Goal: Task Accomplishment & Management: Manage account settings

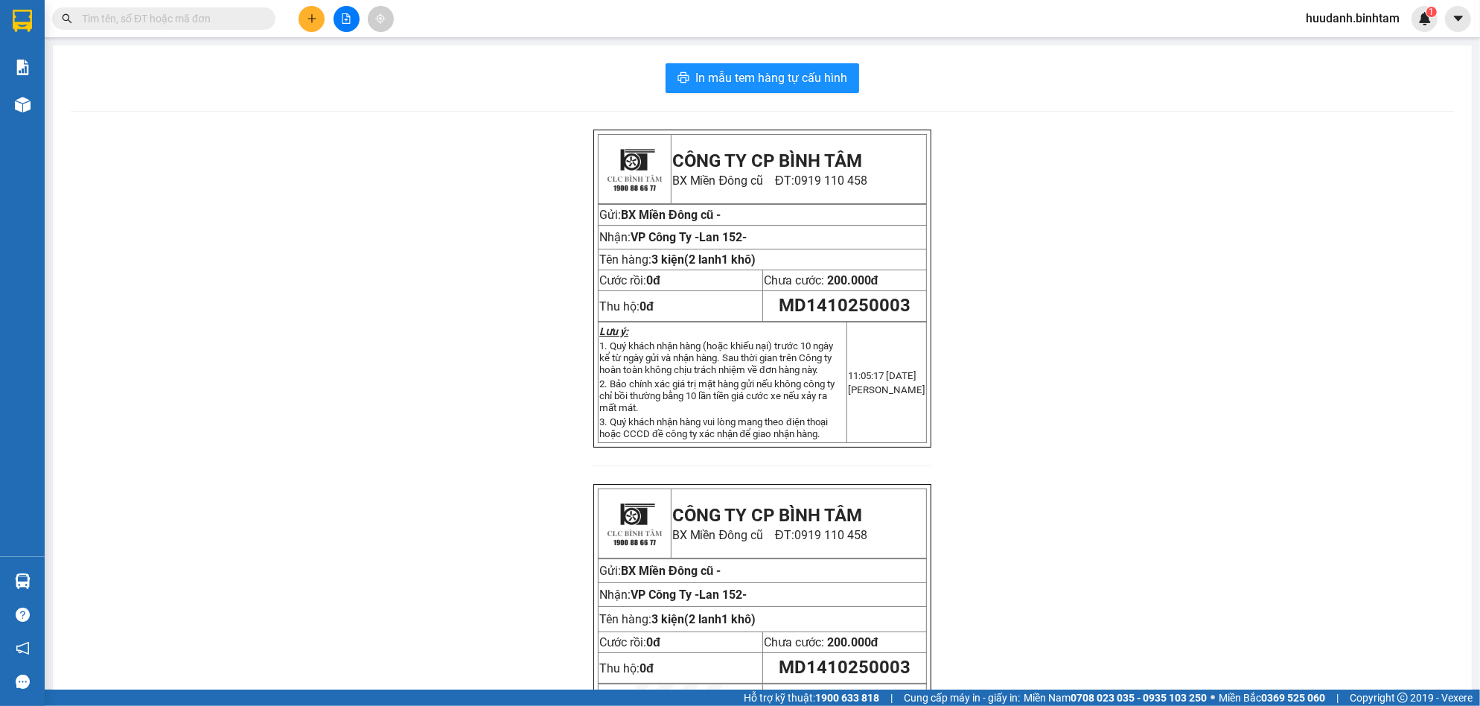
click at [311, 24] on button at bounding box center [312, 19] width 26 height 26
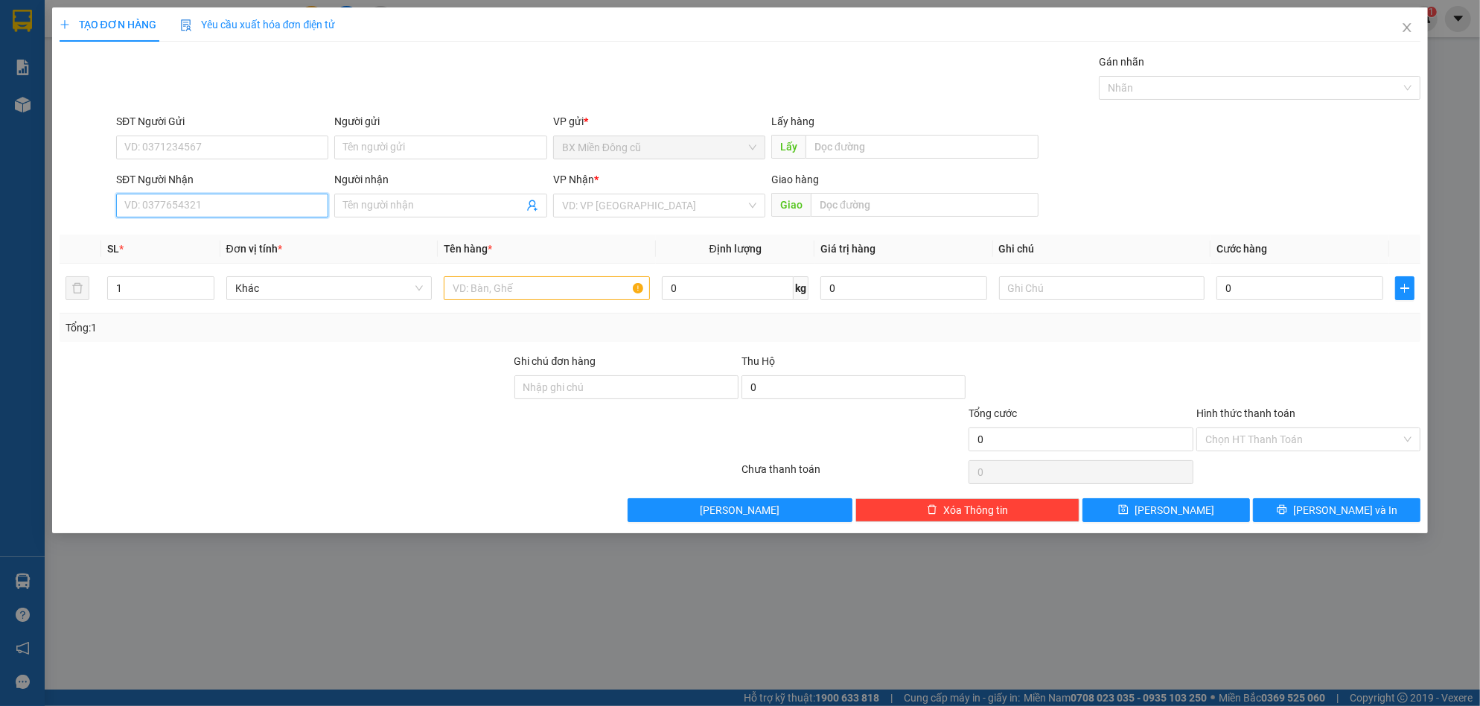
click at [179, 217] on div "SĐT Người Nhận VD: 0377654321" at bounding box center [222, 197] width 212 height 52
click at [183, 202] on input "SĐT Người Nhận" at bounding box center [222, 206] width 212 height 24
type input "0905903192"
click at [224, 241] on div "0905903192 - thảo" at bounding box center [222, 235] width 194 height 16
type input "thảo"
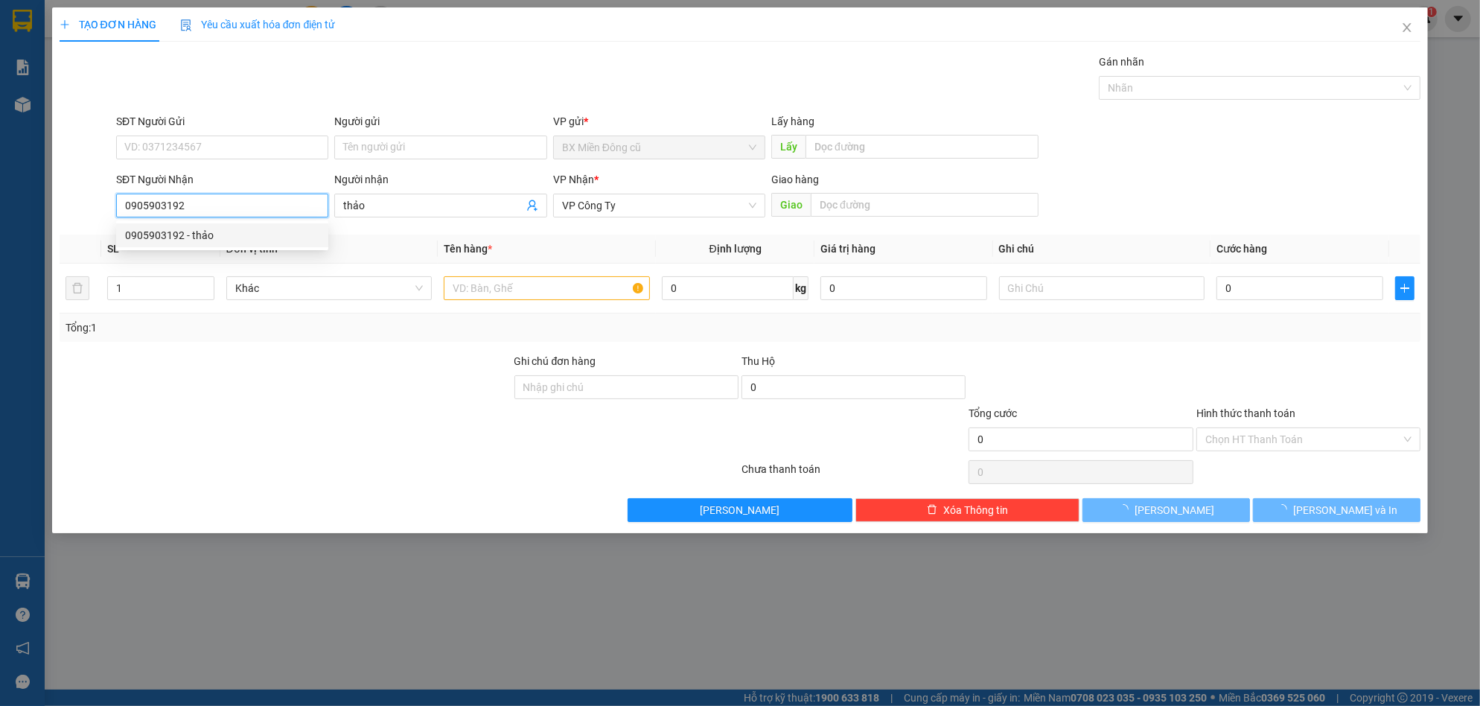
type input "170.000"
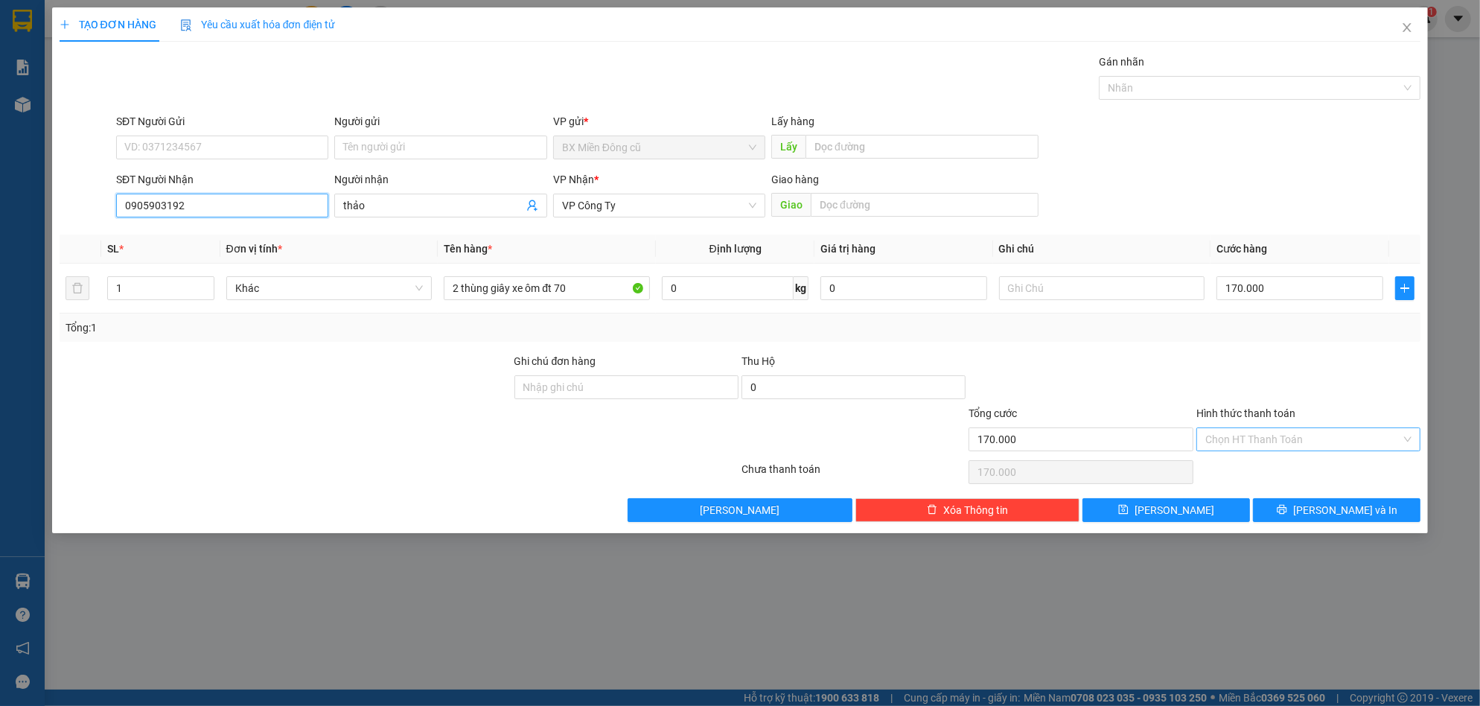
type input "0905903192"
click at [1303, 432] on input "Hình thức thanh toán" at bounding box center [1304, 439] width 196 height 22
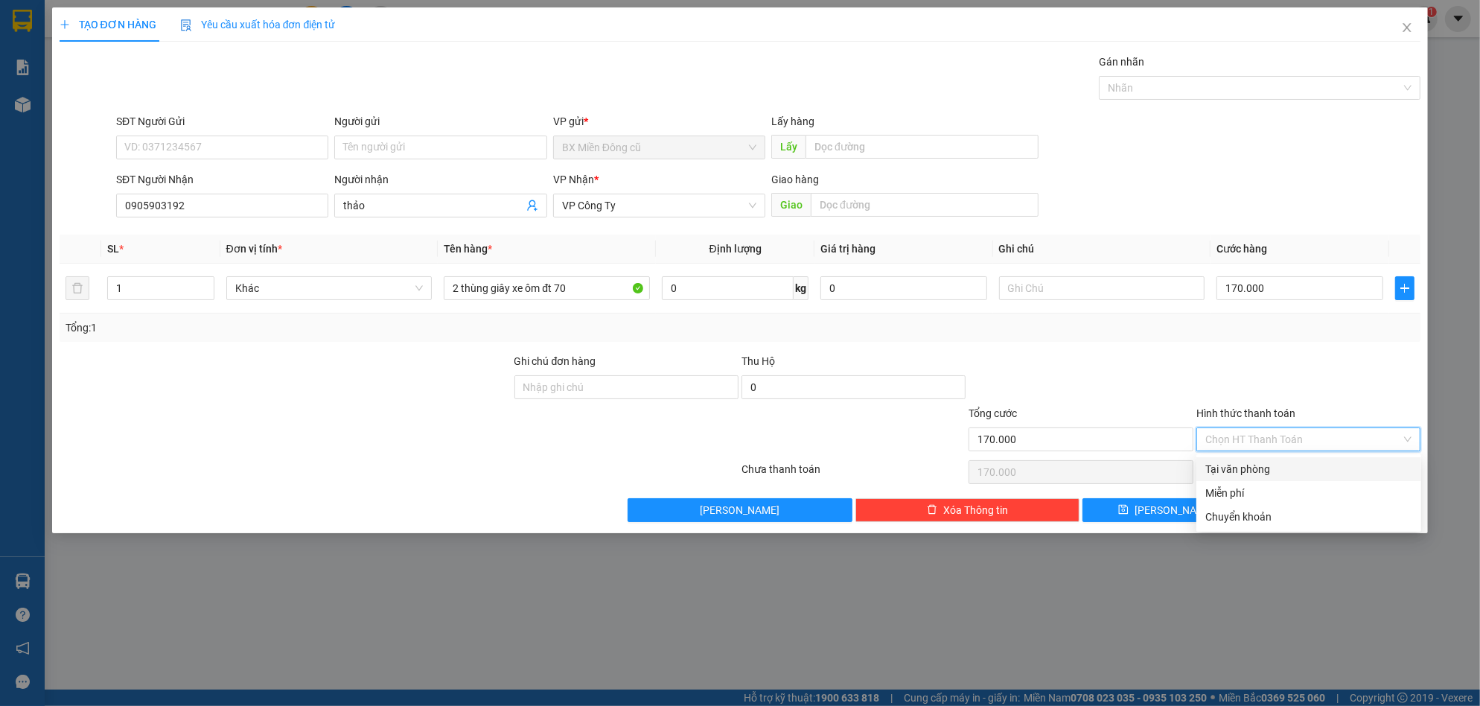
click at [1267, 470] on div "Tại văn phòng" at bounding box center [1309, 469] width 207 height 16
type input "0"
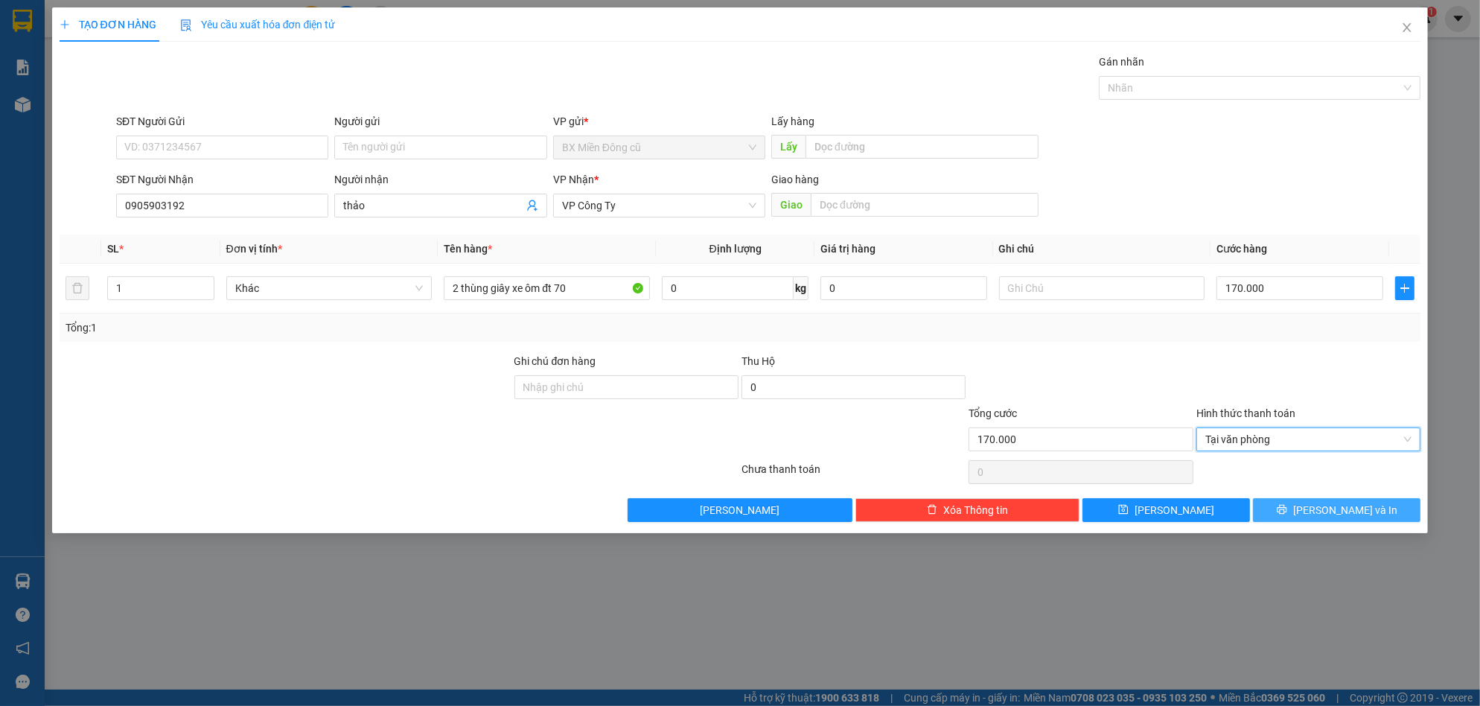
click at [1304, 513] on button "[PERSON_NAME] và In" at bounding box center [1337, 510] width 168 height 24
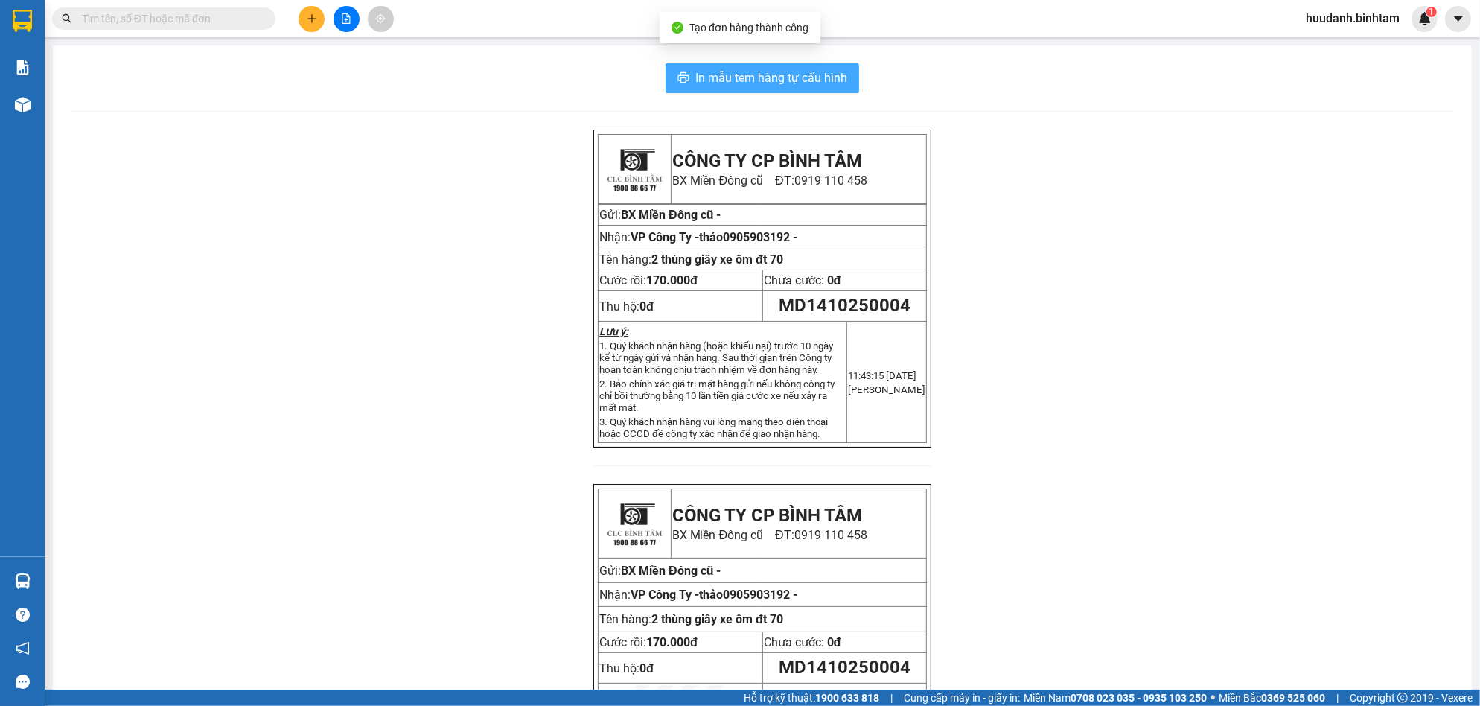
click at [745, 75] on span "In mẫu tem hàng tự cấu hình" at bounding box center [772, 78] width 152 height 19
click at [747, 71] on span "In mẫu tem hàng tự cấu hình" at bounding box center [772, 78] width 152 height 19
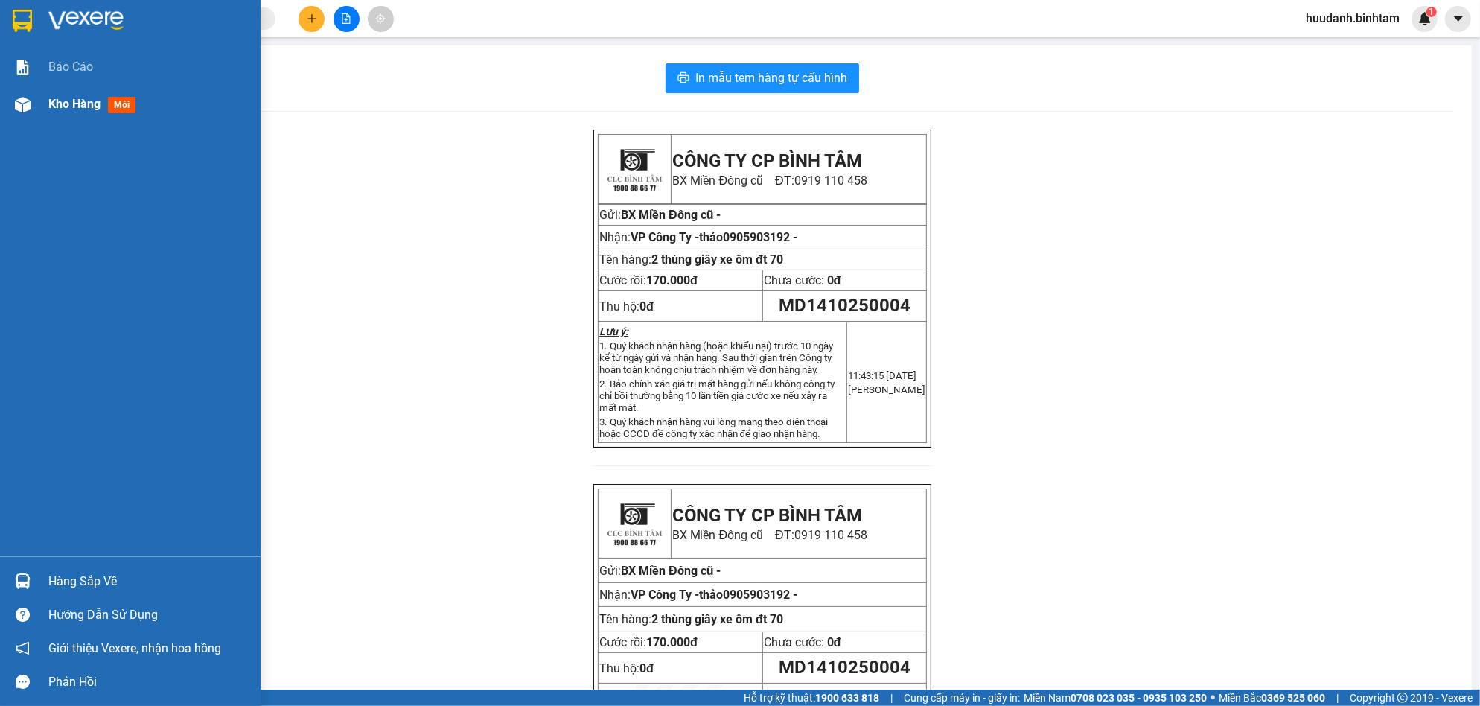
click at [81, 107] on span "Kho hàng" at bounding box center [74, 104] width 52 height 14
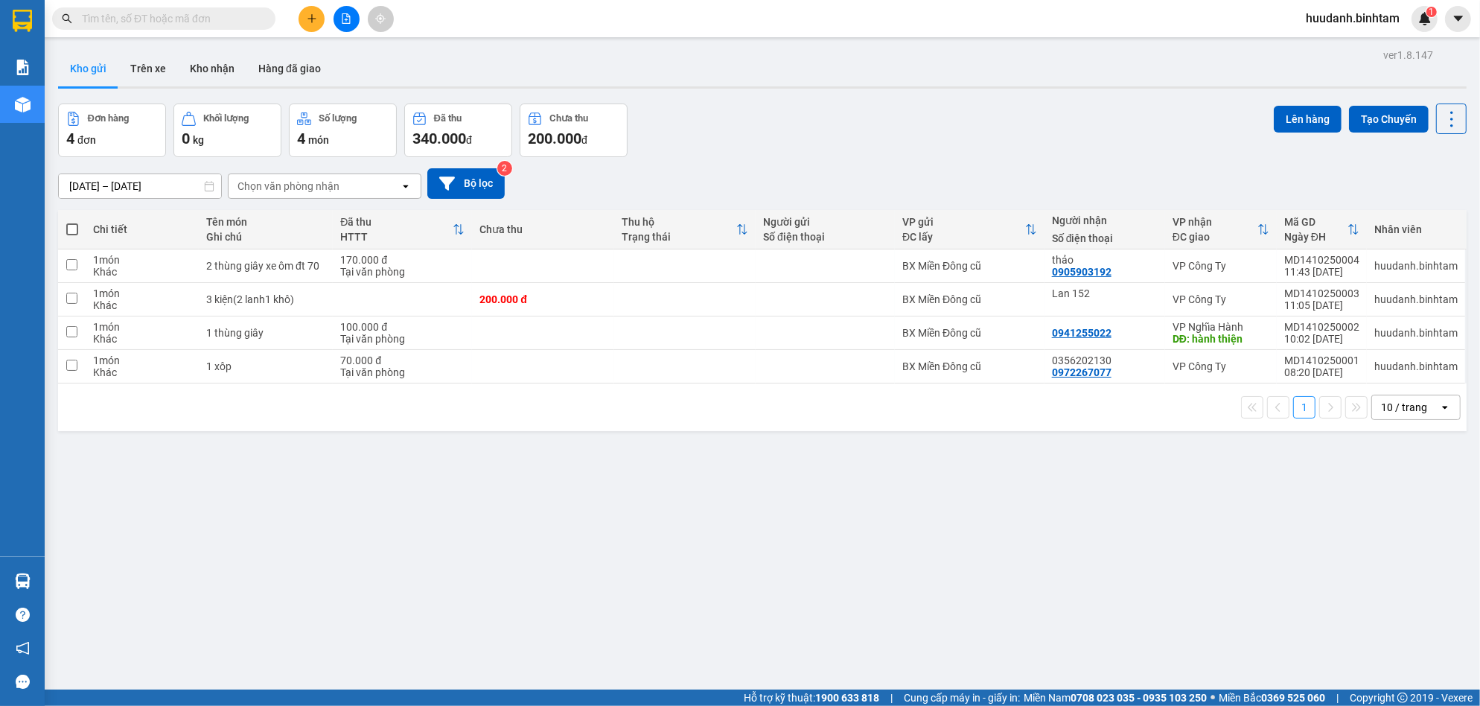
click at [128, 10] on input "text" at bounding box center [170, 18] width 176 height 16
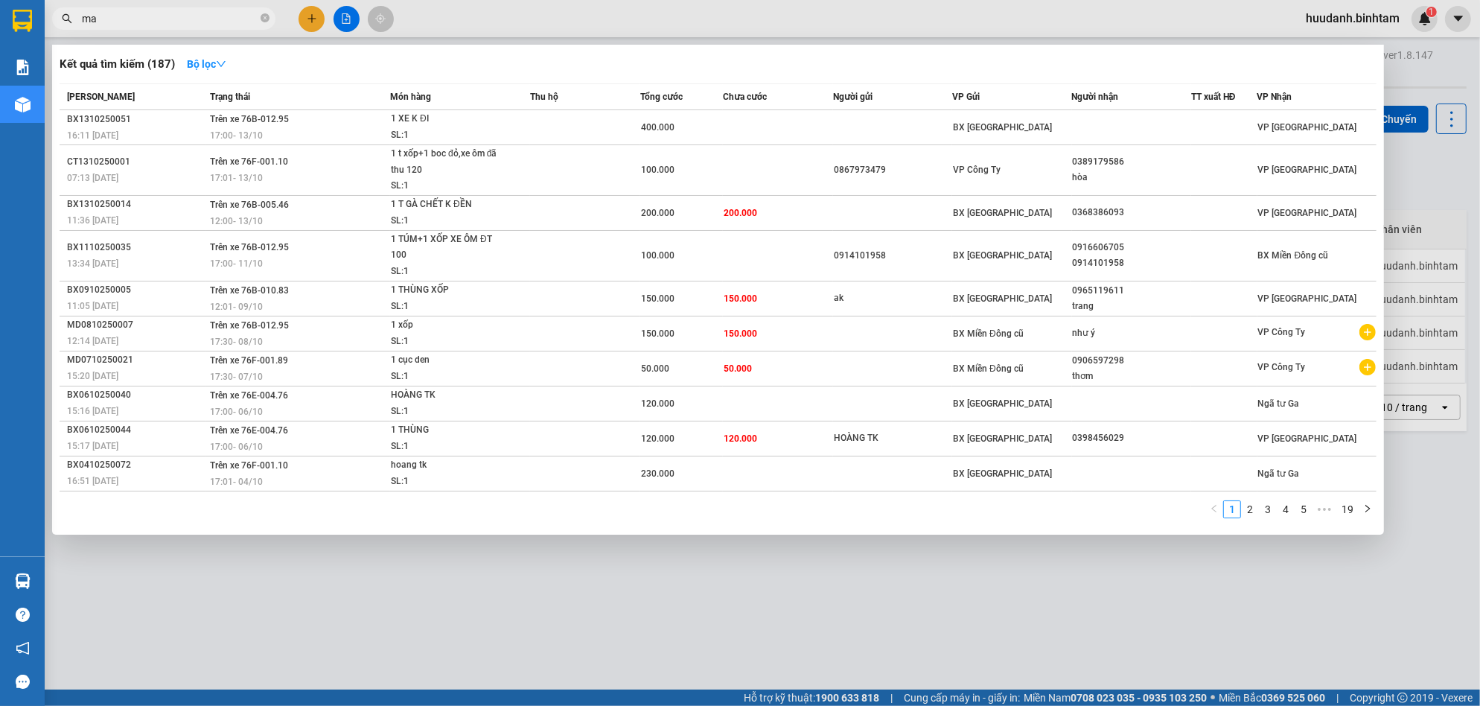
type input "m"
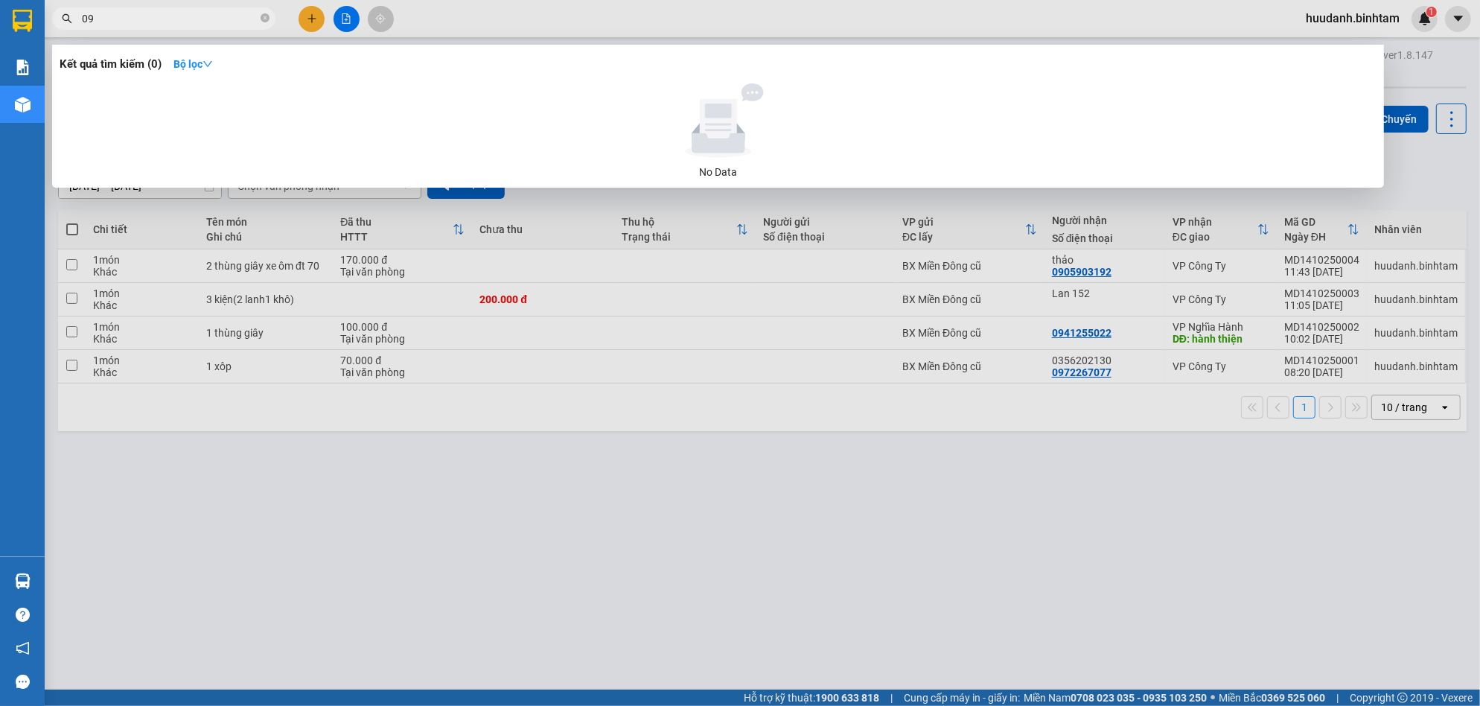
type input "0"
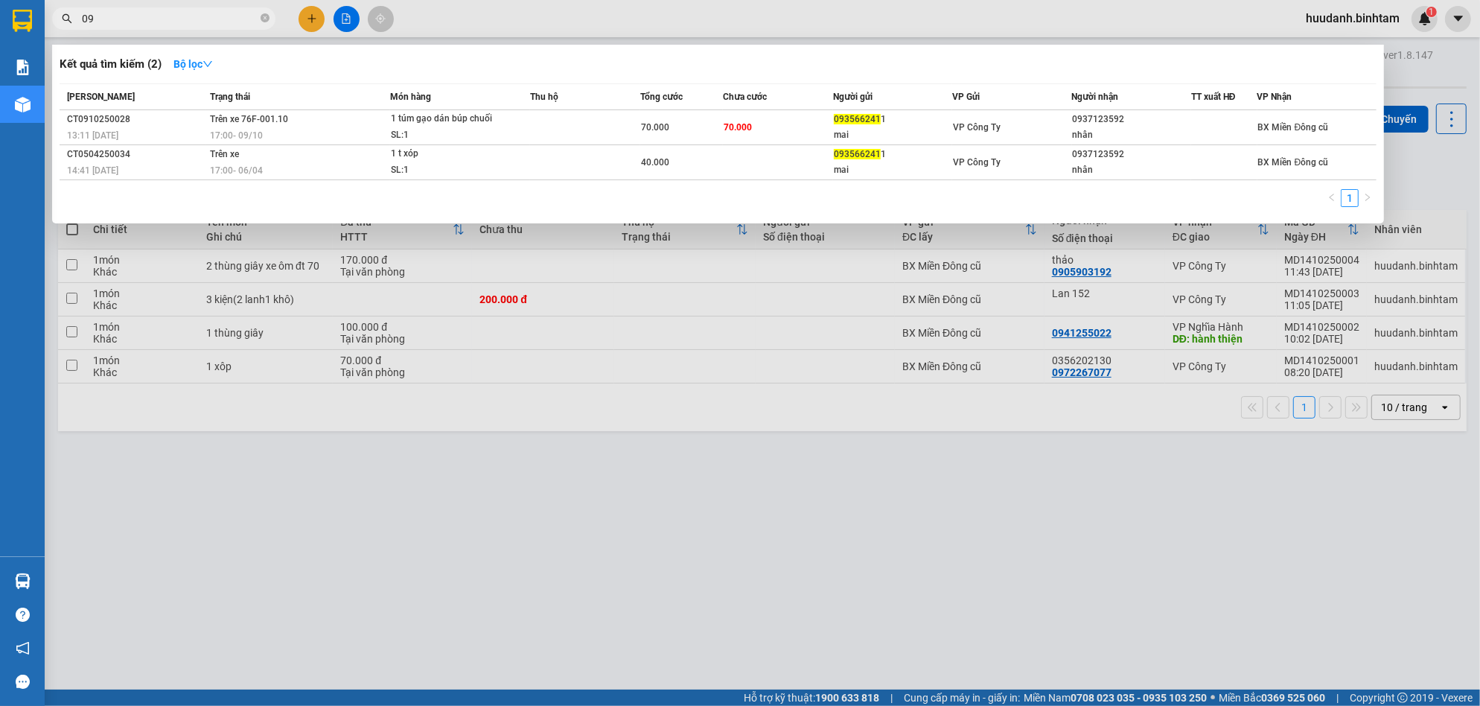
type input "0"
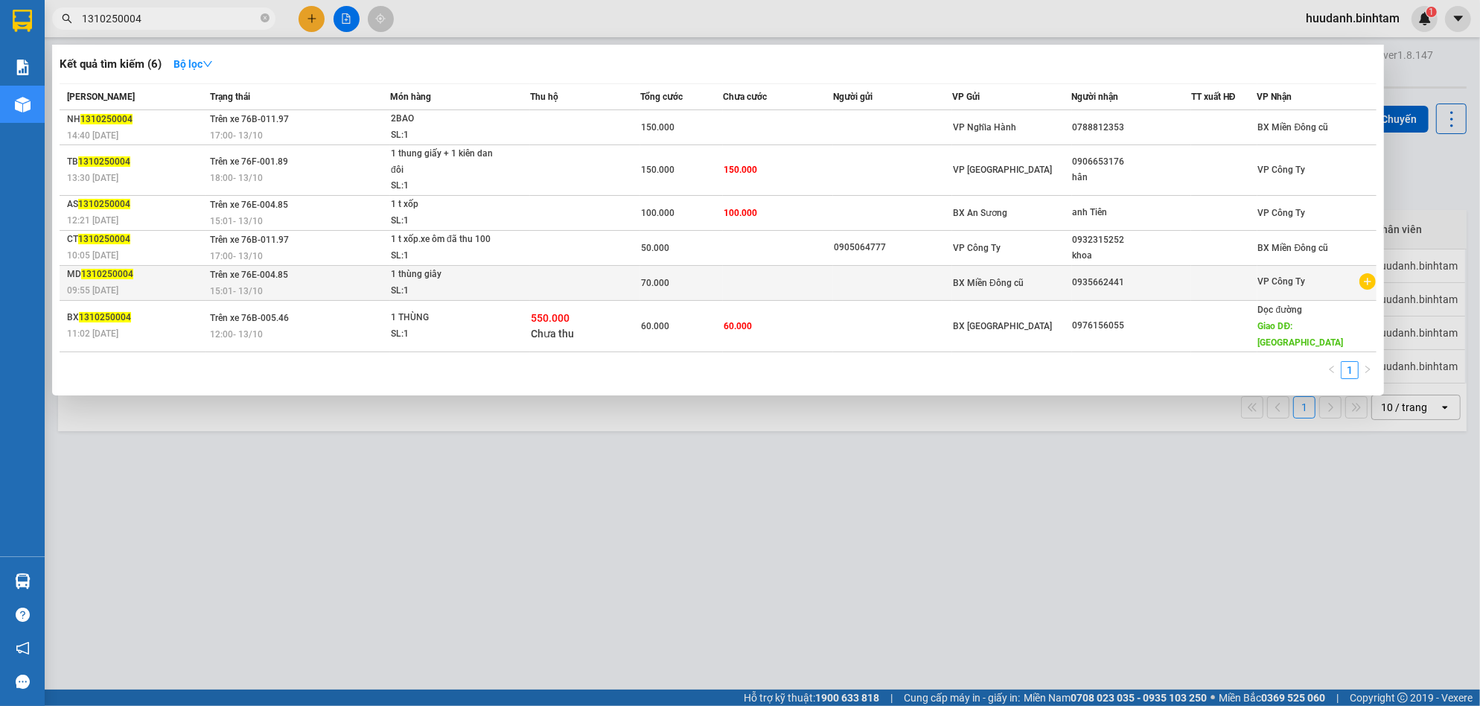
type input "1310250004"
click at [1050, 292] on td "BX Miền Đông cũ" at bounding box center [1011, 282] width 119 height 35
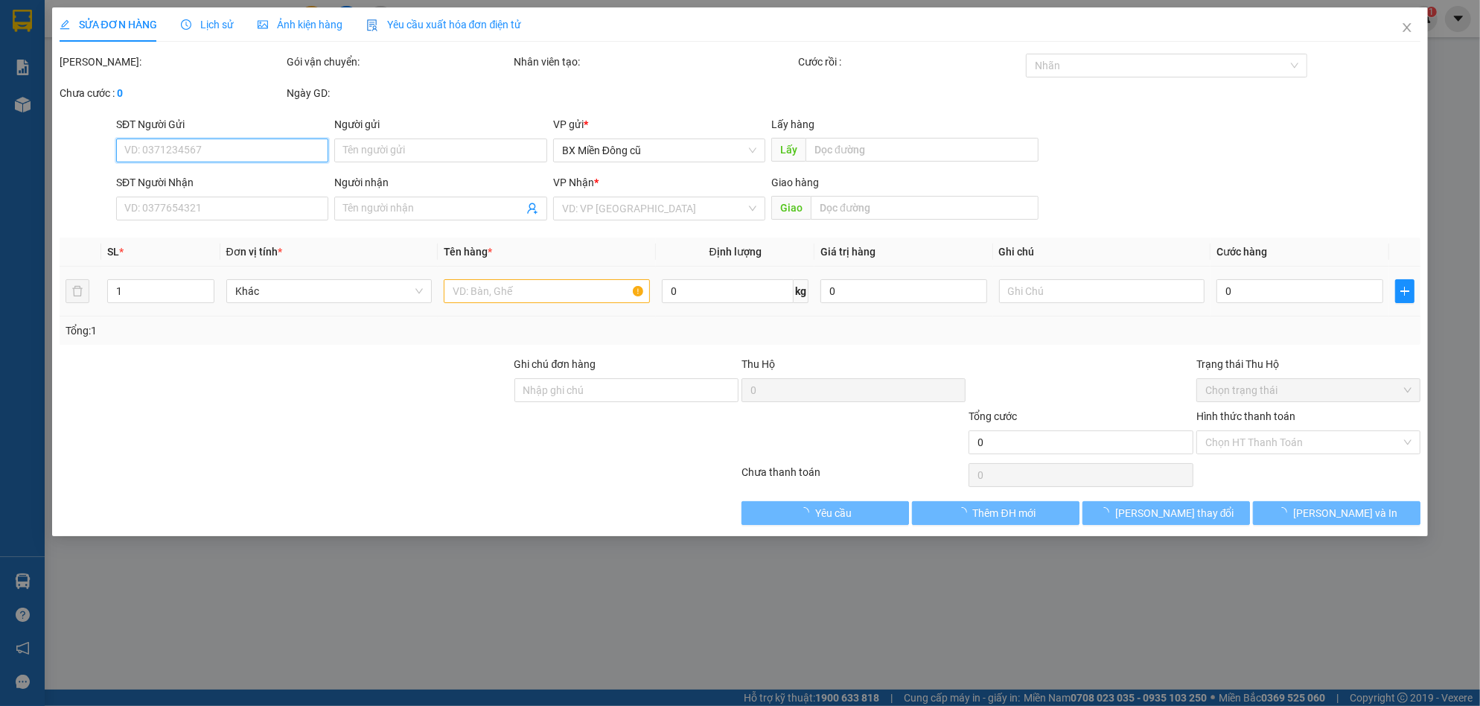
type input "0935662441"
type input "70.000"
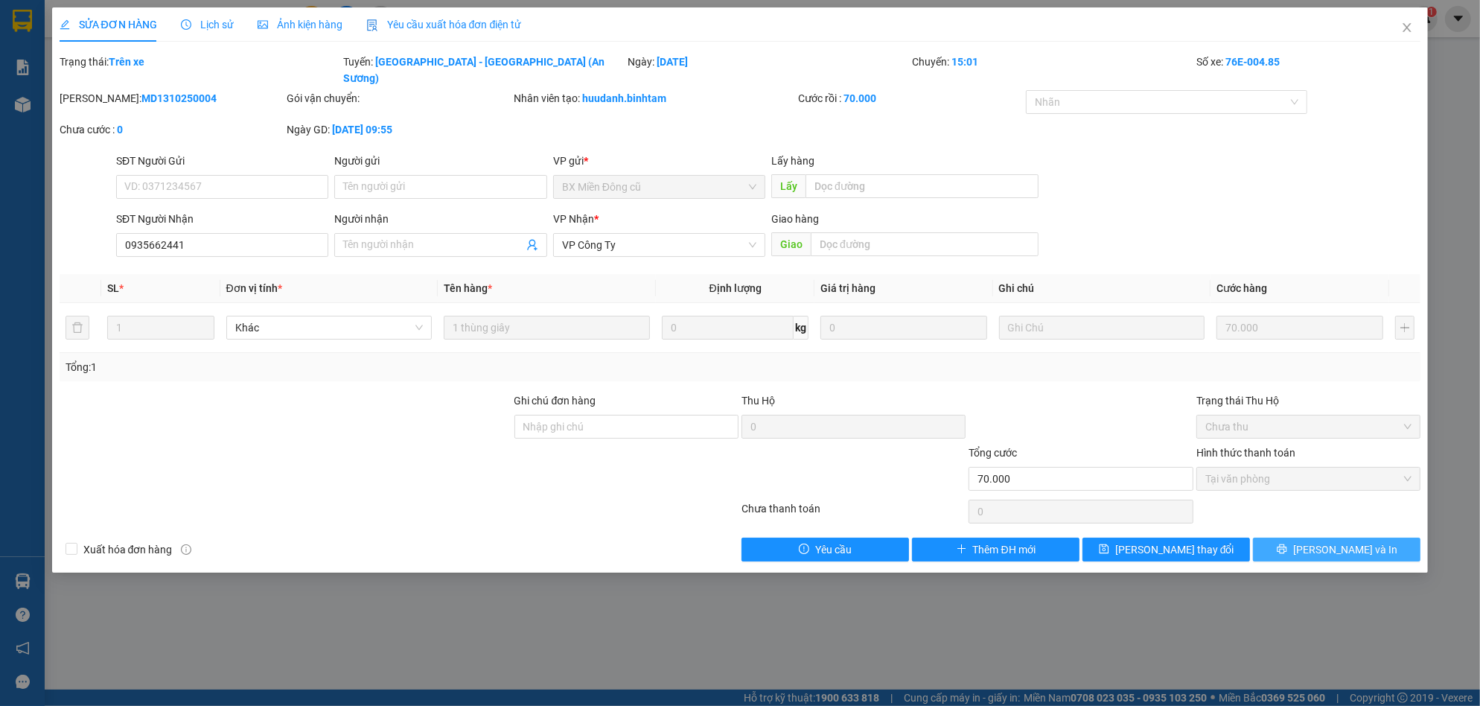
click at [1306, 538] on button "[PERSON_NAME] và In" at bounding box center [1337, 550] width 168 height 24
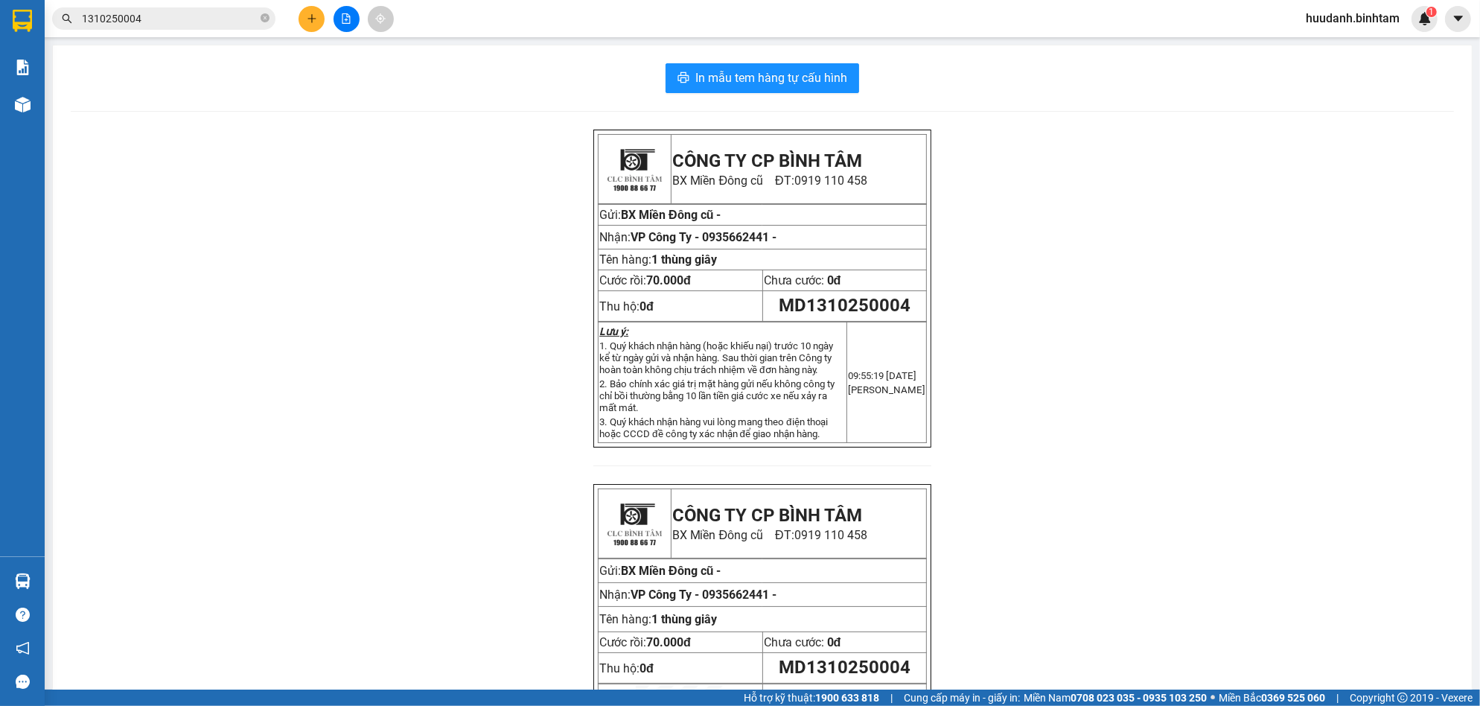
click at [307, 15] on icon "plus" at bounding box center [312, 18] width 10 height 10
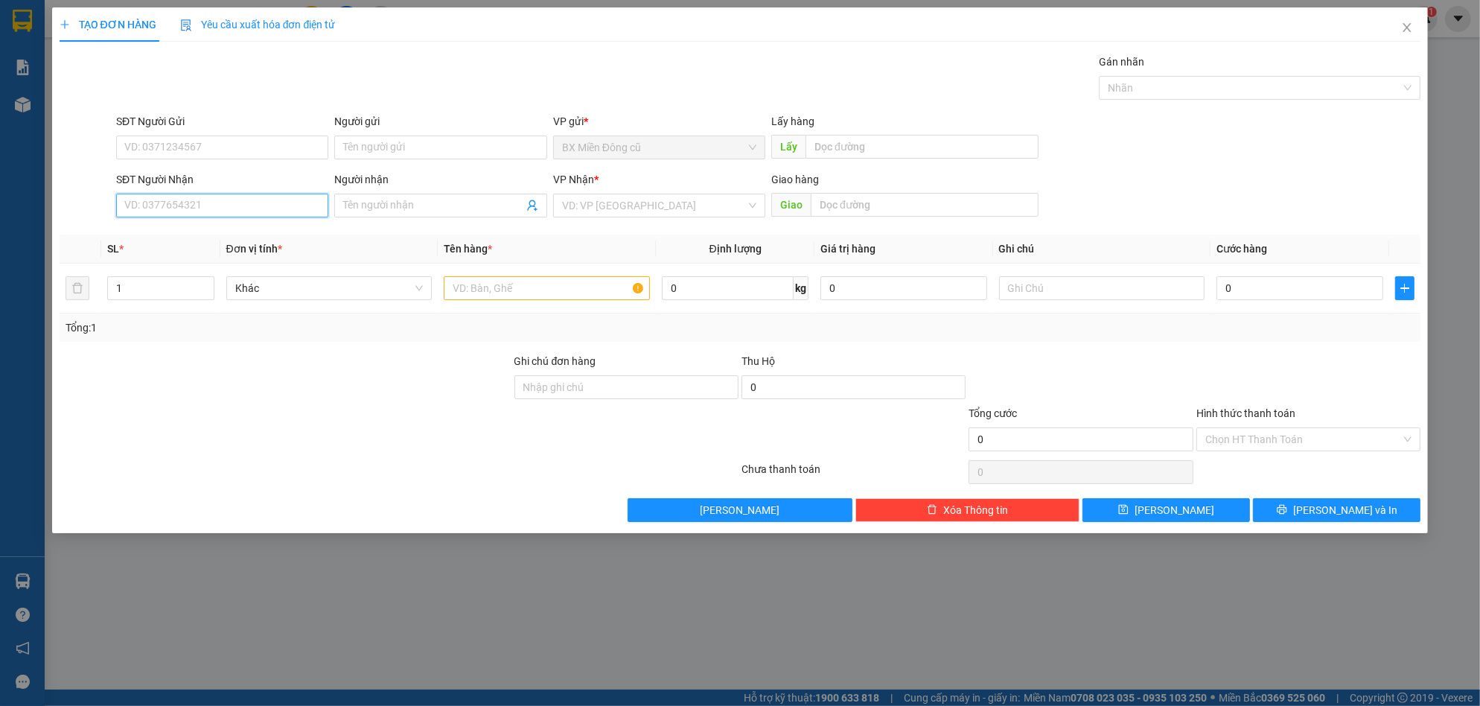
click at [218, 203] on input "SĐT Người Nhận" at bounding box center [222, 206] width 212 height 24
type input "0984396357"
click at [259, 234] on div "0984396357 - hoang" at bounding box center [222, 235] width 194 height 16
type input "hoang"
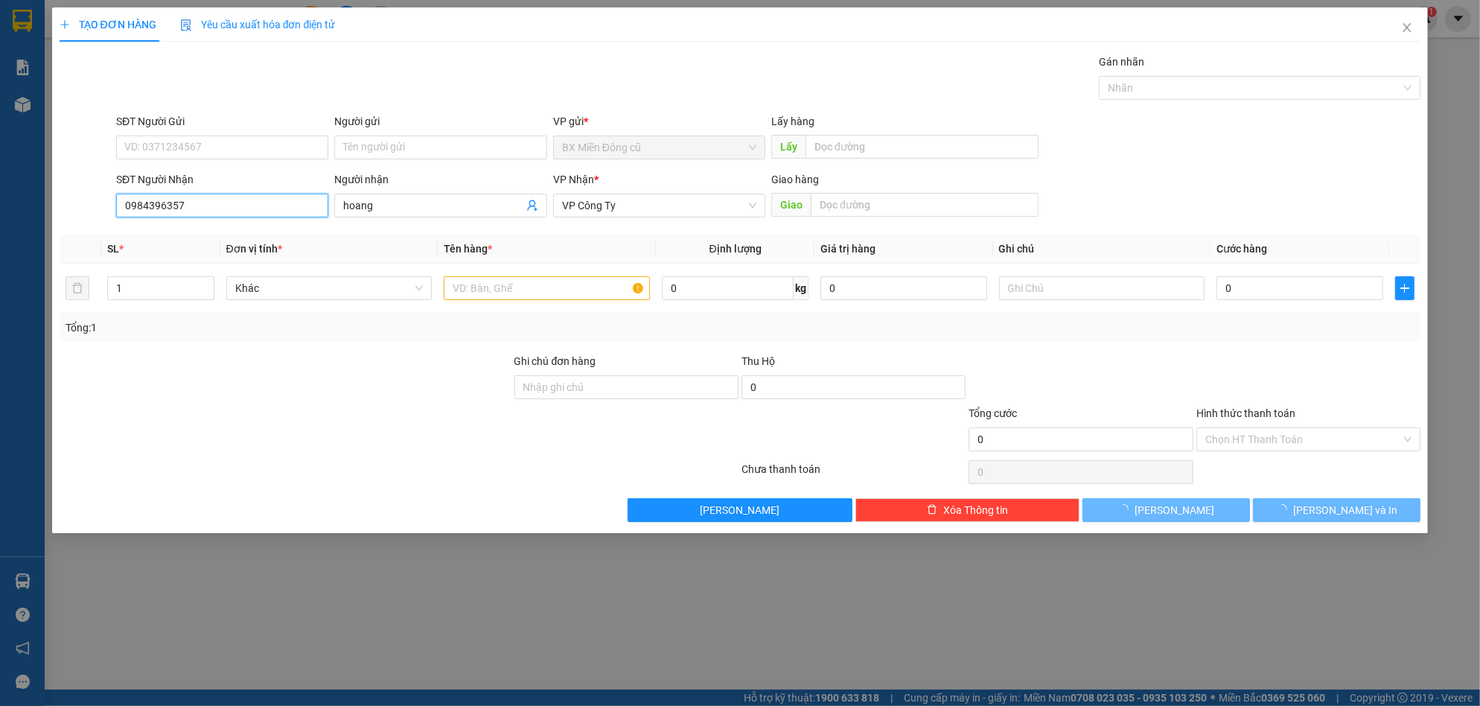
type input "50.000"
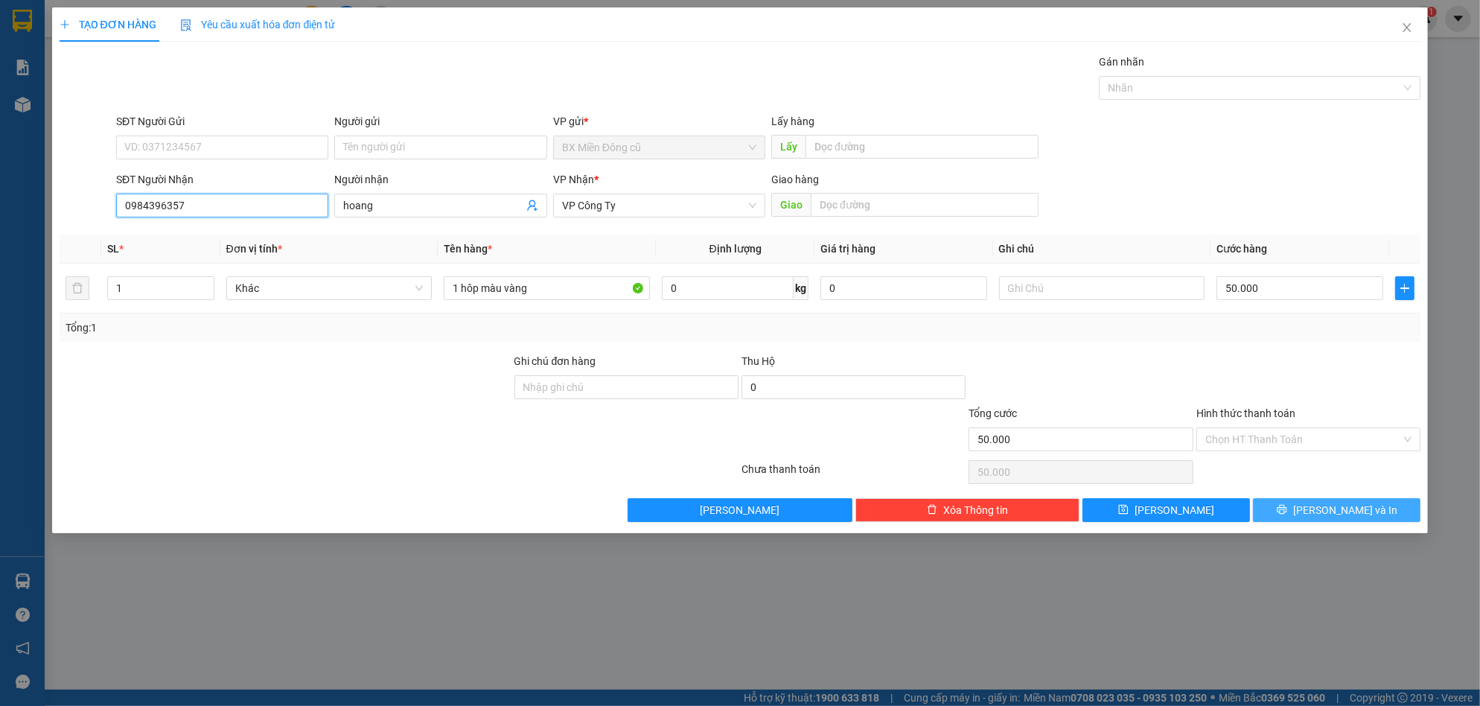
type input "0984396357"
click at [1355, 509] on span "[PERSON_NAME] và In" at bounding box center [1345, 510] width 104 height 16
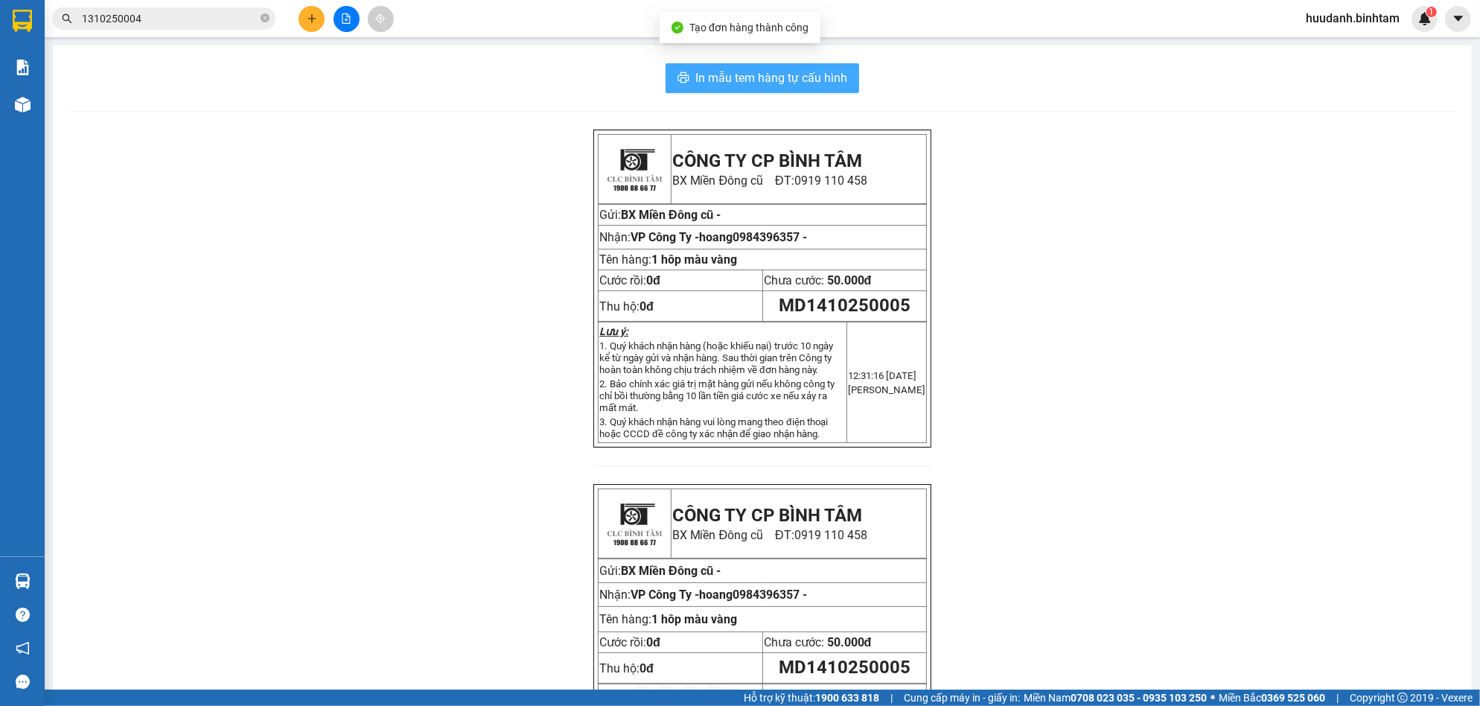
click at [771, 80] on span "In mẫu tem hàng tự cấu hình" at bounding box center [772, 78] width 152 height 19
click at [319, 15] on button at bounding box center [312, 19] width 26 height 26
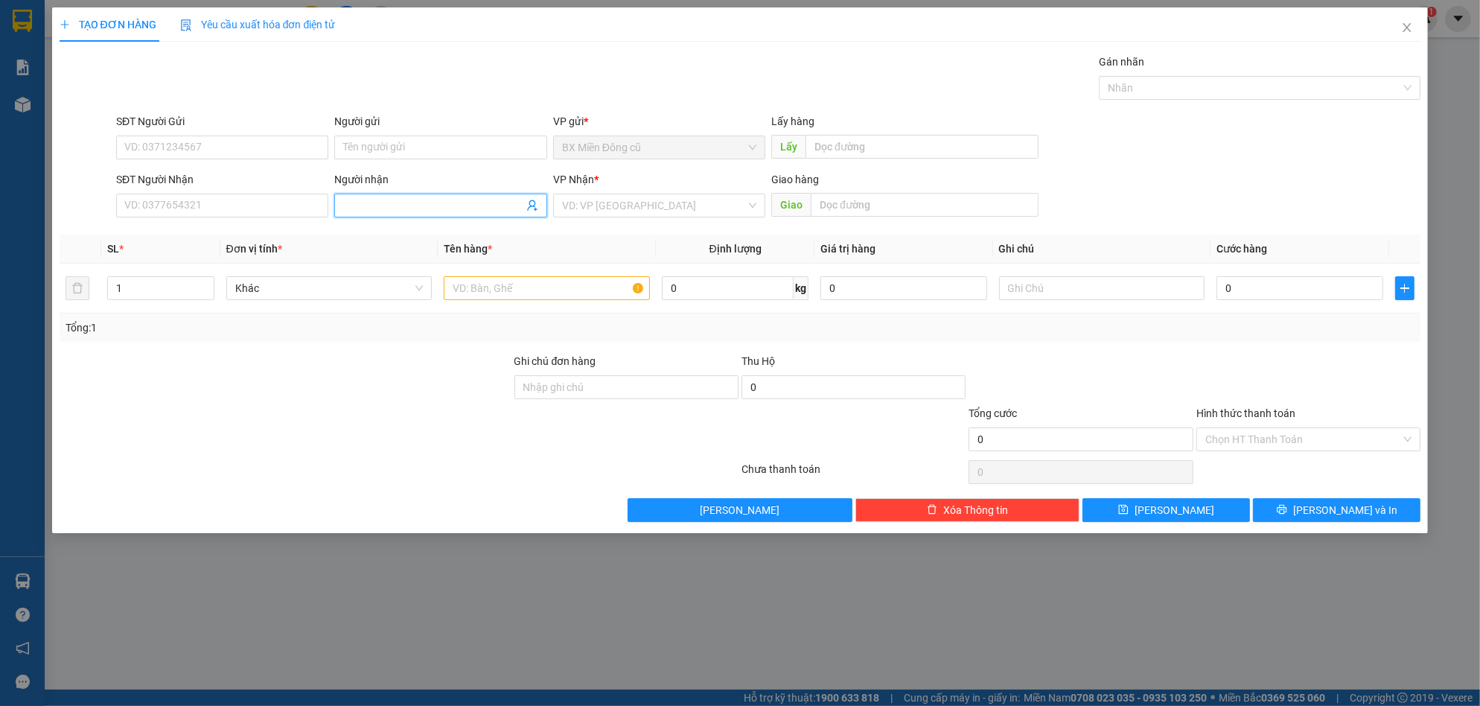
click at [360, 203] on input "Người nhận" at bounding box center [432, 205] width 179 height 16
paste input "ên"
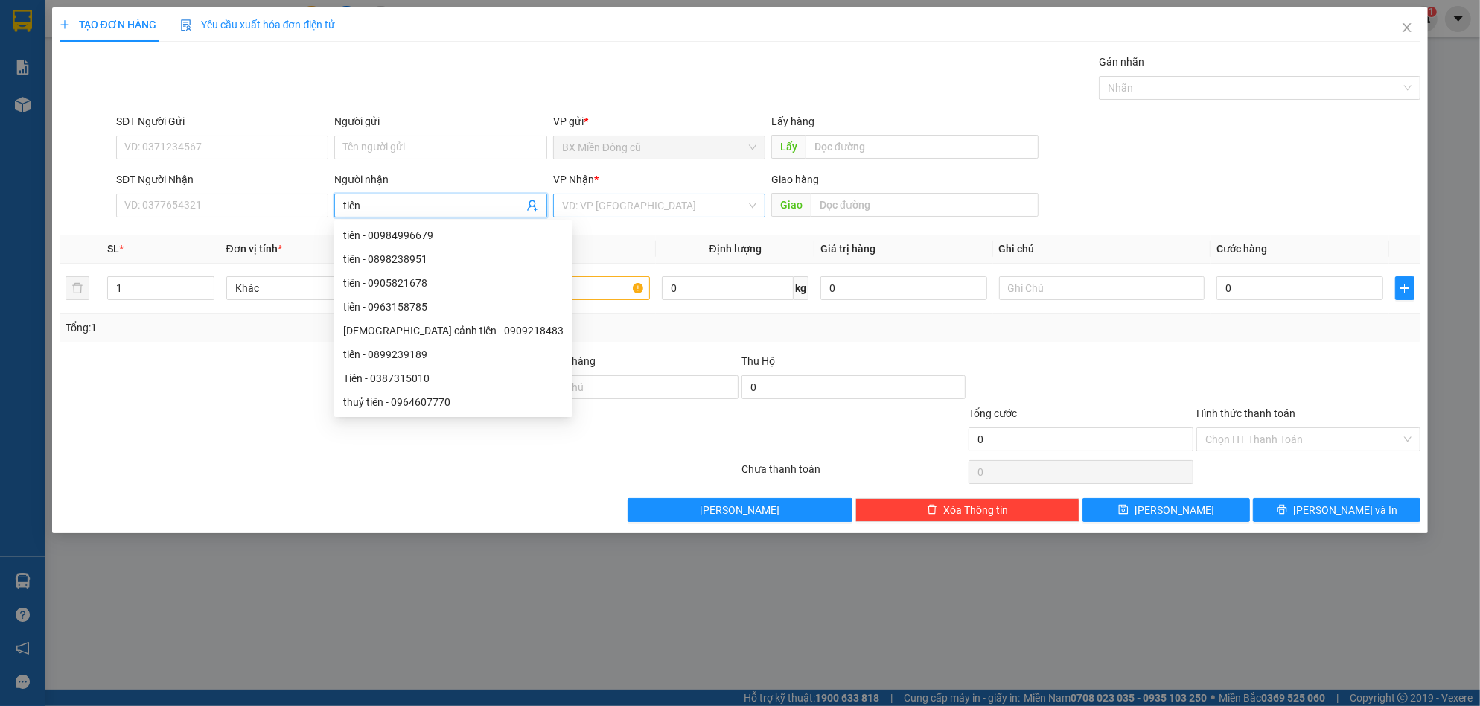
click at [672, 206] on input "search" at bounding box center [654, 205] width 184 height 22
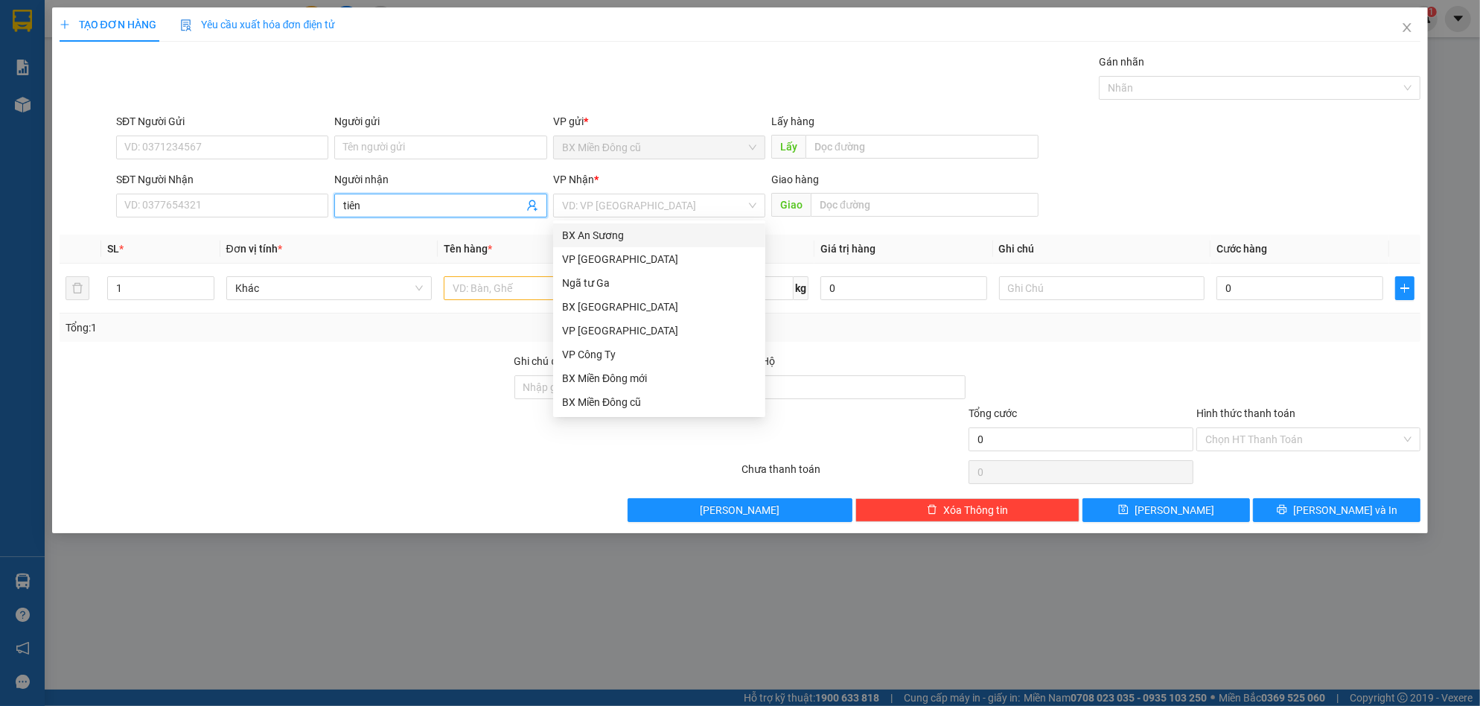
click at [360, 203] on input "tiên" at bounding box center [432, 205] width 179 height 16
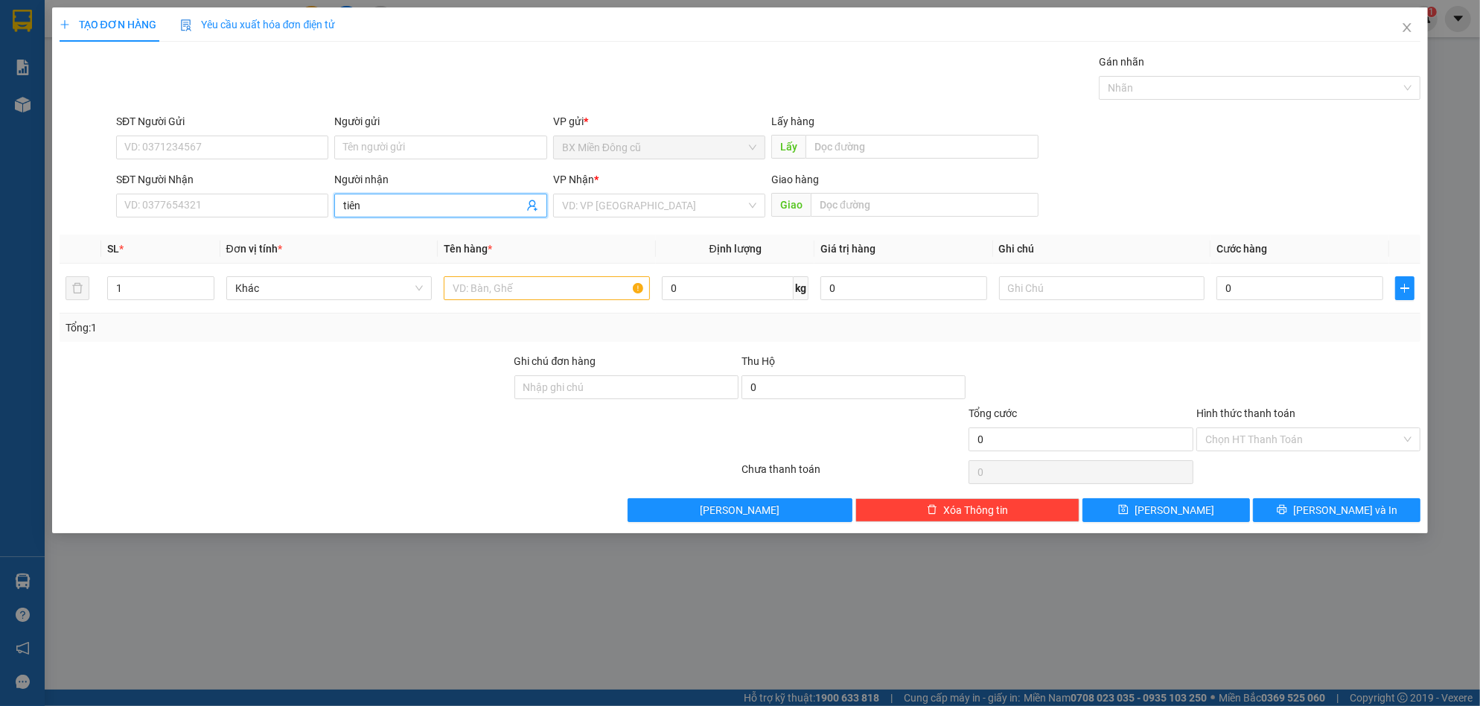
click at [360, 203] on input "tiên" at bounding box center [432, 205] width 179 height 16
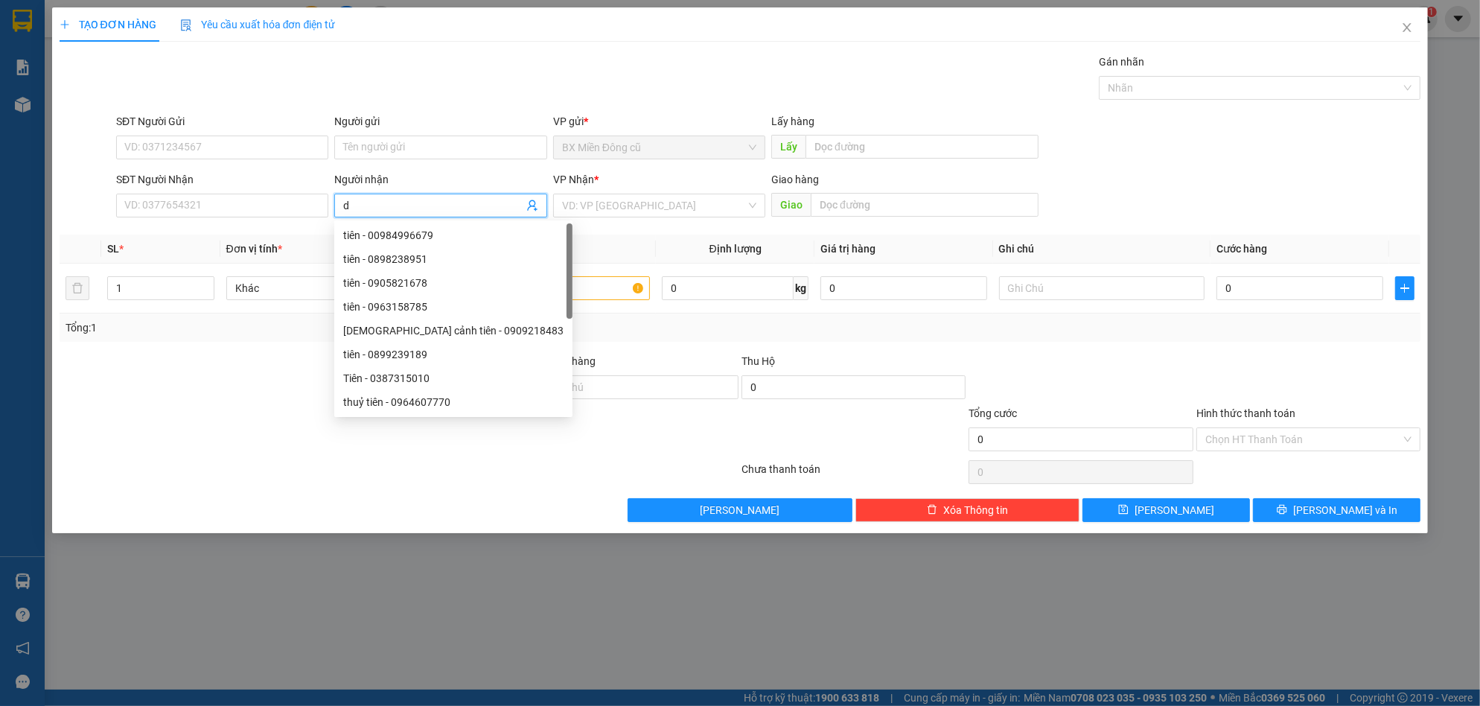
paste input "ông"
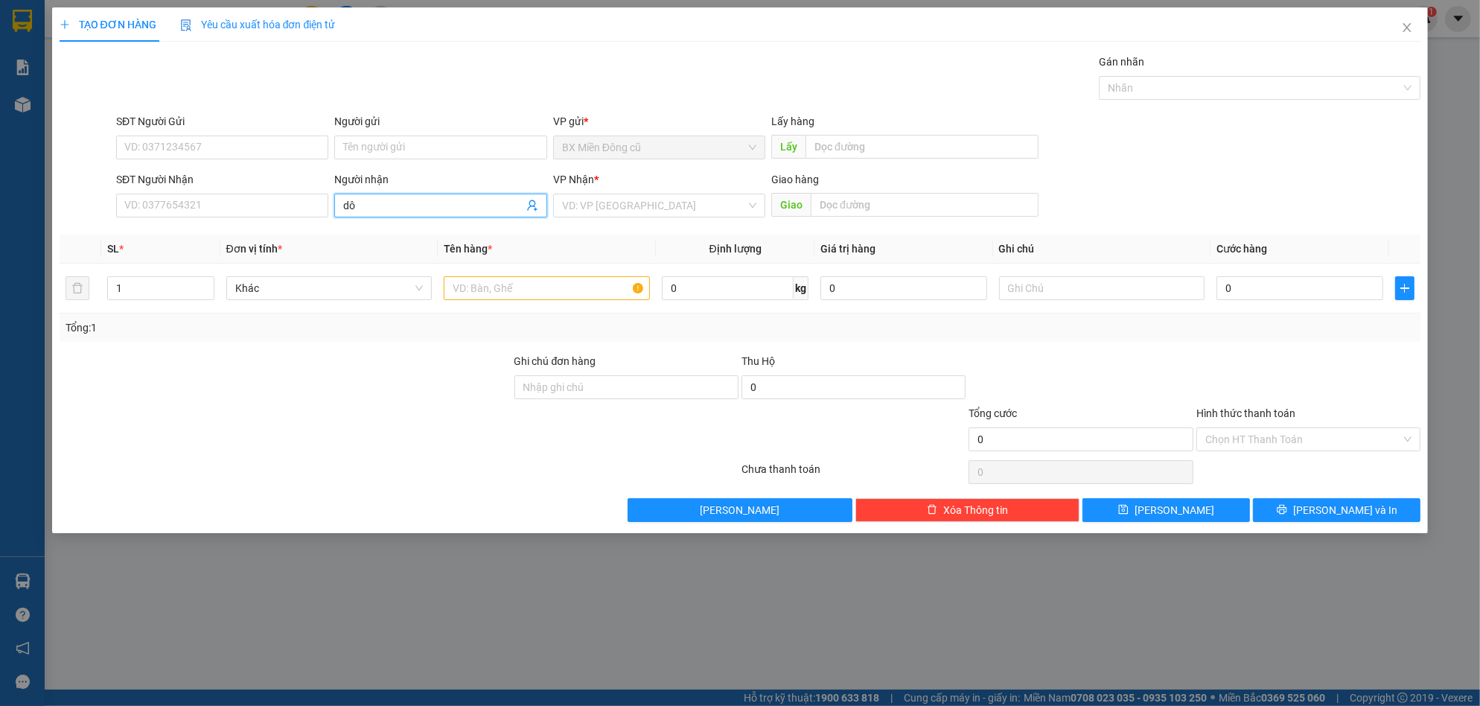
type input "d"
paste input "đông"
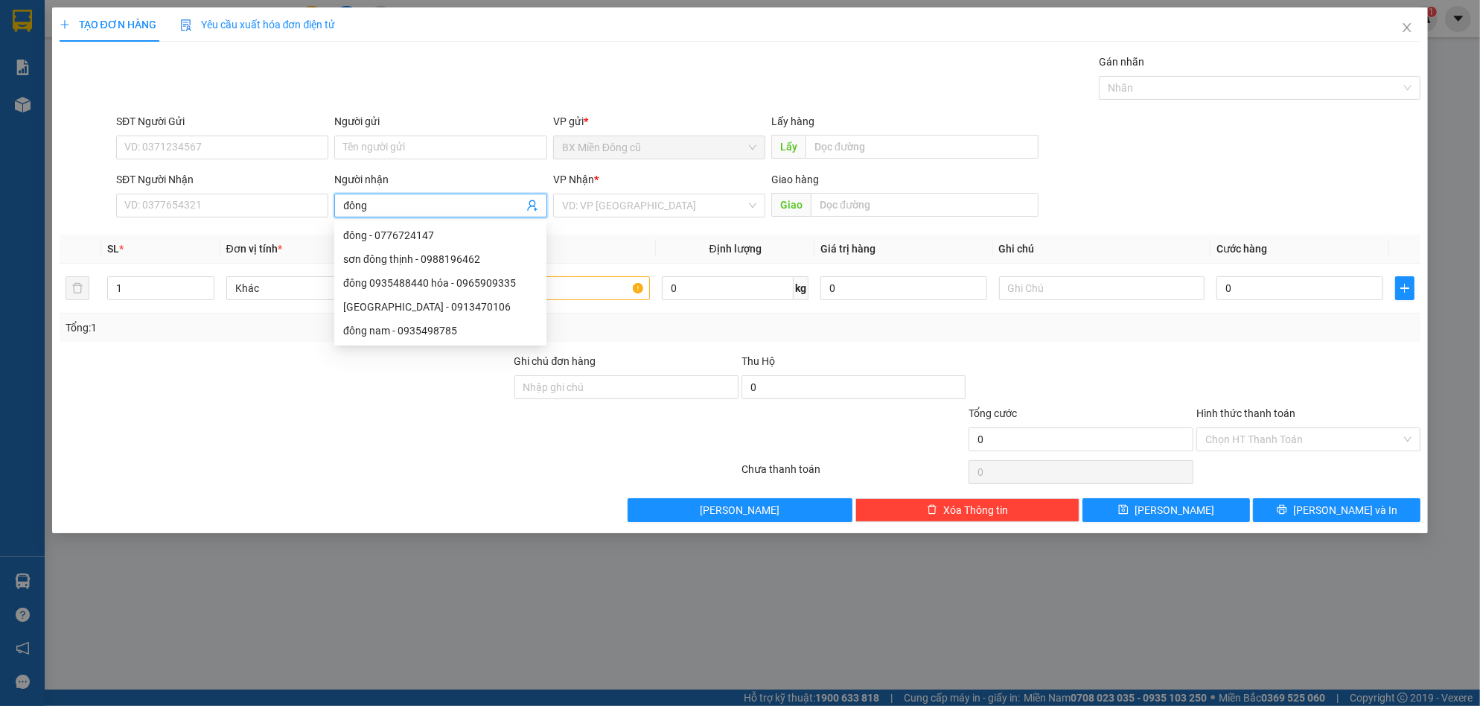
type input "đông n"
click at [427, 241] on div "đông - 0776724147" at bounding box center [440, 235] width 194 height 16
type input "0776724147"
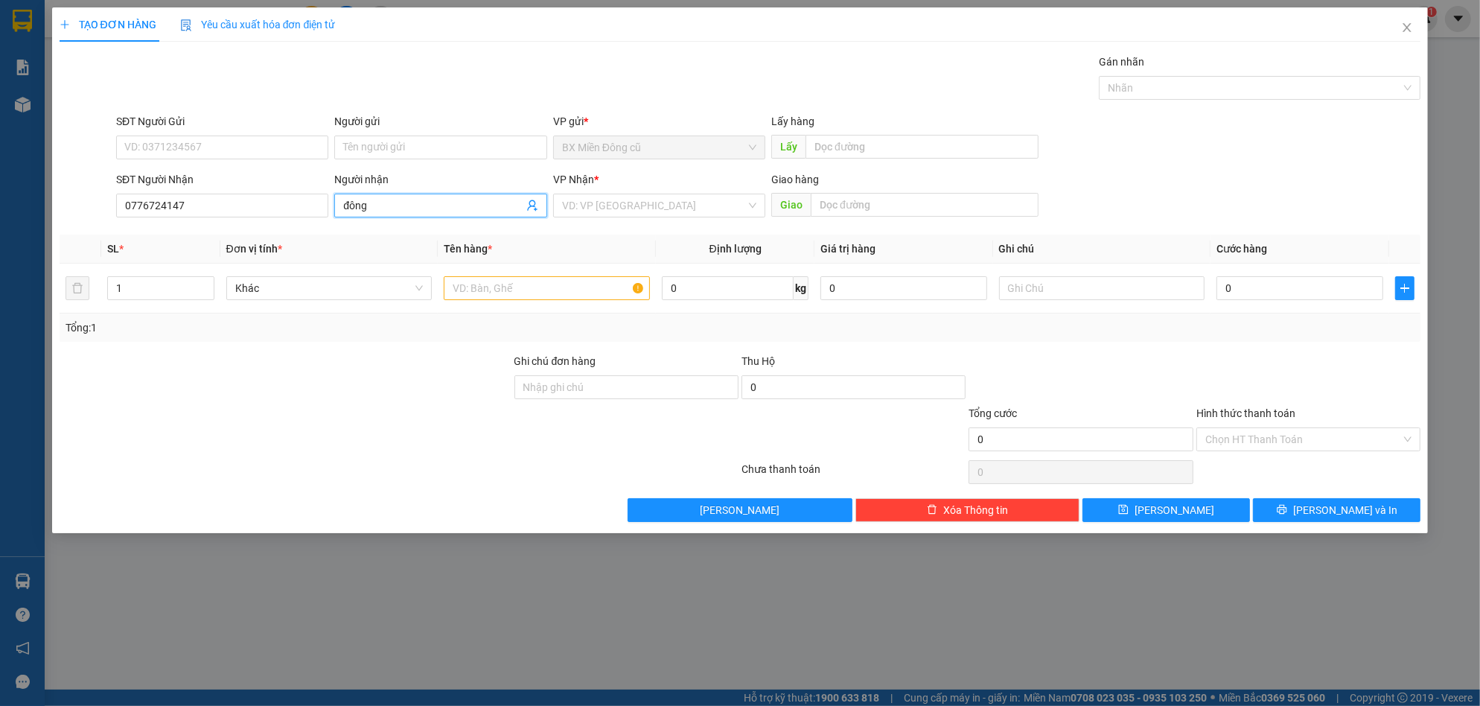
type input "đông n"
click at [436, 240] on div "đông nam - 0935498785" at bounding box center [440, 235] width 194 height 16
type input "0935498785"
type input "[GEOGRAPHIC_DATA]"
click at [549, 187] on div "Người nhận đông nam [GEOGRAPHIC_DATA]" at bounding box center [440, 197] width 218 height 52
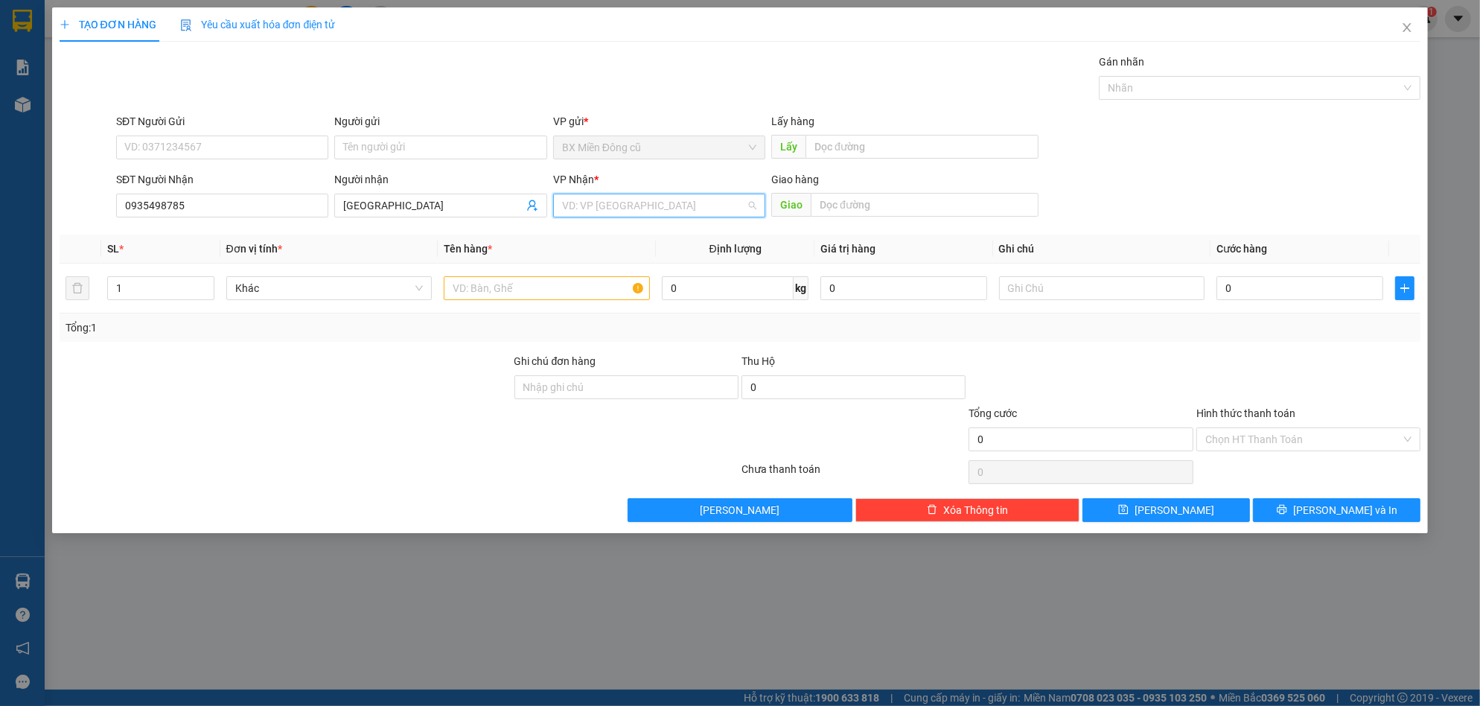
click at [636, 210] on input "search" at bounding box center [654, 205] width 184 height 22
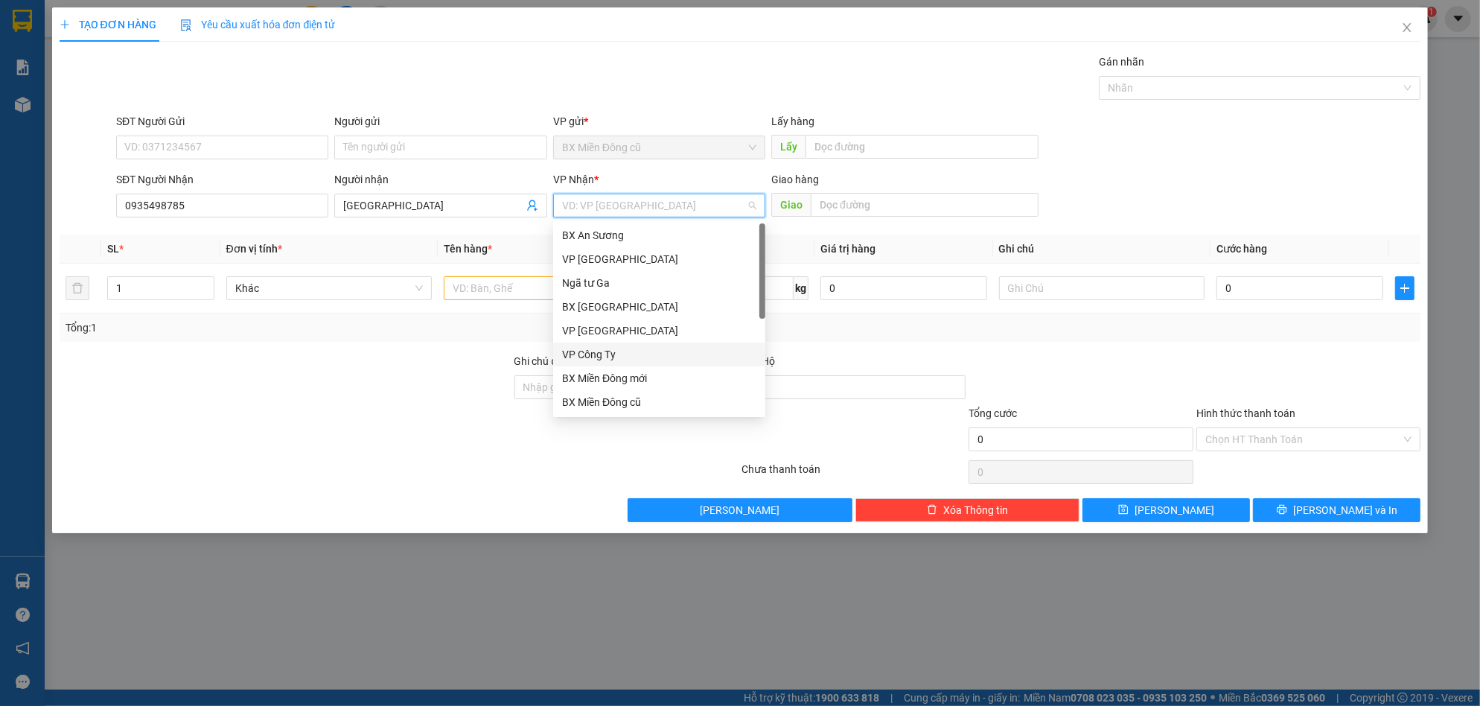
click at [615, 354] on div "VP Công Ty" at bounding box center [659, 354] width 194 height 16
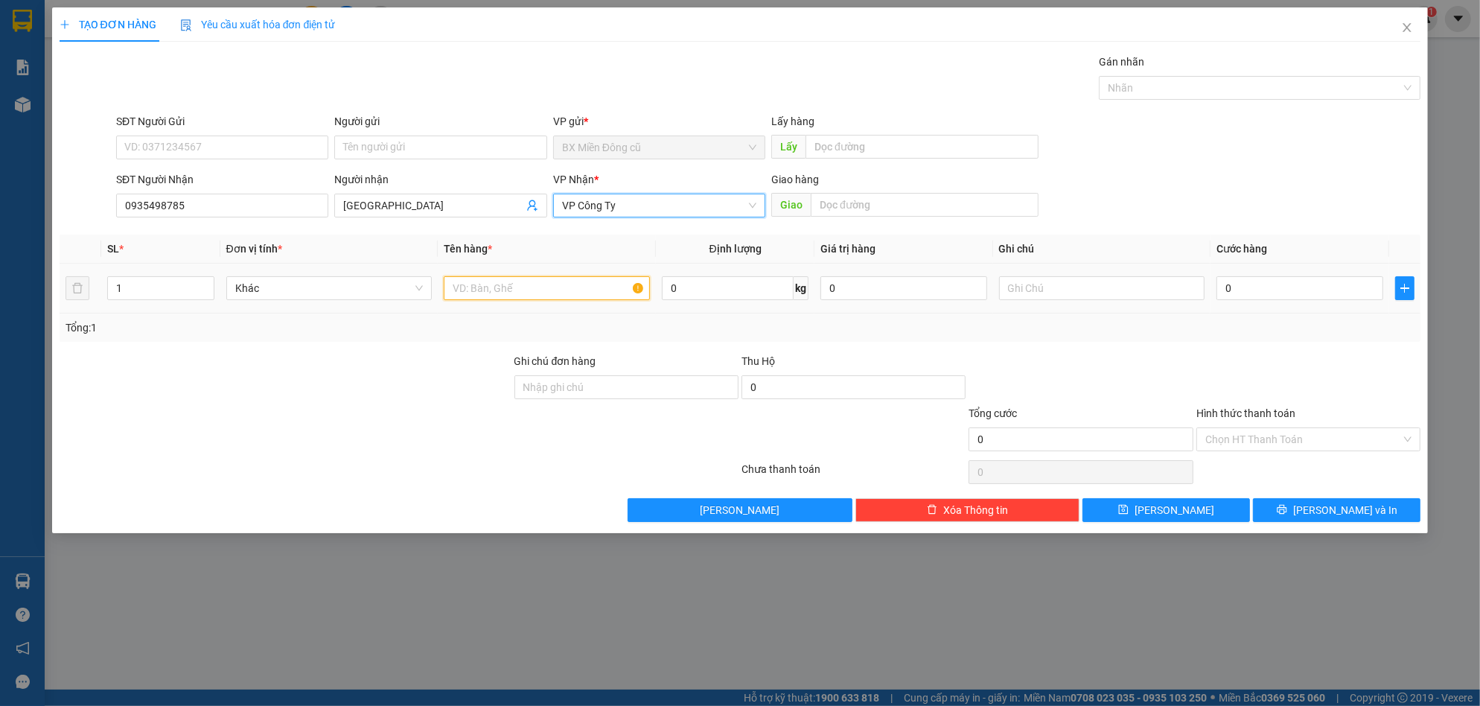
click at [553, 287] on input "text" at bounding box center [547, 288] width 206 height 24
paste input "ên"
paste input "ện"
type input "1 kiện"
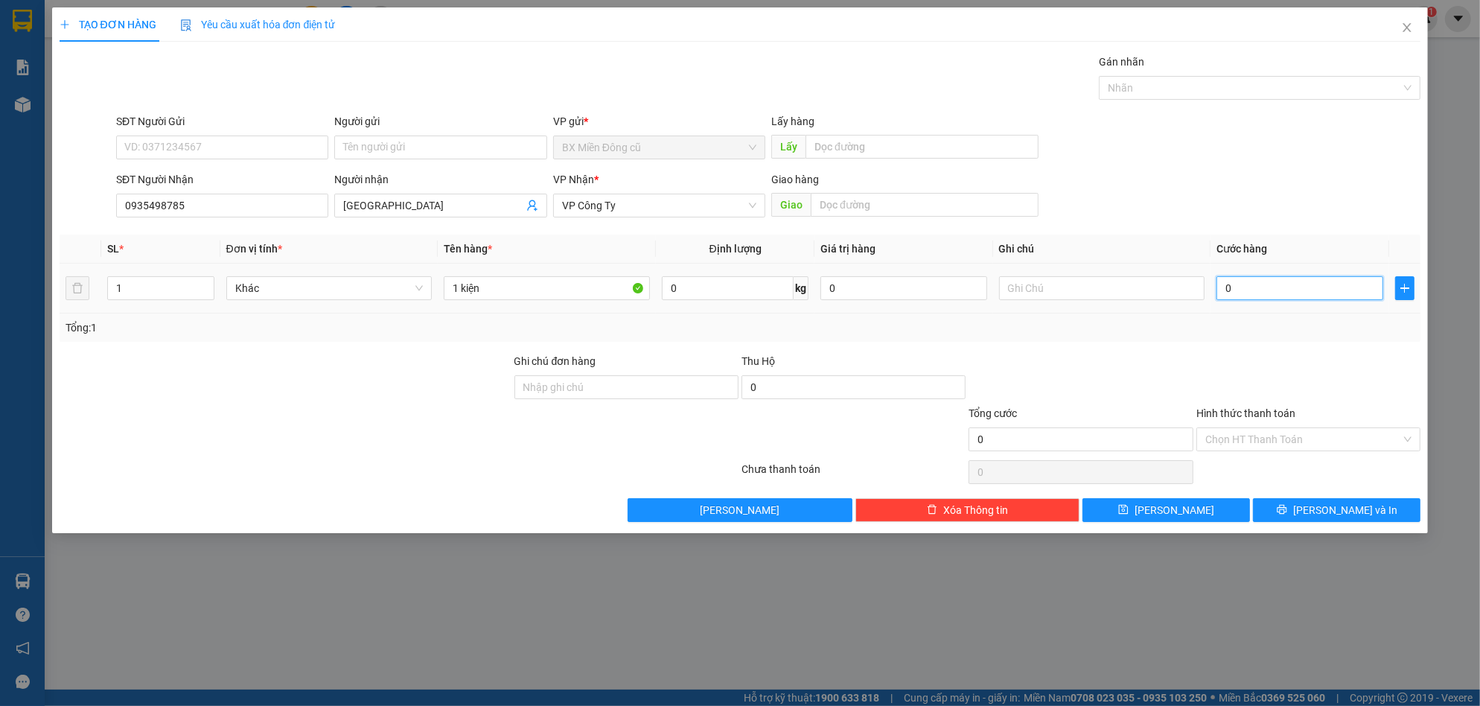
click at [1267, 287] on input "0" at bounding box center [1300, 288] width 167 height 24
type input "7"
type input "70"
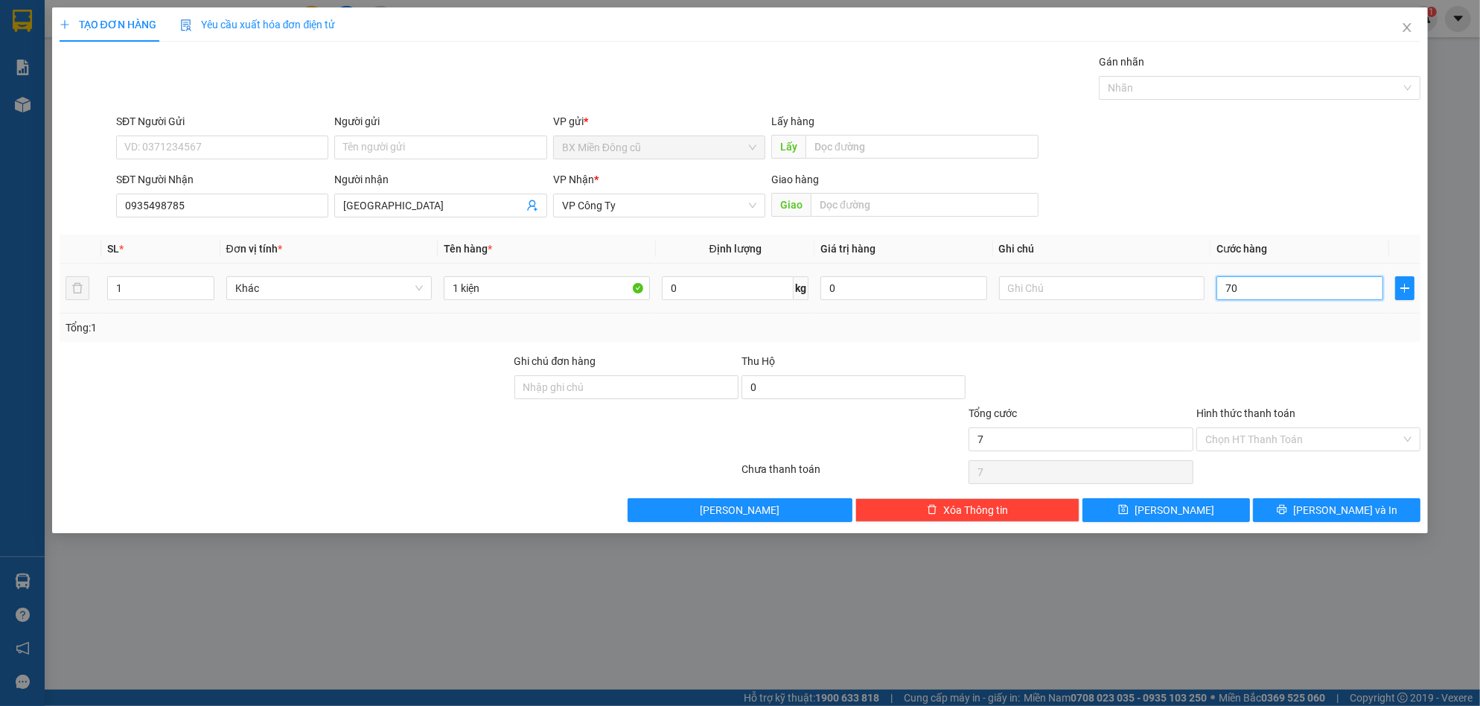
type input "70"
type input "700"
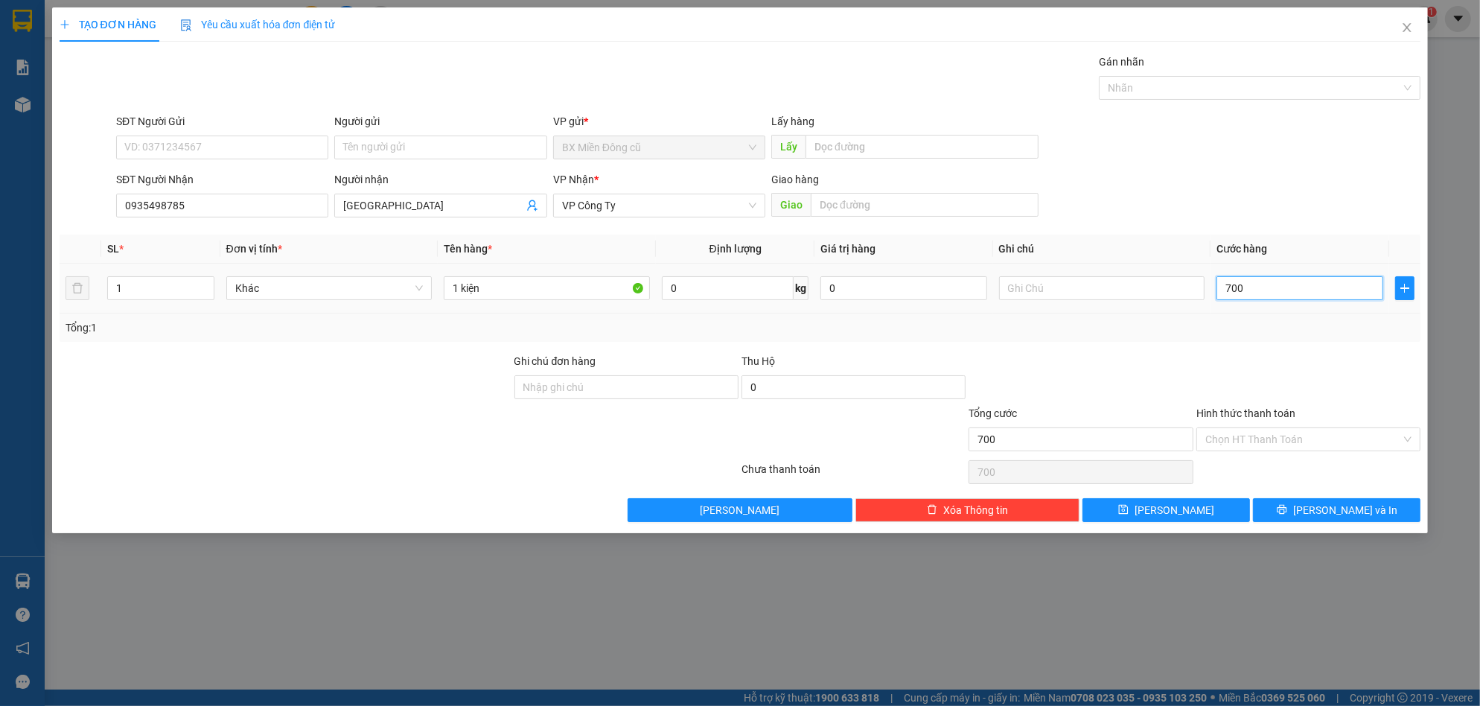
type input "7.000"
type input "70.000"
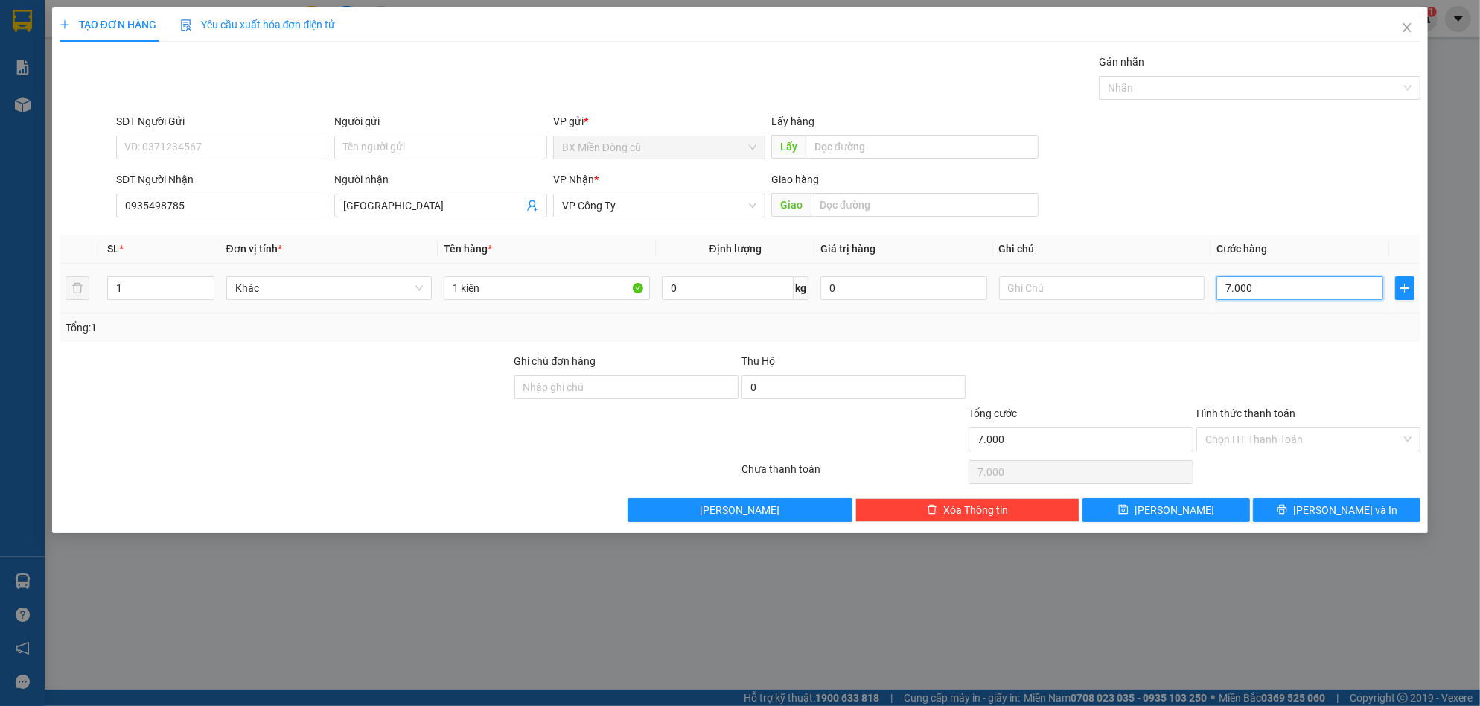
type input "70.000"
click at [1364, 522] on div "TẠO ĐƠN HÀNG Yêu cầu xuất hóa đơn điện tử Transit Pickup Surcharge Ids Transit …" at bounding box center [740, 270] width 1377 height 526
click at [1350, 503] on span "[PERSON_NAME] và In" at bounding box center [1345, 510] width 104 height 16
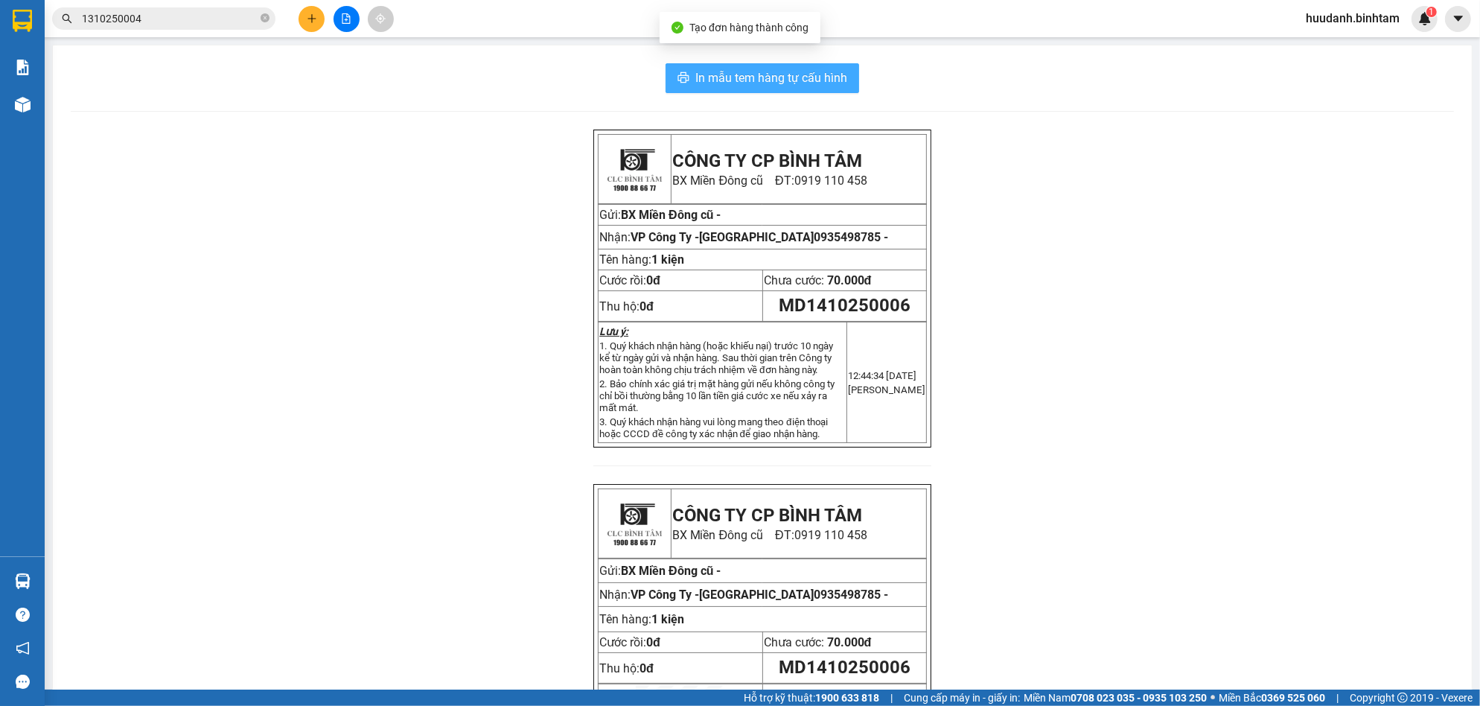
click at [830, 67] on button "In mẫu tem hàng tự cấu hình" at bounding box center [763, 78] width 194 height 30
click at [312, 13] on icon "plus" at bounding box center [312, 18] width 10 height 10
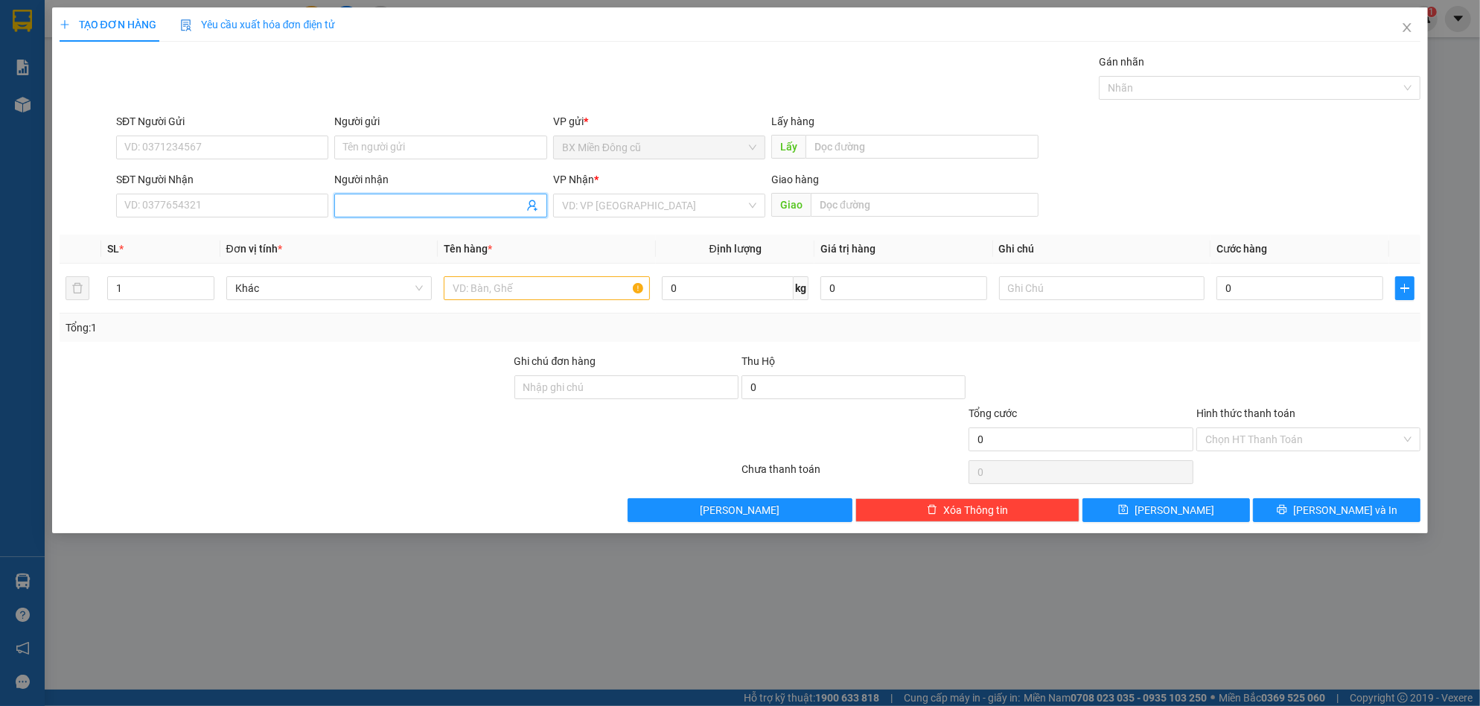
click at [396, 195] on span at bounding box center [440, 206] width 212 height 24
paste input "ông"
type input "thu hông"
click at [482, 227] on div "thu hông - 0941120994" at bounding box center [440, 235] width 194 height 16
type input "0941120994"
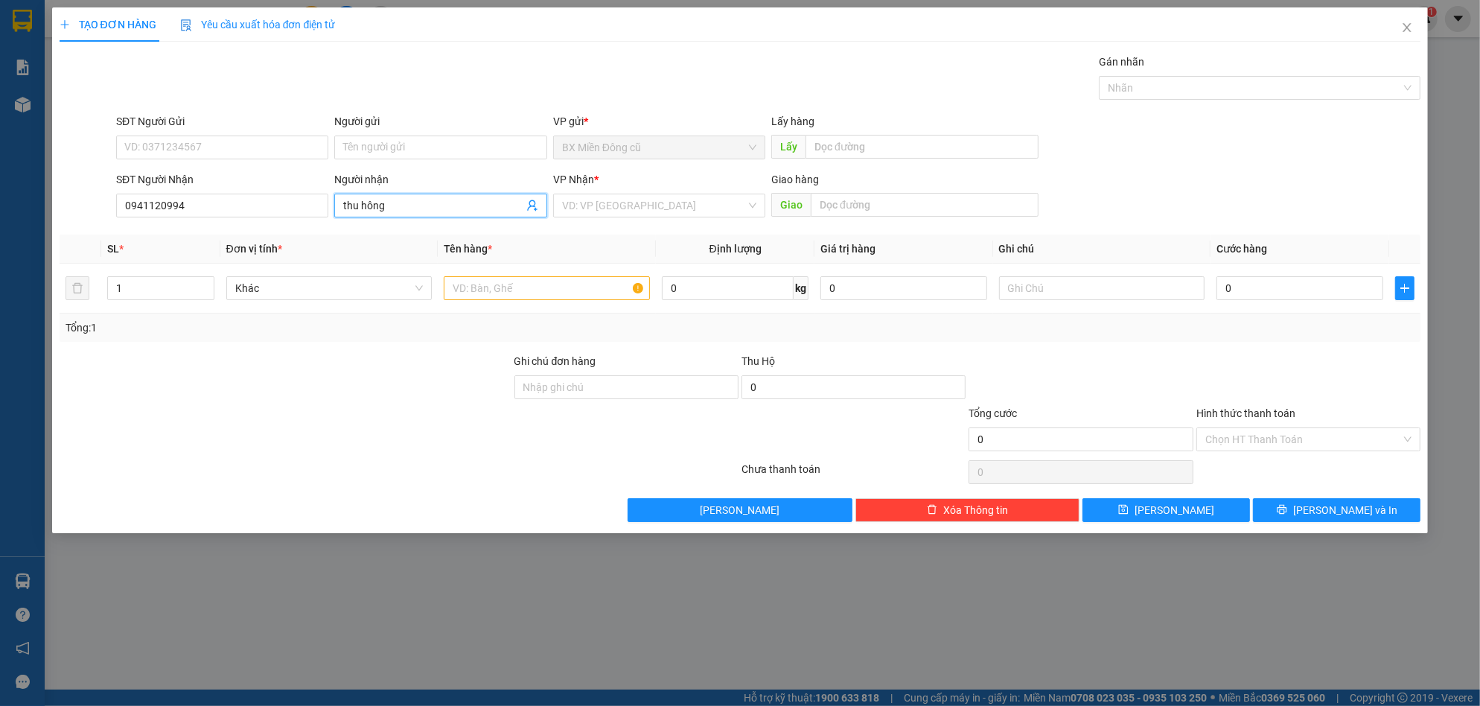
click at [655, 192] on div "VP Nhận * VD: VP [GEOGRAPHIC_DATA]" at bounding box center [659, 197] width 212 height 52
type input "thu hông"
click at [652, 208] on input "search" at bounding box center [654, 205] width 184 height 22
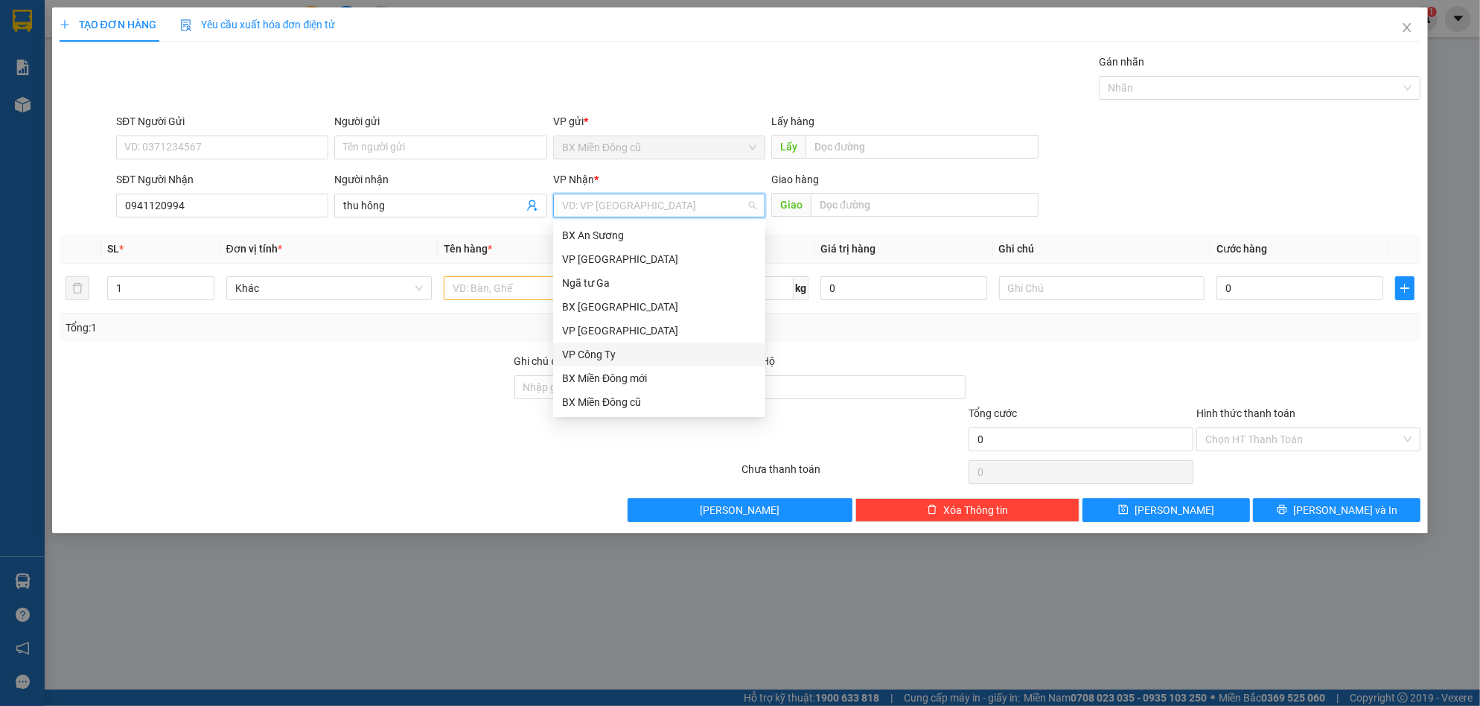
drag, startPoint x: 614, startPoint y: 356, endPoint x: 567, endPoint y: 327, distance: 54.5
click at [613, 356] on div "VP Công Ty" at bounding box center [659, 354] width 194 height 16
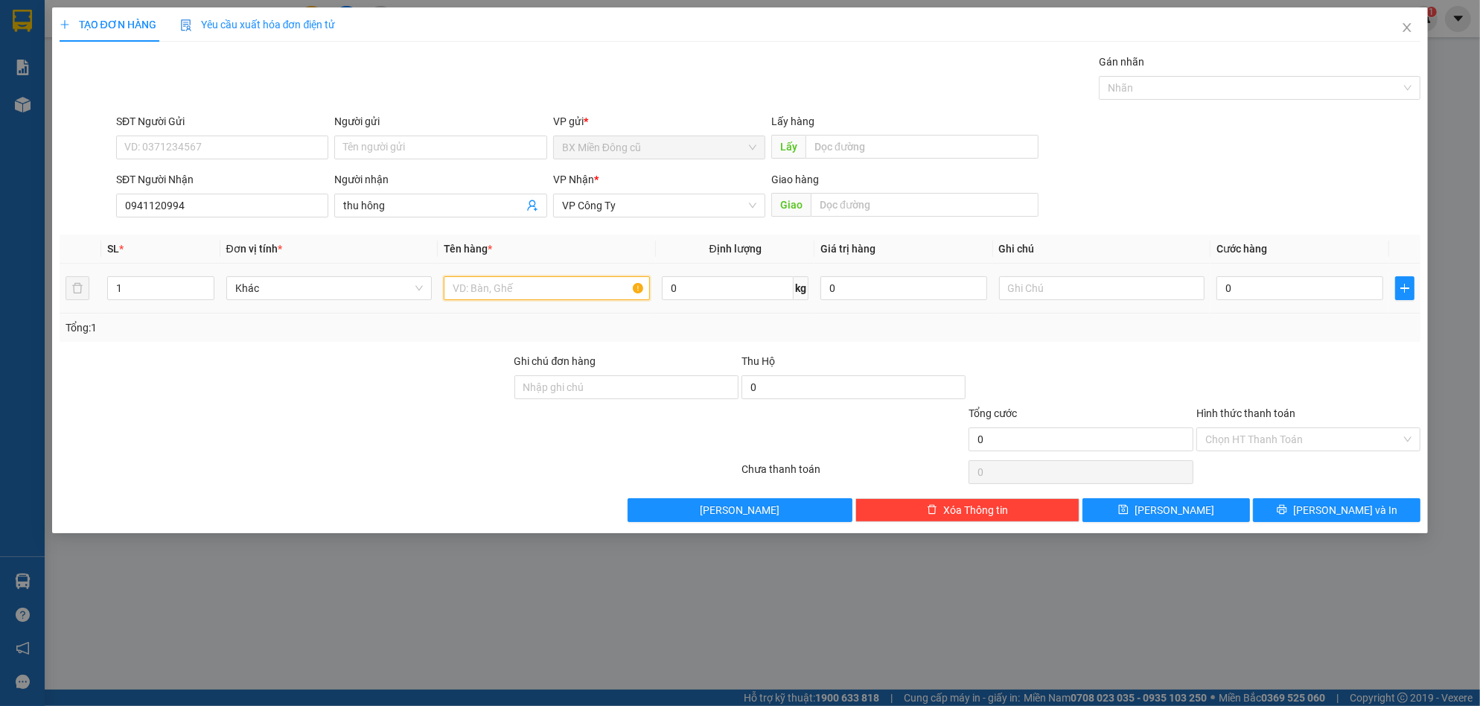
click at [521, 299] on input "text" at bounding box center [547, 288] width 206 height 24
paste input "ện"
type input "2 kiện"
click at [1266, 298] on input "0" at bounding box center [1300, 288] width 167 height 24
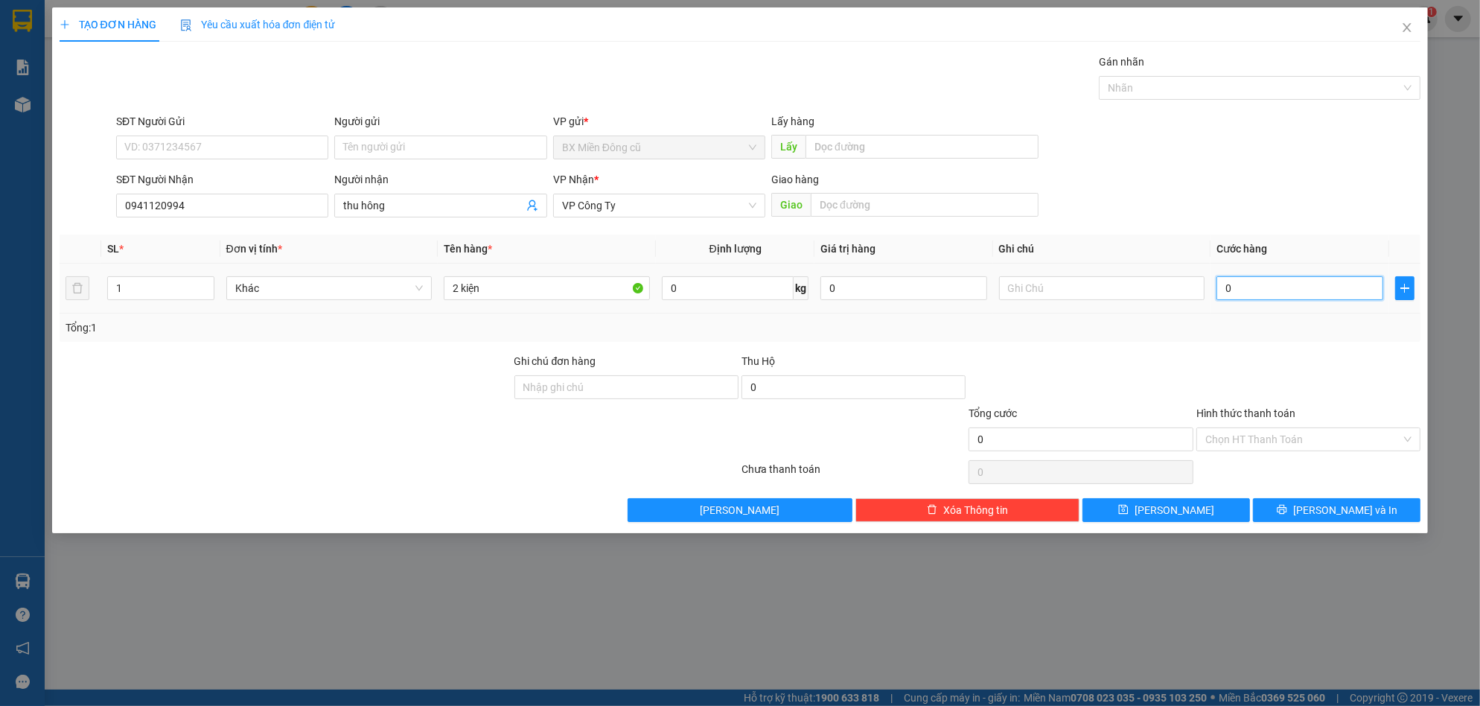
type input "1"
type input "10"
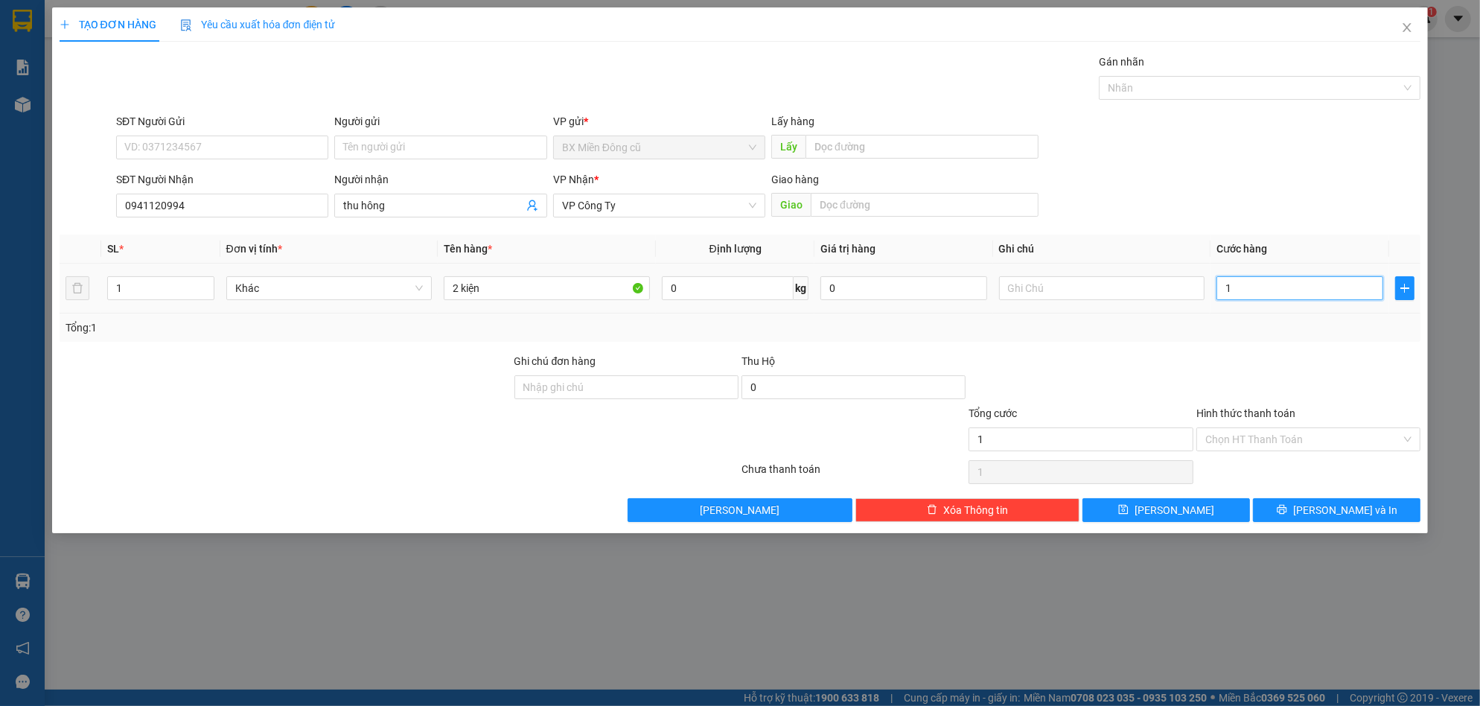
type input "10"
type input "100"
type input "1.000"
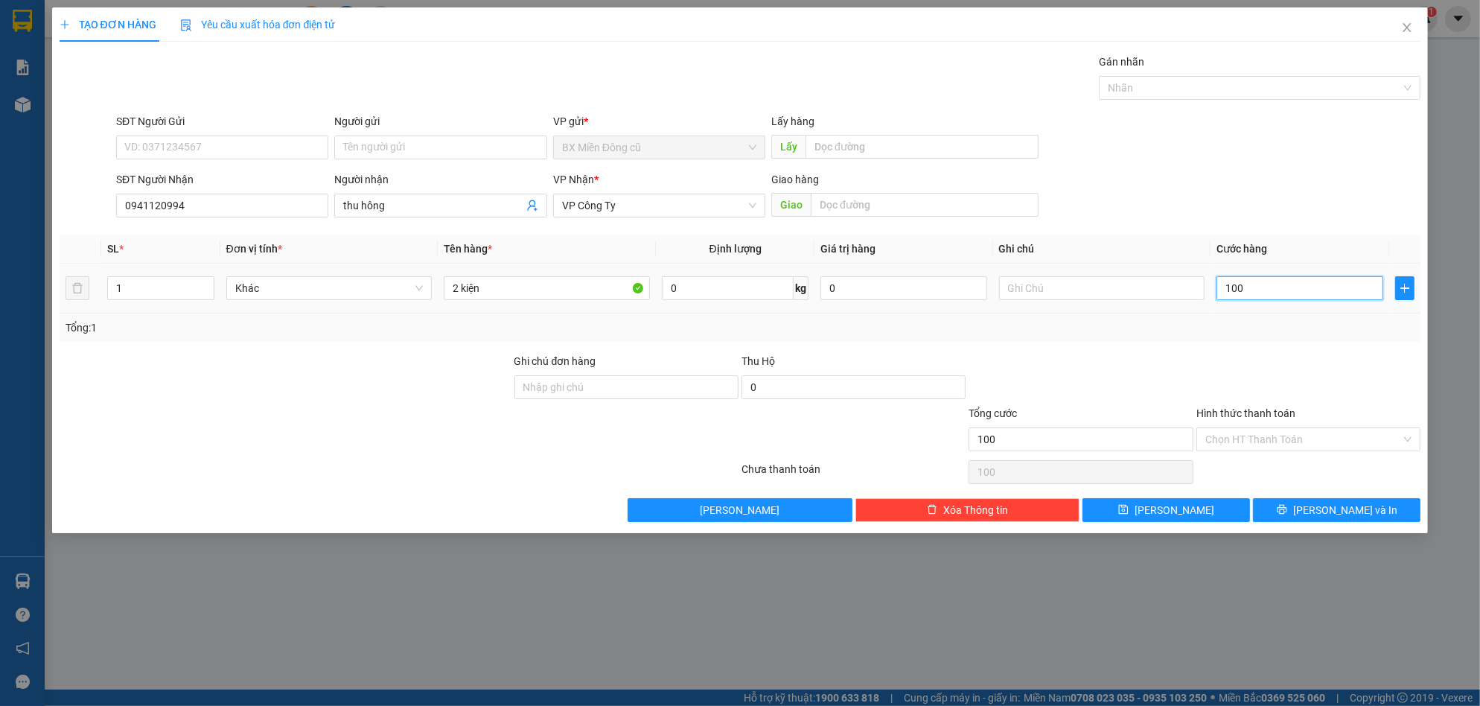
type input "1.000"
type input "10.000"
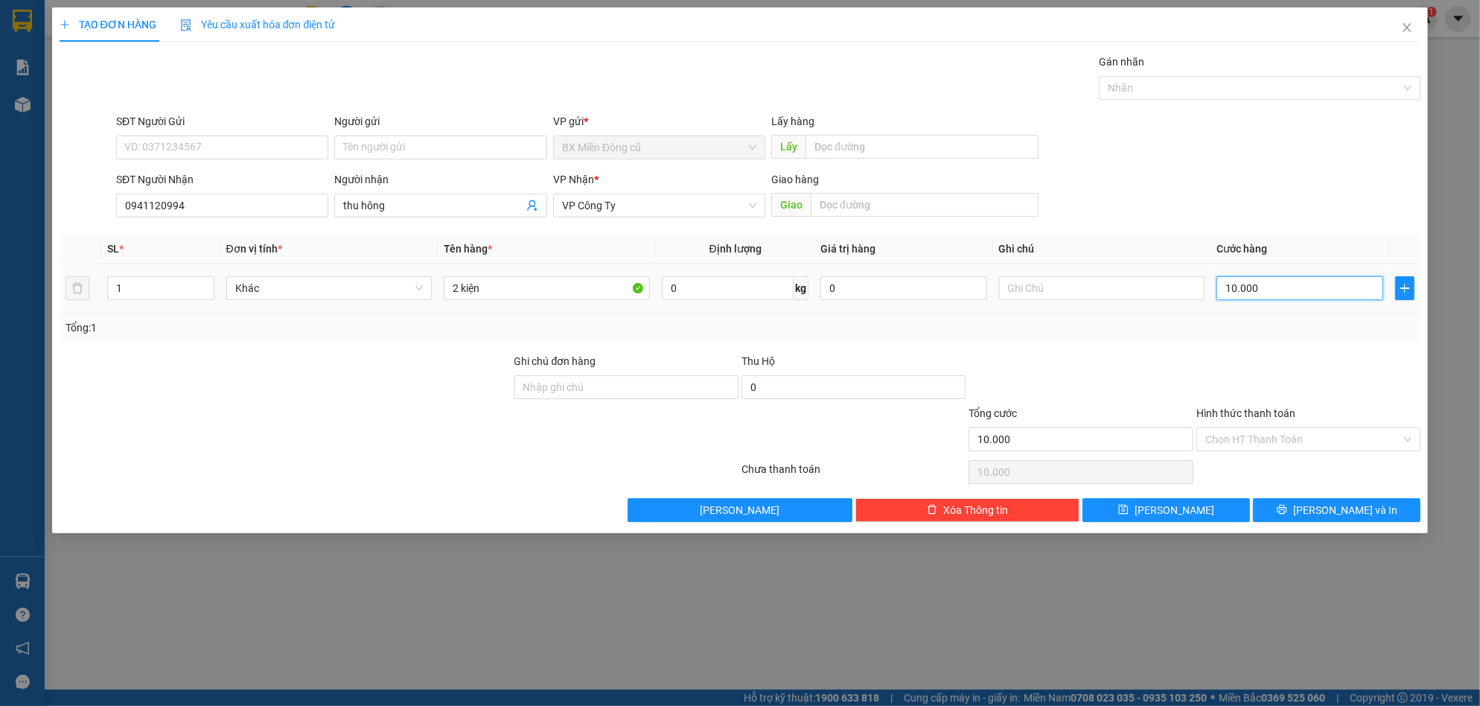
type input "100.000"
click at [1353, 527] on div "TẠO ĐƠN HÀNG Yêu cầu xuất hóa đơn điện tử Transit Pickup Surcharge Ids Transit …" at bounding box center [740, 270] width 1377 height 526
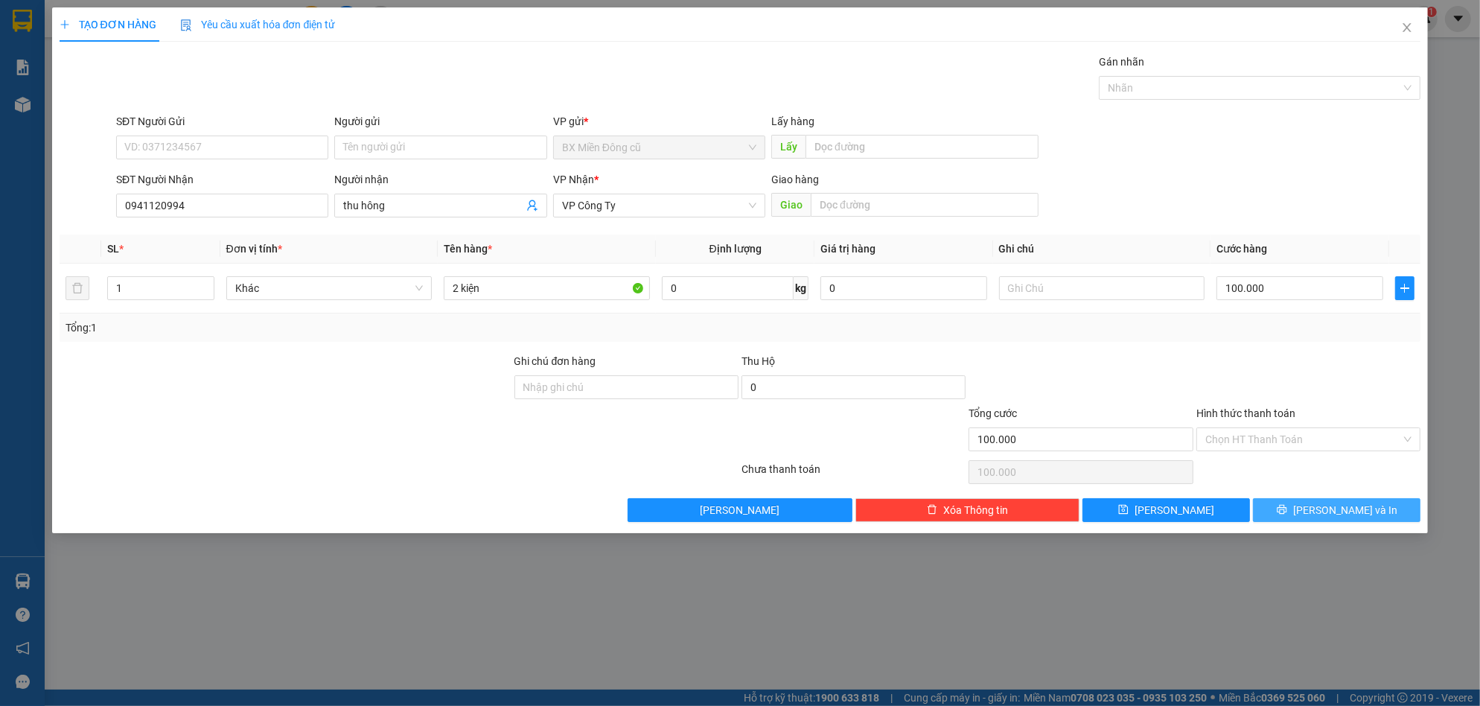
click at [1353, 507] on span "[PERSON_NAME] và In" at bounding box center [1345, 510] width 104 height 16
click at [1299, 506] on button "[PERSON_NAME] và In" at bounding box center [1337, 510] width 168 height 24
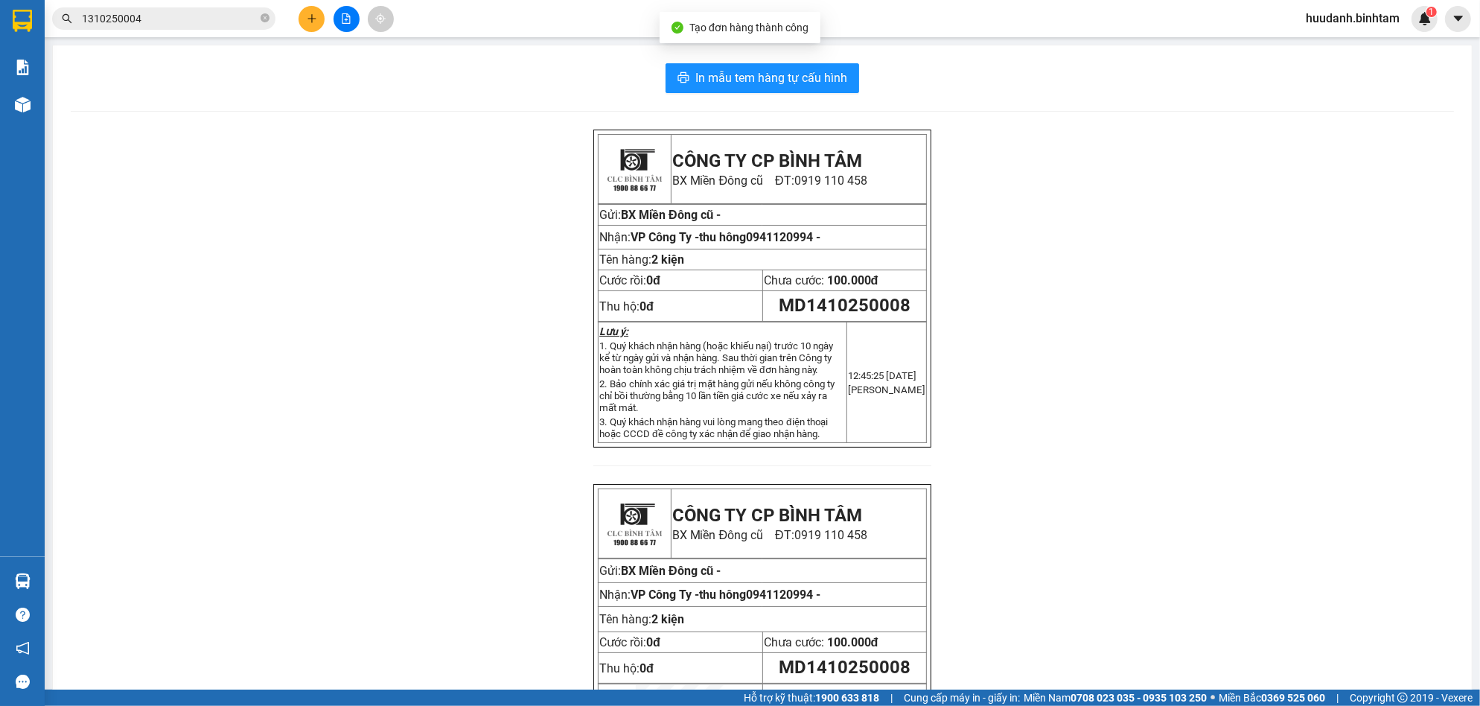
click at [754, 94] on div "In mẫu tem hàng tự cấu hình CÔNG TY CP BÌNH TÂM [GEOGRAPHIC_DATA] cũ ĐT: 0919 1…" at bounding box center [762, 439] width 1419 height 789
click at [758, 79] on span "In mẫu tem hàng tự cấu hình" at bounding box center [772, 78] width 152 height 19
click at [318, 29] on button at bounding box center [312, 19] width 26 height 26
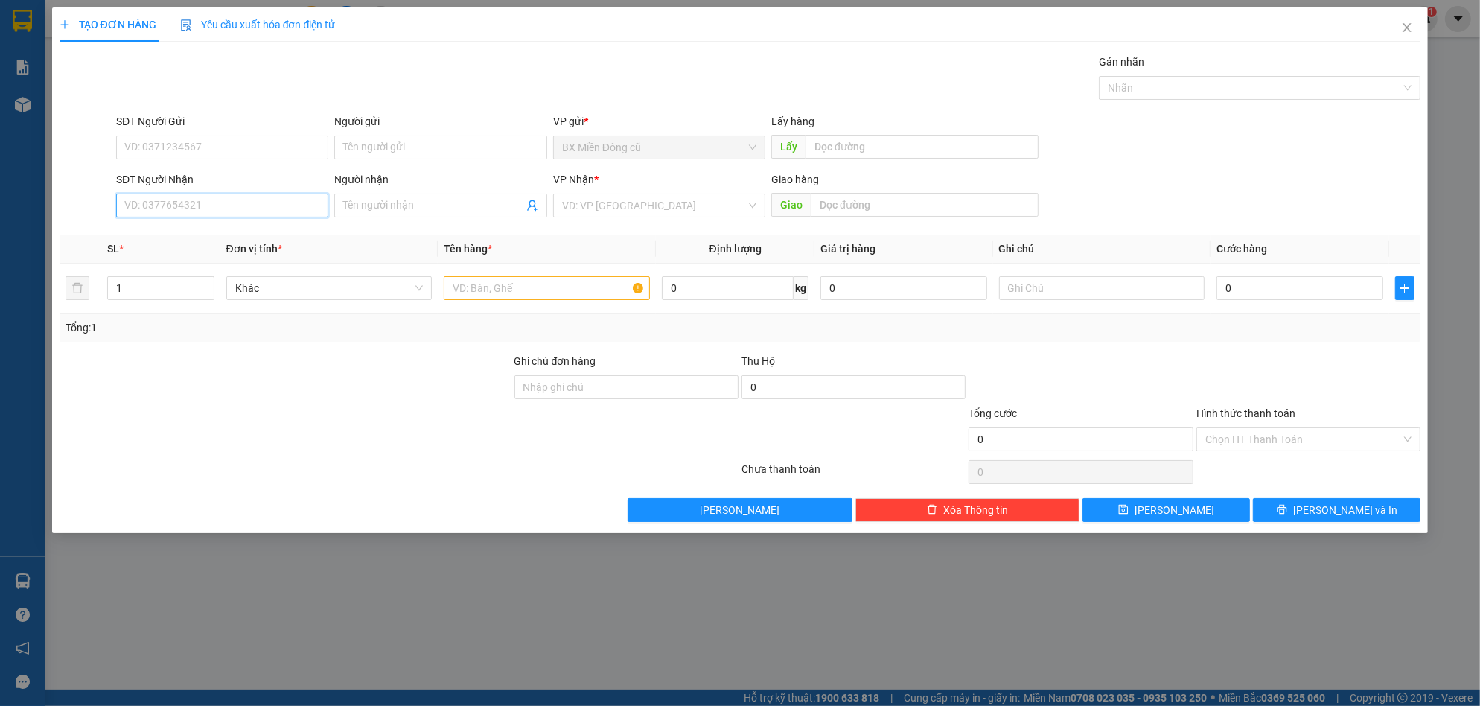
drag, startPoint x: 238, startPoint y: 213, endPoint x: 243, endPoint y: 203, distance: 10.7
click at [238, 212] on input "SĐT Người Nhận" at bounding box center [222, 206] width 212 height 24
type input "0911477099"
click at [405, 198] on input "Người nhận" at bounding box center [432, 205] width 179 height 16
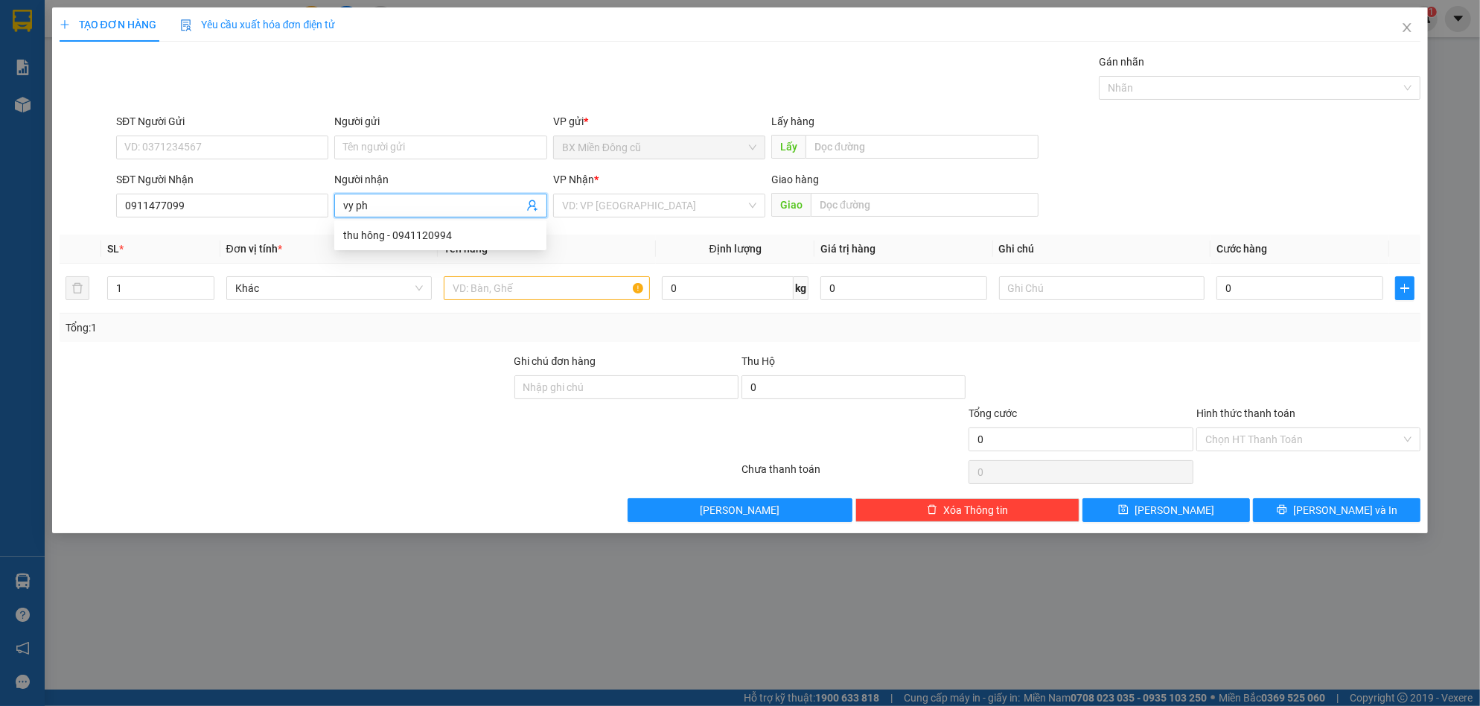
paste input "ạm"
type input "vy phạm"
click at [650, 208] on input "search" at bounding box center [654, 205] width 184 height 22
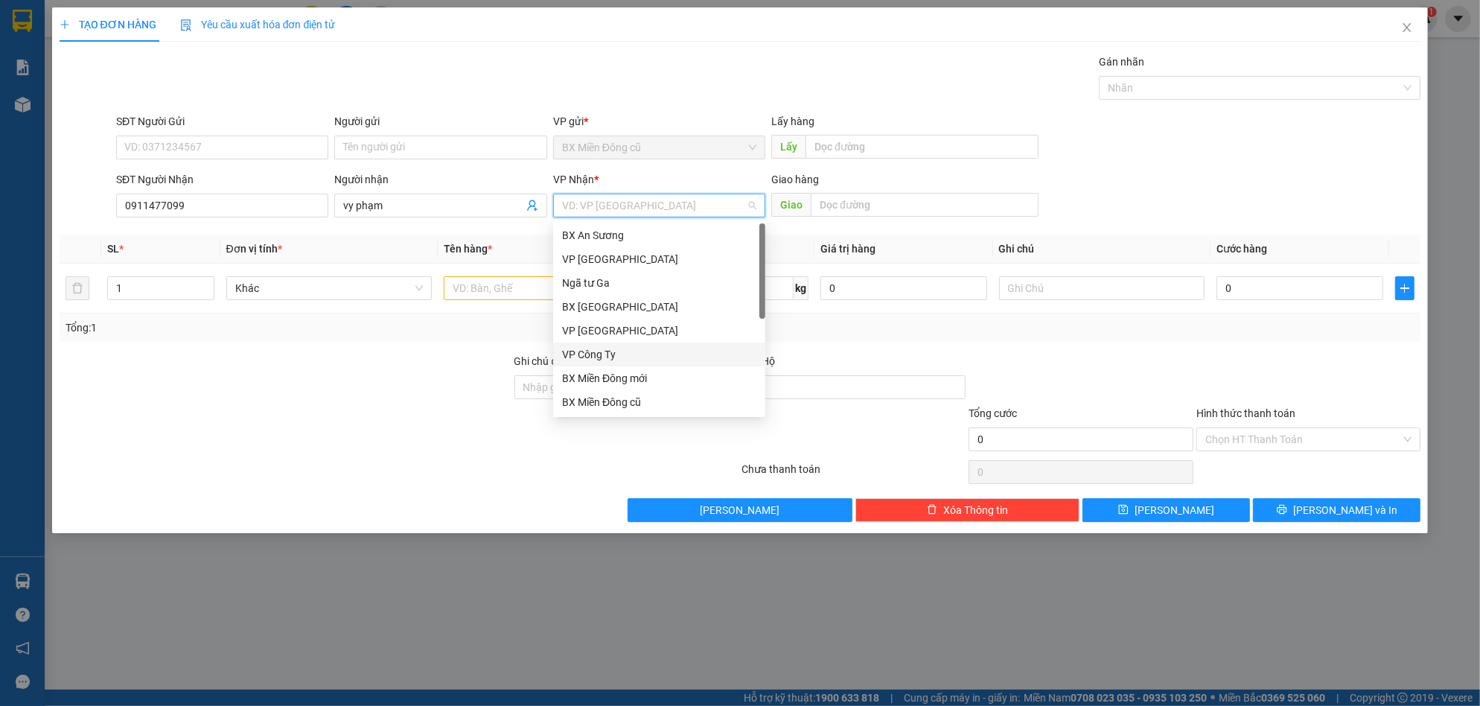
click at [630, 358] on div "VP Công Ty" at bounding box center [659, 354] width 194 height 16
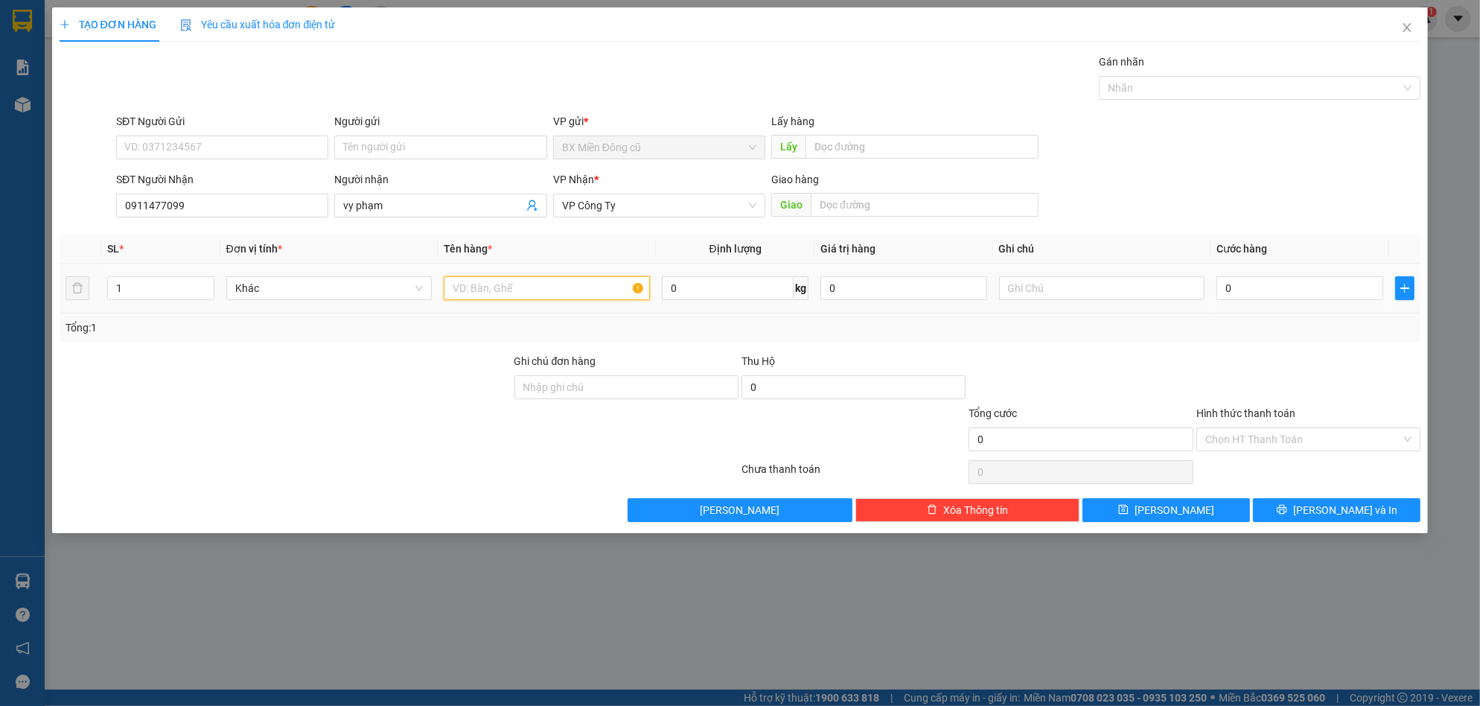
click at [493, 284] on input "text" at bounding box center [547, 288] width 206 height 24
paste input "ện"
type input "1 kiện"
click at [1289, 278] on input "0" at bounding box center [1300, 288] width 167 height 24
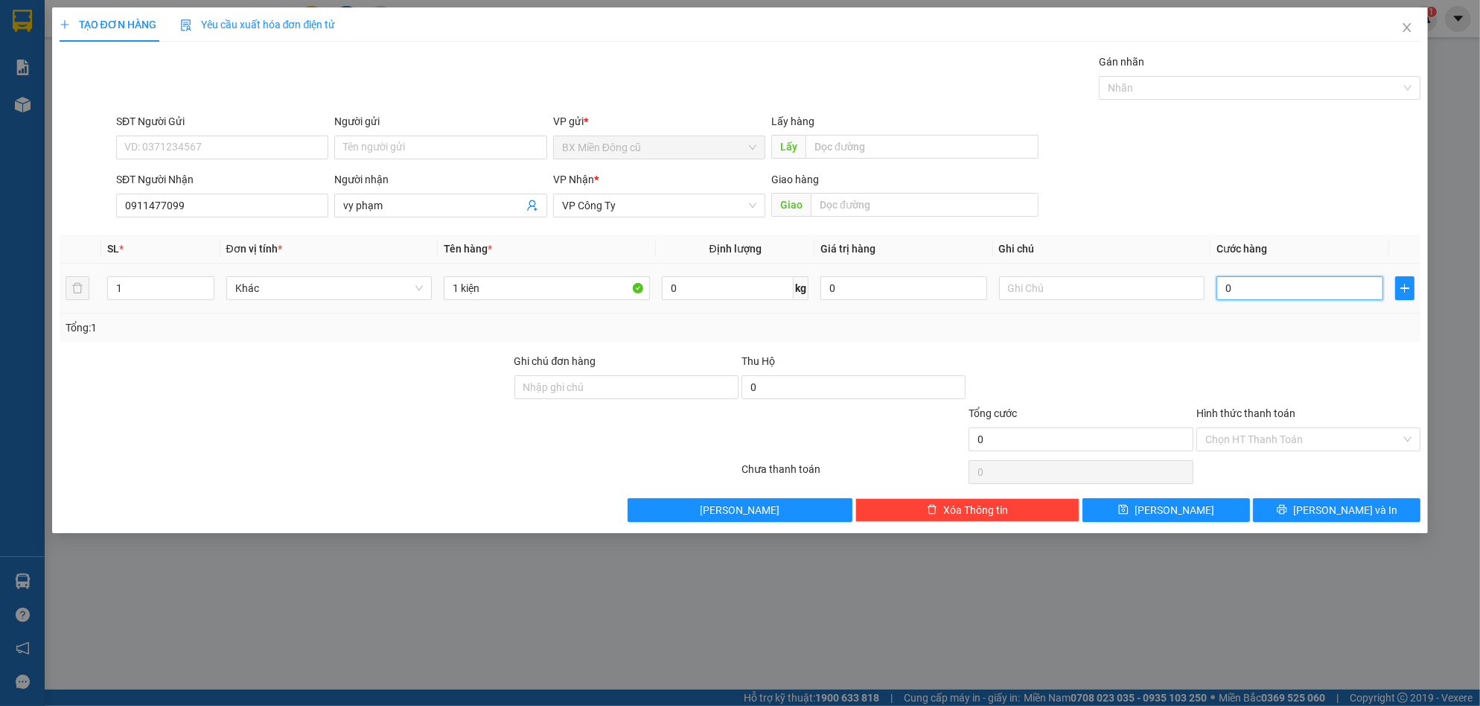
type input "5"
type input "50"
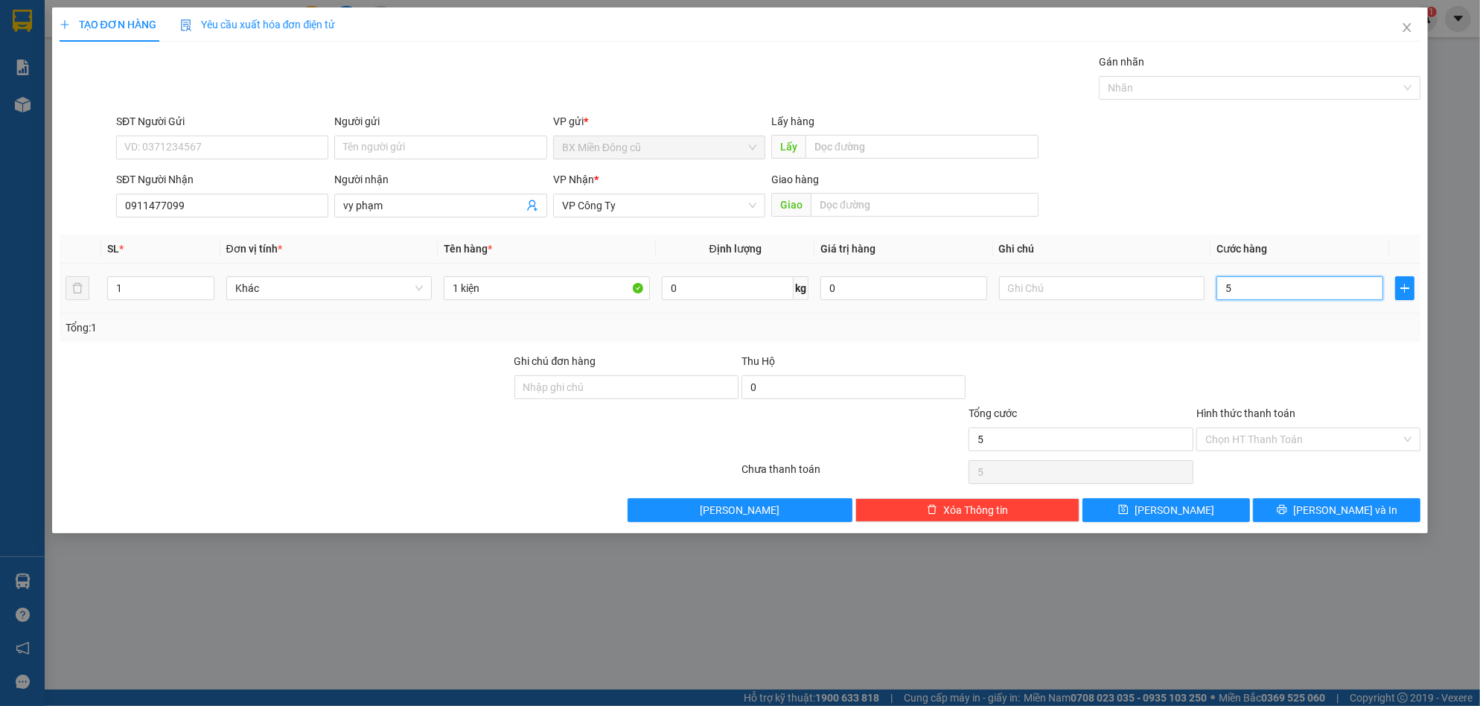
type input "50"
type input "500"
type input "5.000"
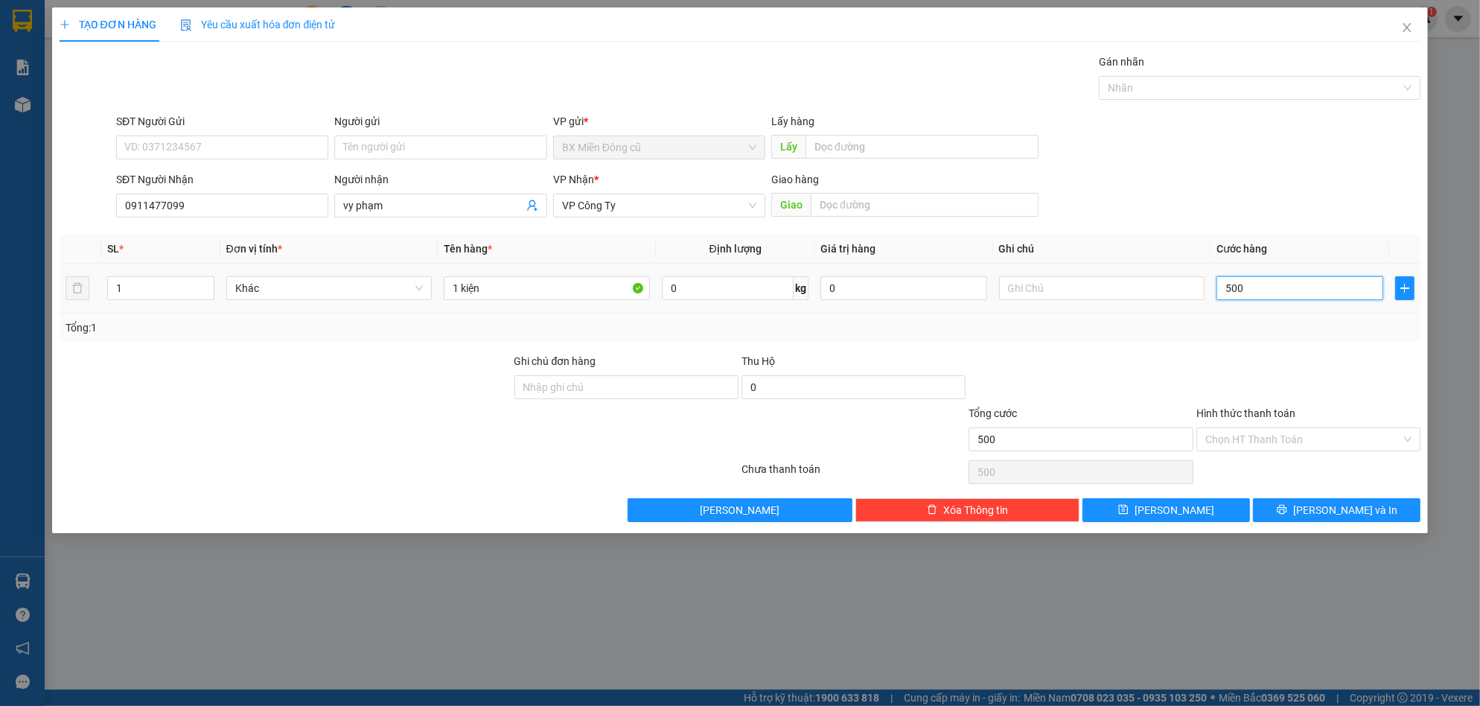
type input "5.000"
type input "50.000"
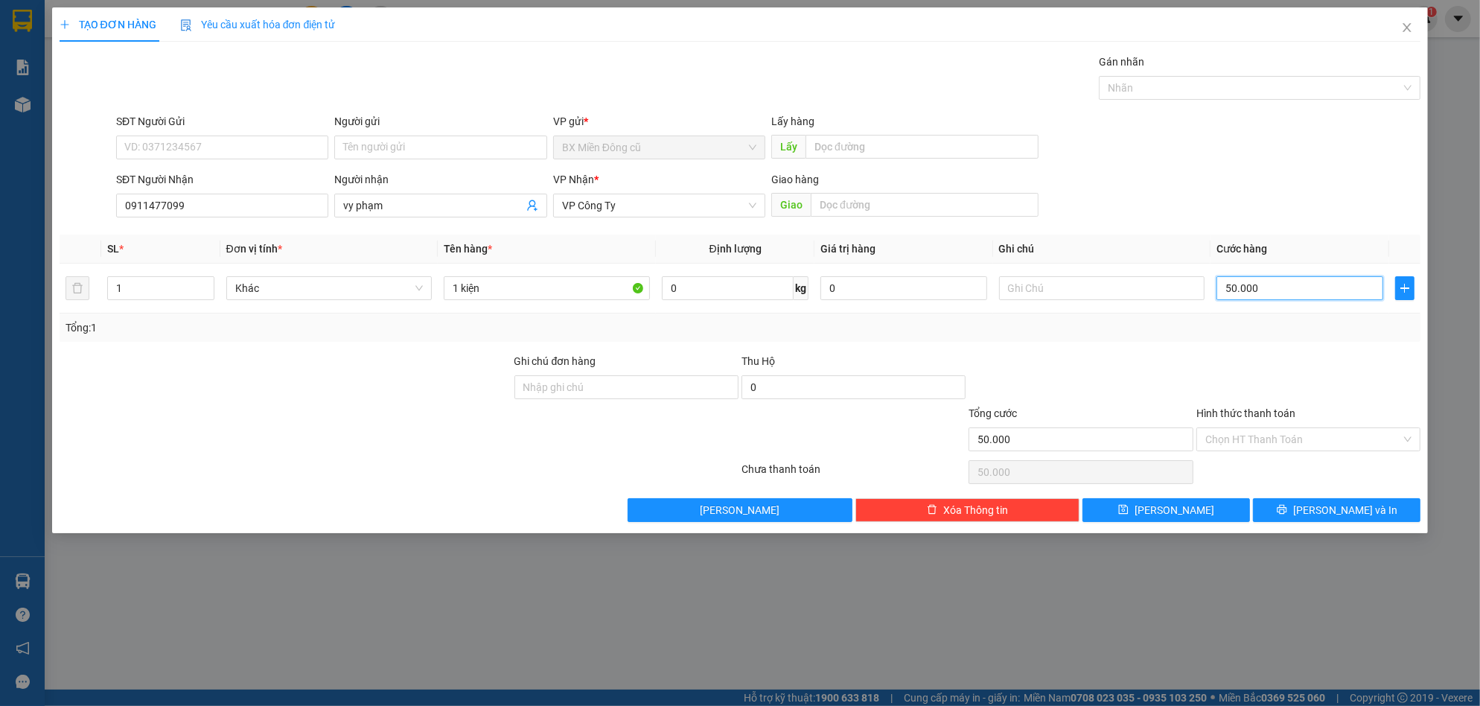
type input "50.000"
click at [1316, 523] on div "TẠO ĐƠN HÀNG Yêu cầu xuất hóa đơn điện tử Transit Pickup Surcharge Ids Transit …" at bounding box center [740, 270] width 1377 height 526
click at [1288, 505] on icon "printer" at bounding box center [1282, 509] width 10 height 10
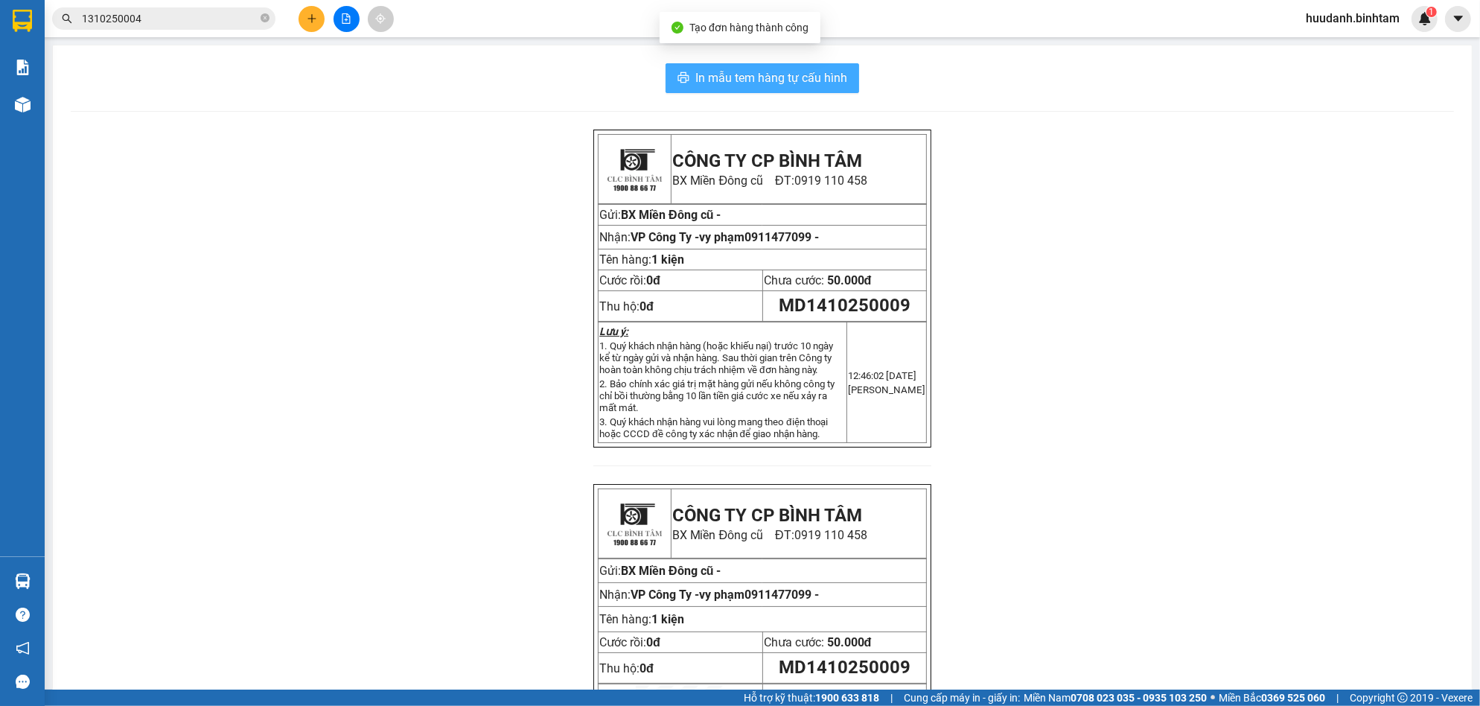
click at [745, 74] on span "In mẫu tem hàng tự cấu hình" at bounding box center [772, 78] width 152 height 19
click at [319, 15] on button at bounding box center [312, 19] width 26 height 26
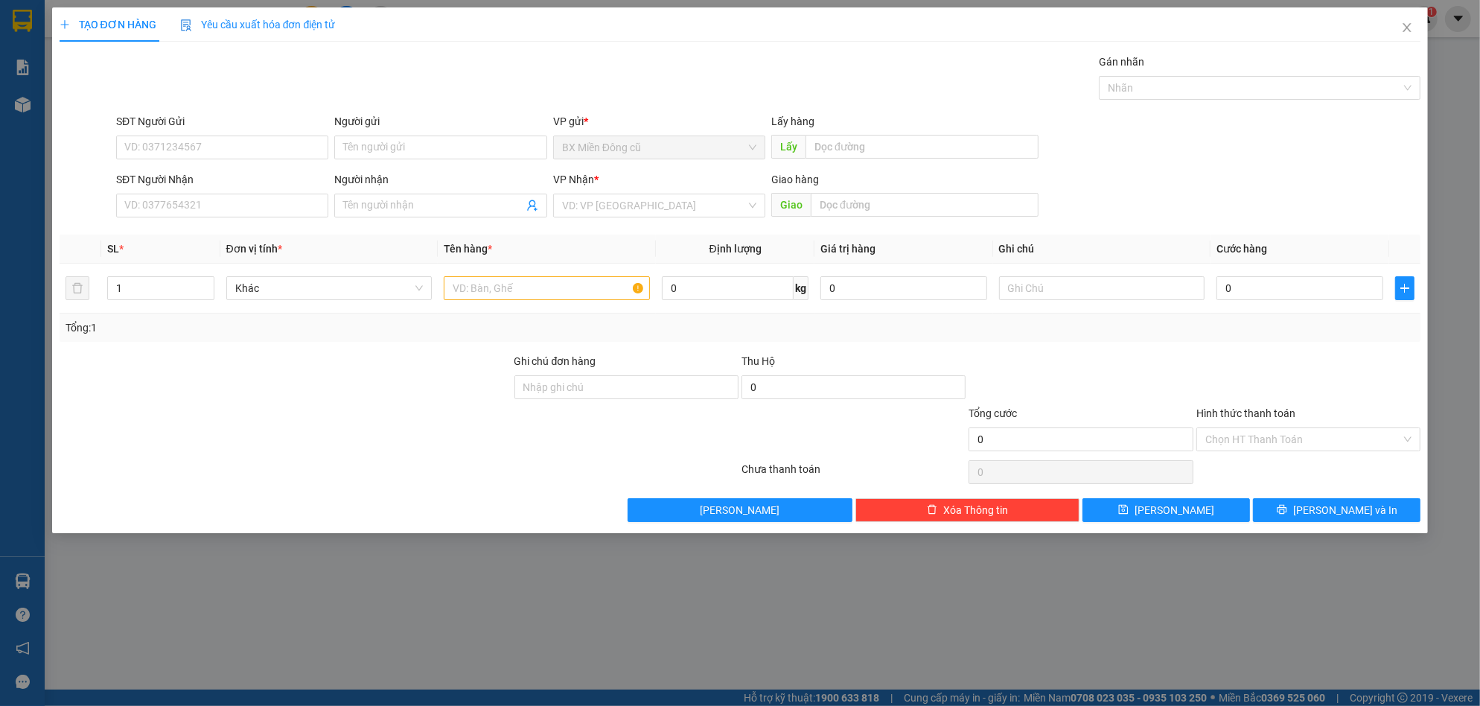
click at [471, 192] on div "Người nhận" at bounding box center [440, 182] width 212 height 22
click at [471, 197] on span at bounding box center [440, 206] width 212 height 24
paste input "ên"
type input "a tiên"
click at [611, 206] on input "search" at bounding box center [654, 205] width 184 height 22
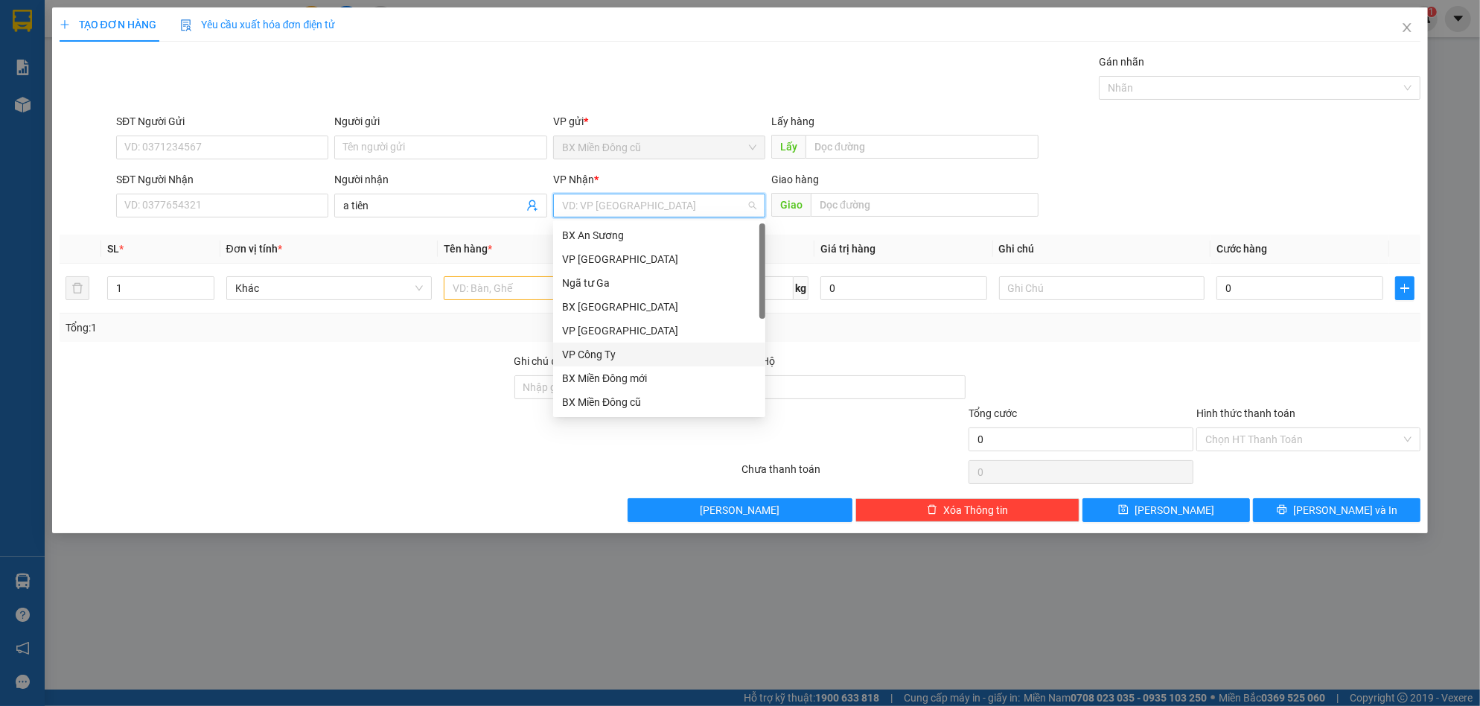
click at [620, 357] on div "VP Công Ty" at bounding box center [659, 354] width 194 height 16
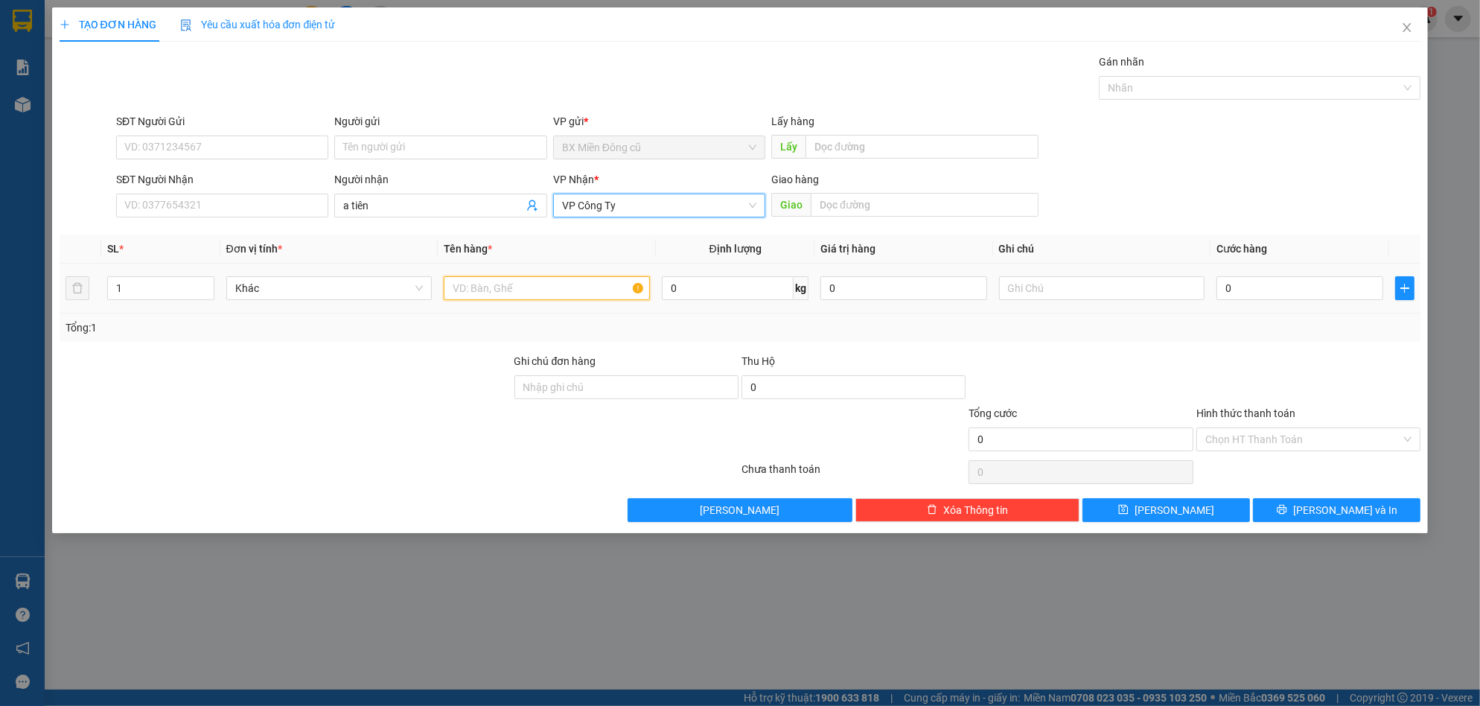
click at [524, 283] on input "text" at bounding box center [547, 288] width 206 height 24
paste input "ôp"
paste input "ốp"
type input "2 xốp"
click at [1245, 276] on div "0" at bounding box center [1300, 288] width 167 height 30
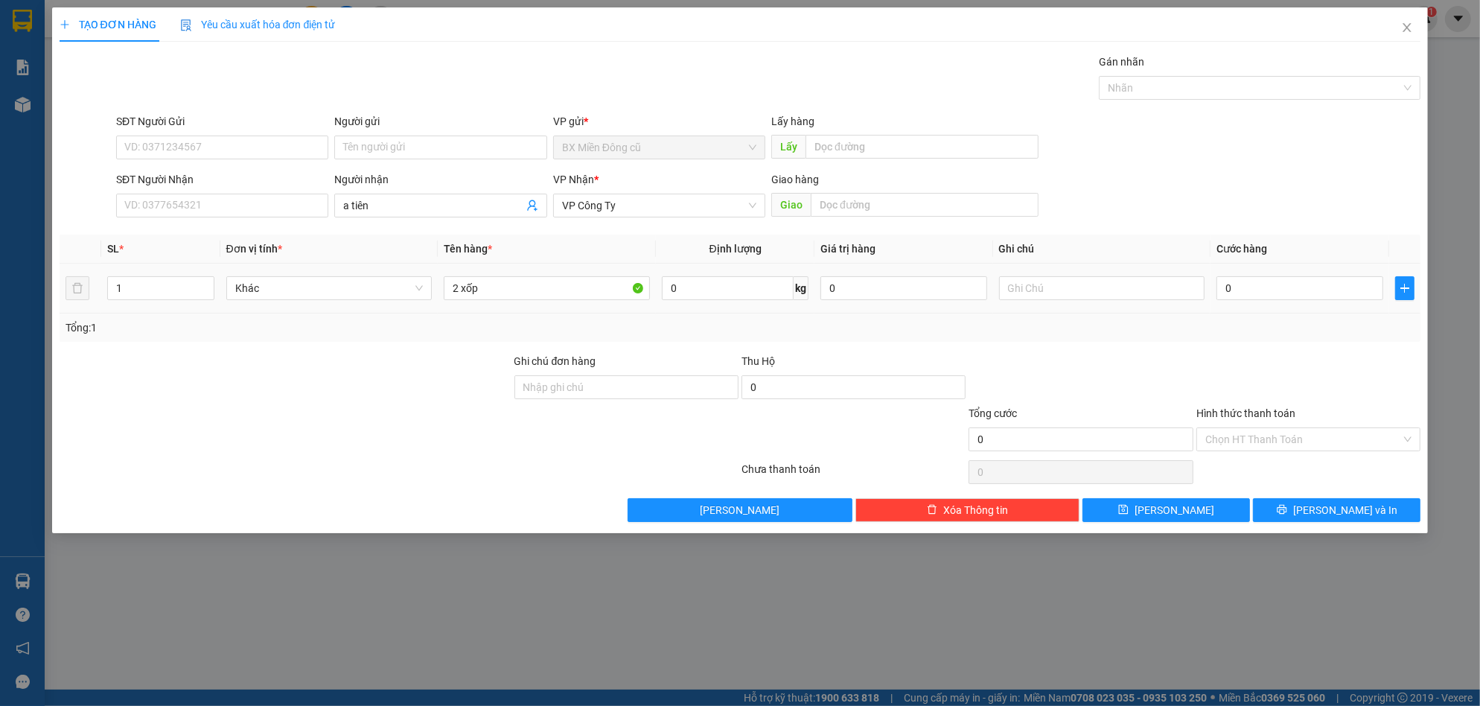
click at [1244, 276] on div "0" at bounding box center [1300, 288] width 167 height 30
click at [1244, 289] on input "0" at bounding box center [1300, 288] width 167 height 24
type input "2"
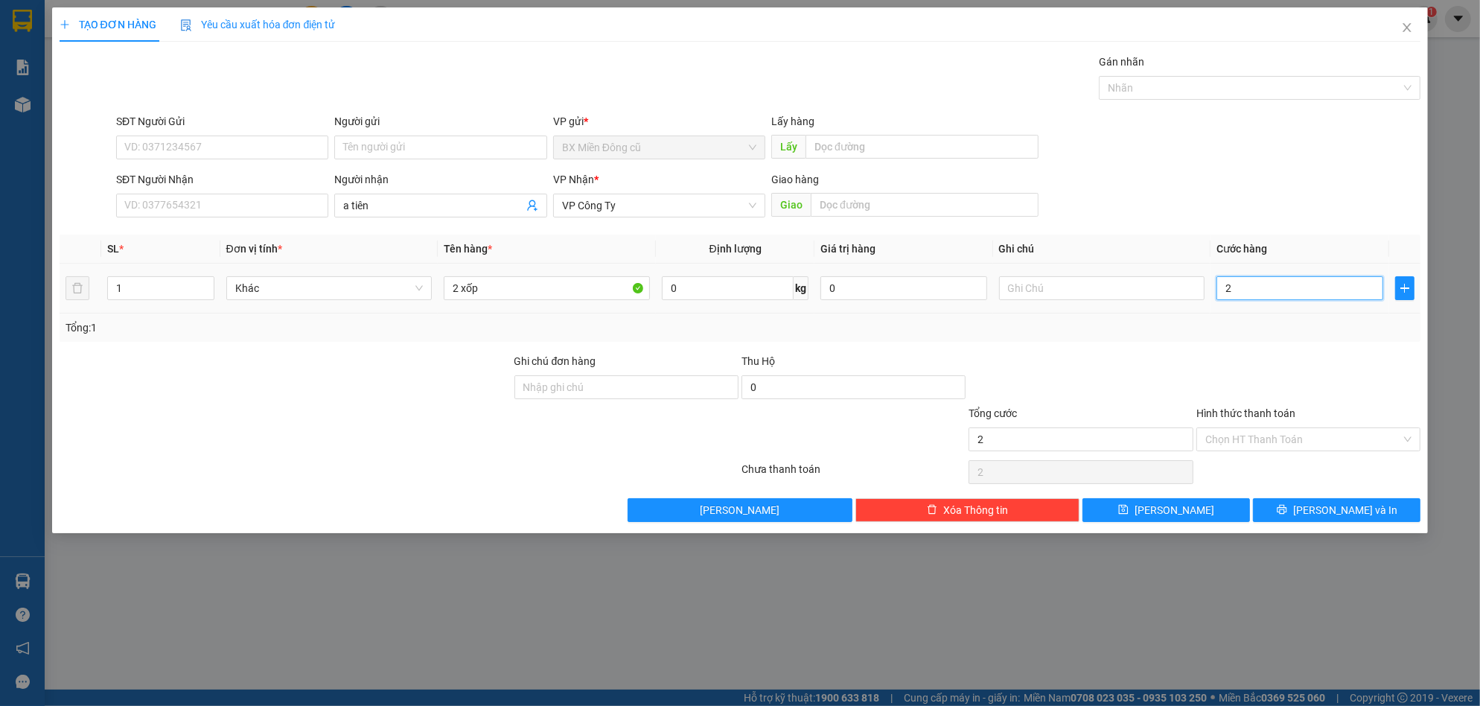
type input "20"
type input "200"
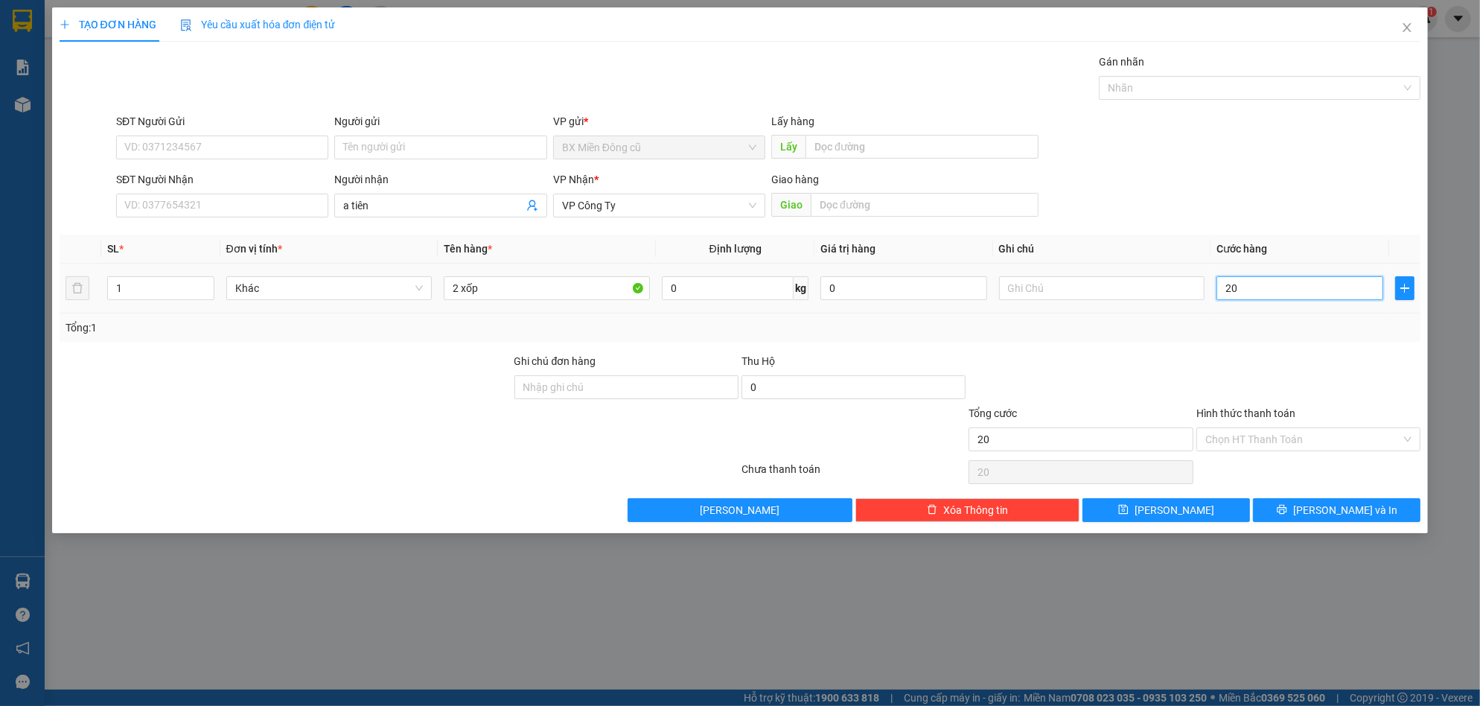
type input "200"
type input "2.000"
type input "20.000"
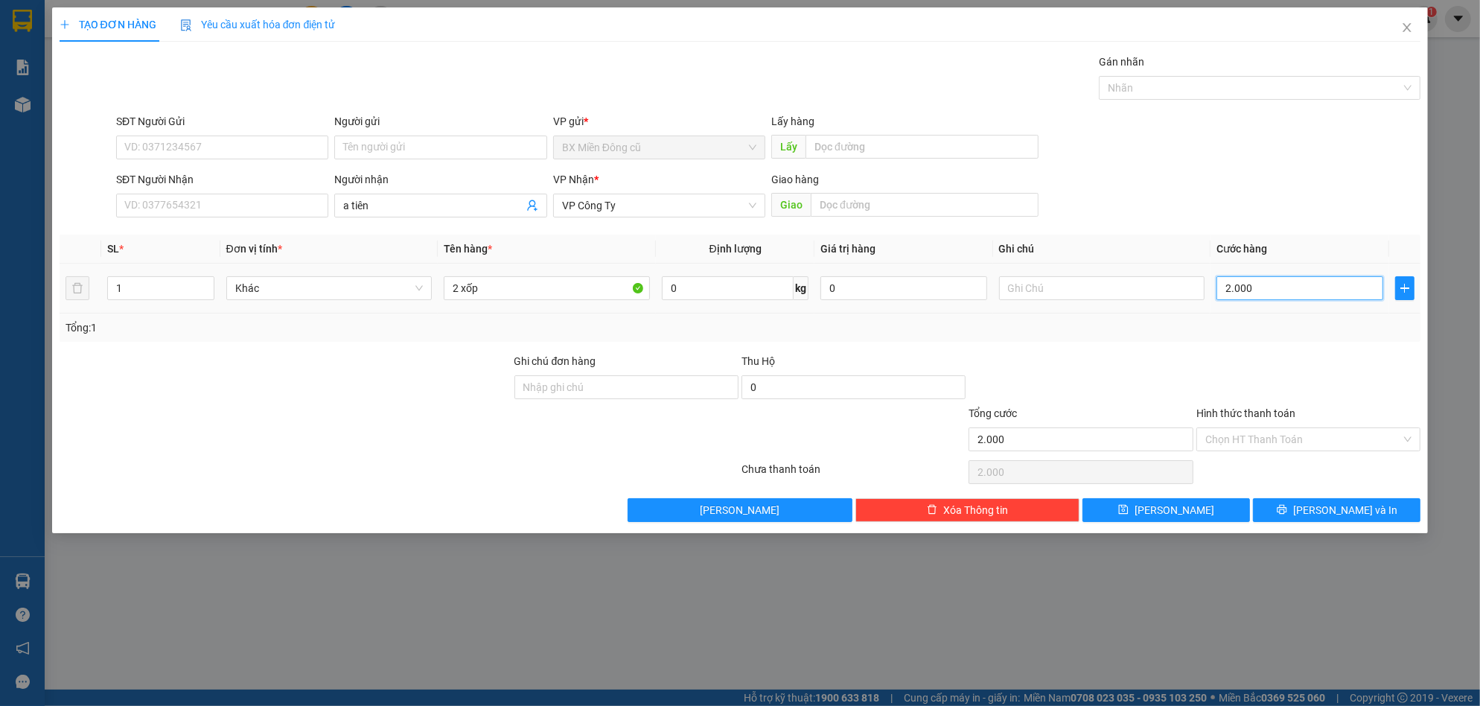
type input "20.000"
type input "200.000"
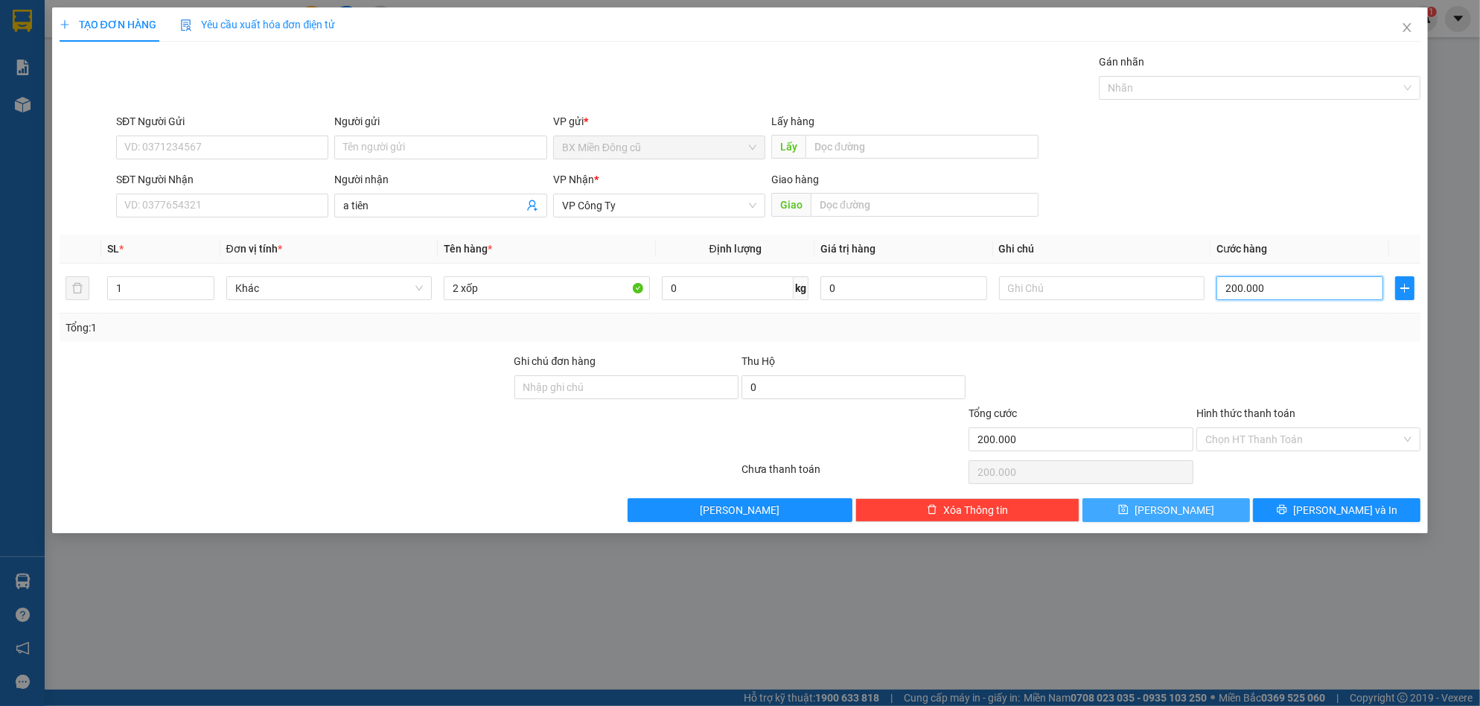
type input "200.000"
click at [1150, 519] on button "[PERSON_NAME]" at bounding box center [1167, 510] width 168 height 24
type input "0"
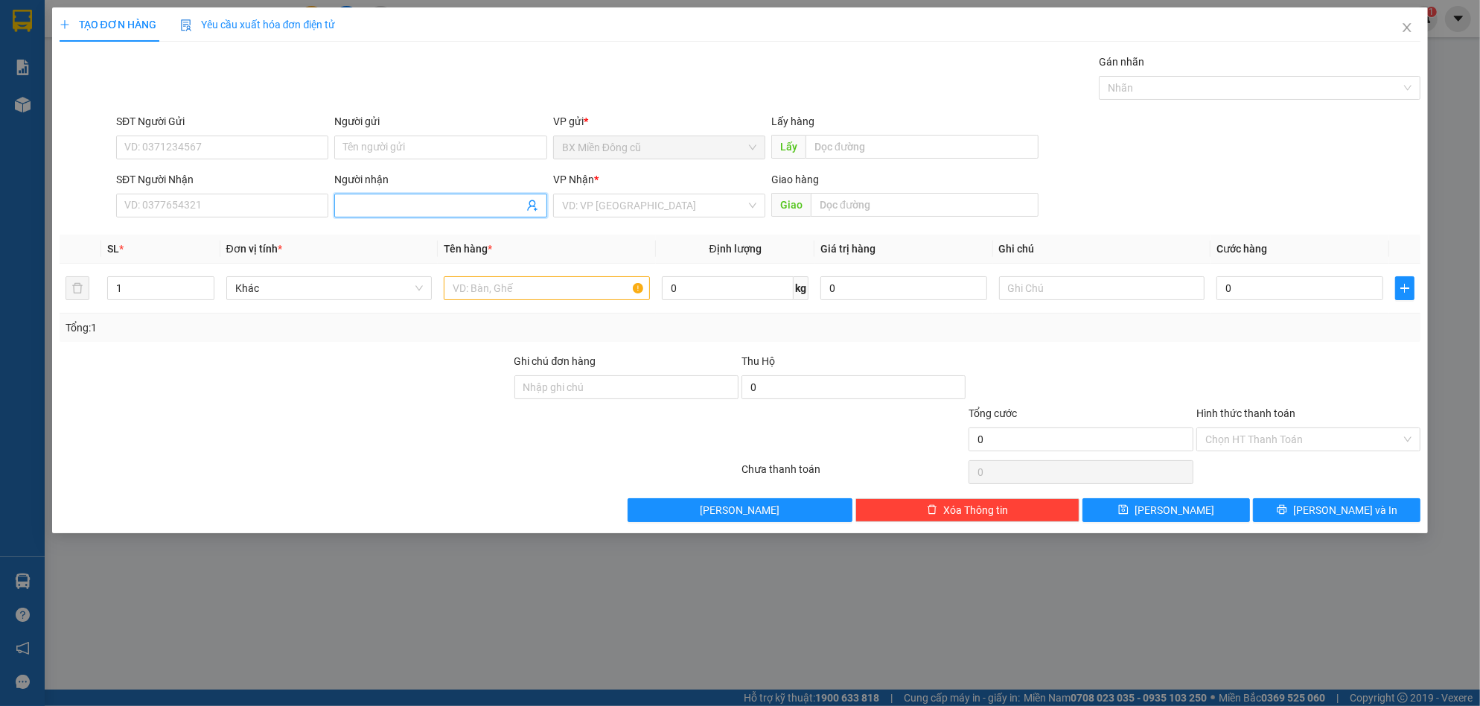
click at [372, 206] on input "Người nhận" at bounding box center [432, 205] width 179 height 16
paste input "ỏ"
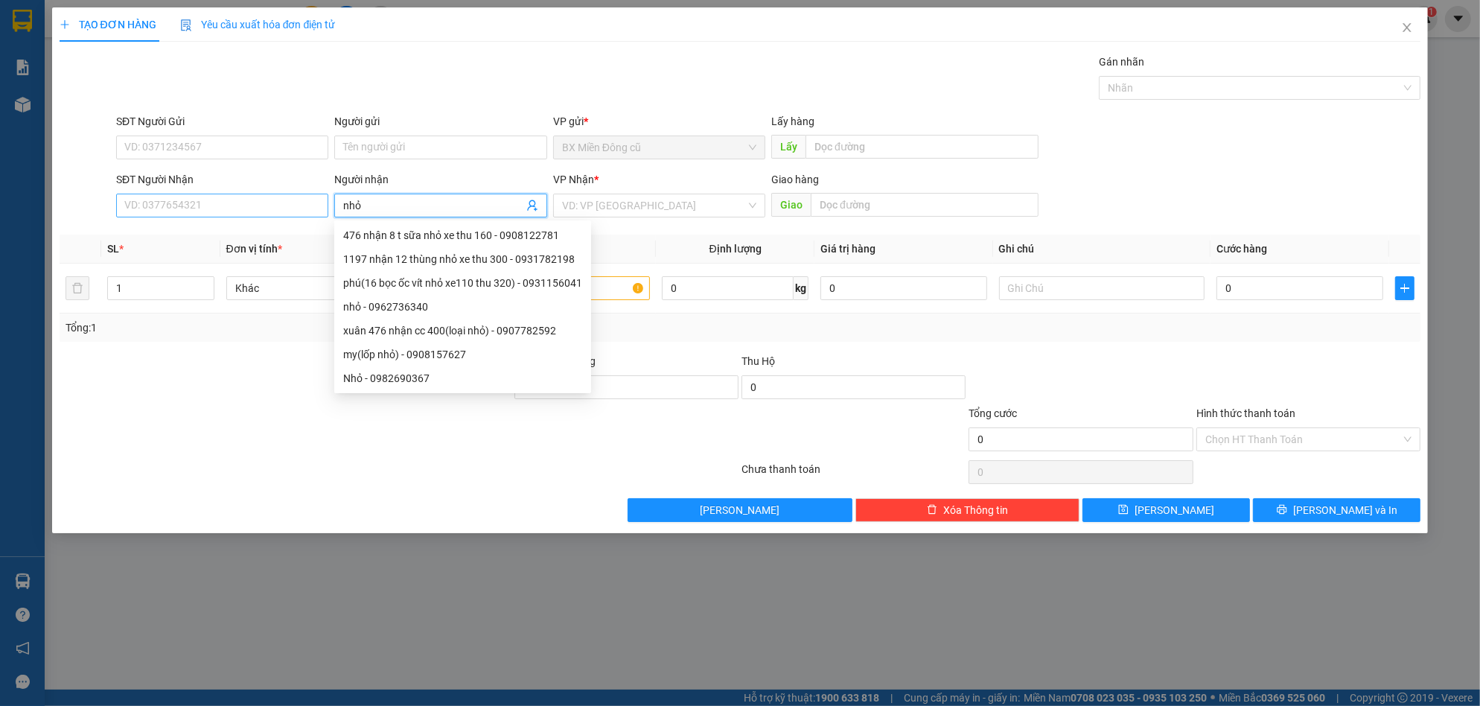
type input "nhỏ"
click at [188, 209] on input "SĐT Người Nhận" at bounding box center [222, 206] width 212 height 24
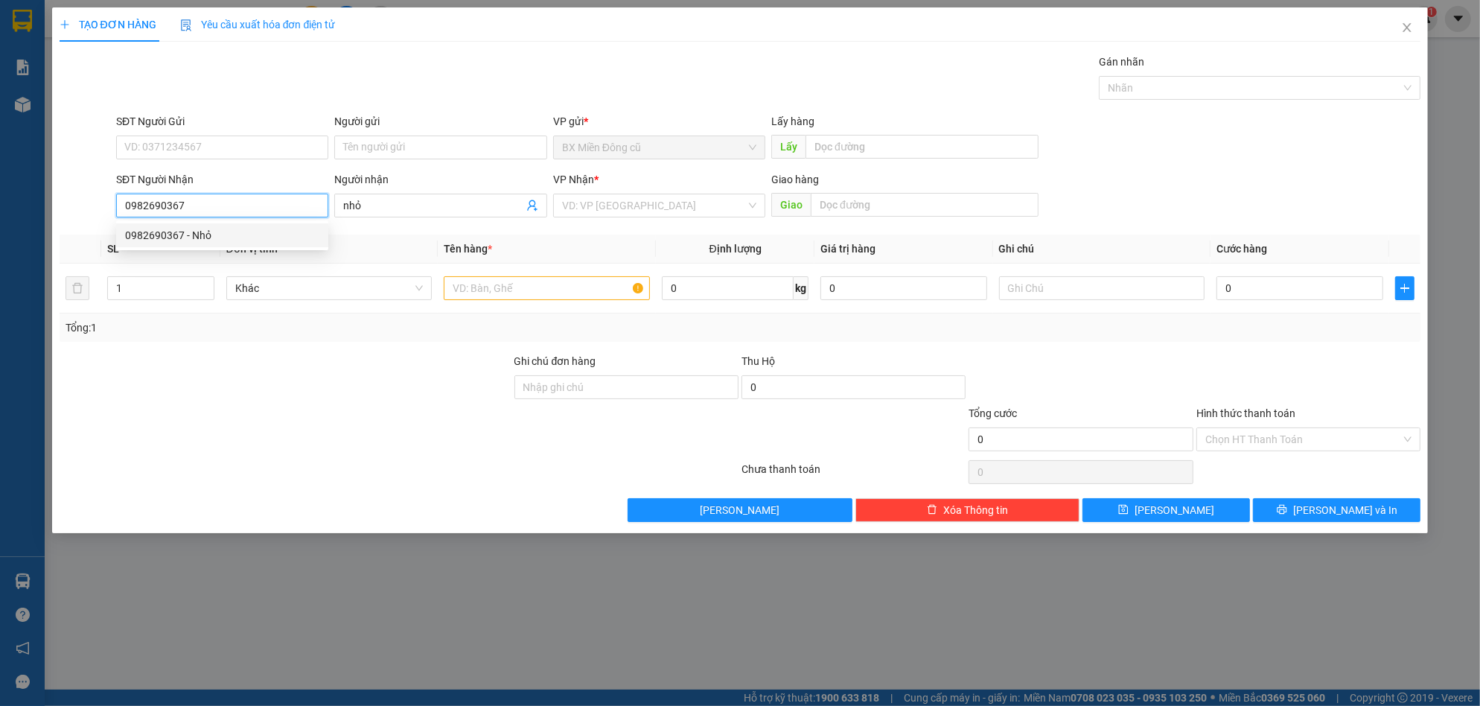
type input "0982690367"
click at [233, 248] on div "0982690367 0982690367 - Nhỏ" at bounding box center [222, 235] width 212 height 30
click at [240, 239] on th "Đơn vị tính *" at bounding box center [329, 249] width 218 height 29
click at [258, 206] on input "0982690367" at bounding box center [222, 206] width 212 height 24
click at [198, 247] on div "0982690367 0982690367 - Nhỏ" at bounding box center [222, 235] width 212 height 30
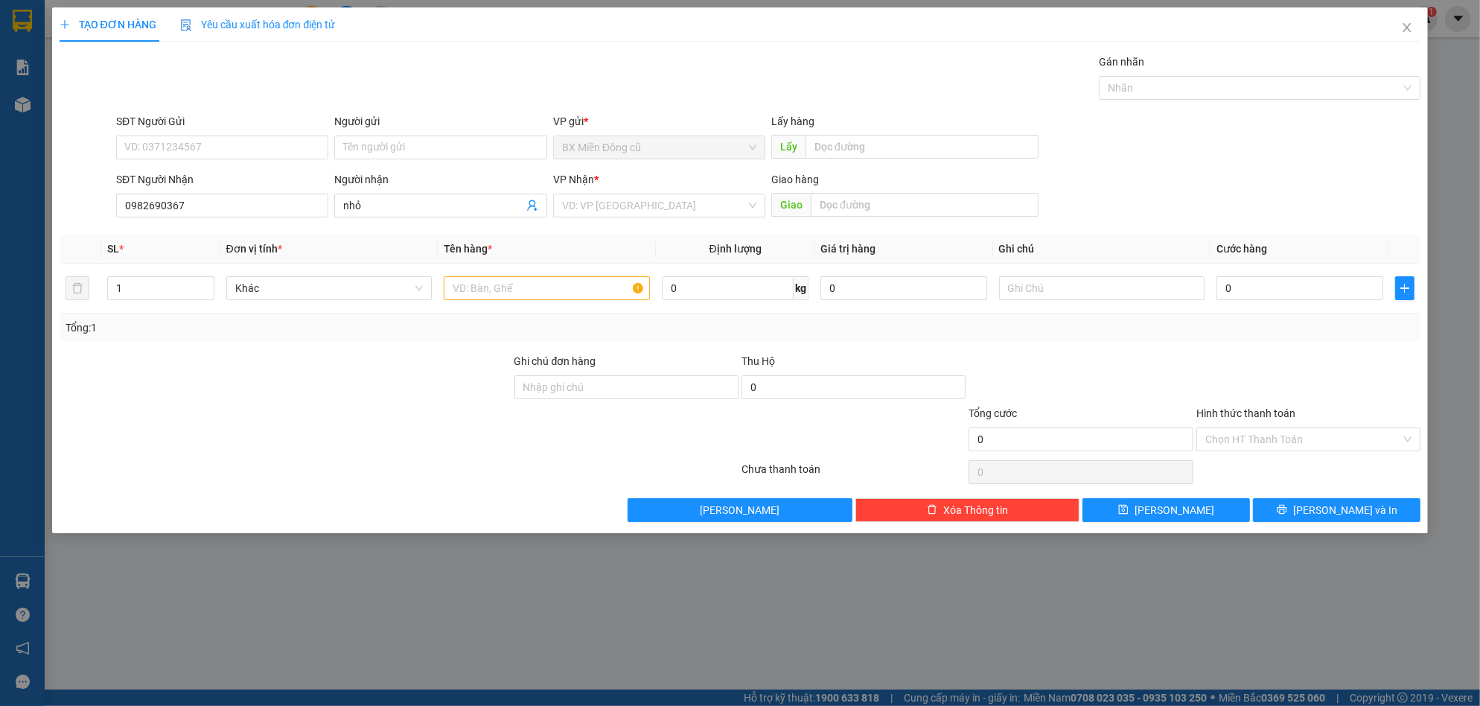
click at [209, 237] on th "SL *" at bounding box center [160, 249] width 119 height 29
click at [213, 209] on input "0982690367" at bounding box center [222, 206] width 212 height 24
click at [200, 241] on div "0982690367 - Nhỏ" at bounding box center [222, 235] width 194 height 16
type input "Nhỏ"
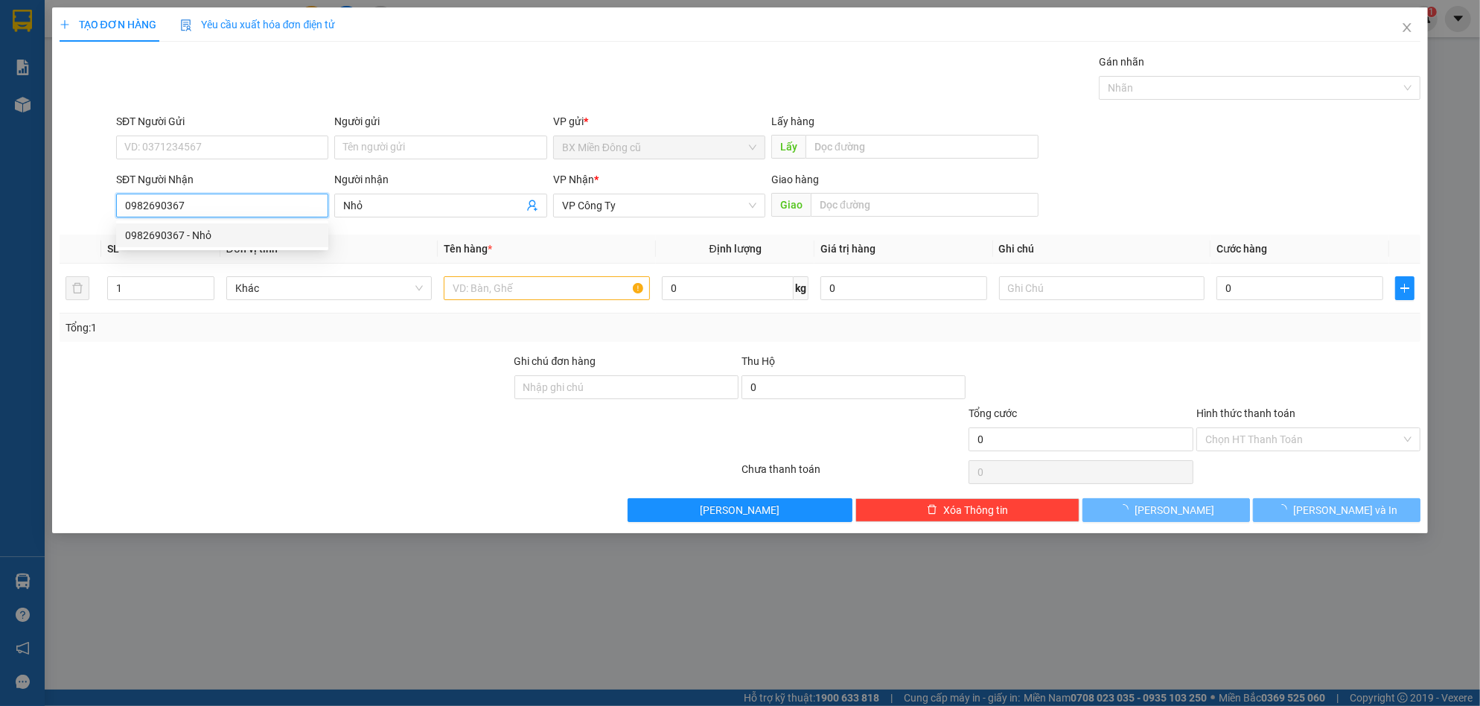
type input "150.000"
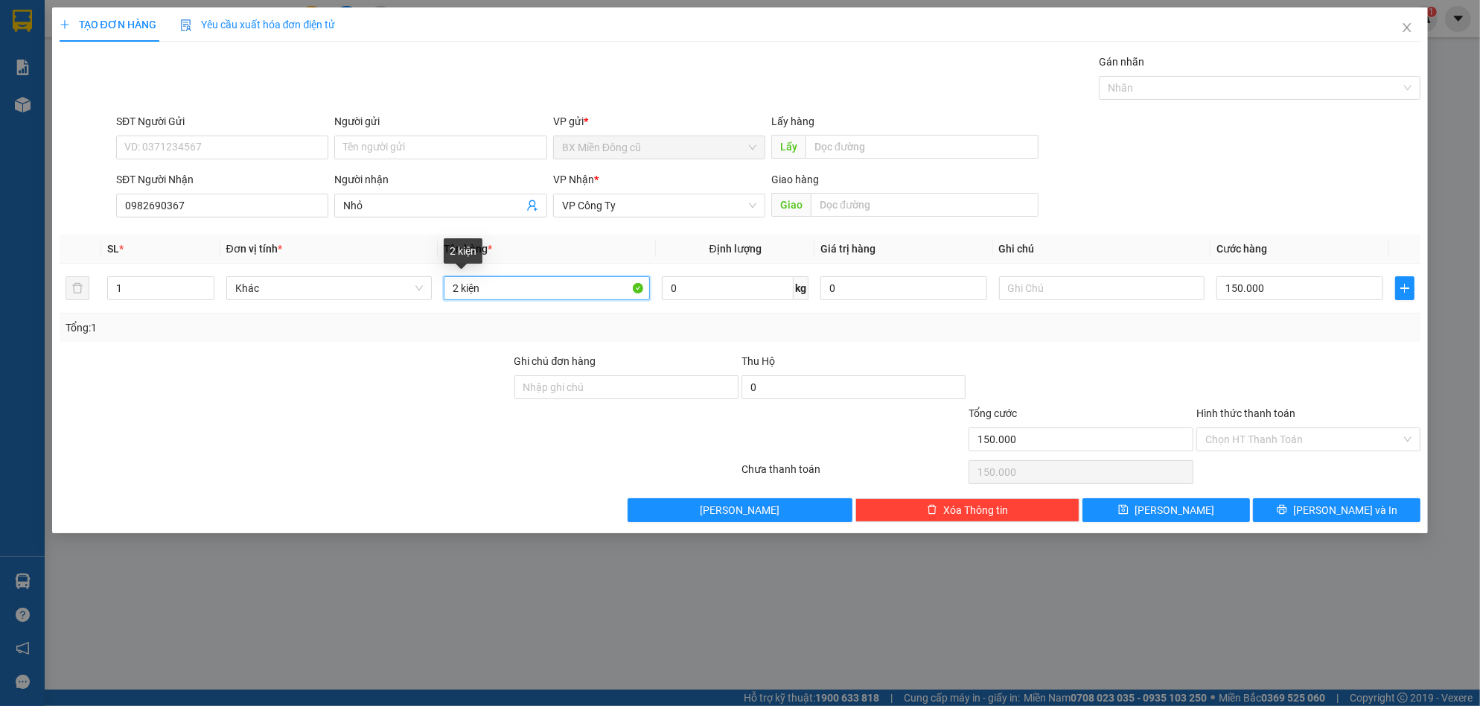
drag, startPoint x: 370, startPoint y: 315, endPoint x: 327, endPoint y: 330, distance: 45.7
click at [322, 334] on div "SL * Đơn vị tính * Tên hàng * Định lượng Giá trị hàng Ghi chú Cước hàng 1 Khác …" at bounding box center [741, 288] width 1362 height 107
type input "5 kiện"
click at [1284, 293] on input "150.000" at bounding box center [1300, 288] width 167 height 24
type input "3"
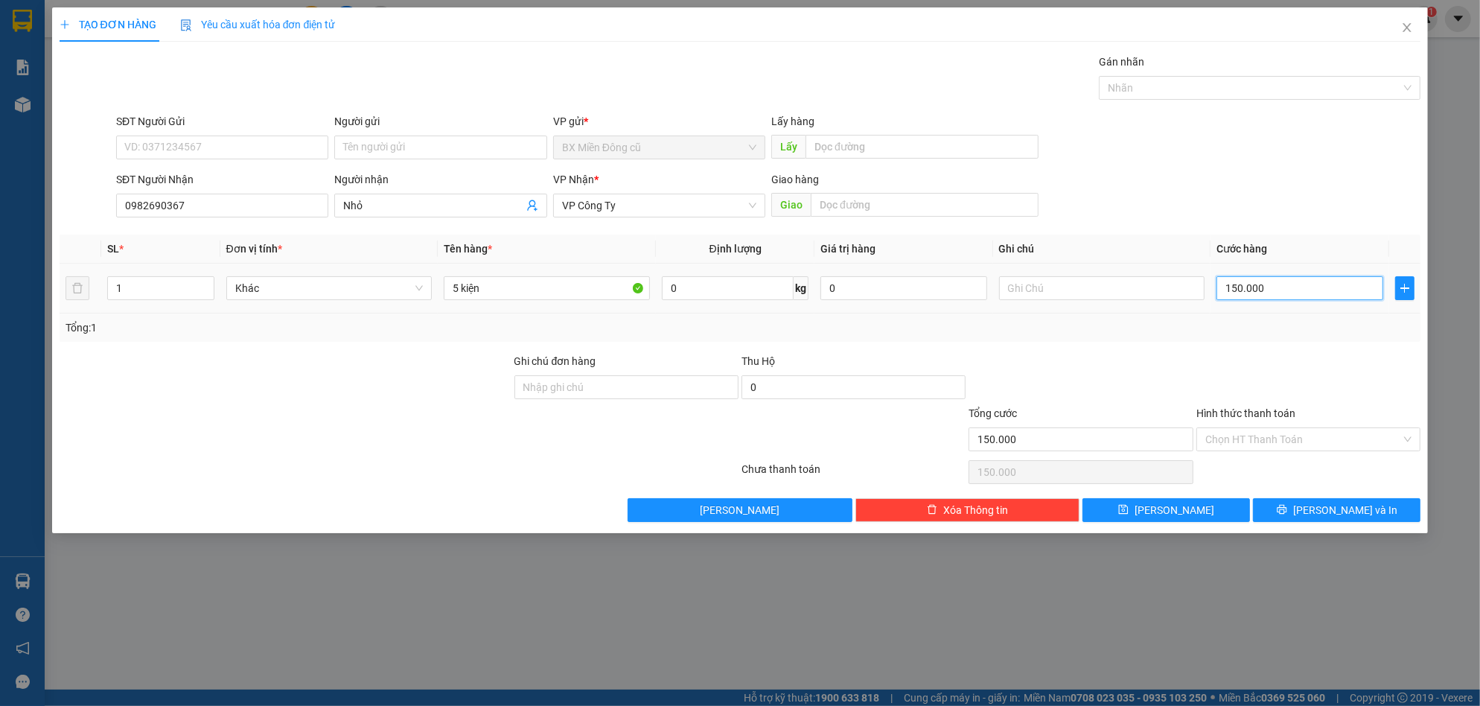
type input "3"
type input "35"
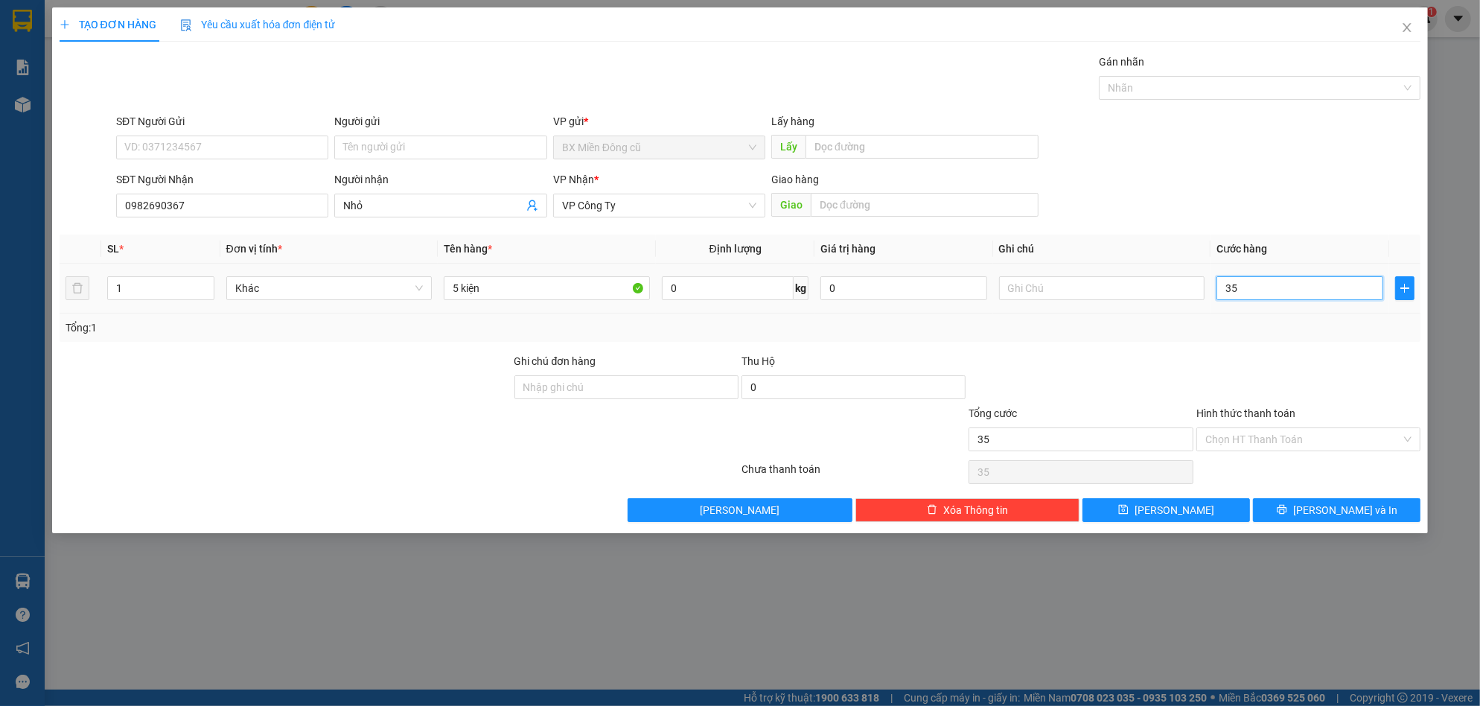
type input "350"
type input "3.500"
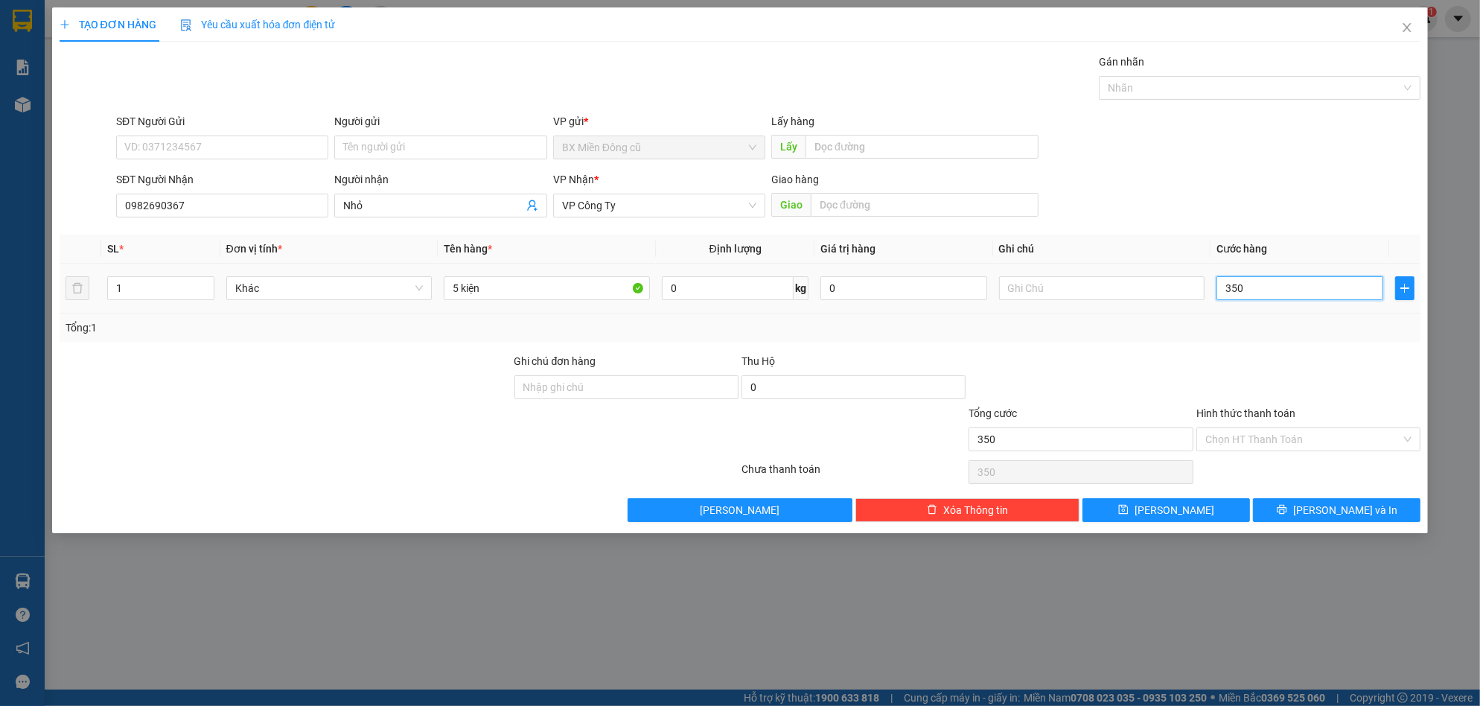
type input "3.500"
type input "35.000"
type input "350.000"
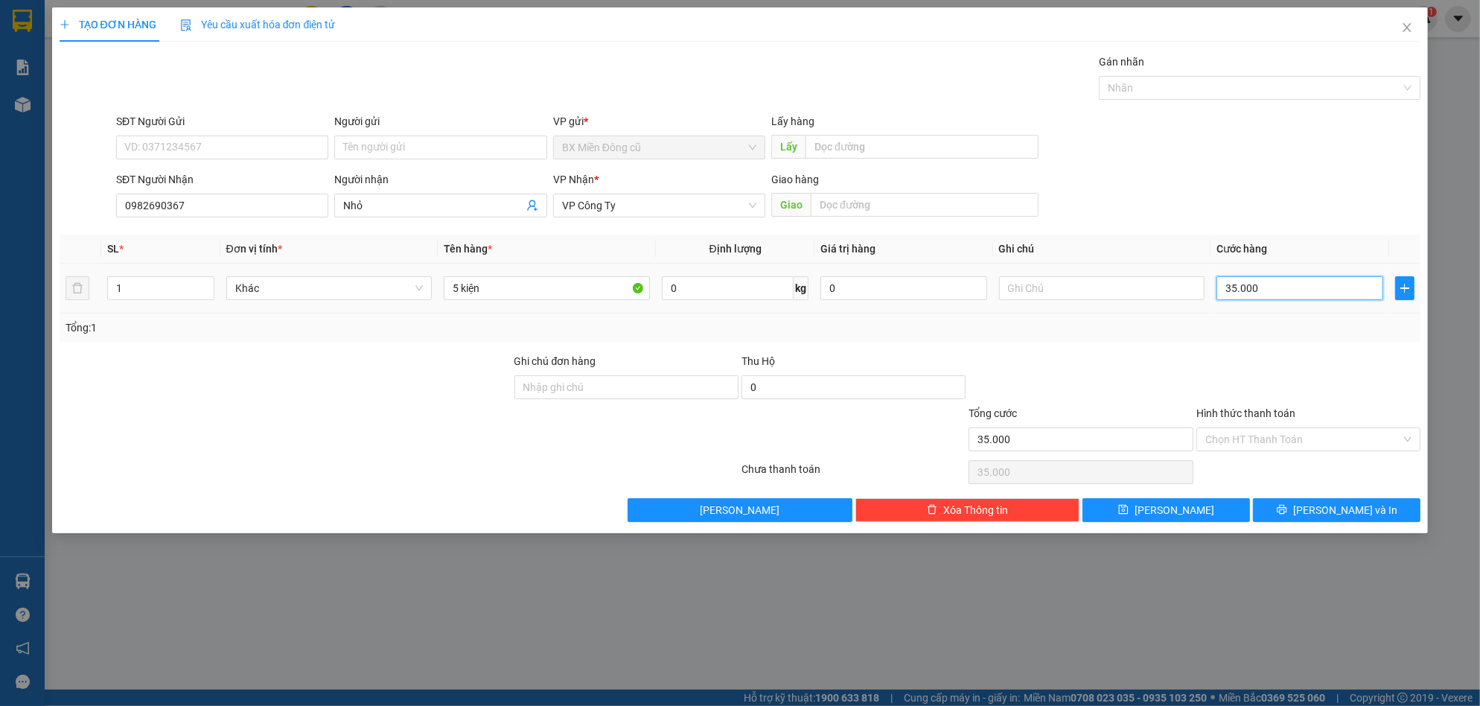
type input "350.000"
click at [1292, 508] on button "[PERSON_NAME] và In" at bounding box center [1337, 510] width 168 height 24
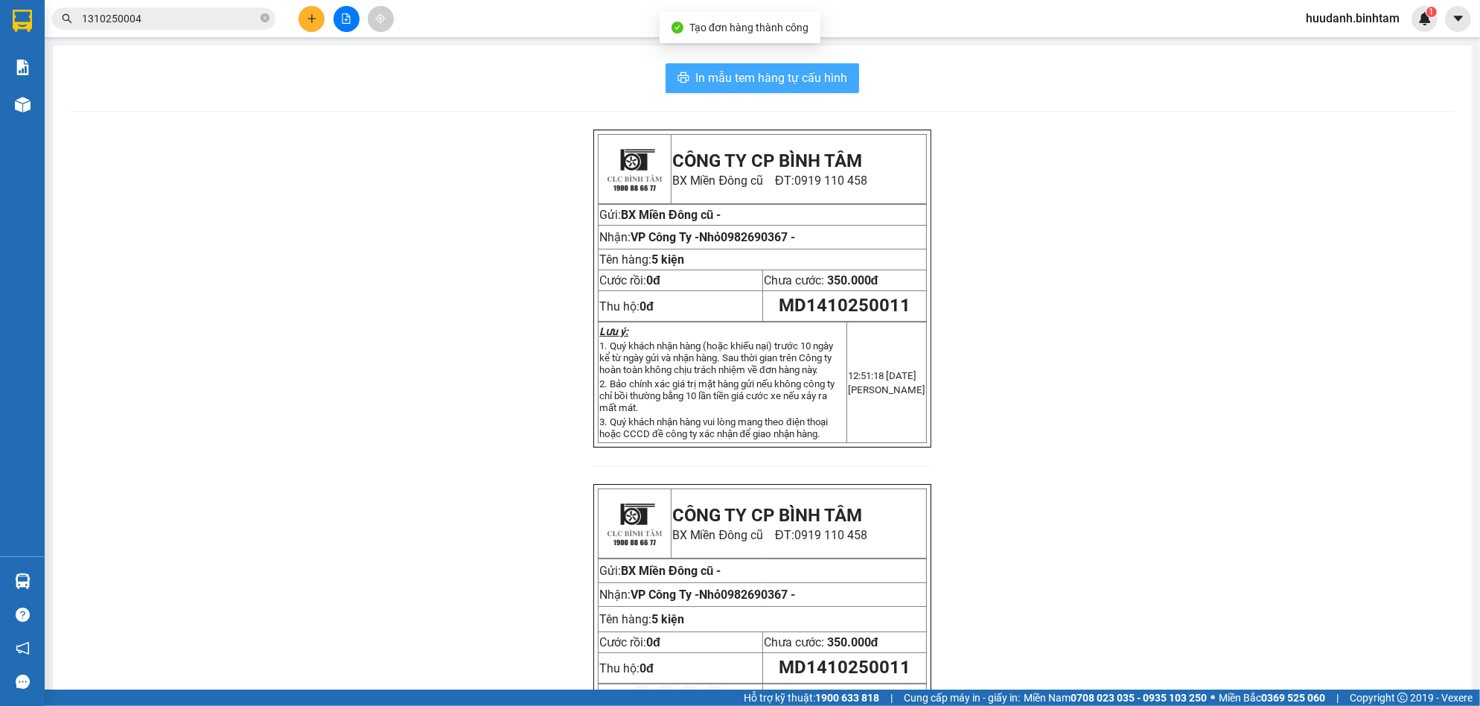
click at [795, 92] on button "In mẫu tem hàng tự cấu hình" at bounding box center [763, 78] width 194 height 30
click at [316, 19] on icon "plus" at bounding box center [312, 18] width 10 height 10
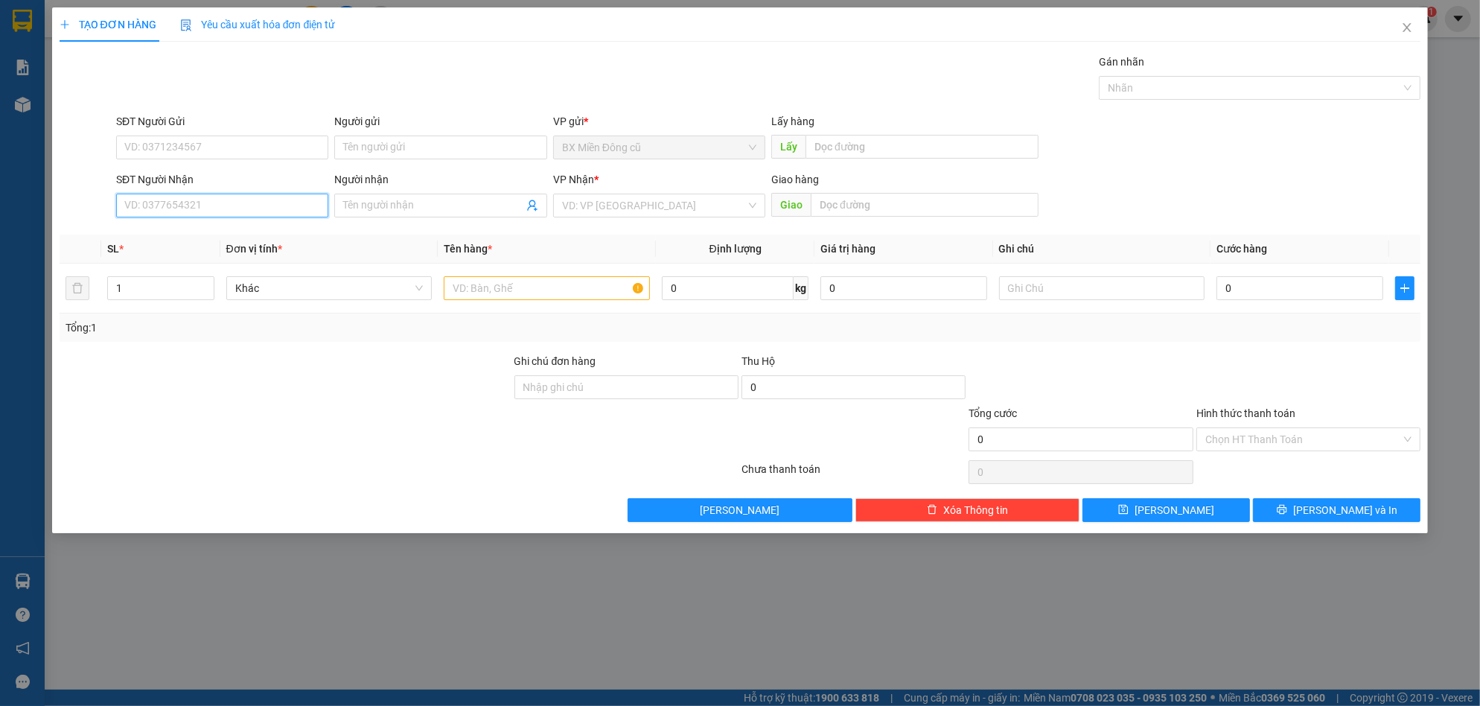
click at [181, 206] on input "SĐT Người Nhận" at bounding box center [222, 206] width 212 height 24
type input "0387079967"
click at [200, 231] on div "0387079967 - tiền tiền" at bounding box center [222, 235] width 194 height 16
type input "tiền tiền"
type input "mộ đức"
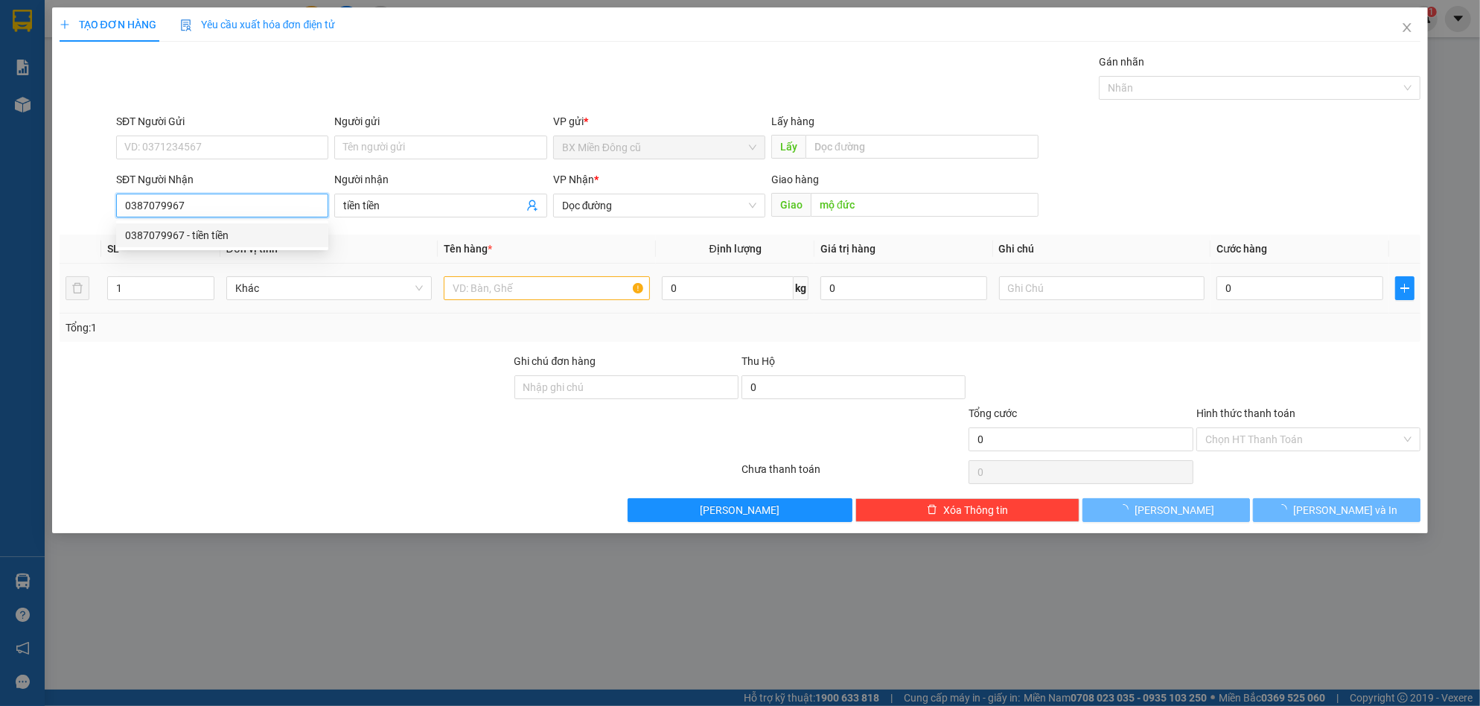
type input "50.000"
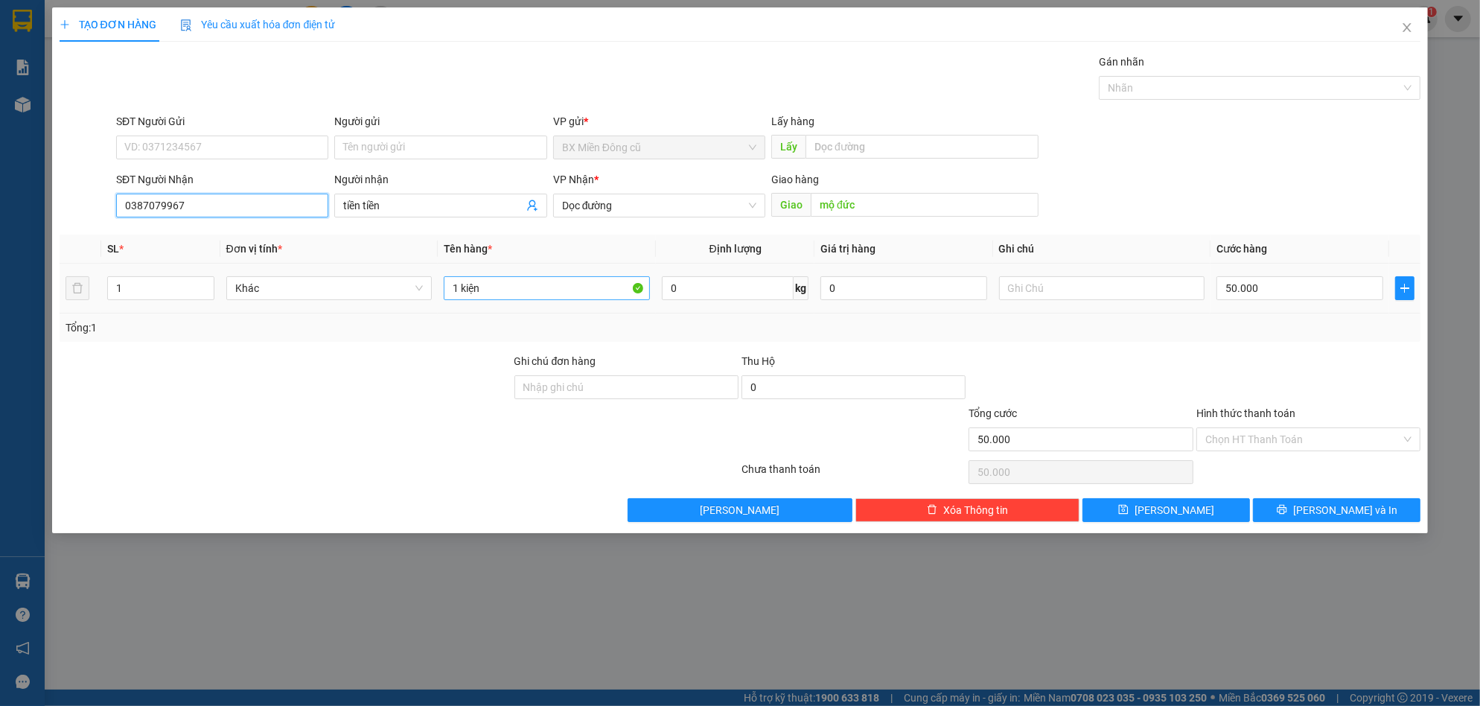
type input "0387079967"
drag, startPoint x: 556, startPoint y: 298, endPoint x: 556, endPoint y: 285, distance: 12.7
click at [557, 298] on input "1 kiện" at bounding box center [547, 288] width 206 height 24
paste input "ùng"
paste input "ấy"
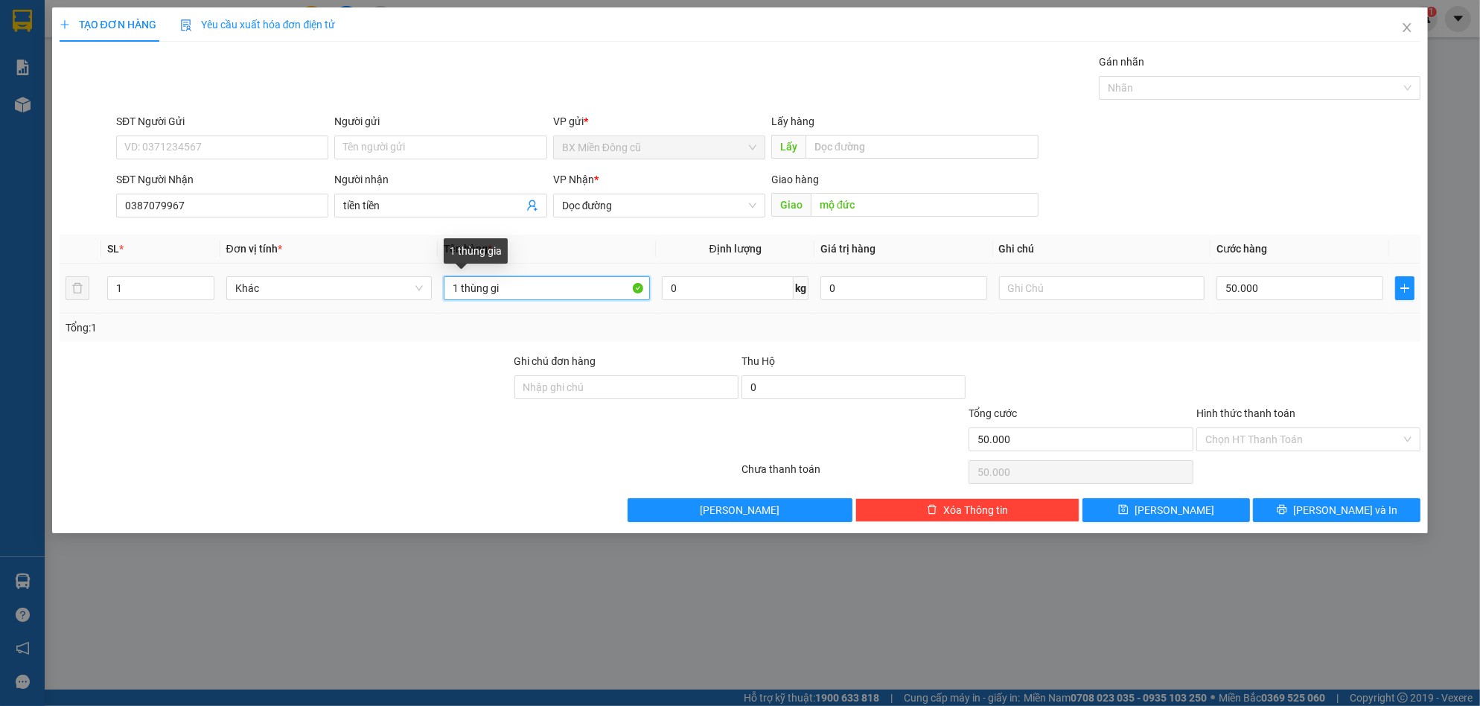
paste input "ấy"
type input "1 thùng giấy"
click at [1302, 516] on button "[PERSON_NAME] và In" at bounding box center [1337, 510] width 168 height 24
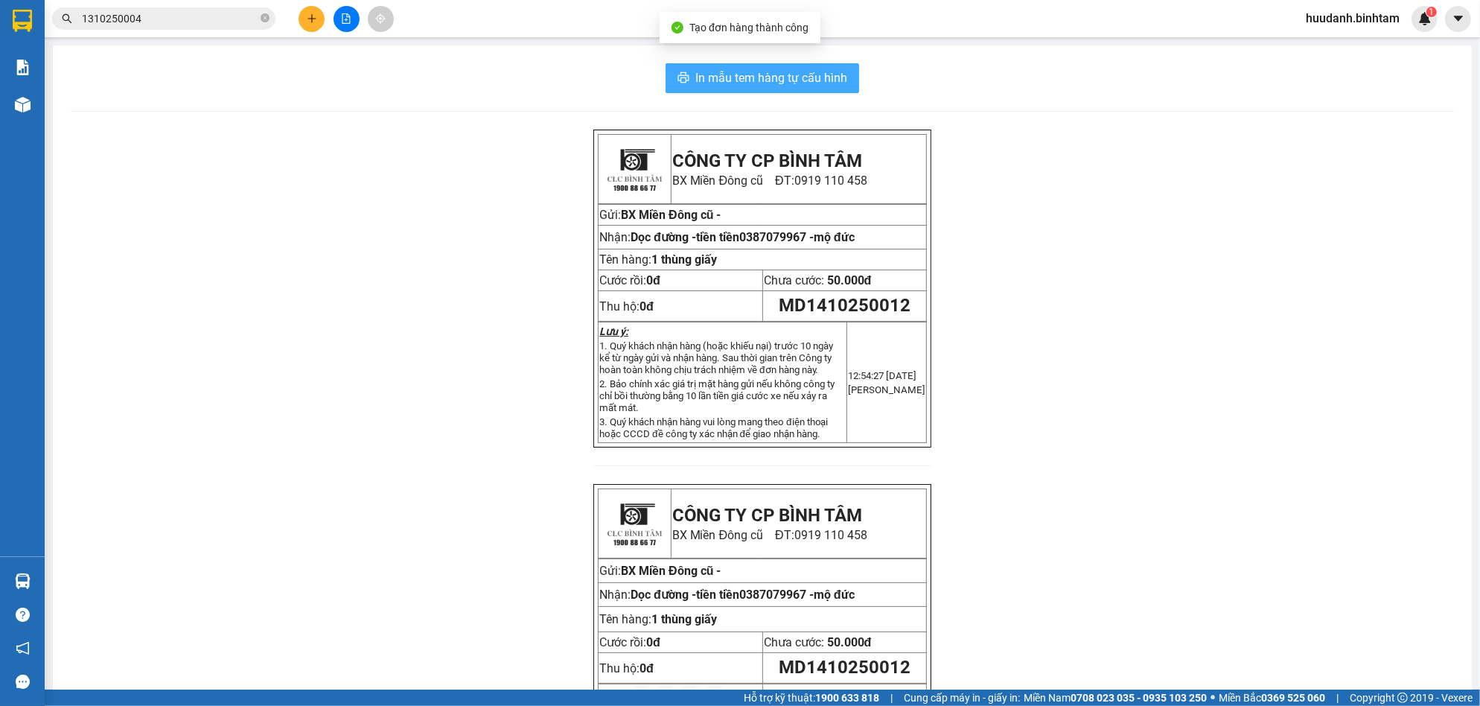
click at [801, 78] on span "In mẫu tem hàng tự cấu hình" at bounding box center [772, 78] width 152 height 19
click at [312, 7] on button at bounding box center [312, 19] width 26 height 26
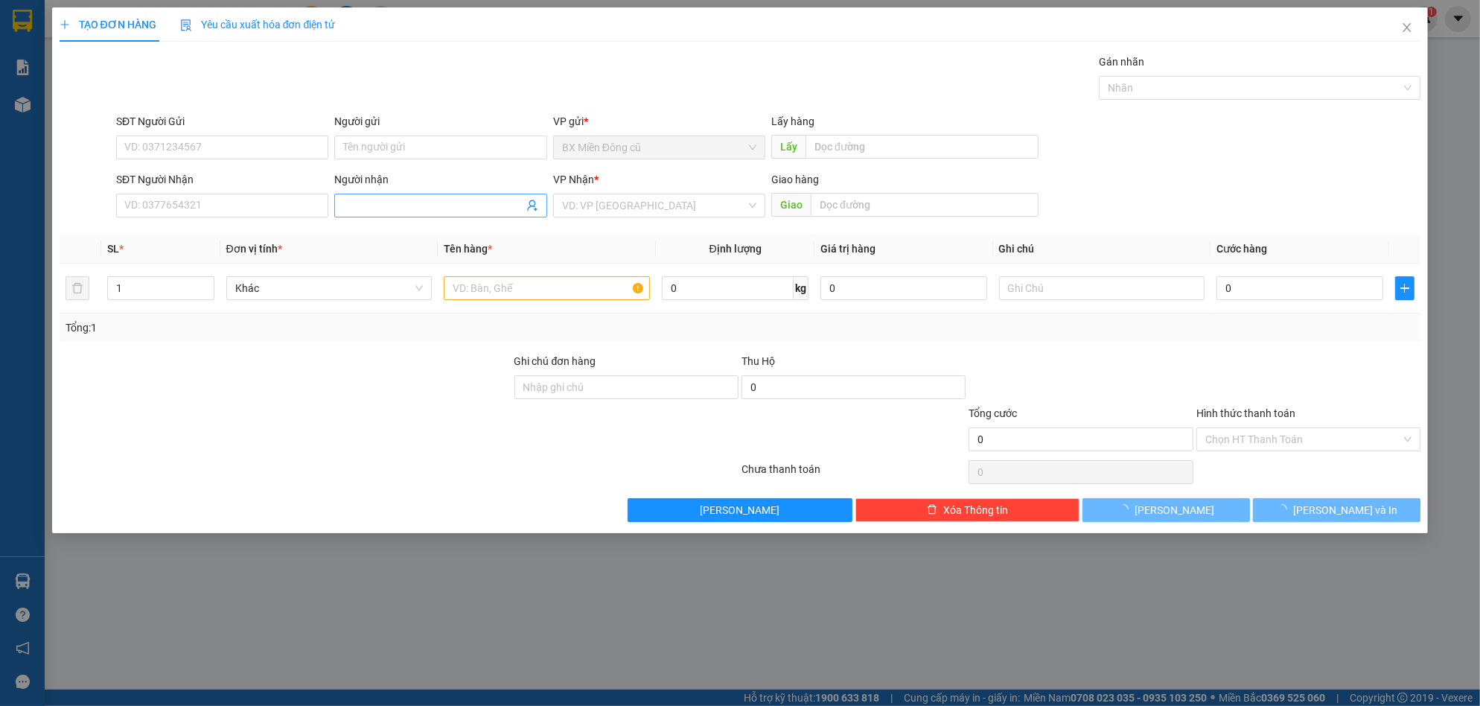
click at [389, 208] on input "Người nhận" at bounding box center [432, 205] width 179 height 16
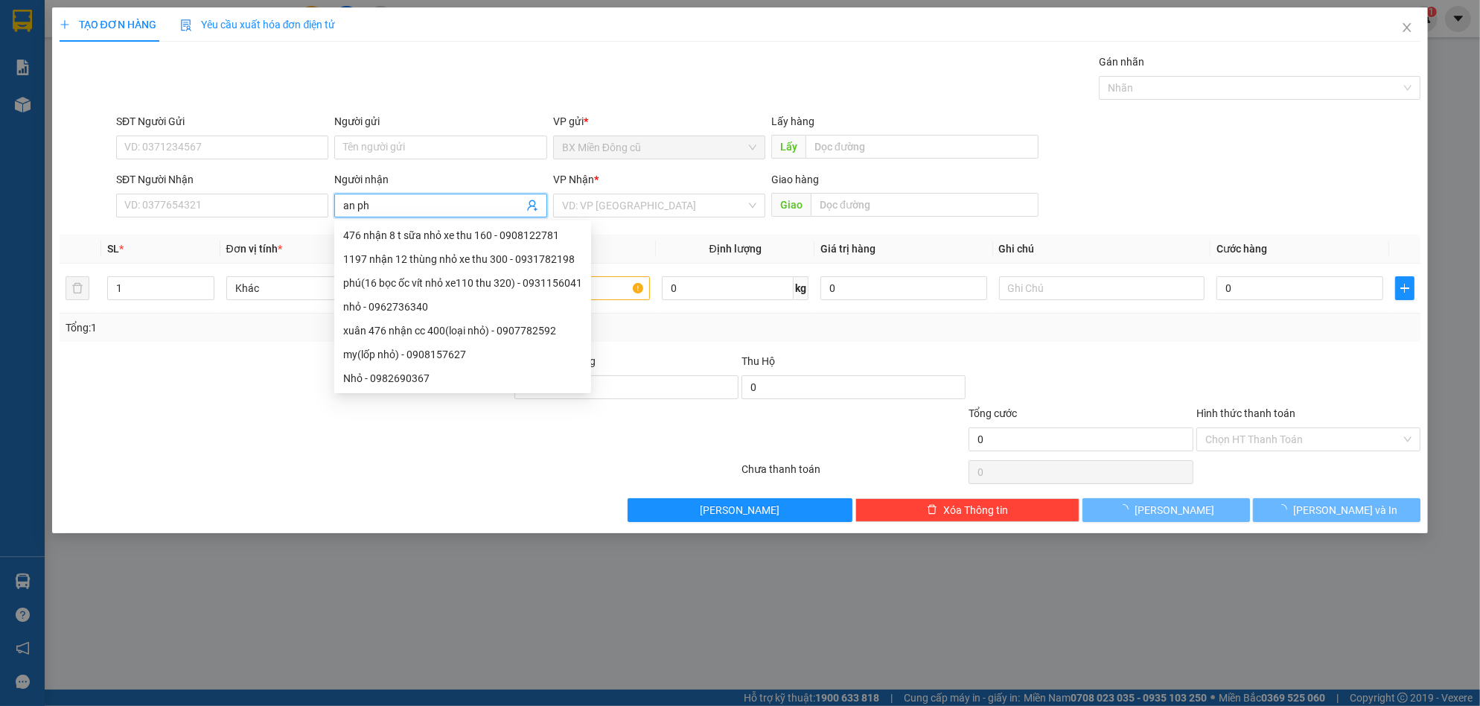
paste input "ú"
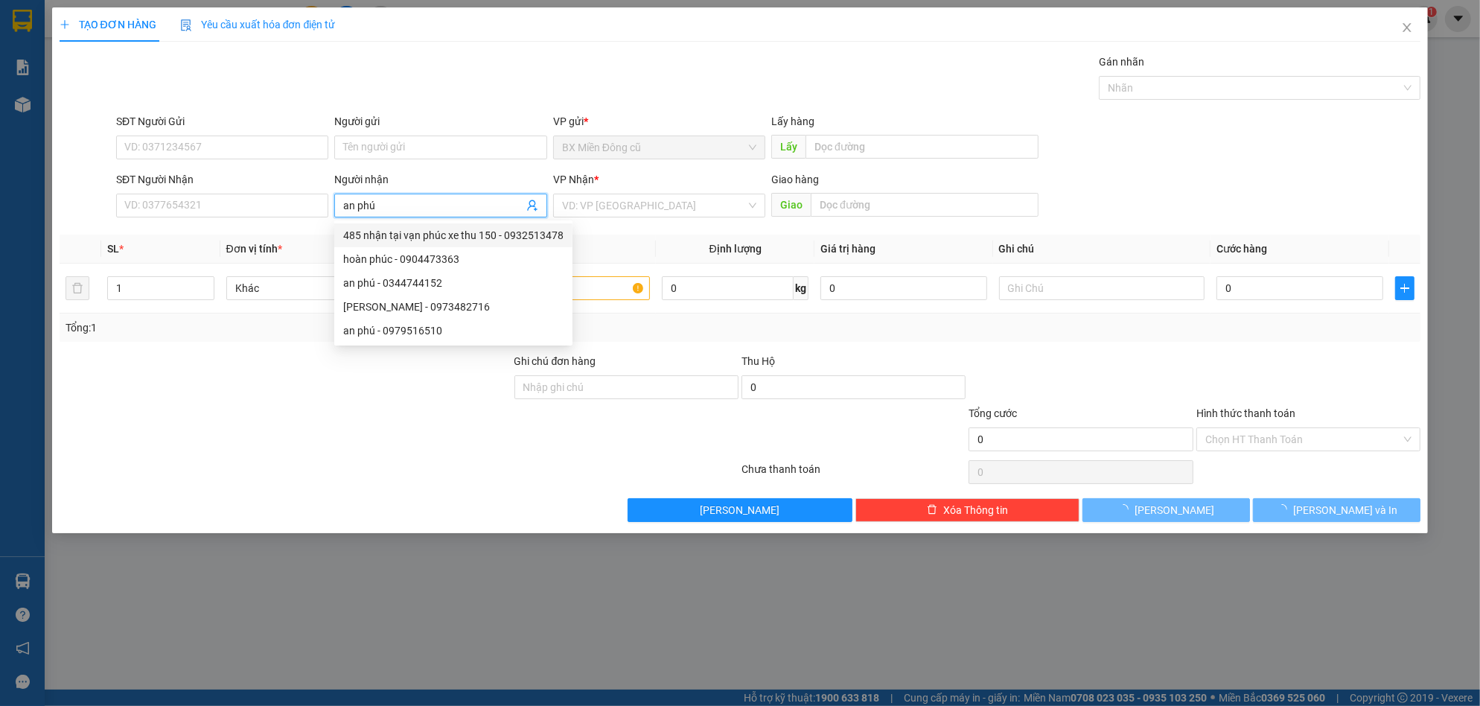
drag, startPoint x: 442, startPoint y: 251, endPoint x: 433, endPoint y: 211, distance: 40.5
click at [439, 216] on body "Kết quả tìm kiếm ( 6 ) Bộ lọc Mã ĐH Trạng thái Món hàng Thu hộ Tổng cước Chưa c…" at bounding box center [740, 353] width 1480 height 706
click at [431, 208] on input "an phú" at bounding box center [432, 205] width 179 height 16
type input "an phú"
click at [432, 331] on div "an phú - 0979516510" at bounding box center [453, 330] width 220 height 16
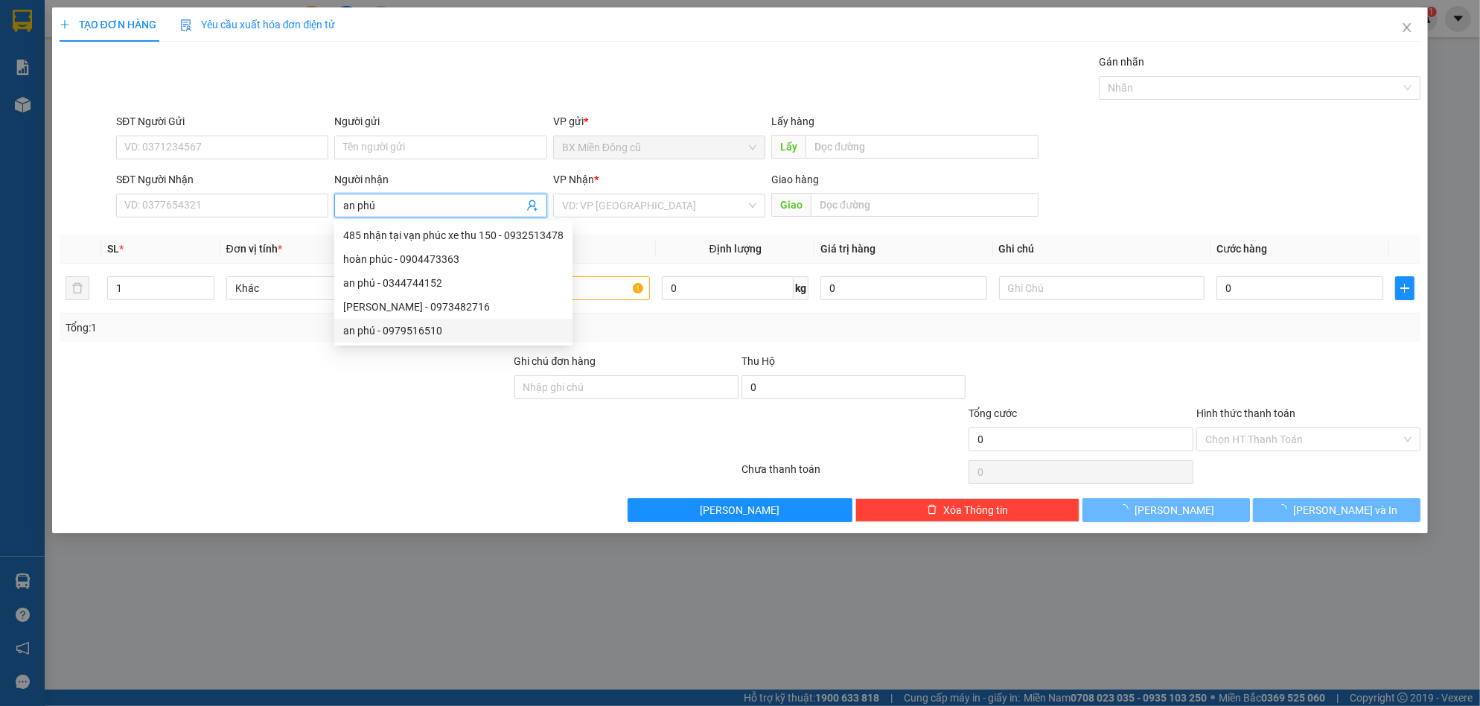
type input "0979516510"
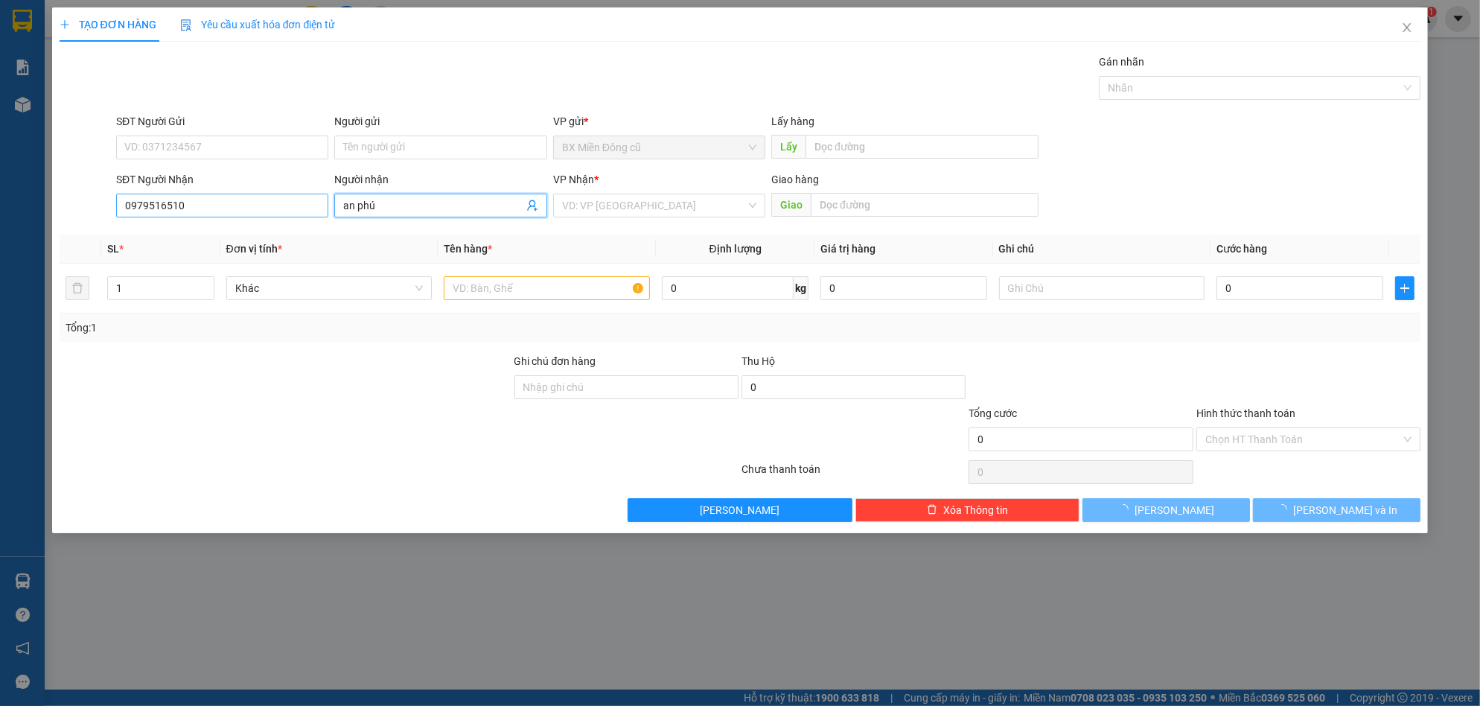
type input "an phú"
click at [236, 200] on input "0979516510" at bounding box center [222, 206] width 212 height 24
type input "0979516510"
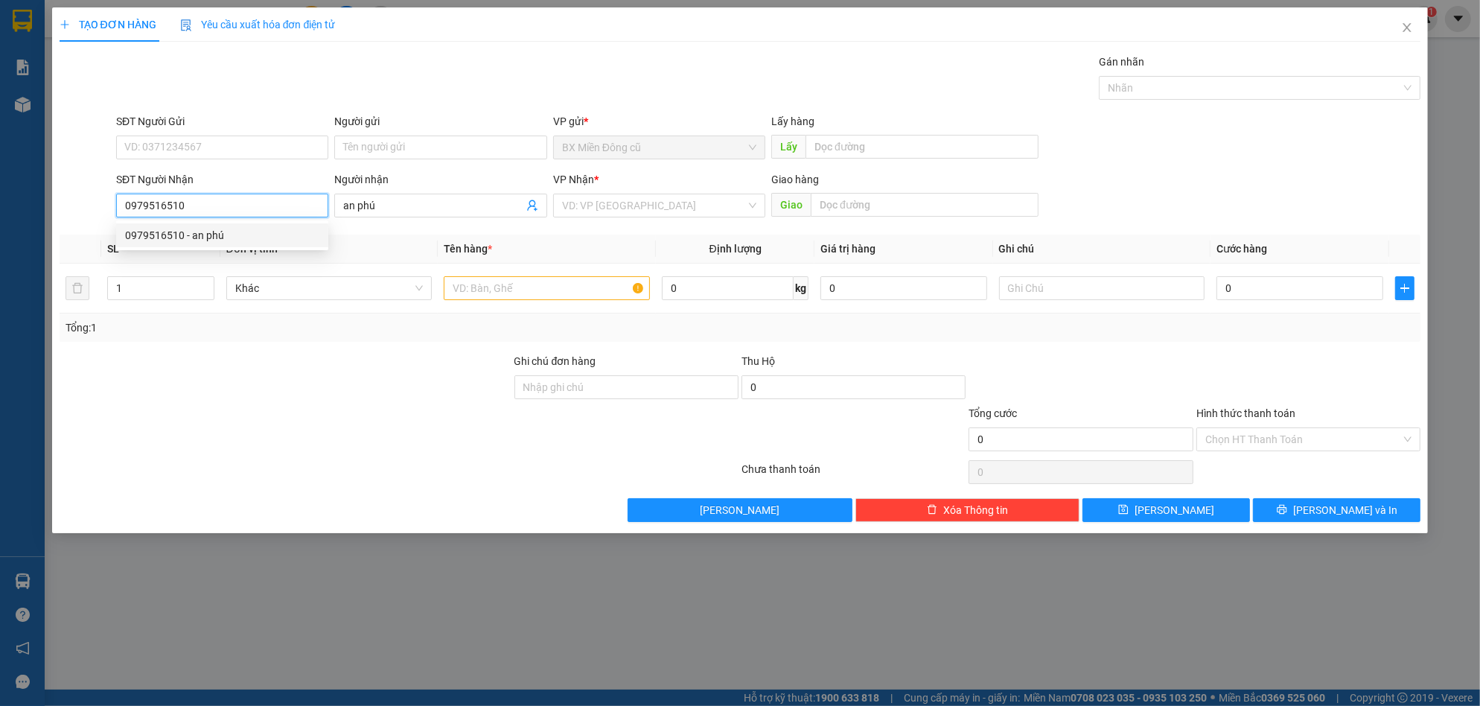
click at [266, 231] on div "0979516510 - an phú" at bounding box center [222, 235] width 194 height 16
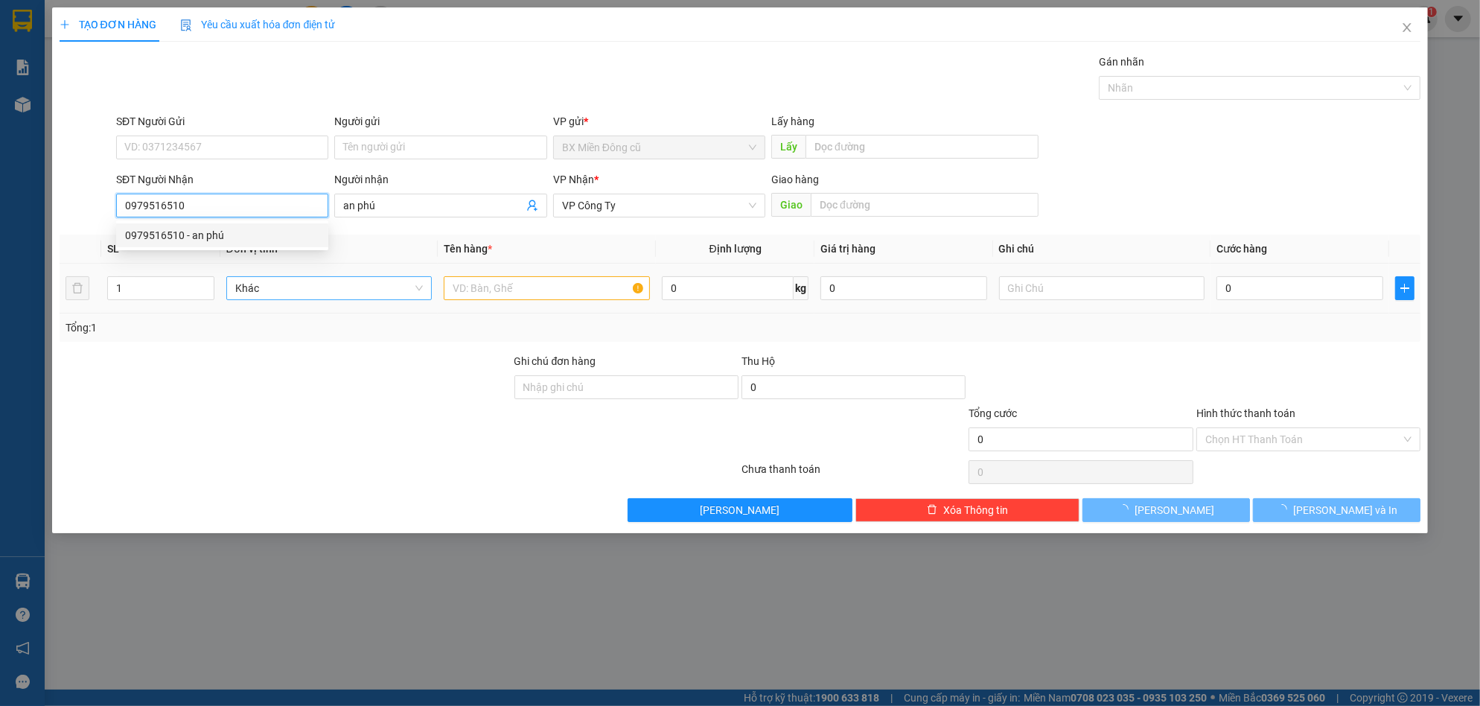
type input "150.000"
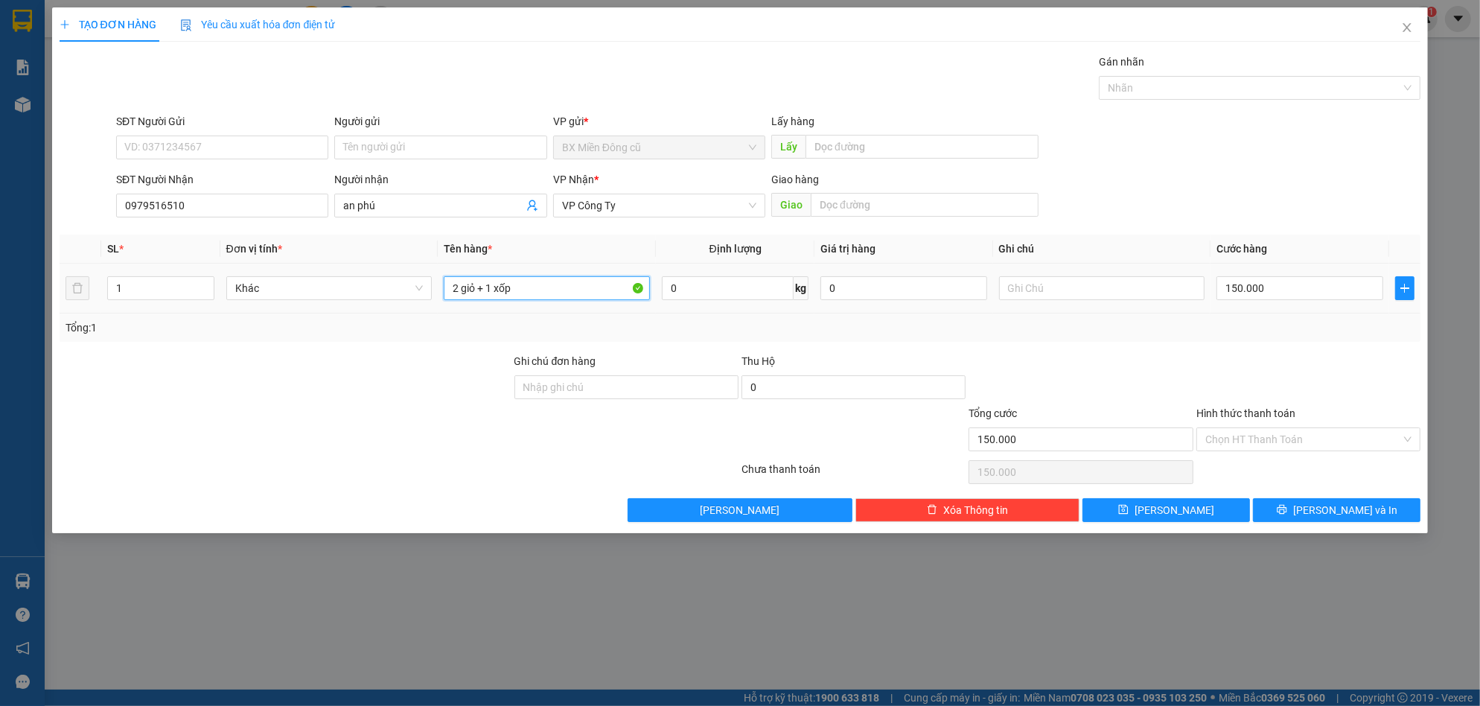
click at [529, 286] on input "2 giỏ + 1 xốp" at bounding box center [547, 288] width 206 height 24
click at [529, 285] on input "2 giỏ + 1 xốp" at bounding box center [547, 288] width 206 height 24
paste input "ùng"
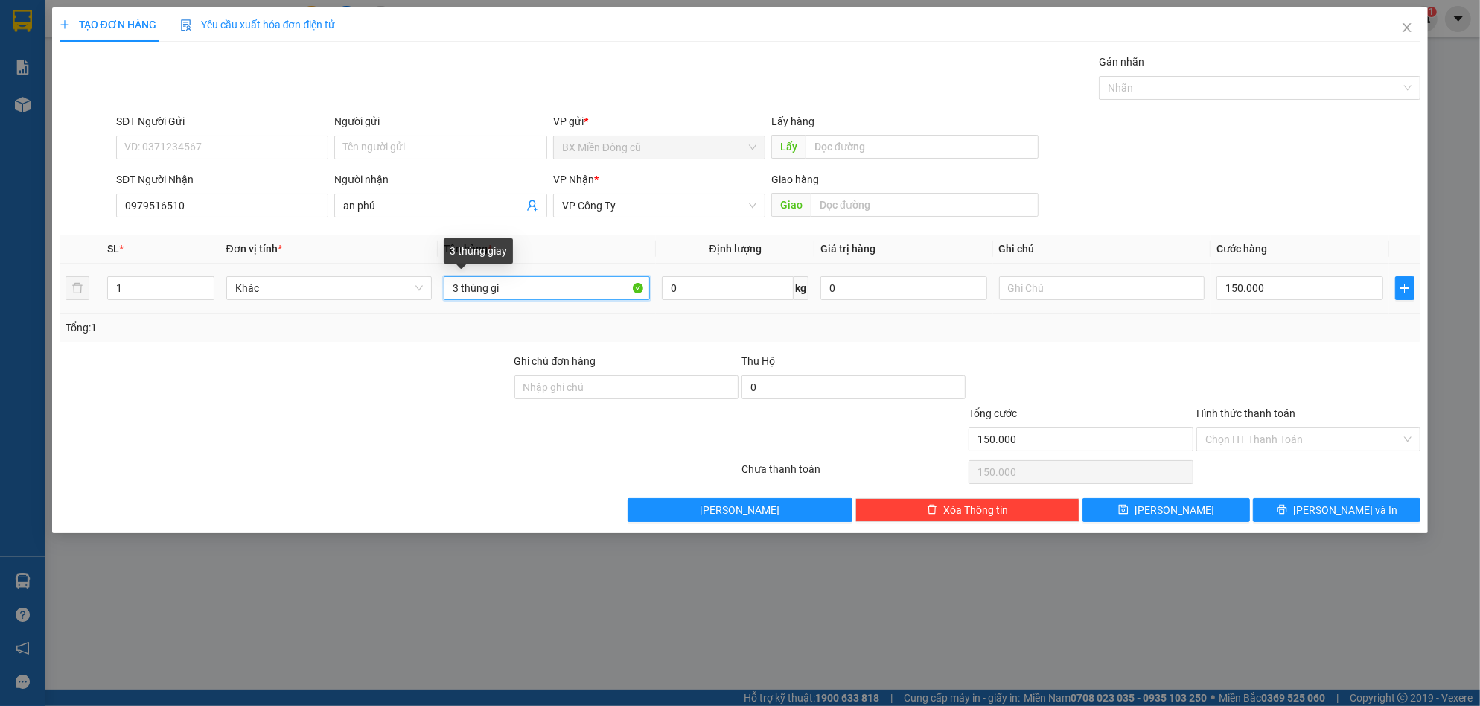
paste input "ấy"
type input "3 thùng giấy"
click at [1314, 500] on button "[PERSON_NAME] và In" at bounding box center [1337, 510] width 168 height 24
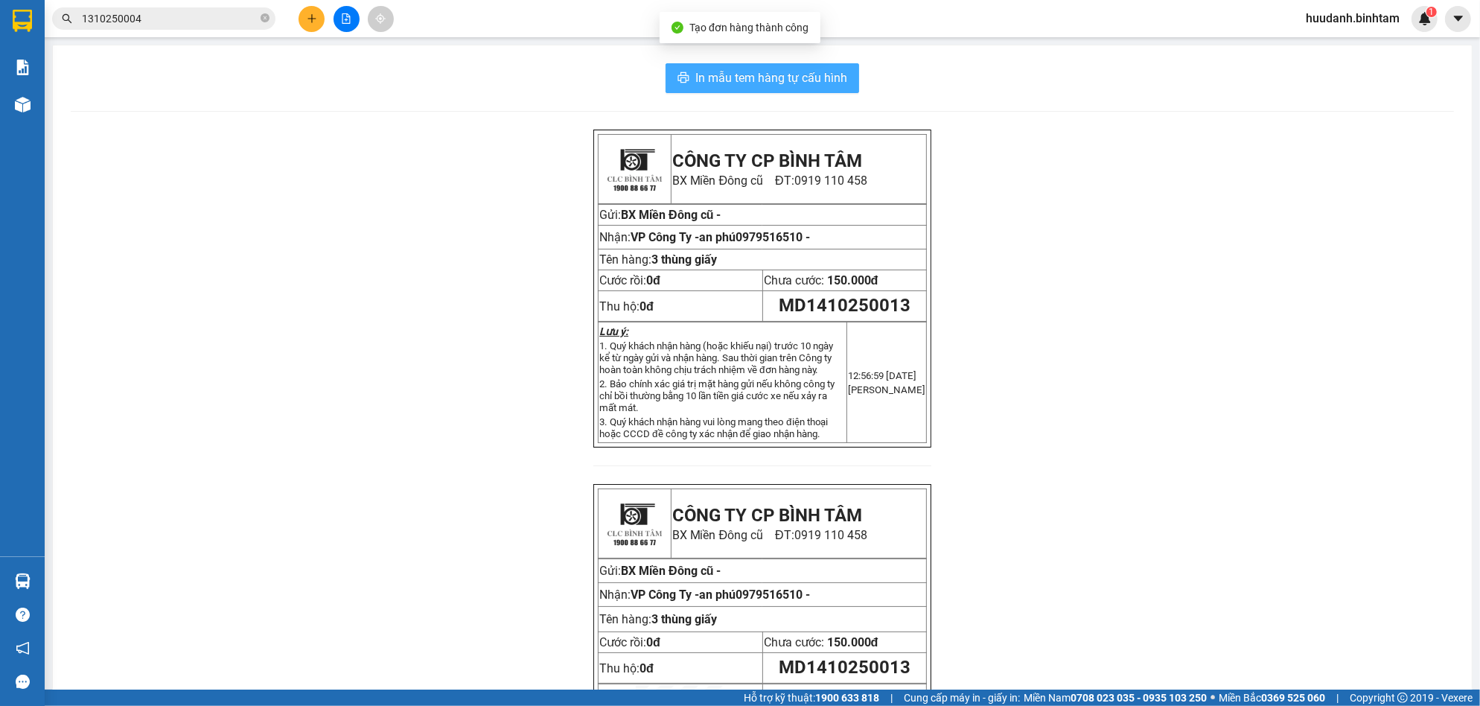
click at [775, 86] on span "In mẫu tem hàng tự cấu hình" at bounding box center [772, 78] width 152 height 19
click at [308, 30] on button at bounding box center [312, 19] width 26 height 26
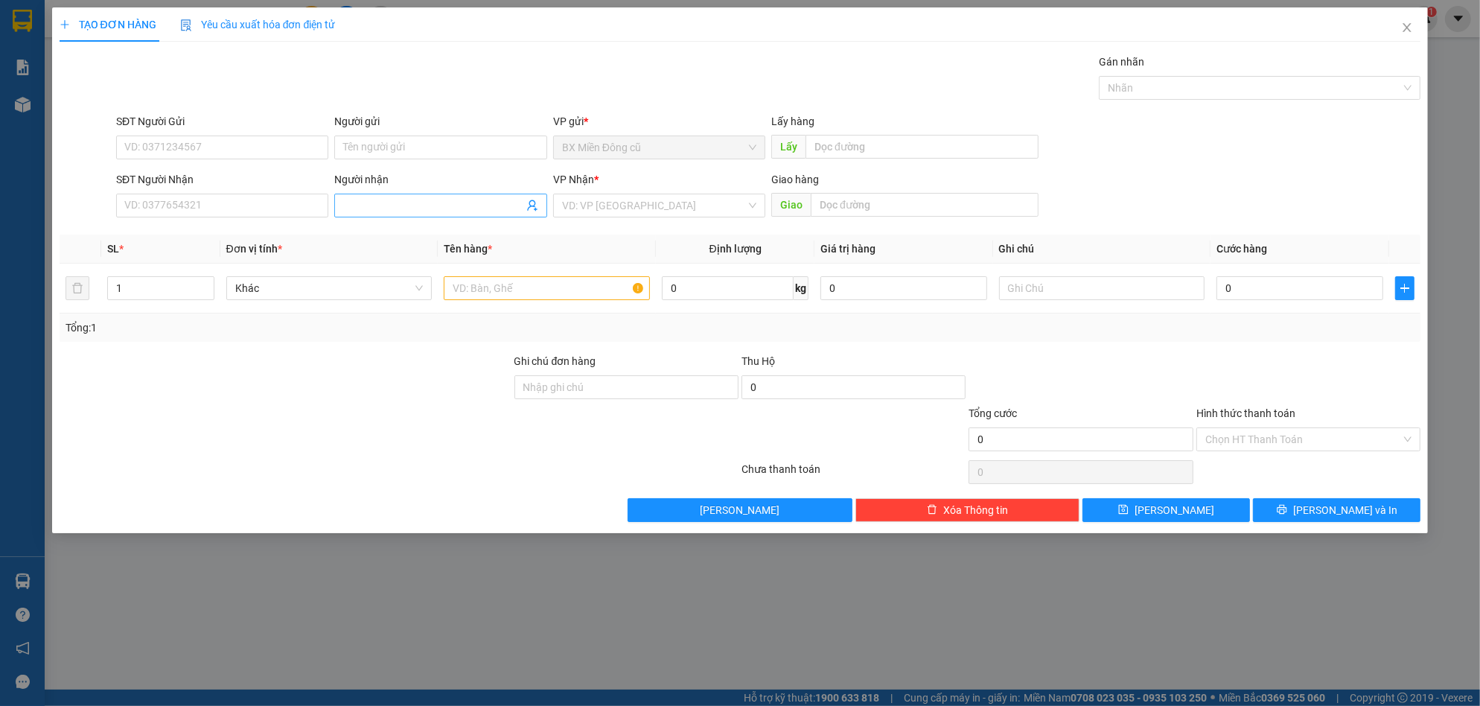
click at [392, 213] on div "Transit Pickup Surcharge Ids Transit Deliver Surcharge Ids Transit Deliver Surc…" at bounding box center [741, 288] width 1362 height 468
click at [392, 212] on input "Người nhận" at bounding box center [432, 205] width 179 height 16
click at [397, 203] on input "Người nhận" at bounding box center [432, 205] width 179 height 16
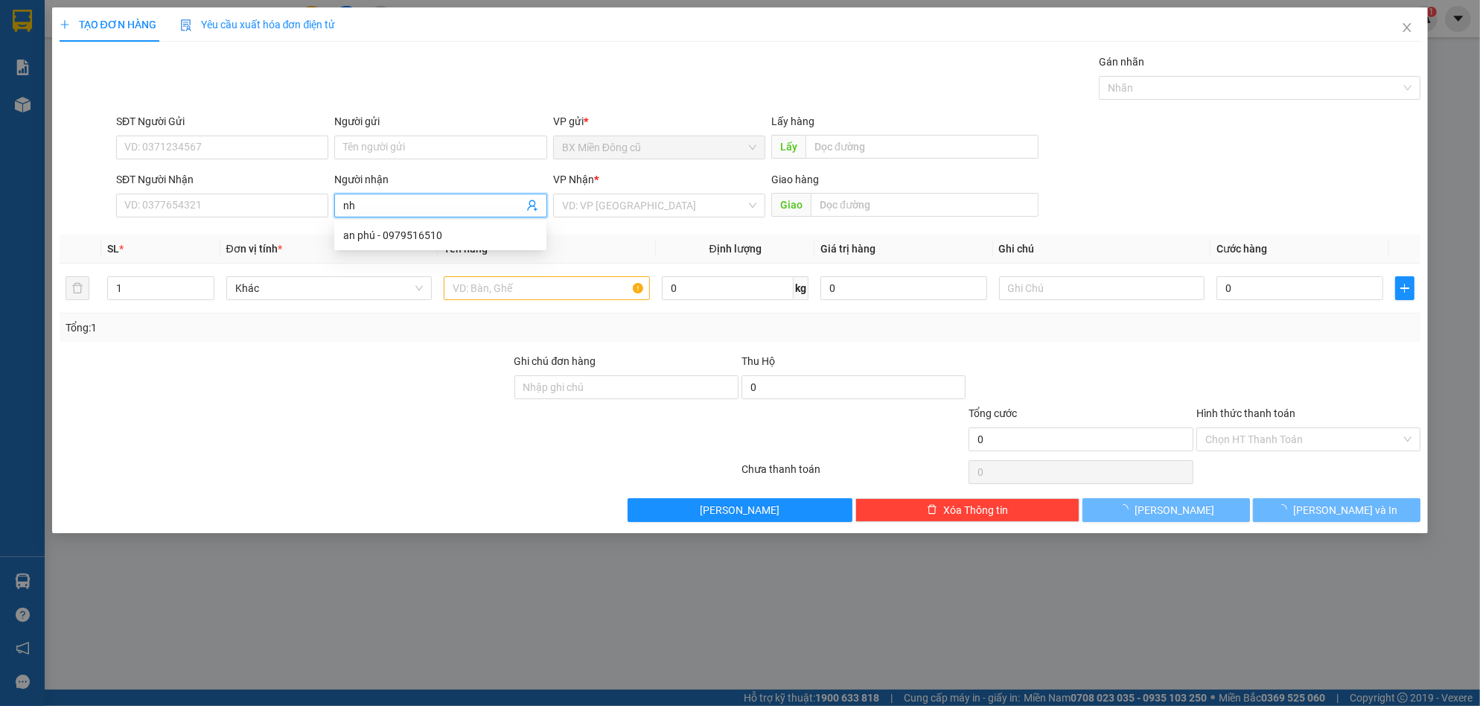
paste input "ư"
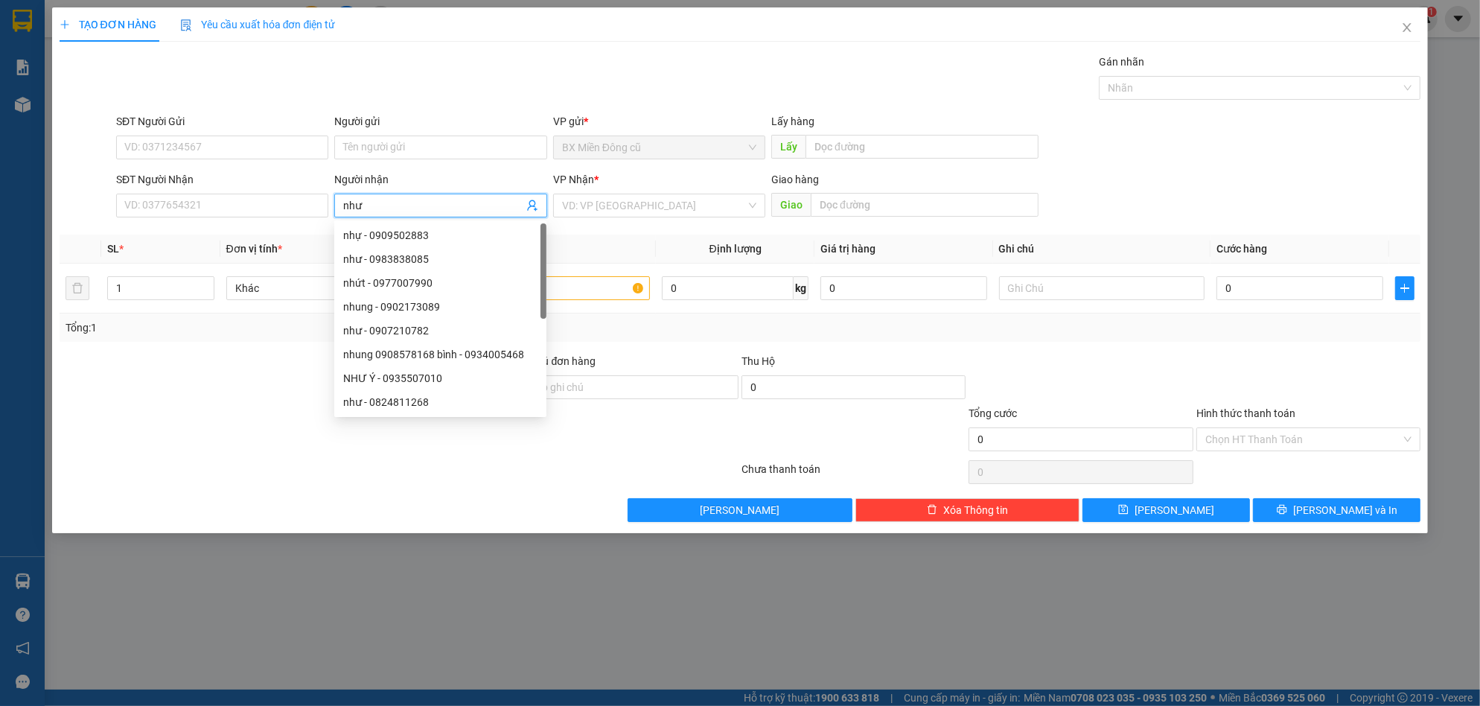
paste input "ý"
type input "như ý"
click at [626, 206] on input "search" at bounding box center [654, 205] width 184 height 22
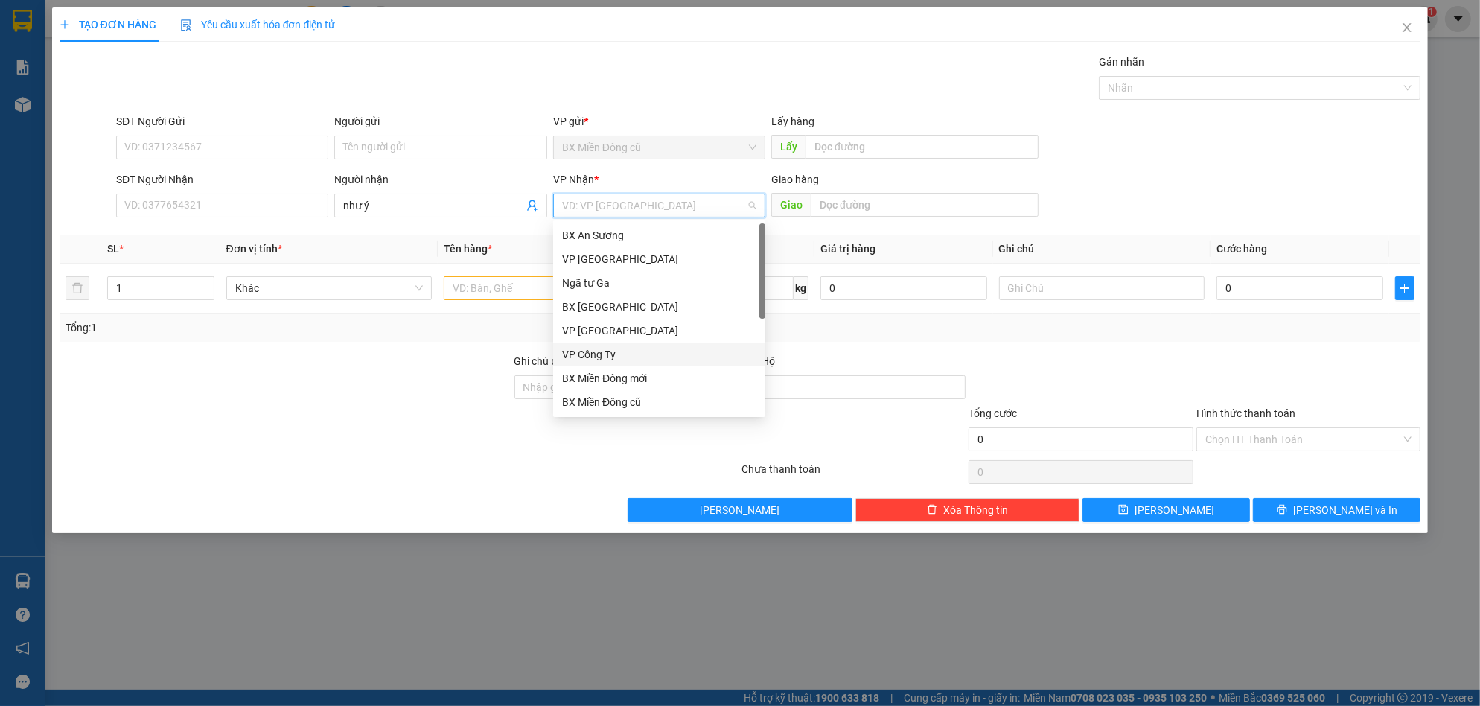
click at [614, 360] on div "VP Công Ty" at bounding box center [659, 354] width 194 height 16
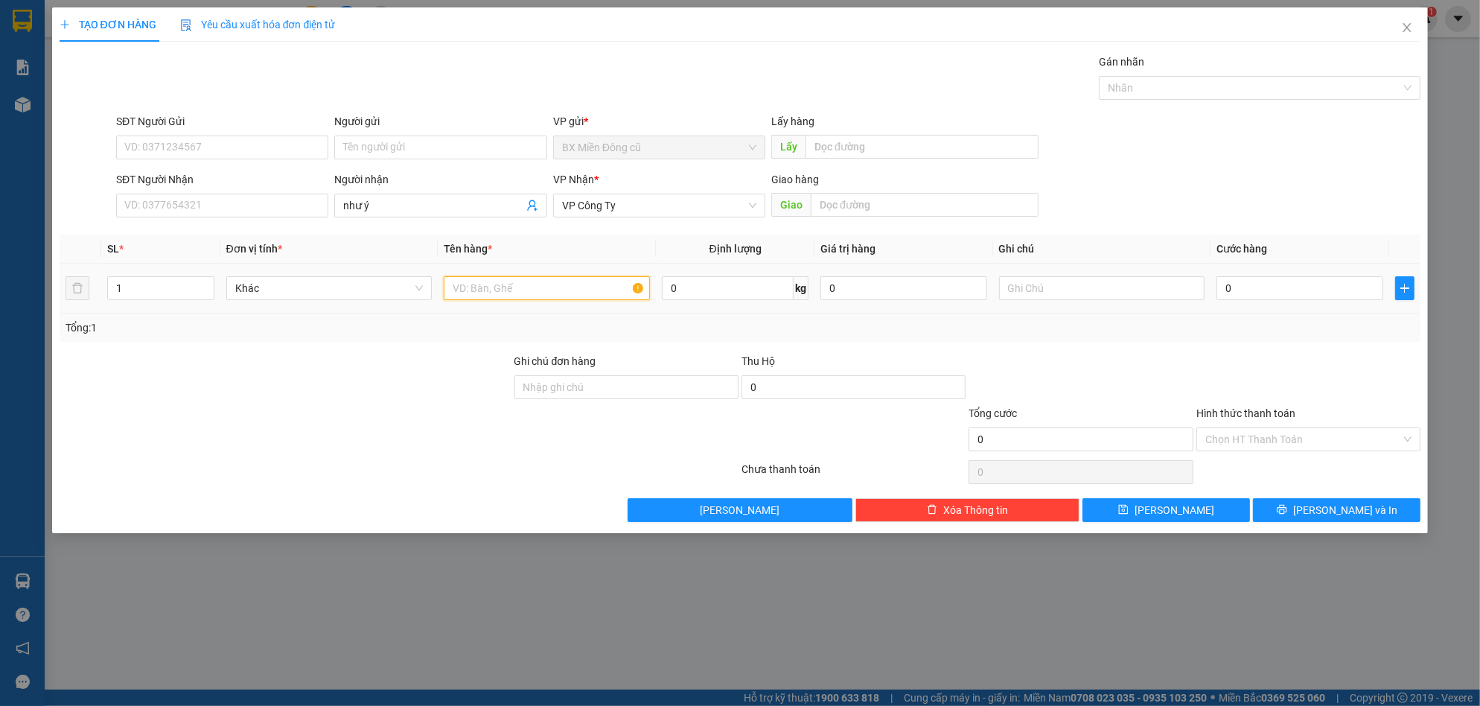
click at [499, 296] on input "text" at bounding box center [547, 288] width 206 height 24
paste input "ốp"
type input "1 xốp"
drag, startPoint x: 1300, startPoint y: 273, endPoint x: 1293, endPoint y: 286, distance: 14.7
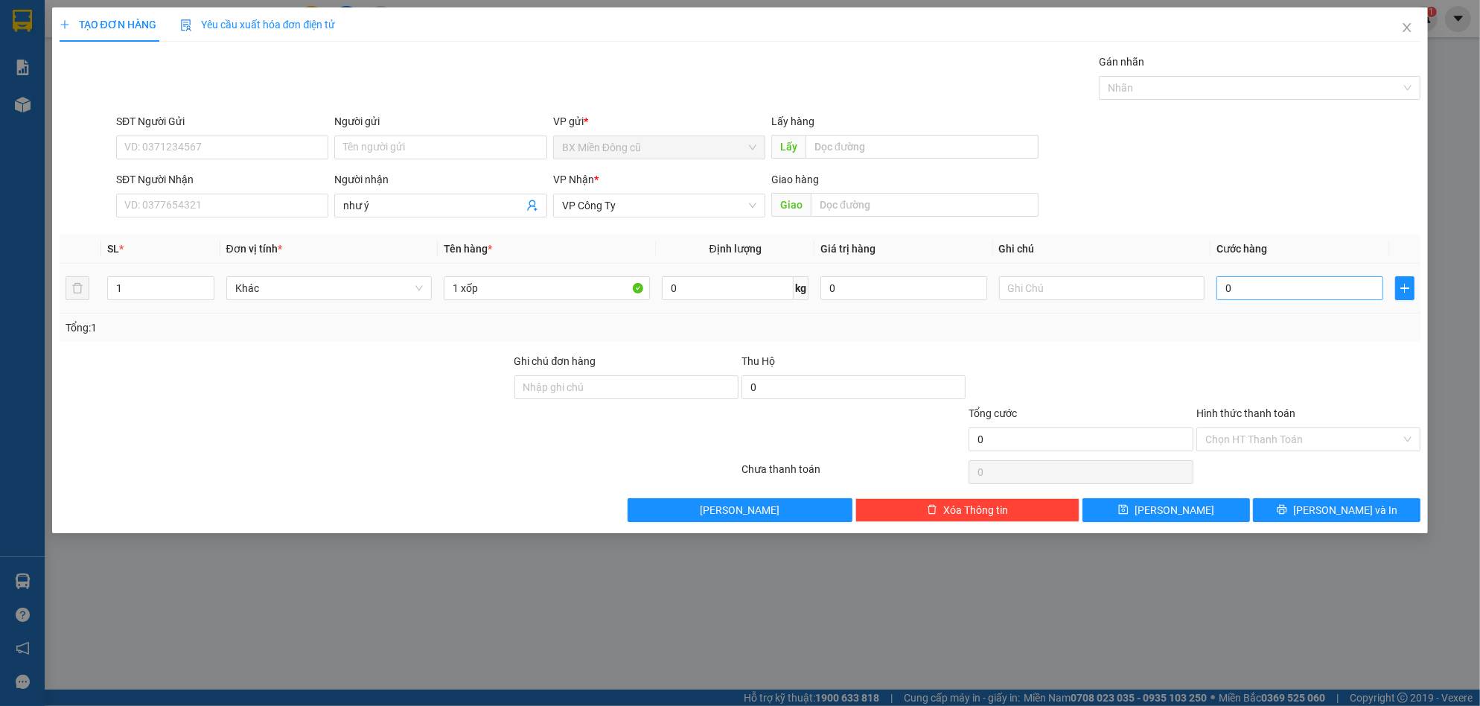
click at [1294, 284] on div "0" at bounding box center [1300, 288] width 167 height 30
click at [1291, 287] on input "0" at bounding box center [1300, 288] width 167 height 24
type input "8"
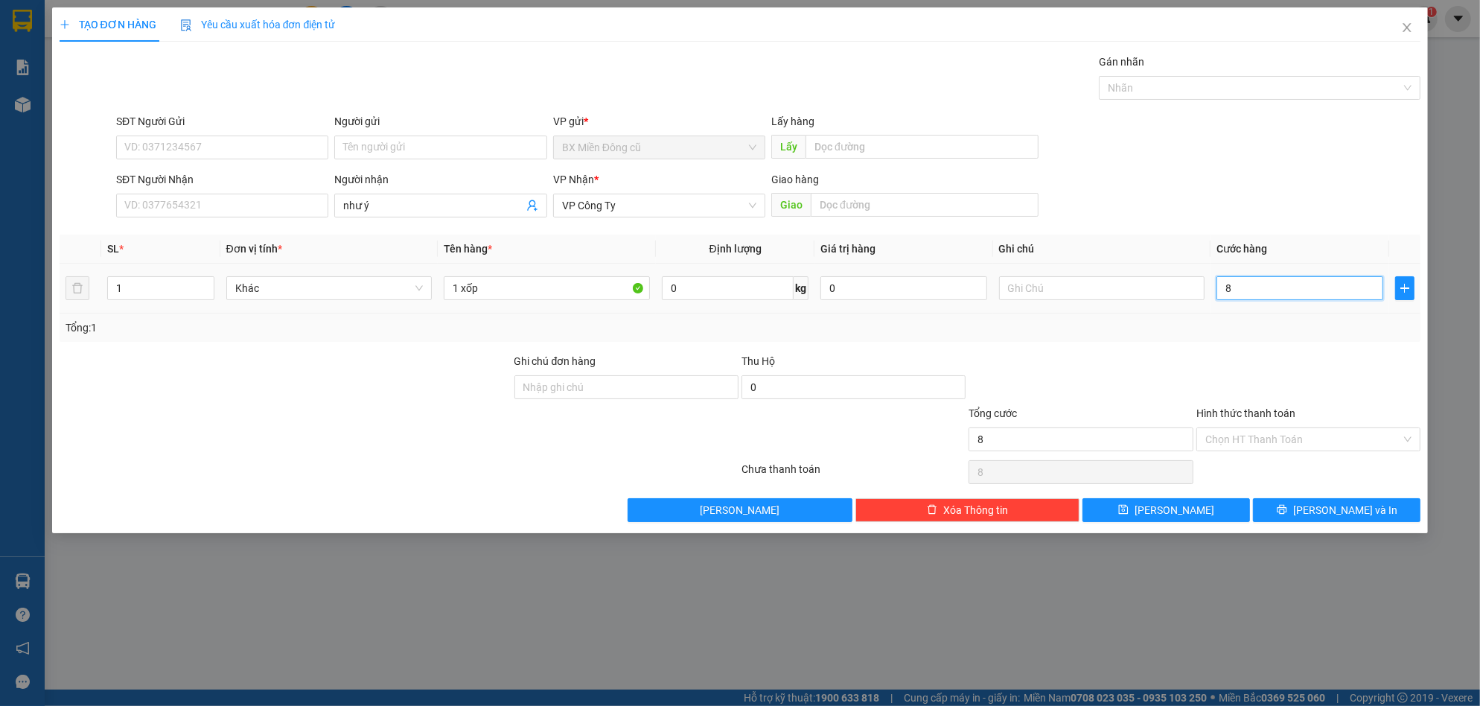
type input "80"
type input "800"
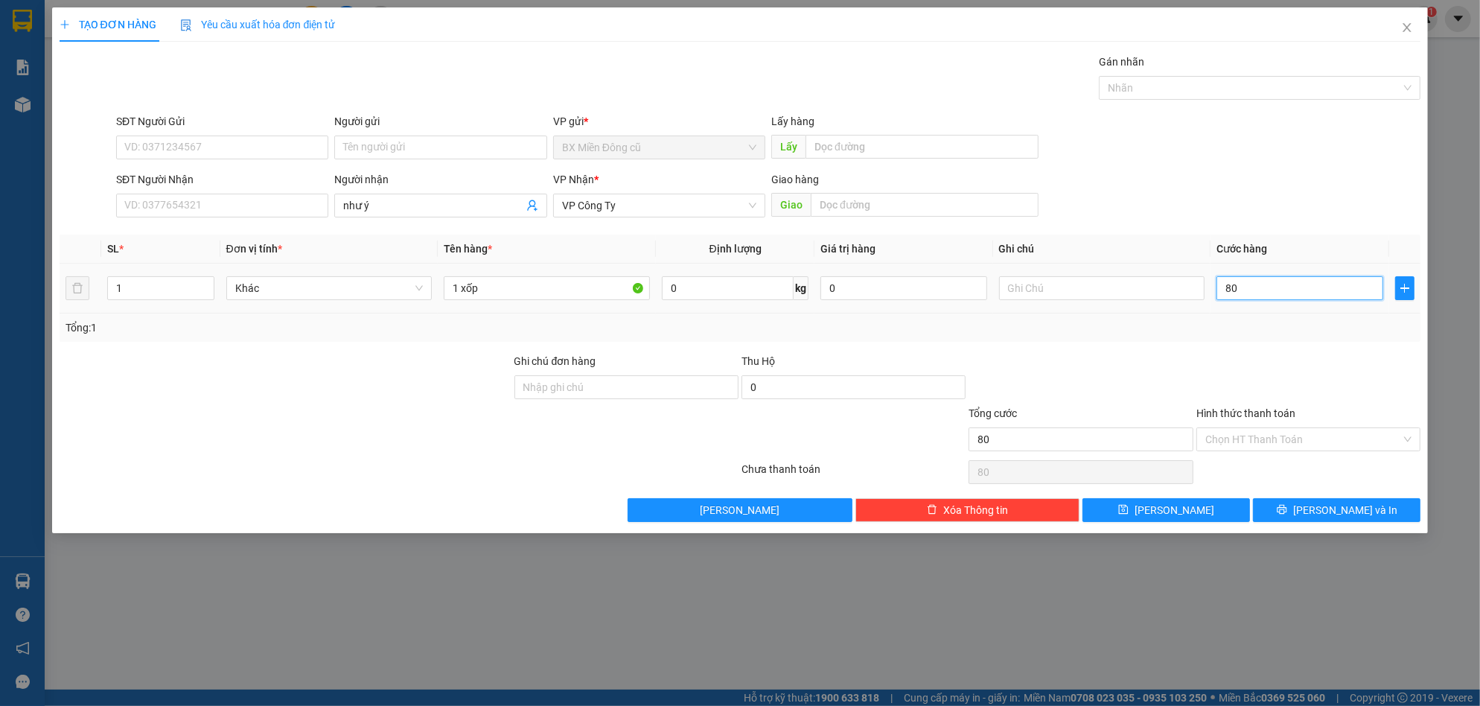
type input "800"
type input "8.000"
type input "80.000"
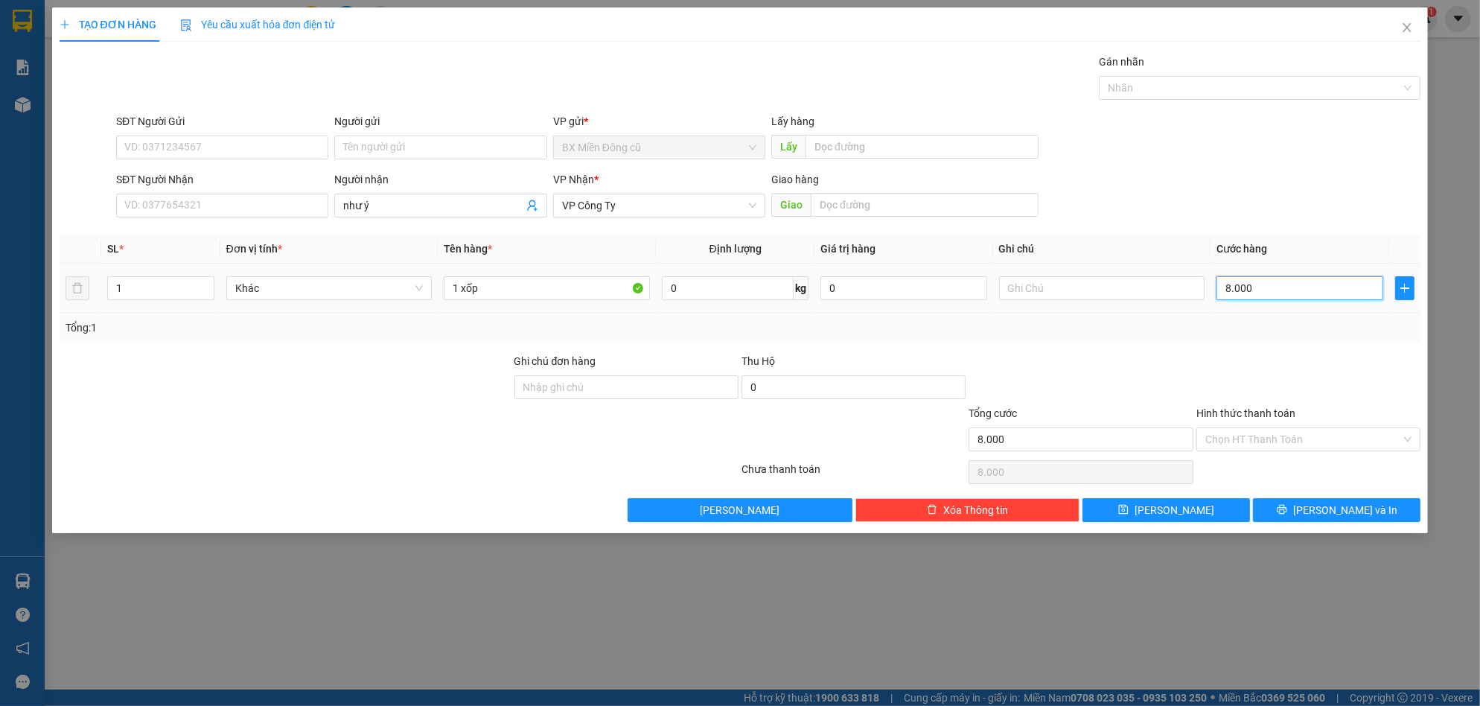
type input "80.000"
click at [1163, 507] on button "[PERSON_NAME]" at bounding box center [1167, 510] width 168 height 24
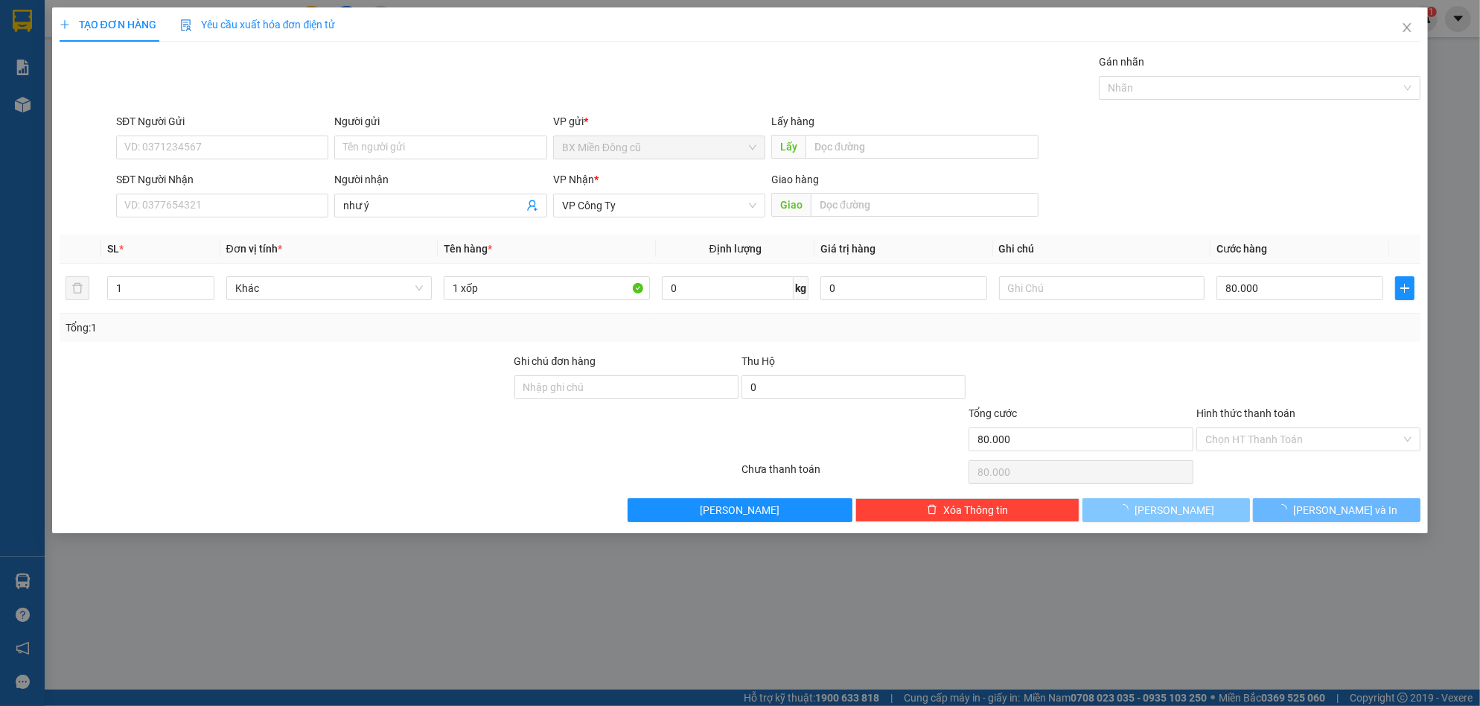
type input "0"
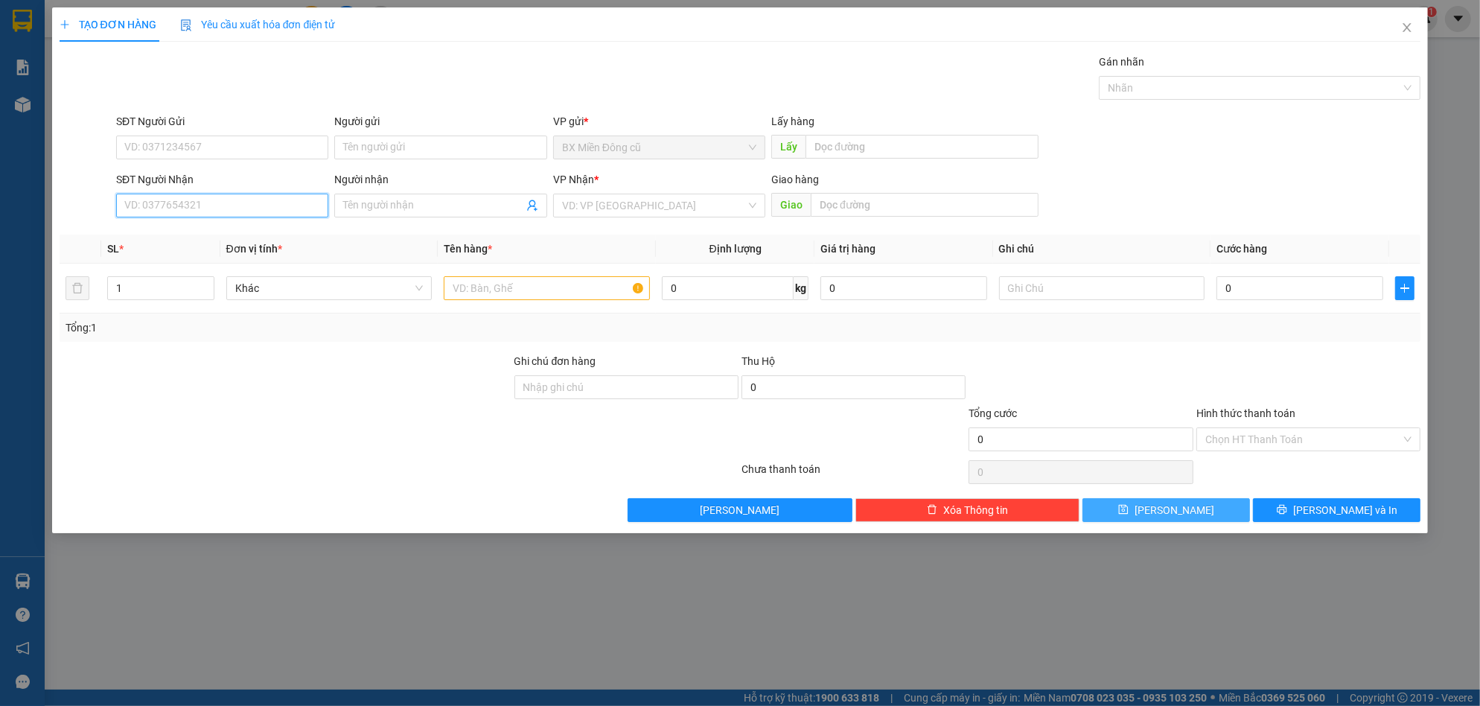
click at [244, 199] on input "SĐT Người Nhận" at bounding box center [222, 206] width 212 height 24
click at [366, 200] on input "Người nhận" at bounding box center [432, 205] width 179 height 16
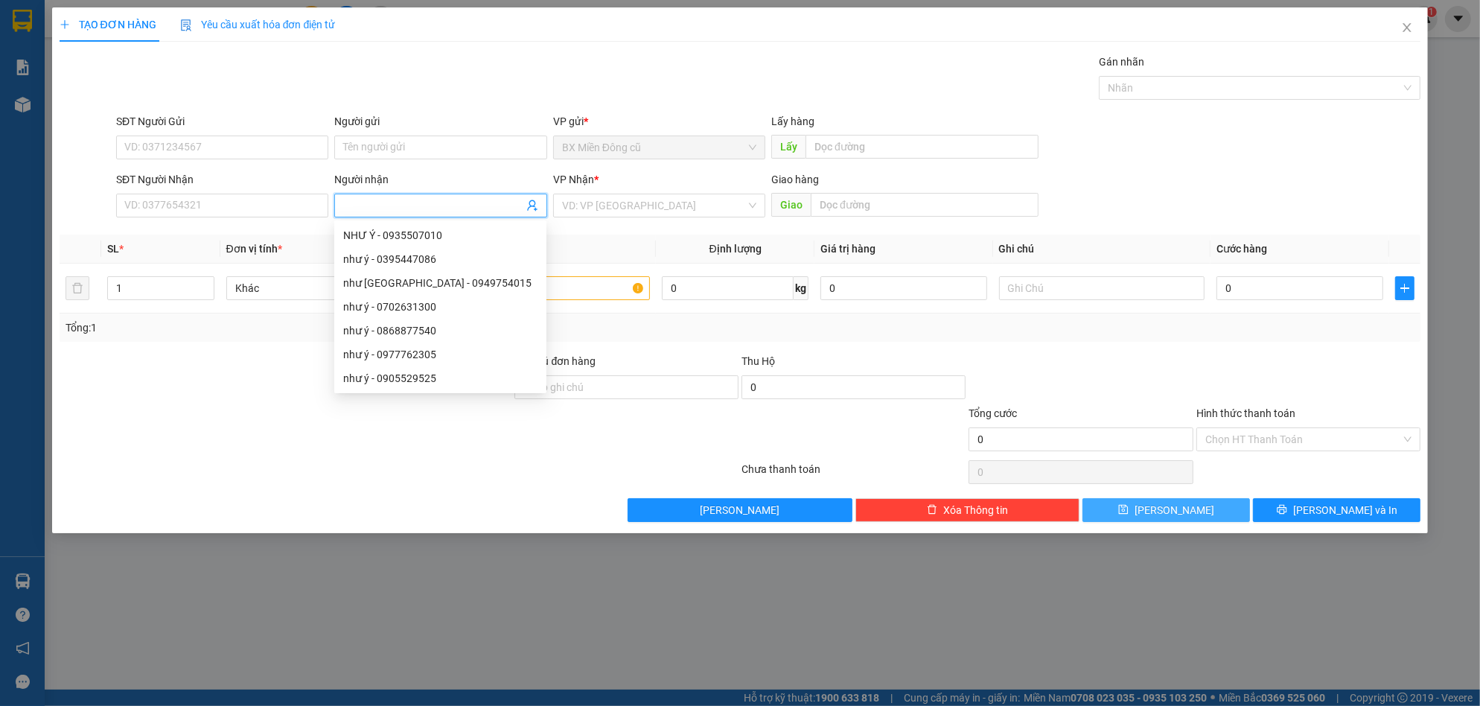
click at [120, 220] on div "SĐT Người Nhận VD: 0377654321" at bounding box center [222, 197] width 212 height 52
click at [149, 208] on input "SĐT Người Nhận" at bounding box center [222, 206] width 212 height 24
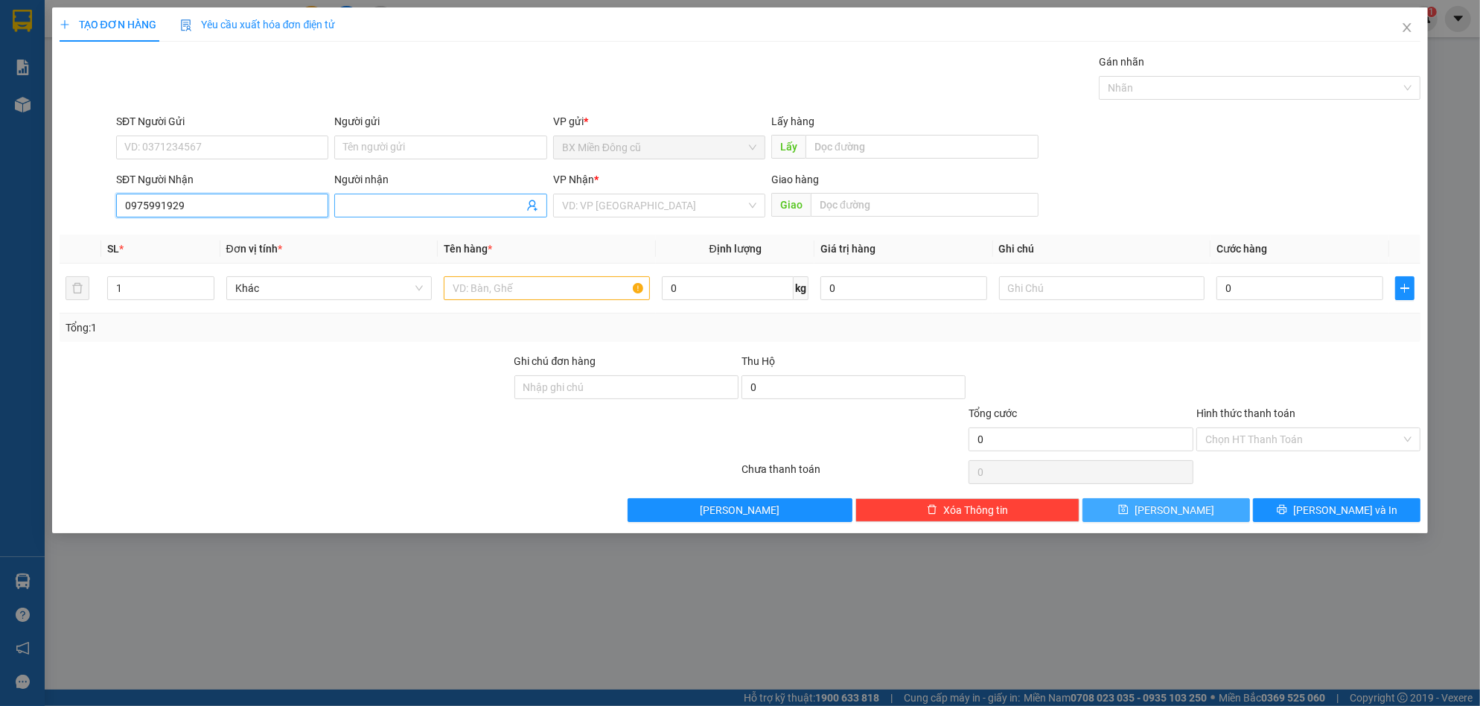
type input "0975991929"
click at [390, 202] on input "Người nhận" at bounding box center [432, 205] width 179 height 16
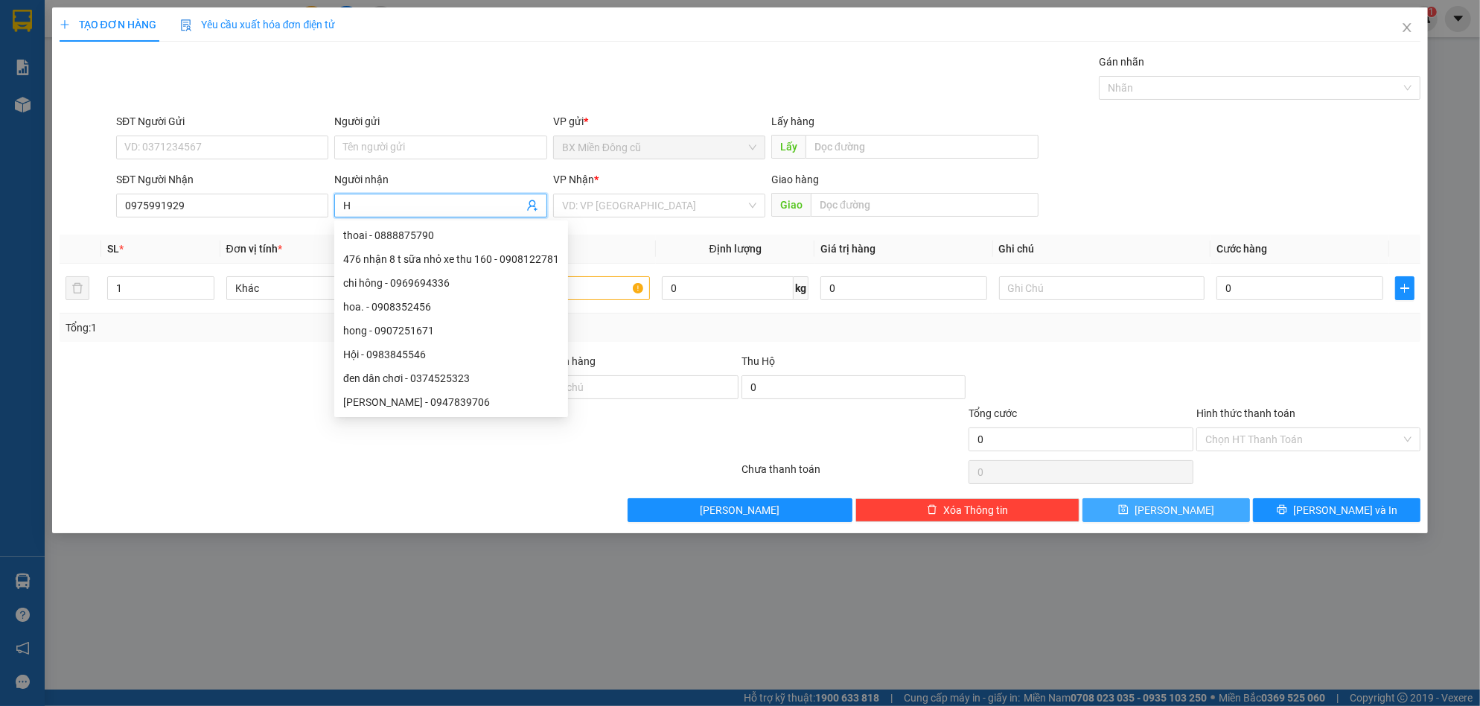
paste input "ô"
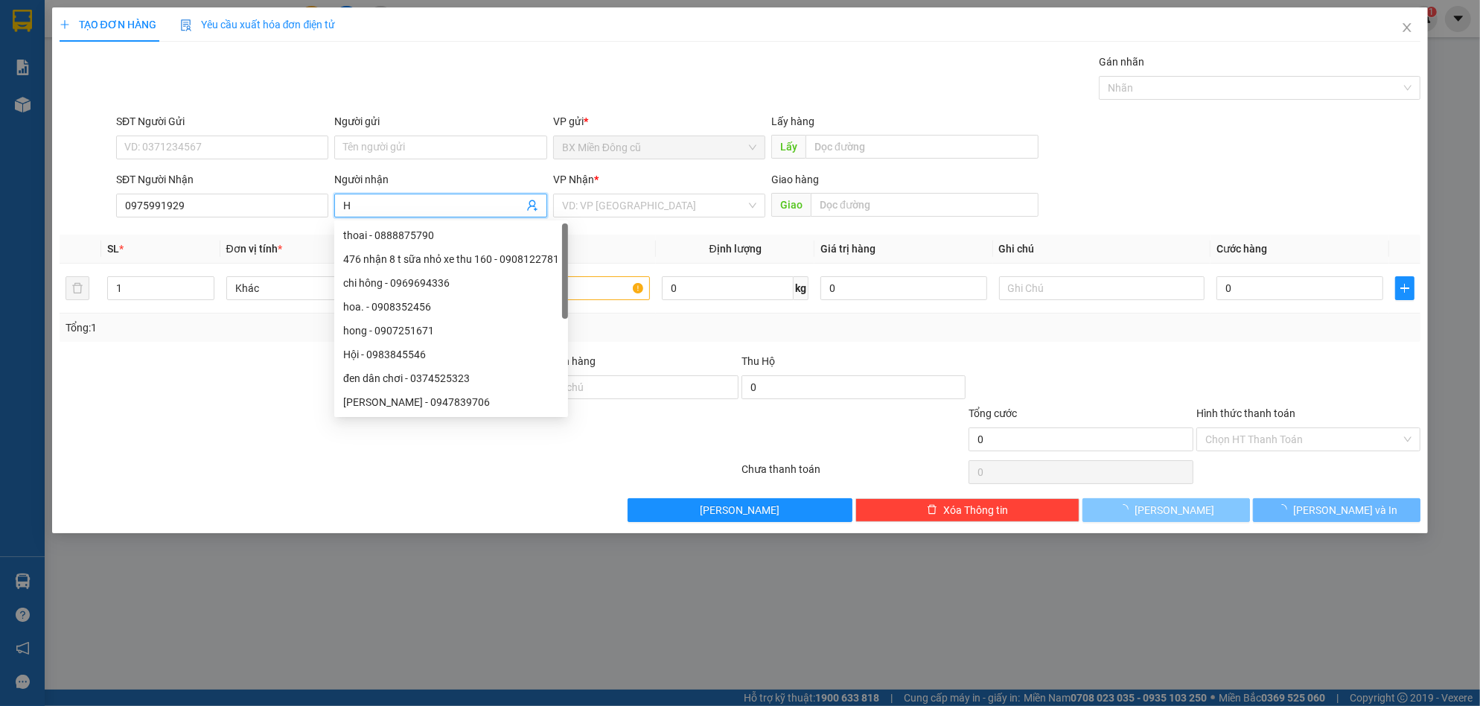
paste input "ồ"
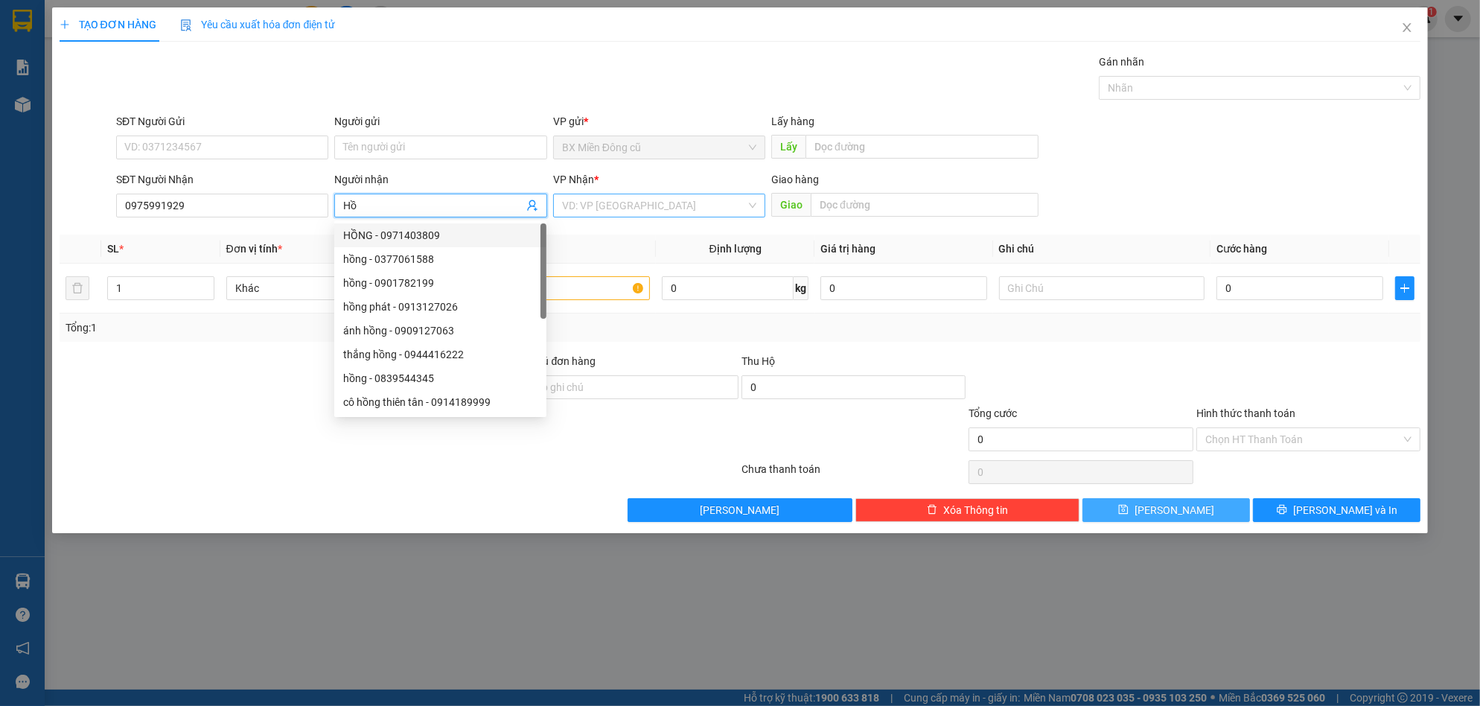
type input "Hồ"
click at [693, 211] on input "search" at bounding box center [654, 205] width 184 height 22
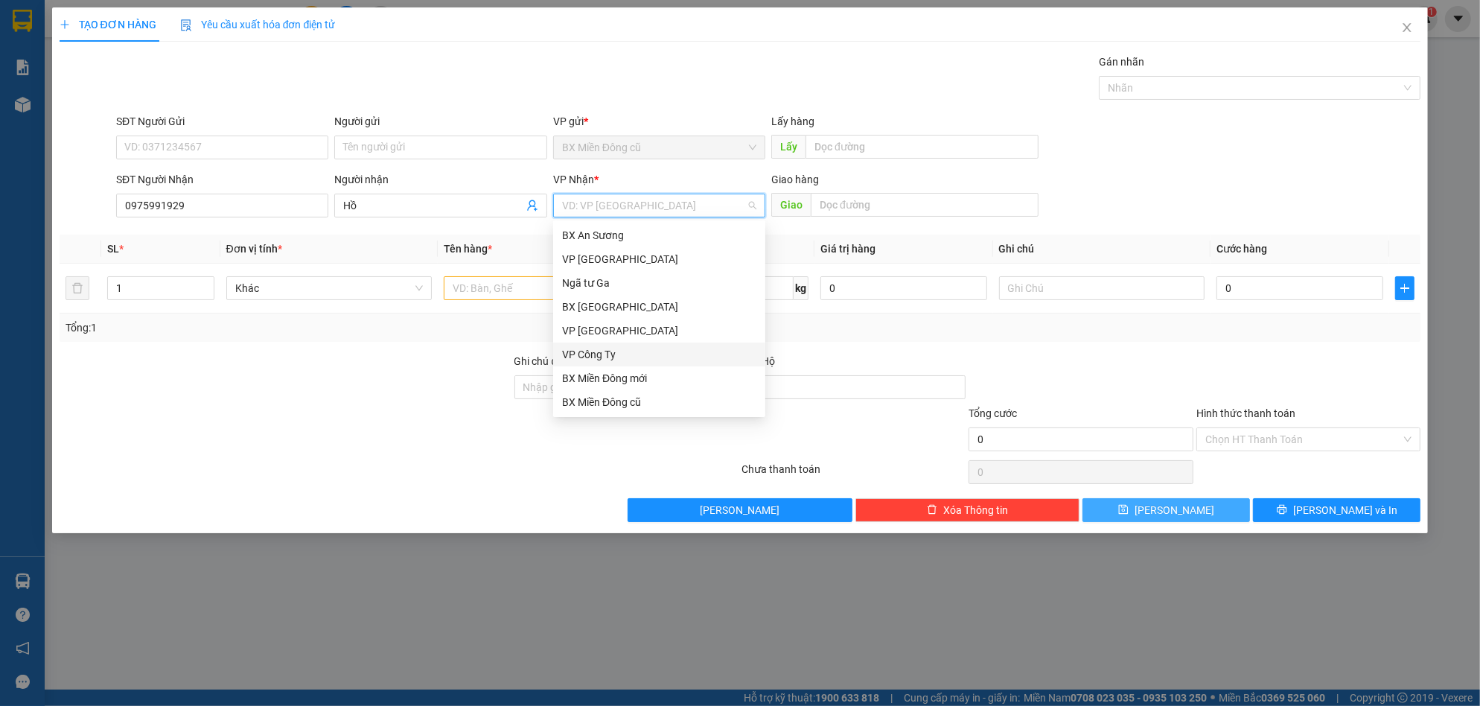
click at [617, 350] on div "VP Công Ty" at bounding box center [659, 354] width 194 height 16
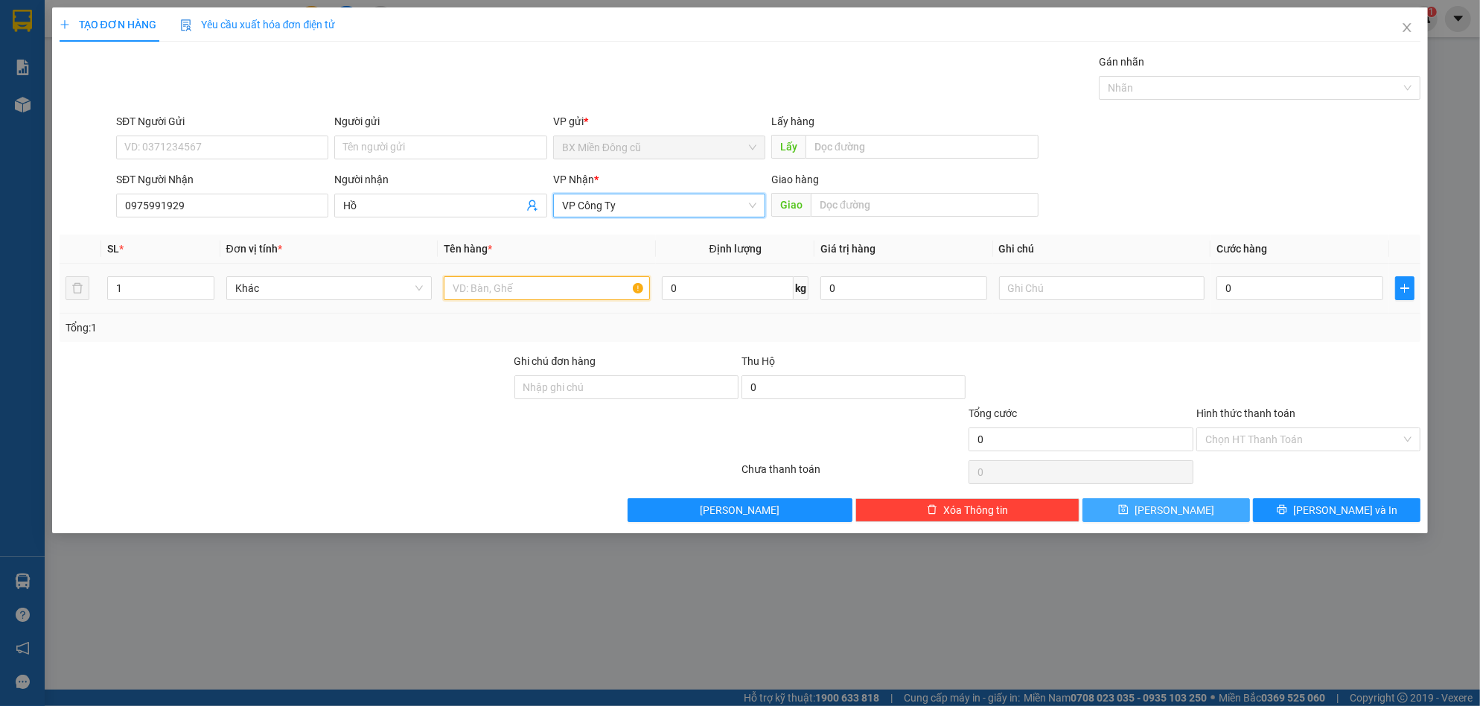
click at [507, 292] on input "text" at bounding box center [547, 288] width 206 height 24
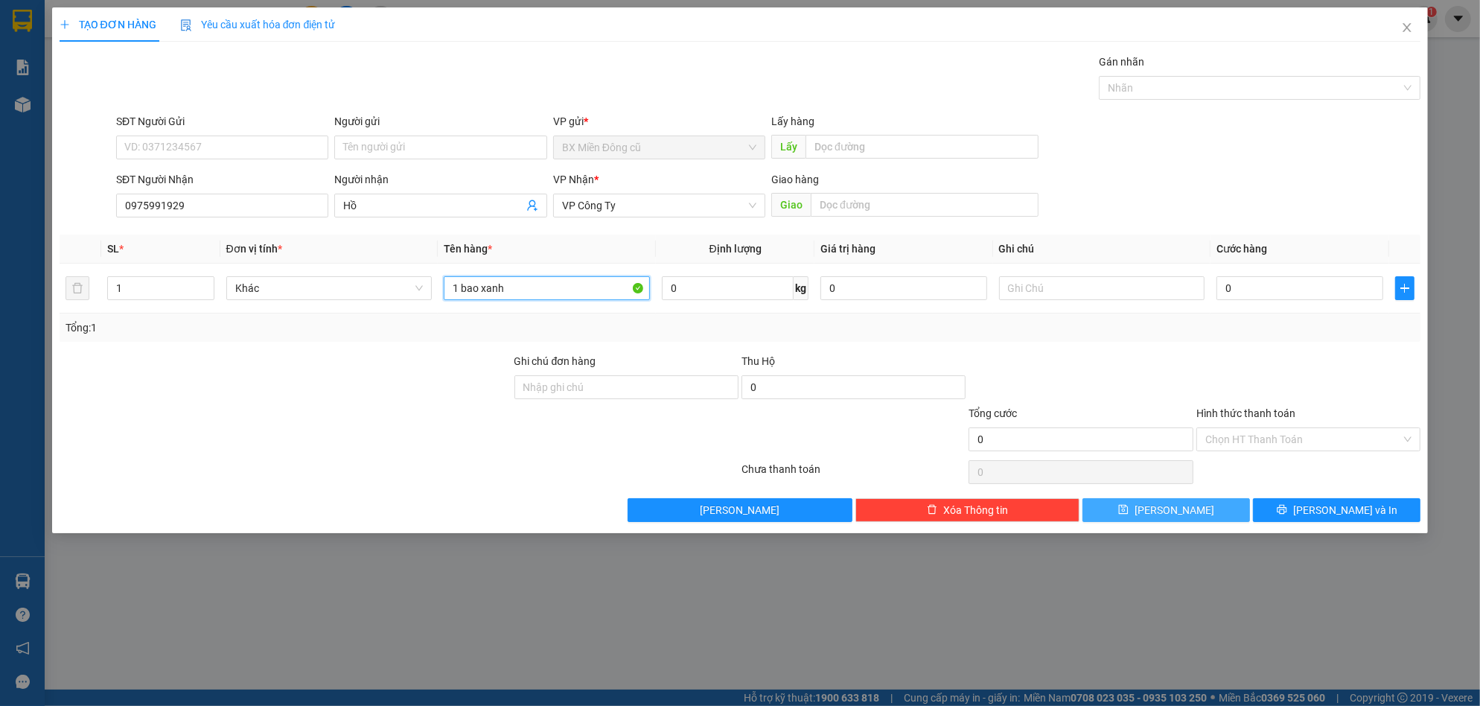
type input "1 bao xanh"
click at [288, 211] on input "0975991929" at bounding box center [222, 206] width 212 height 24
type input "0395447086"
click at [378, 206] on input "Hồ" at bounding box center [432, 205] width 179 height 16
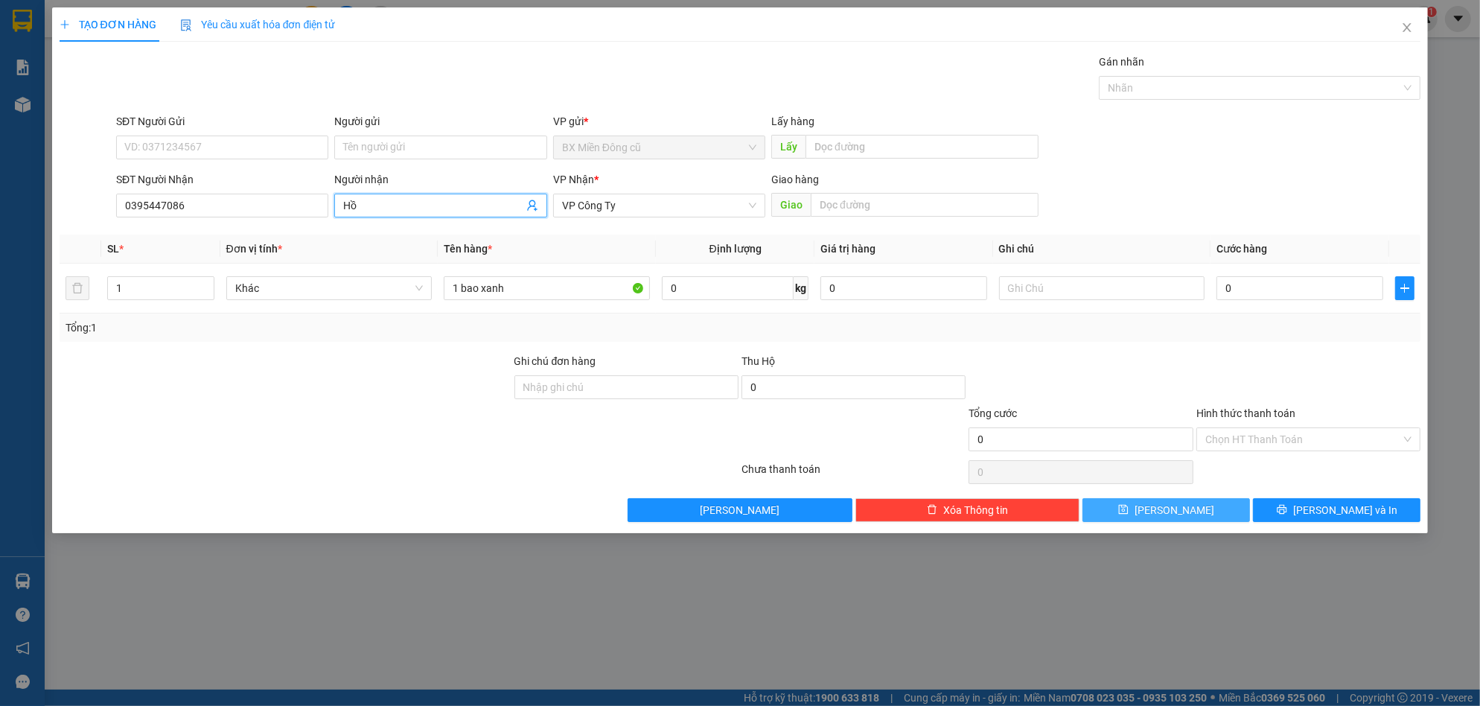
click at [378, 206] on input "Hồ" at bounding box center [432, 205] width 179 height 16
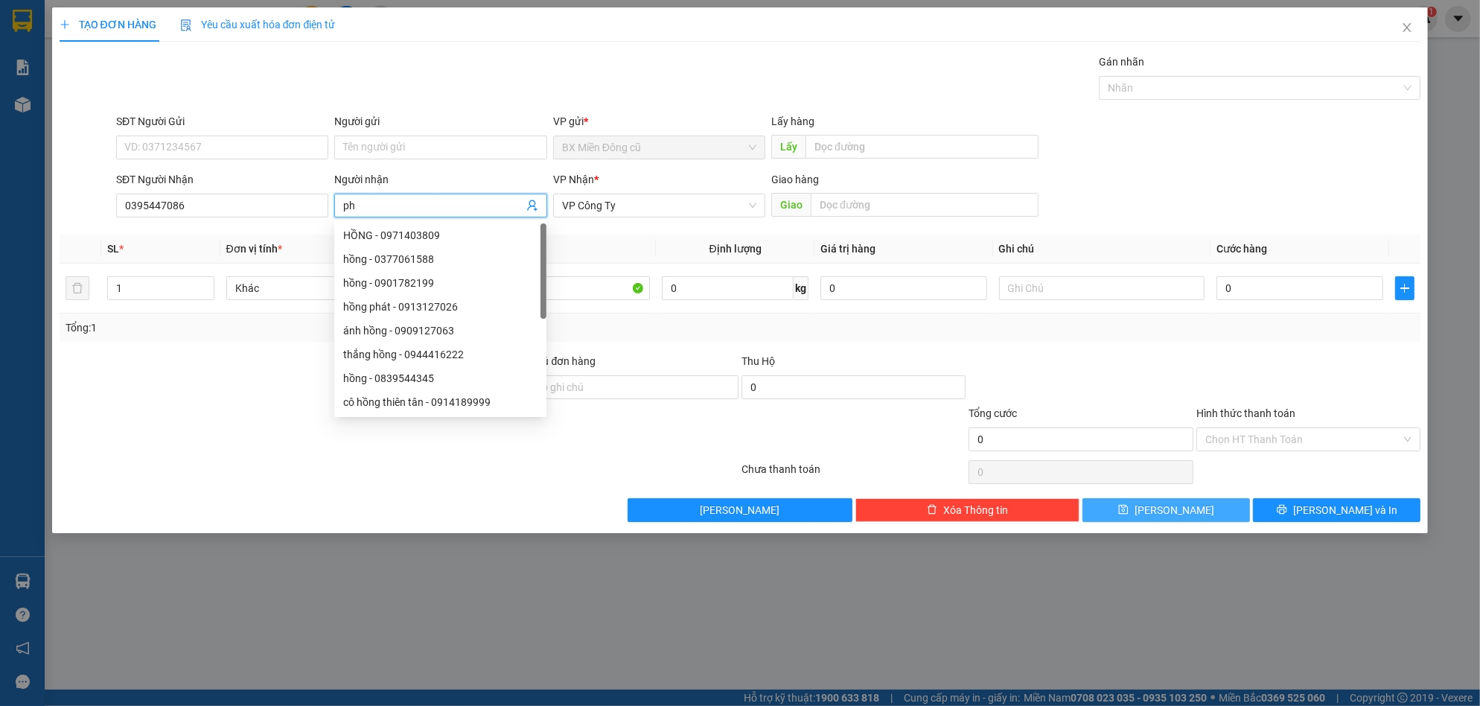
paste input "ợng"
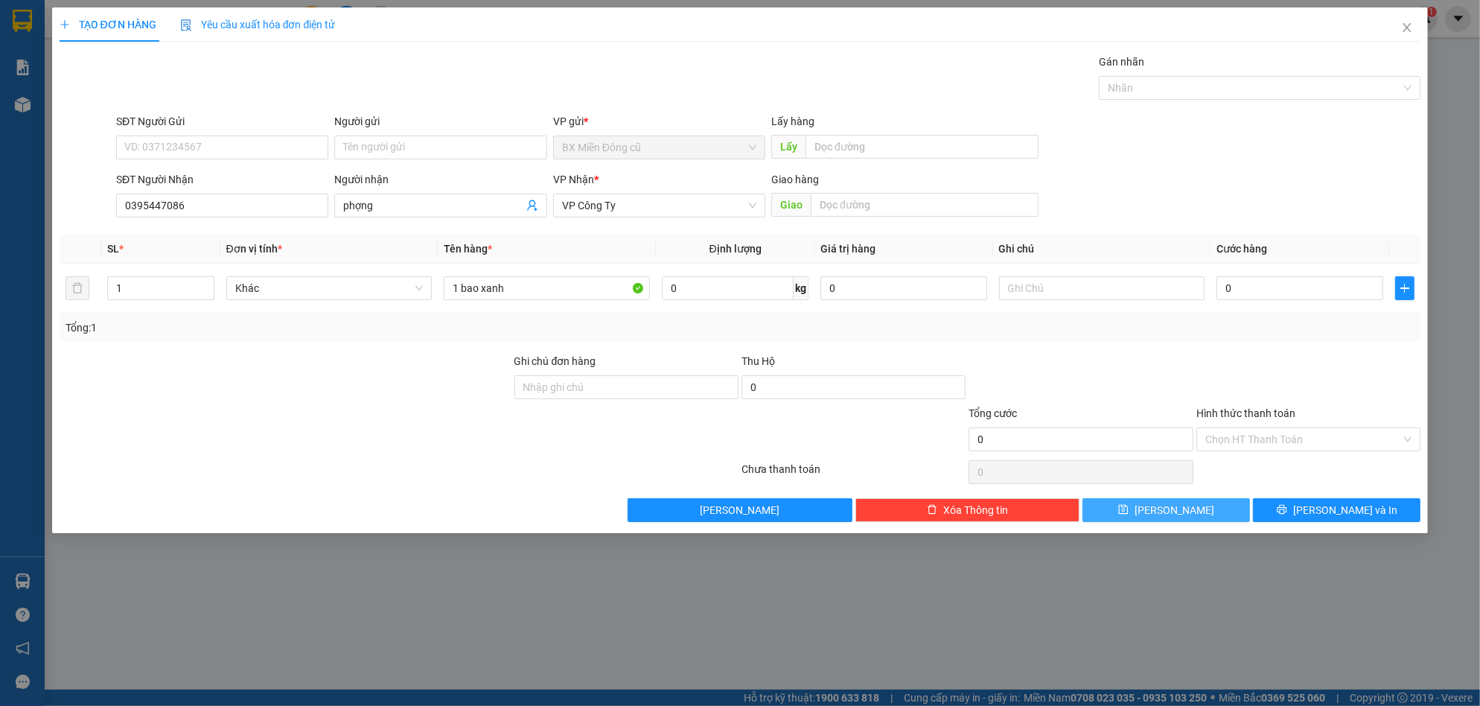
click at [637, 229] on div "Transit Pickup Surcharge Ids Transit Deliver Surcharge Ids Transit Deliver Surc…" at bounding box center [741, 288] width 1362 height 468
click at [405, 208] on input "phợng" at bounding box center [432, 205] width 179 height 16
paste input "ương"
paste input "ợng"
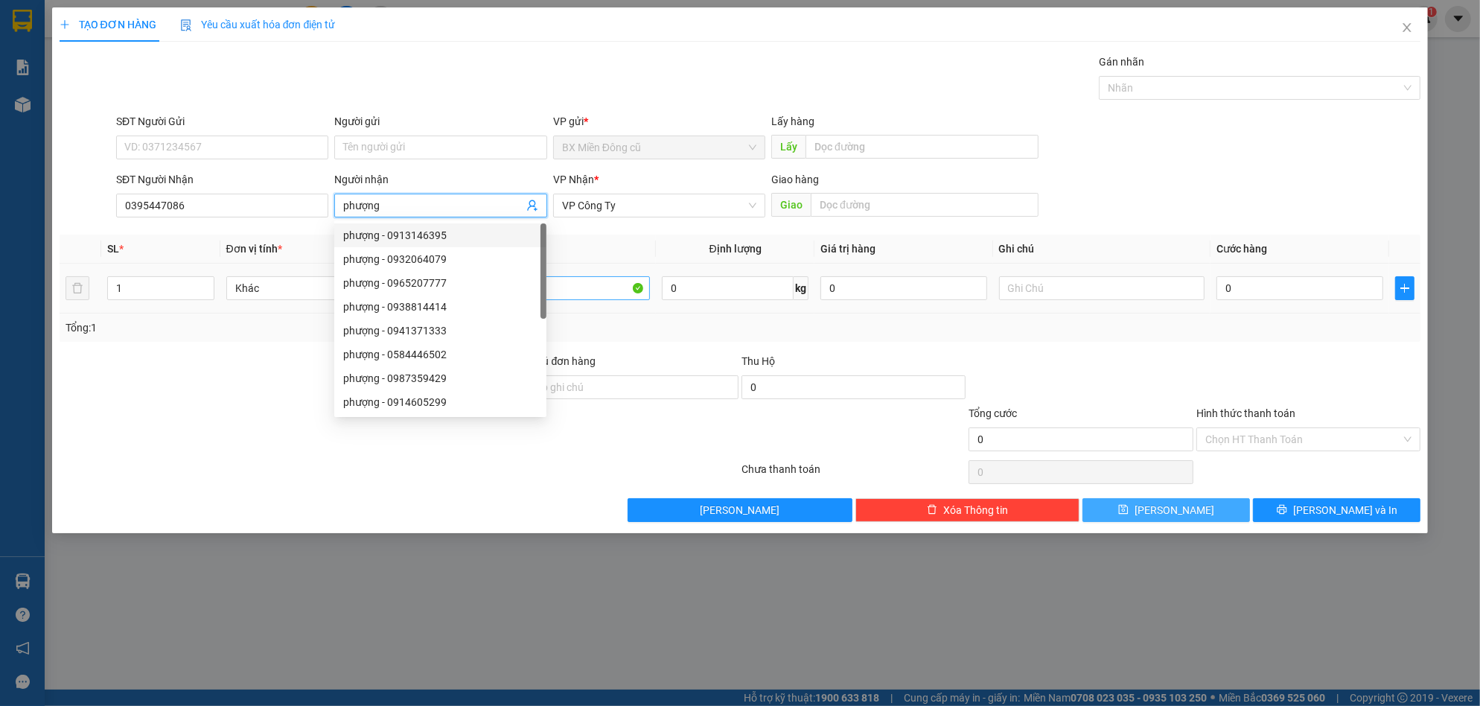
type input "phượng"
click at [611, 289] on input "1 bao xanh" at bounding box center [547, 288] width 206 height 24
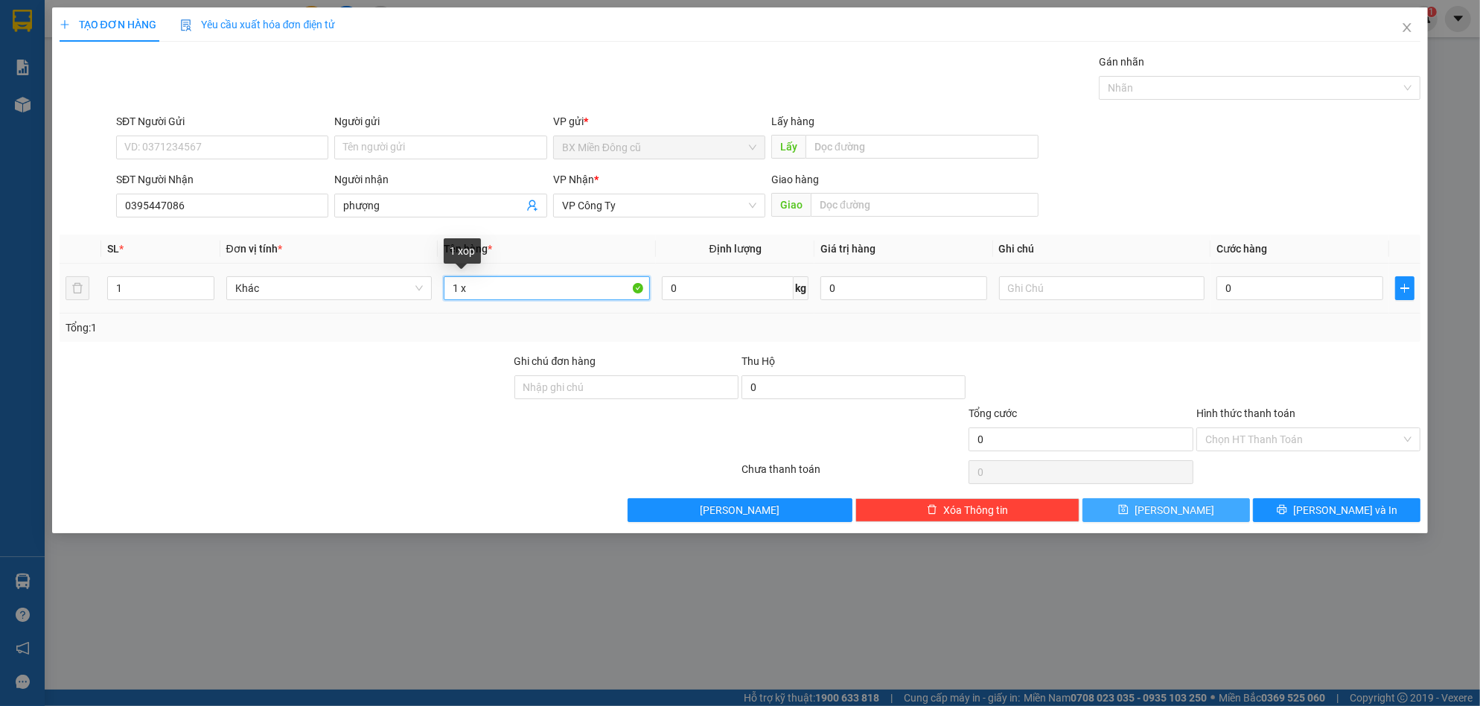
paste input "ốp"
type input "1 xốp"
click at [1253, 293] on input "0" at bounding box center [1300, 288] width 167 height 24
type input "1"
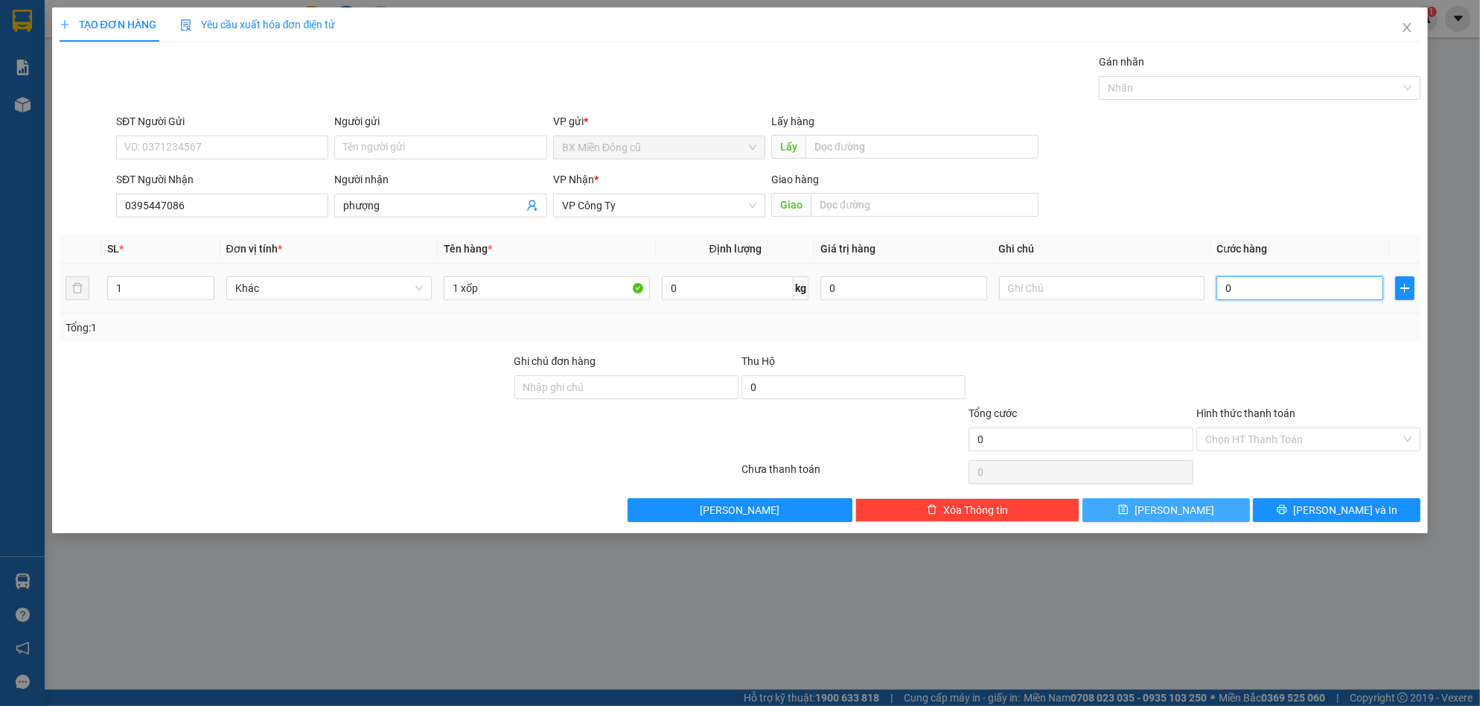
type input "1"
type input "10"
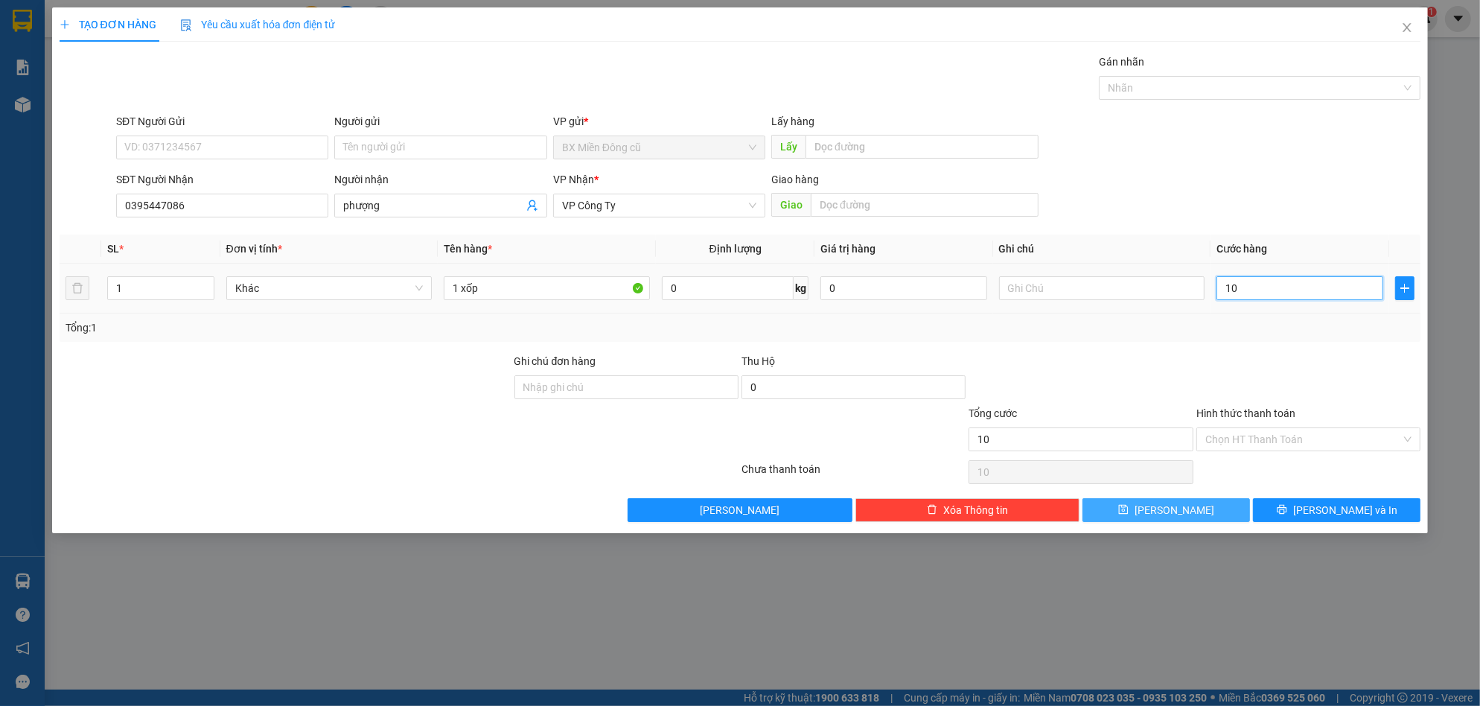
type input "100"
type input "1.000"
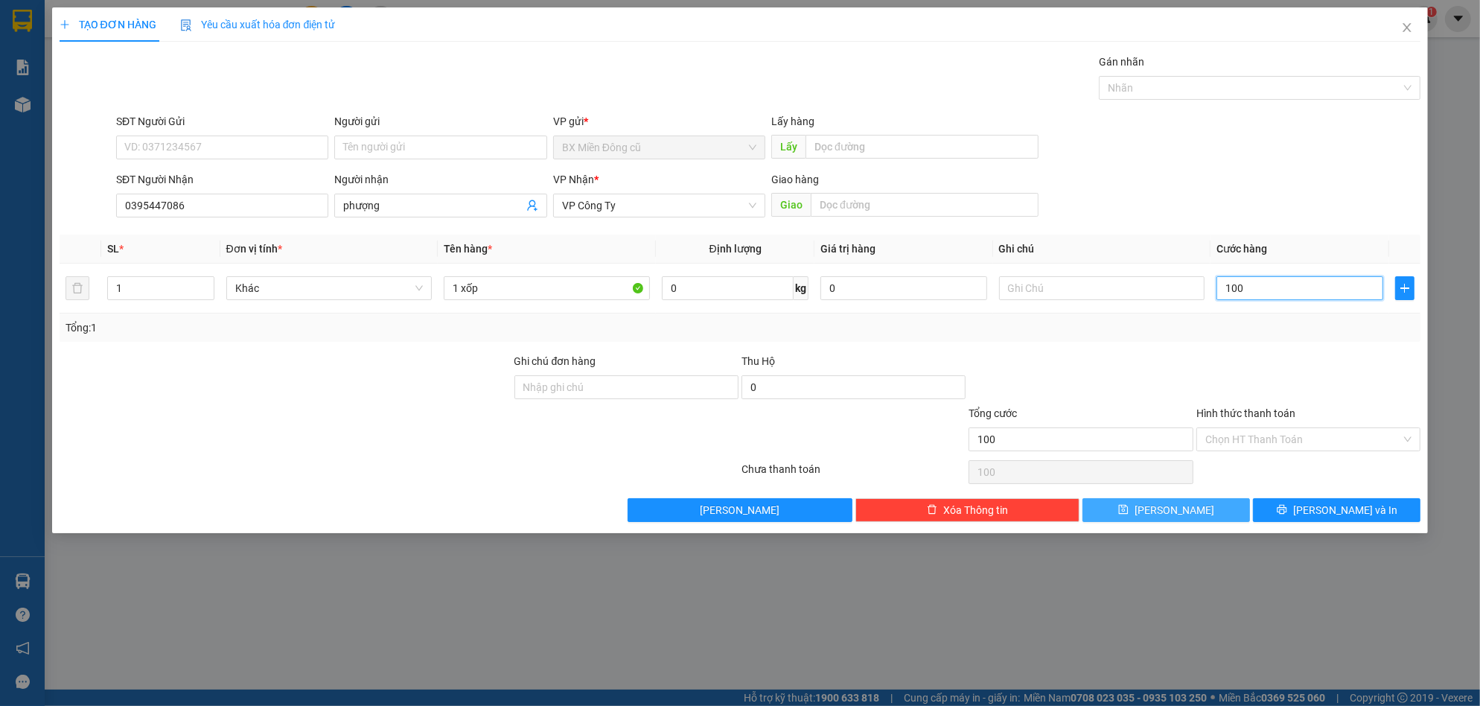
type input "1.000"
type input "10.000"
type input "100.000"
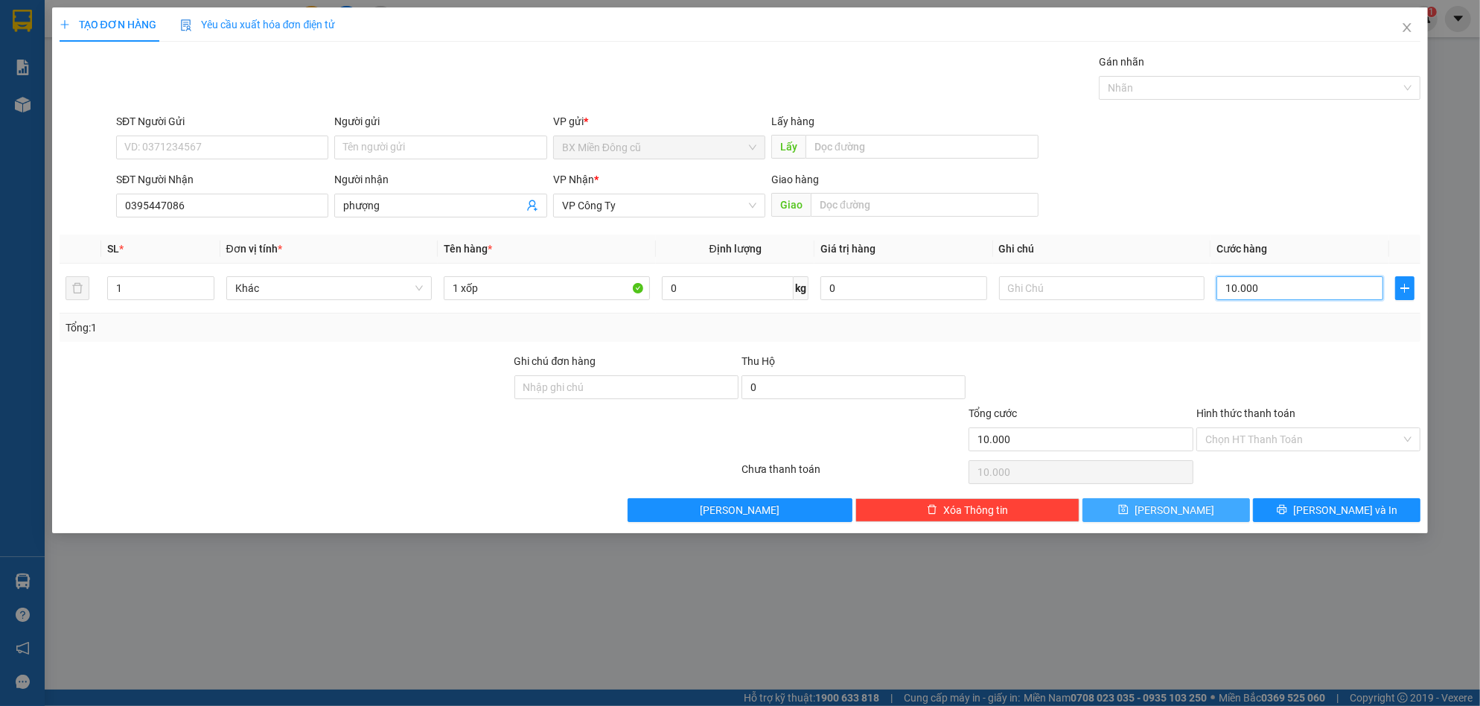
type input "100.000"
click at [1325, 500] on button "[PERSON_NAME] và In" at bounding box center [1337, 510] width 168 height 24
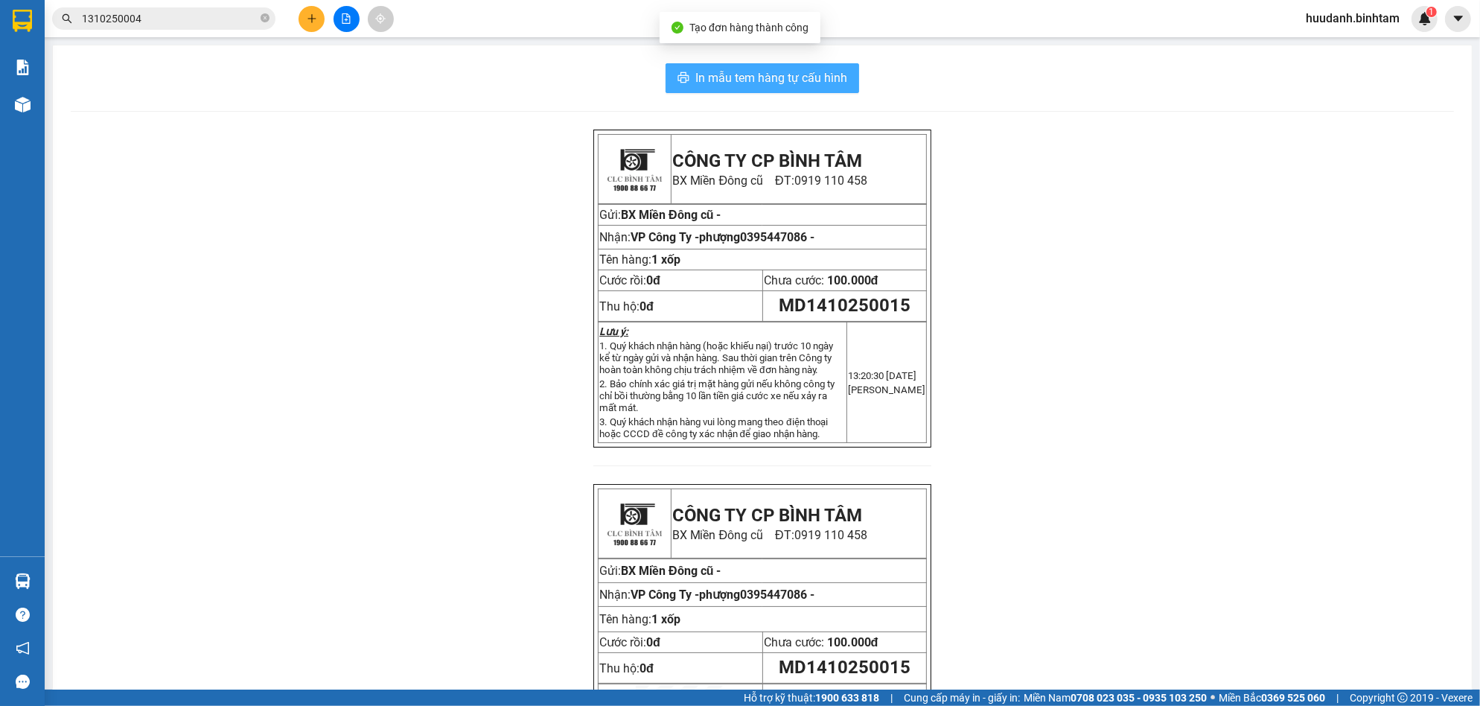
drag, startPoint x: 803, startPoint y: 73, endPoint x: 1114, endPoint y: 435, distance: 476.9
click at [800, 71] on span "In mẫu tem hàng tự cấu hình" at bounding box center [772, 78] width 152 height 19
click at [305, 16] on button at bounding box center [312, 19] width 26 height 26
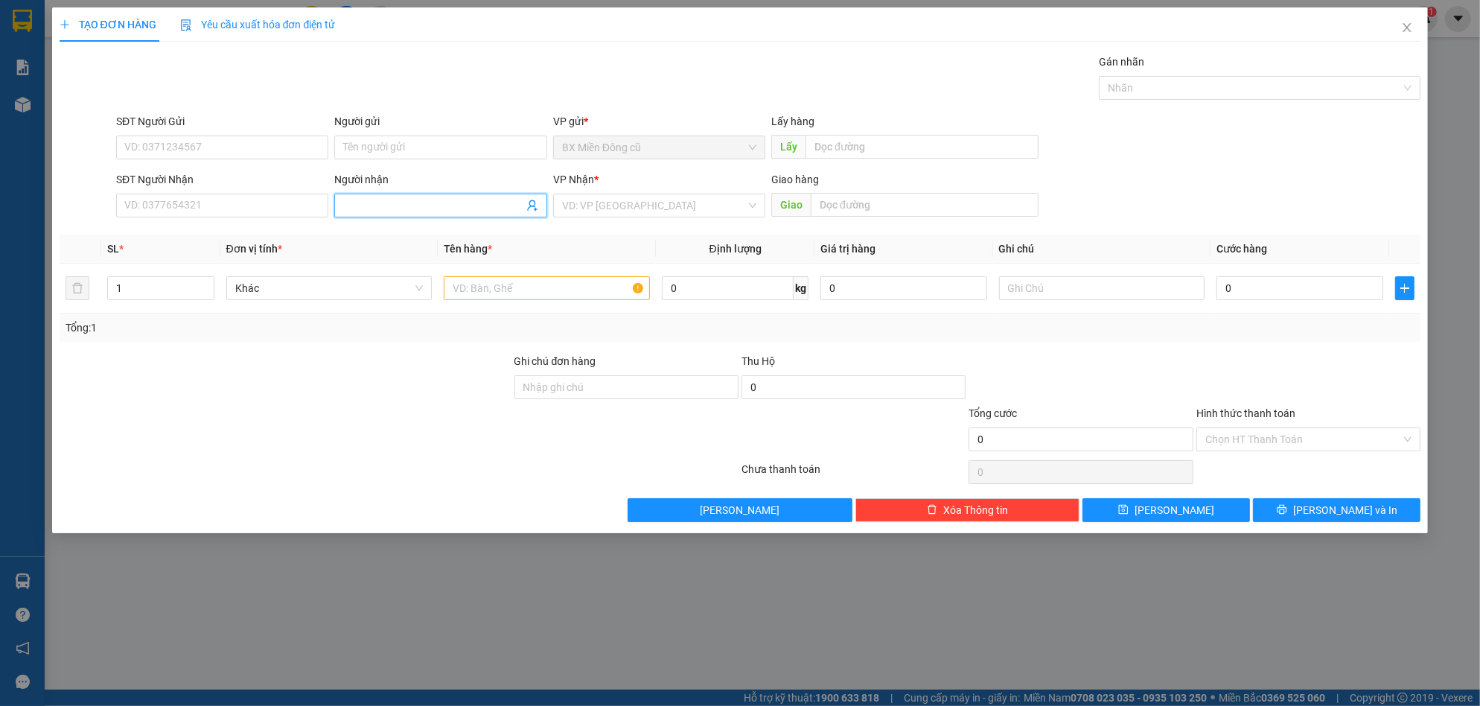
click at [393, 211] on input "Người nhận" at bounding box center [432, 205] width 179 height 16
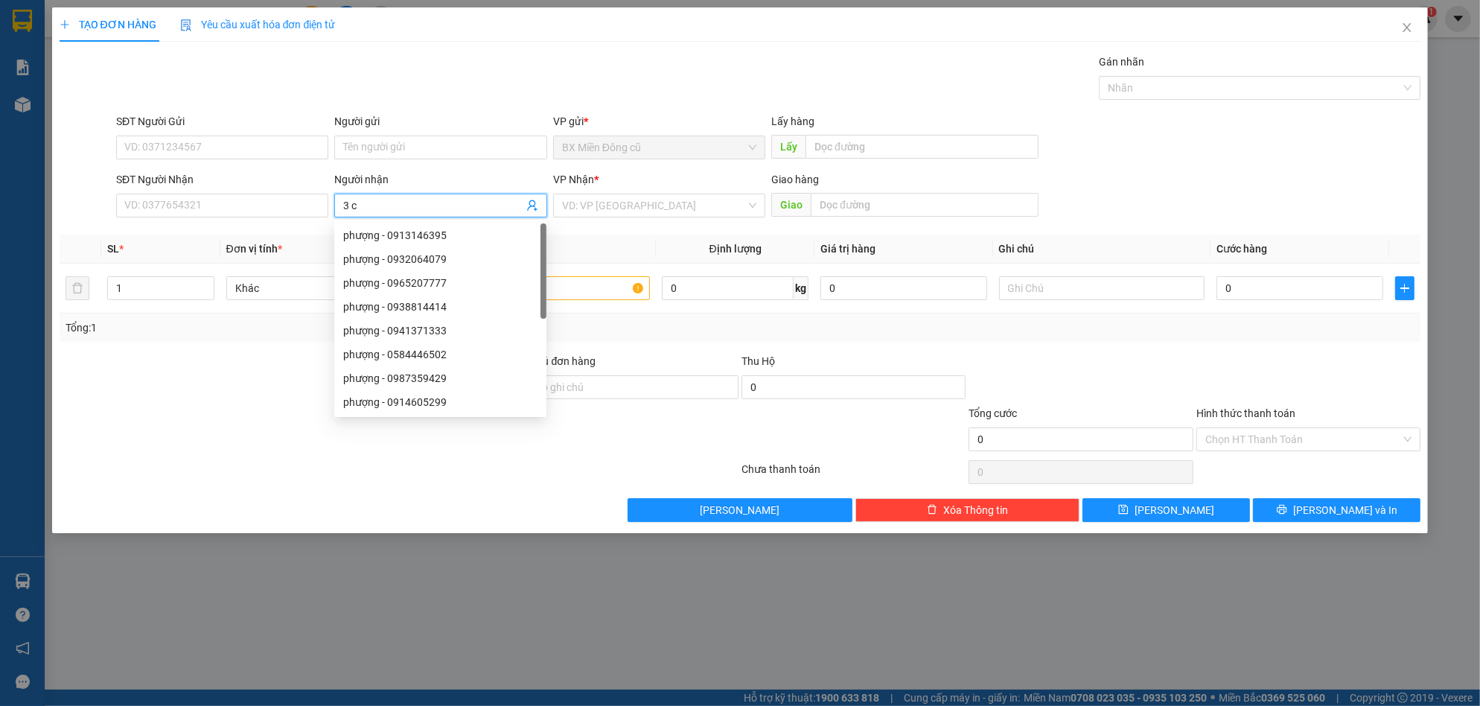
paste input "ô"
paste input "ái"
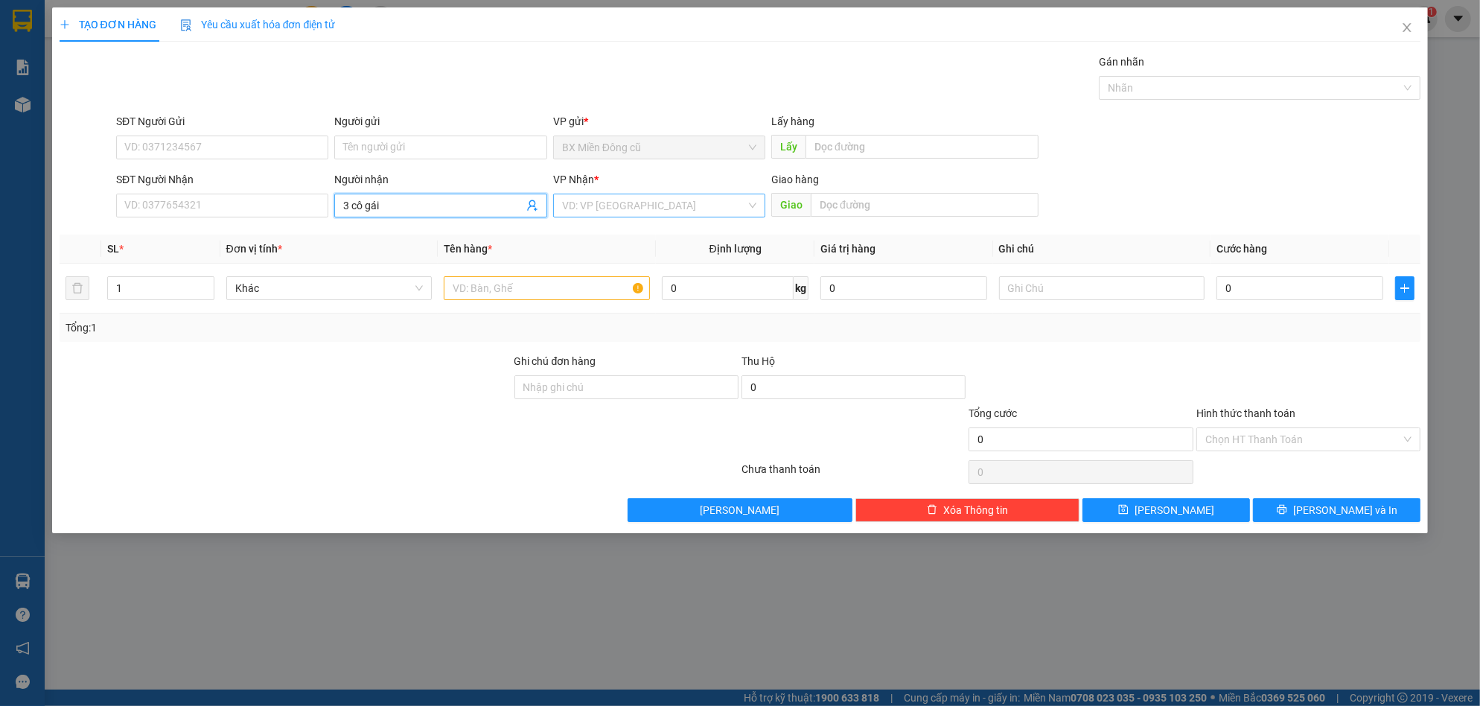
type input "3 cô gái"
click at [567, 197] on input "search" at bounding box center [654, 205] width 184 height 22
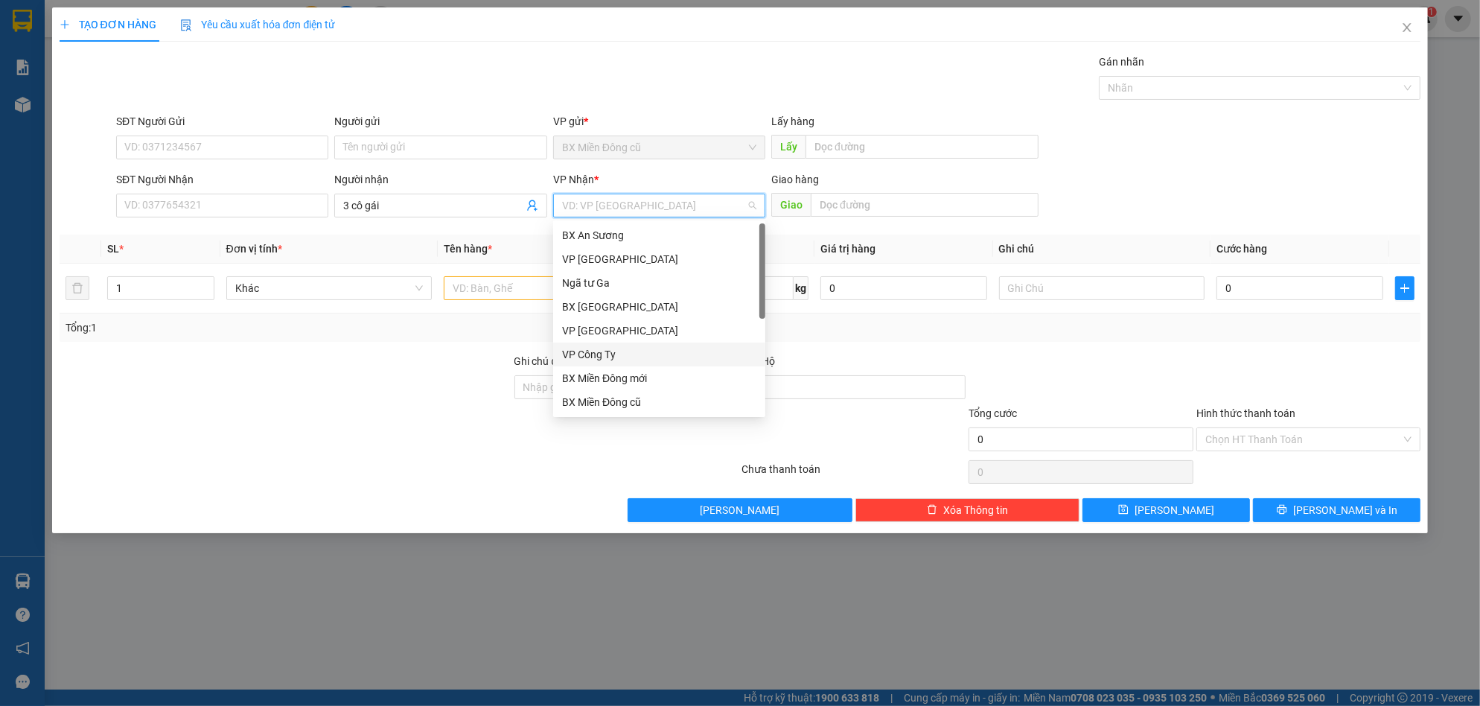
click at [591, 351] on div "VP Công Ty" at bounding box center [659, 354] width 194 height 16
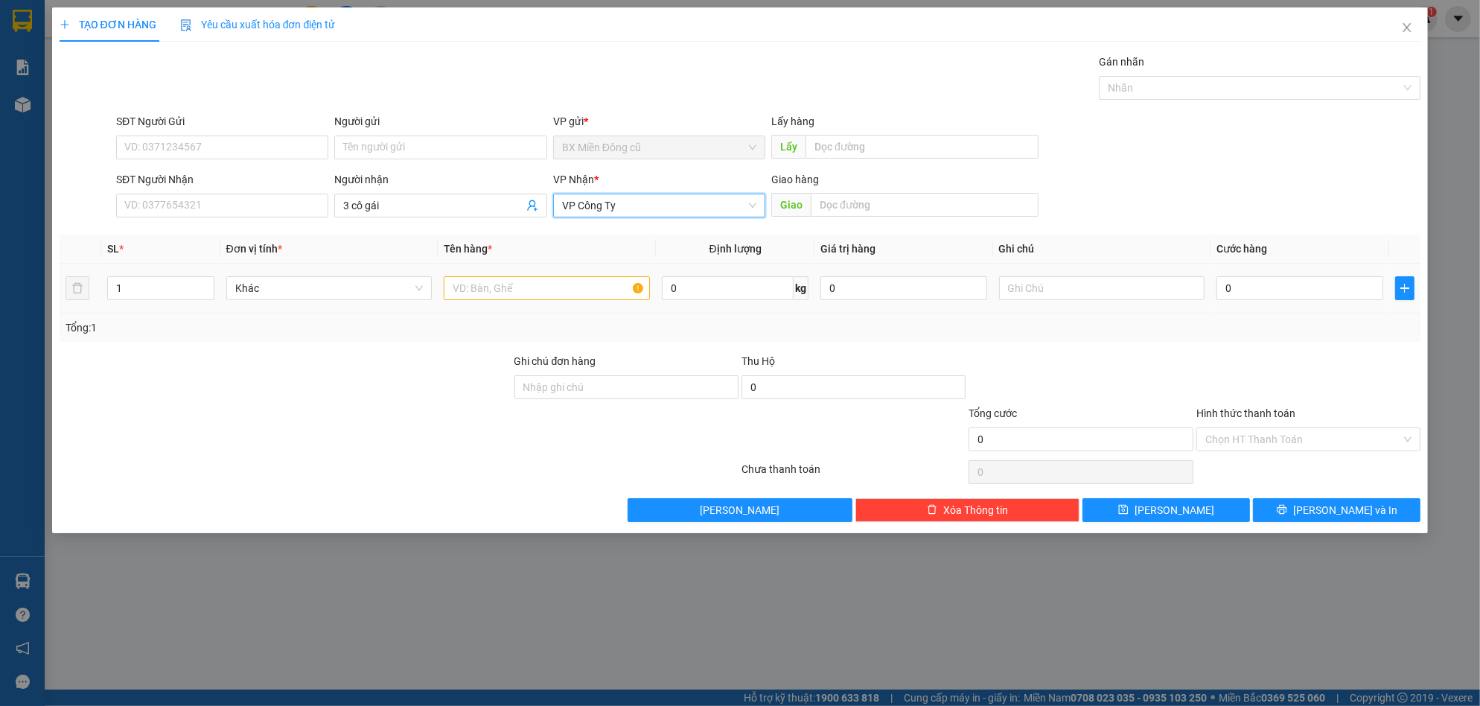
click at [524, 308] on td at bounding box center [547, 289] width 218 height 50
click at [522, 298] on input "text" at bounding box center [547, 288] width 206 height 24
paste input "ùng"
paste input "ông"
type input "1 thùng bông"
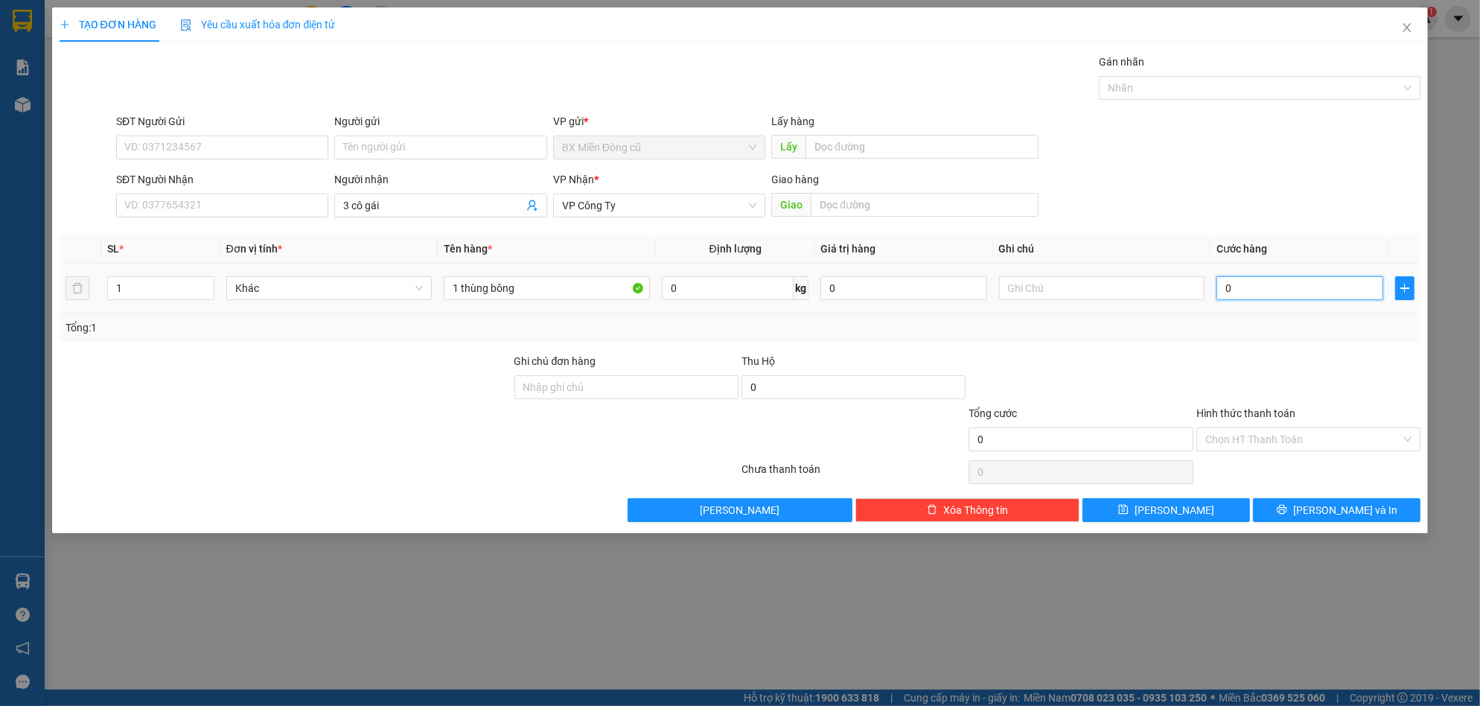
click at [1247, 281] on input "0" at bounding box center [1300, 288] width 167 height 24
type input "2"
type input "20"
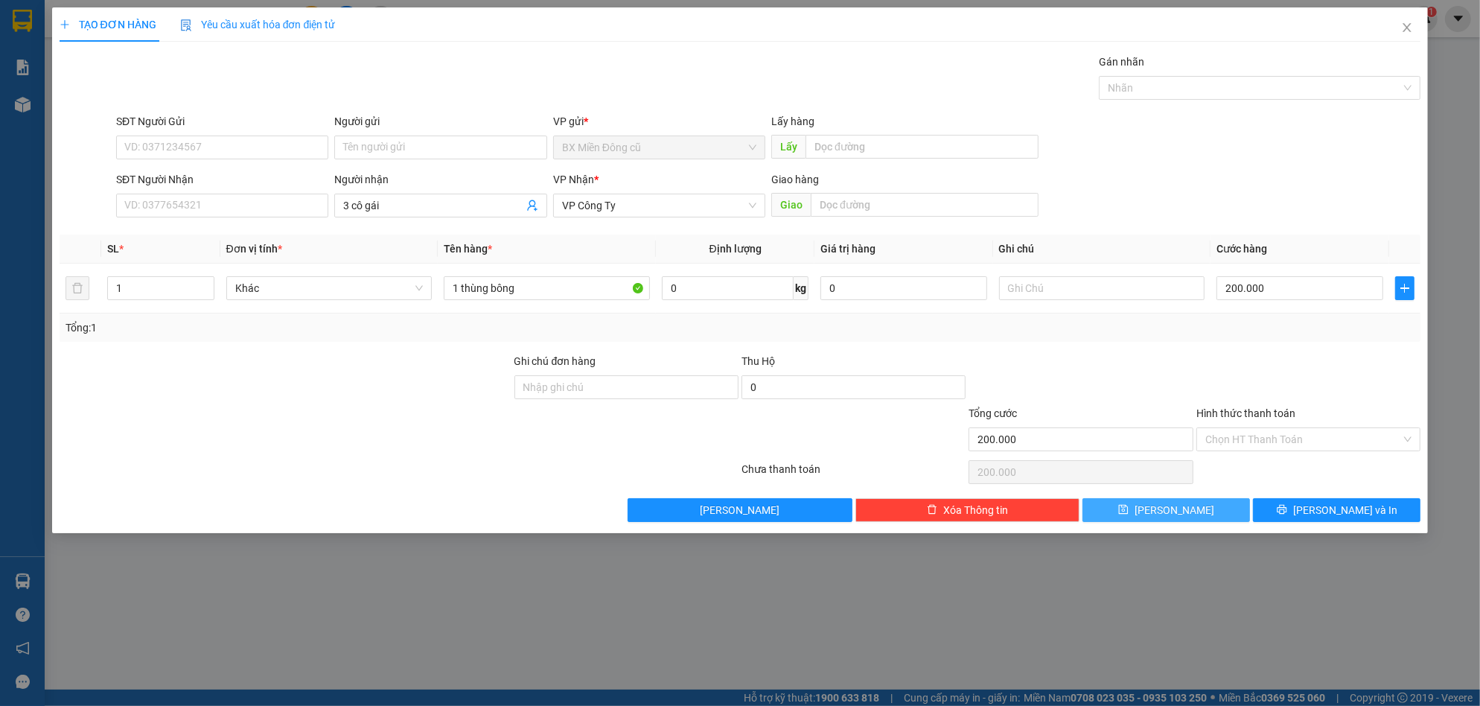
click at [1171, 502] on span "[PERSON_NAME]" at bounding box center [1175, 510] width 80 height 16
click at [417, 210] on input "Người nhận" at bounding box center [432, 205] width 179 height 16
paste input "ú"
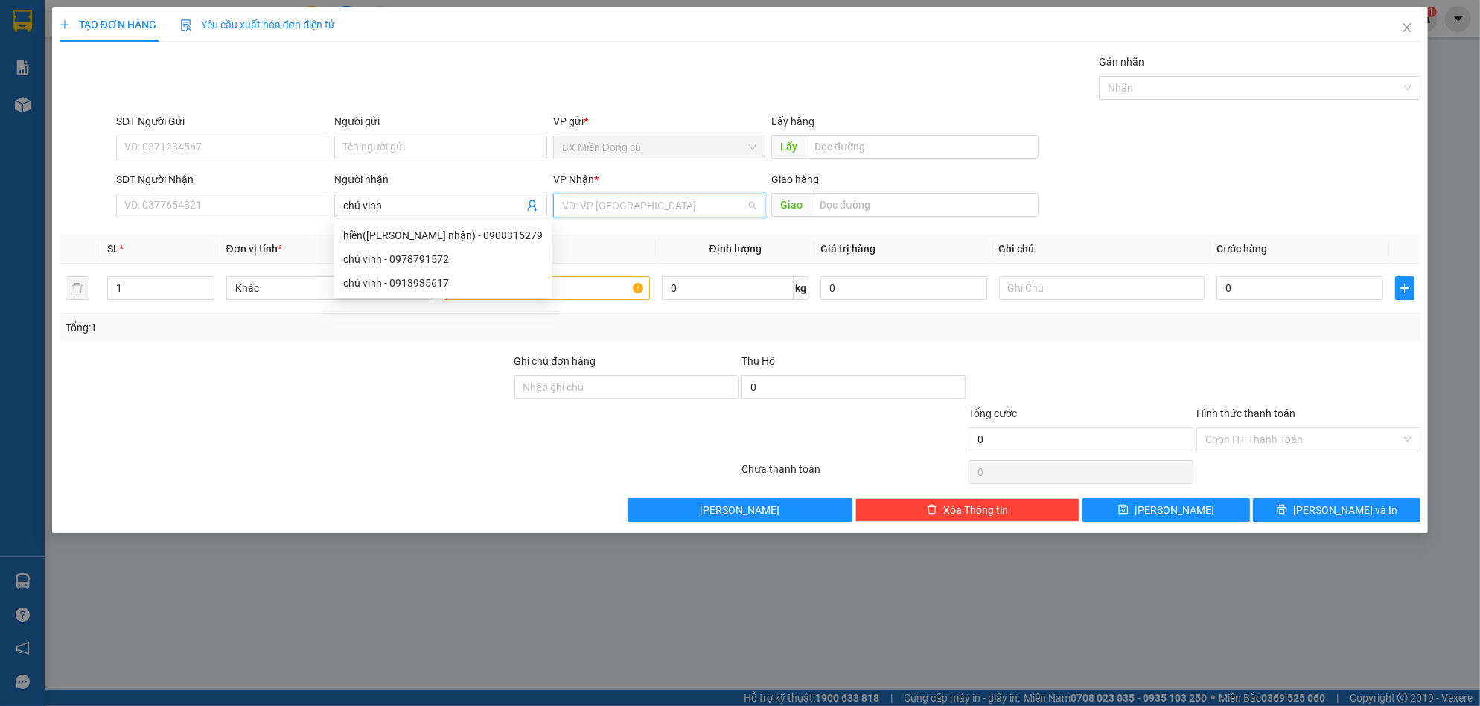
click at [608, 203] on input "search" at bounding box center [654, 205] width 184 height 22
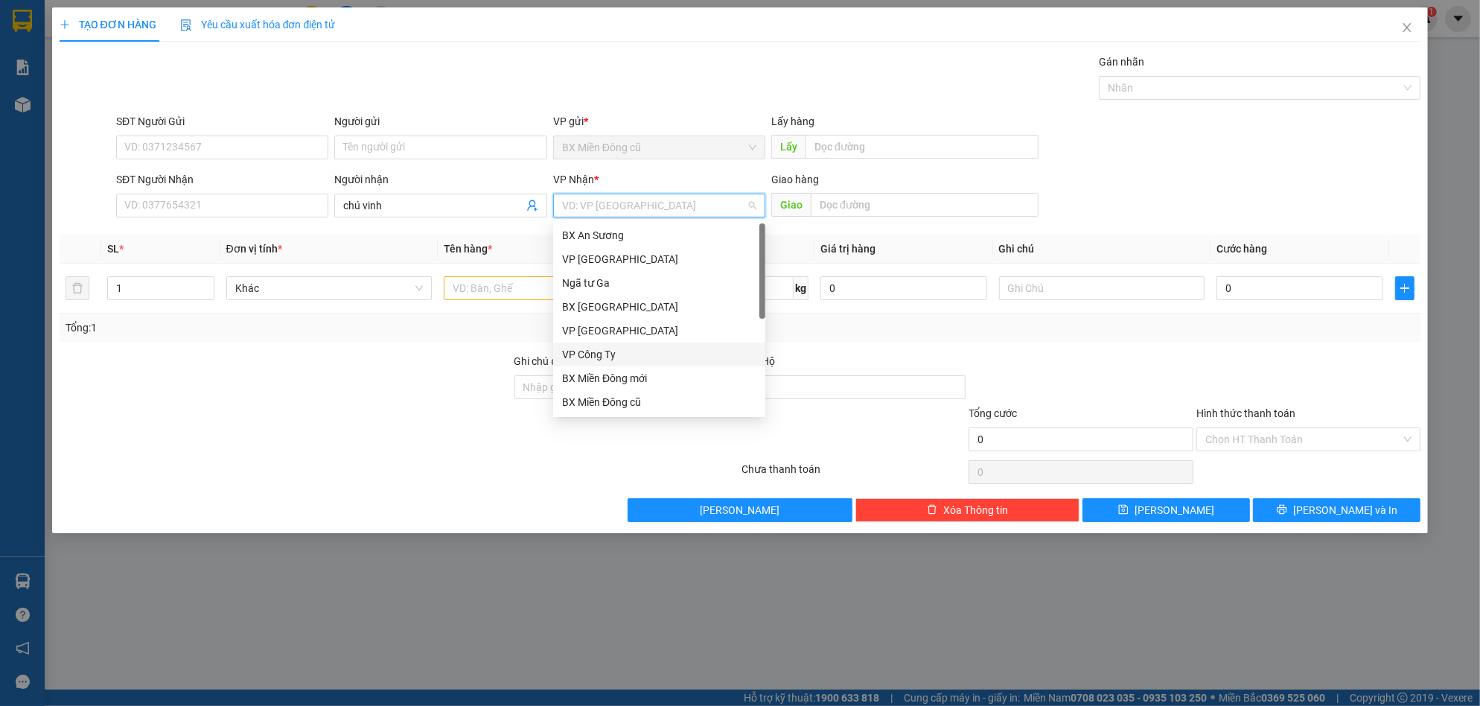
click at [602, 351] on div "VP Công Ty" at bounding box center [659, 354] width 194 height 16
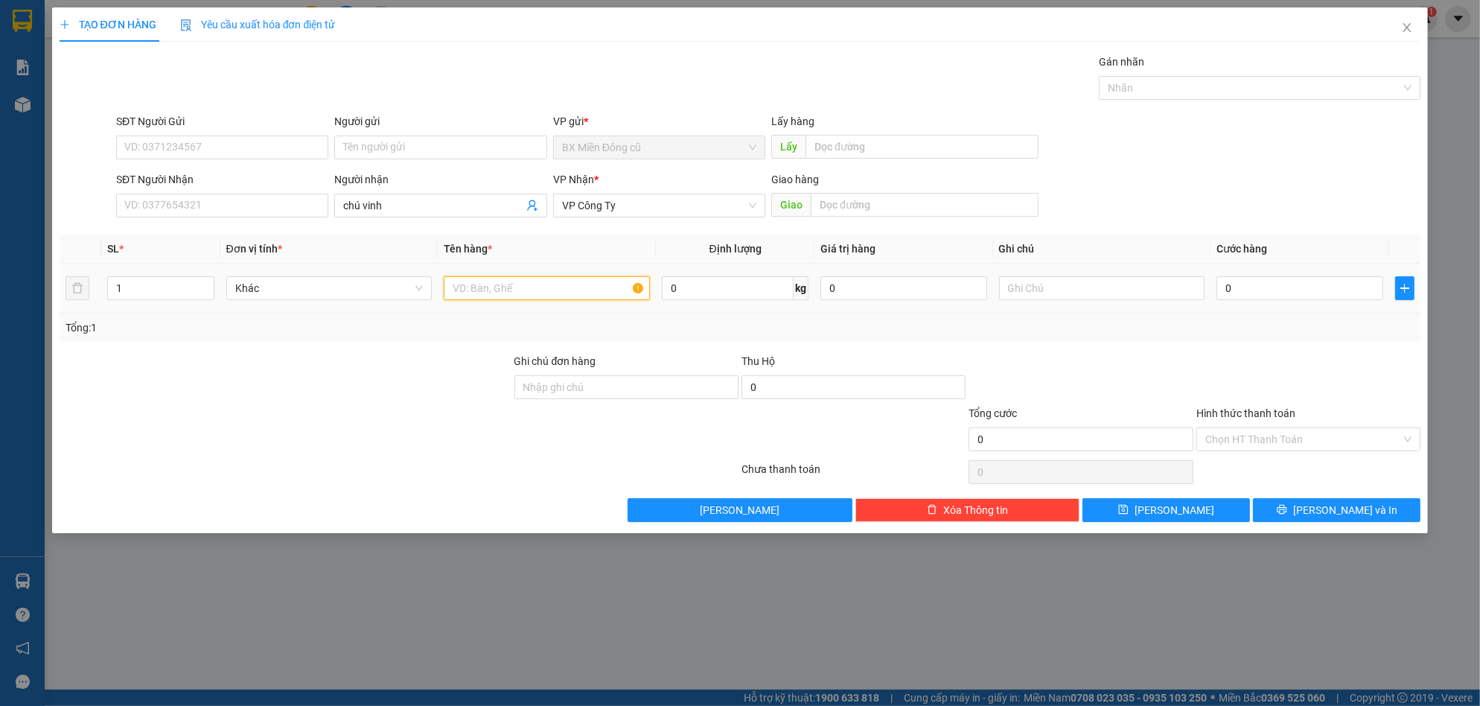
click at [509, 293] on input "text" at bounding box center [547, 288] width 206 height 24
paste input "ện"
paste input "ạnh"
click at [1235, 283] on input "0" at bounding box center [1300, 288] width 167 height 24
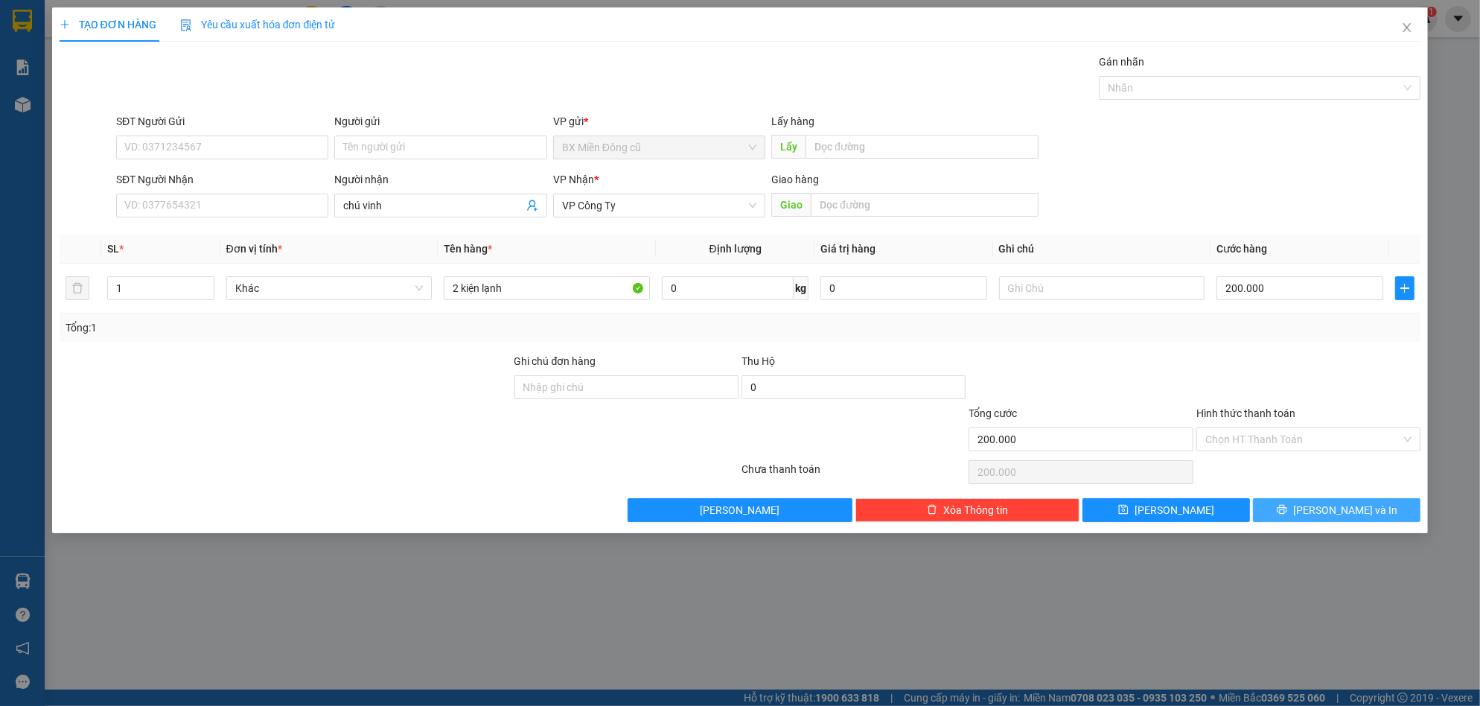
click at [1325, 509] on span "[PERSON_NAME] và In" at bounding box center [1345, 510] width 104 height 16
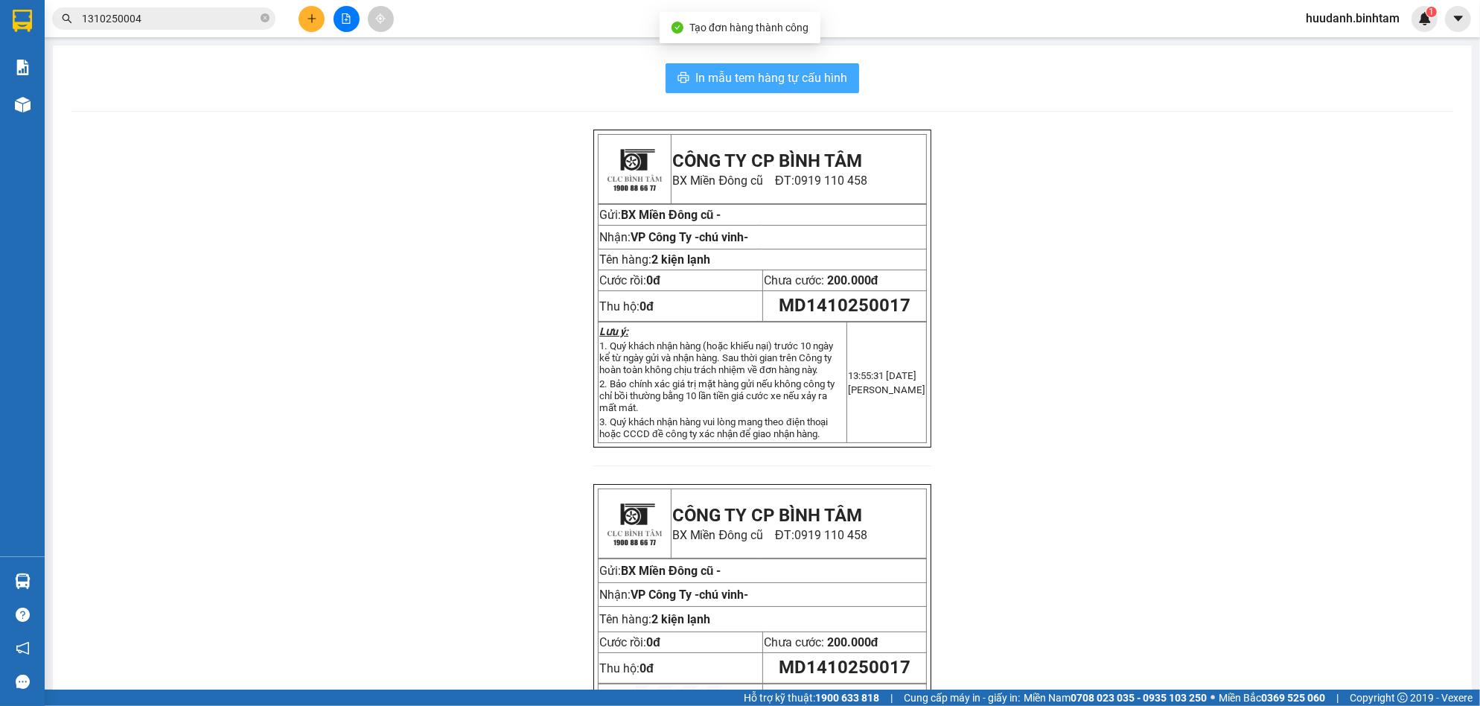
click at [806, 80] on span "In mẫu tem hàng tự cấu hình" at bounding box center [772, 78] width 152 height 19
click at [311, 10] on button at bounding box center [312, 19] width 26 height 26
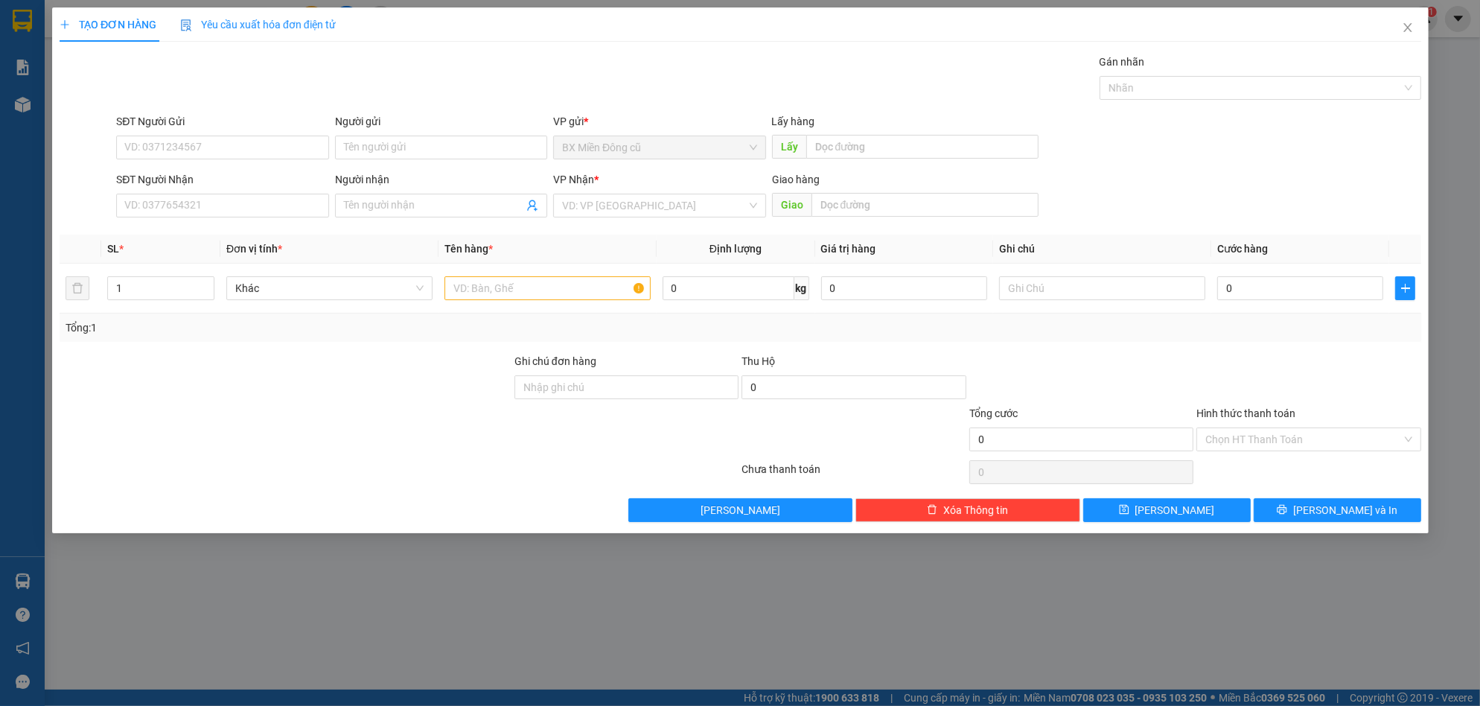
click at [211, 220] on div "SĐT Người Nhận VD: 0377654321" at bounding box center [222, 197] width 212 height 52
click at [211, 201] on input "SĐT Người Nhận" at bounding box center [222, 206] width 212 height 24
click at [244, 232] on div "0914012957 - ngoc ân" at bounding box center [222, 235] width 194 height 16
click at [1302, 503] on button "[PERSON_NAME] và In" at bounding box center [1337, 510] width 168 height 24
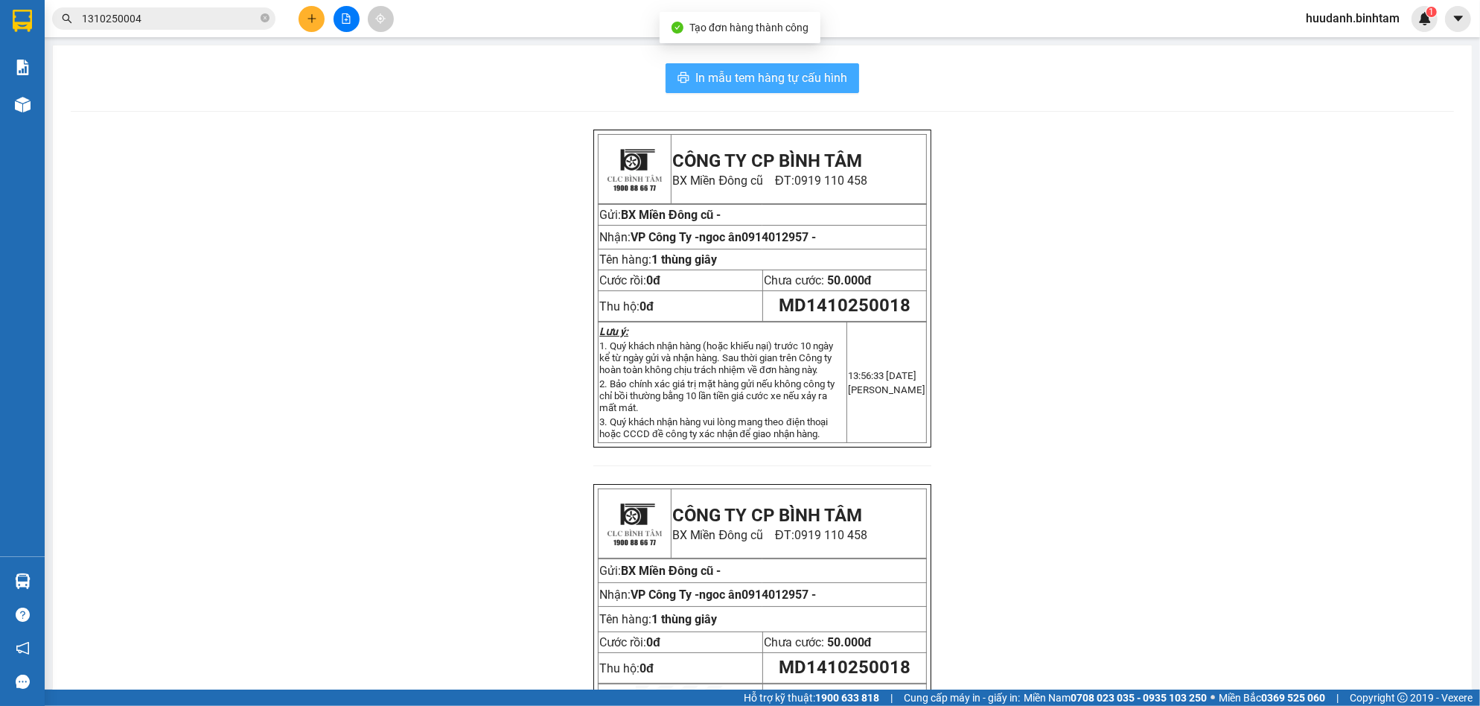
click at [768, 66] on button "In mẫu tem hàng tự cấu hình" at bounding box center [763, 78] width 194 height 30
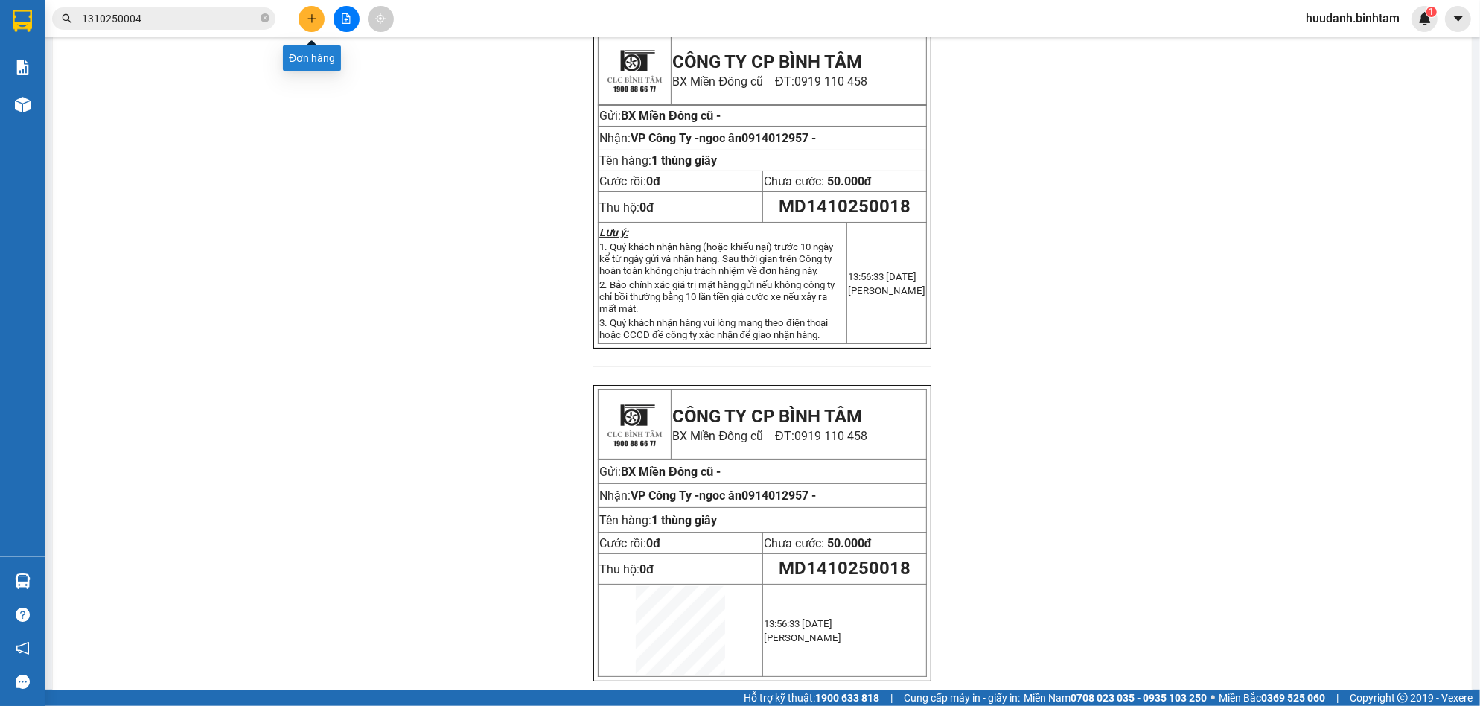
click at [308, 24] on button at bounding box center [312, 19] width 26 height 26
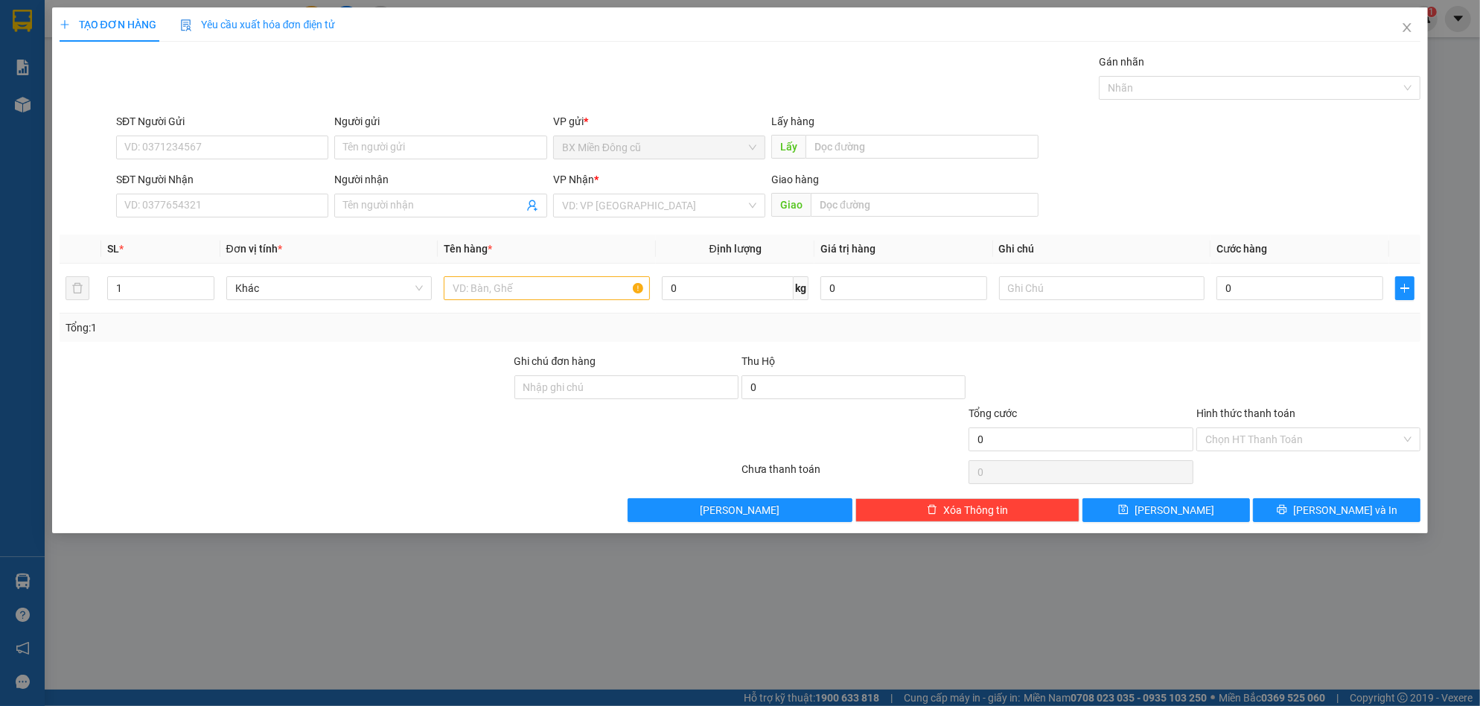
click at [213, 221] on div "SĐT Người Nhận VD: 0377654321" at bounding box center [222, 197] width 212 height 52
click at [217, 203] on input "SĐT Người Nhận" at bounding box center [222, 206] width 212 height 24
click at [463, 216] on span at bounding box center [440, 206] width 212 height 24
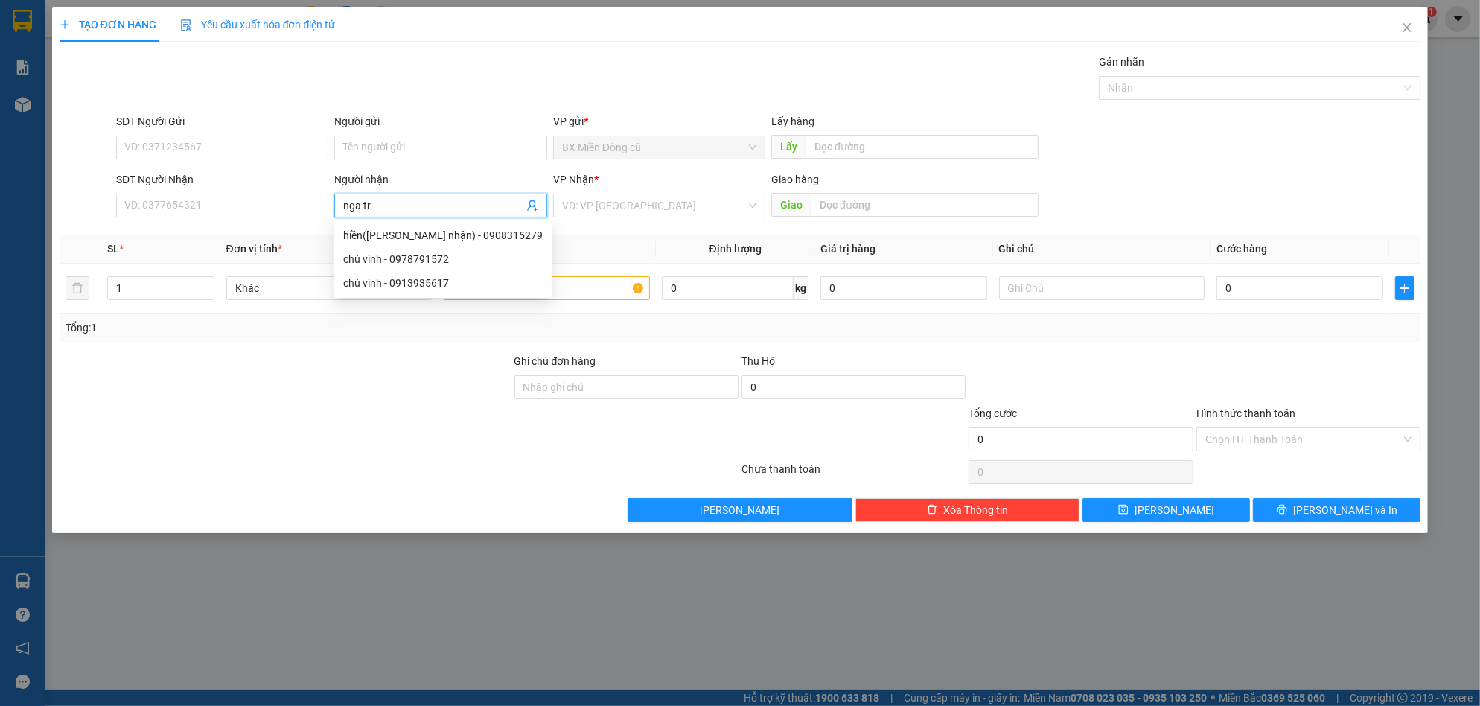
paste input "ái"
click at [436, 222] on div "7494988 nga trái cây - 0985640957" at bounding box center [440, 235] width 212 height 30
click at [445, 244] on span "Tên hàng *" at bounding box center [468, 249] width 48 height 12
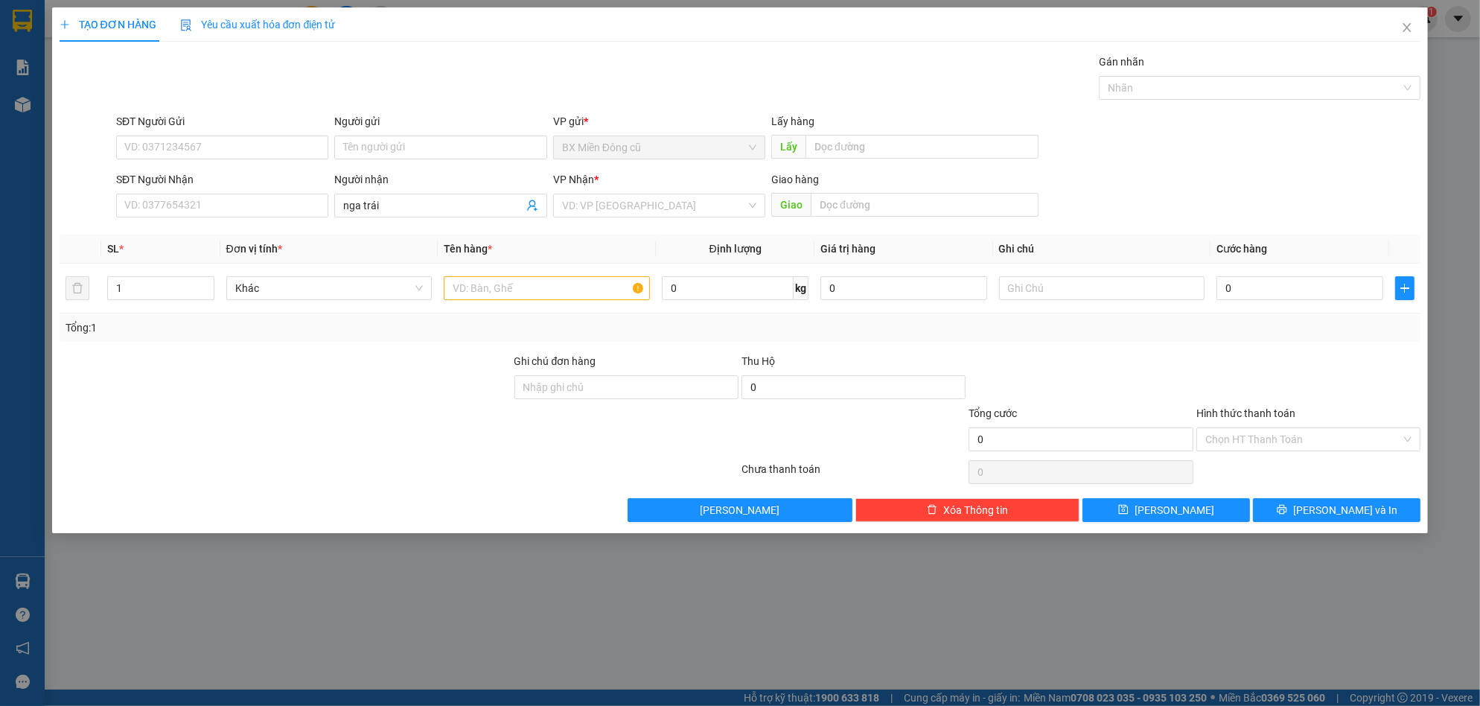
click at [433, 220] on div "Người nhận nga trái" at bounding box center [440, 197] width 212 height 52
click at [434, 201] on input "nga trái" at bounding box center [432, 205] width 179 height 16
click at [438, 233] on div "nga trái cây - 0985640957" at bounding box center [440, 235] width 194 height 16
click at [642, 206] on input "search" at bounding box center [654, 205] width 184 height 22
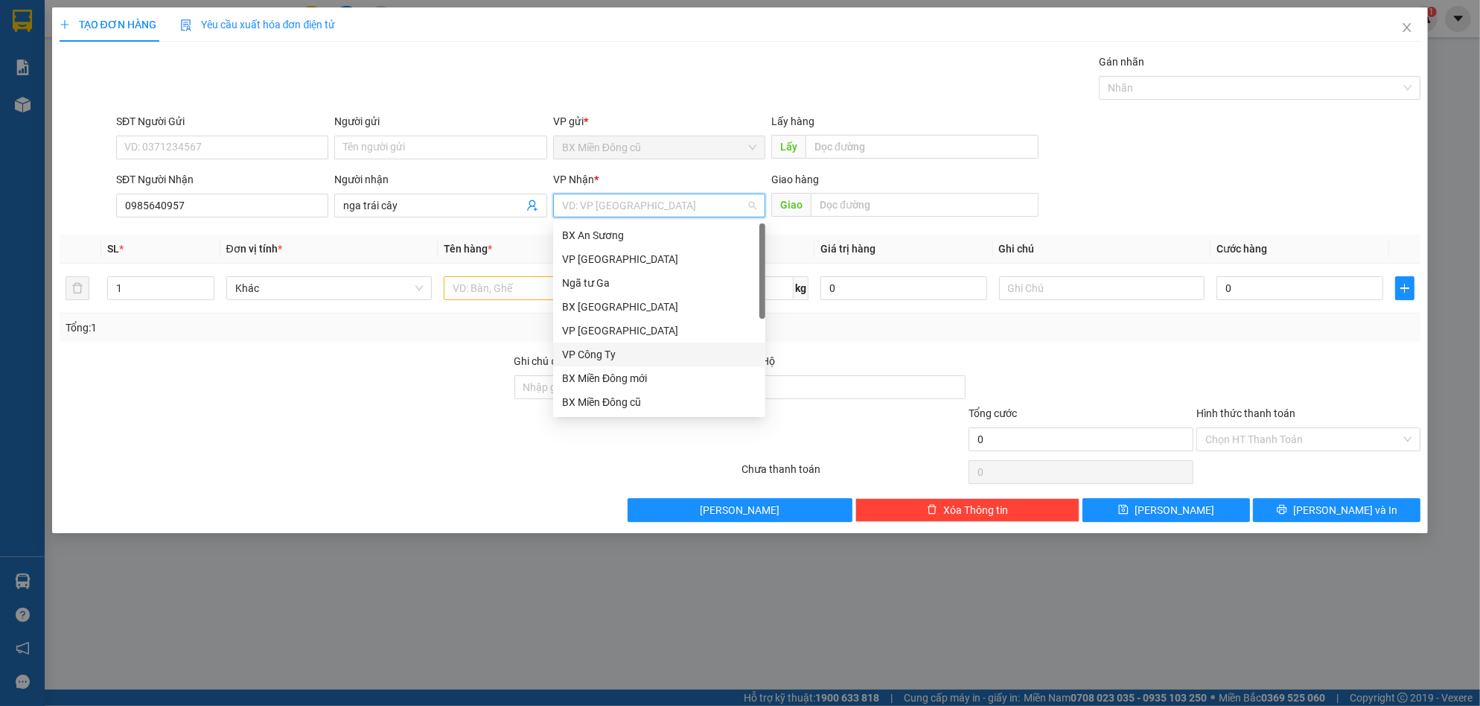
click at [599, 357] on div "VP Công Ty" at bounding box center [659, 354] width 194 height 16
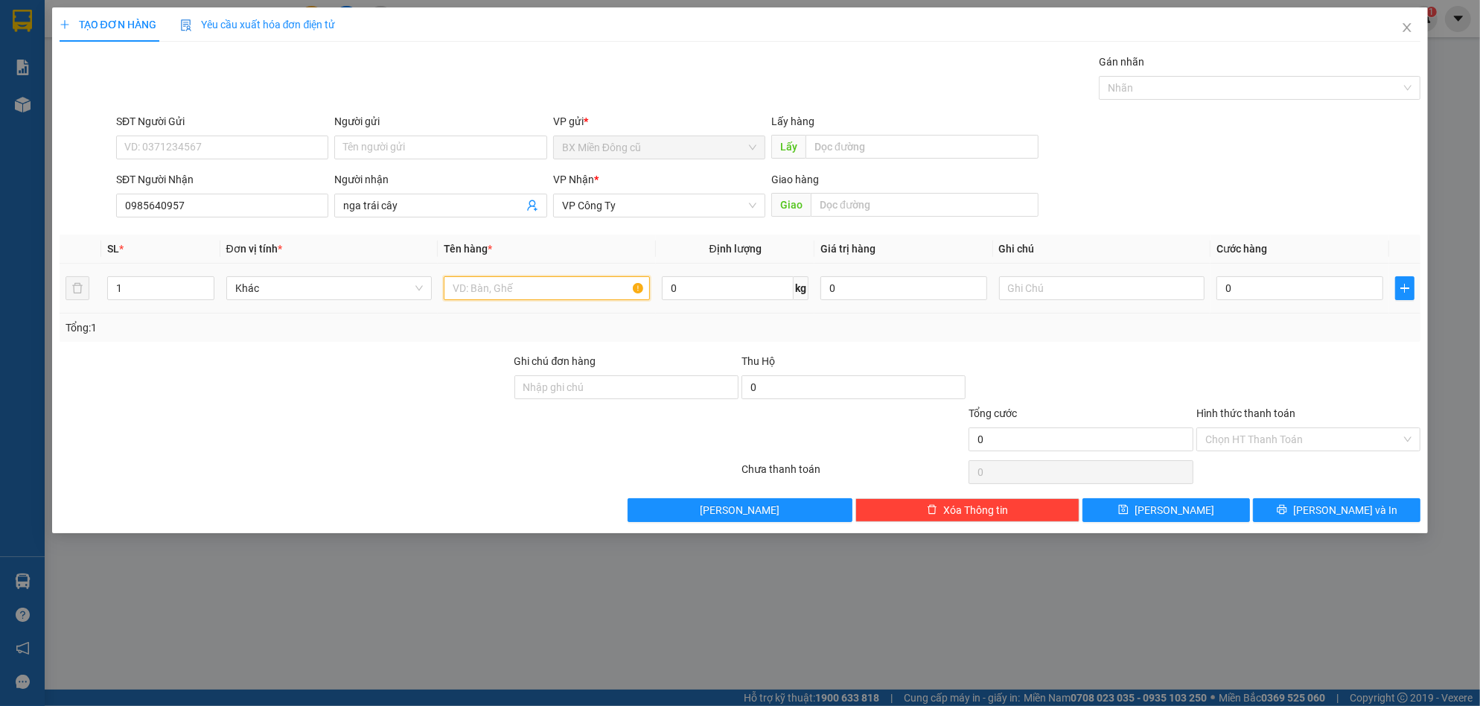
click at [505, 291] on input "text" at bounding box center [547, 288] width 206 height 24
paste input "ên"
paste input "ện"
click at [1243, 282] on input "0" at bounding box center [1300, 288] width 167 height 24
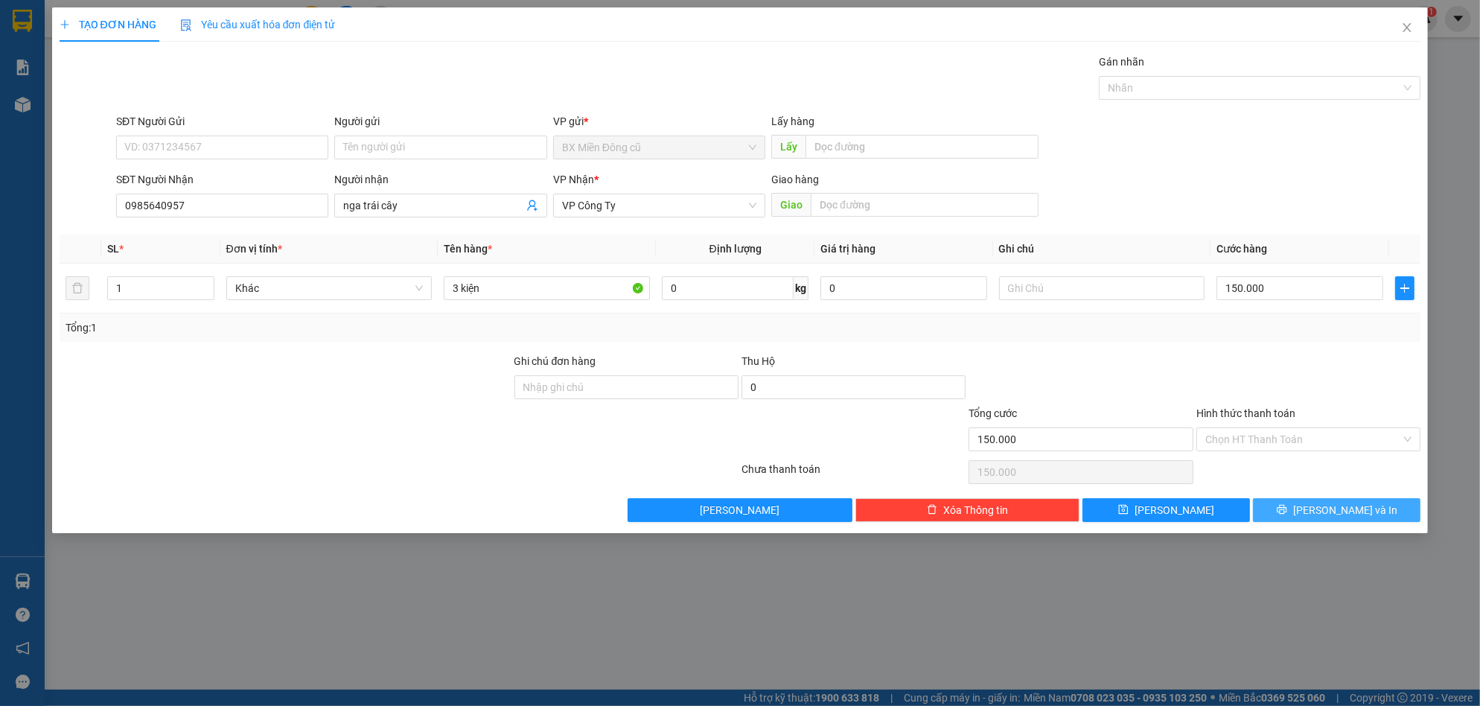
click at [1295, 512] on button "[PERSON_NAME] và In" at bounding box center [1337, 510] width 168 height 24
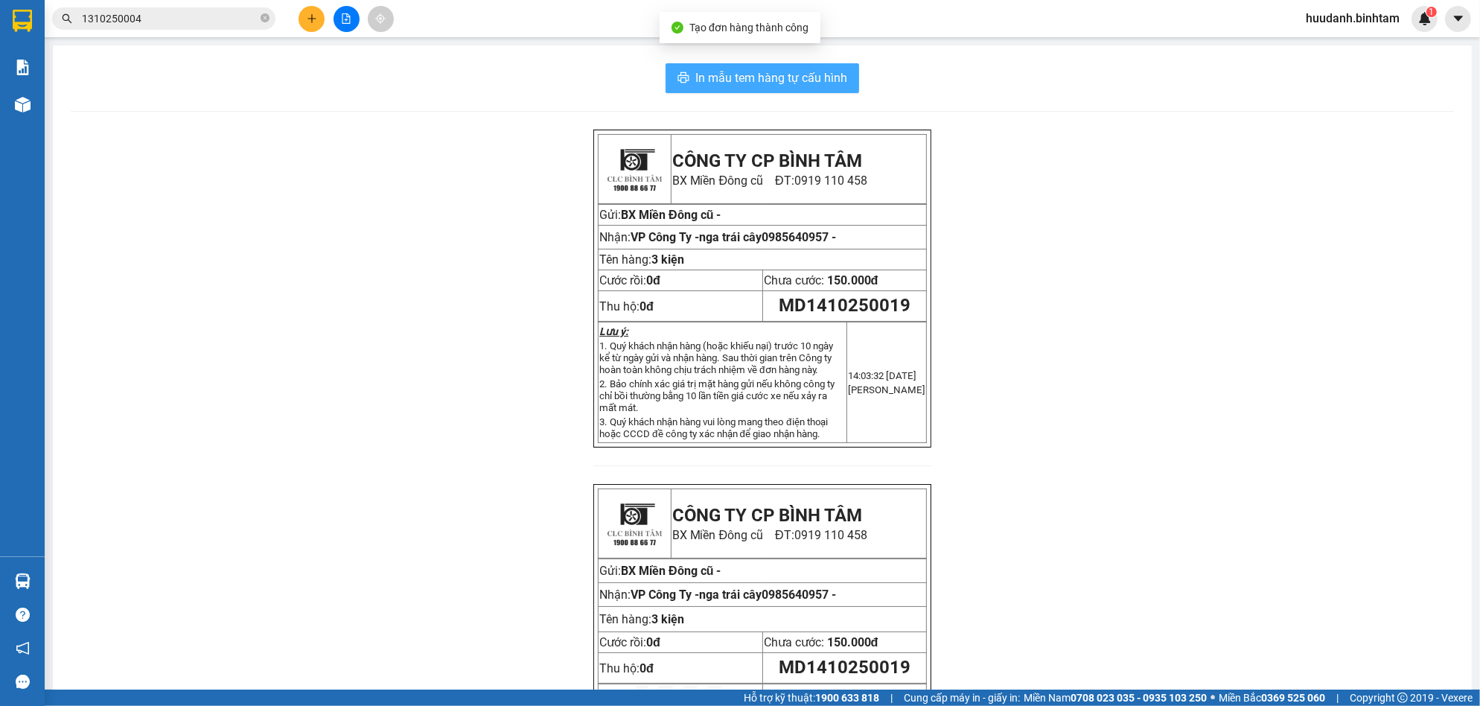
click at [696, 77] on span "In mẫu tem hàng tự cấu hình" at bounding box center [772, 78] width 152 height 19
click at [311, 9] on button at bounding box center [312, 19] width 26 height 26
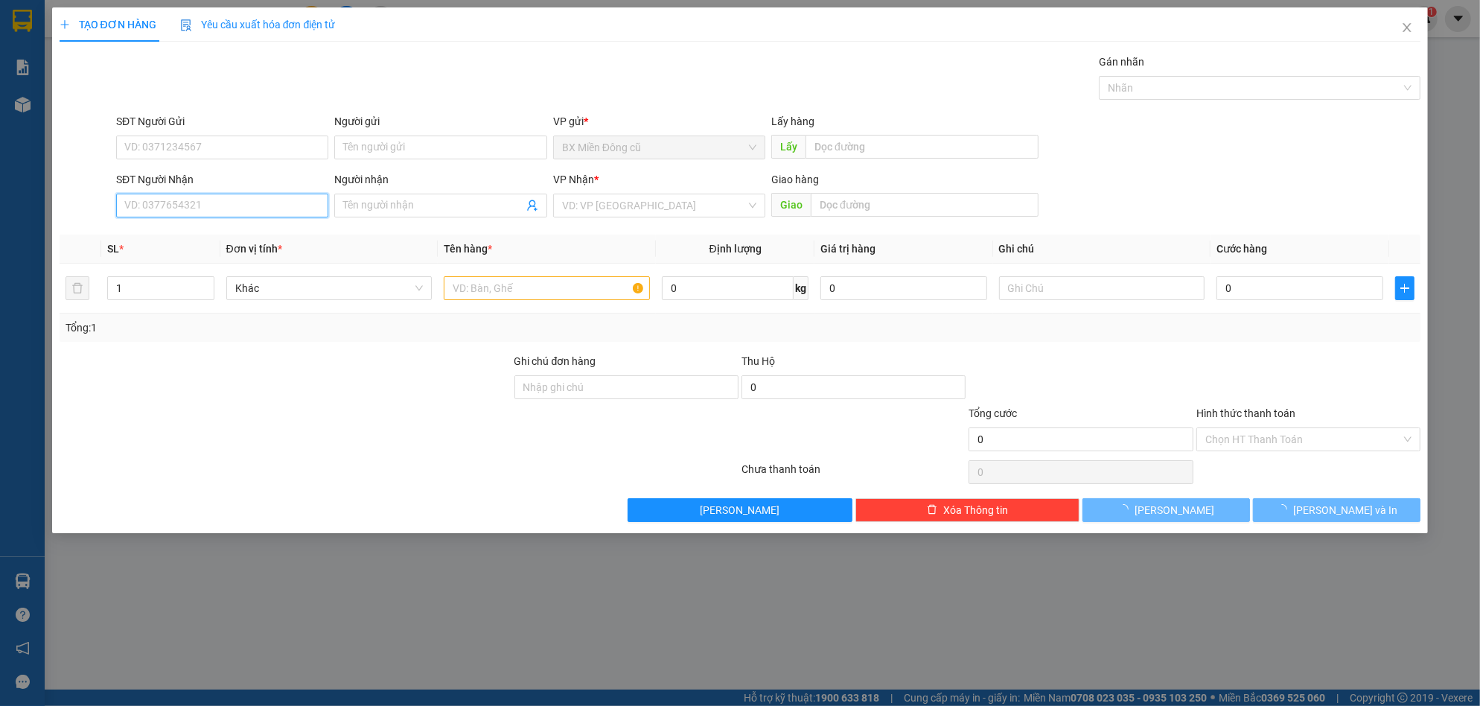
click at [235, 202] on input "SĐT Người Nhận" at bounding box center [222, 206] width 212 height 24
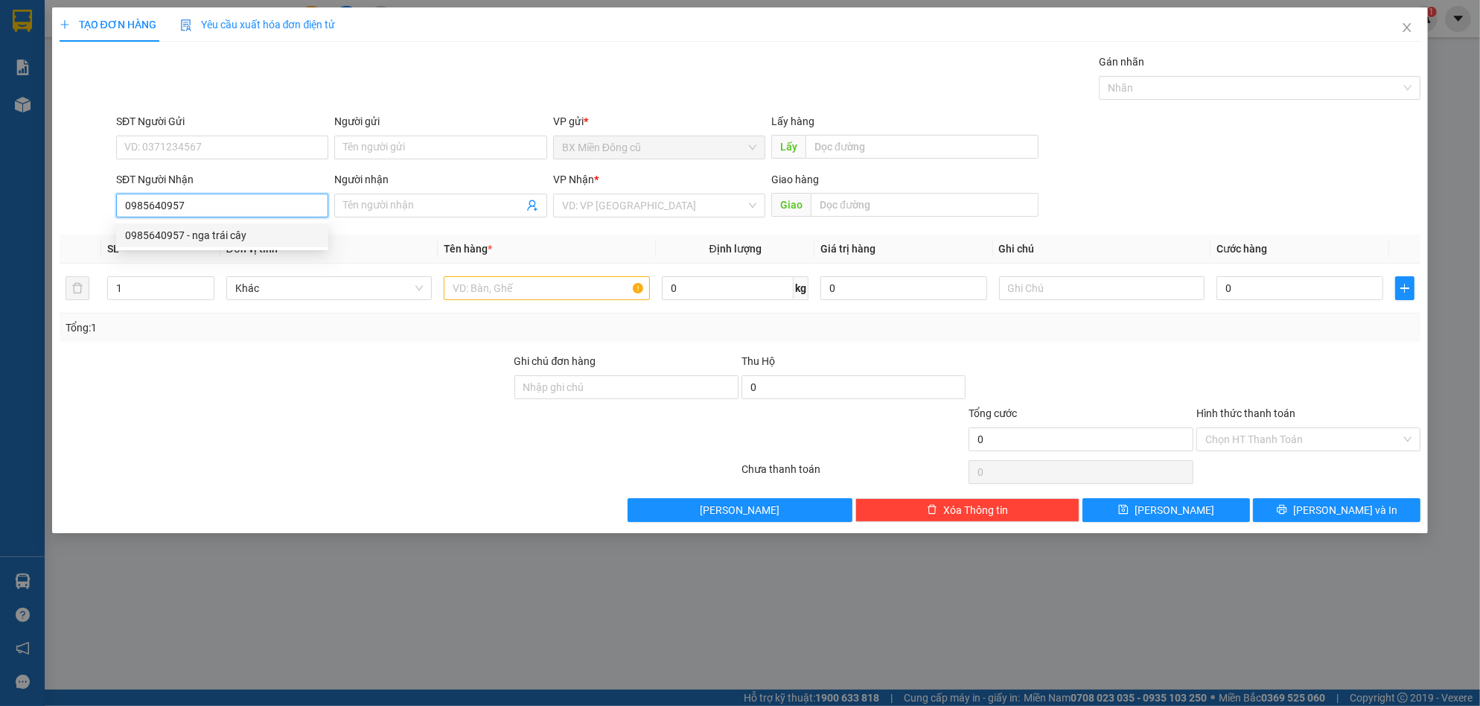
click at [254, 235] on div "0985640957 - nga trái cây" at bounding box center [222, 235] width 194 height 16
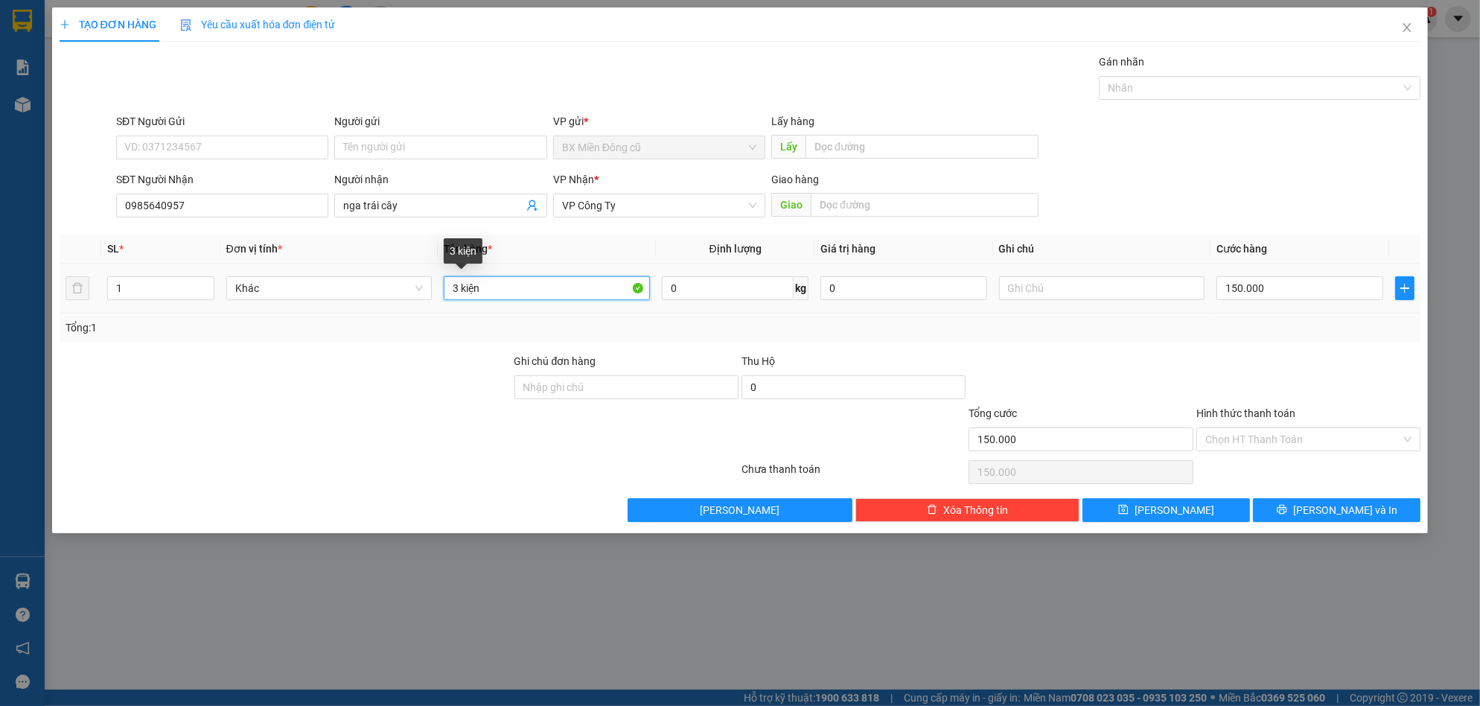
click at [483, 293] on input "3 kiện" at bounding box center [547, 288] width 206 height 24
paste input "ên"
paste input "ện"
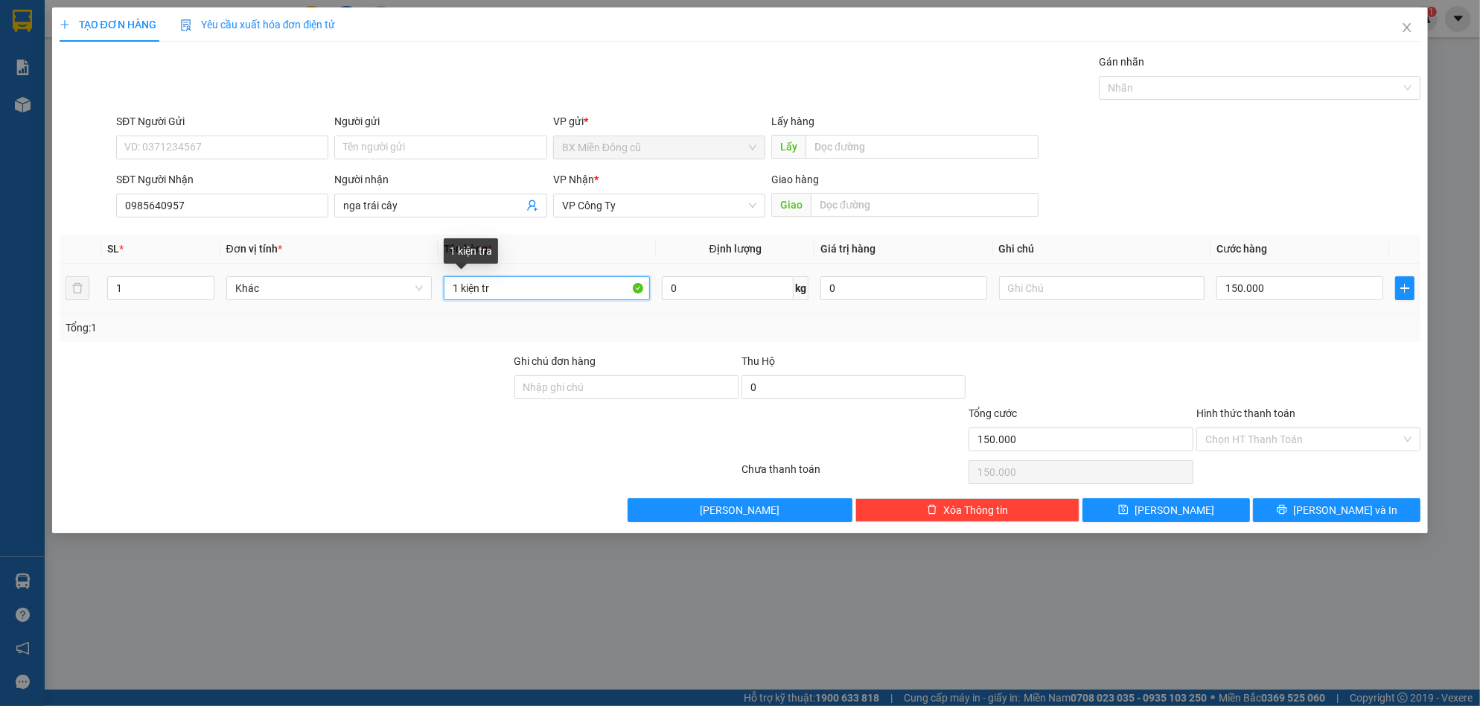
paste input "ái"
paste input "ây"
click at [1278, 287] on input "150.000" at bounding box center [1300, 288] width 167 height 24
click at [1288, 507] on icon "printer" at bounding box center [1282, 509] width 10 height 10
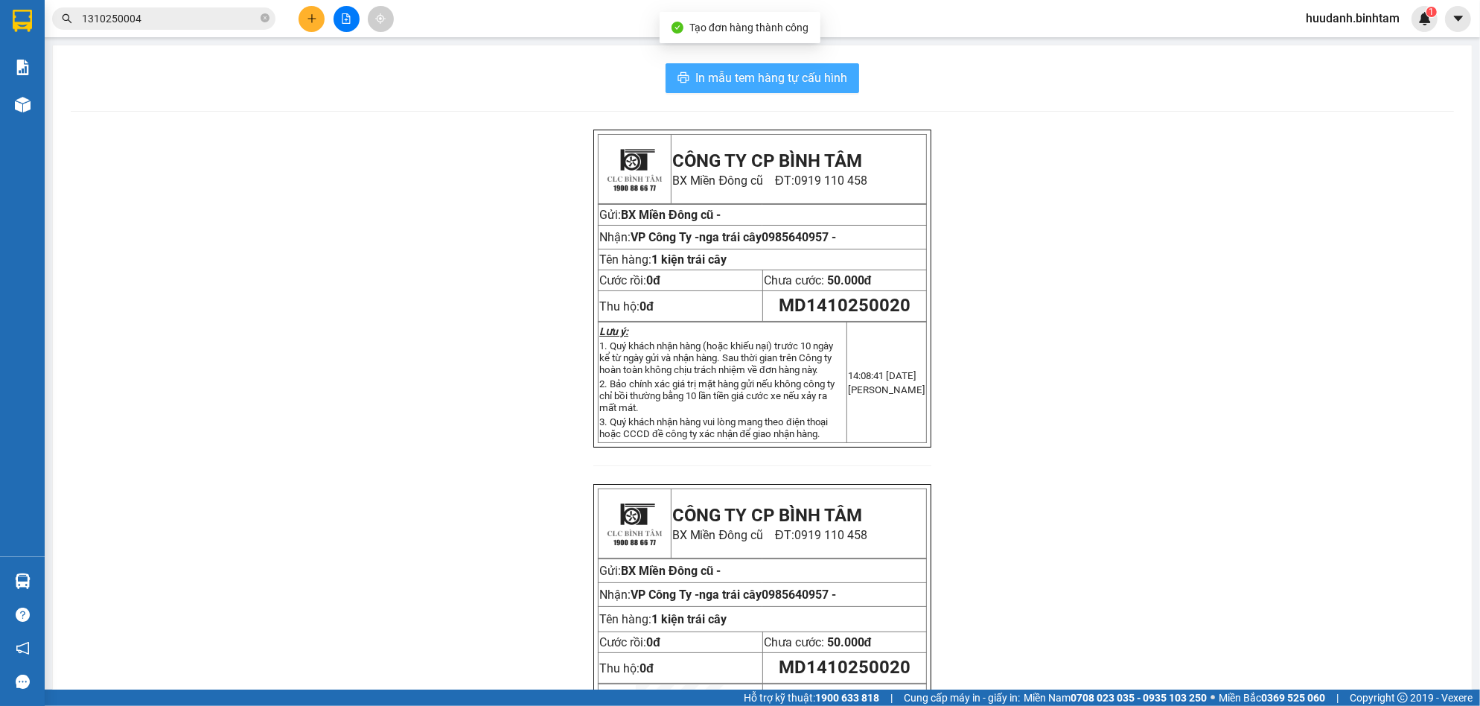
click at [817, 79] on span "In mẫu tem hàng tự cấu hình" at bounding box center [772, 78] width 152 height 19
click at [301, 24] on div at bounding box center [346, 19] width 112 height 26
click at [315, 24] on button at bounding box center [312, 19] width 26 height 26
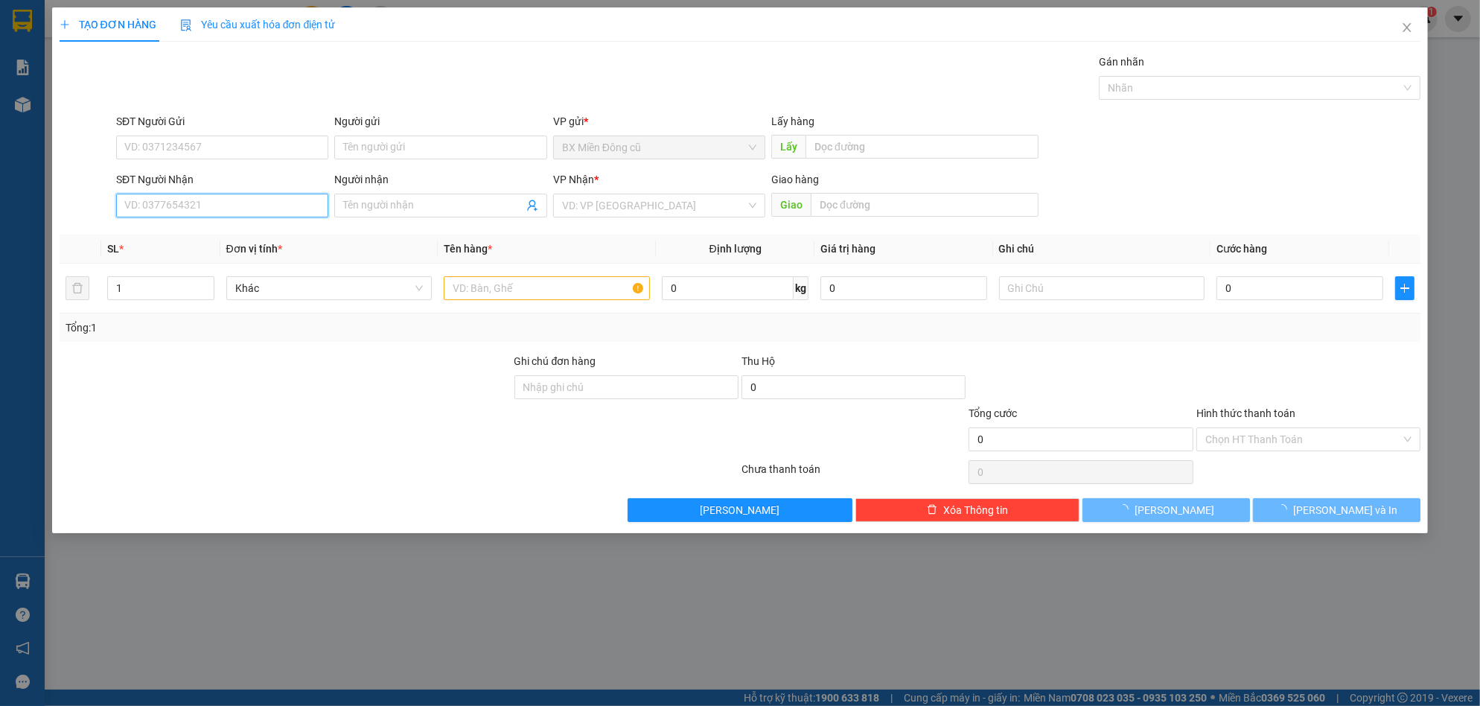
click at [221, 203] on input "SĐT Người Nhận" at bounding box center [222, 206] width 212 height 24
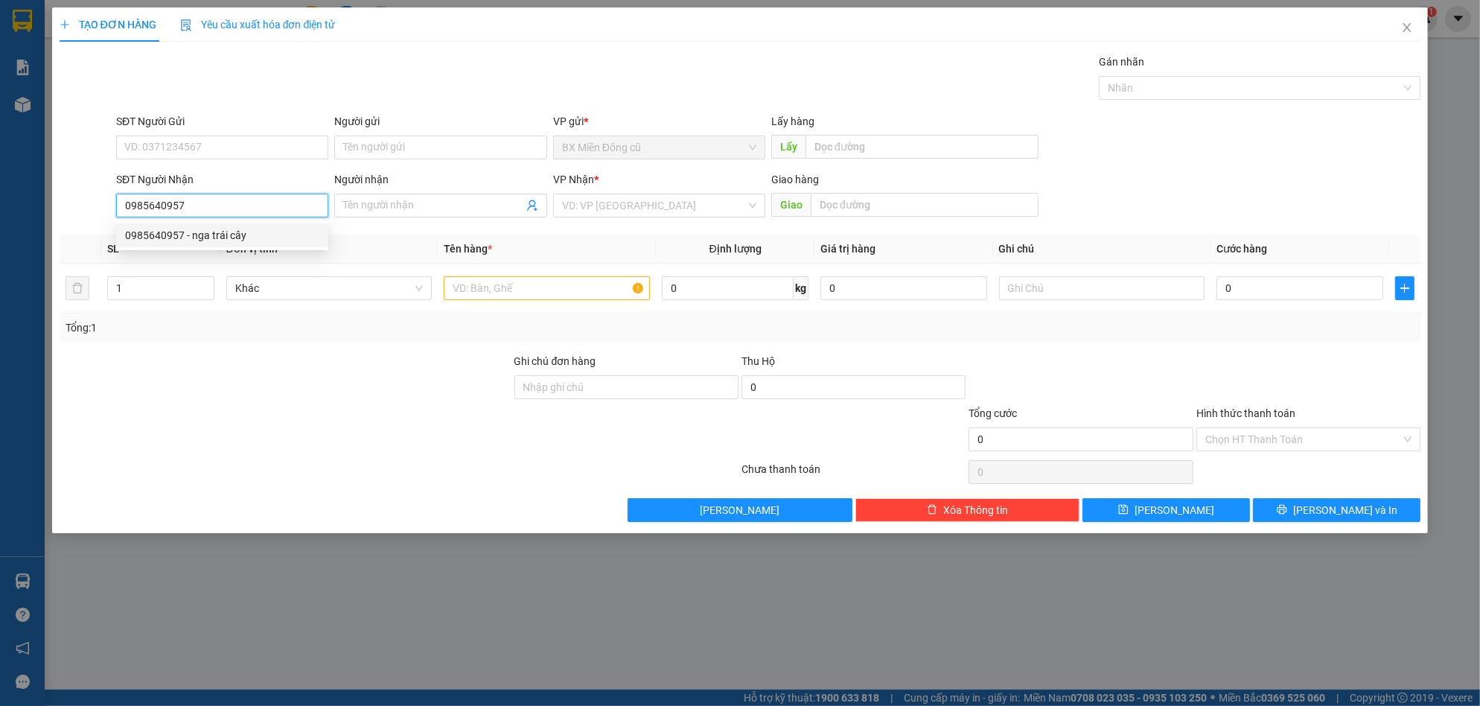
click at [242, 235] on div "0985640957 - nga trái cây" at bounding box center [222, 235] width 194 height 16
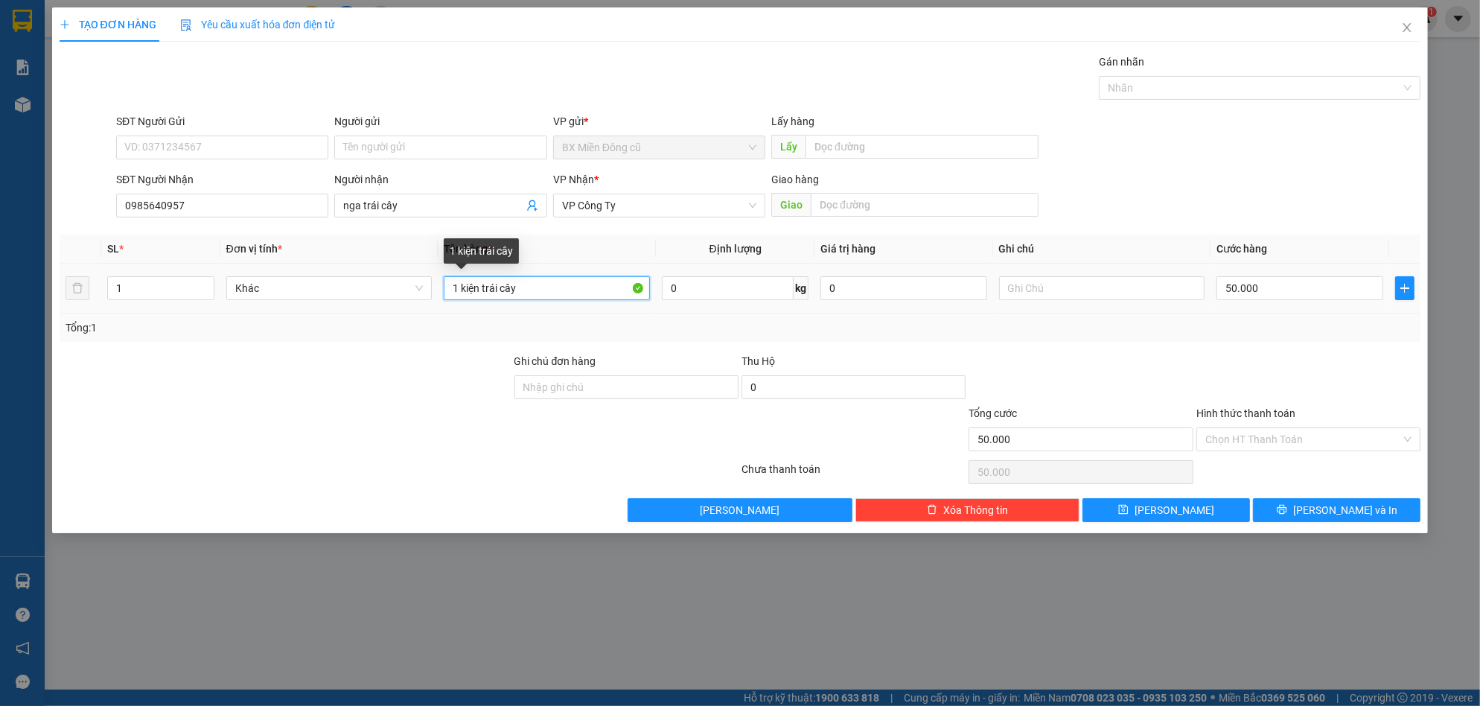
click at [548, 294] on input "1 kiện trái cây" at bounding box center [547, 288] width 206 height 24
click at [549, 297] on input "1 kiện trái cây" at bounding box center [547, 288] width 206 height 24
paste input "ên"
paste input "ện"
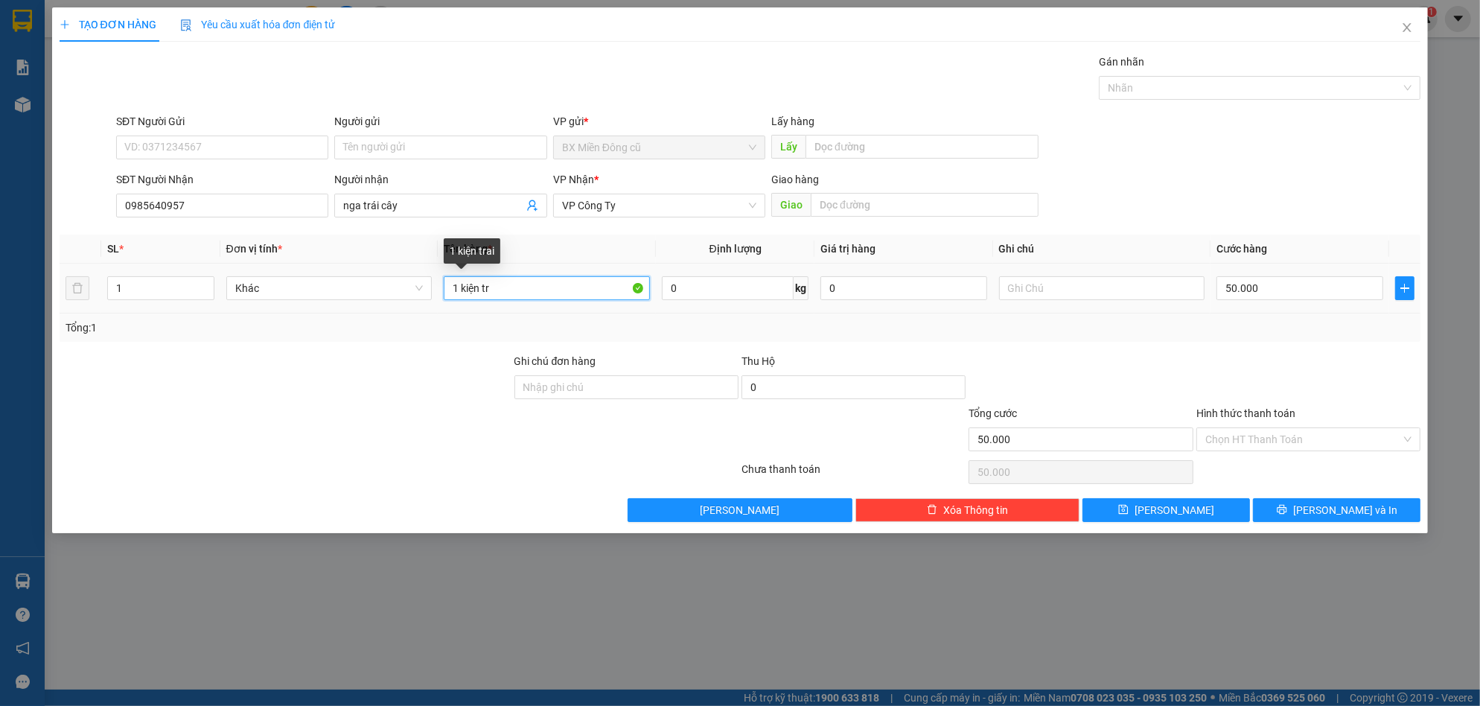
paste input "ái"
paste input "ây"
paste input "ỏ"
click at [1281, 292] on input "50.000" at bounding box center [1300, 288] width 167 height 24
click at [1372, 503] on button "[PERSON_NAME] và In" at bounding box center [1337, 510] width 168 height 24
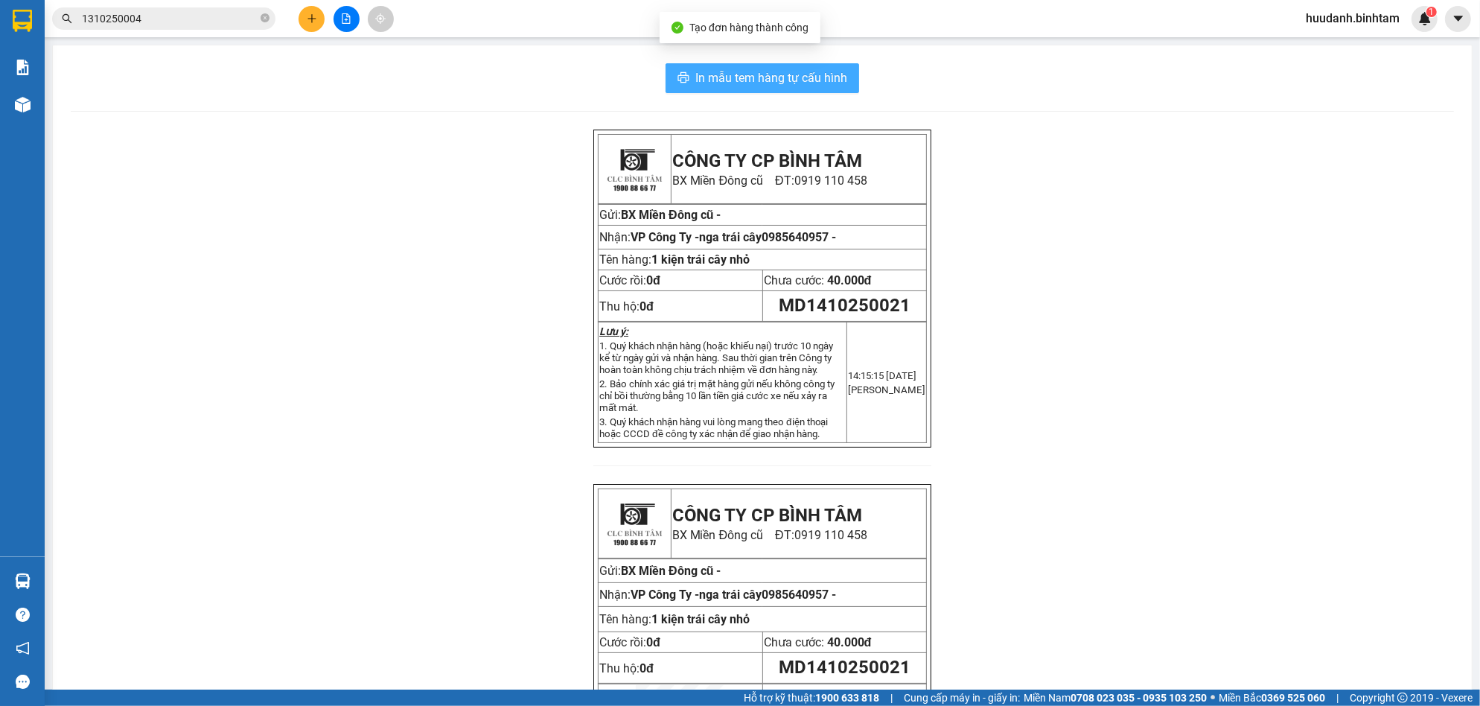
click at [699, 91] on button "In mẫu tem hàng tự cấu hình" at bounding box center [763, 78] width 194 height 30
click at [314, 19] on icon "plus" at bounding box center [312, 18] width 10 height 10
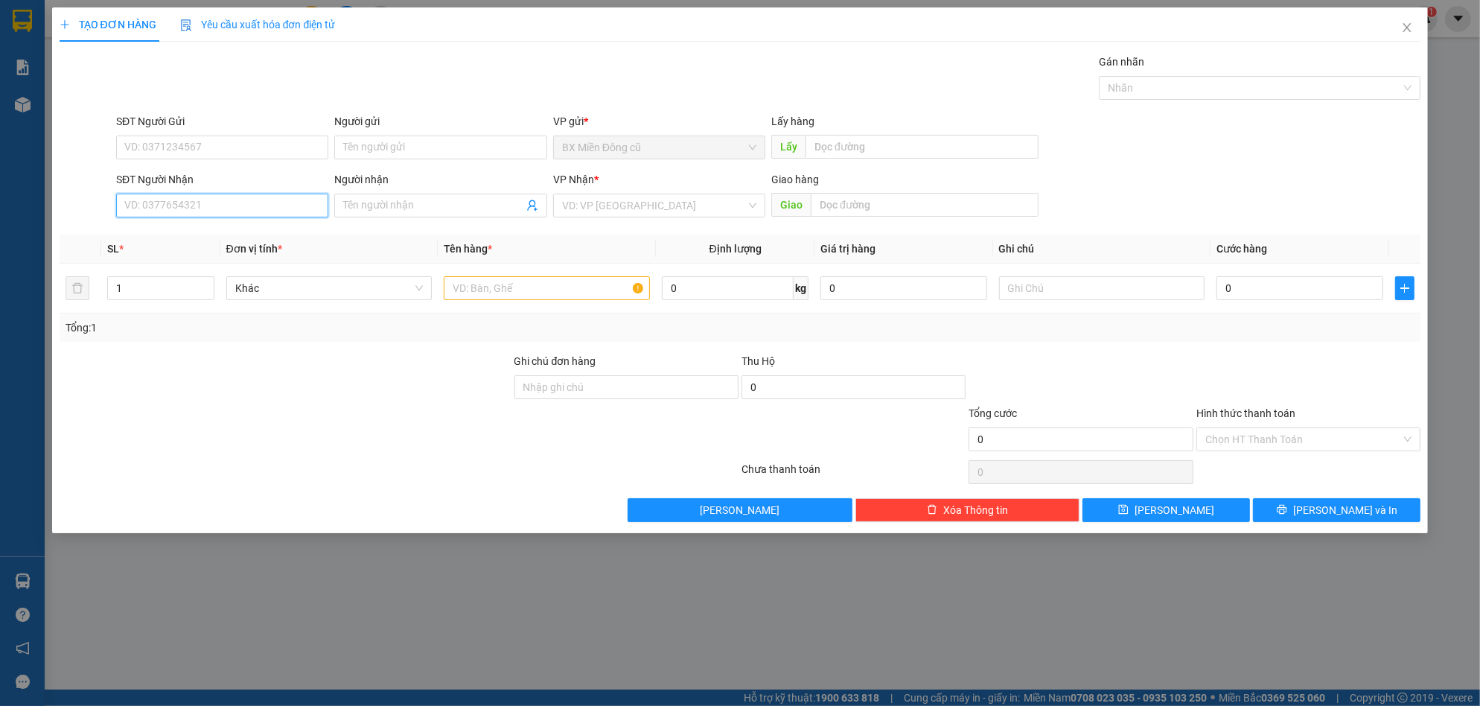
click at [247, 197] on input "SĐT Người Nhận" at bounding box center [222, 206] width 212 height 24
click at [224, 203] on input "0917471747" at bounding box center [222, 206] width 212 height 24
click at [224, 202] on input "0917471747" at bounding box center [222, 206] width 212 height 24
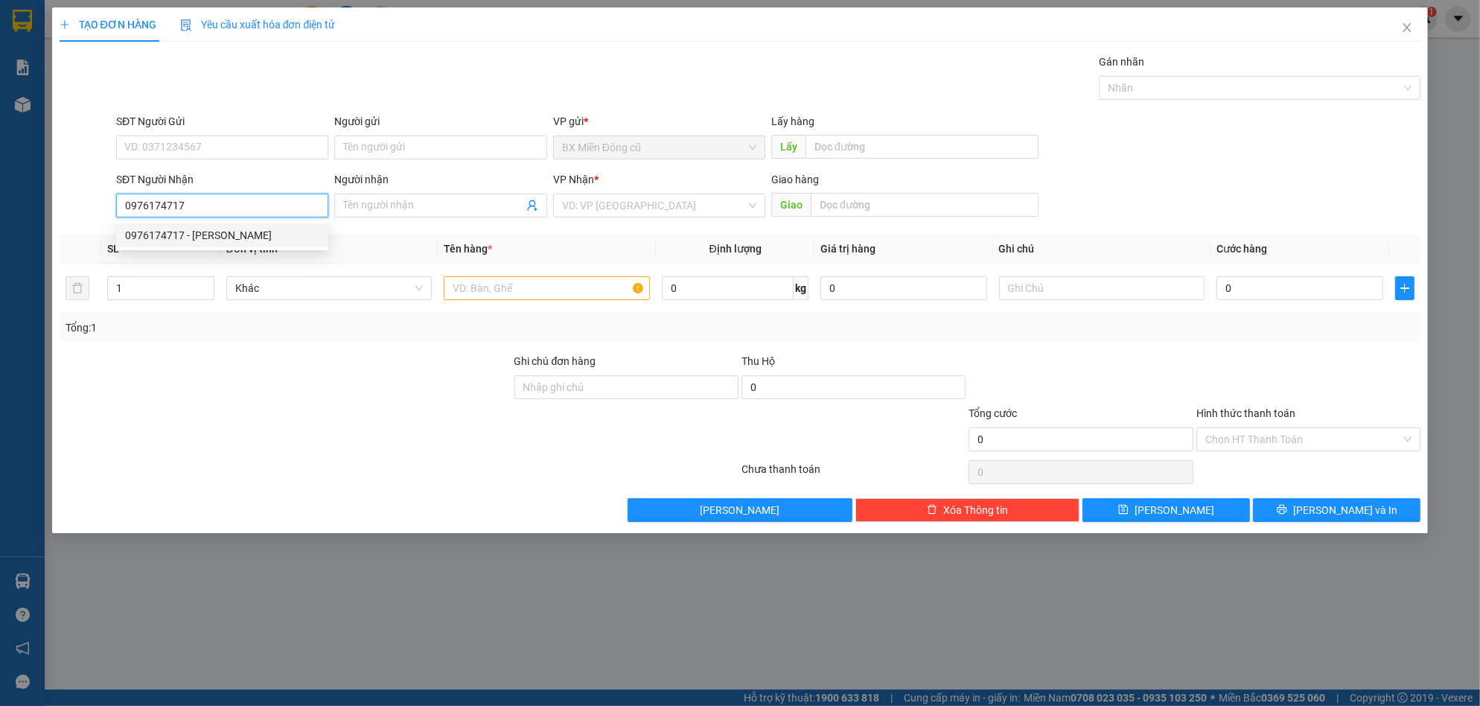
click at [237, 237] on div "0976174717 - [PERSON_NAME]" at bounding box center [222, 235] width 194 height 16
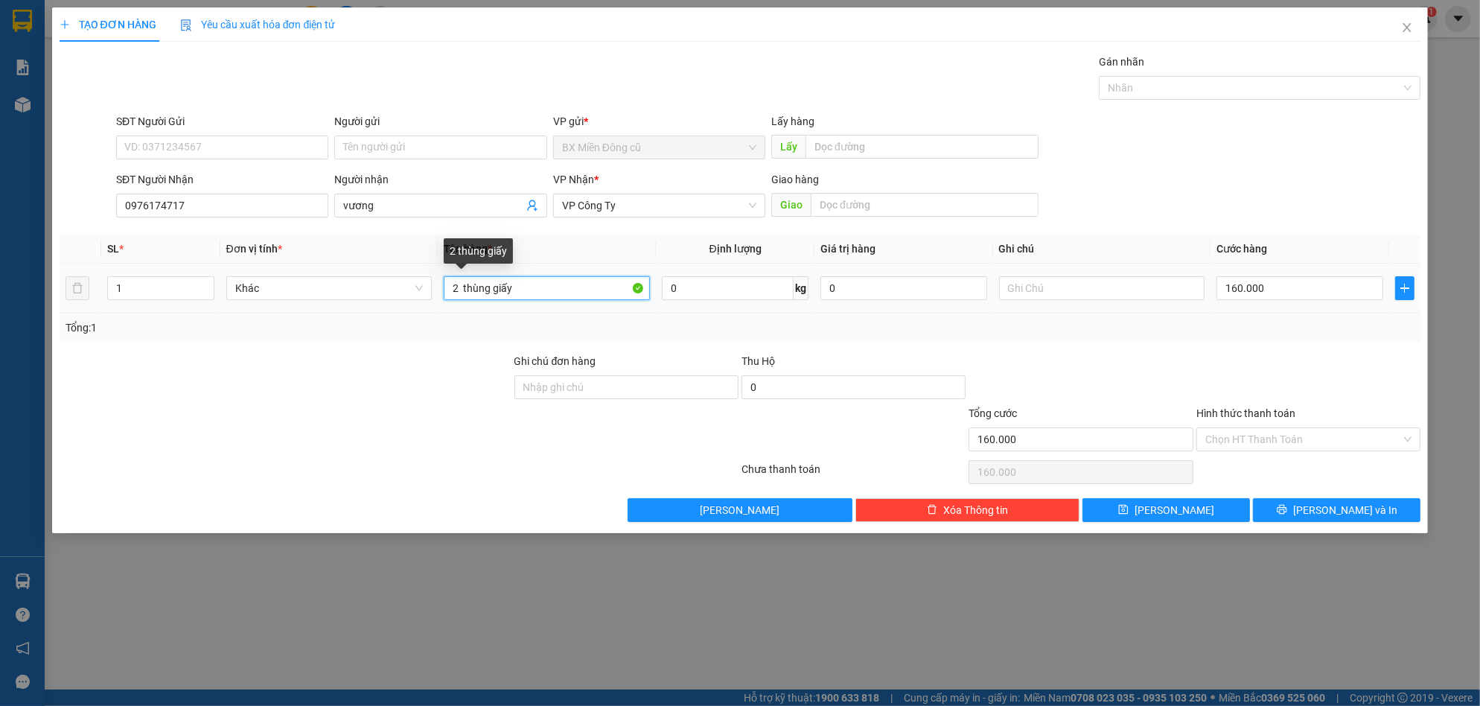
click at [538, 285] on input "2 thùng giấy" at bounding box center [547, 288] width 206 height 24
click at [538, 284] on input "2 thùng giấy" at bounding box center [547, 288] width 206 height 24
drag, startPoint x: 538, startPoint y: 284, endPoint x: 530, endPoint y: 281, distance: 7.8
click at [537, 284] on input "2 thùng giấy" at bounding box center [547, 288] width 206 height 24
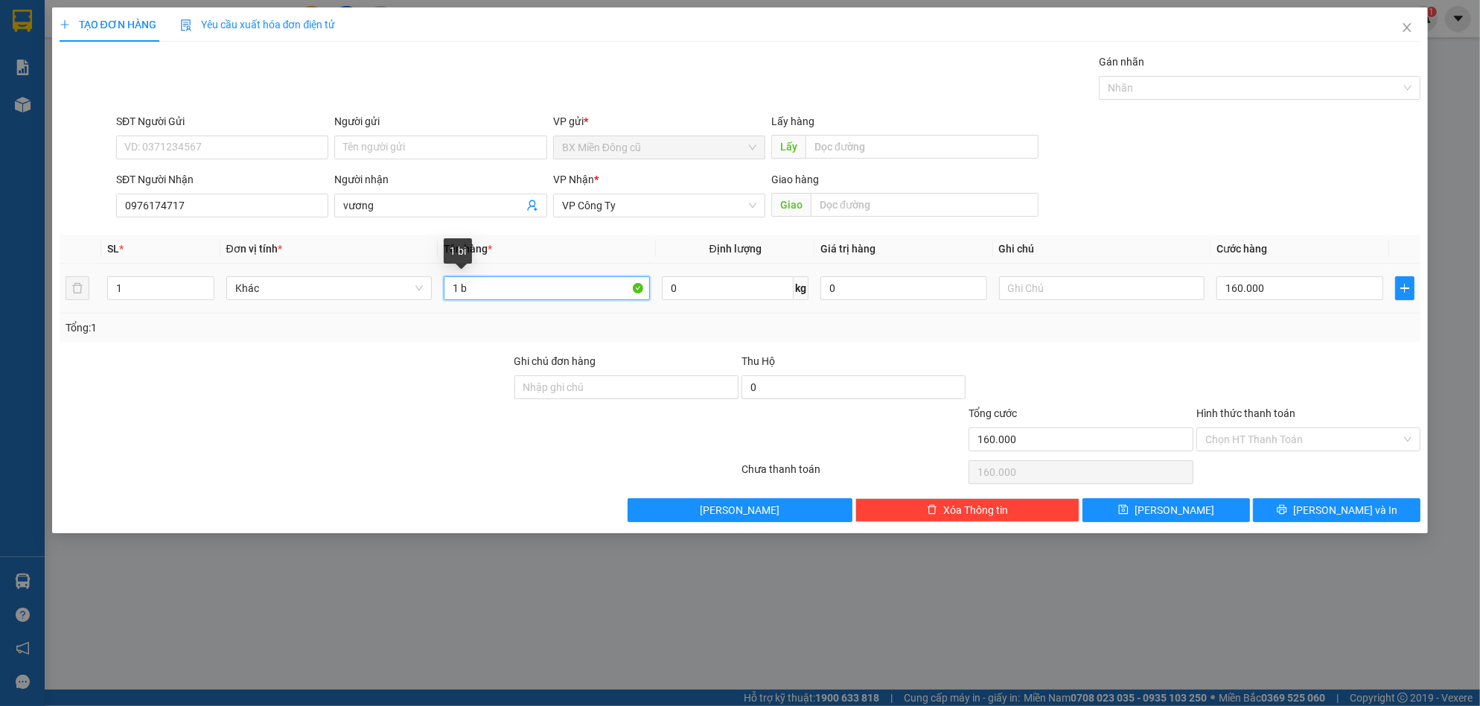
paste input "ì"
paste input "ô"
paste input "ồ"
paste input "ơ"
click at [1273, 278] on input "160.000" at bounding box center [1300, 288] width 167 height 24
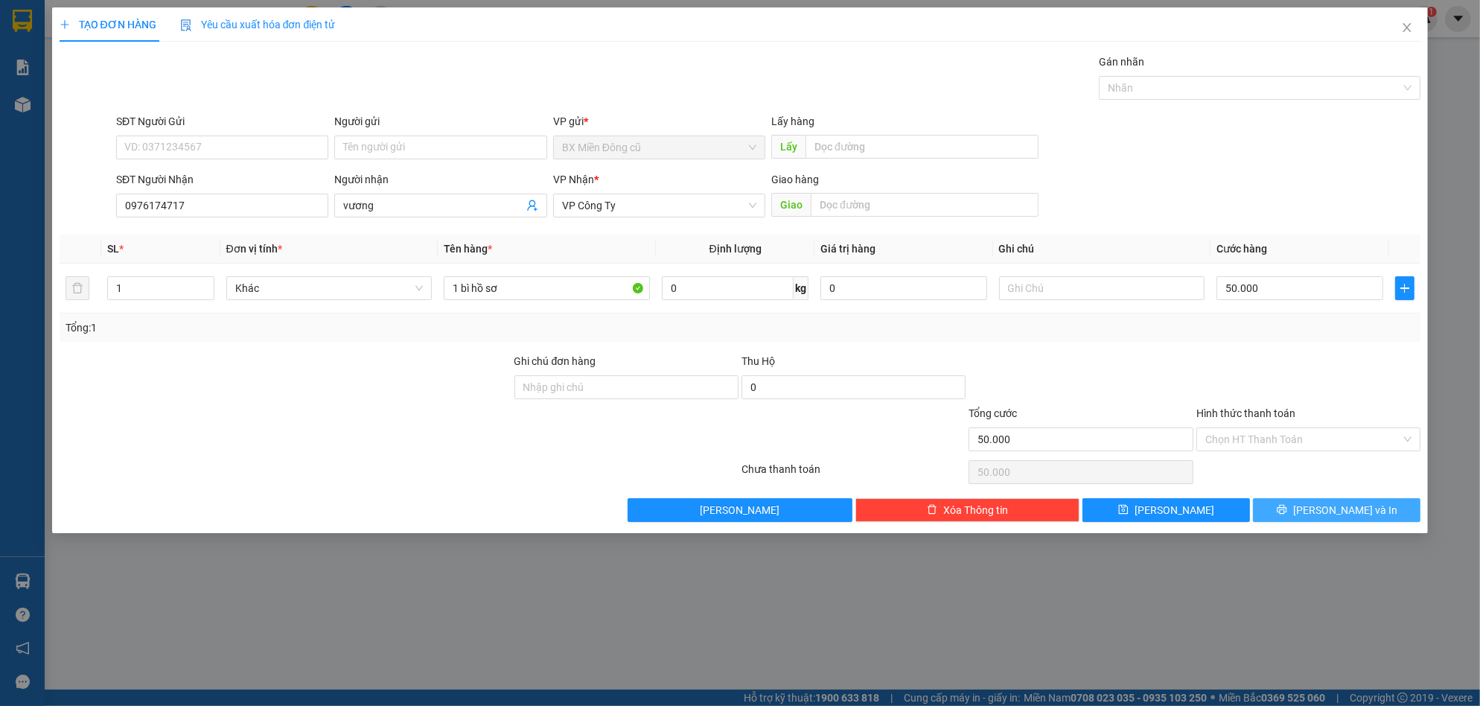
click at [1318, 506] on button "[PERSON_NAME] và In" at bounding box center [1337, 510] width 168 height 24
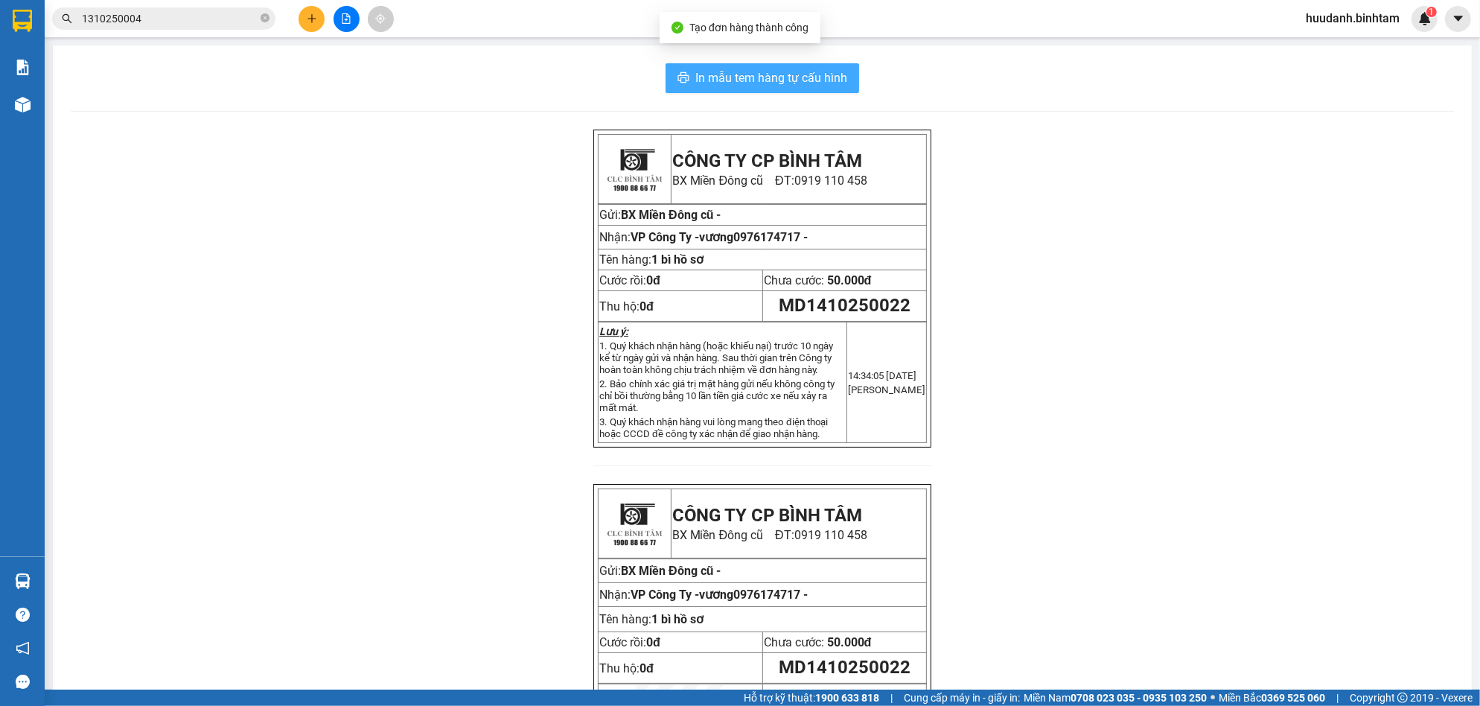
click at [751, 91] on button "In mẫu tem hàng tự cấu hình" at bounding box center [763, 78] width 194 height 30
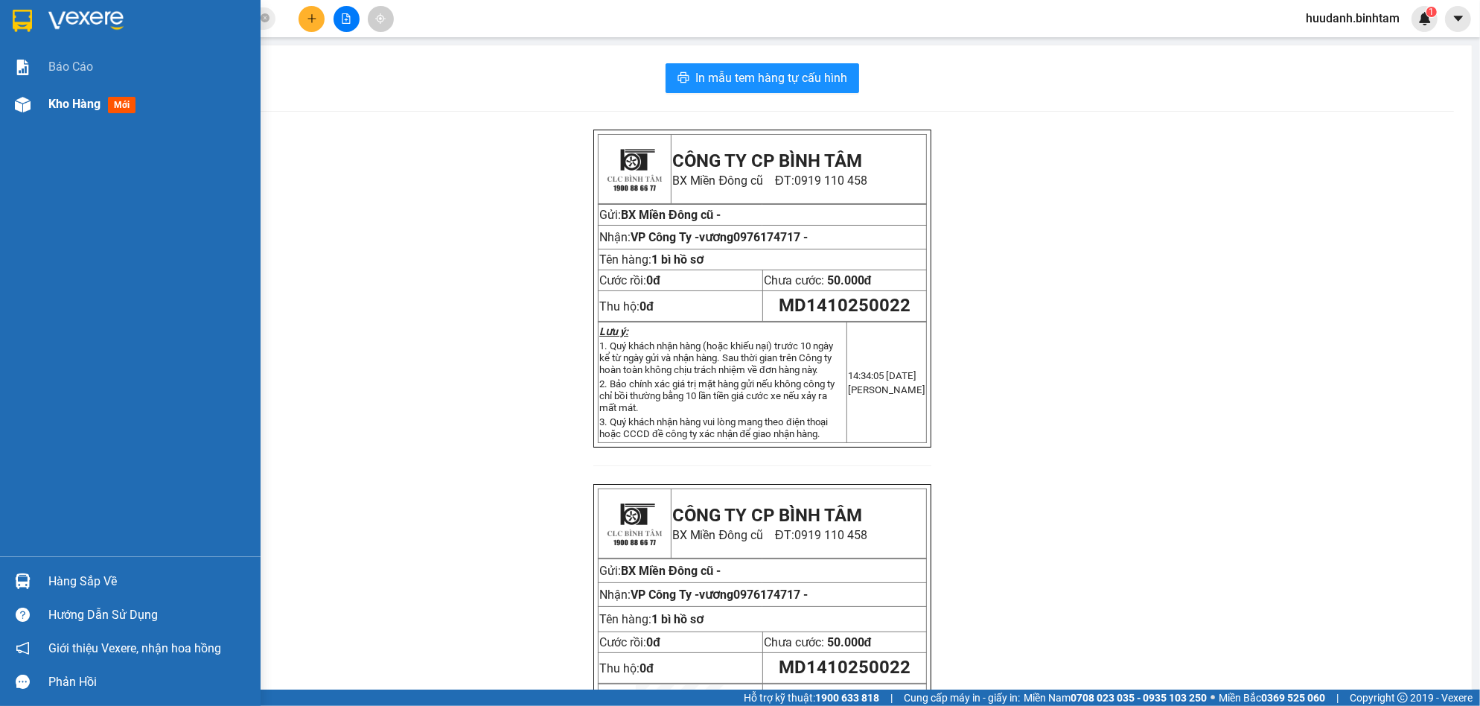
click at [65, 101] on span "Kho hàng" at bounding box center [74, 104] width 52 height 14
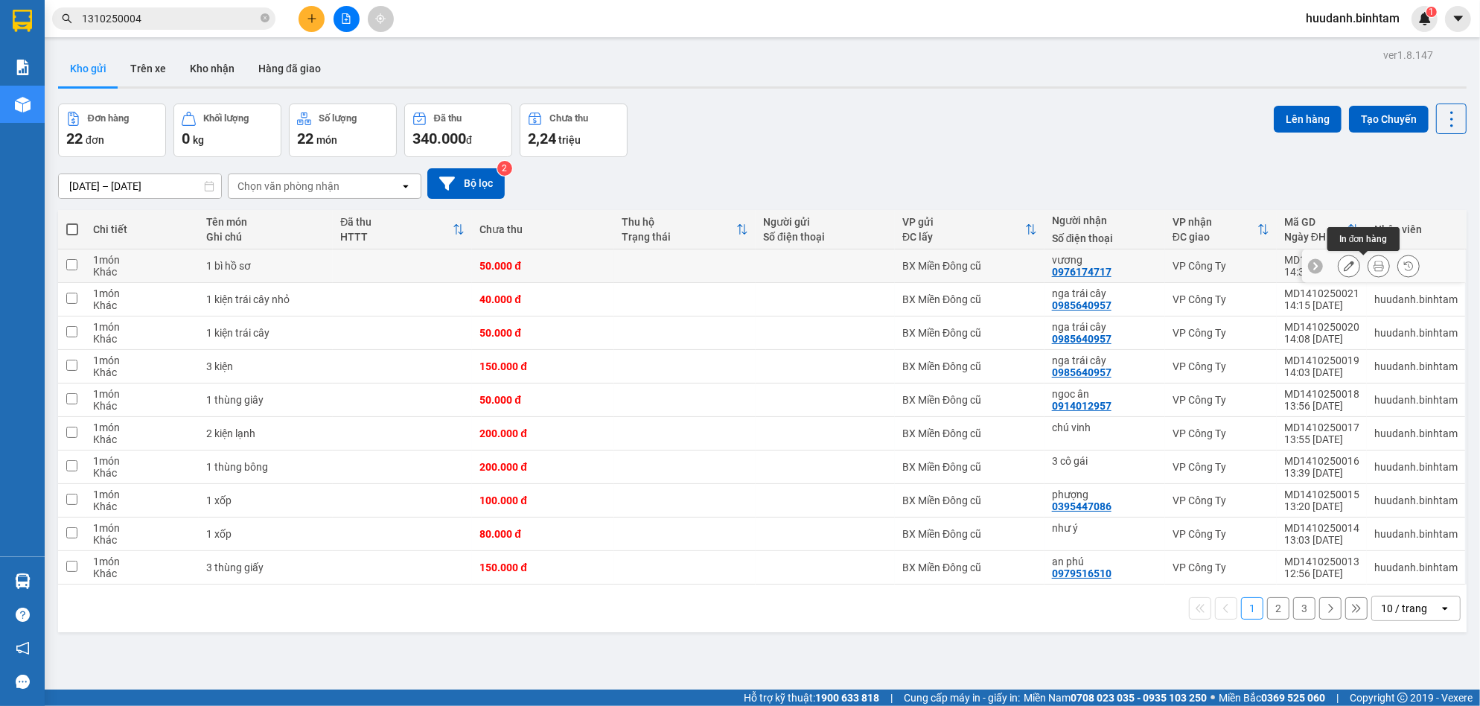
click at [1369, 268] on button at bounding box center [1379, 266] width 21 height 26
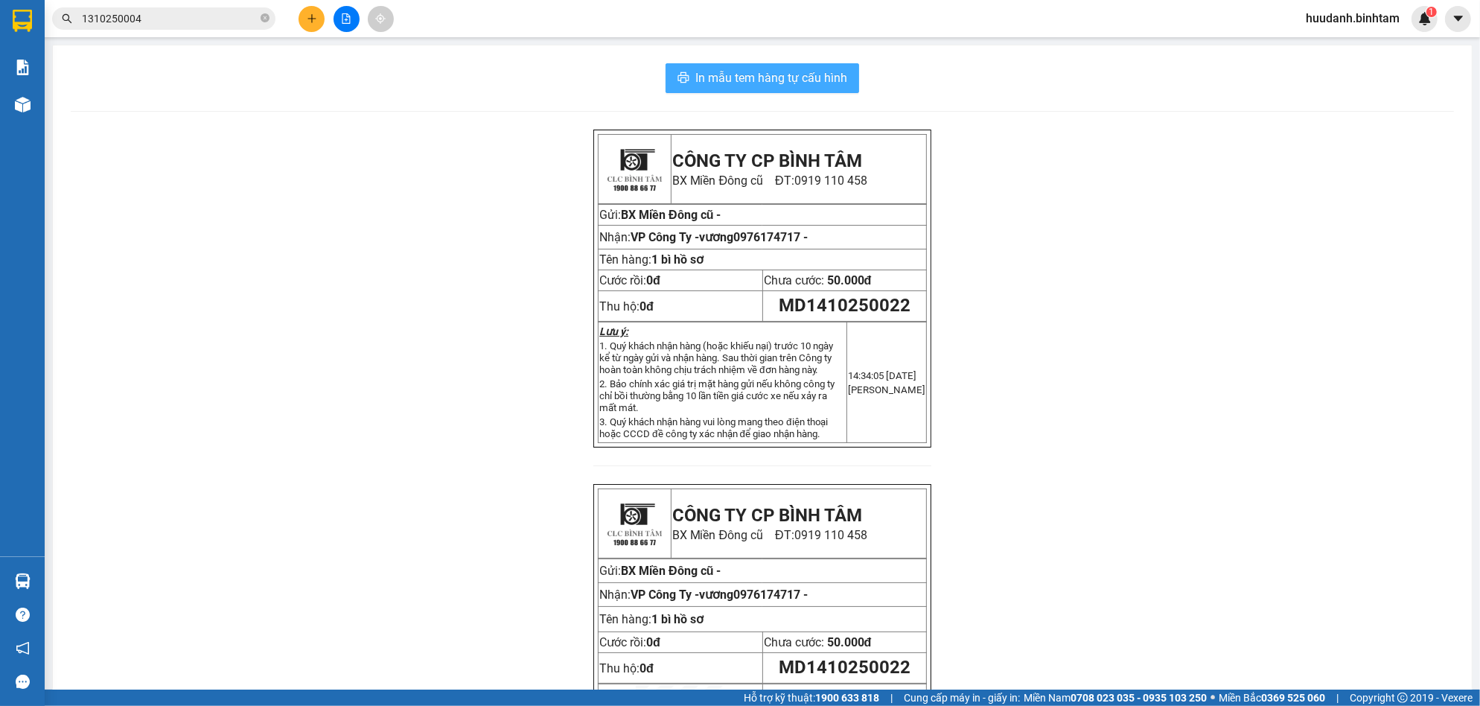
click at [783, 63] on button "In mẫu tem hàng tự cấu hình" at bounding box center [763, 78] width 194 height 30
click at [303, 16] on button at bounding box center [312, 19] width 26 height 26
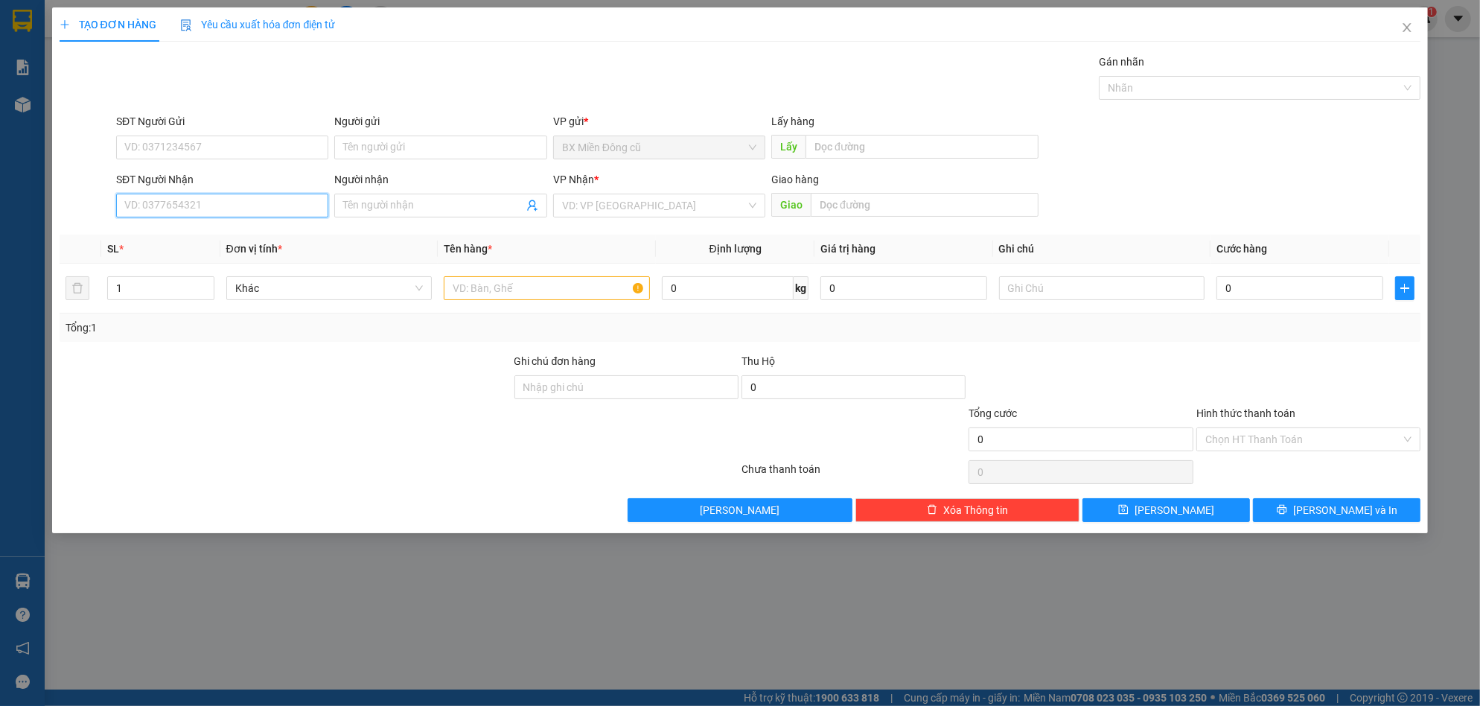
click at [235, 213] on input "SĐT Người Nhận" at bounding box center [222, 206] width 212 height 24
click at [229, 226] on div "0978568255 - vũ thạch trụ" at bounding box center [222, 235] width 212 height 24
click at [1293, 524] on div "TẠO ĐƠN HÀNG Yêu cầu xuất hóa đơn điện tử Transit Pickup Surcharge Ids Transit …" at bounding box center [740, 270] width 1377 height 526
click at [1339, 535] on div "TẠO ĐƠN HÀNG Yêu cầu xuất hóa đơn điện tử Transit Pickup Surcharge Ids Transit …" at bounding box center [740, 353] width 1480 height 706
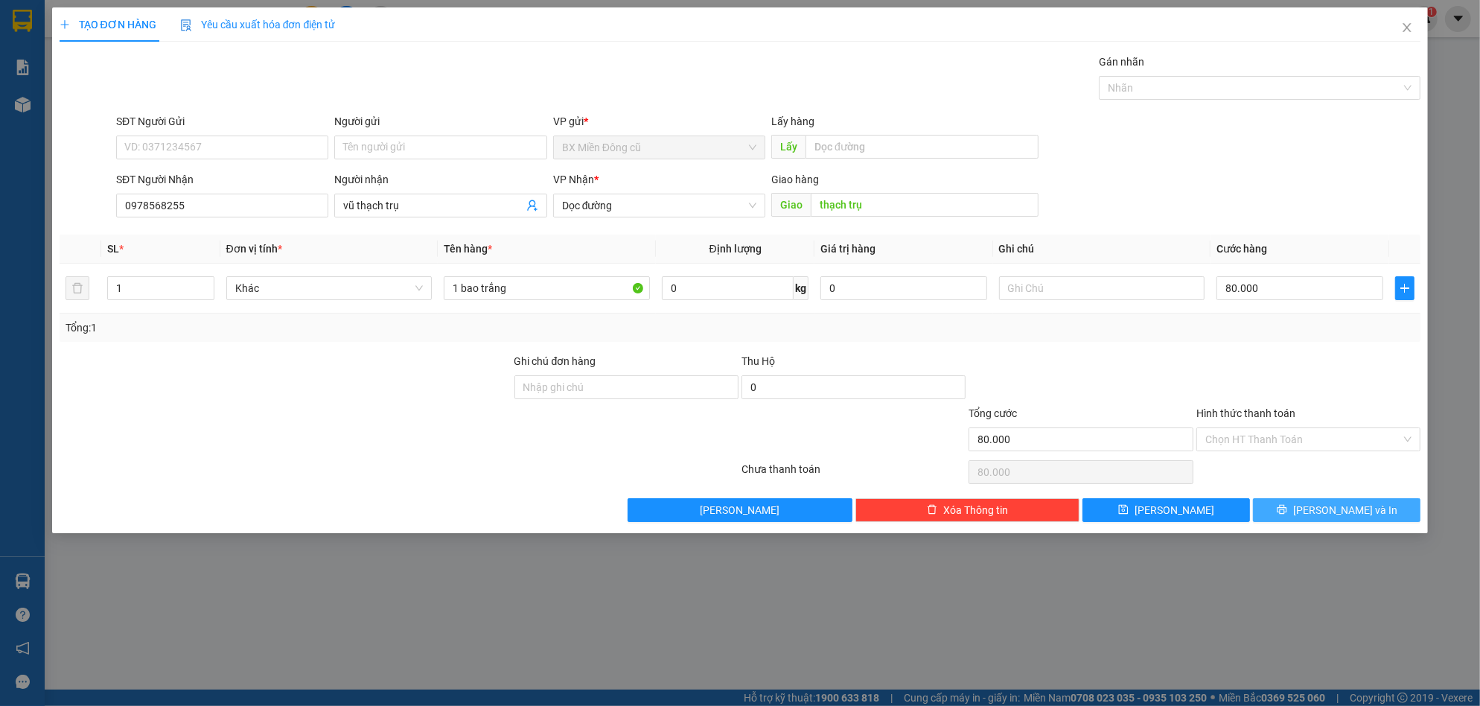
click at [1342, 512] on span "[PERSON_NAME] và In" at bounding box center [1345, 510] width 104 height 16
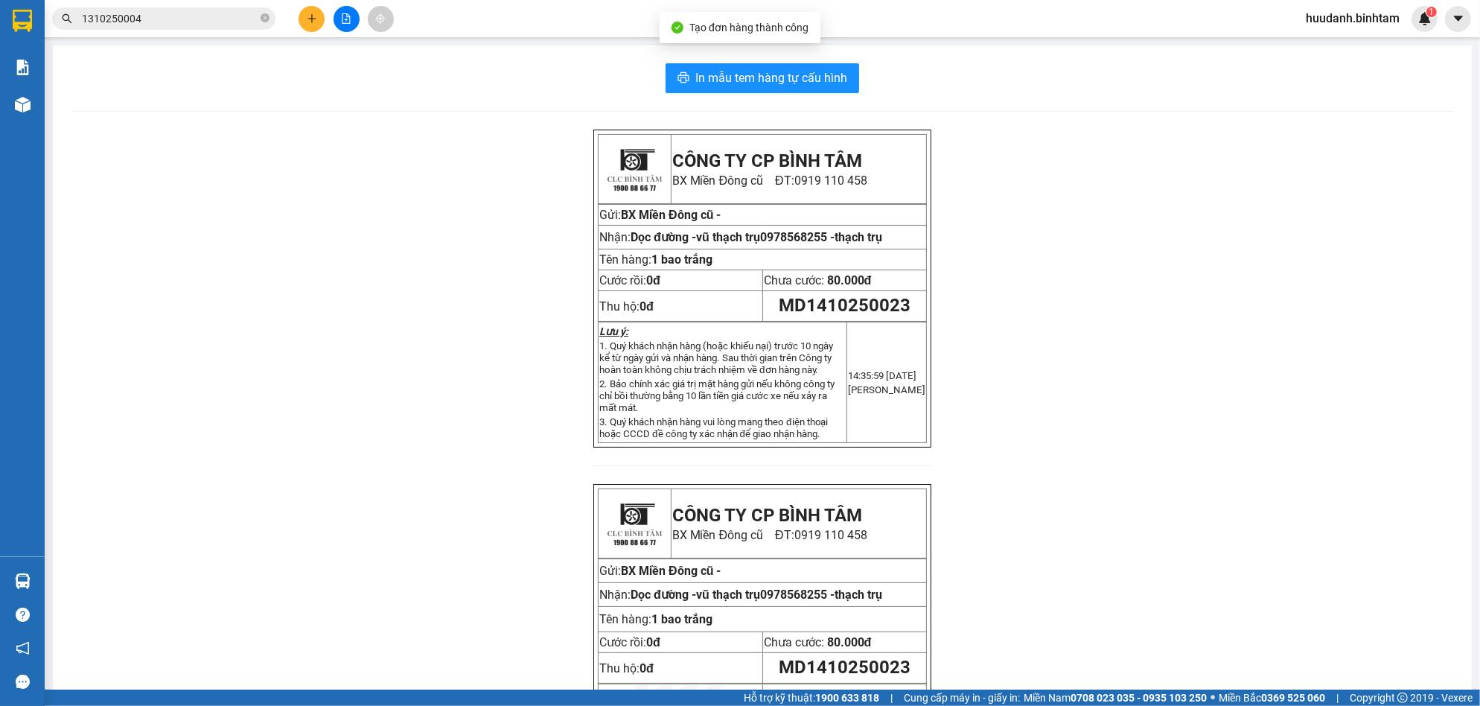
click at [801, 97] on div "In mẫu tem hàng tự cấu hình CÔNG TY CP BÌNH TÂM [GEOGRAPHIC_DATA] cũ ĐT: 0919 1…" at bounding box center [762, 439] width 1419 height 789
click at [809, 70] on span "In mẫu tem hàng tự cấu hình" at bounding box center [772, 78] width 152 height 19
click at [311, 8] on button at bounding box center [312, 19] width 26 height 26
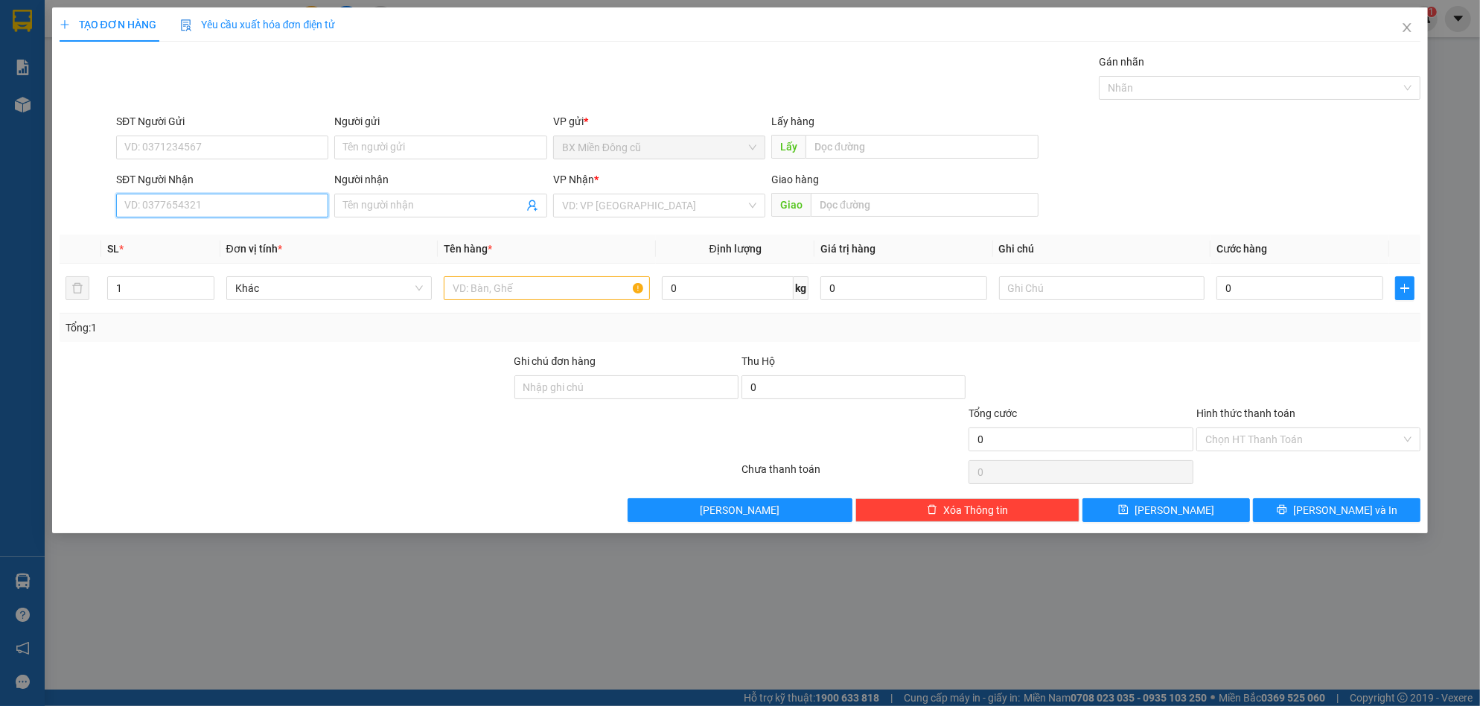
click at [260, 197] on input "SĐT Người Nhận" at bounding box center [222, 206] width 212 height 24
click at [241, 238] on div "0934737293" at bounding box center [222, 235] width 194 height 16
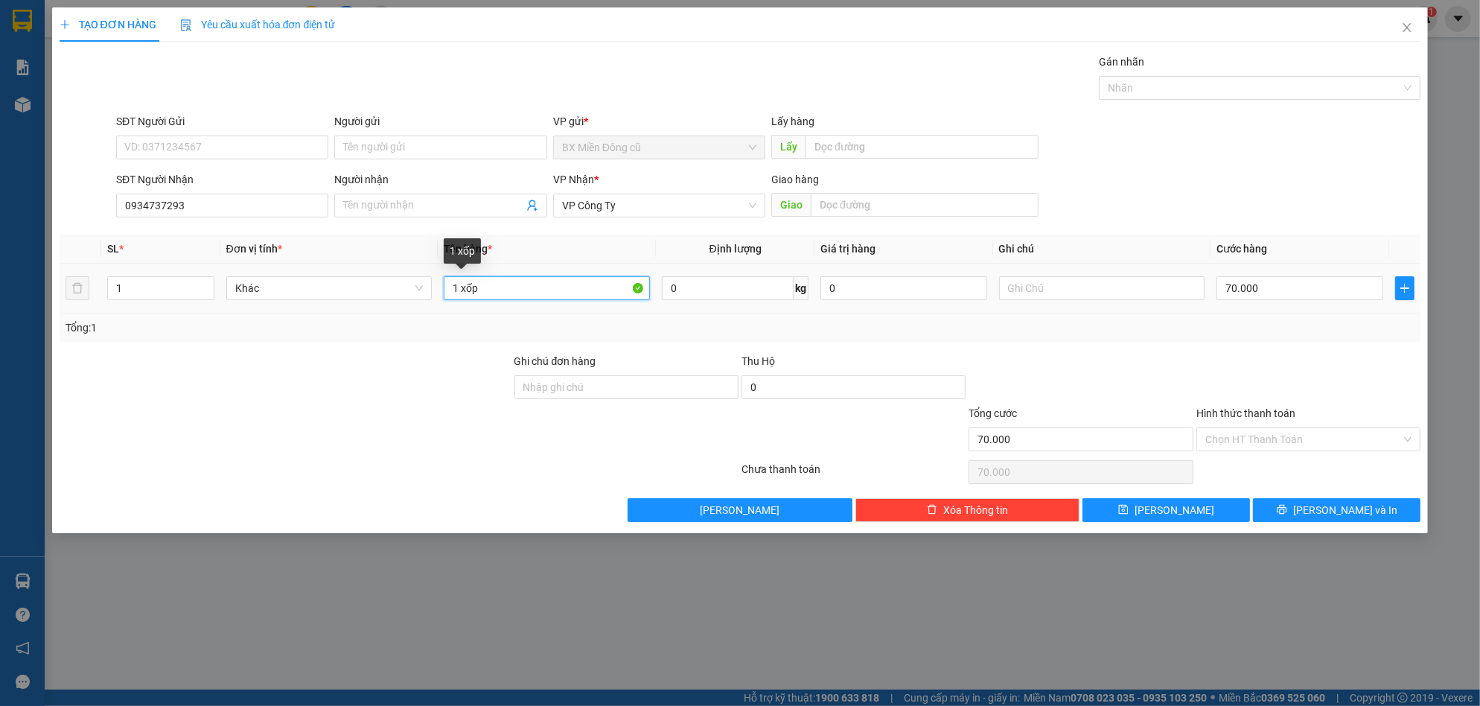
click at [530, 280] on input "1 xốp" at bounding box center [547, 288] width 206 height 24
paste input "ôp"
paste input "ộp"
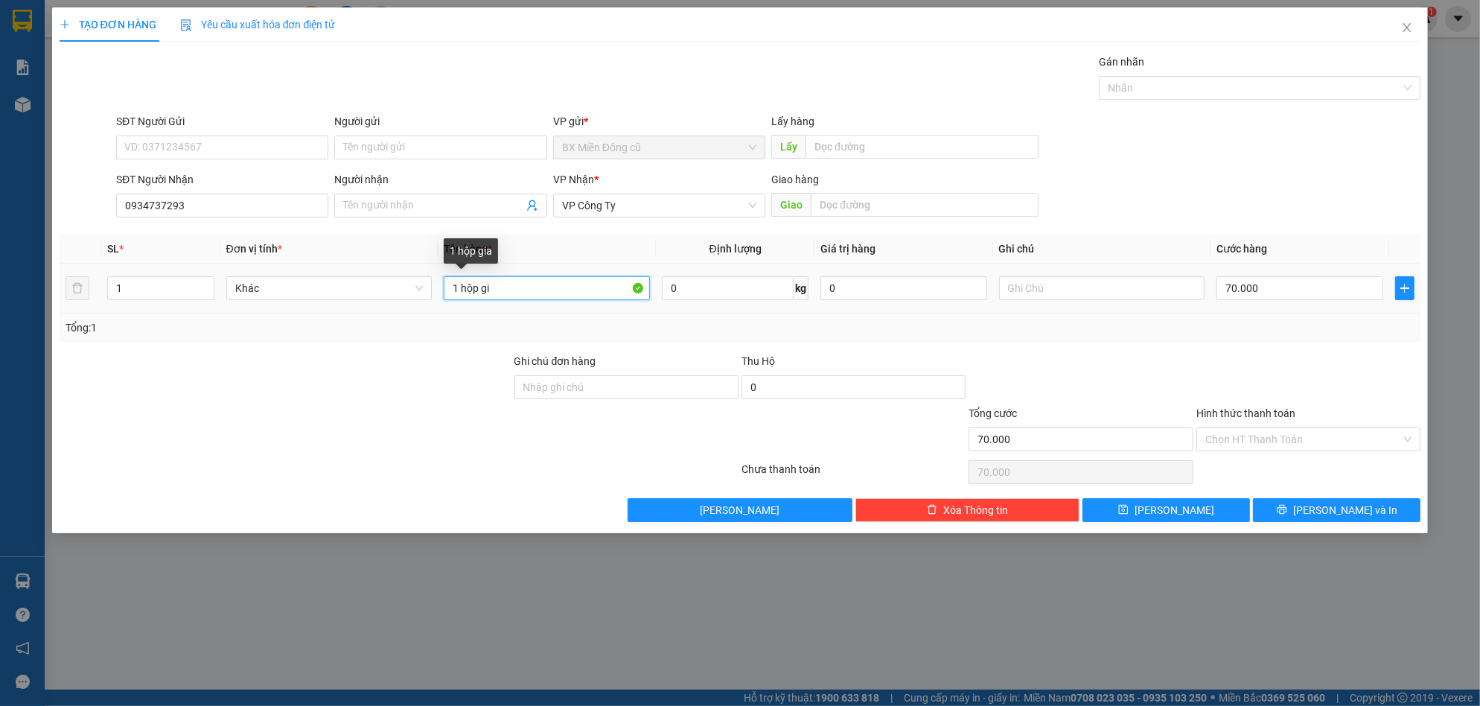
paste input "ây"
paste input "ấy"
click at [1275, 281] on input "70.000" at bounding box center [1300, 288] width 167 height 24
click at [480, 208] on input "Người nhận" at bounding box center [432, 205] width 179 height 16
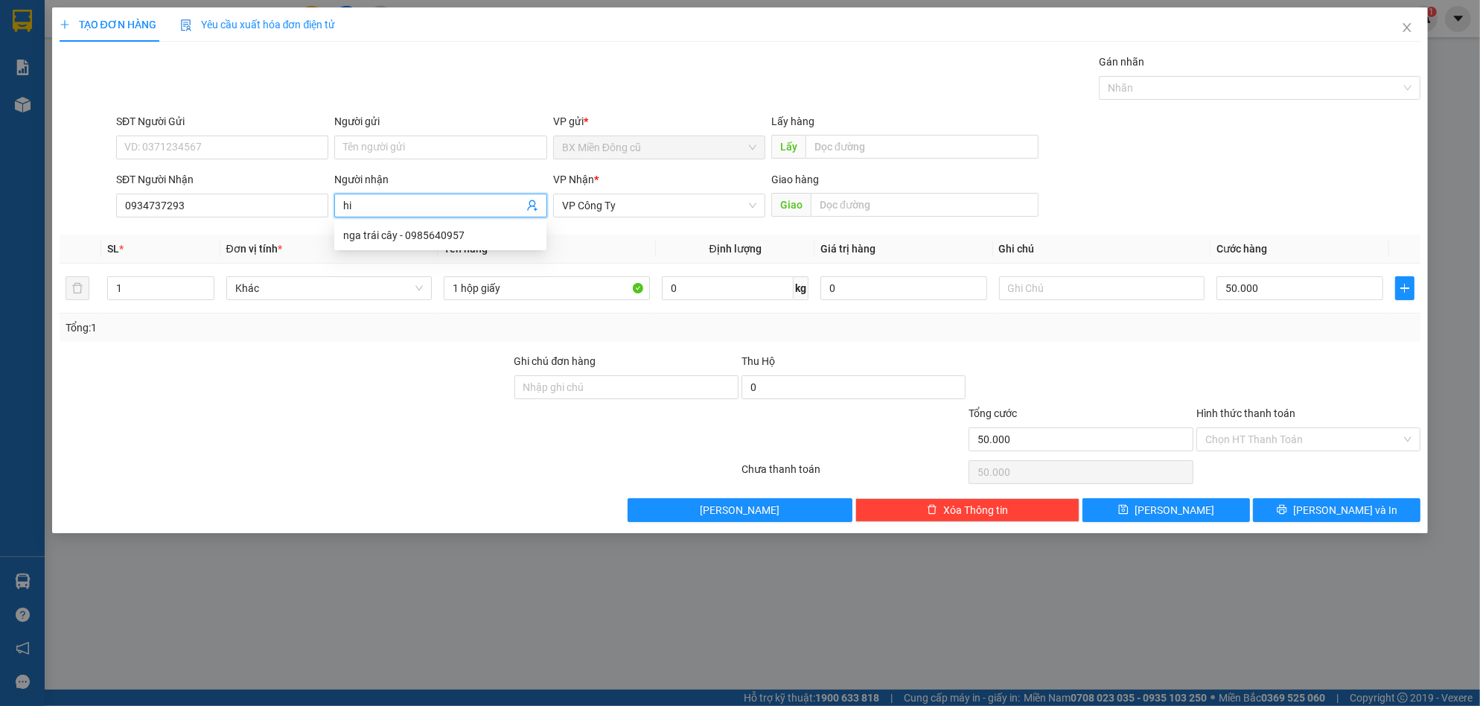
paste input "êp"
paste input "ệp"
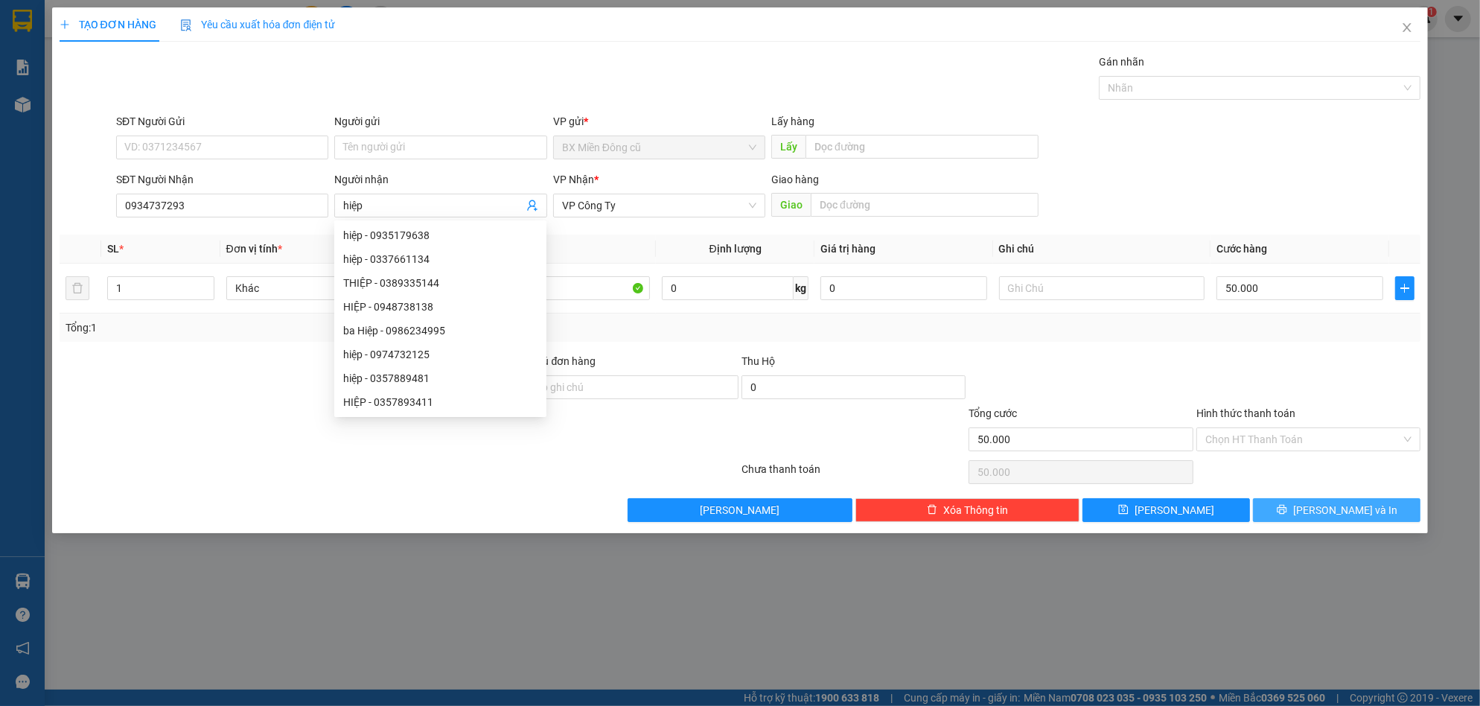
click at [1312, 519] on button "[PERSON_NAME] và In" at bounding box center [1337, 510] width 168 height 24
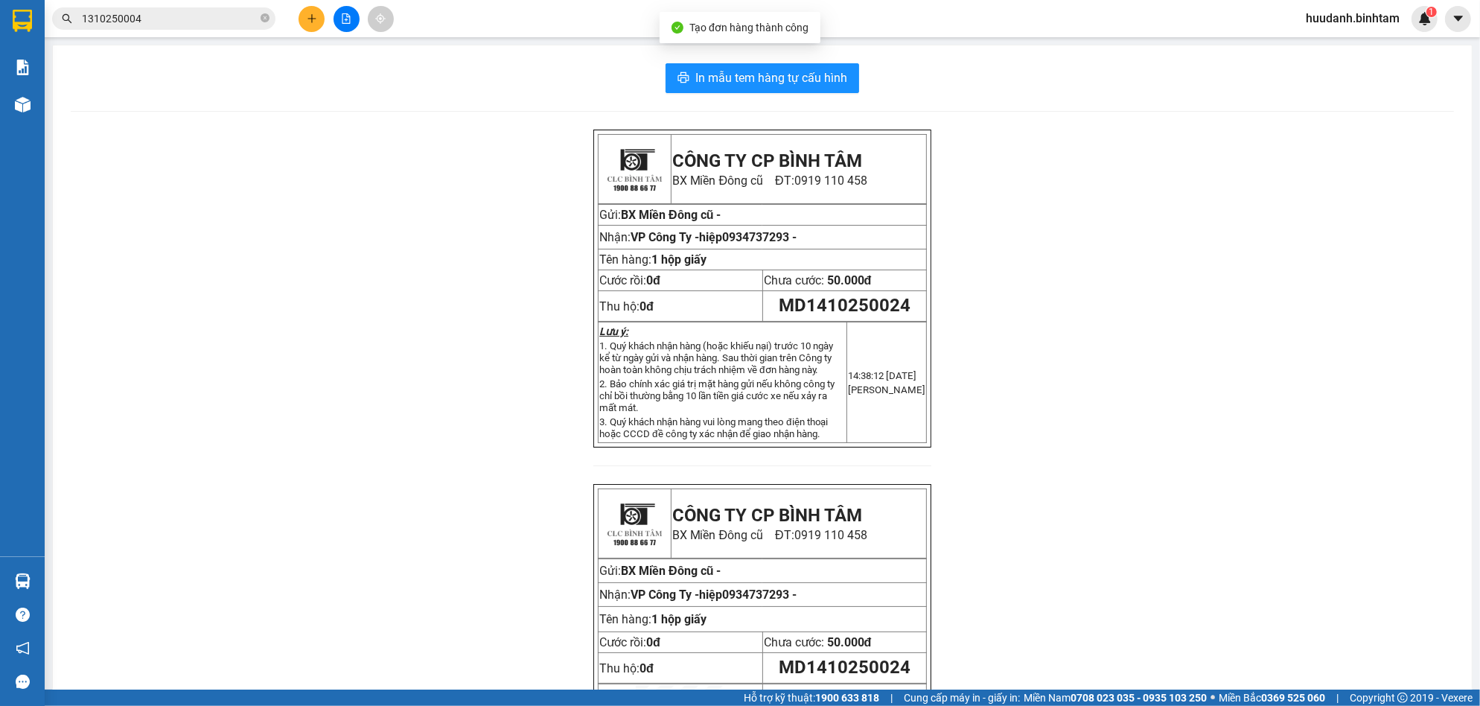
click at [783, 99] on div "In mẫu tem hàng tự cấu hình CÔNG TY CP BÌNH TÂM [GEOGRAPHIC_DATA] cũ ĐT: 0919 1…" at bounding box center [762, 439] width 1419 height 789
click at [791, 84] on span "In mẫu tem hàng tự cấu hình" at bounding box center [772, 78] width 152 height 19
click at [318, 15] on button at bounding box center [312, 19] width 26 height 26
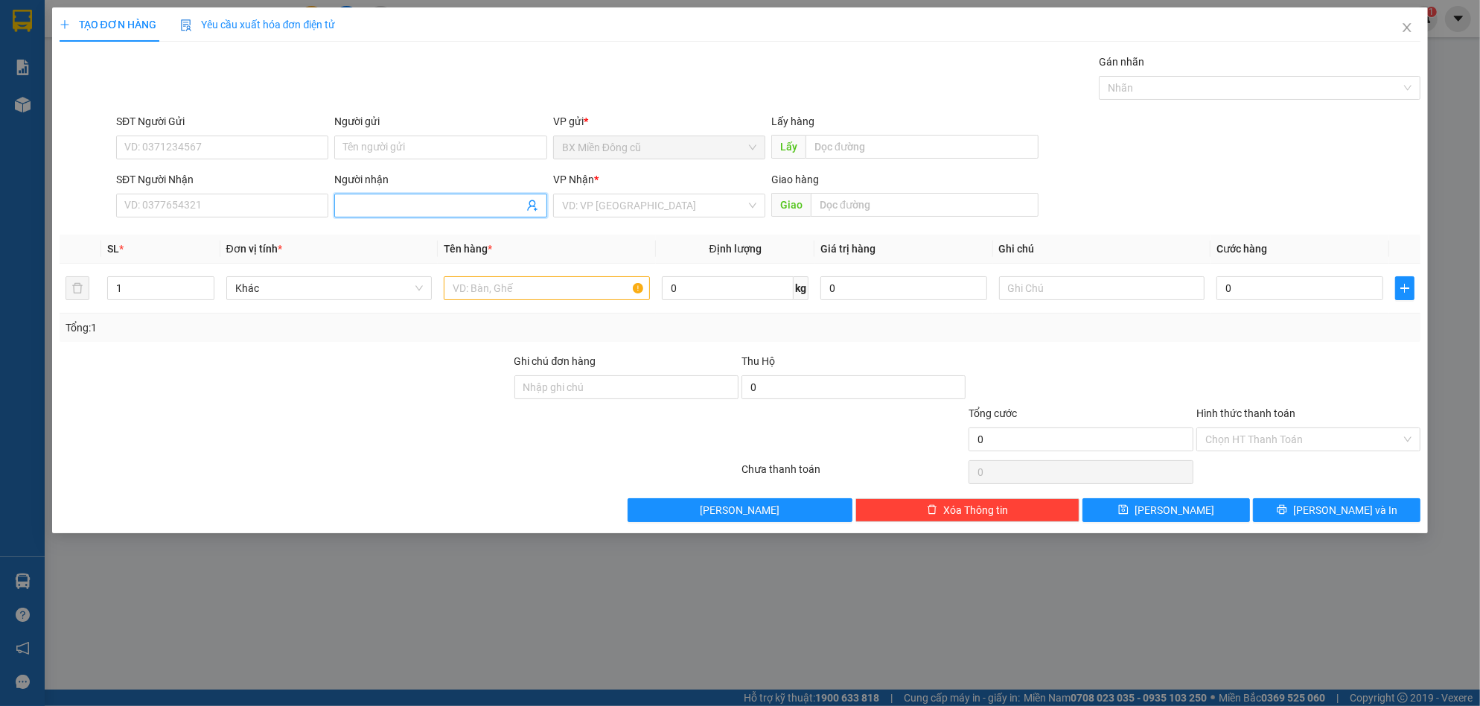
click at [410, 200] on input "Người nhận" at bounding box center [432, 205] width 179 height 16
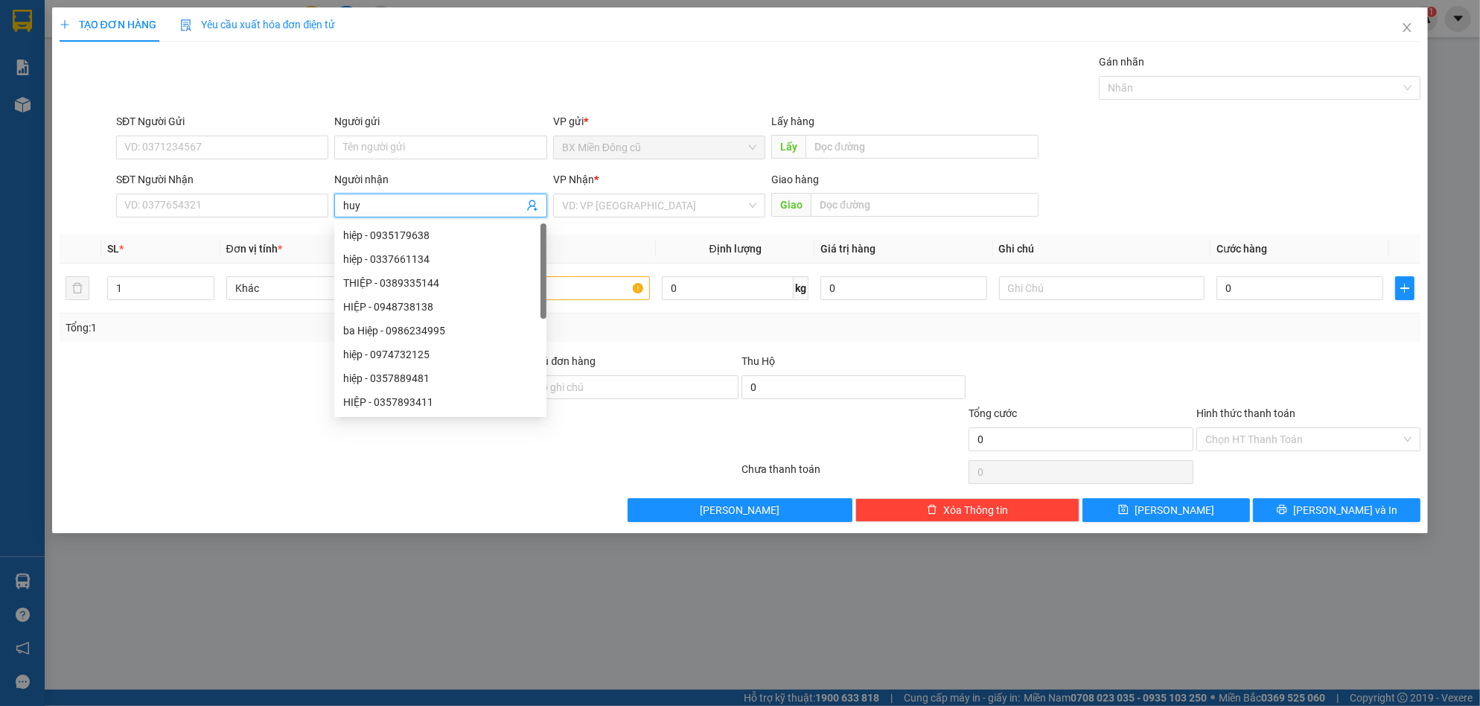
paste input "ê"
paste input "ền"
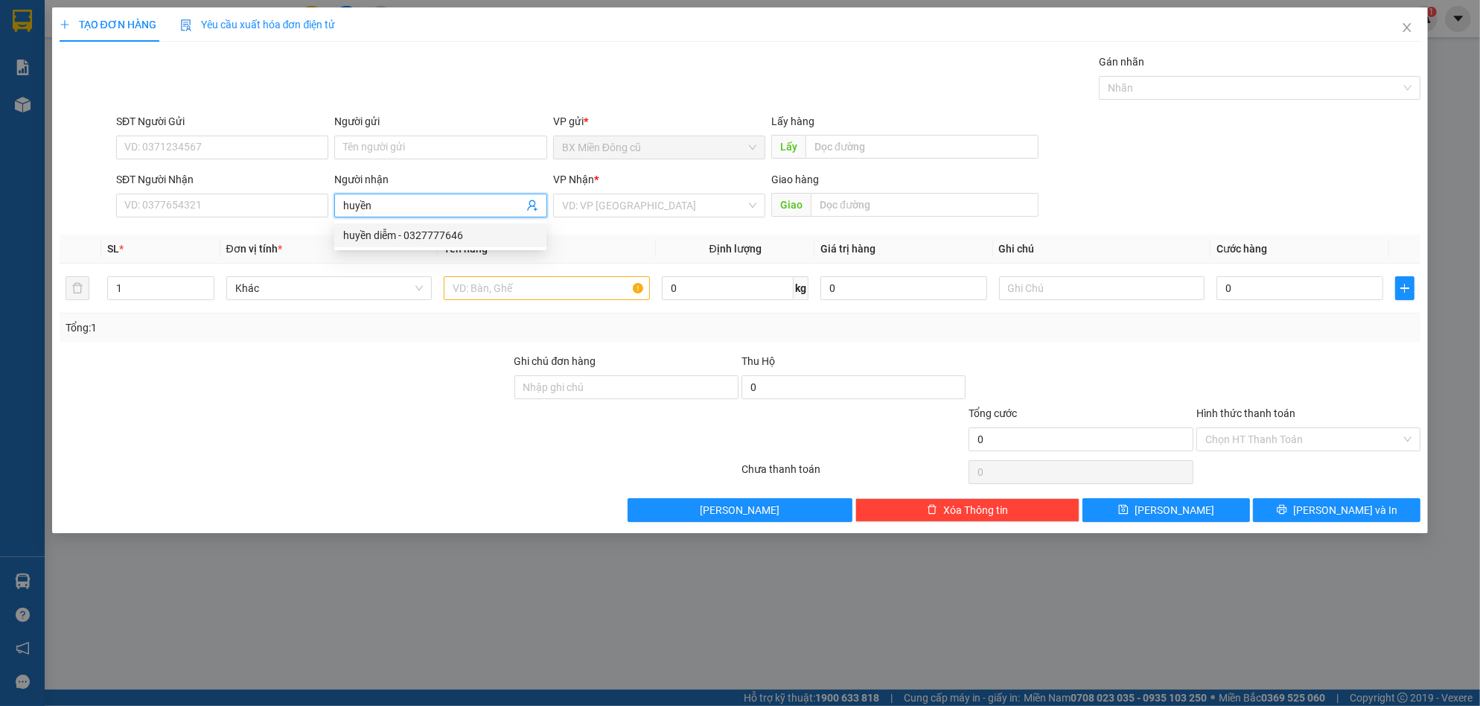
click at [429, 232] on div "huyền diễm - 0327777646" at bounding box center [440, 235] width 194 height 16
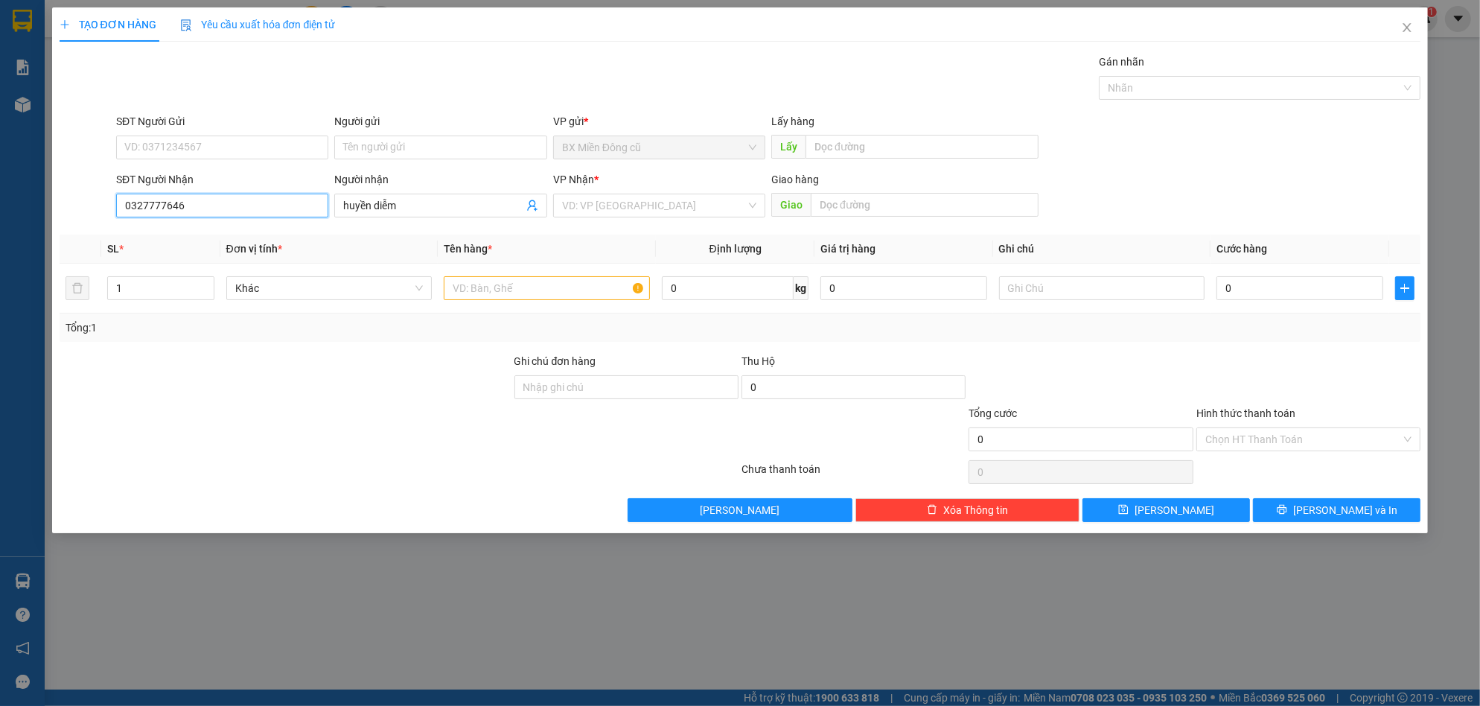
click at [269, 201] on input "0327777646" at bounding box center [222, 206] width 212 height 24
click at [611, 204] on input "search" at bounding box center [654, 205] width 184 height 22
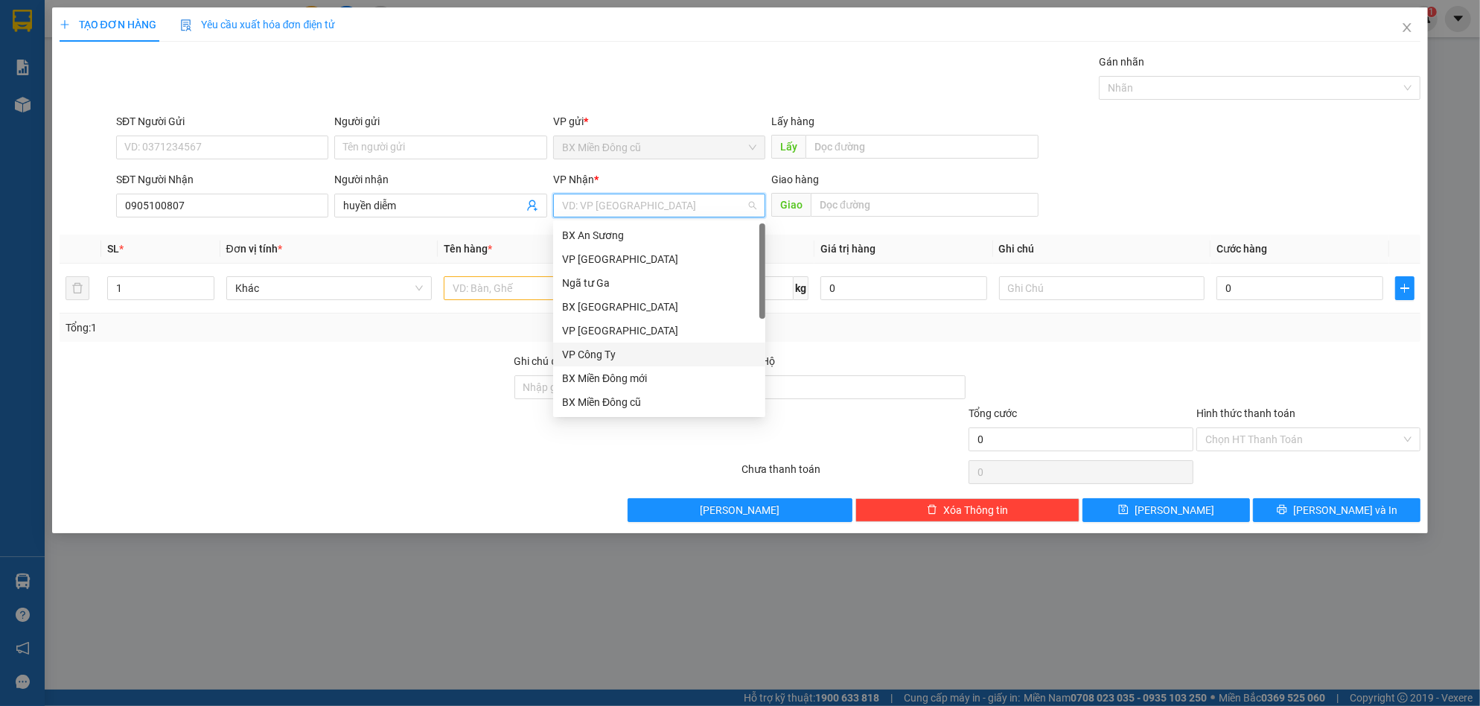
click at [596, 349] on div "VP Công Ty" at bounding box center [659, 354] width 194 height 16
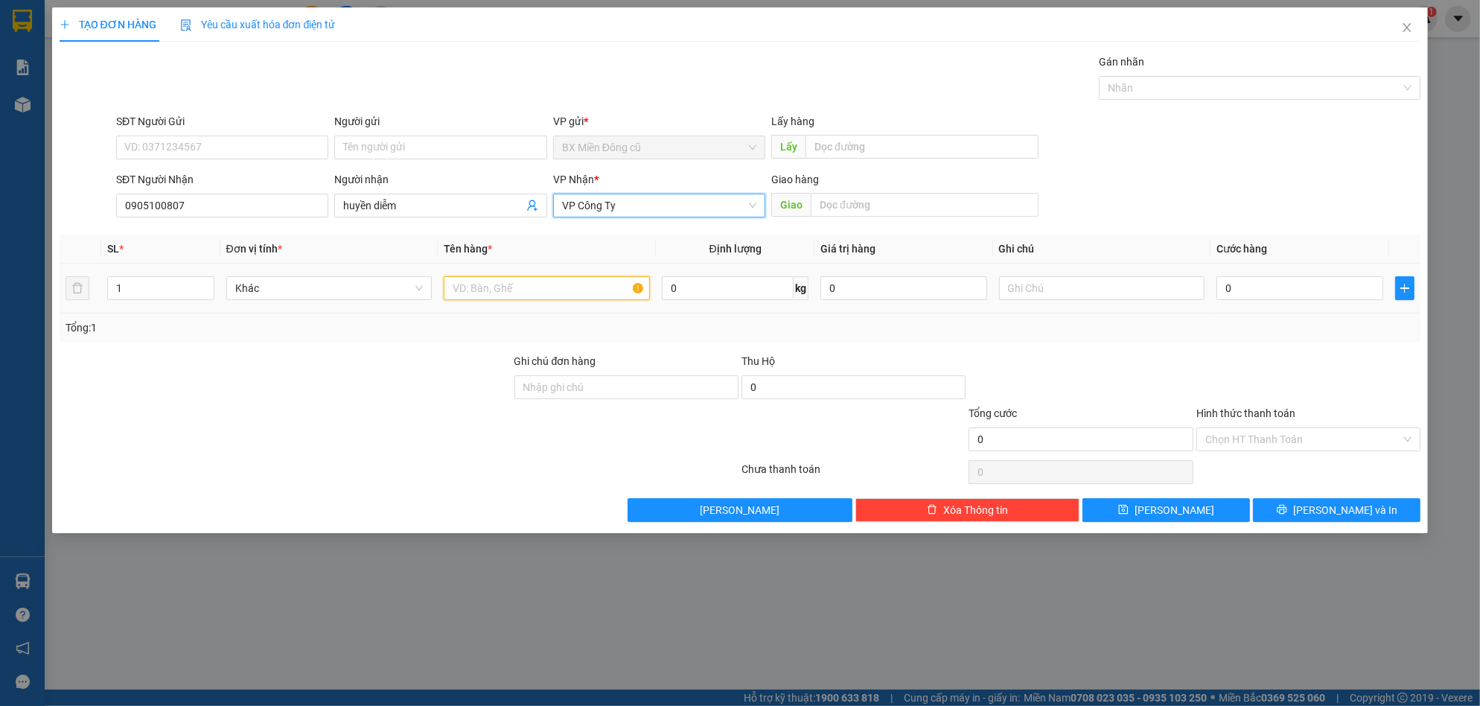
click at [541, 293] on input "text" at bounding box center [547, 288] width 206 height 24
paste input "ê"
paste input "ệ"
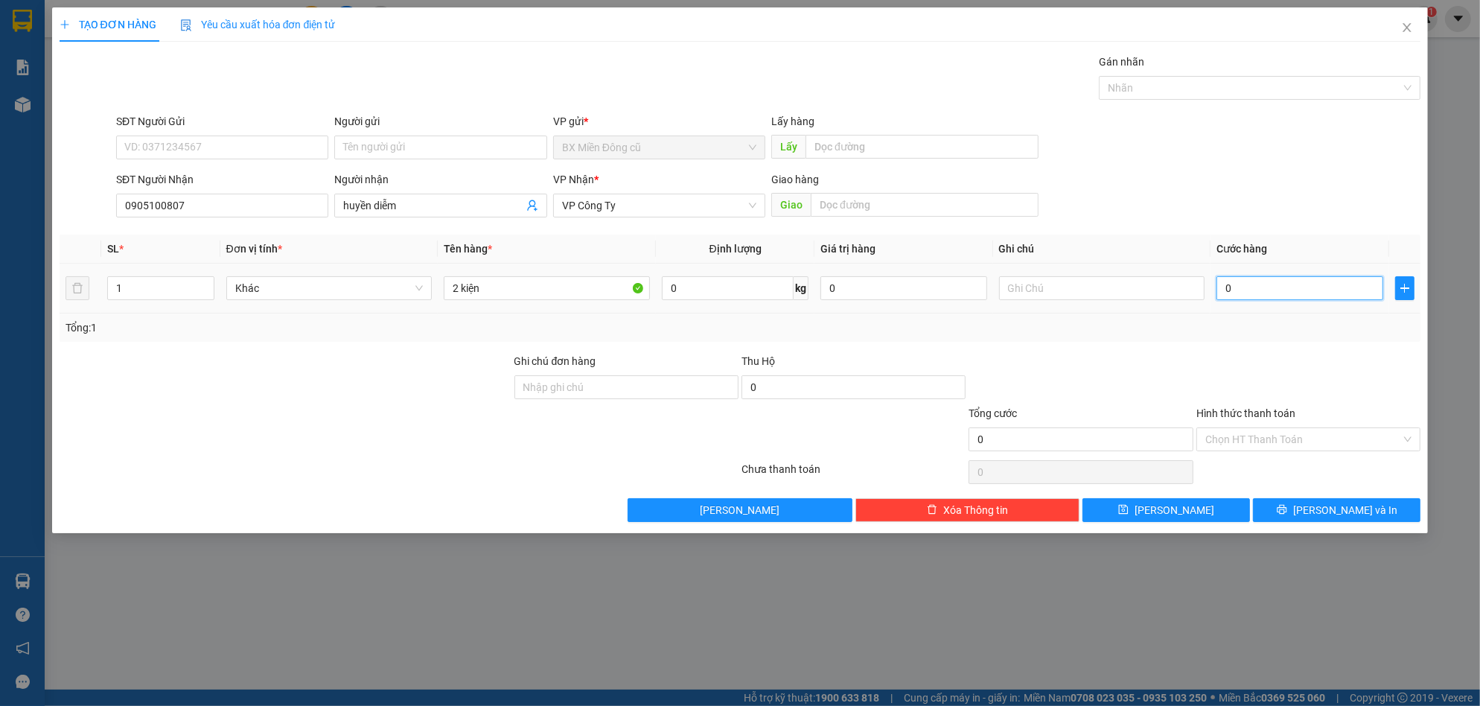
click at [1256, 289] on input "0" at bounding box center [1300, 288] width 167 height 24
click at [1301, 511] on button "[PERSON_NAME] và In" at bounding box center [1337, 510] width 168 height 24
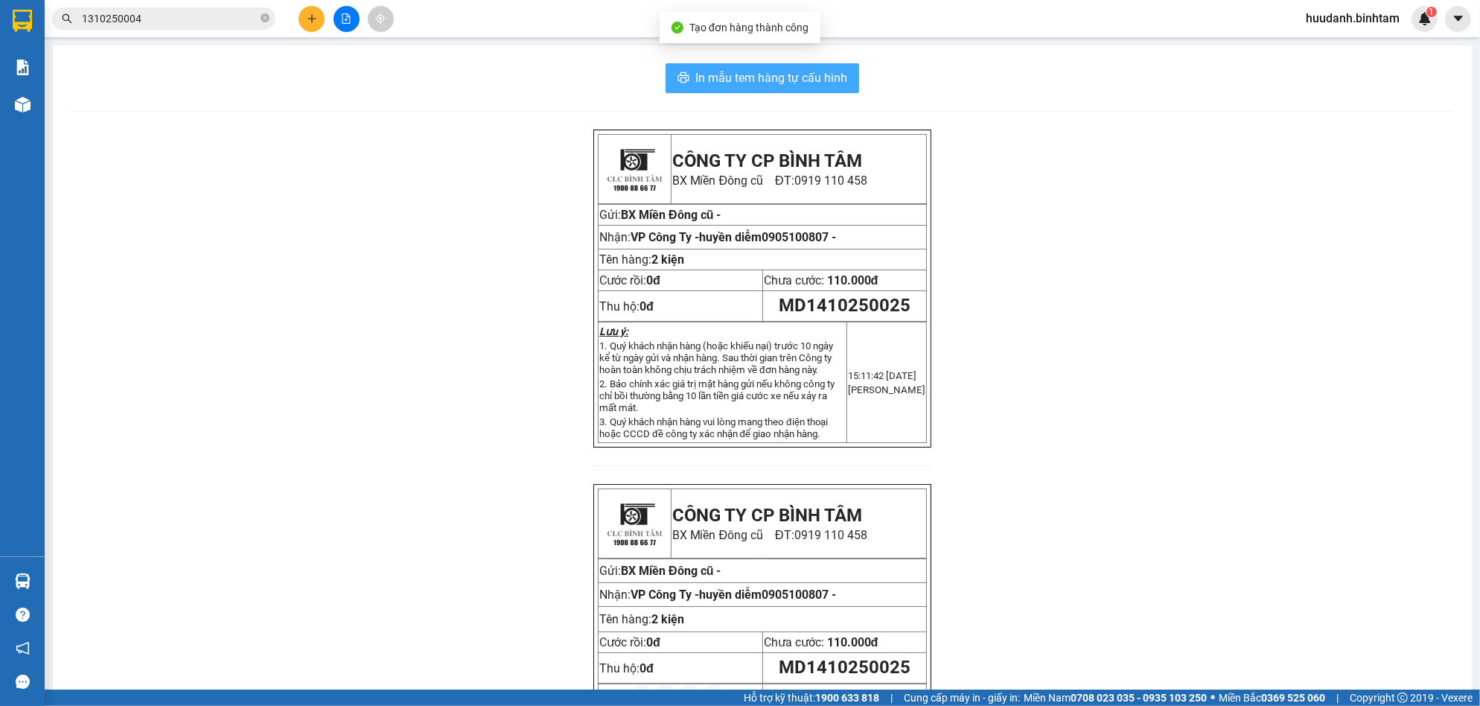
click at [809, 71] on span "In mẫu tem hàng tự cấu hình" at bounding box center [772, 78] width 152 height 19
click at [316, 16] on icon "plus" at bounding box center [312, 18] width 10 height 10
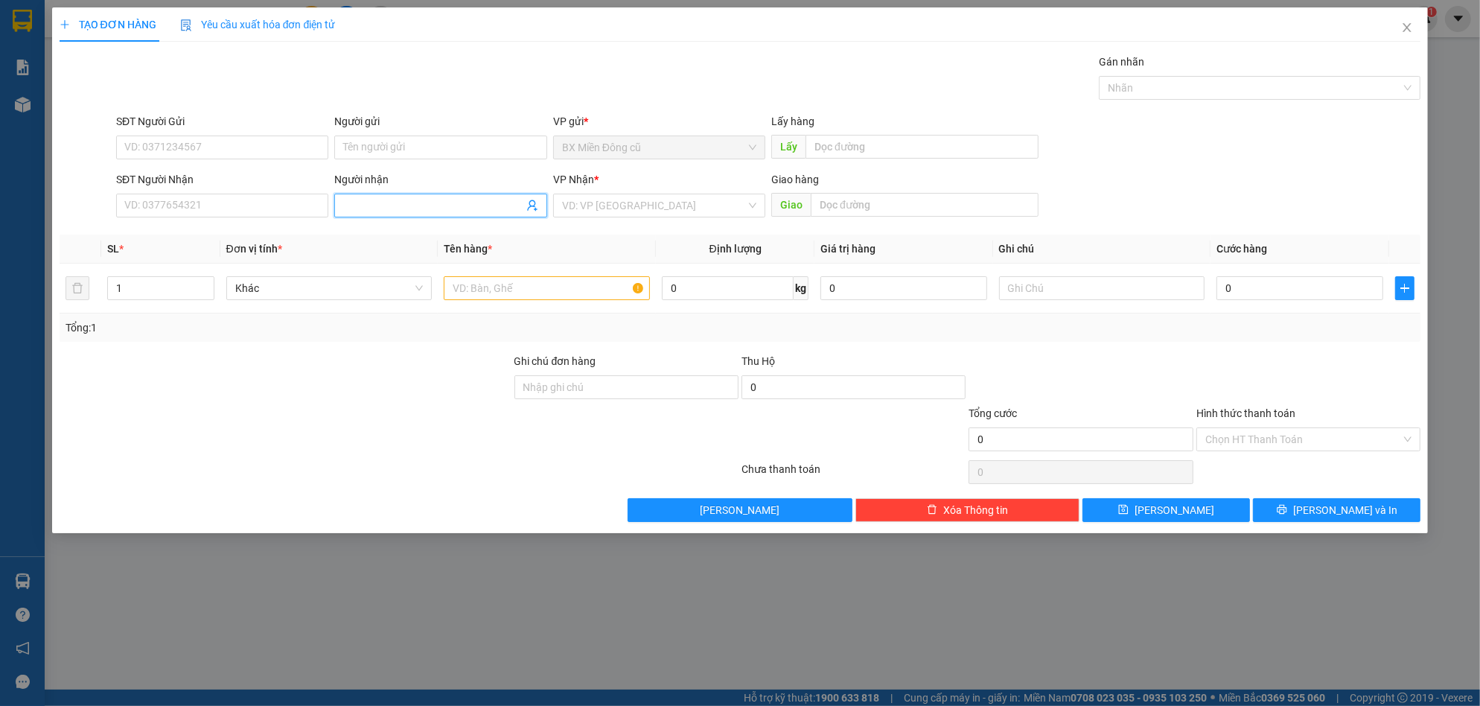
click at [419, 195] on span at bounding box center [440, 206] width 212 height 24
paste input "đ"
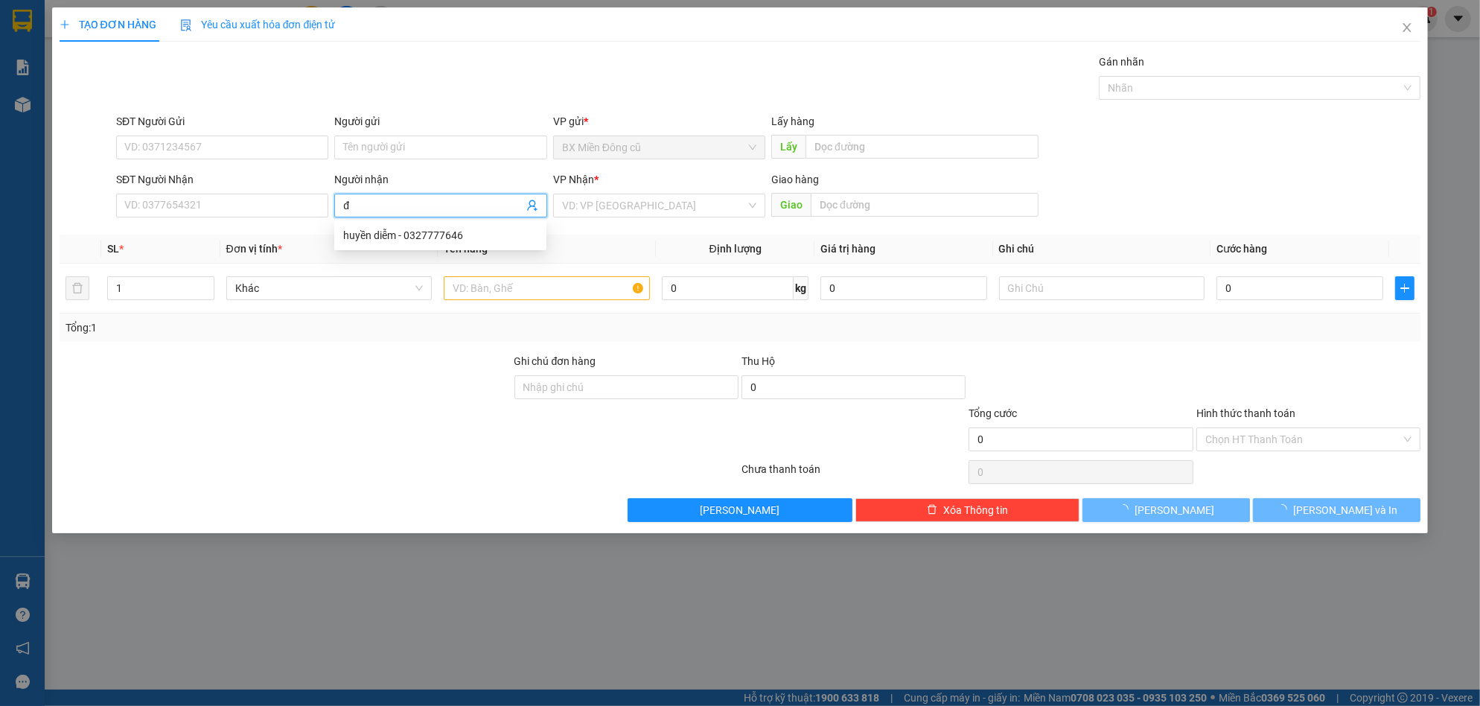
paste input "ô"
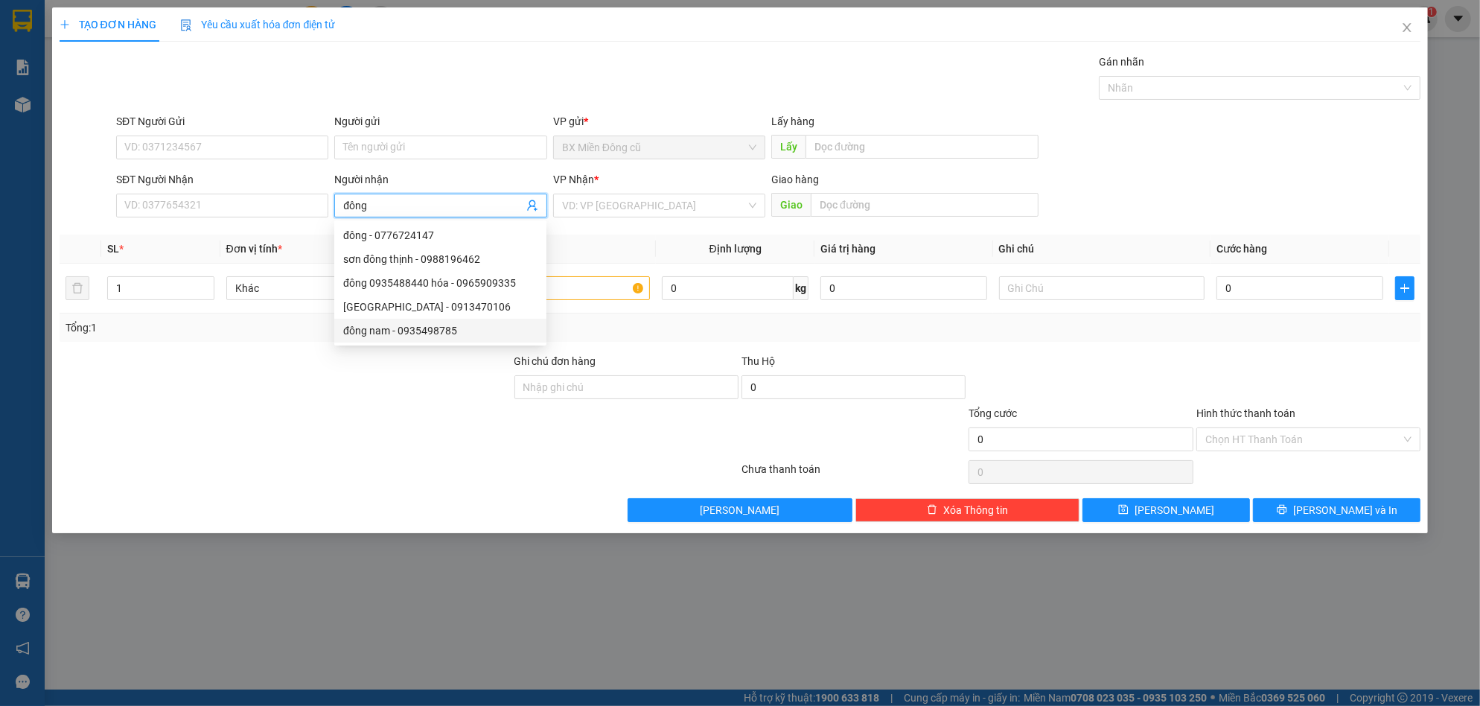
click at [463, 323] on div "đông nam - 0935498785" at bounding box center [440, 330] width 194 height 16
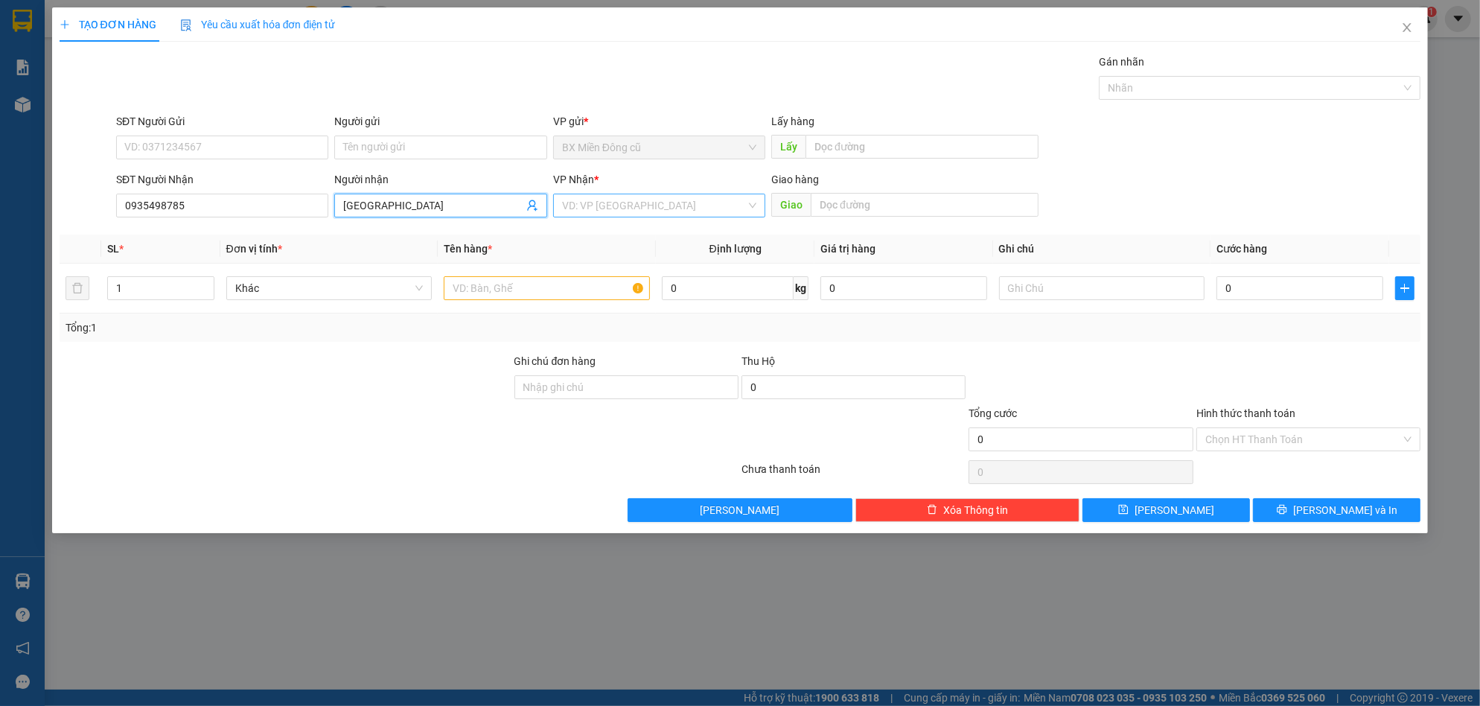
click at [627, 204] on input "search" at bounding box center [654, 205] width 184 height 22
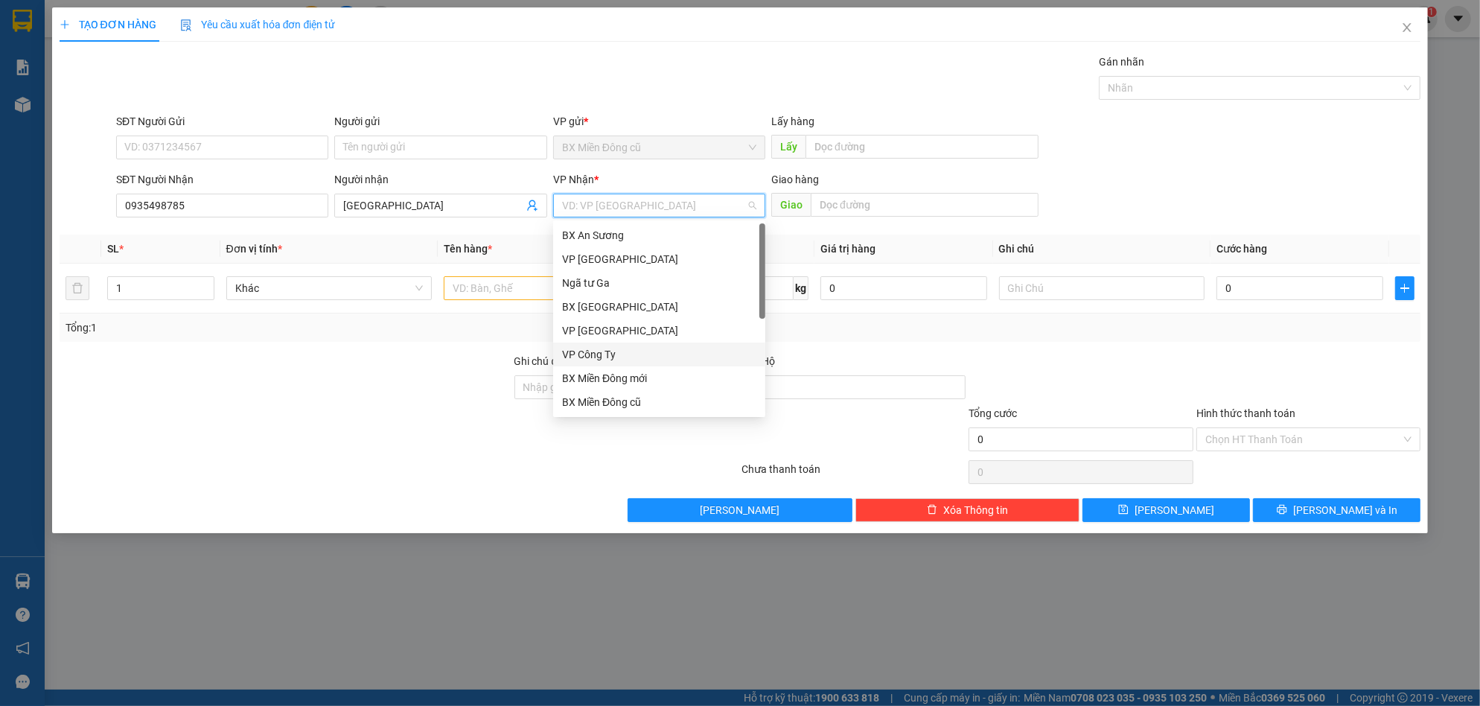
click at [602, 350] on div "VP Công Ty" at bounding box center [659, 354] width 194 height 16
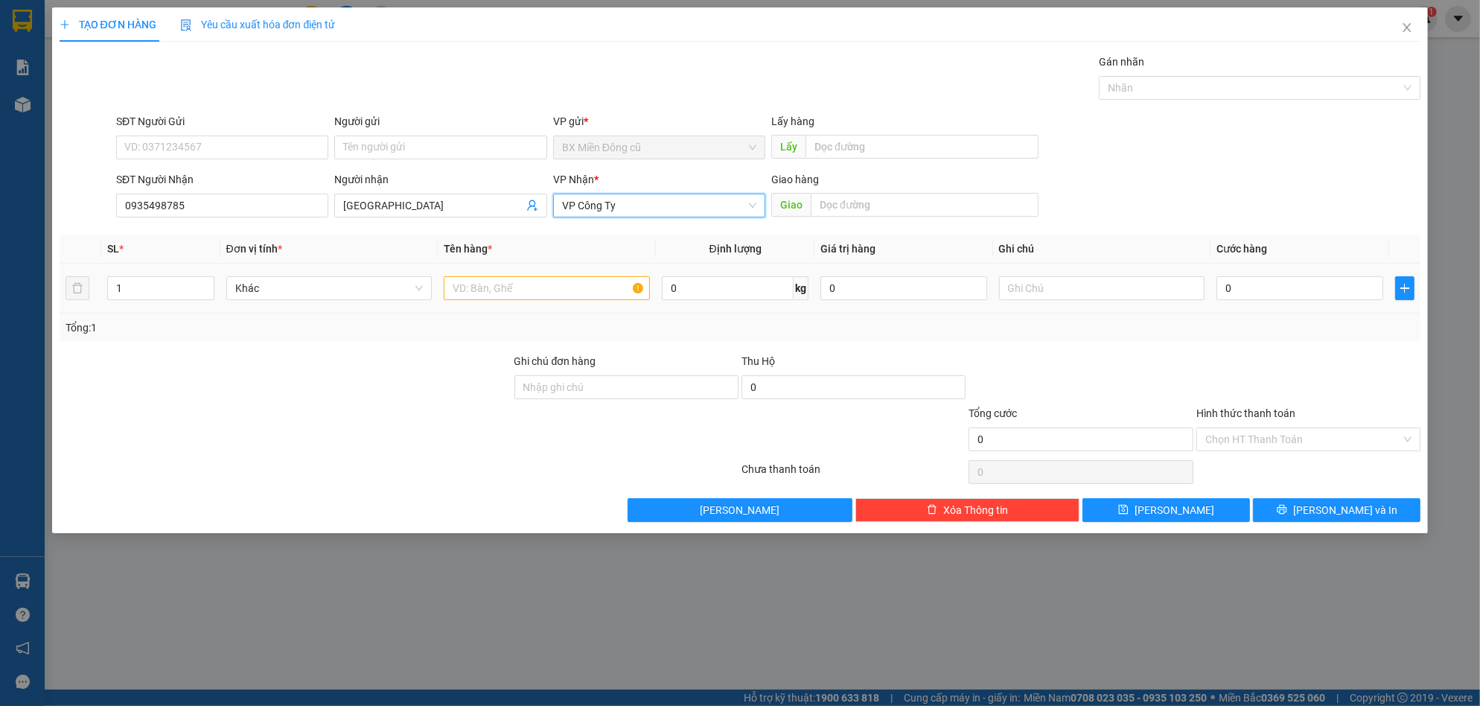
click at [513, 275] on div at bounding box center [547, 288] width 206 height 30
click at [525, 294] on input "text" at bounding box center [547, 288] width 206 height 24
click at [538, 281] on input "text" at bounding box center [547, 288] width 206 height 24
paste input "ê"
paste input "ệ"
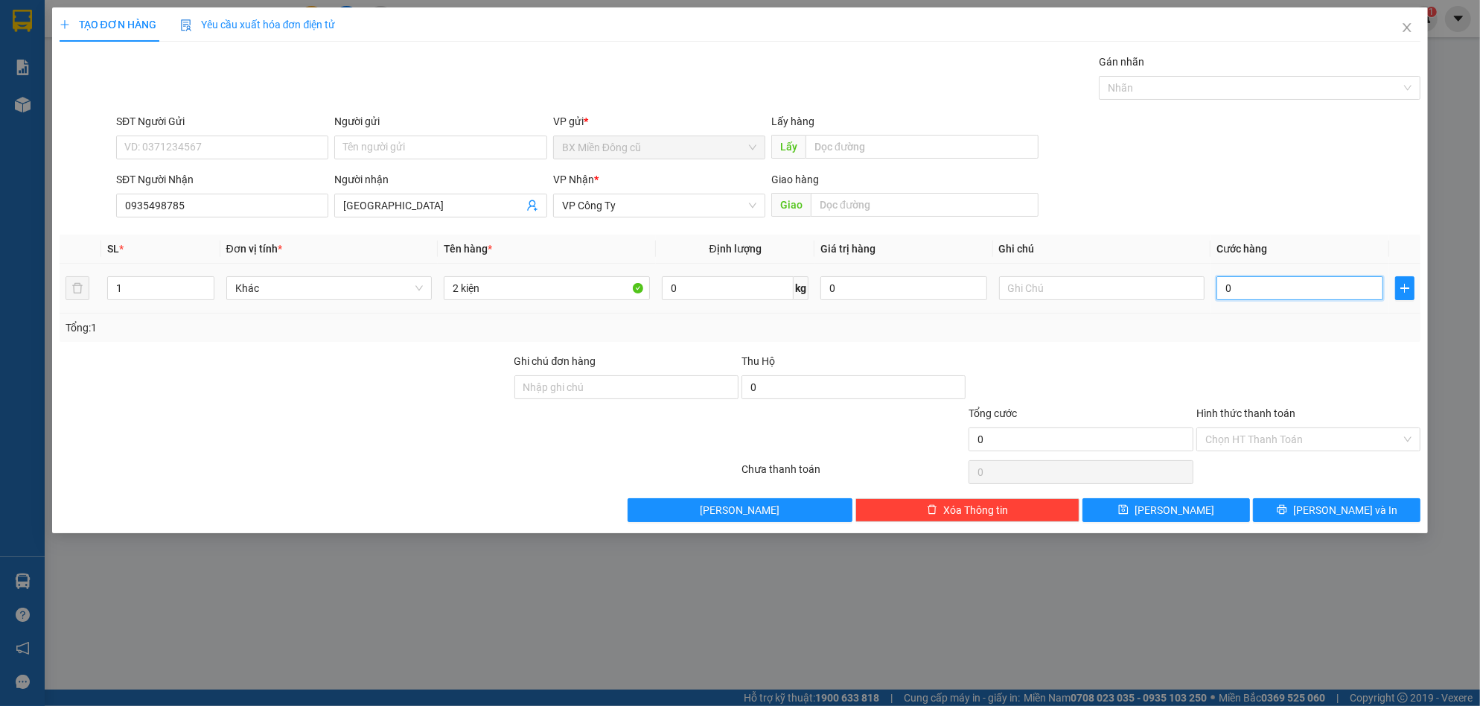
click at [1260, 299] on input "0" at bounding box center [1300, 288] width 167 height 24
click at [1328, 500] on button "[PERSON_NAME] và In" at bounding box center [1337, 510] width 168 height 24
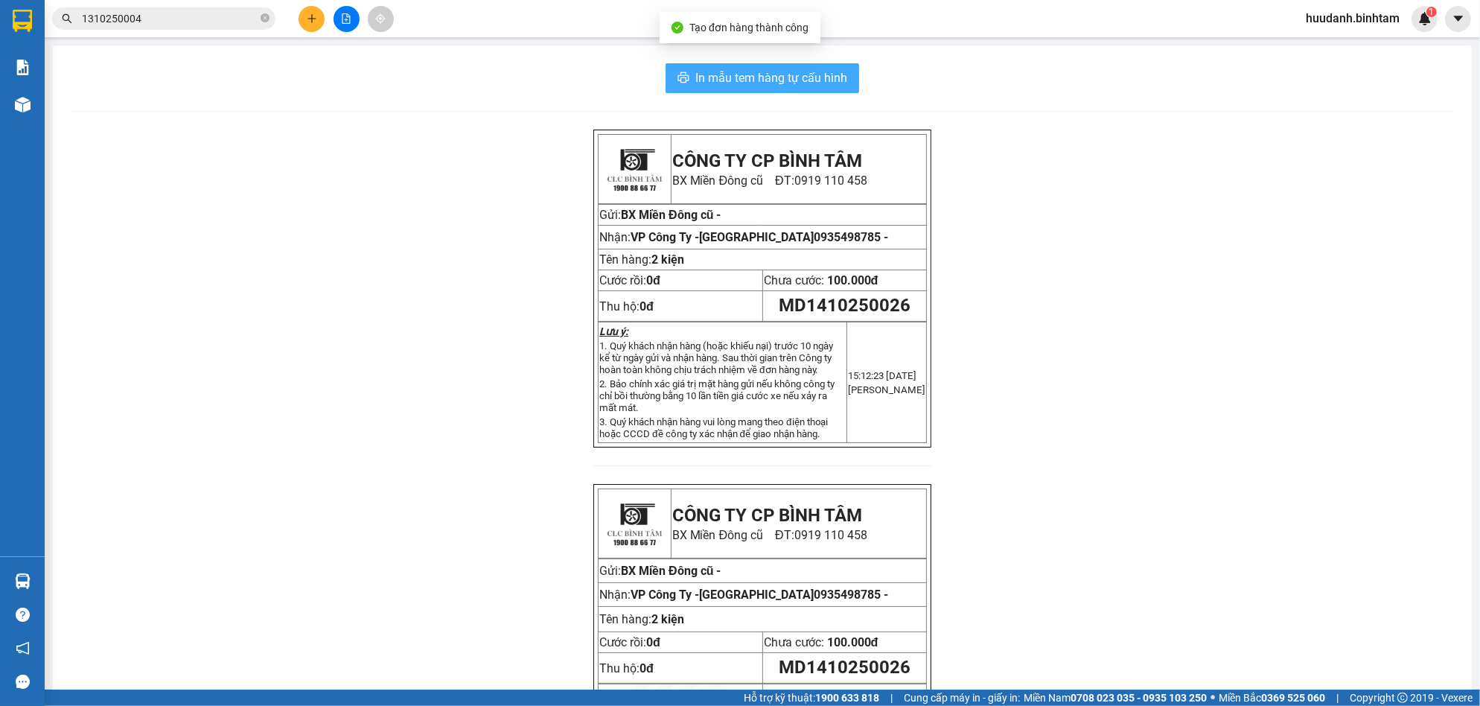
click at [824, 85] on span "In mẫu tem hàng tự cấu hình" at bounding box center [772, 78] width 152 height 19
click at [310, 22] on icon "plus" at bounding box center [312, 18] width 10 height 10
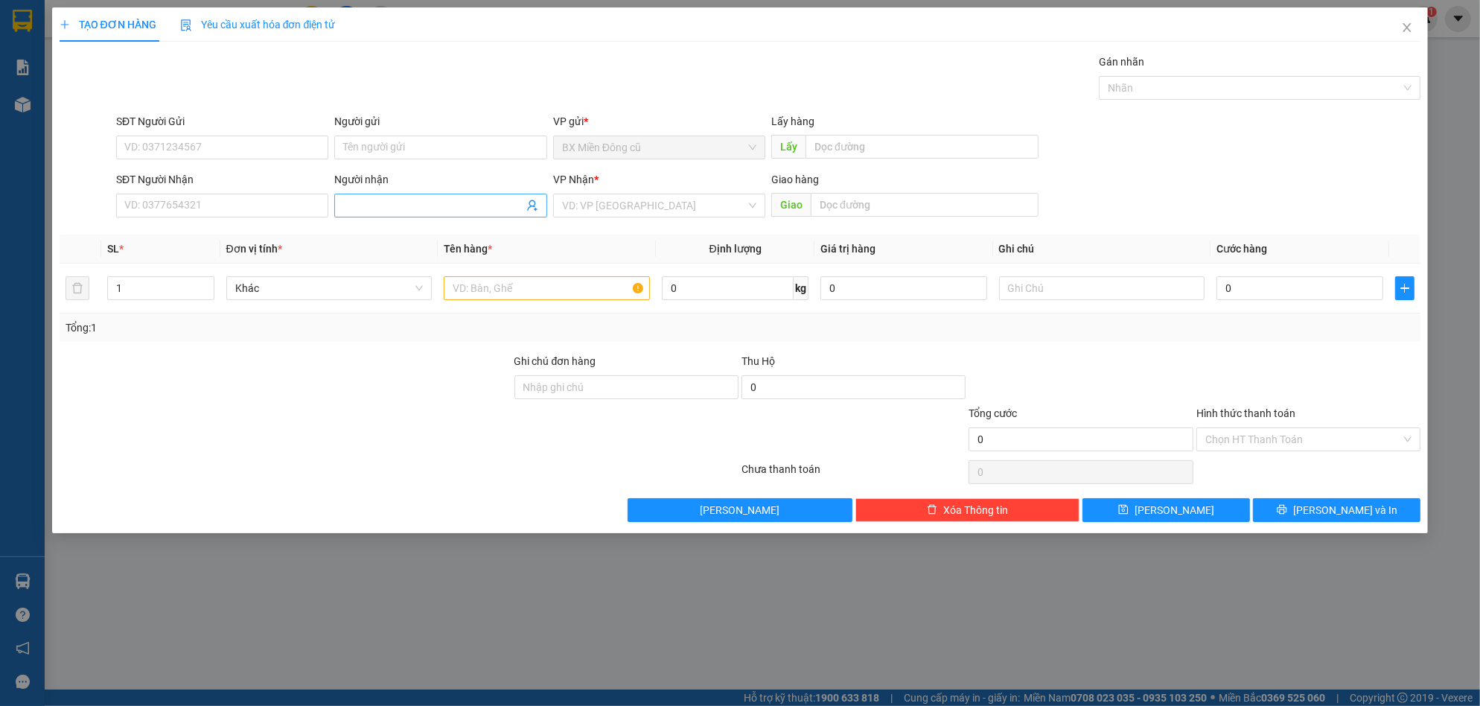
click at [378, 197] on input "Người nhận" at bounding box center [432, 205] width 179 height 16
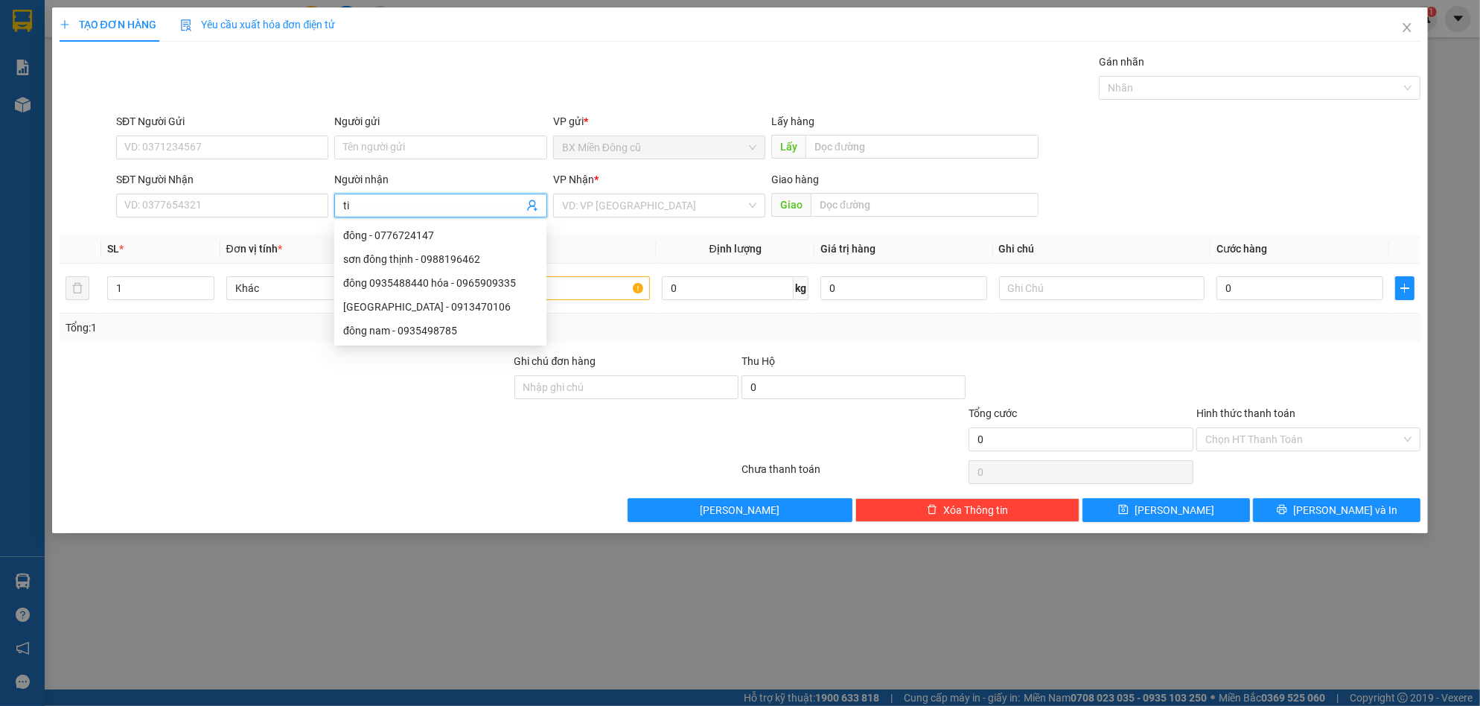
paste input "ê"
paste input "ền"
click at [417, 254] on div "tiền tiền - 0387079967" at bounding box center [440, 259] width 194 height 16
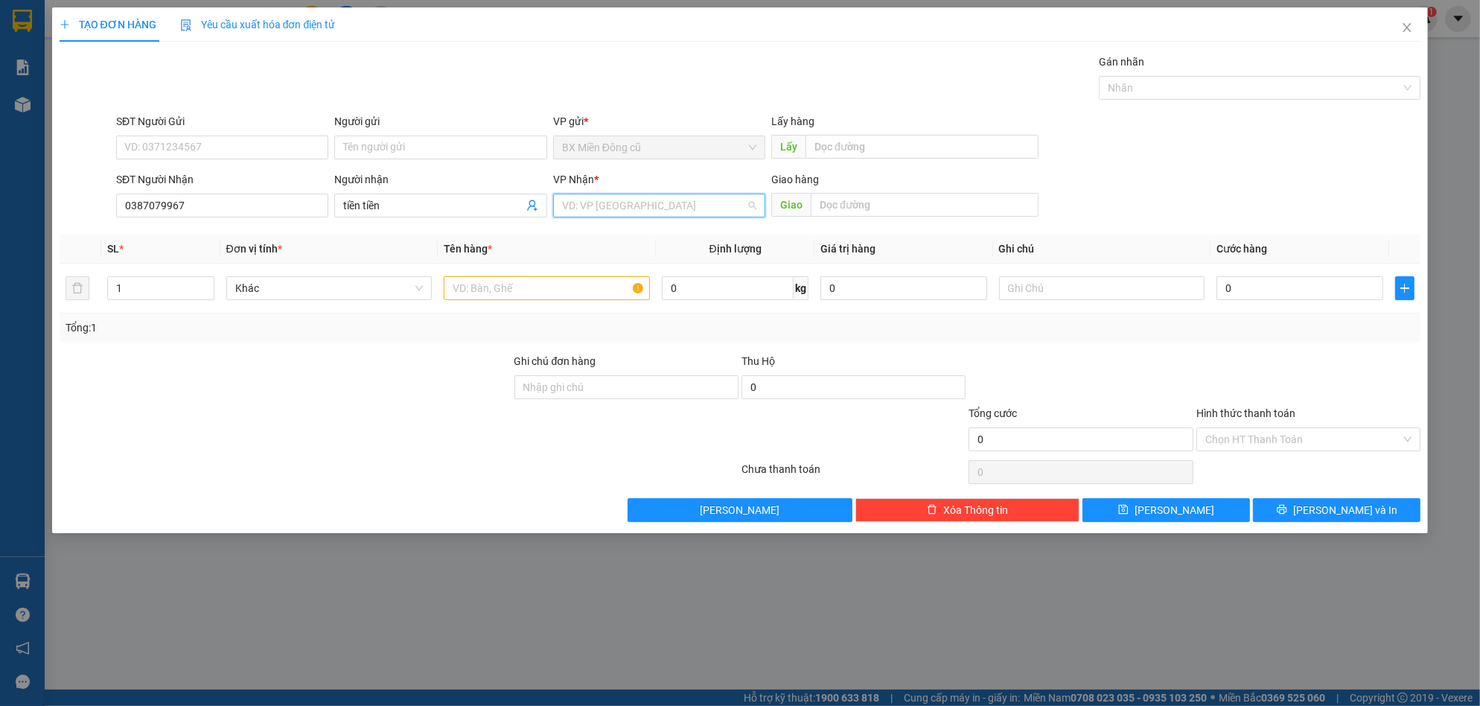
click at [667, 210] on input "search" at bounding box center [654, 205] width 184 height 22
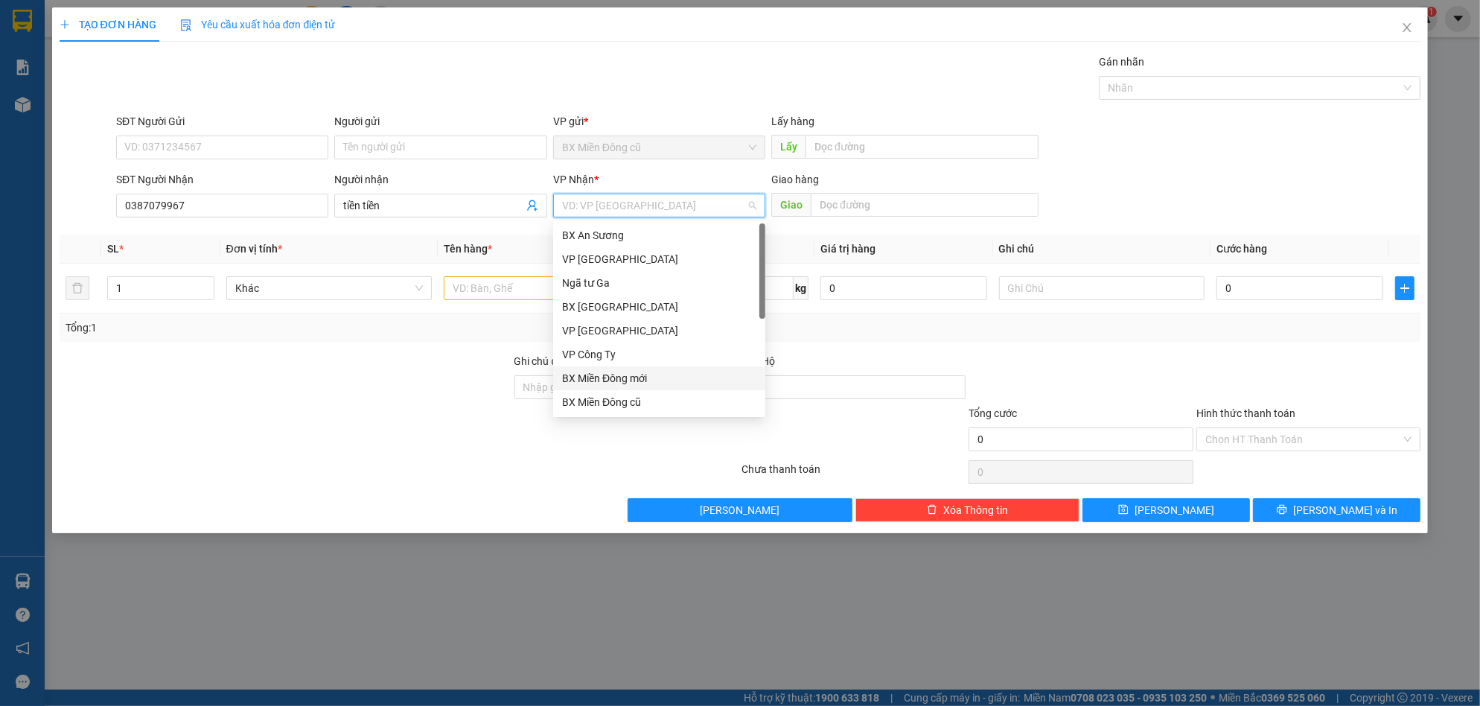
scroll to position [48, 0]
click at [589, 374] on div "Dọc đường" at bounding box center [659, 378] width 194 height 16
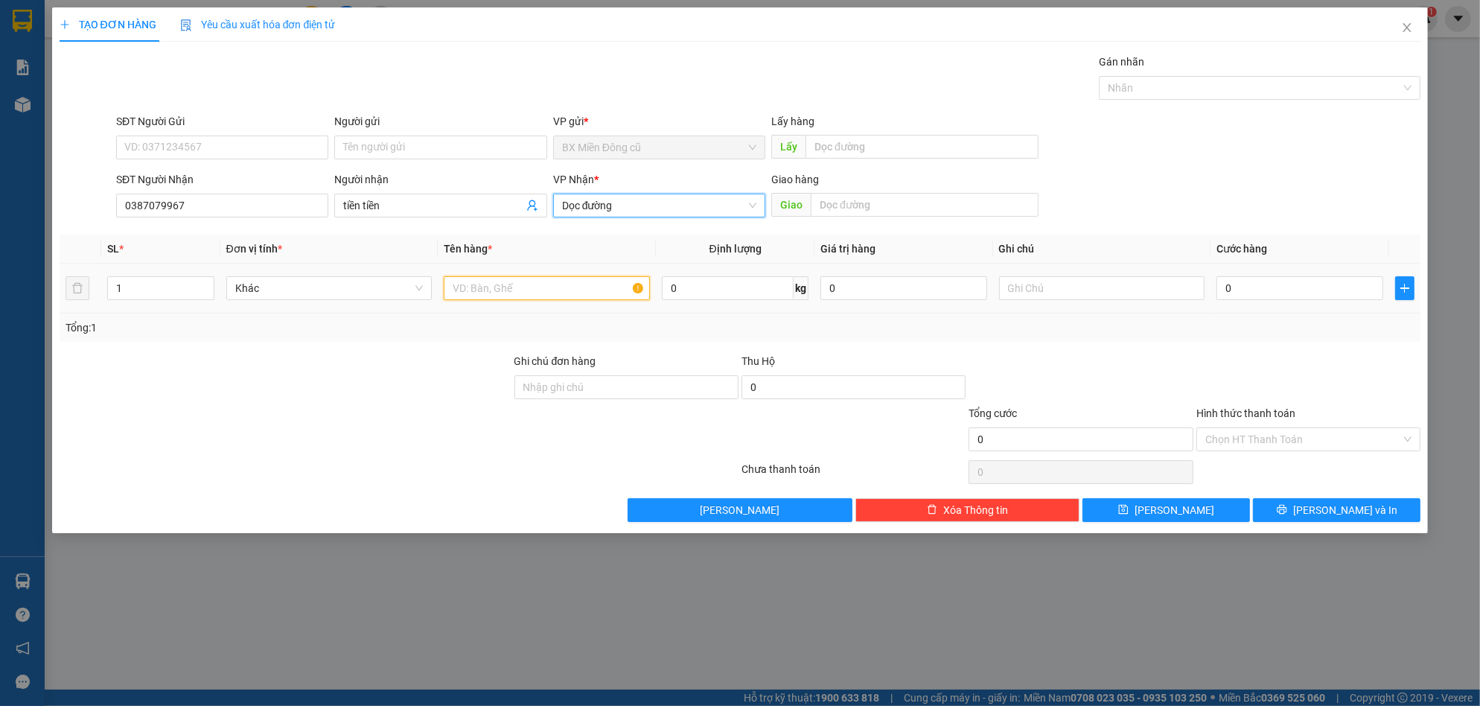
click at [523, 284] on input "text" at bounding box center [547, 288] width 206 height 24
paste input "ê"
paste input "ệ"
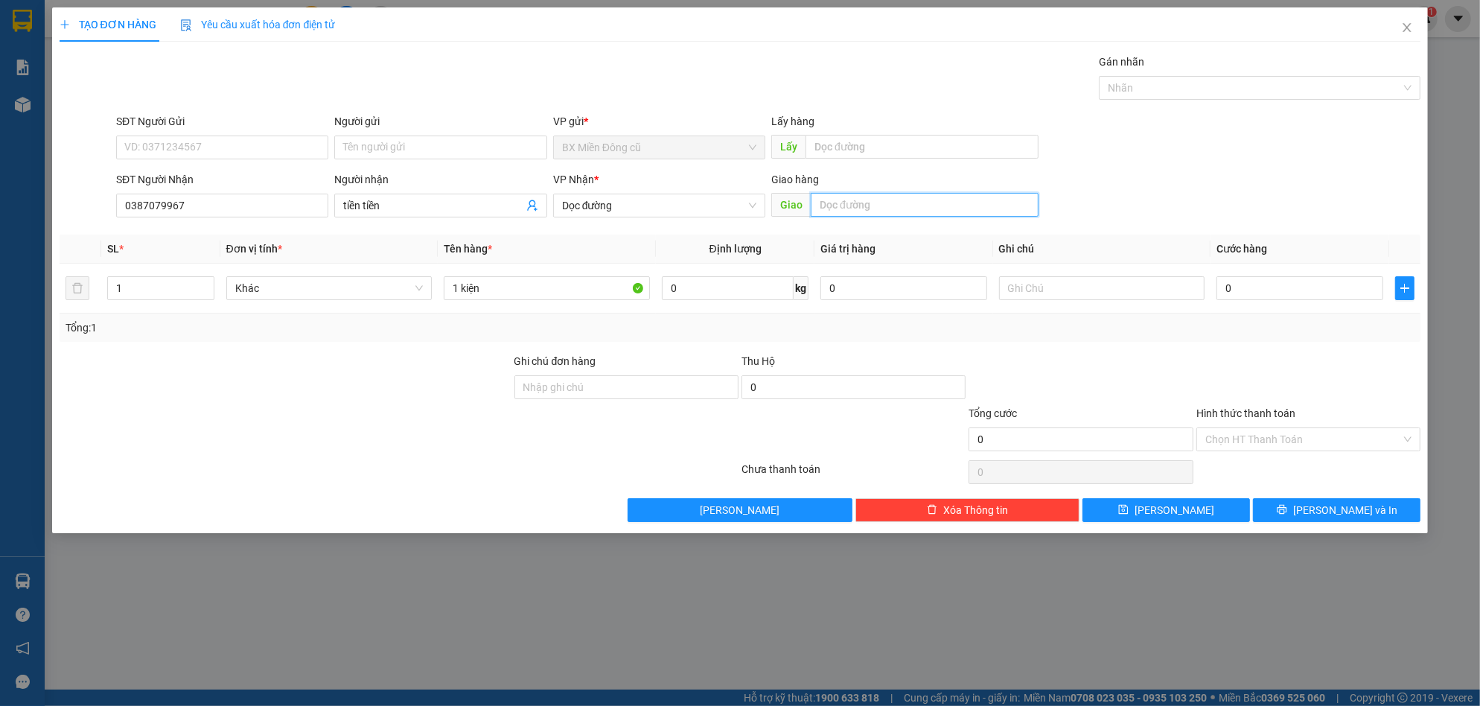
click at [837, 209] on input "text" at bounding box center [925, 205] width 228 height 24
paste input "ô"
paste input "ộ"
paste input "đ"
paste input "ưc"
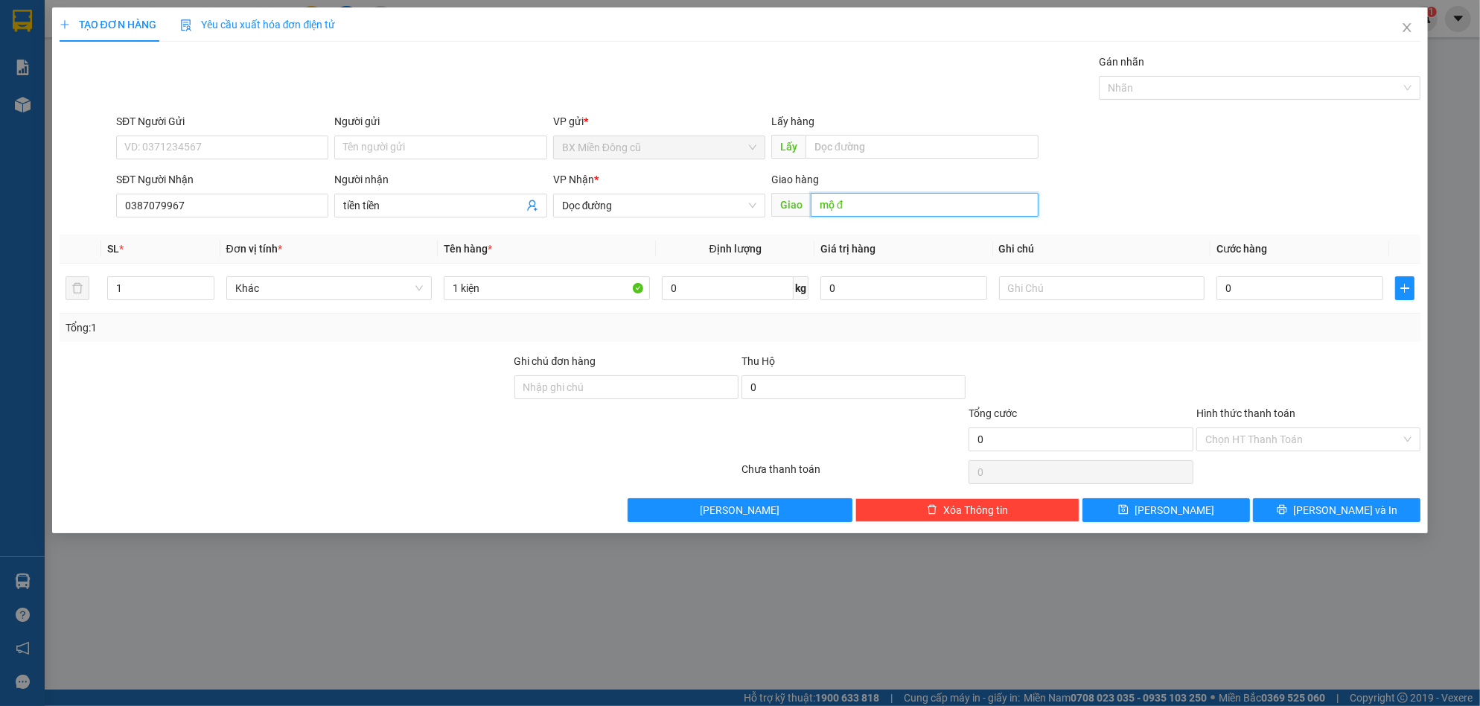
paste input "ức"
click at [1247, 291] on input "0" at bounding box center [1300, 288] width 167 height 24
click at [1288, 509] on icon "printer" at bounding box center [1282, 509] width 10 height 10
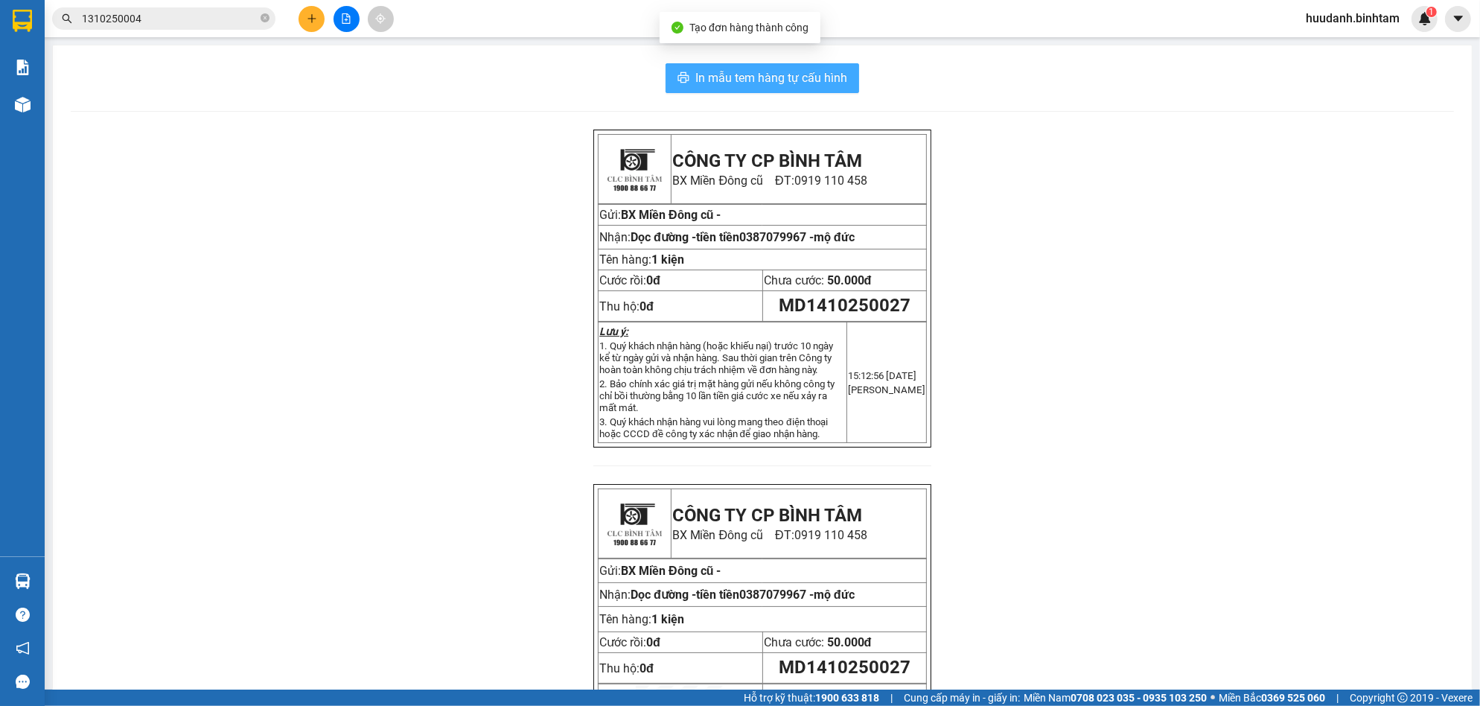
click at [772, 70] on span "In mẫu tem hàng tự cấu hình" at bounding box center [772, 78] width 152 height 19
click at [311, 16] on icon "plus" at bounding box center [312, 18] width 10 height 10
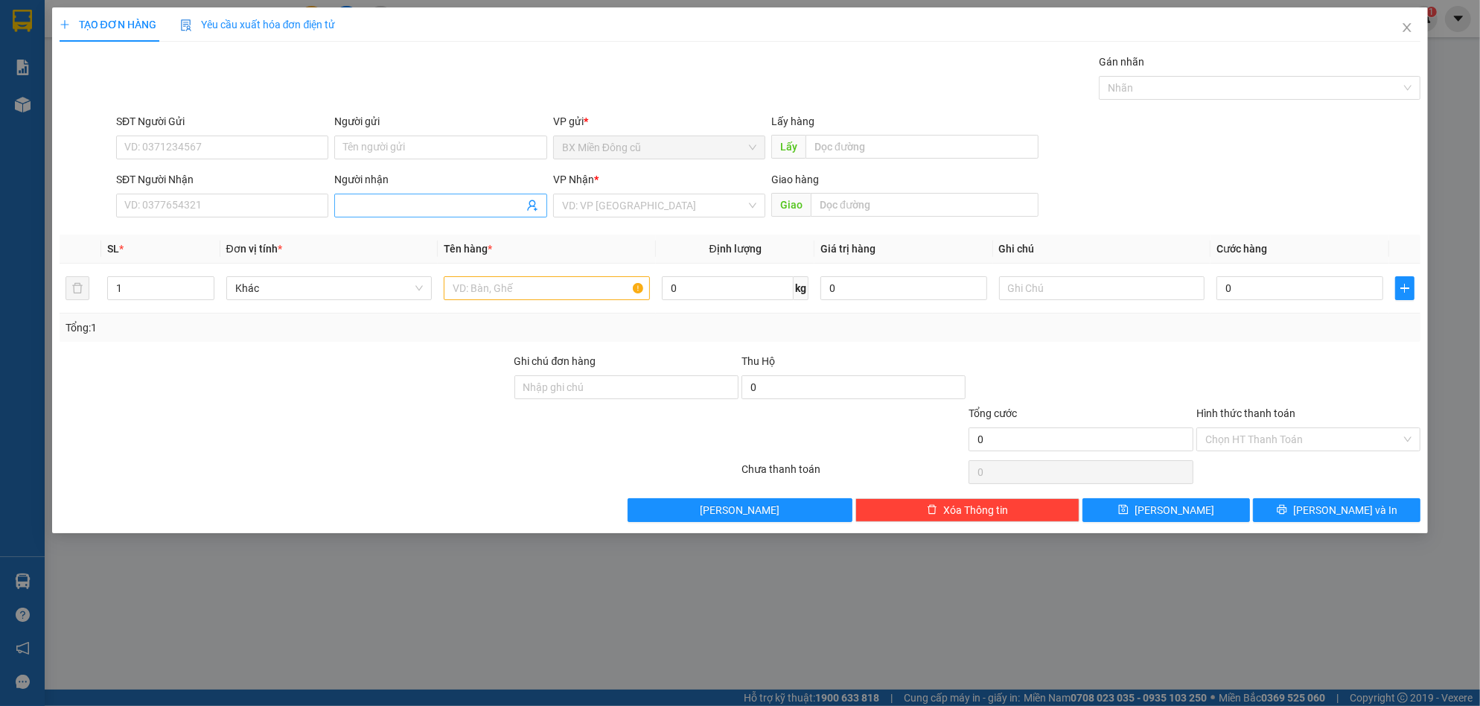
click at [411, 199] on input "Người nhận" at bounding box center [432, 205] width 179 height 16
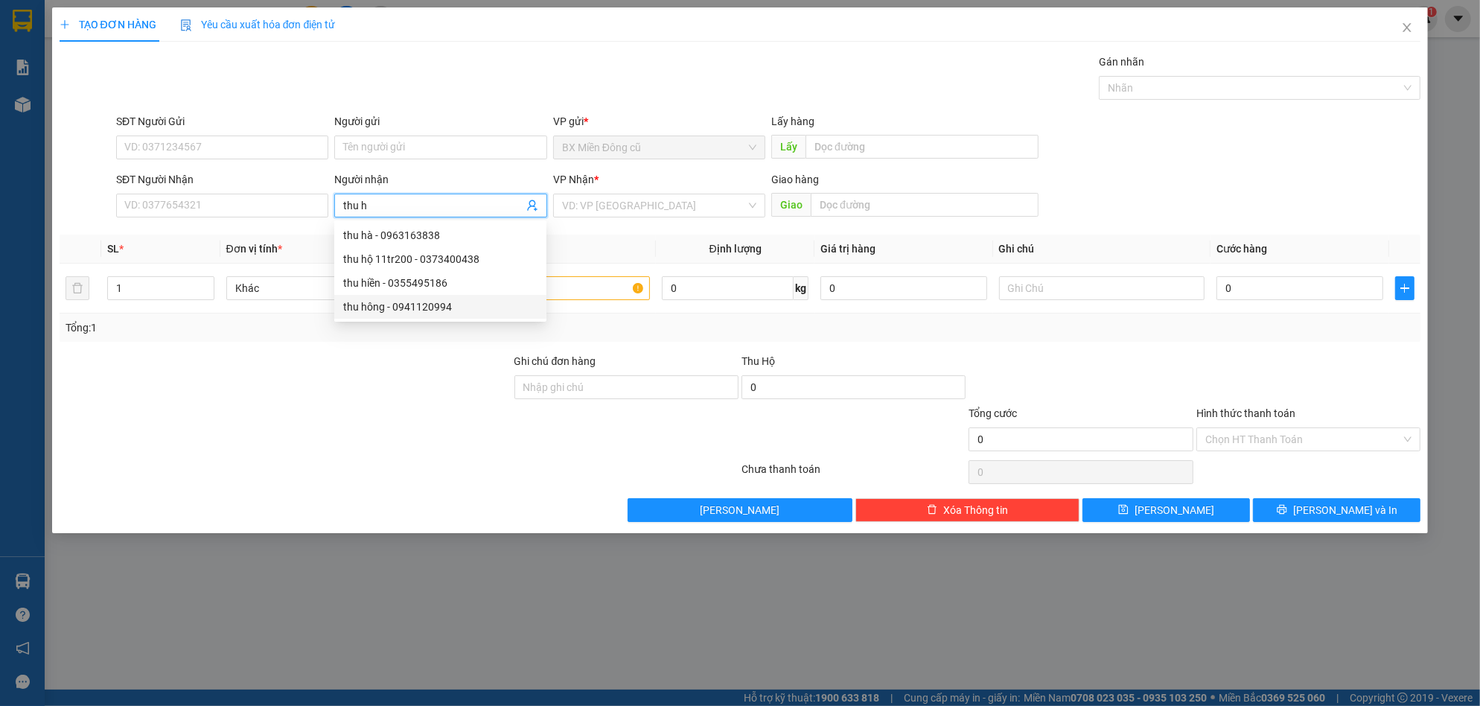
click at [439, 304] on div "thu hông - 0941120994" at bounding box center [440, 307] width 194 height 16
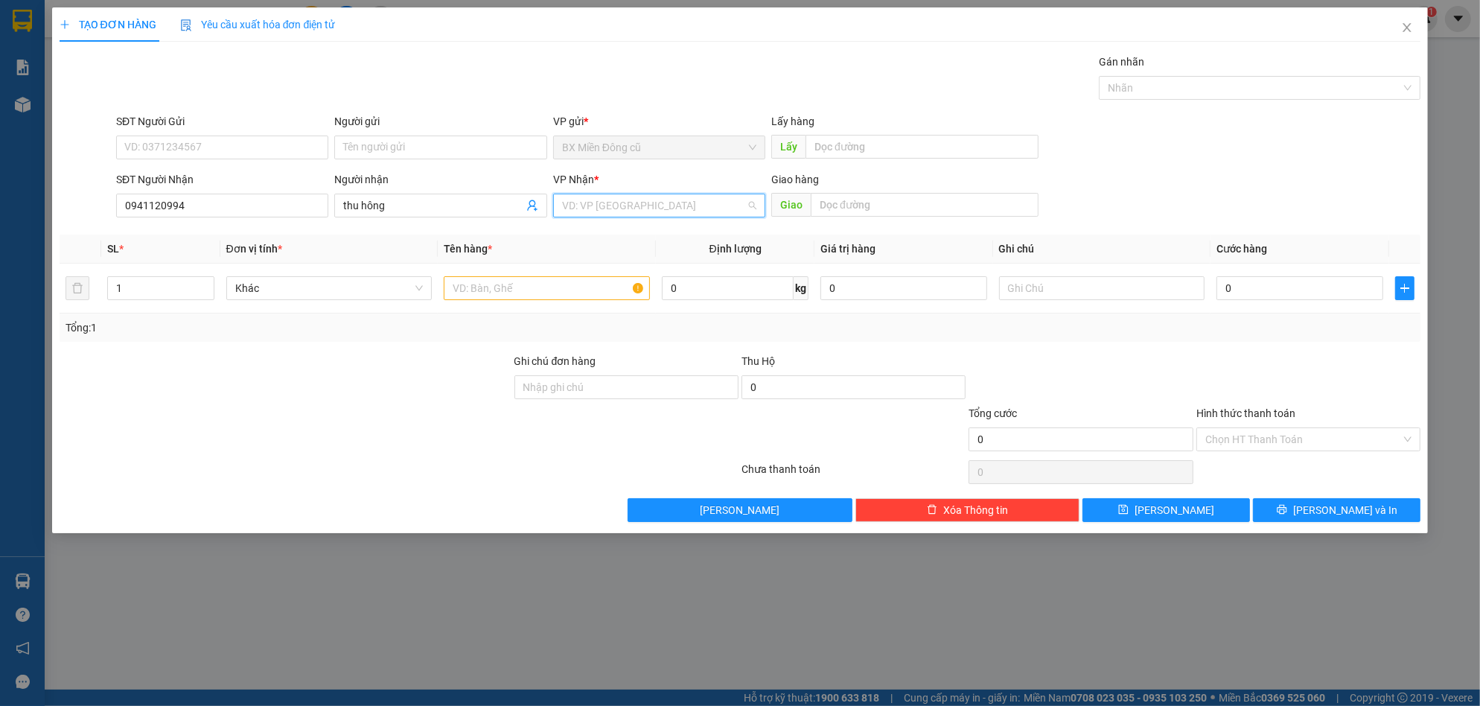
click at [600, 204] on input "search" at bounding box center [654, 205] width 184 height 22
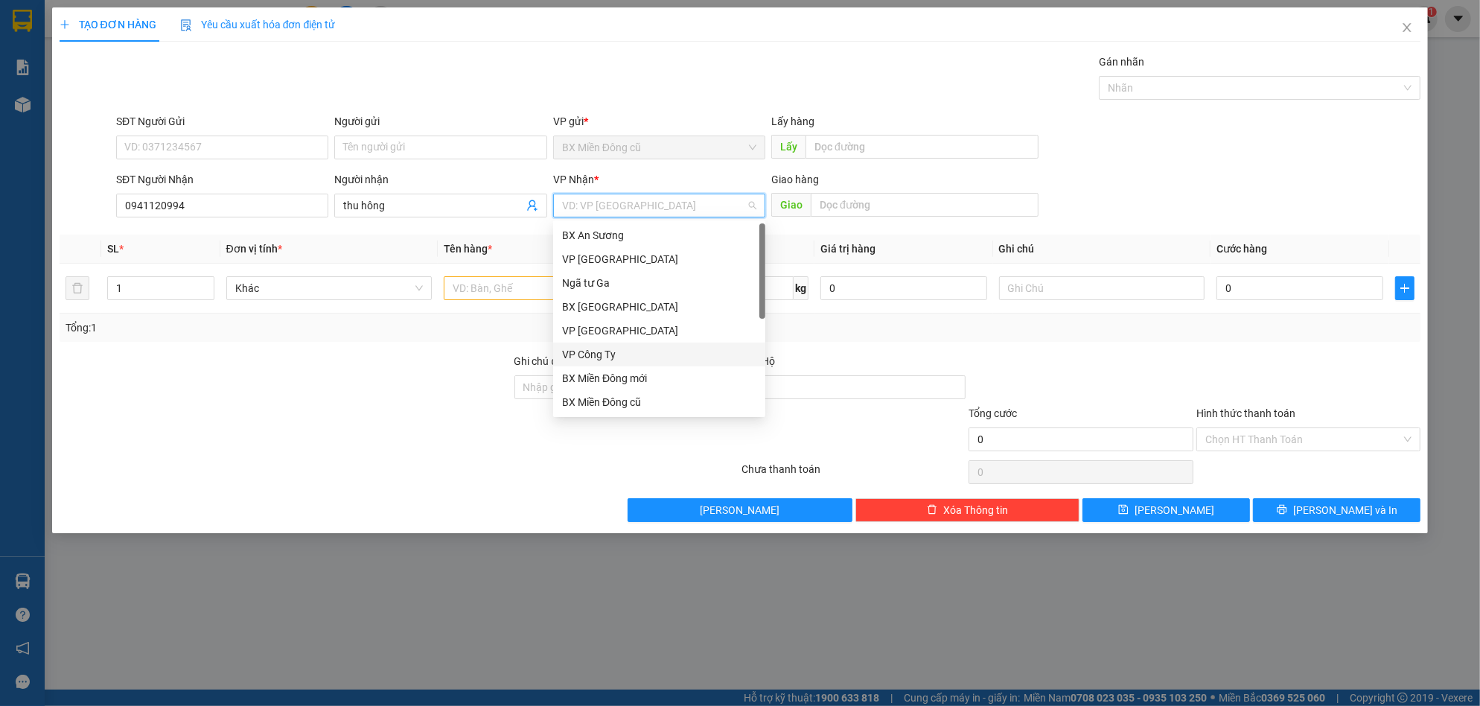
click at [582, 350] on div "VP Công Ty" at bounding box center [659, 354] width 194 height 16
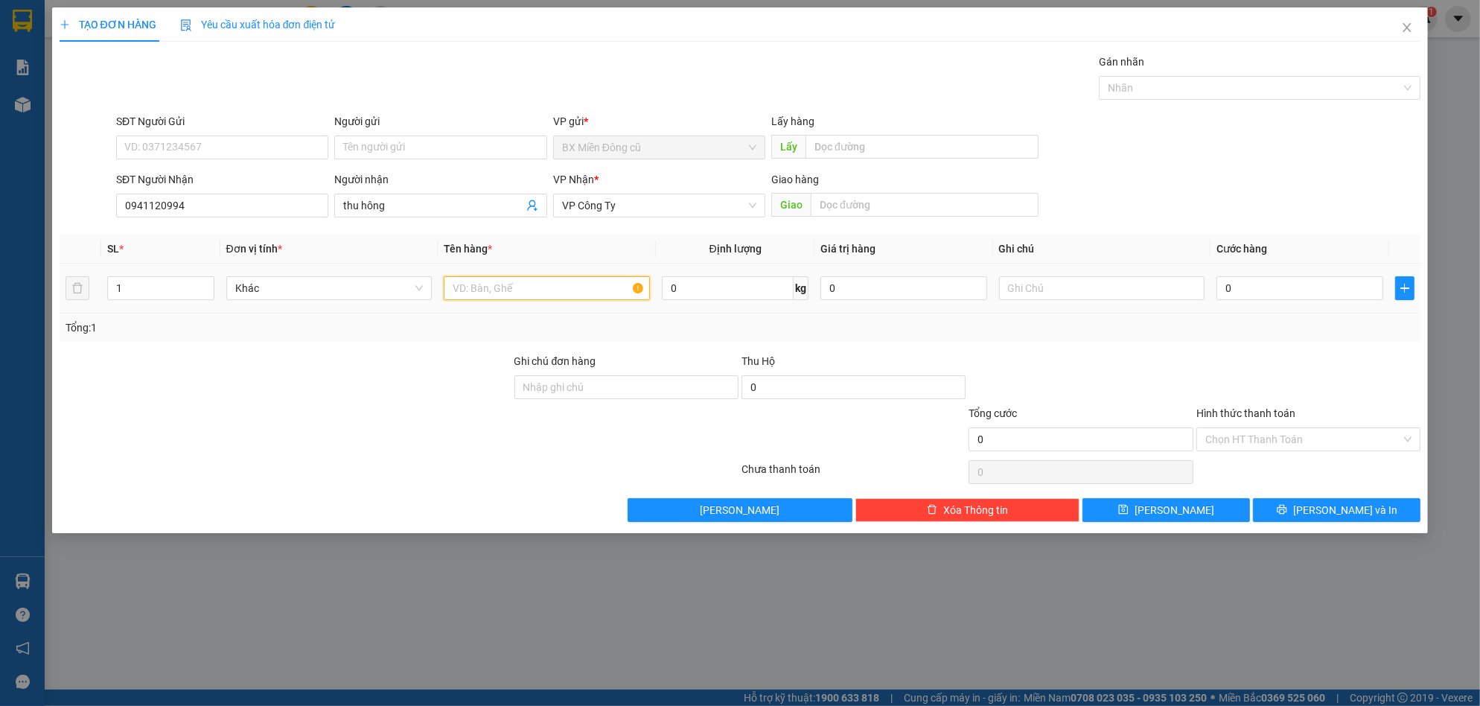
click at [519, 285] on input "text" at bounding box center [547, 288] width 206 height 24
paste input "ê"
paste input "ệ"
click at [1276, 295] on input "0" at bounding box center [1300, 288] width 167 height 24
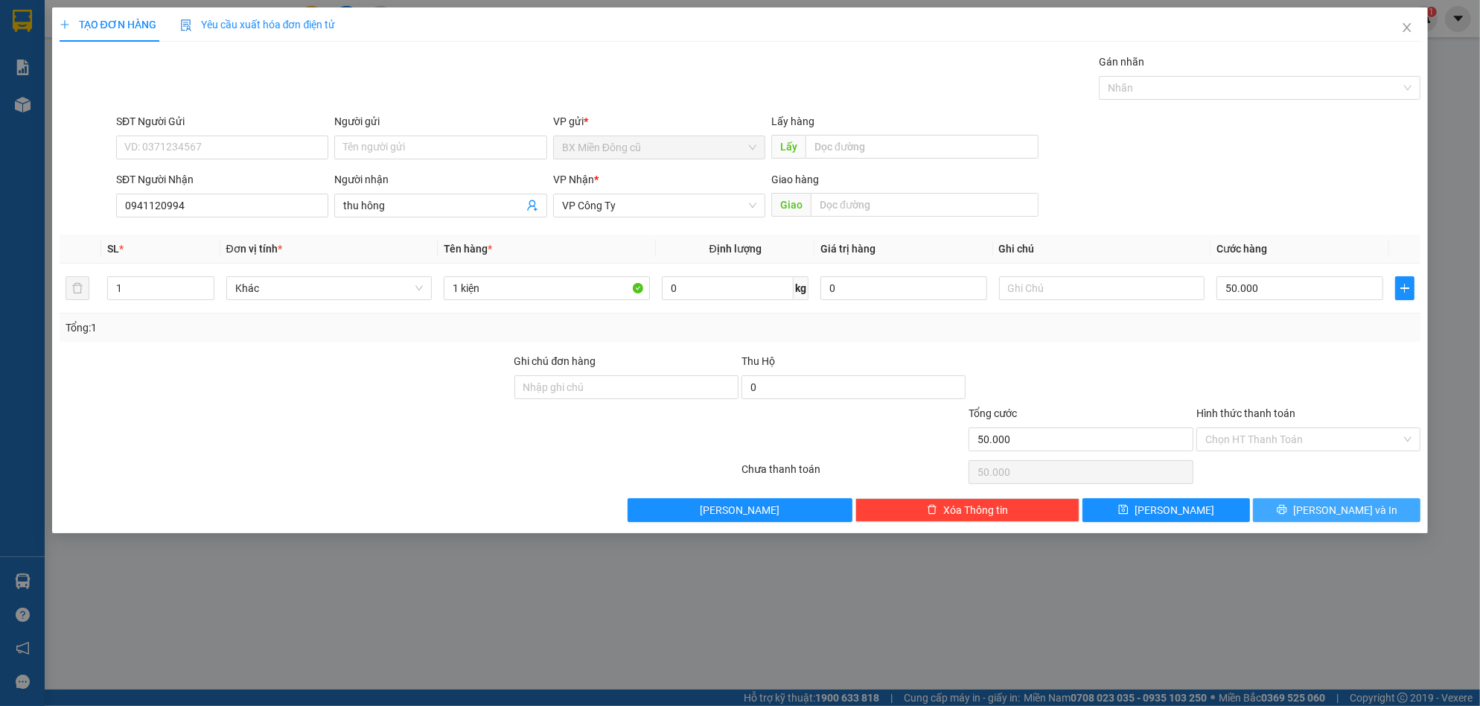
click at [1326, 500] on button "[PERSON_NAME] và In" at bounding box center [1337, 510] width 168 height 24
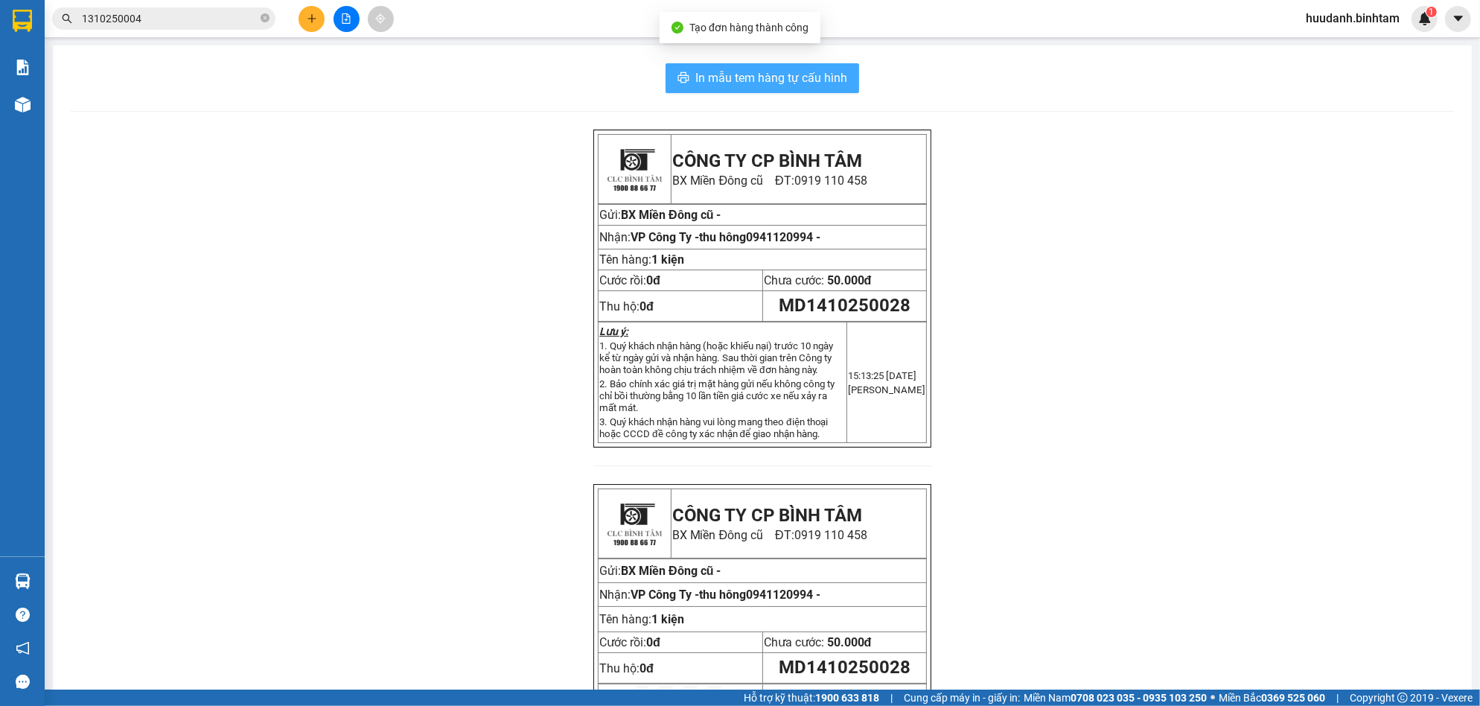
click at [802, 84] on span "In mẫu tem hàng tự cấu hình" at bounding box center [772, 78] width 152 height 19
click at [306, 16] on button at bounding box center [312, 19] width 26 height 26
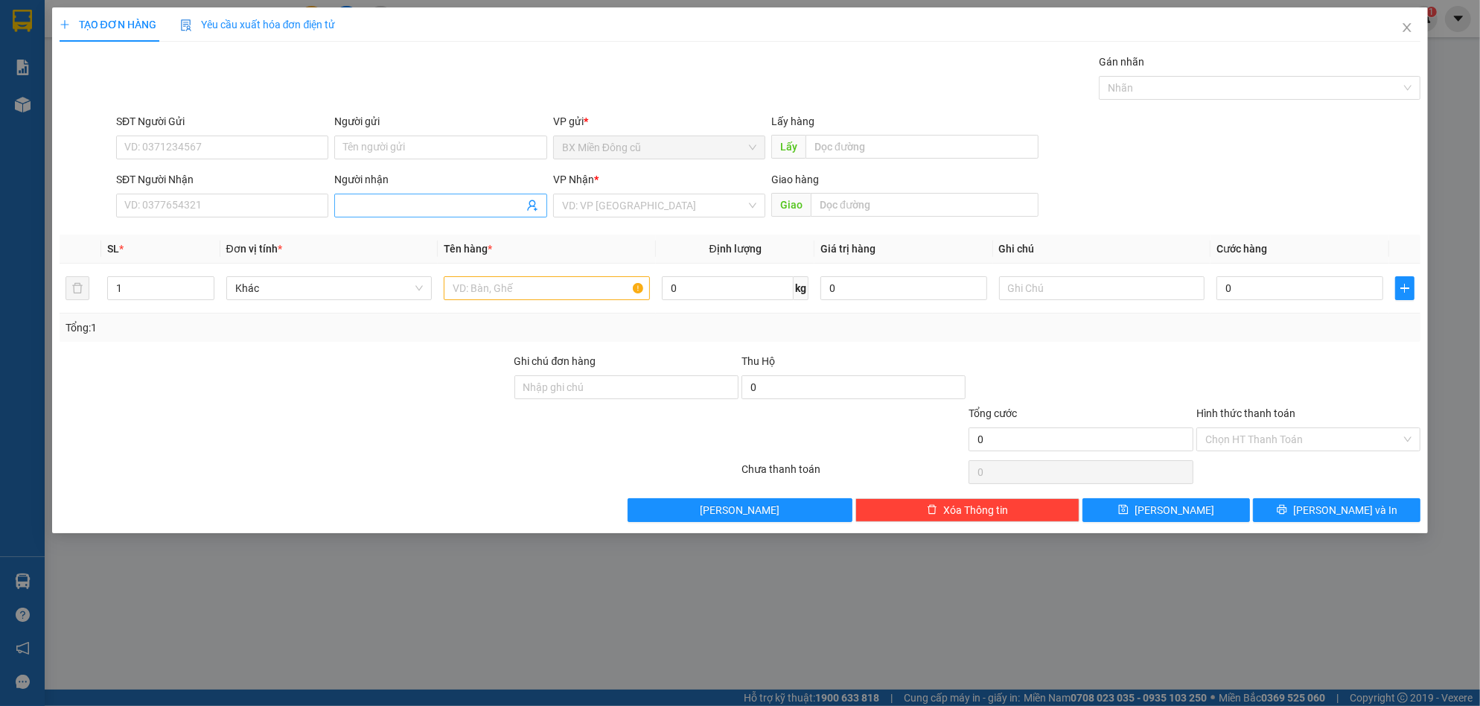
click at [373, 206] on input "Người nhận" at bounding box center [432, 205] width 179 height 16
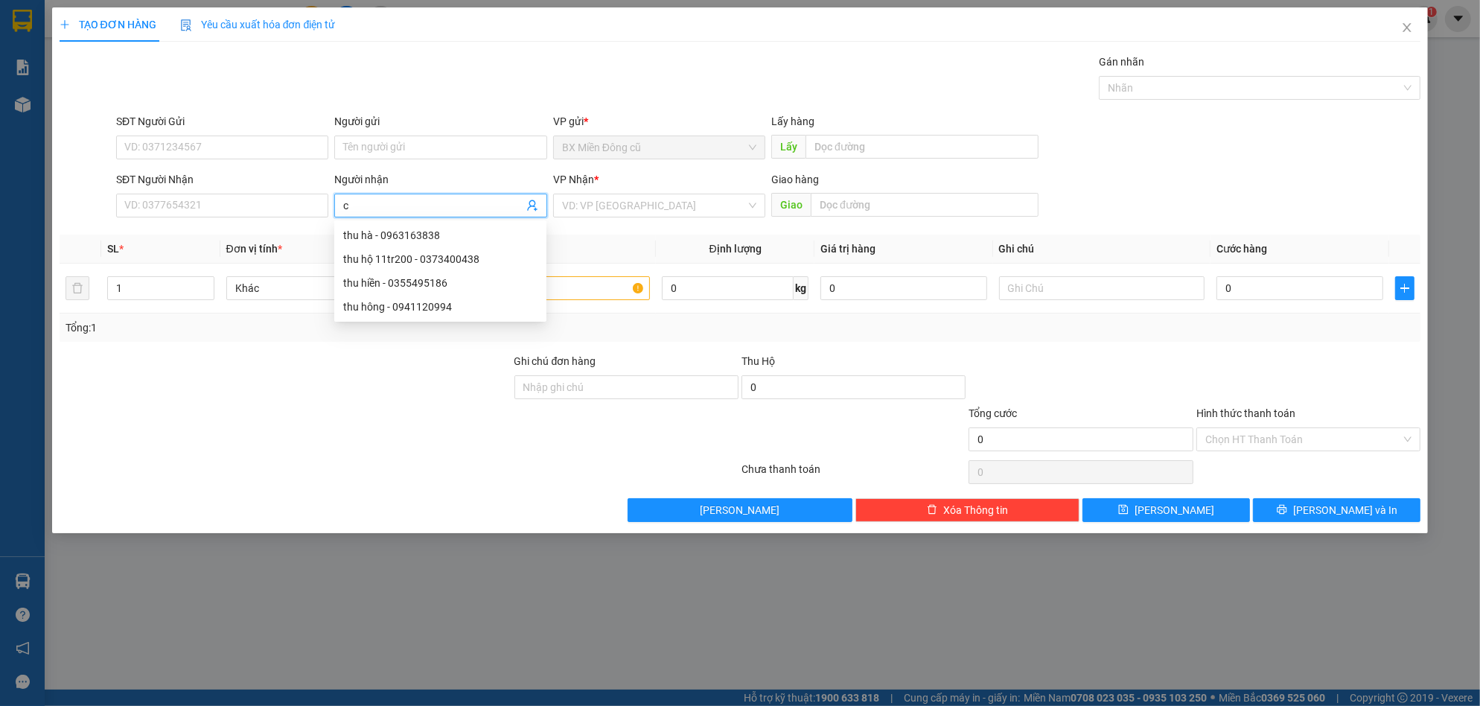
paste input "ô"
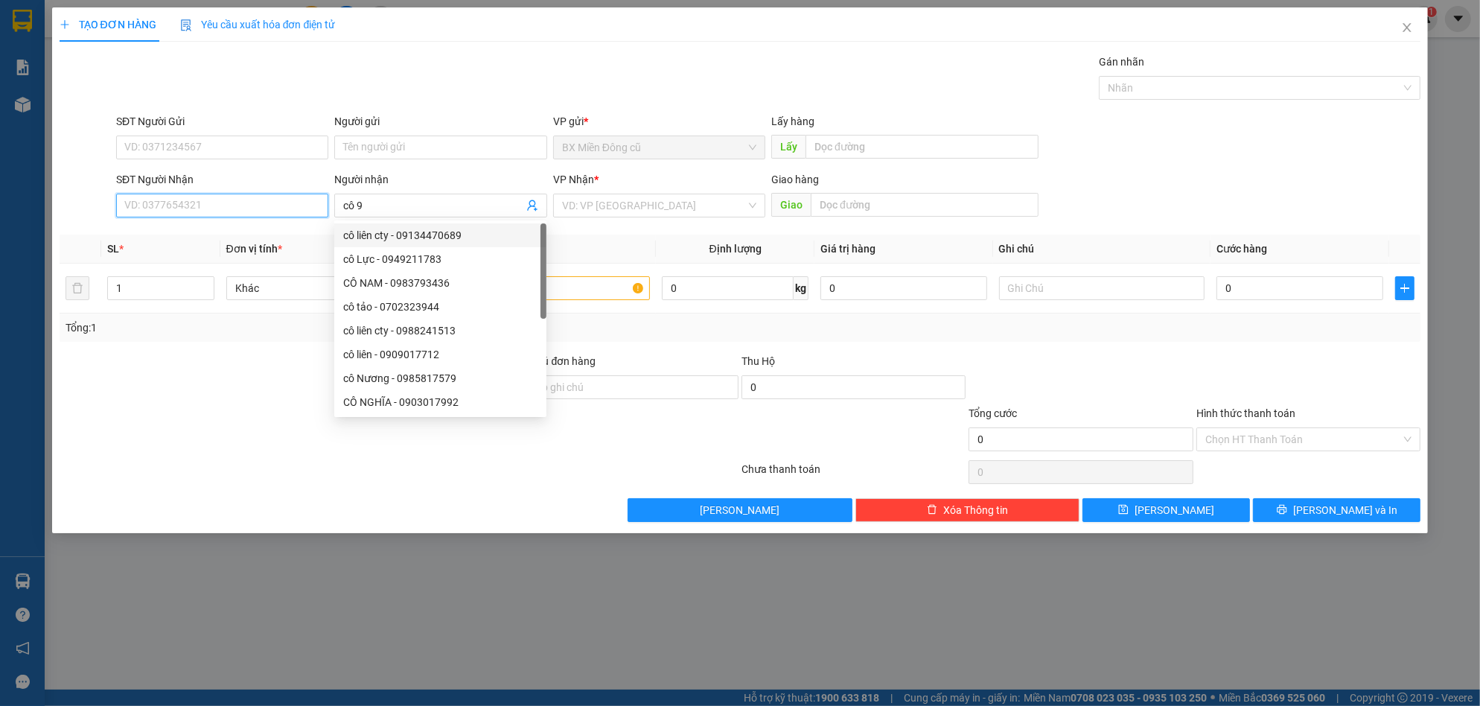
click at [284, 196] on input "SĐT Người Nhận" at bounding box center [222, 206] width 212 height 24
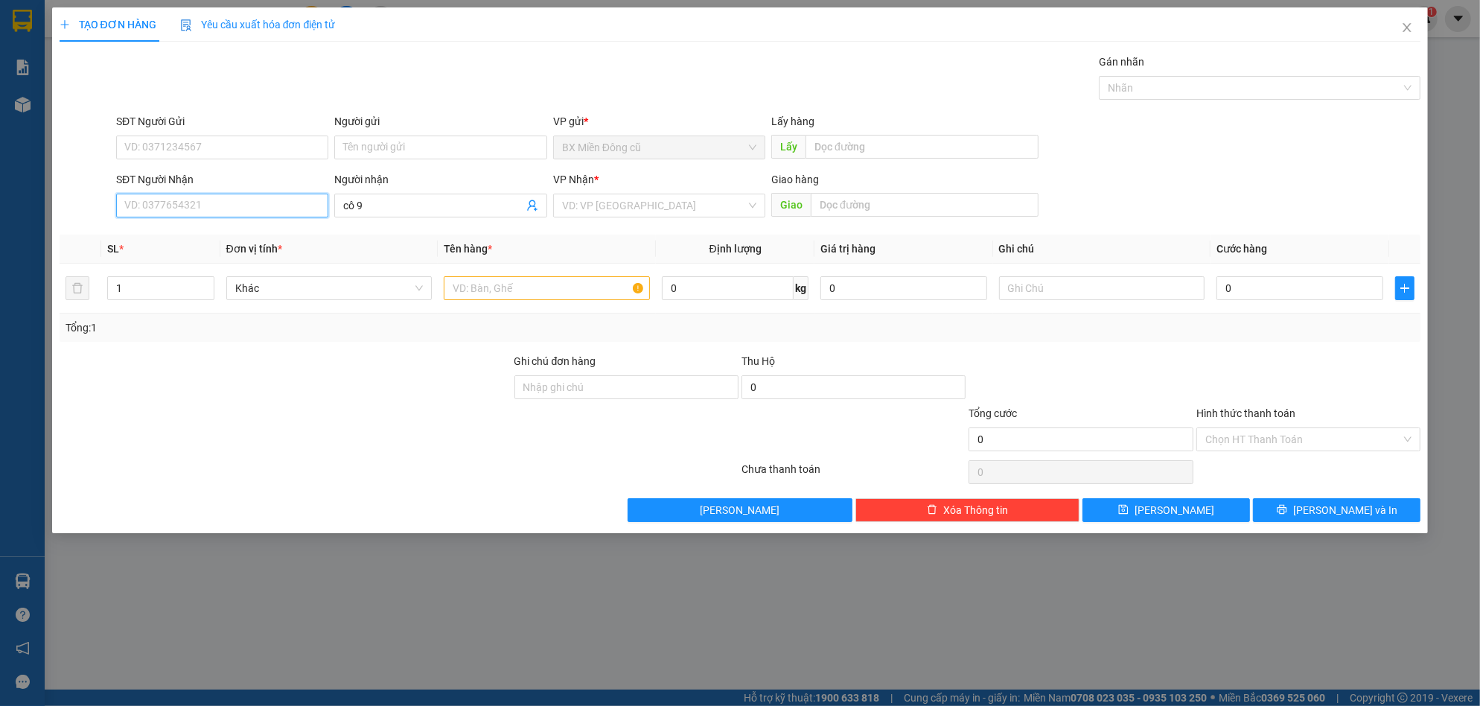
click at [260, 200] on input "SĐT Người Nhận" at bounding box center [222, 206] width 212 height 24
click at [209, 229] on div "0961785542 - cô 9" at bounding box center [222, 235] width 194 height 16
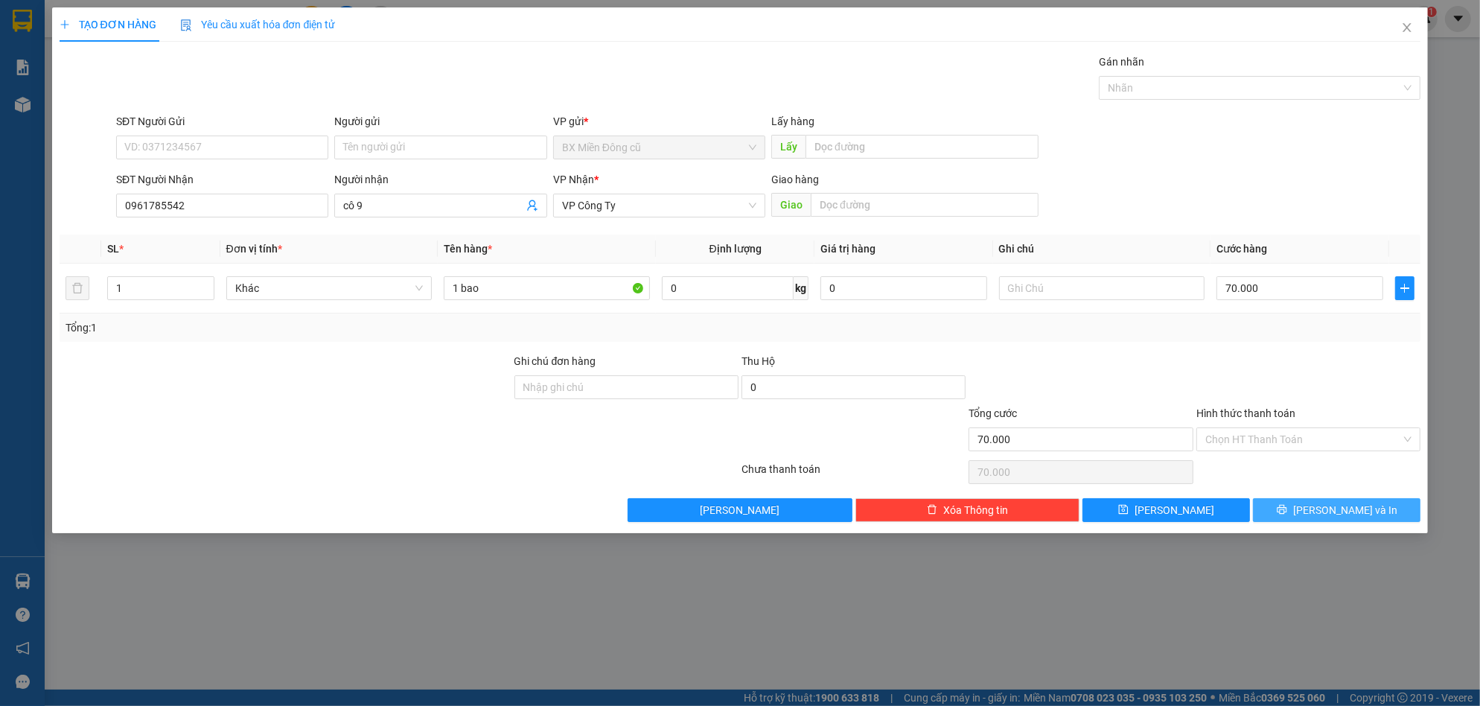
click at [1288, 507] on icon "printer" at bounding box center [1282, 509] width 10 height 10
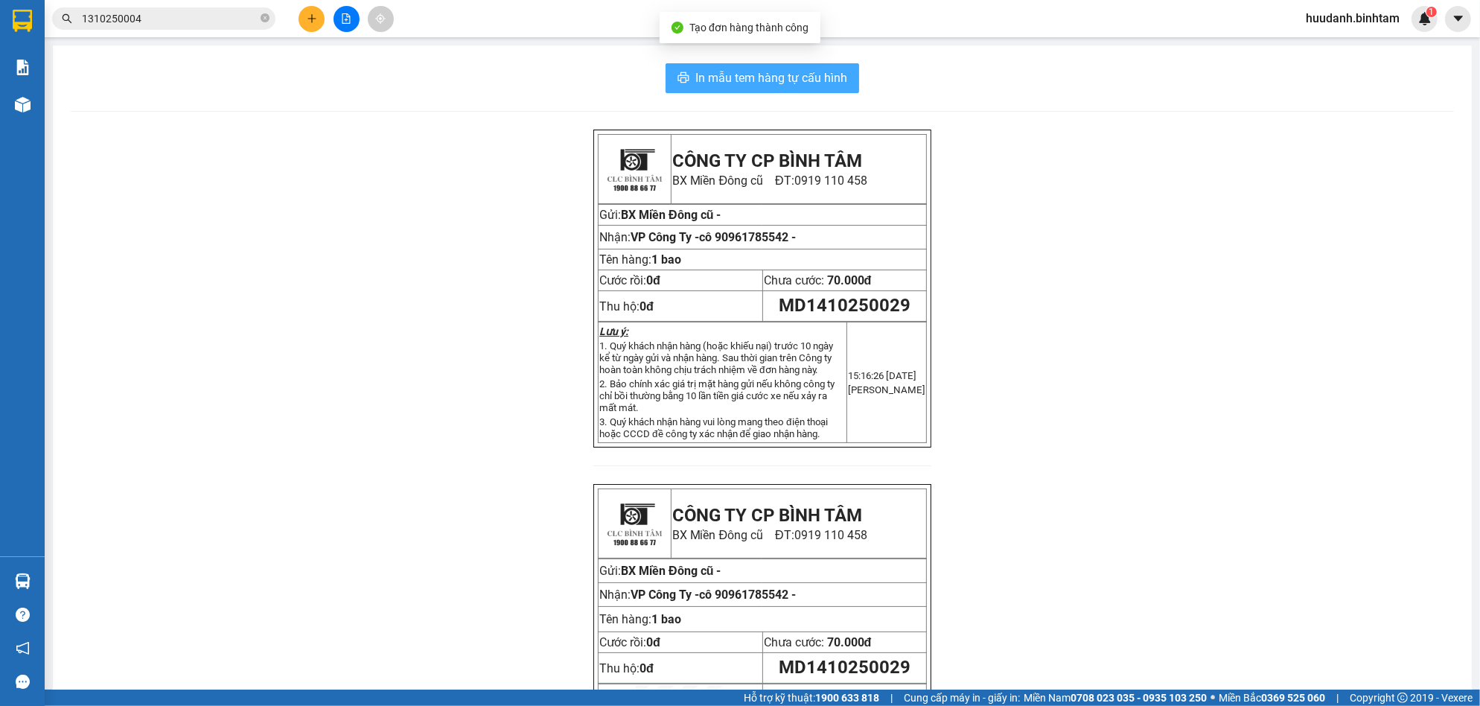
click at [779, 80] on span "In mẫu tem hàng tự cấu hình" at bounding box center [772, 78] width 152 height 19
click at [314, 15] on icon "plus" at bounding box center [312, 18] width 10 height 10
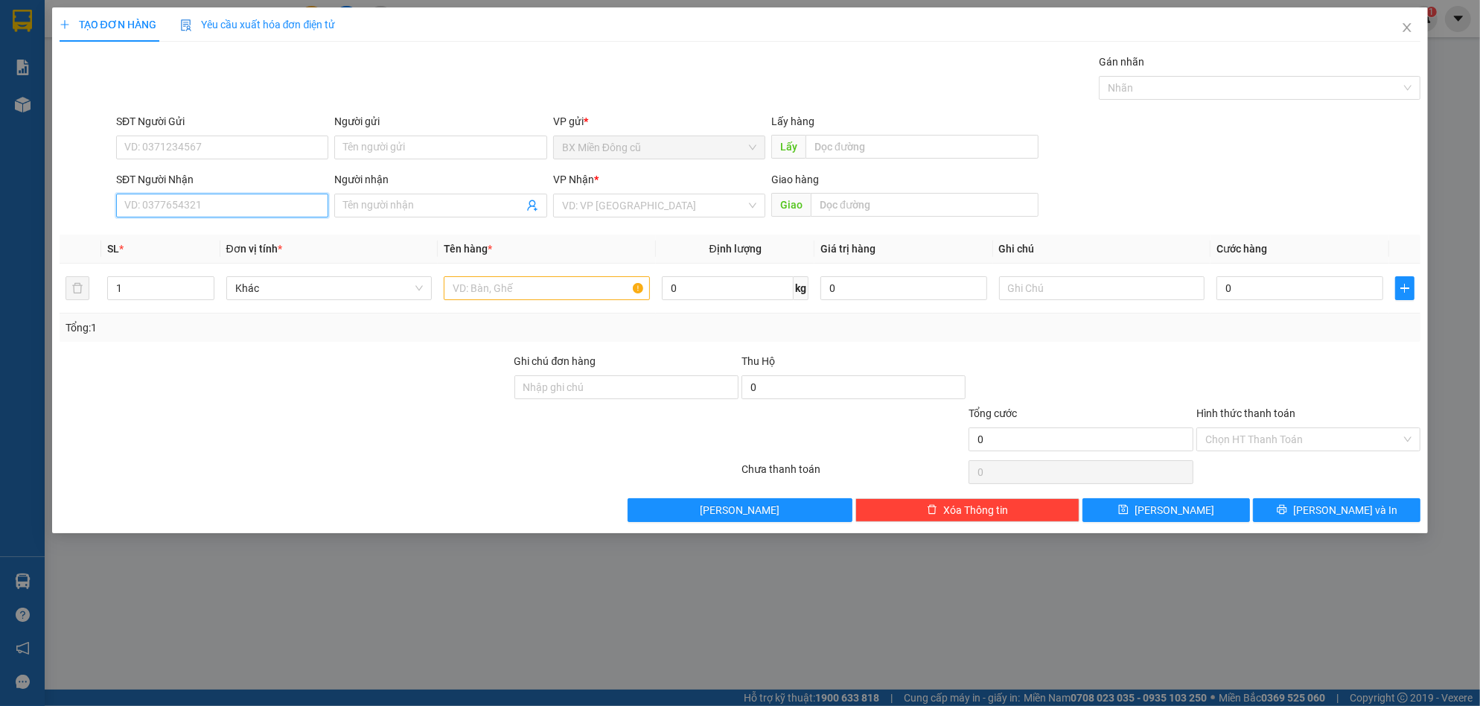
click at [191, 203] on input "SĐT Người Nhận" at bounding box center [222, 206] width 212 height 24
click at [198, 232] on div "0911655479 - lai" at bounding box center [222, 235] width 194 height 16
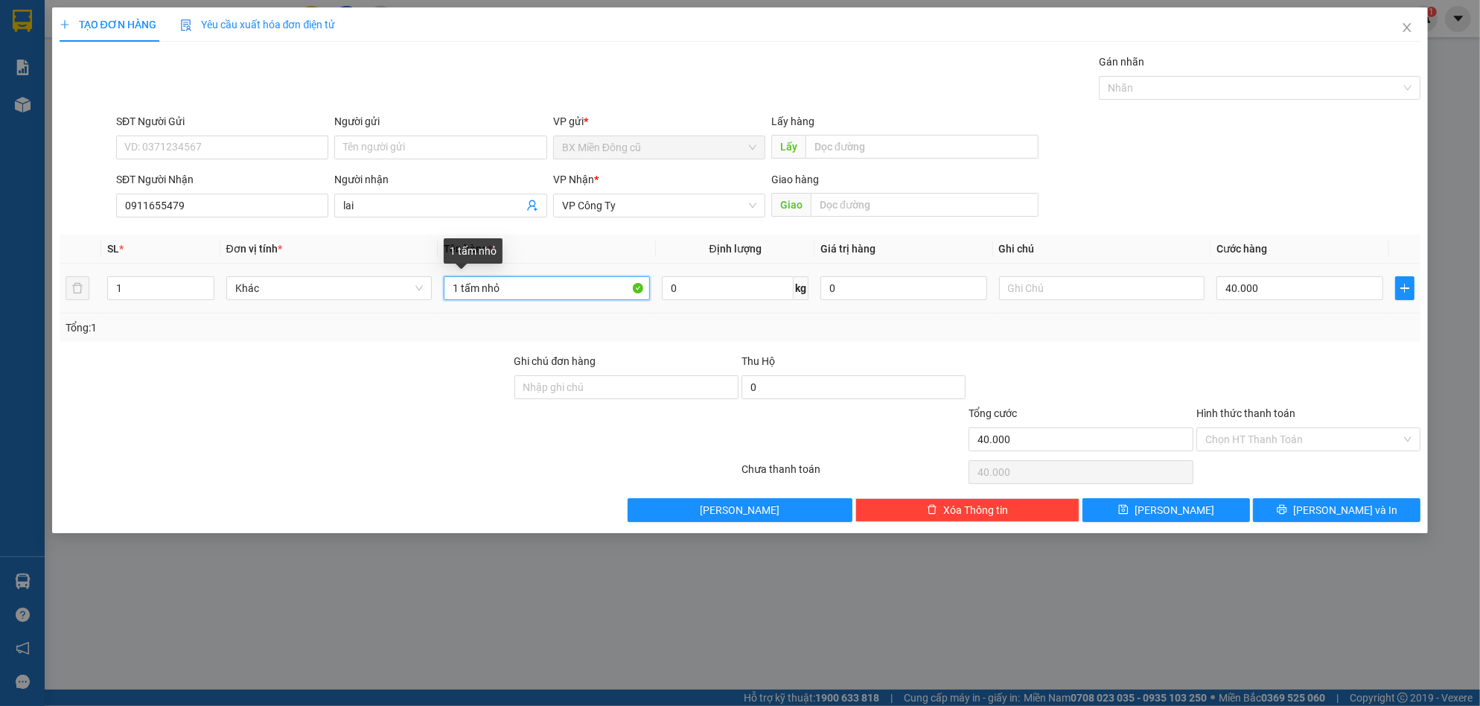
click at [539, 290] on input "1 tấm nhỏ" at bounding box center [547, 288] width 206 height 24
paste input "ùng"
paste input "â"
click at [1291, 285] on input "40.000" at bounding box center [1300, 288] width 167 height 24
click at [1343, 500] on button "[PERSON_NAME] và In" at bounding box center [1337, 510] width 168 height 24
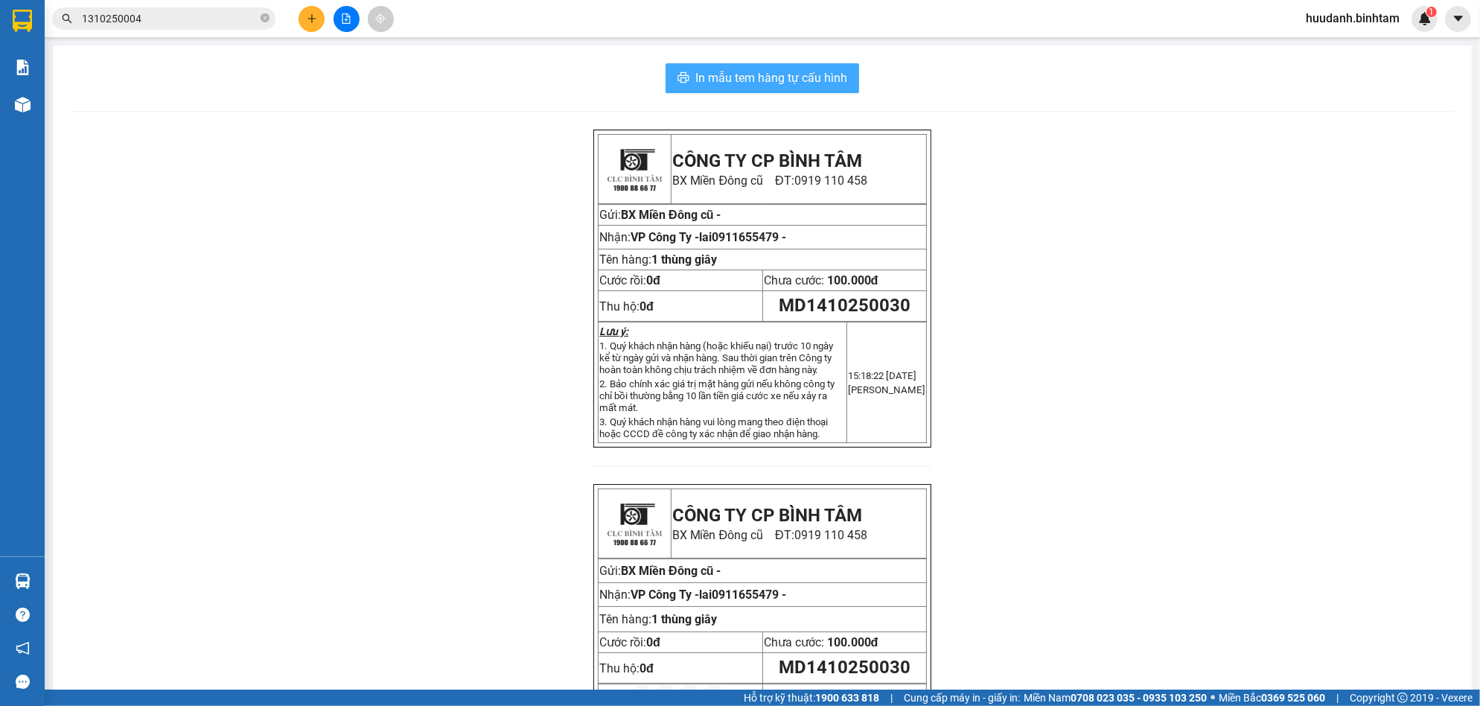
click at [825, 73] on span "In mẫu tem hàng tự cấu hình" at bounding box center [772, 78] width 152 height 19
click at [305, 15] on button at bounding box center [312, 19] width 26 height 26
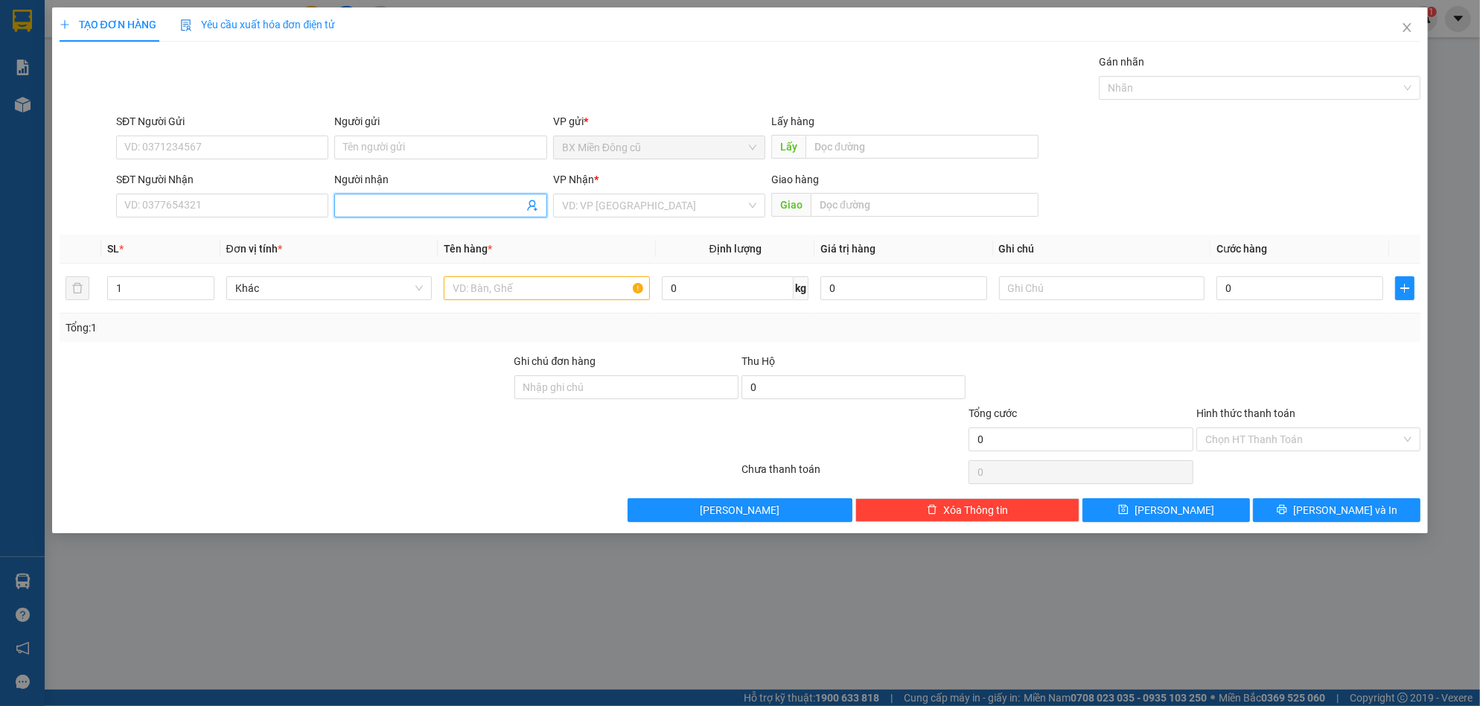
click at [360, 202] on input "Người nhận" at bounding box center [432, 205] width 179 height 16
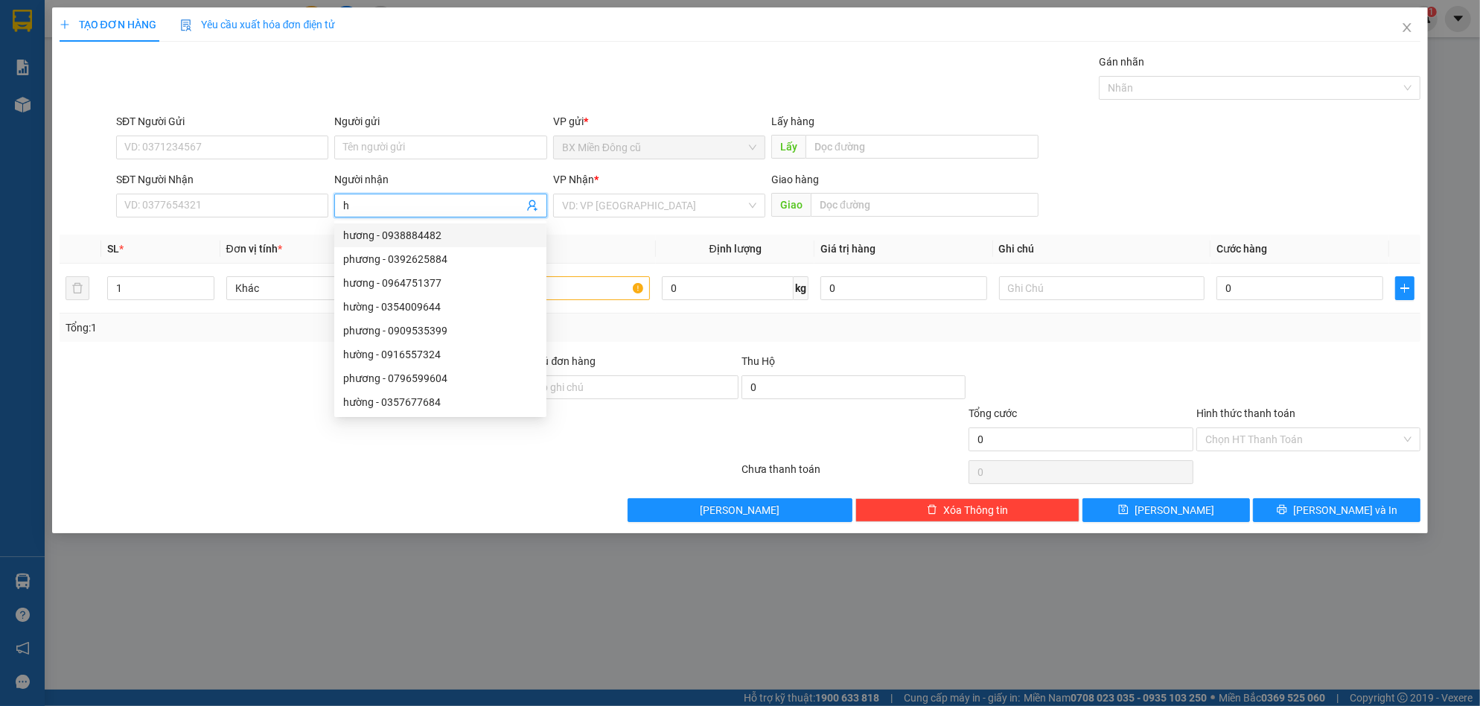
paste input "ương"
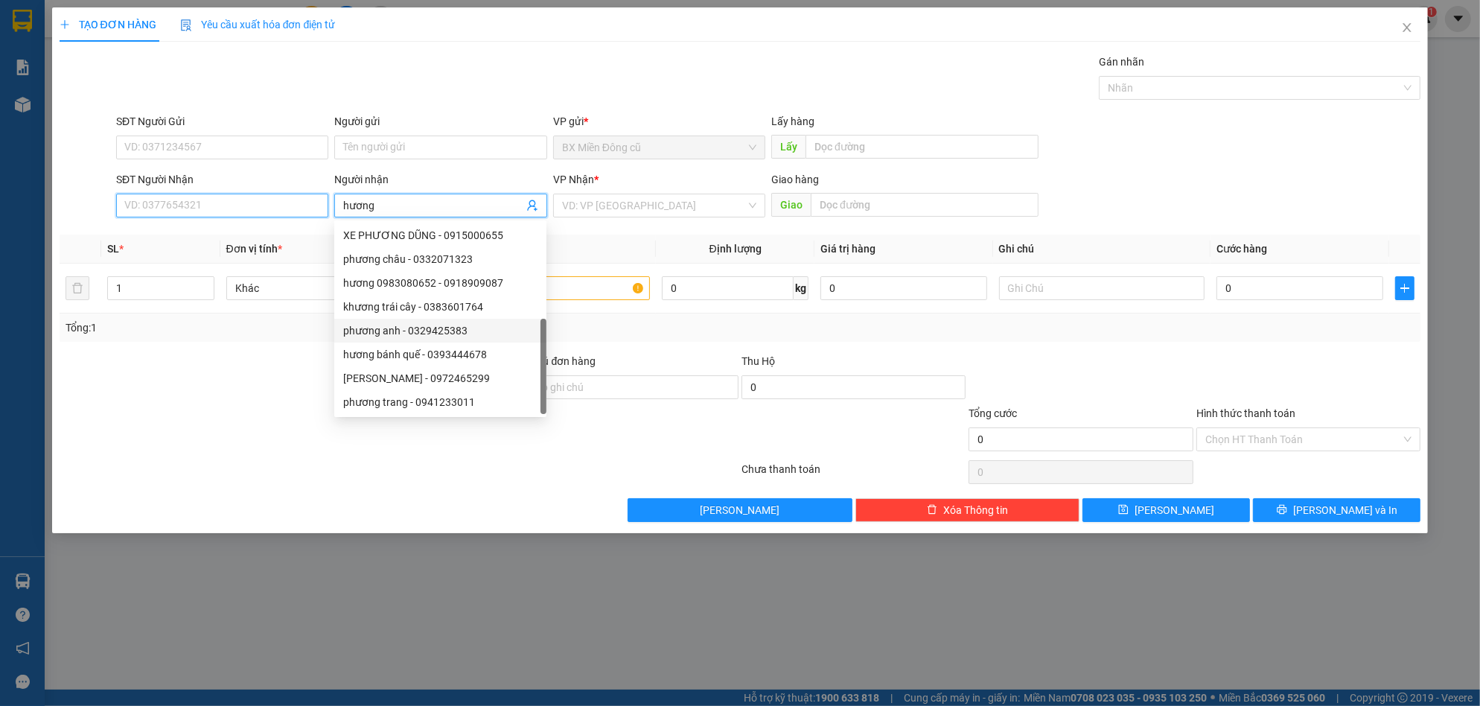
click at [244, 208] on input "SĐT Người Nhận" at bounding box center [222, 206] width 212 height 24
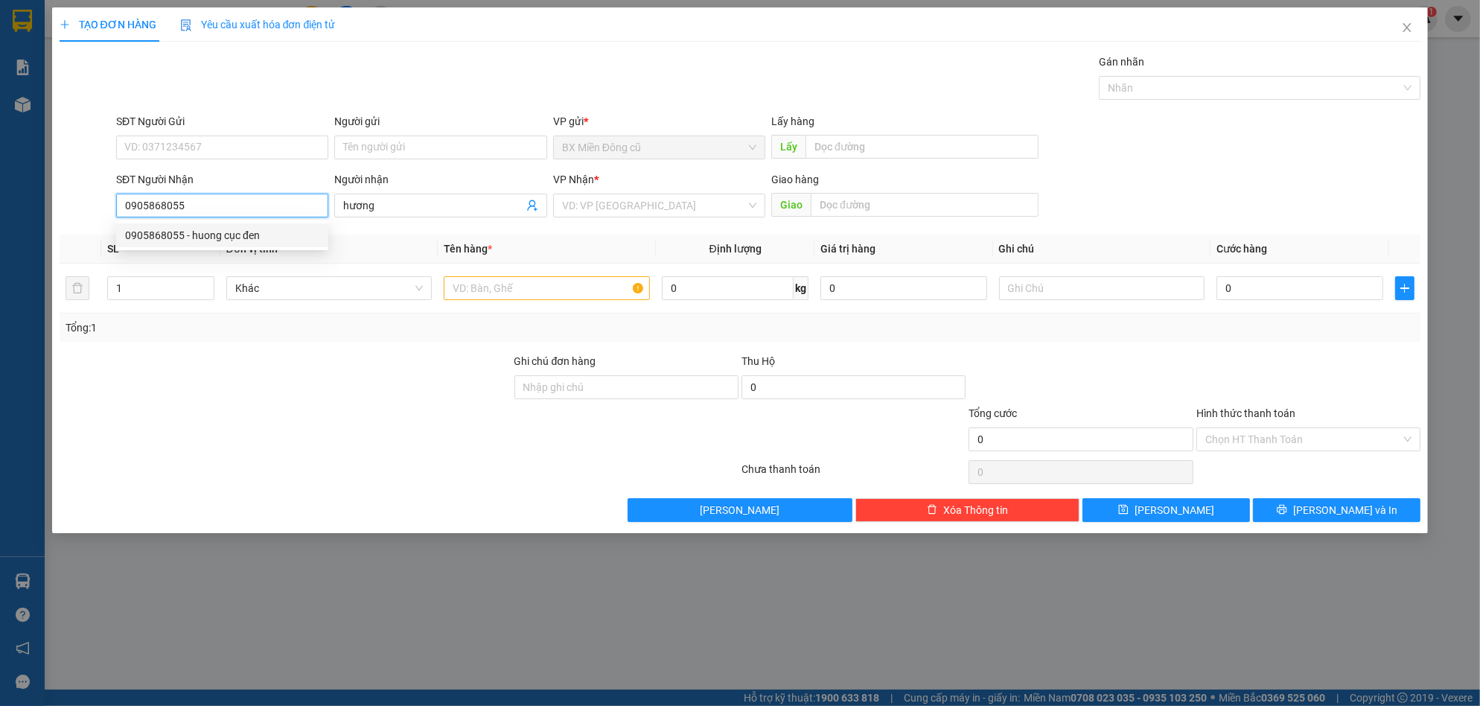
click at [216, 234] on div "0905868055 - huong cục đen" at bounding box center [222, 235] width 194 height 16
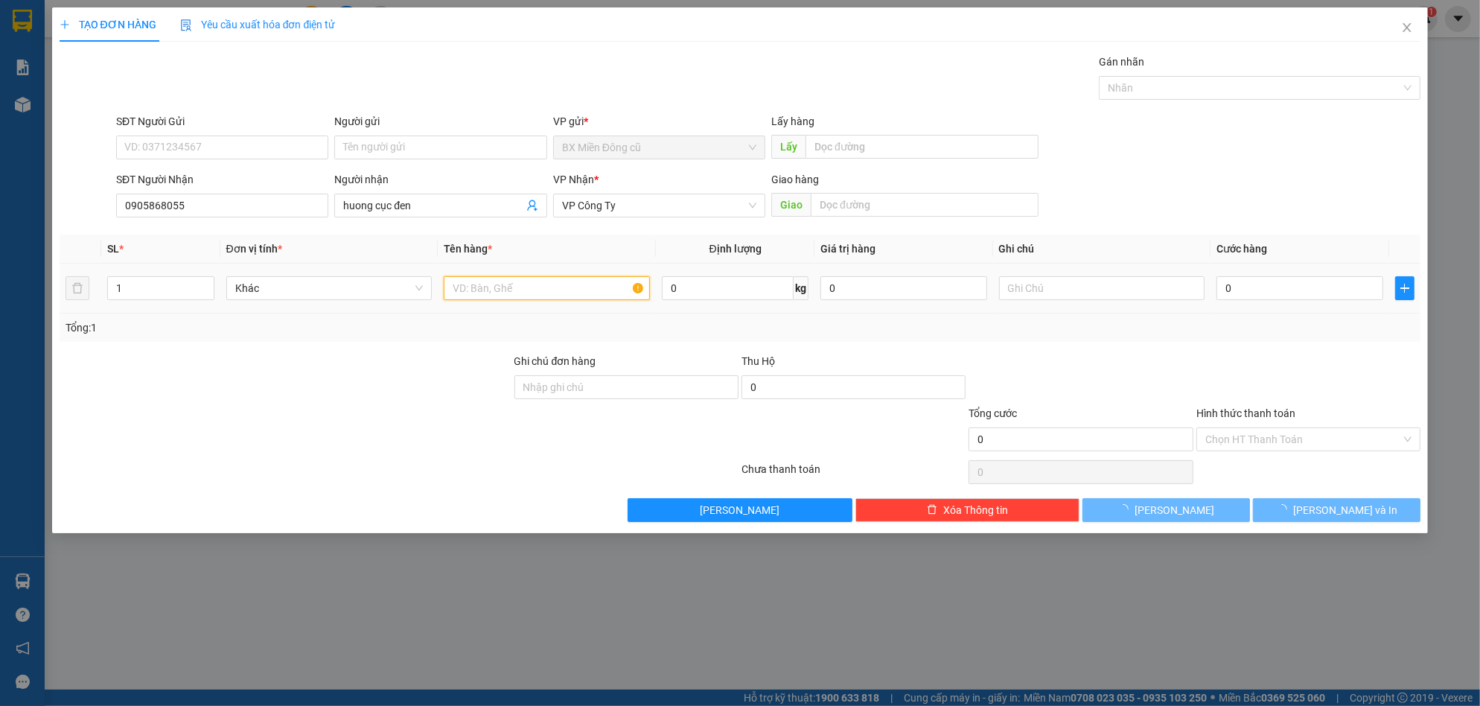
click at [556, 285] on input "text" at bounding box center [547, 288] width 206 height 24
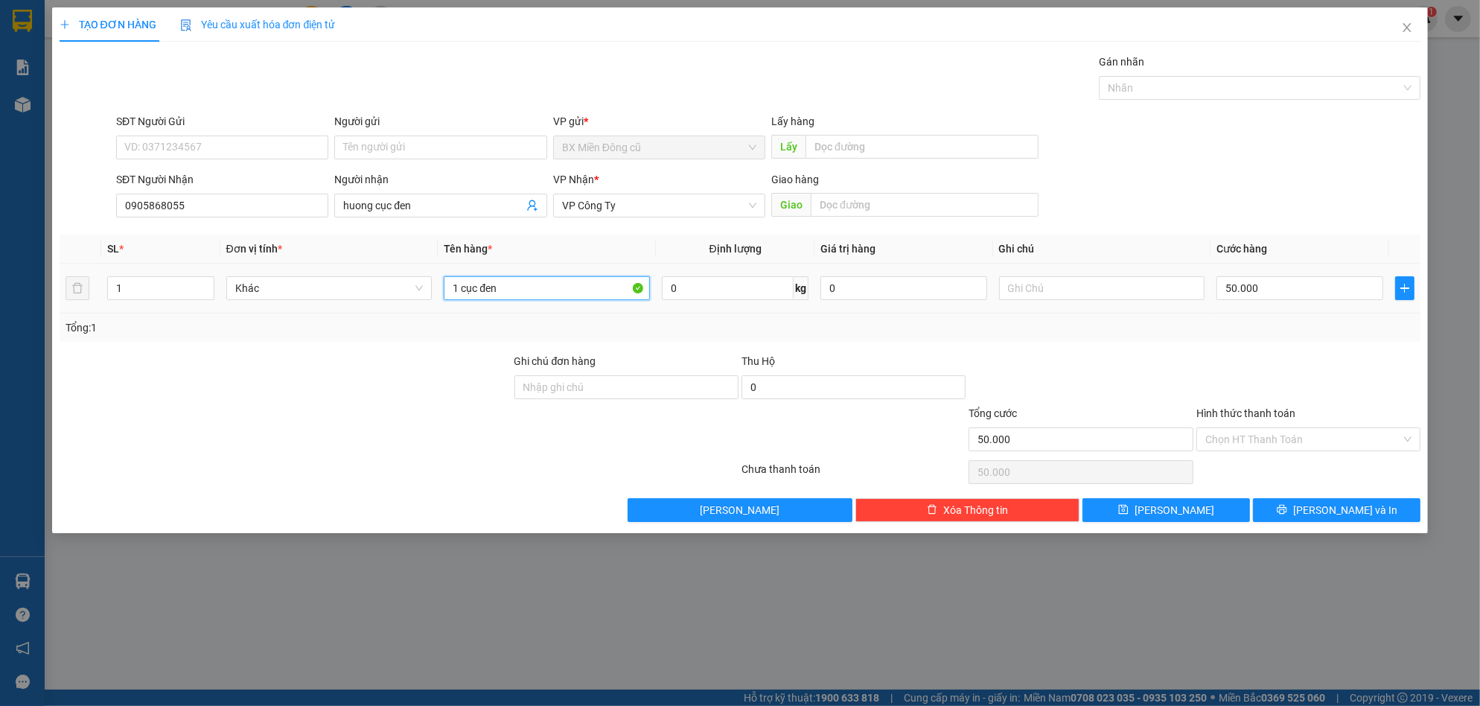
click at [556, 285] on input "1 cục đen" at bounding box center [547, 288] width 206 height 24
paste input "ụ"
paste input "đ"
click at [1276, 294] on input "50.000" at bounding box center [1300, 288] width 167 height 24
click at [1287, 514] on icon "printer" at bounding box center [1282, 510] width 10 height 10
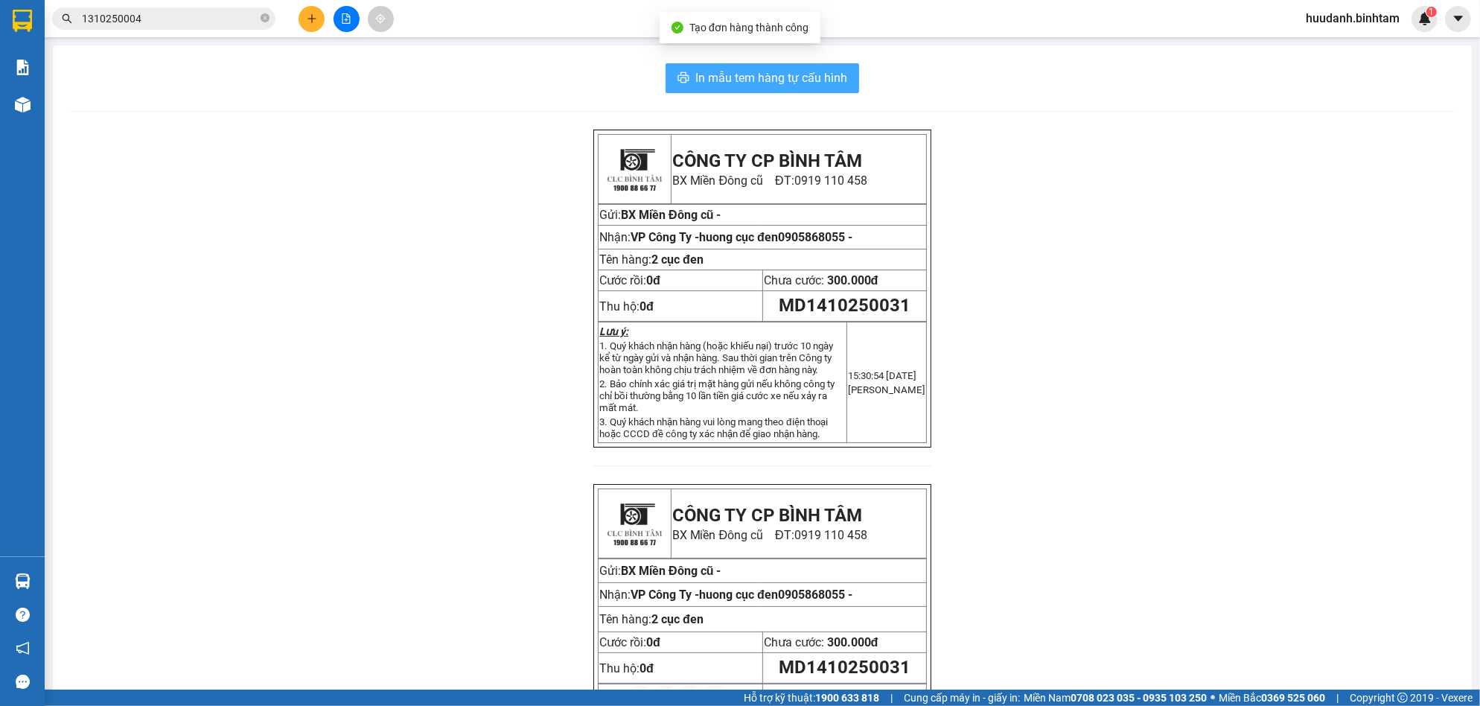
click at [763, 77] on span "In mẫu tem hàng tự cấu hình" at bounding box center [772, 78] width 152 height 19
click at [299, 25] on div at bounding box center [346, 19] width 112 height 26
click at [310, 15] on icon "plus" at bounding box center [312, 18] width 10 height 10
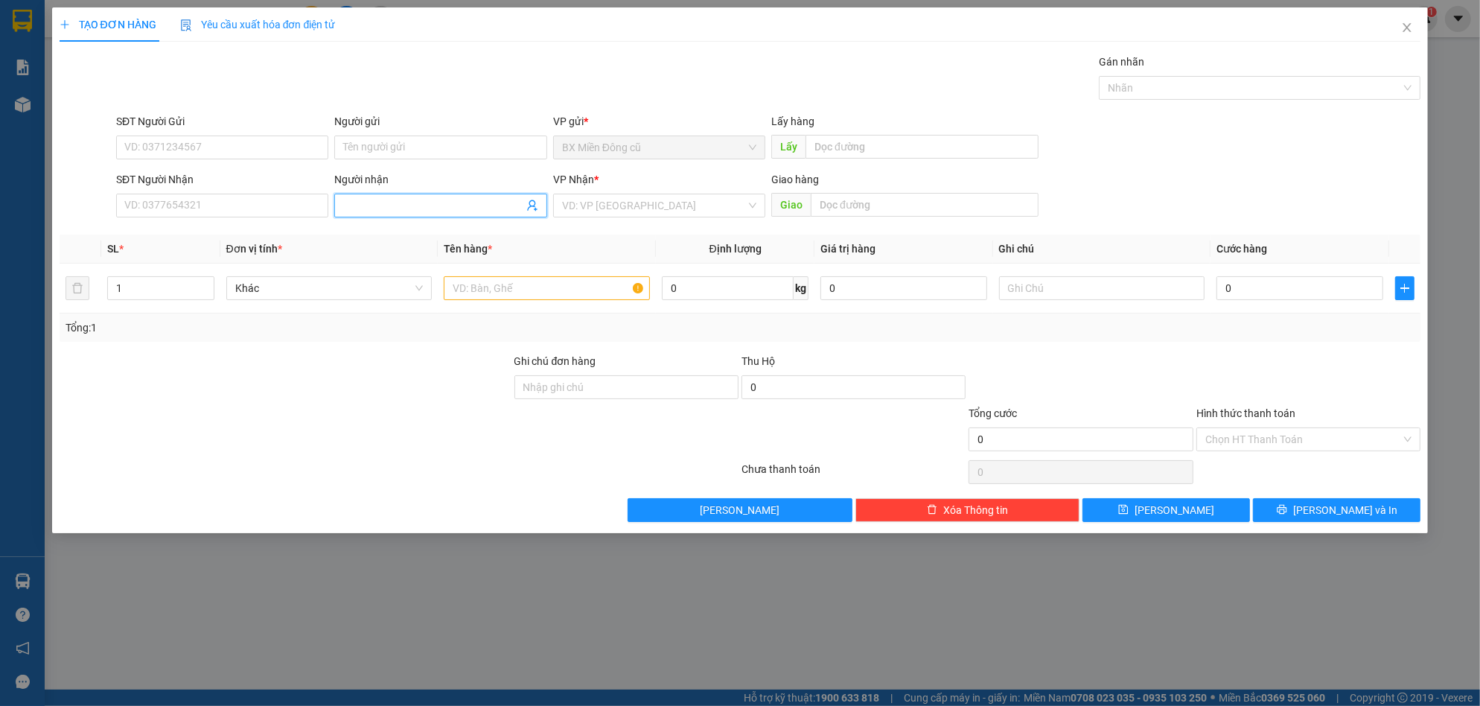
click at [378, 212] on input "Người nhận" at bounding box center [432, 205] width 179 height 16
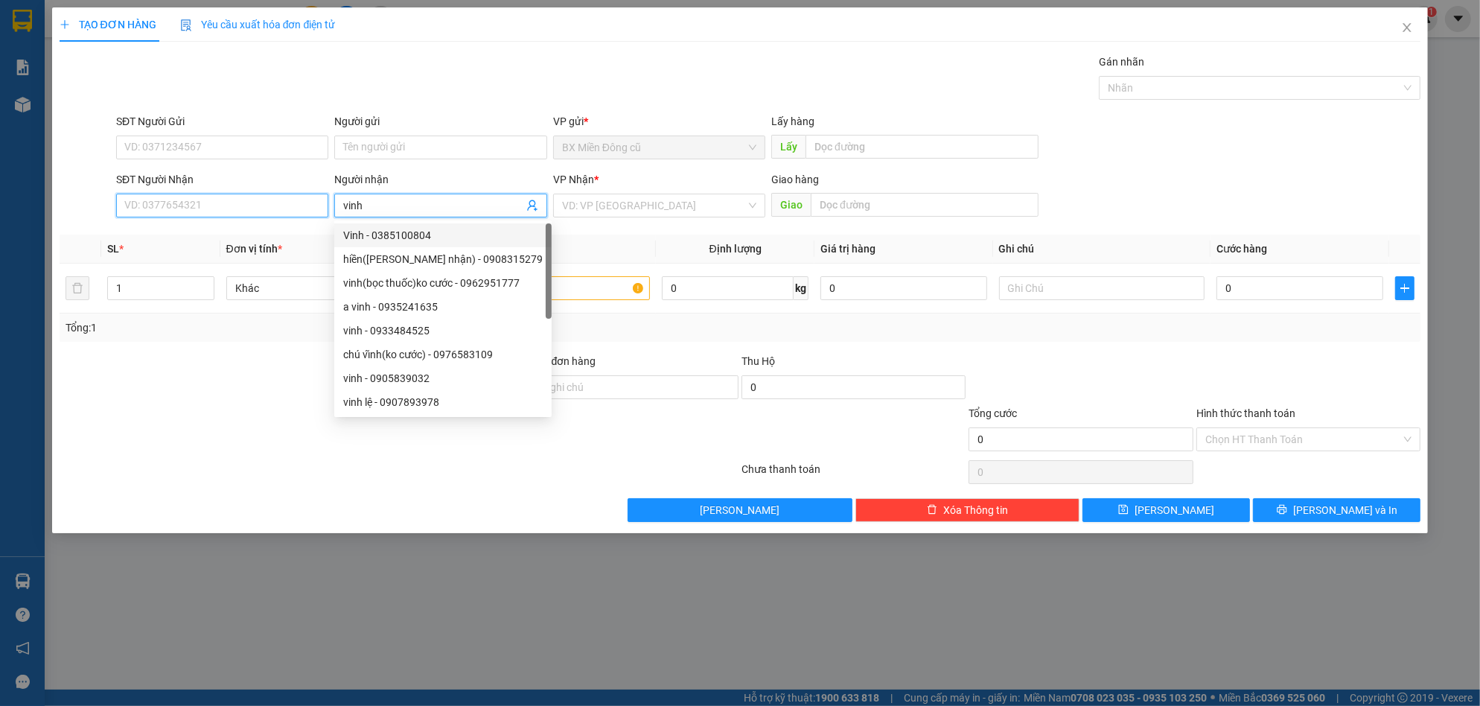
click at [289, 211] on input "SĐT Người Nhận" at bounding box center [222, 206] width 212 height 24
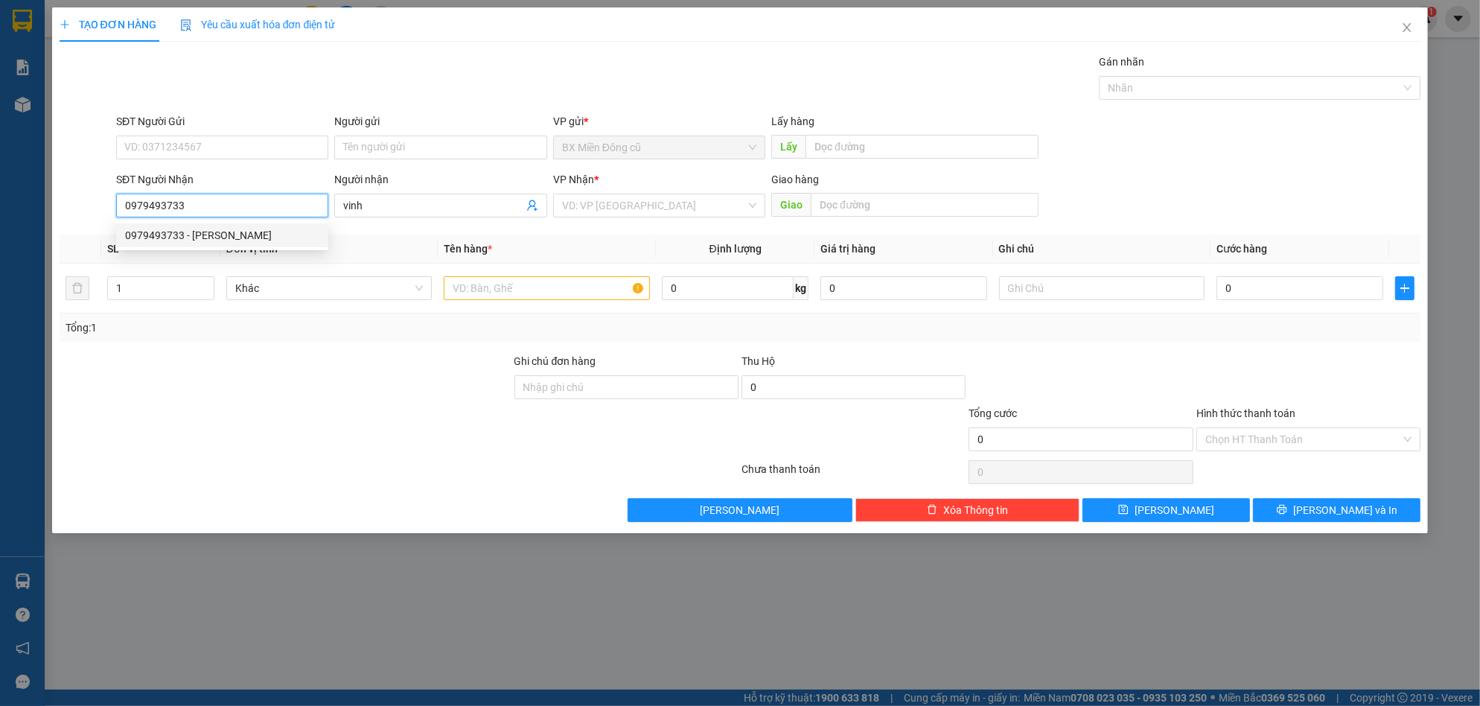
click at [233, 234] on div "0979493733 - [PERSON_NAME]" at bounding box center [222, 235] width 194 height 16
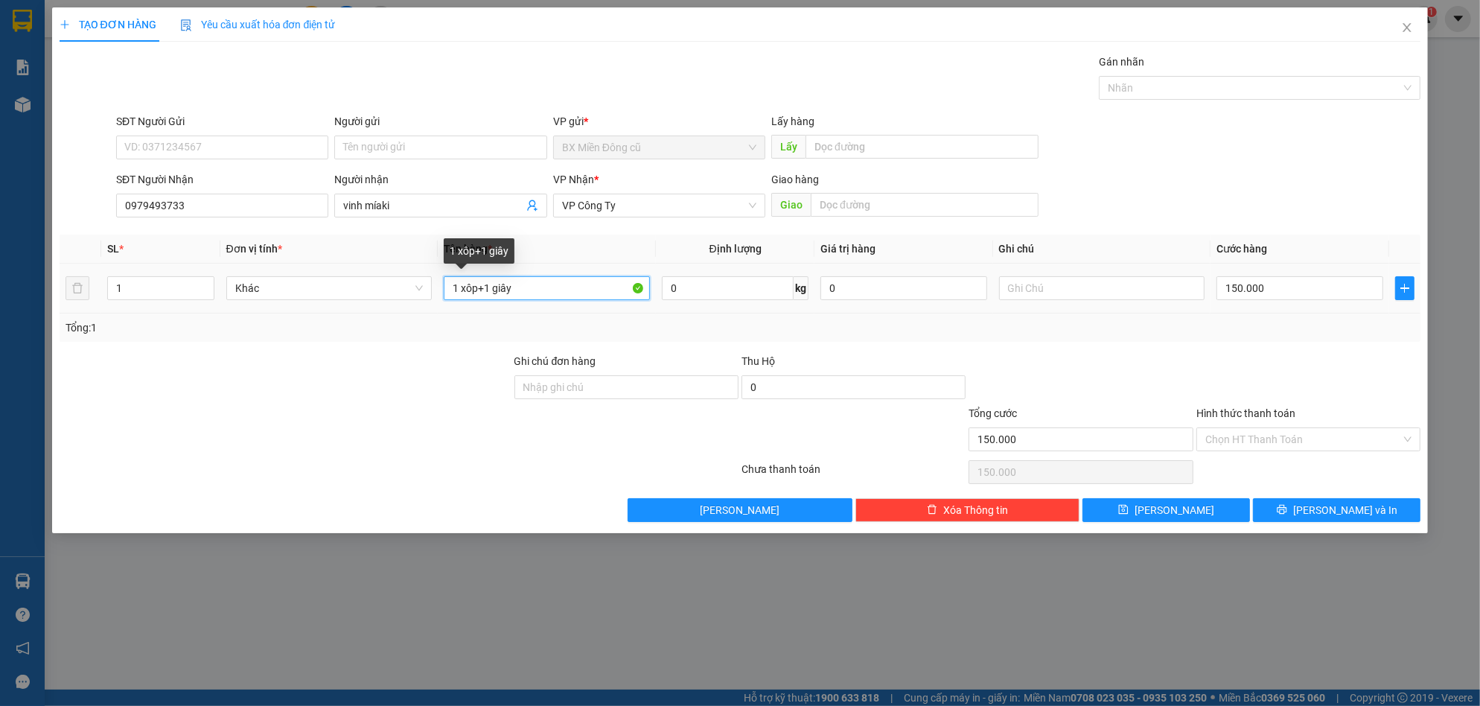
click at [455, 290] on input "1 xôp+1 giây" at bounding box center [547, 288] width 206 height 24
click at [456, 289] on input "1 xôp+1 giây" at bounding box center [547, 288] width 206 height 24
click at [534, 289] on input "3 xôp+1 giây" at bounding box center [547, 288] width 206 height 24
paste input "ị"
click at [1316, 292] on input "150.000" at bounding box center [1300, 288] width 167 height 24
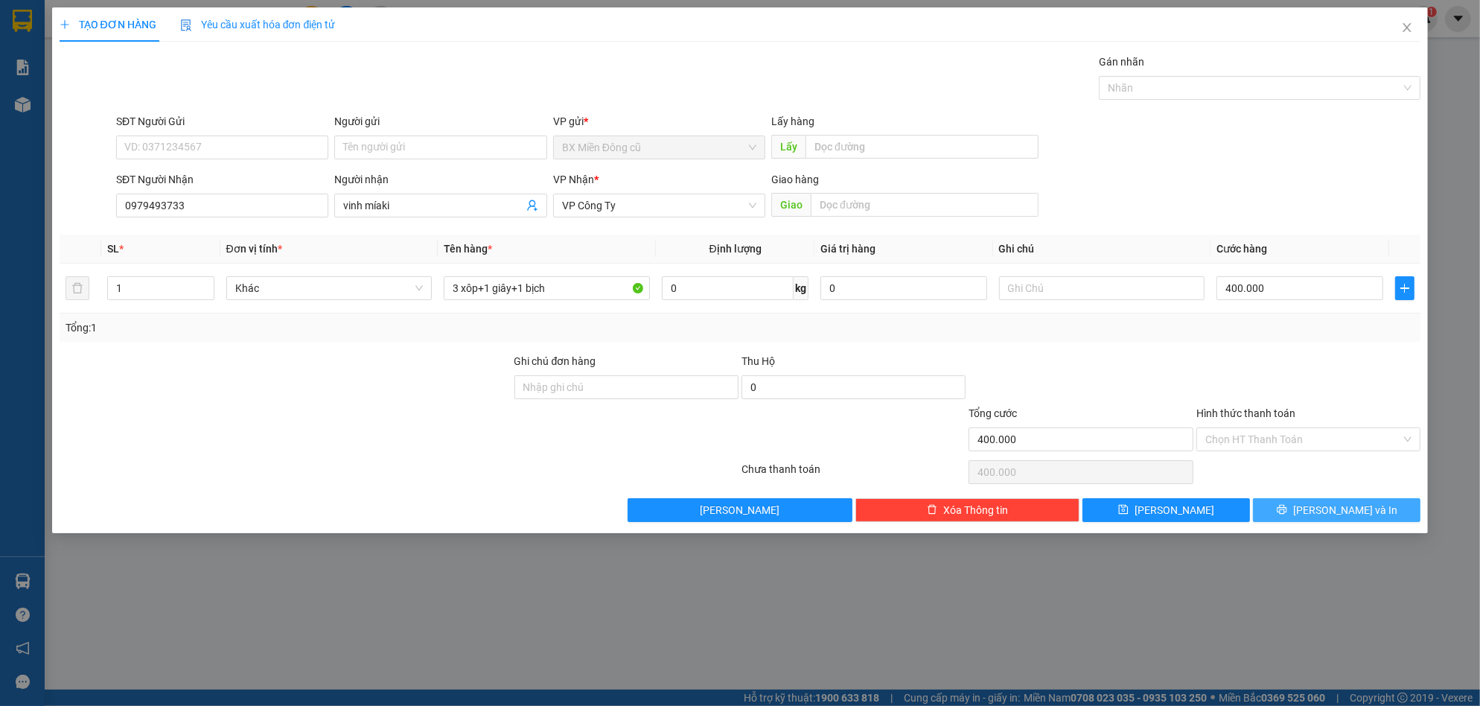
click at [1341, 507] on span "[PERSON_NAME] và In" at bounding box center [1345, 510] width 104 height 16
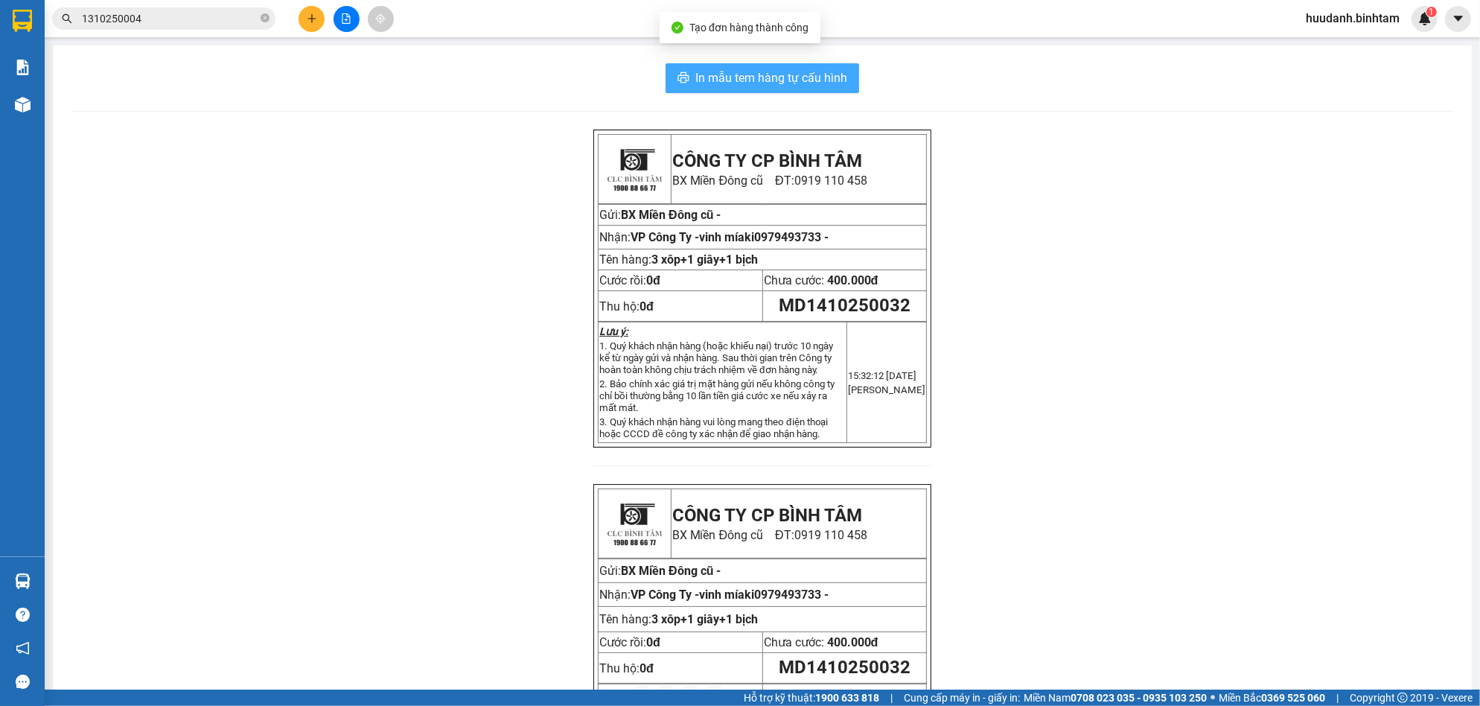
click at [821, 76] on span "In mẫu tem hàng tự cấu hình" at bounding box center [772, 78] width 152 height 19
click at [306, 7] on button at bounding box center [312, 19] width 26 height 26
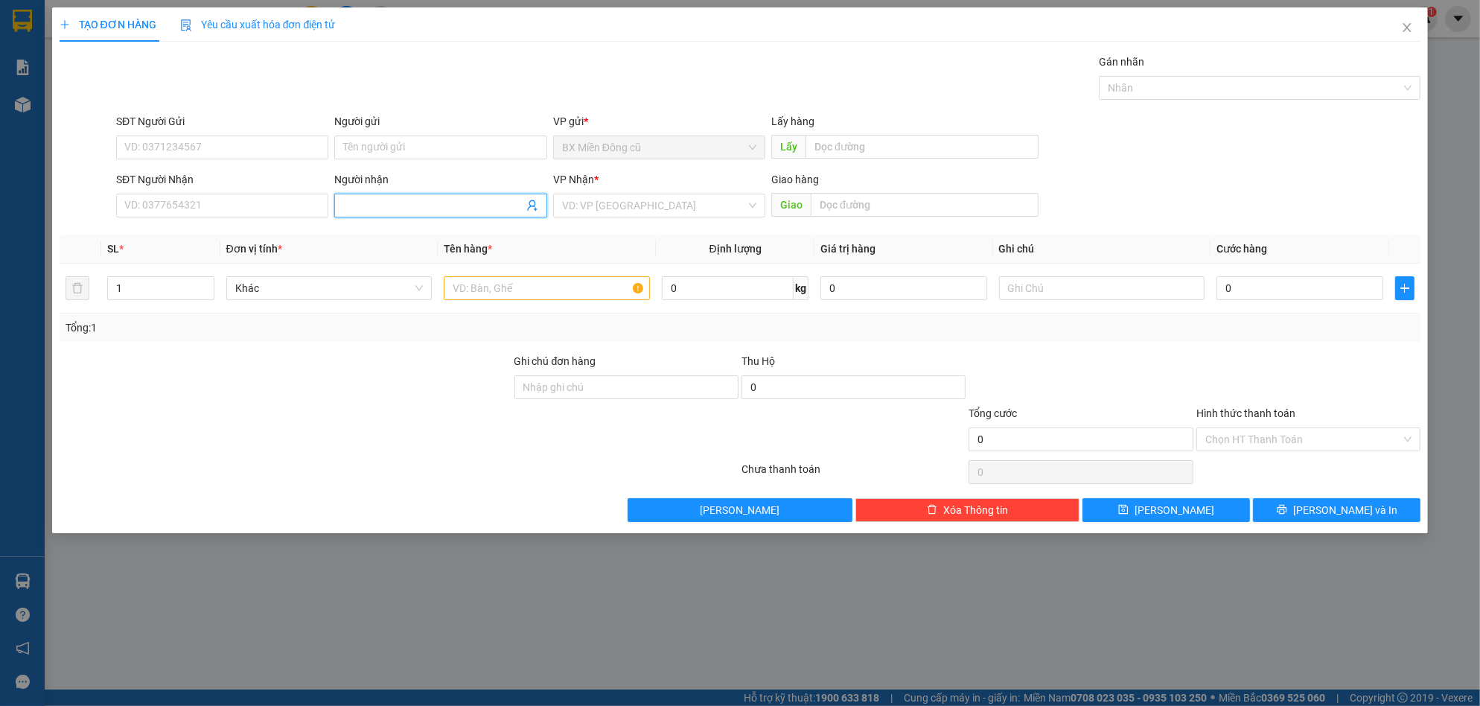
click at [370, 200] on input "Người nhận" at bounding box center [432, 205] width 179 height 16
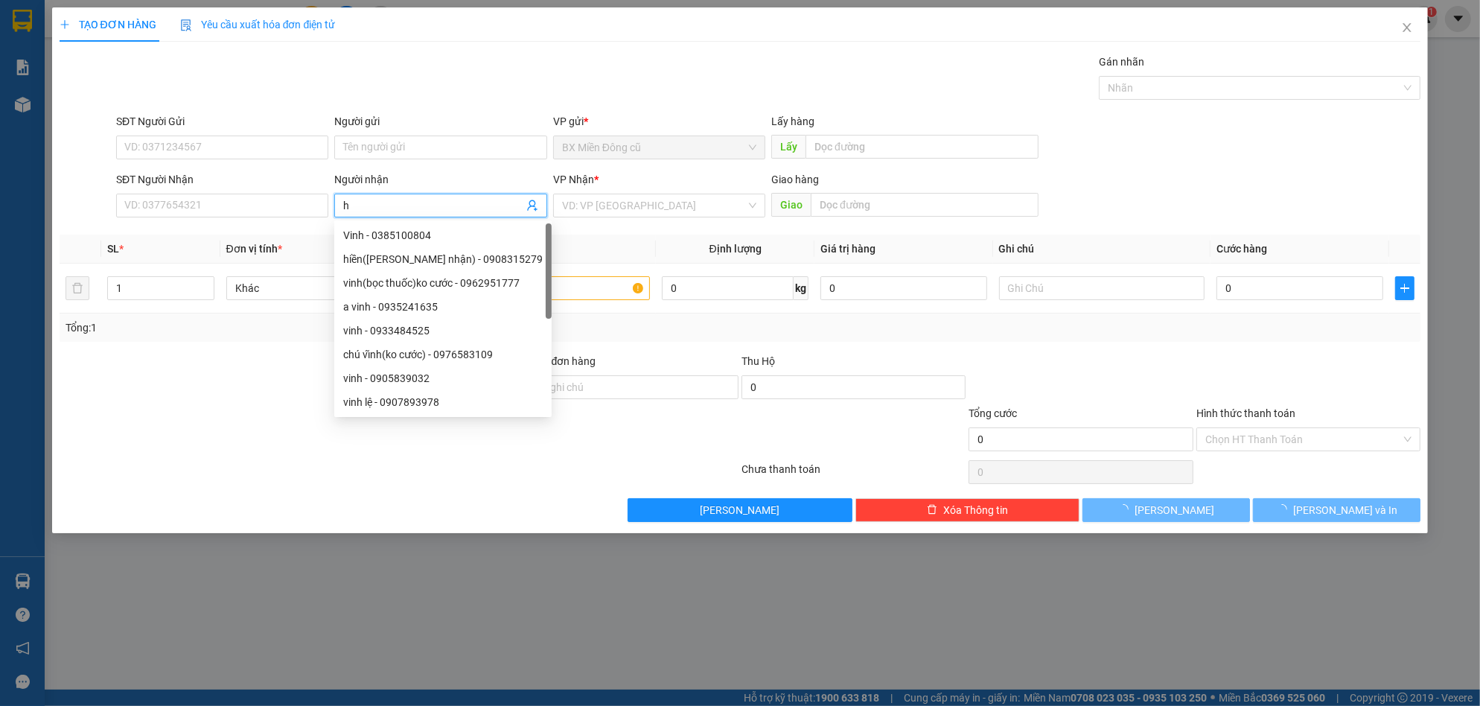
paste input "à"
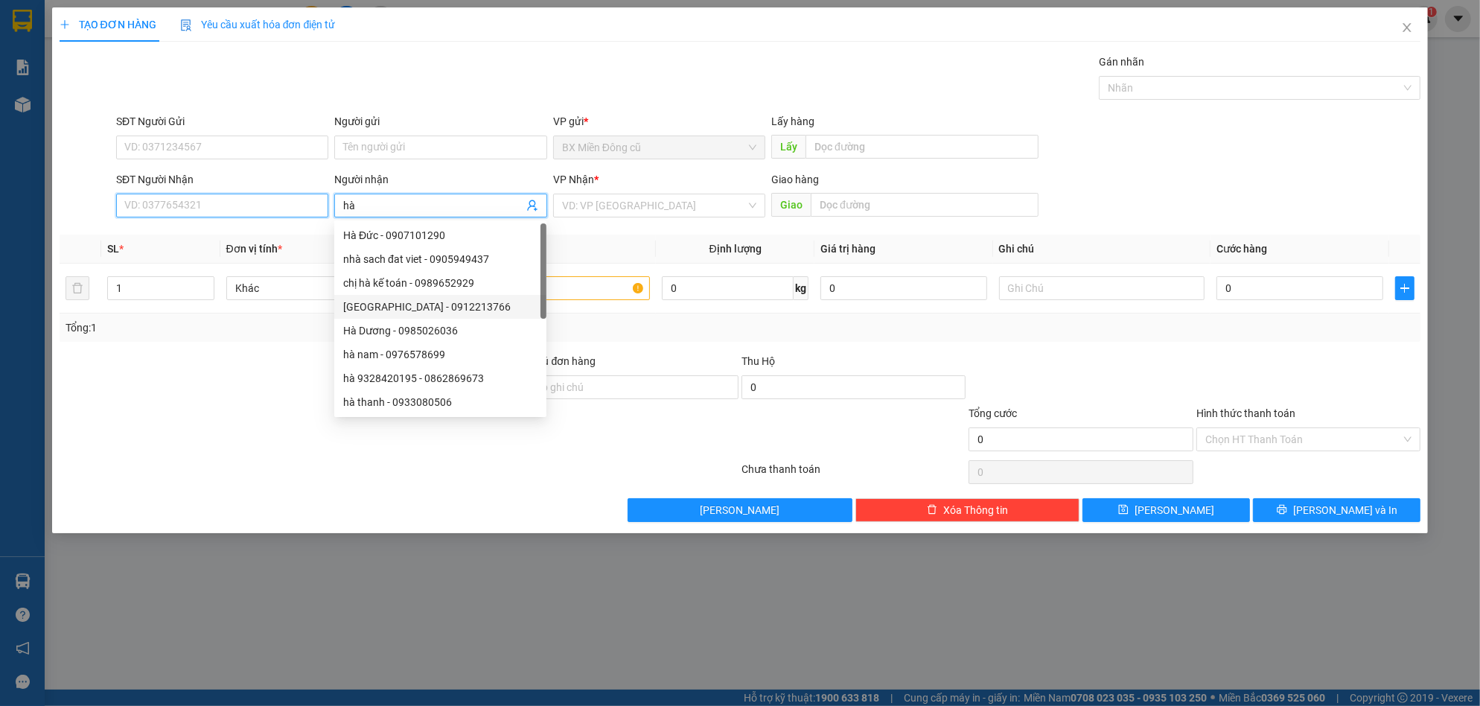
click at [199, 200] on input "SĐT Người Nhận" at bounding box center [222, 206] width 212 height 24
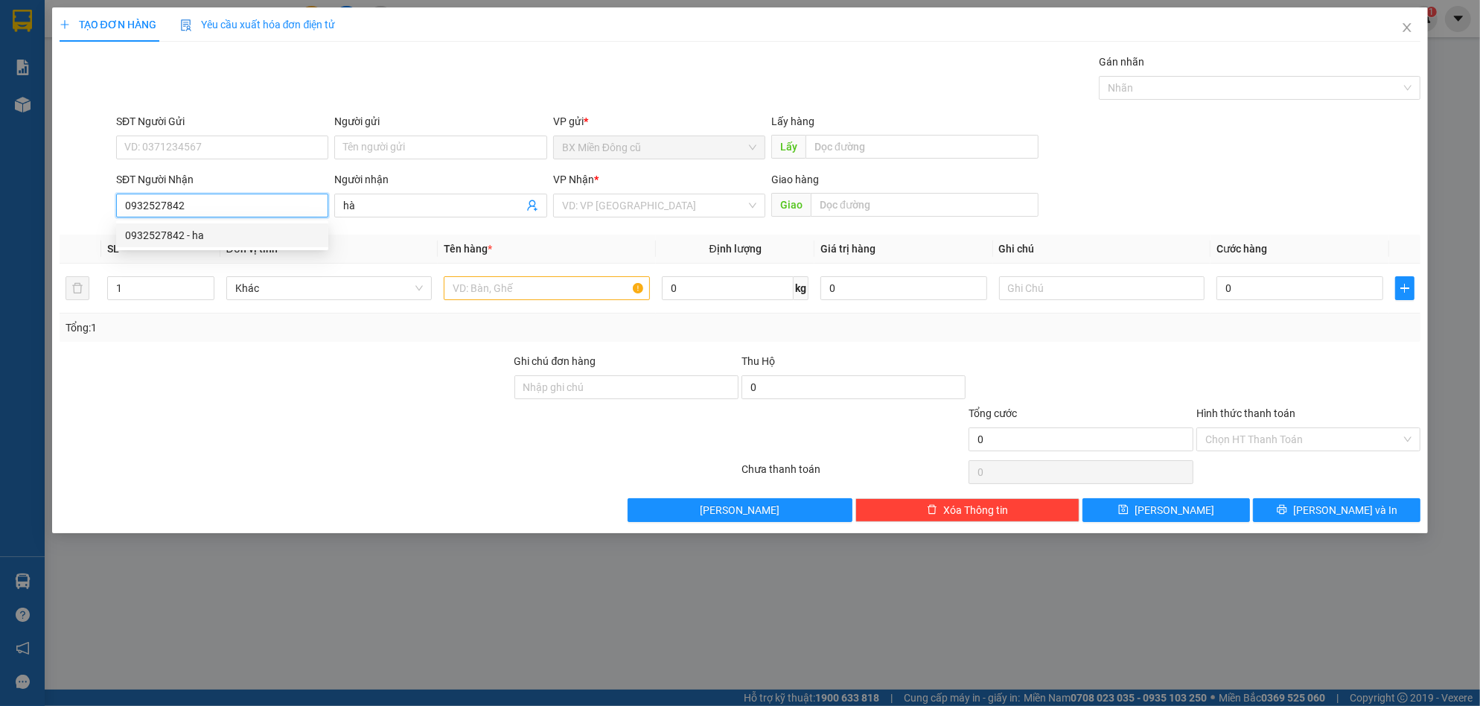
click at [193, 238] on div "0932527842 - ha" at bounding box center [222, 235] width 194 height 16
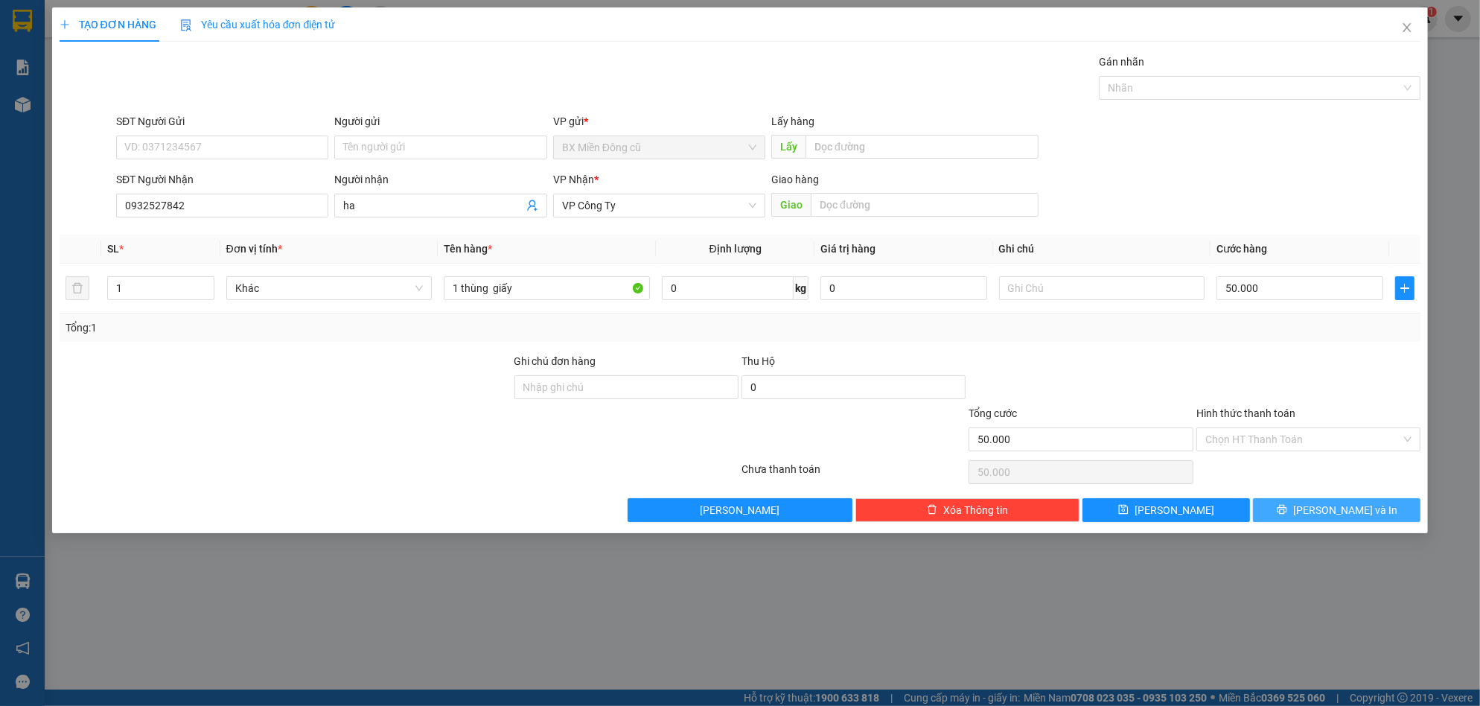
click at [1340, 506] on span "[PERSON_NAME] và In" at bounding box center [1345, 510] width 104 height 16
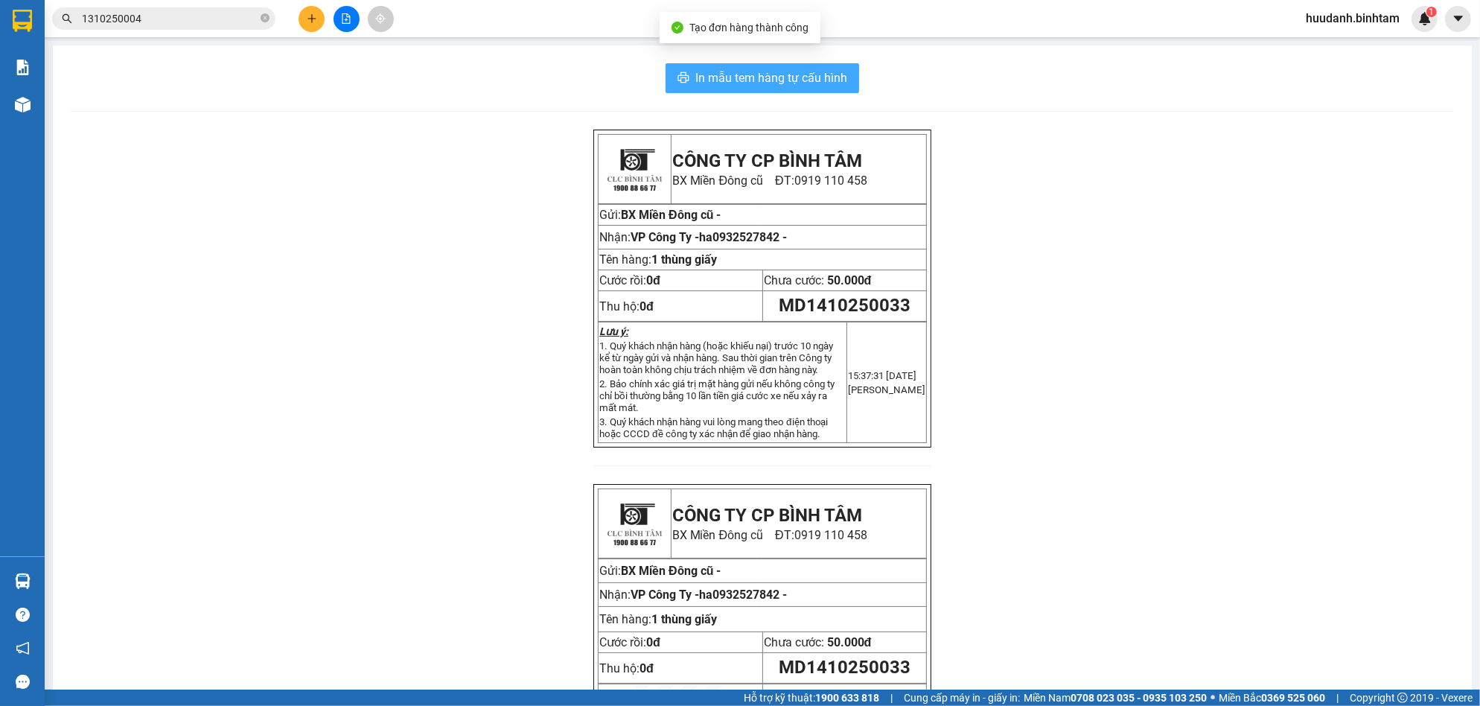
click at [827, 71] on span "In mẫu tem hàng tự cấu hình" at bounding box center [772, 78] width 152 height 19
click at [314, 9] on button at bounding box center [312, 19] width 26 height 26
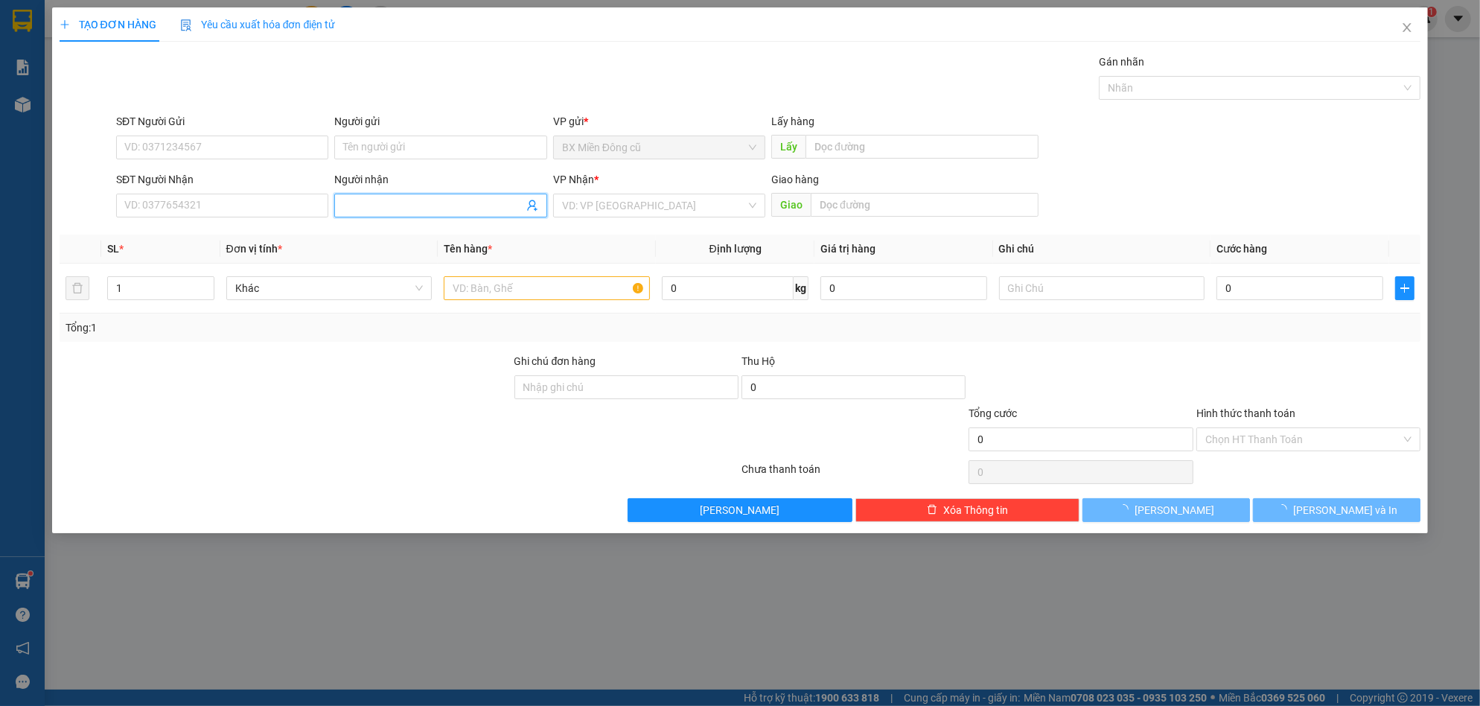
click at [355, 198] on input "Người nhận" at bounding box center [432, 205] width 179 height 16
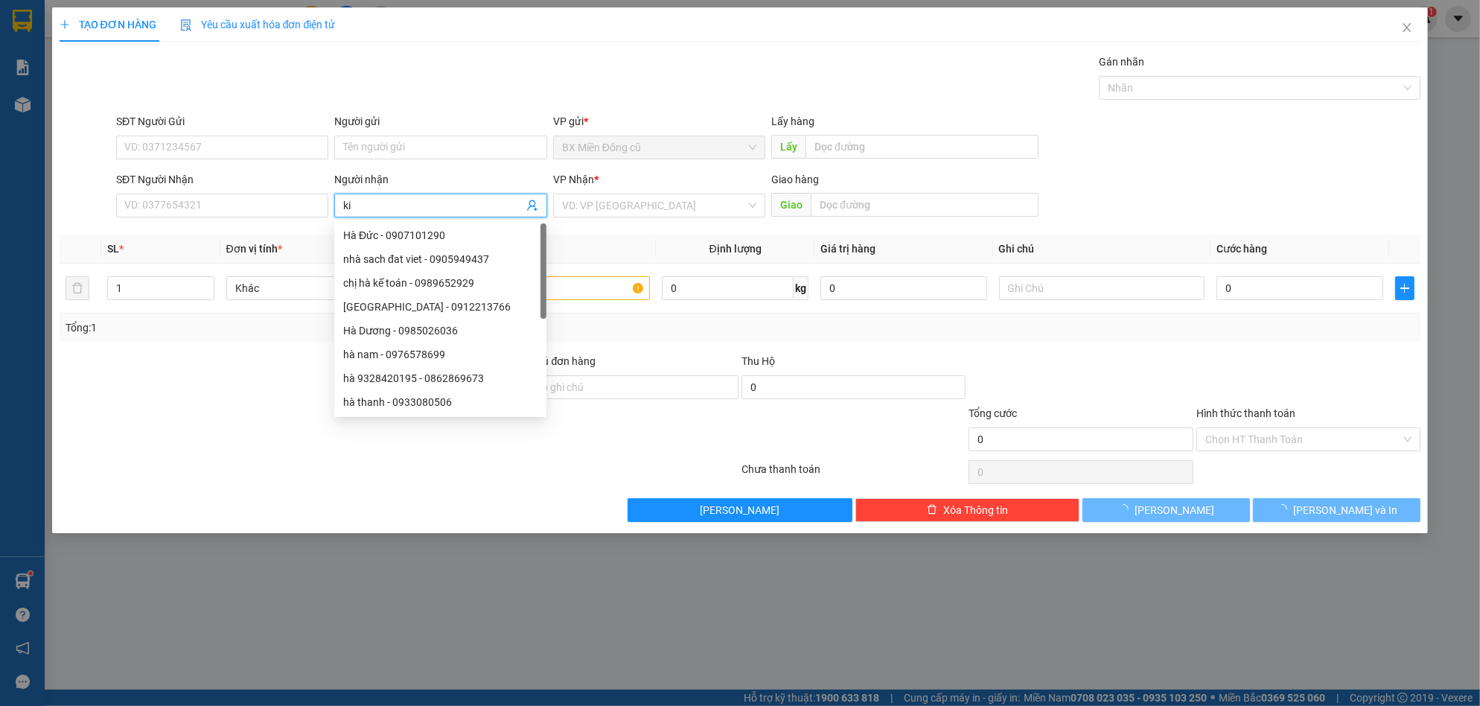
paste input "ê"
paste input "ệt"
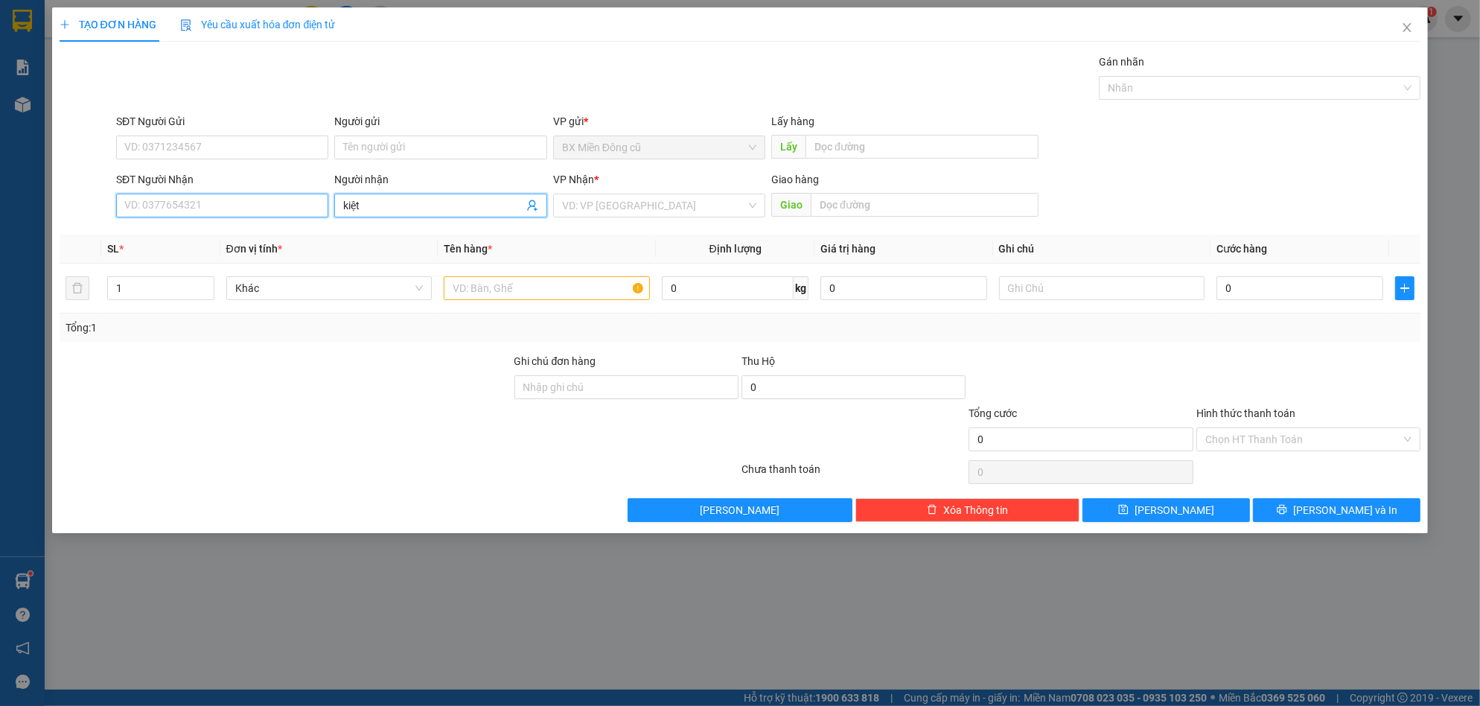
click at [251, 206] on input "SĐT Người Nhận" at bounding box center [222, 206] width 212 height 24
click at [193, 235] on div "0947833345 - kiệt" at bounding box center [222, 235] width 194 height 16
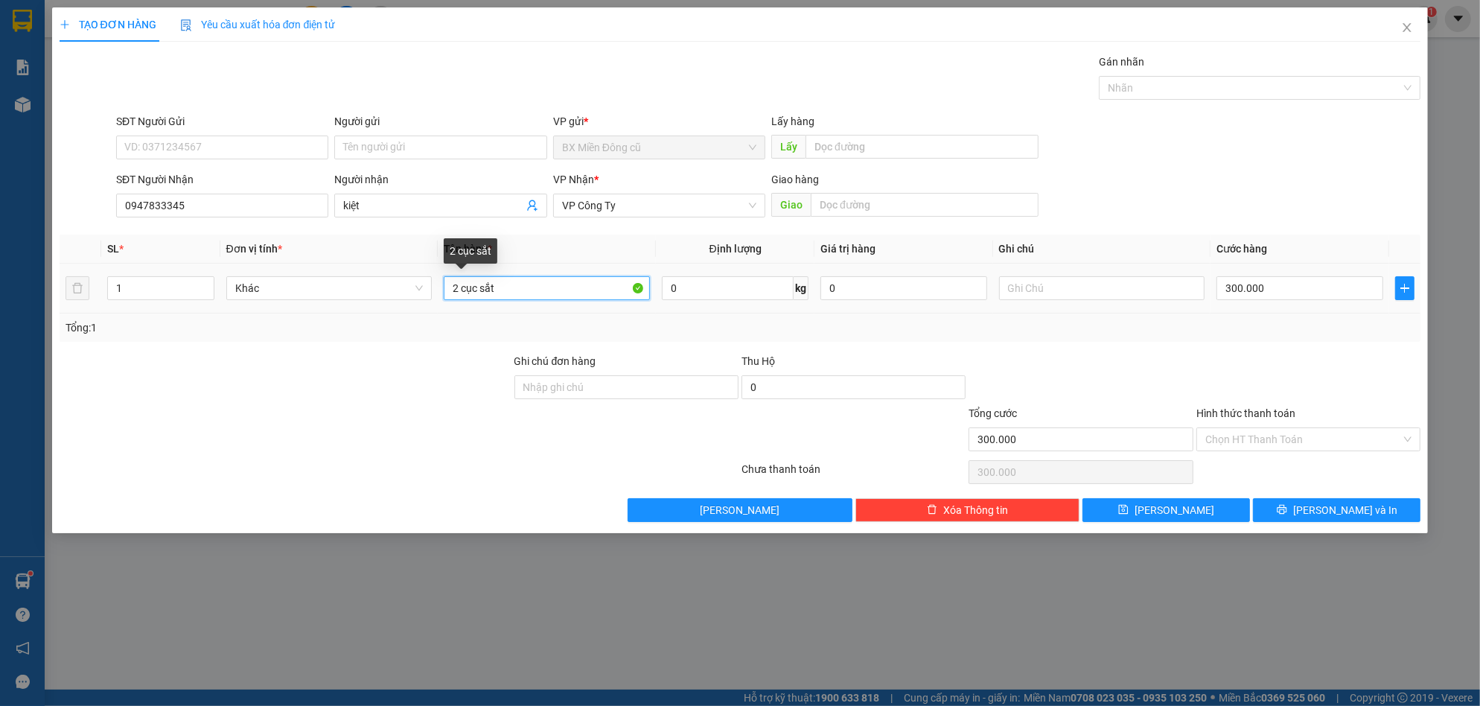
click at [515, 292] on input "2 cục sắt" at bounding box center [547, 288] width 206 height 24
paste input "ô"
paste input "ộp"
click at [1297, 290] on input "300.000" at bounding box center [1300, 288] width 167 height 24
click at [1328, 500] on button "[PERSON_NAME] và In" at bounding box center [1337, 510] width 168 height 24
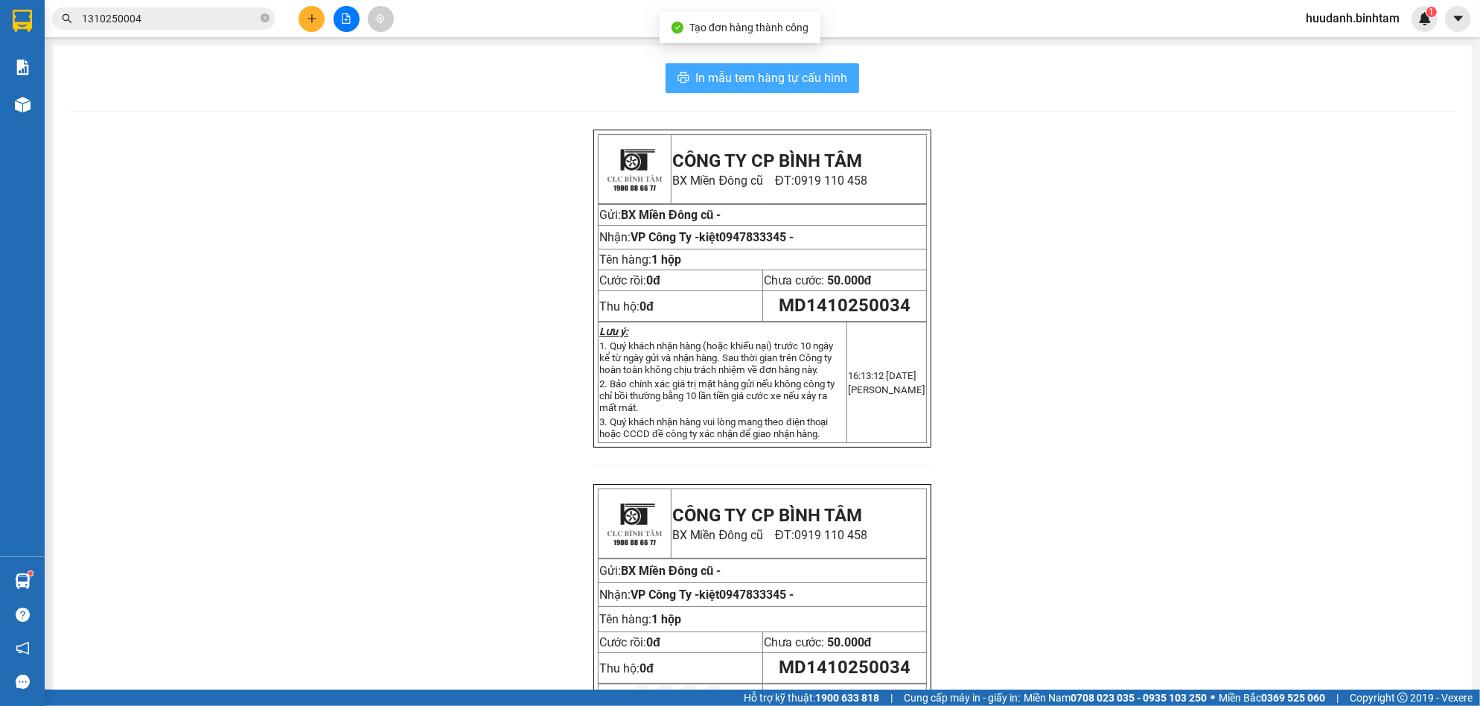
click at [753, 69] on span "In mẫu tem hàng tự cấu hình" at bounding box center [772, 78] width 152 height 19
click at [318, 16] on button at bounding box center [312, 19] width 26 height 26
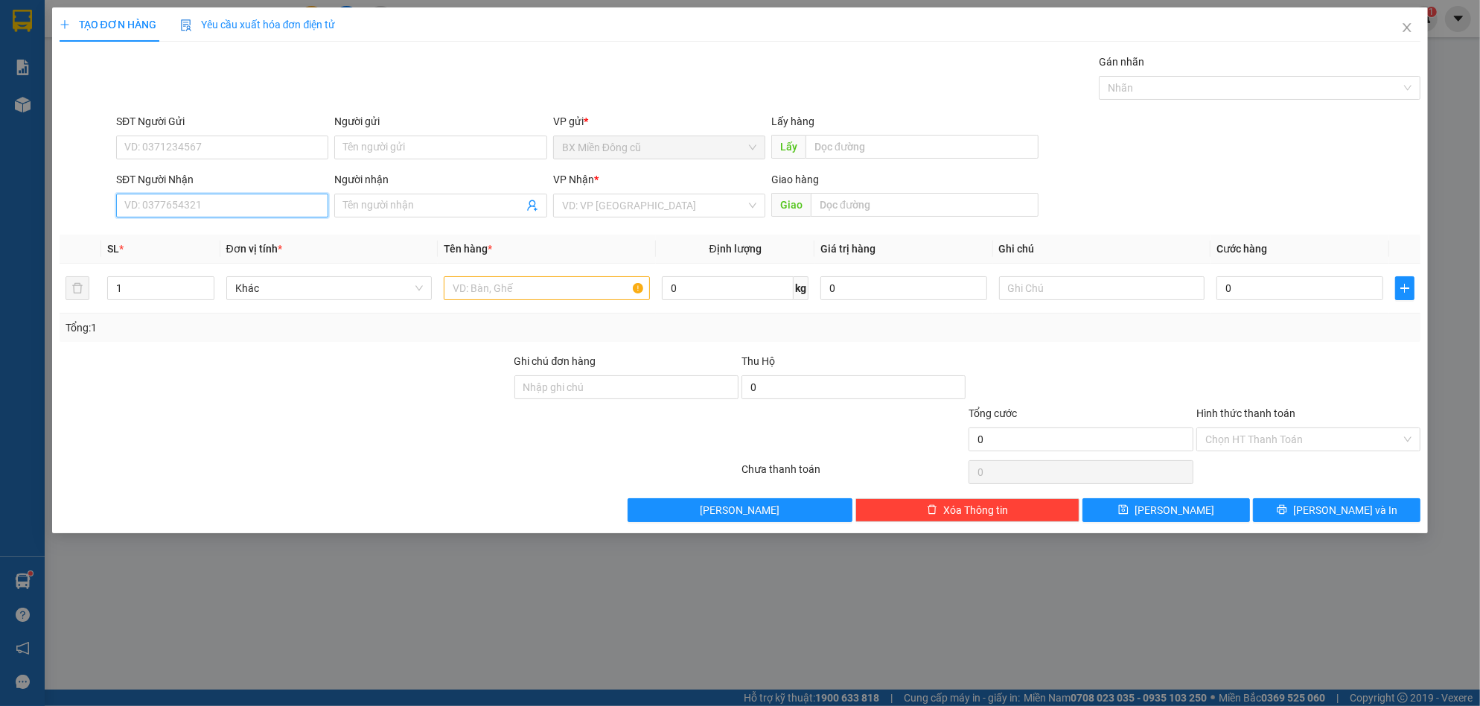
click at [252, 200] on input "SĐT Người Nhận" at bounding box center [222, 206] width 212 height 24
click at [205, 226] on div "0977492568 - toàn" at bounding box center [222, 235] width 212 height 24
click at [1277, 287] on input "50.000" at bounding box center [1300, 288] width 167 height 24
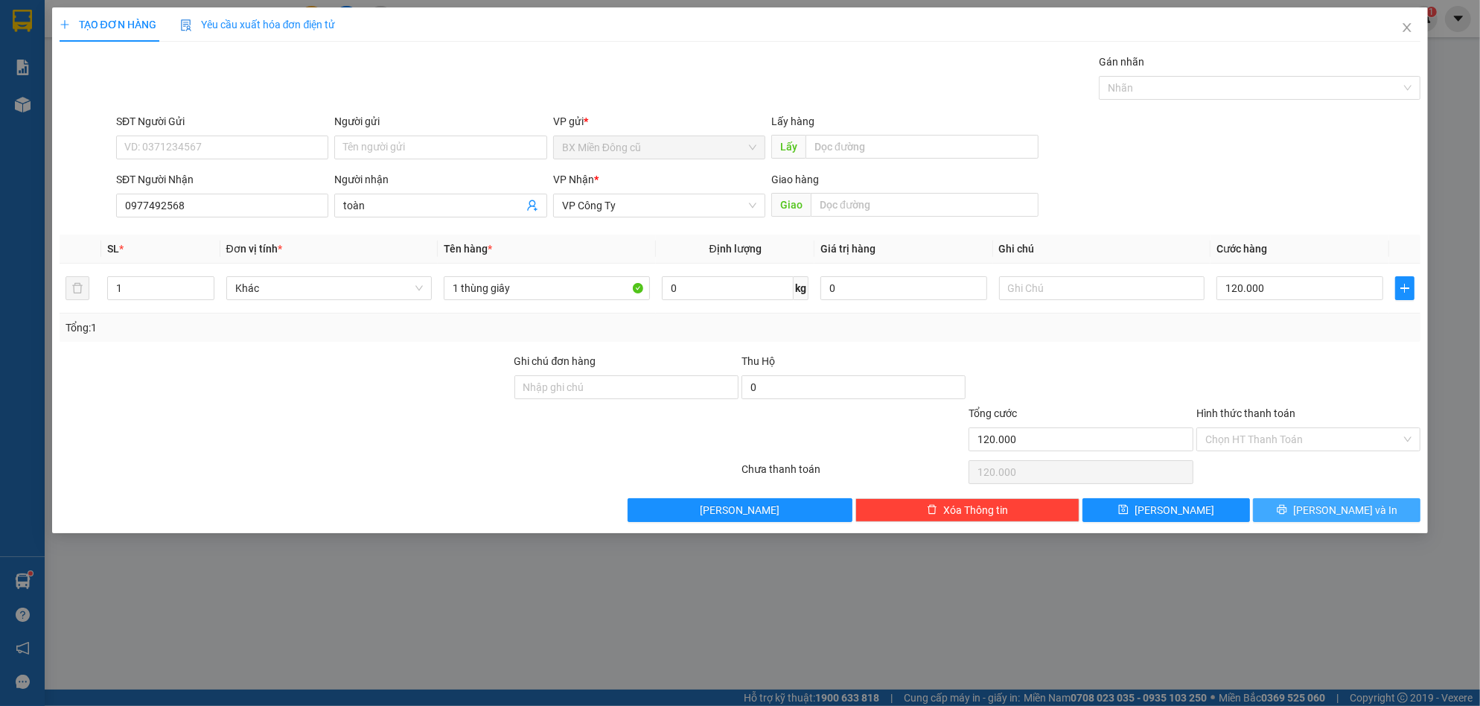
click at [1311, 500] on button "[PERSON_NAME] và In" at bounding box center [1337, 510] width 168 height 24
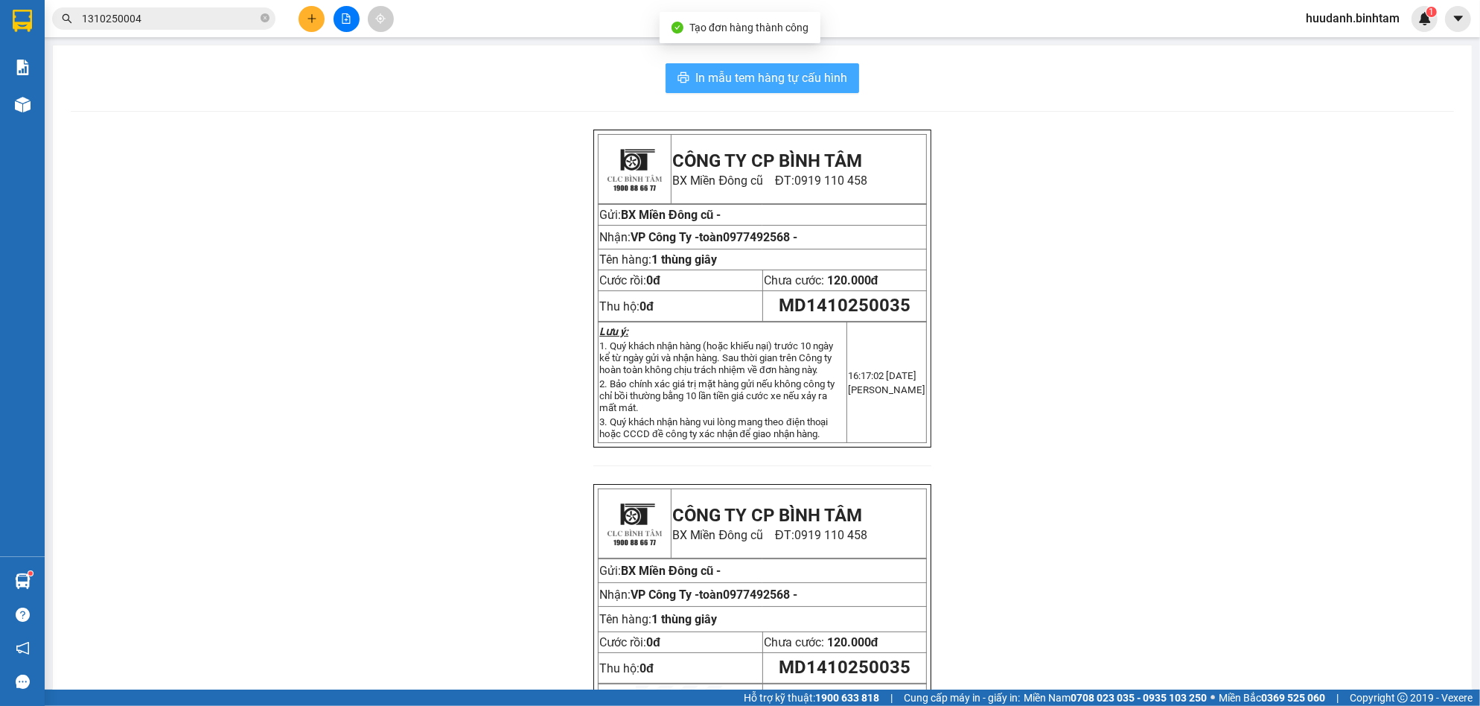
click at [779, 80] on span "In mẫu tem hàng tự cấu hình" at bounding box center [772, 78] width 152 height 19
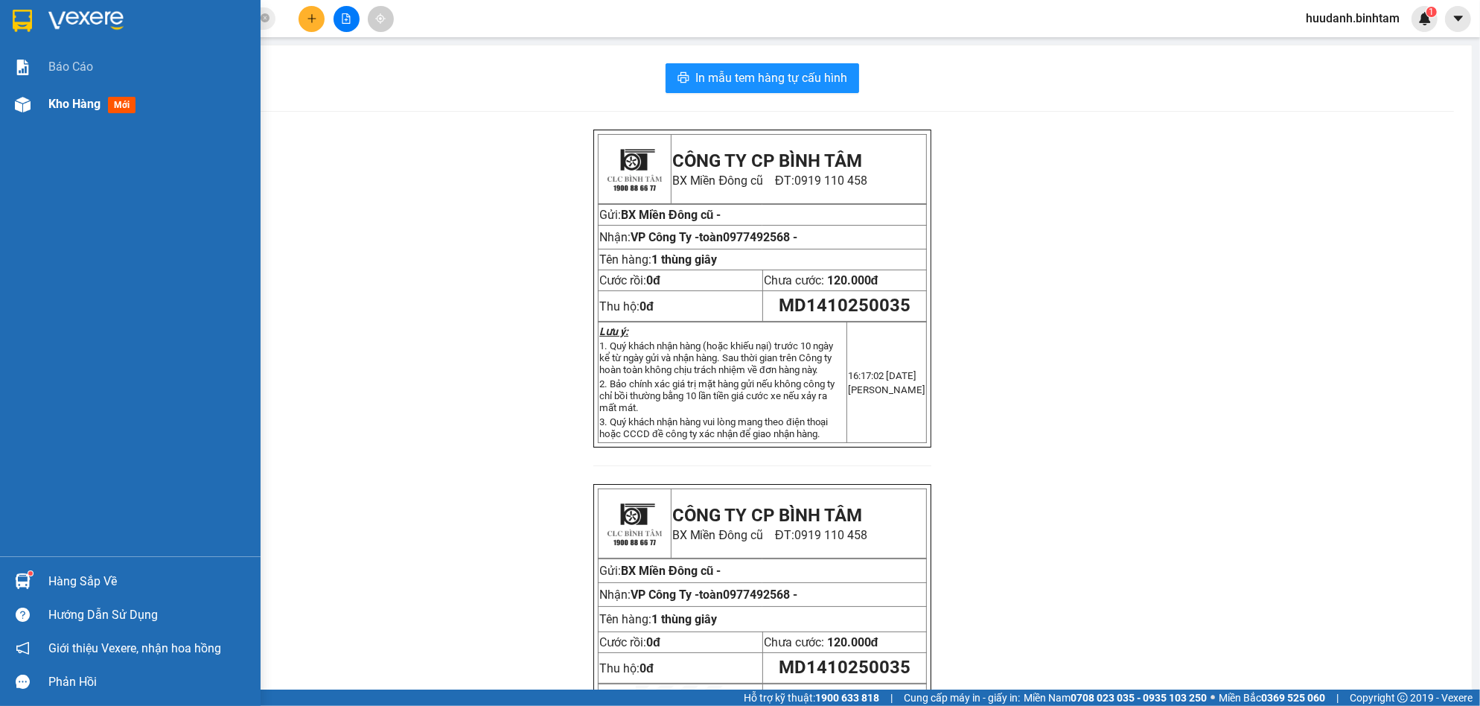
click at [60, 97] on span "Kho hàng" at bounding box center [74, 104] width 52 height 14
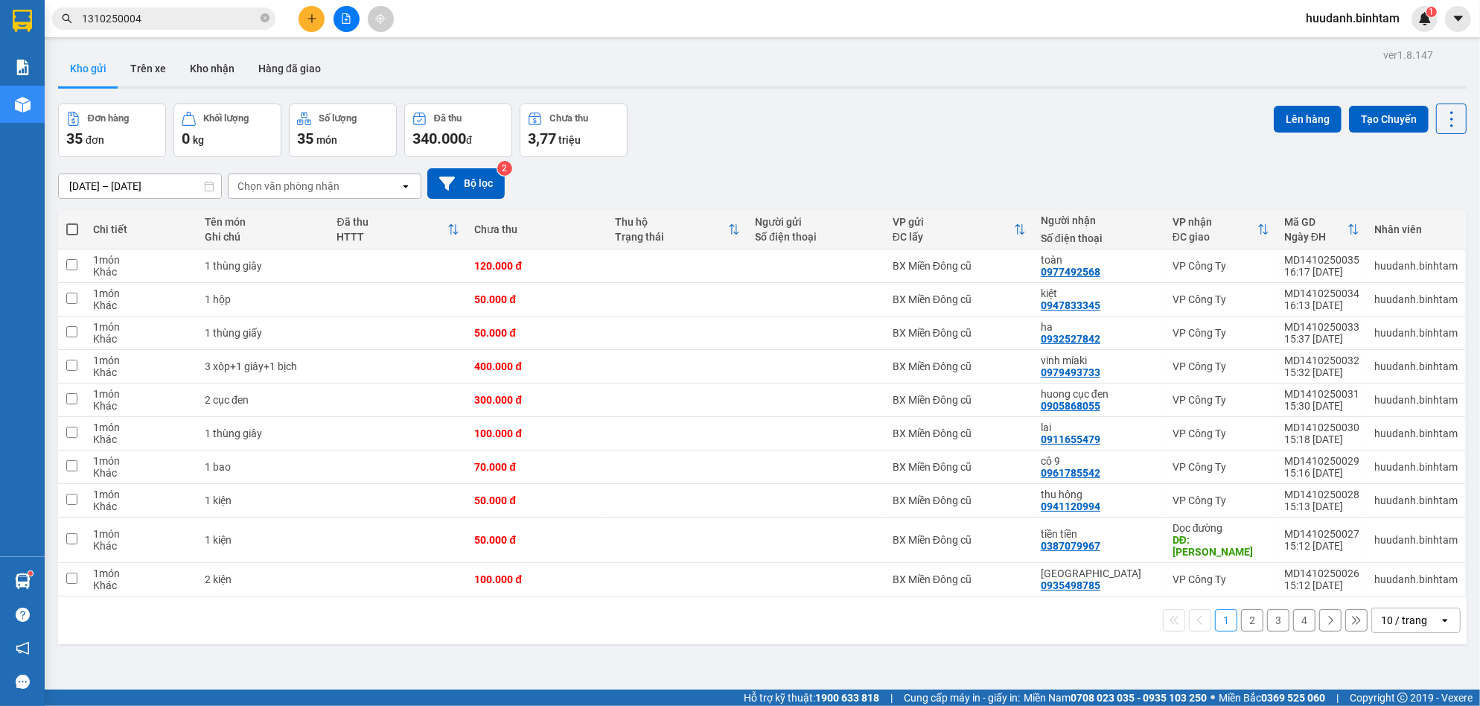
click at [71, 232] on span at bounding box center [72, 229] width 12 height 12
click at [72, 222] on input "checkbox" at bounding box center [72, 222] width 0 height 0
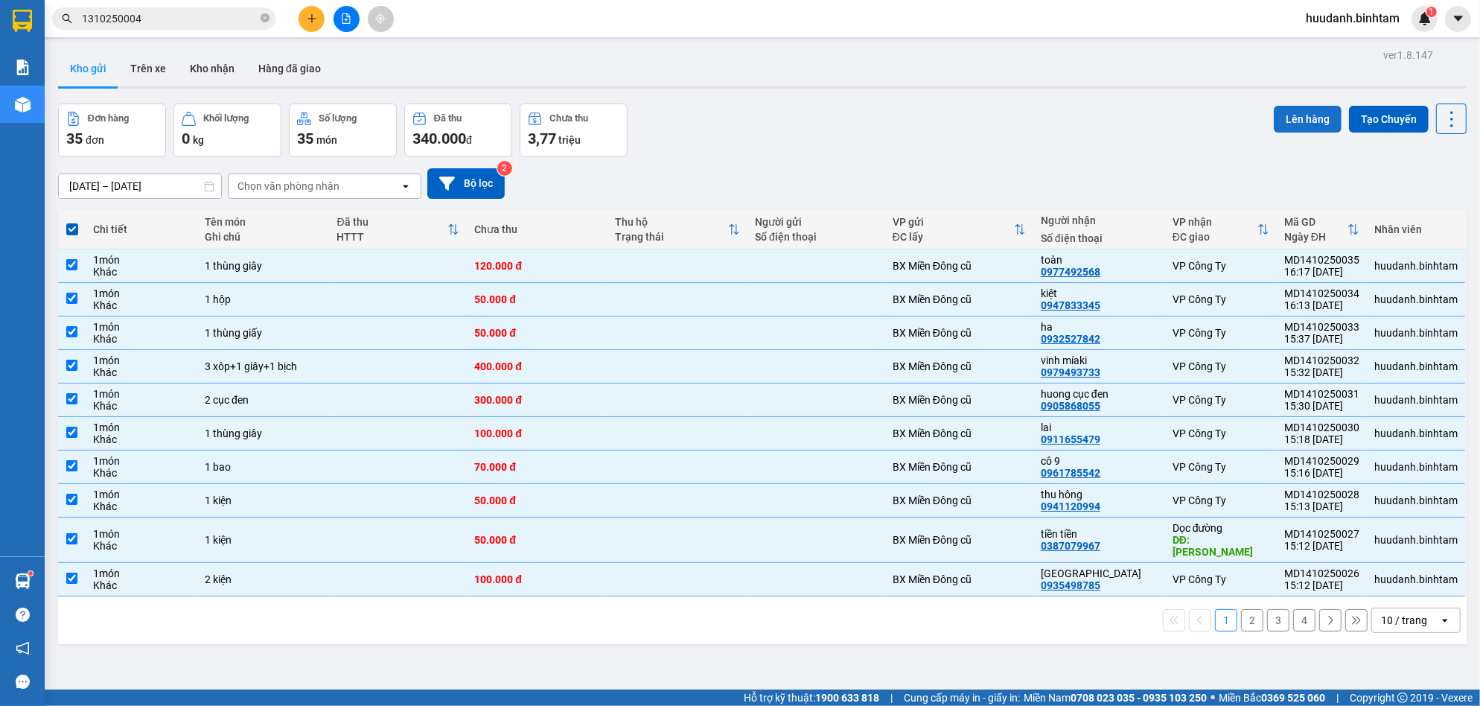
click at [1305, 112] on button "Lên hàng" at bounding box center [1308, 119] width 68 height 27
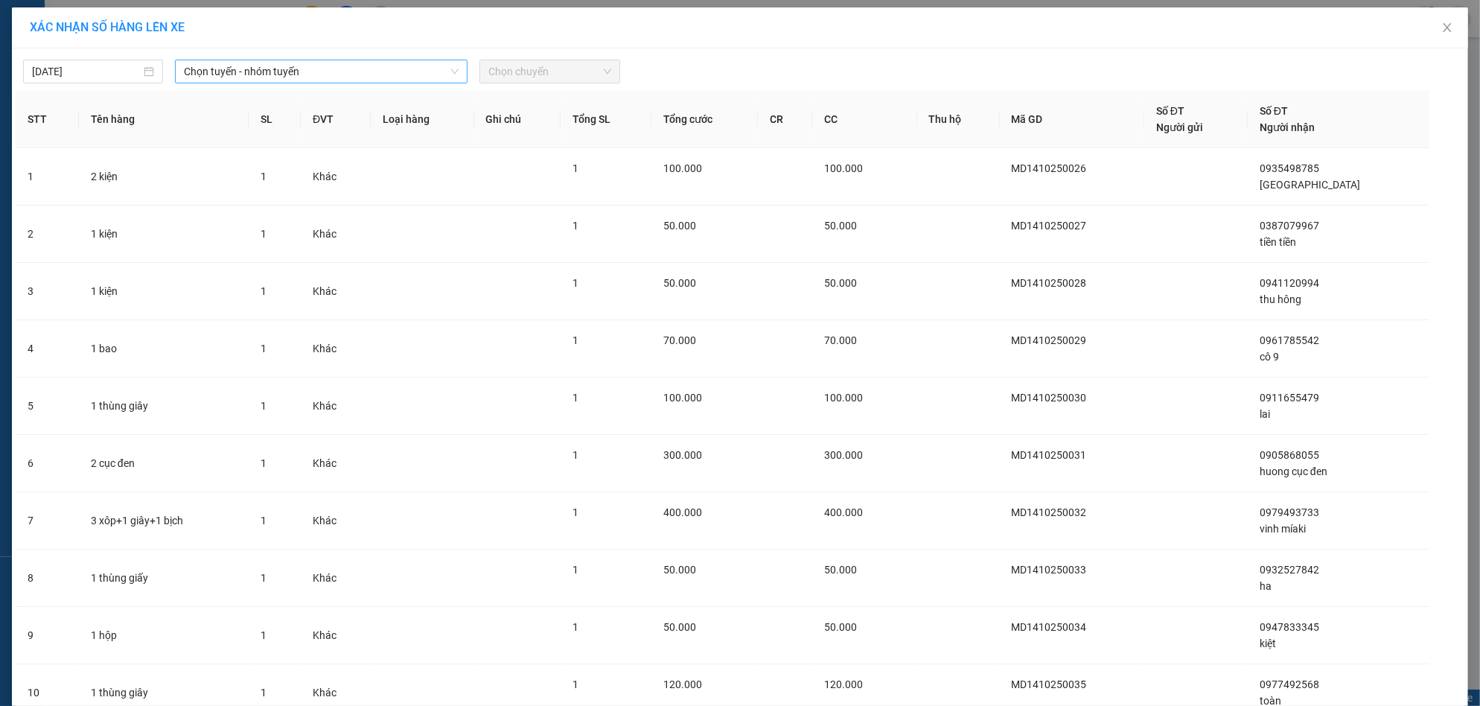
click at [299, 75] on span "Chọn tuyến - nhóm tuyến" at bounding box center [321, 71] width 275 height 22
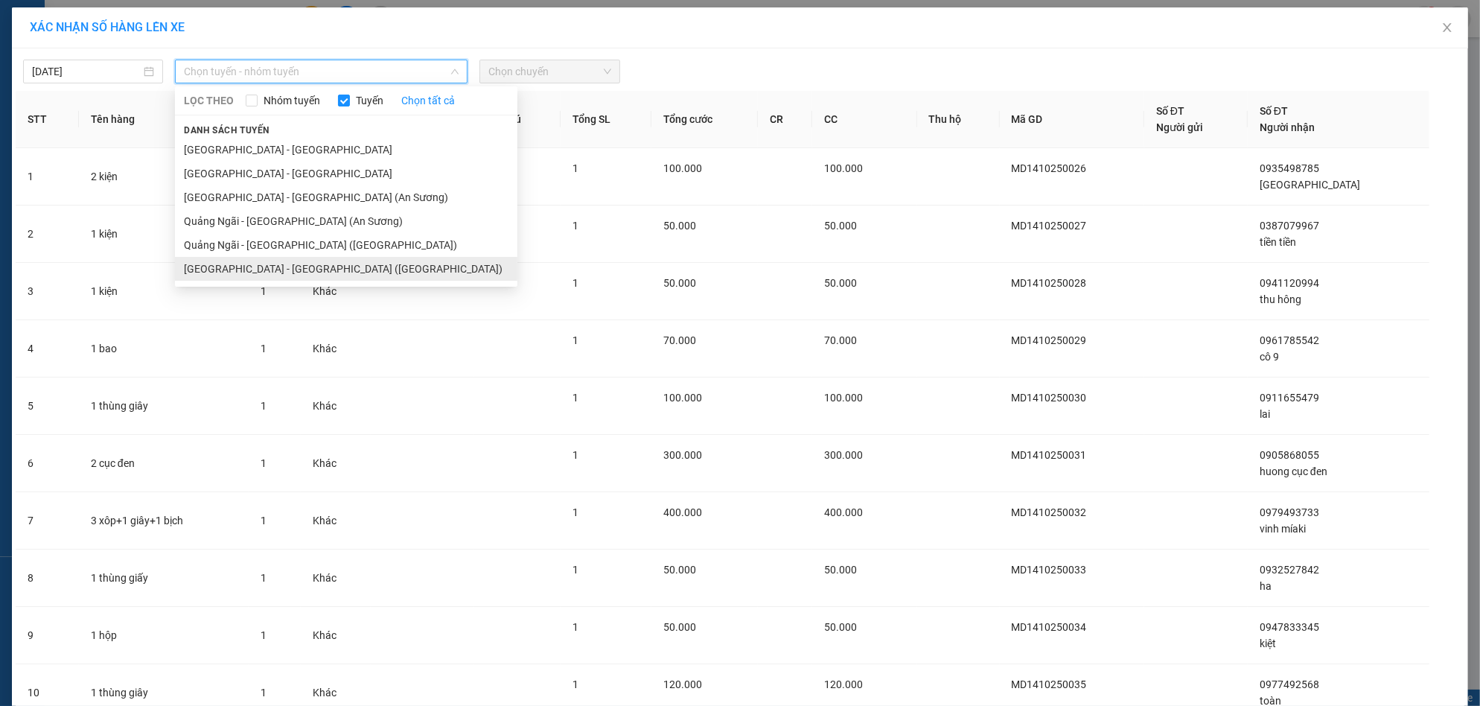
click at [284, 267] on li "[GEOGRAPHIC_DATA] - [GEOGRAPHIC_DATA] ([GEOGRAPHIC_DATA])" at bounding box center [346, 269] width 343 height 24
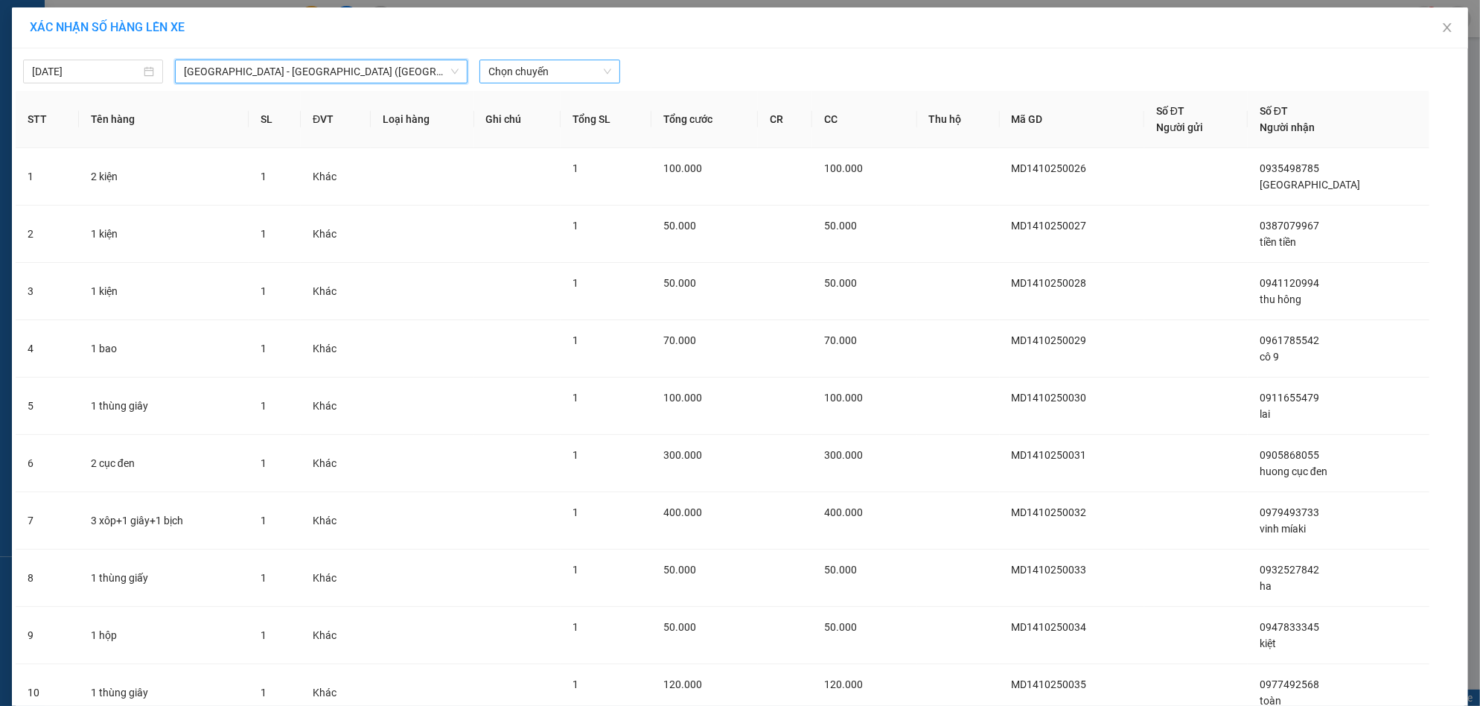
click at [534, 74] on span "Chọn chuyến" at bounding box center [550, 71] width 122 height 22
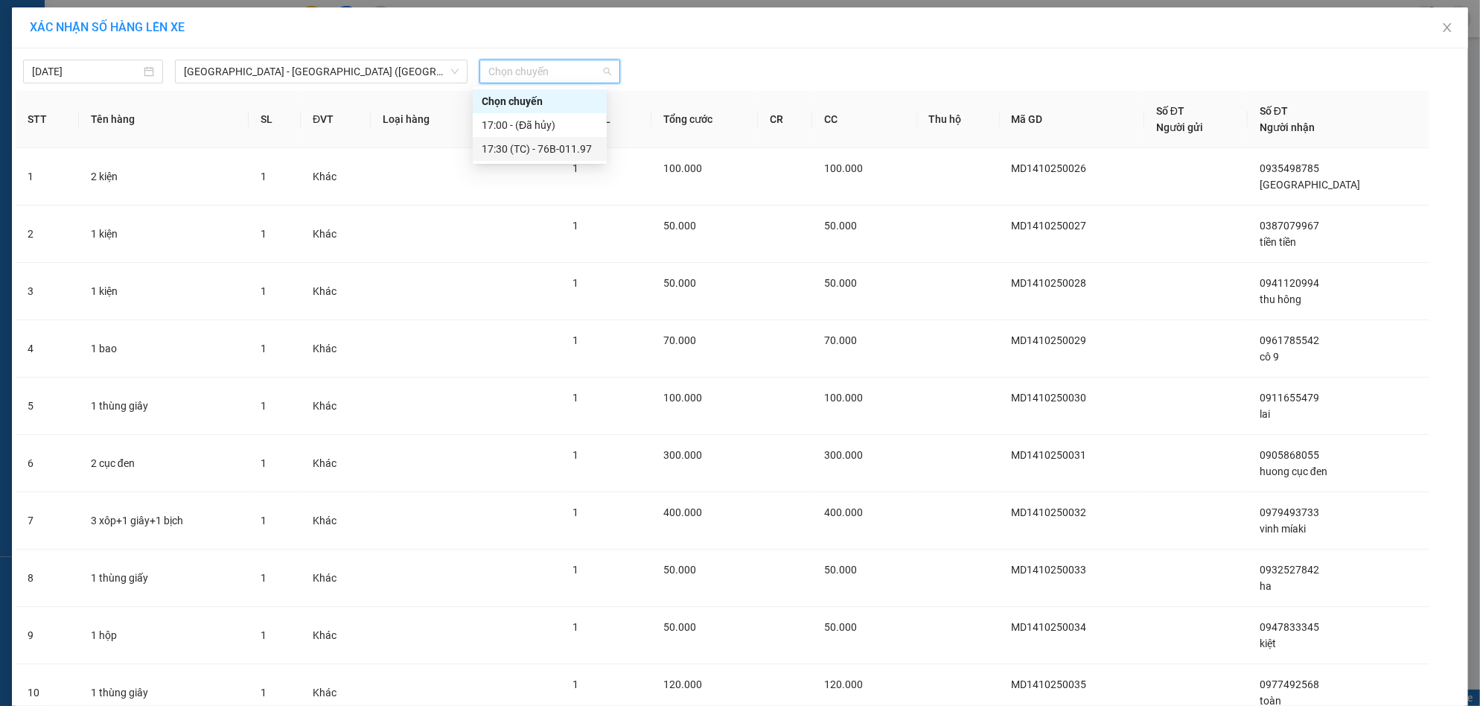
click at [555, 148] on div "17:30 (TC) - 76B-011.97" at bounding box center [540, 149] width 116 height 16
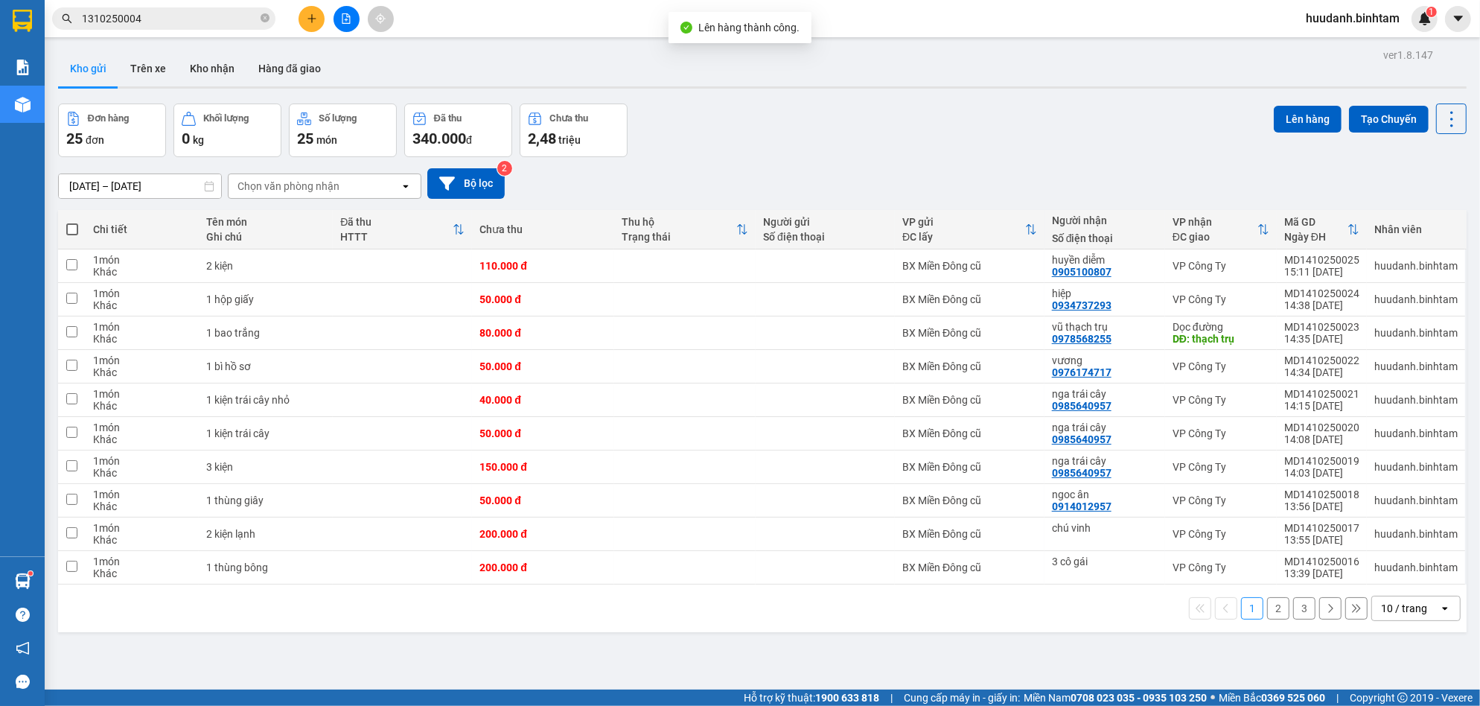
click at [74, 232] on span at bounding box center [72, 229] width 12 height 12
click at [72, 222] on input "checkbox" at bounding box center [72, 222] width 0 height 0
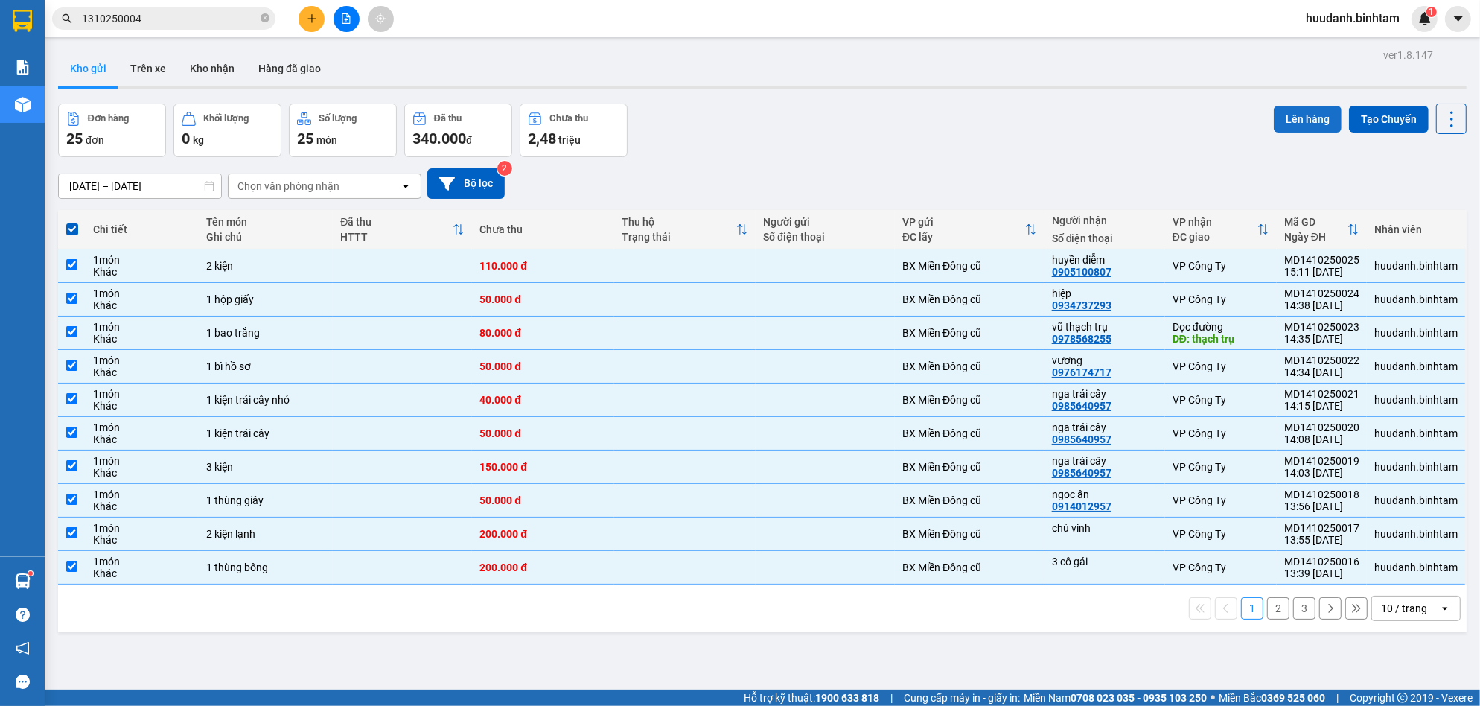
click at [1296, 108] on button "Lên hàng" at bounding box center [1308, 119] width 68 height 27
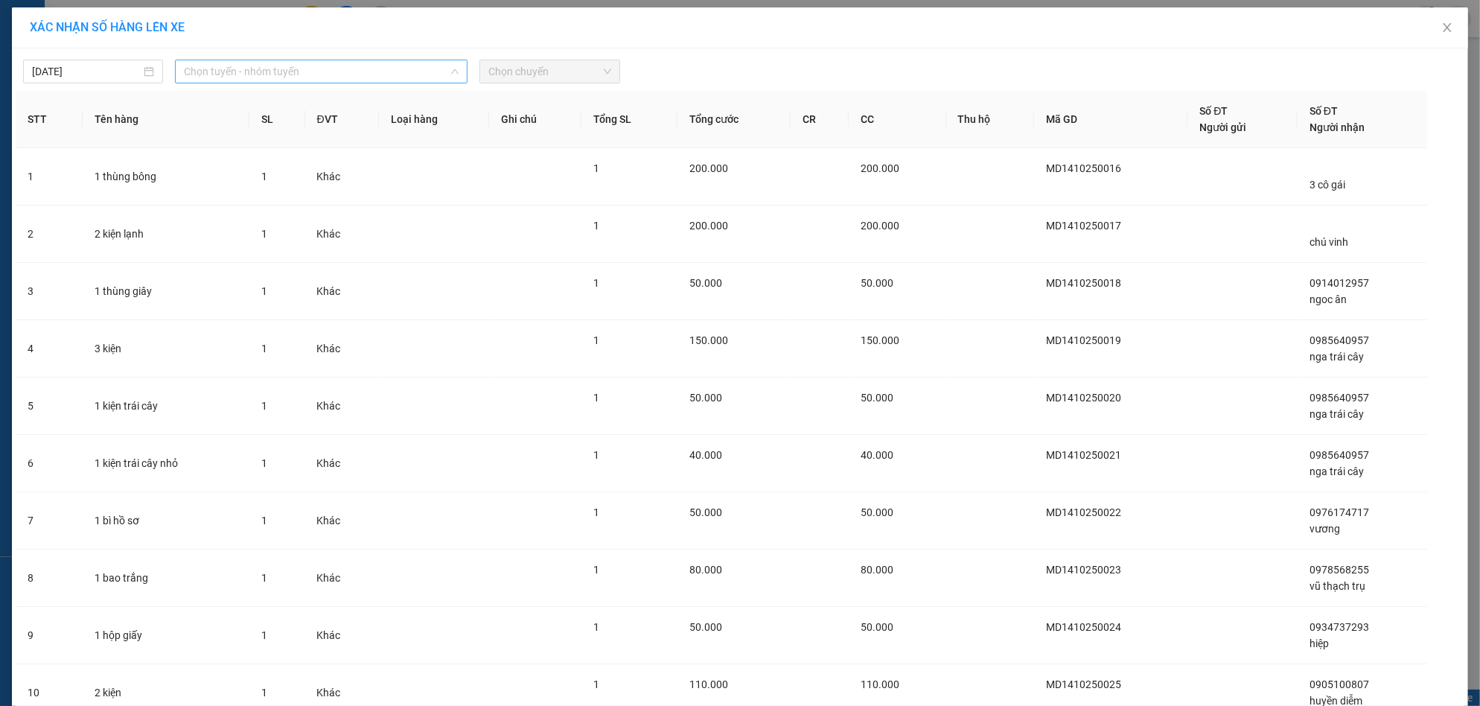
click at [325, 68] on span "Chọn tuyến - nhóm tuyến" at bounding box center [321, 71] width 275 height 22
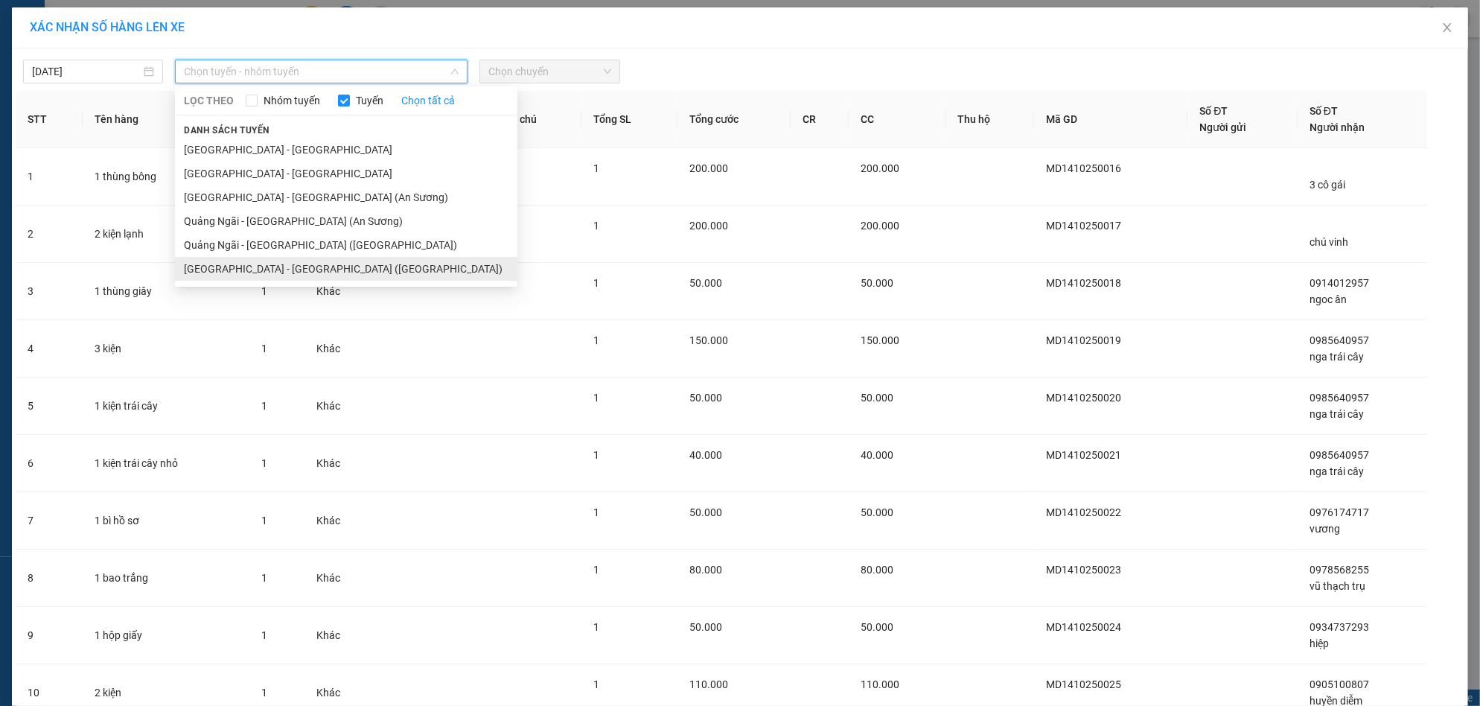
click at [271, 272] on li "[GEOGRAPHIC_DATA] - [GEOGRAPHIC_DATA] ([GEOGRAPHIC_DATA])" at bounding box center [346, 269] width 343 height 24
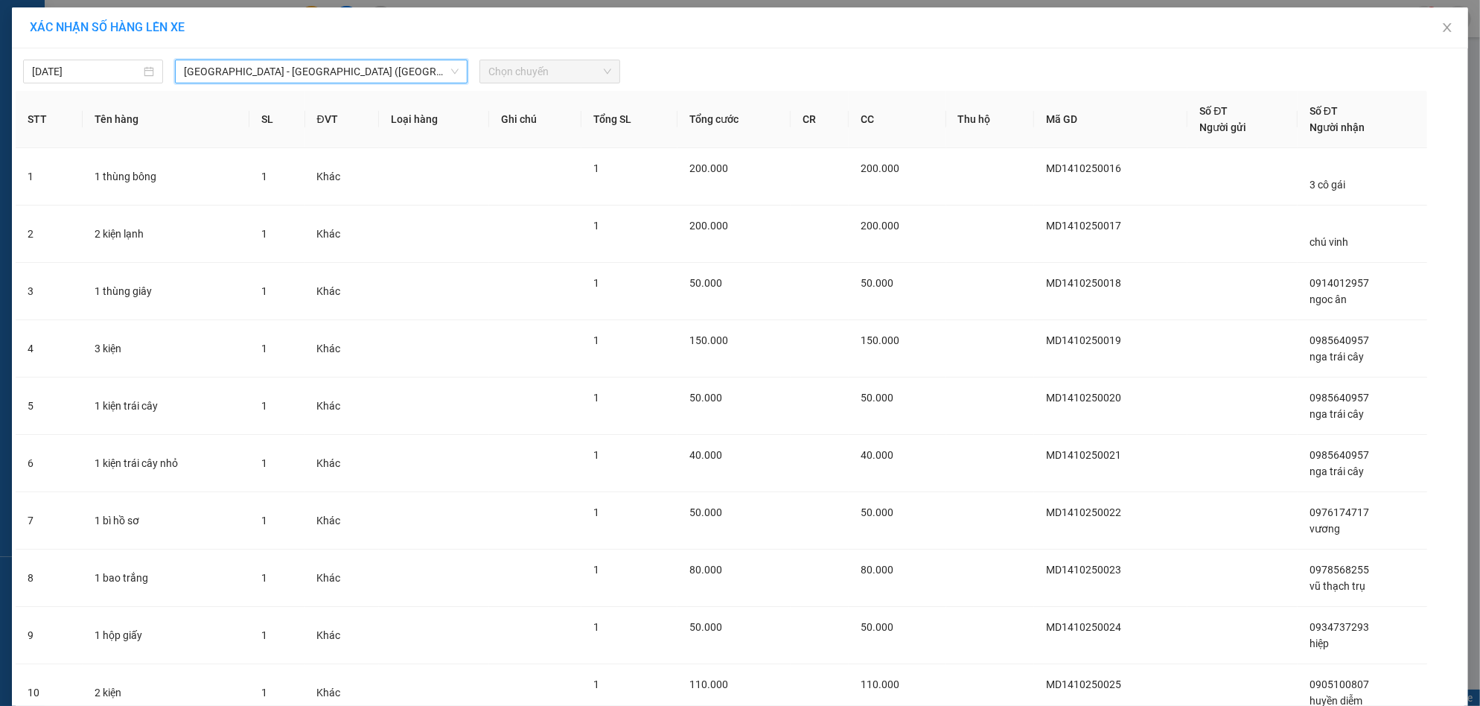
click at [567, 70] on span "Chọn chuyến" at bounding box center [550, 71] width 122 height 22
click at [518, 78] on span "Chọn chuyến" at bounding box center [550, 71] width 122 height 22
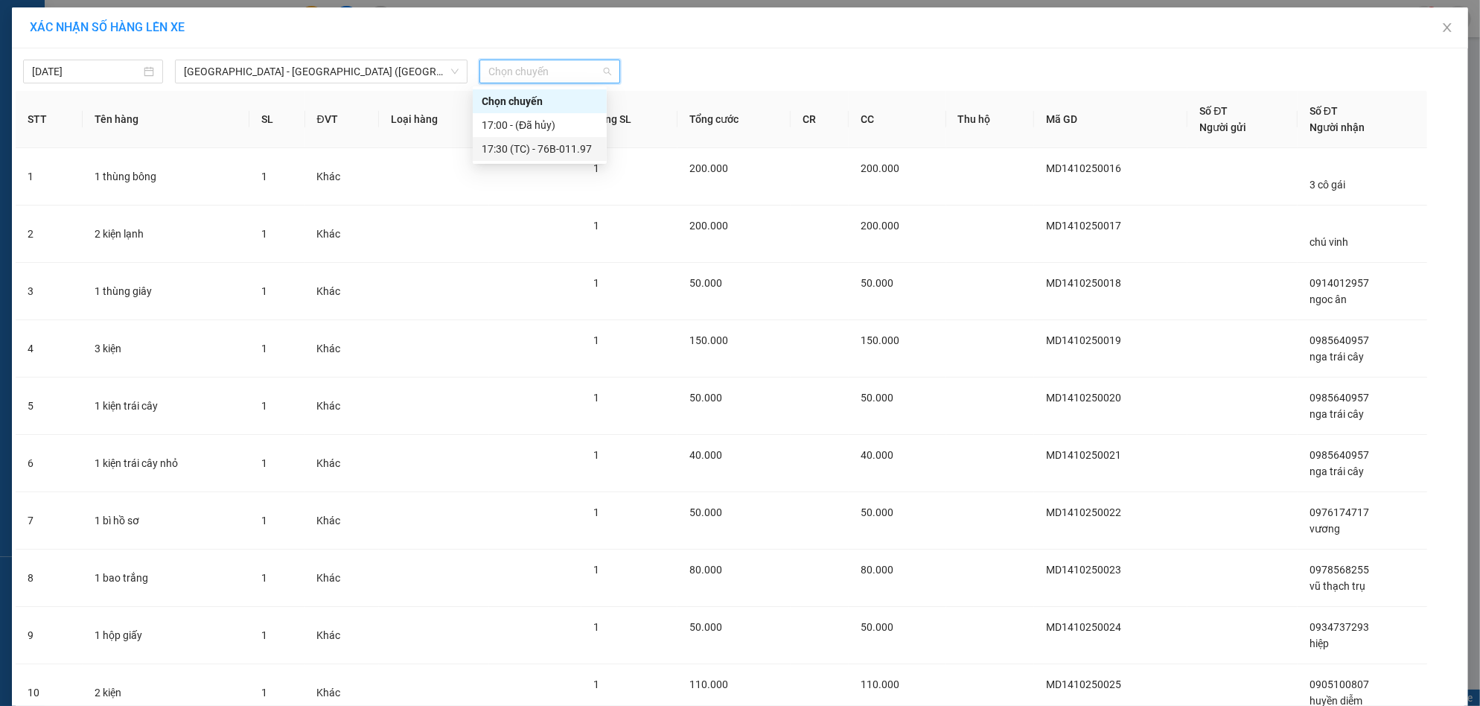
click at [515, 149] on div "17:30 (TC) - 76B-011.97" at bounding box center [540, 149] width 116 height 16
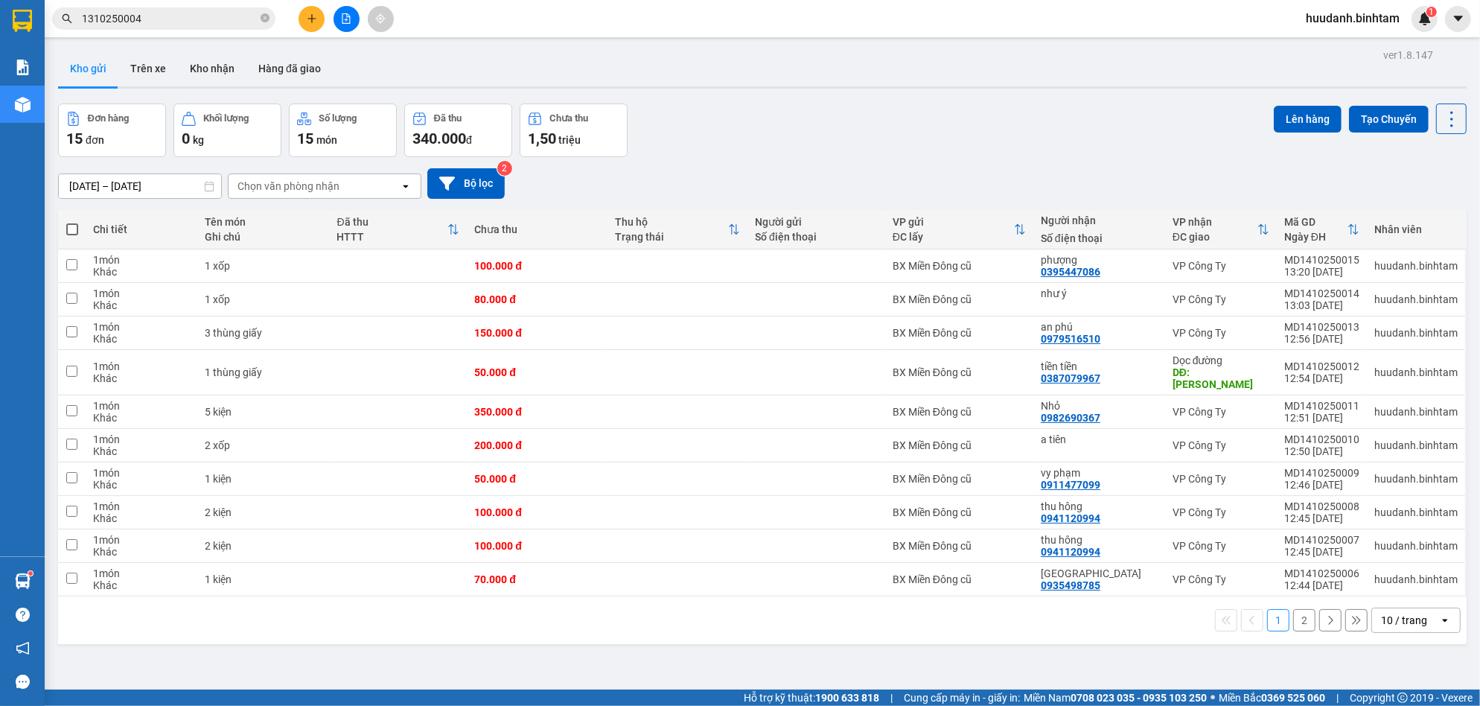
click at [66, 231] on span at bounding box center [72, 229] width 12 height 12
click at [72, 222] on input "checkbox" at bounding box center [72, 222] width 0 height 0
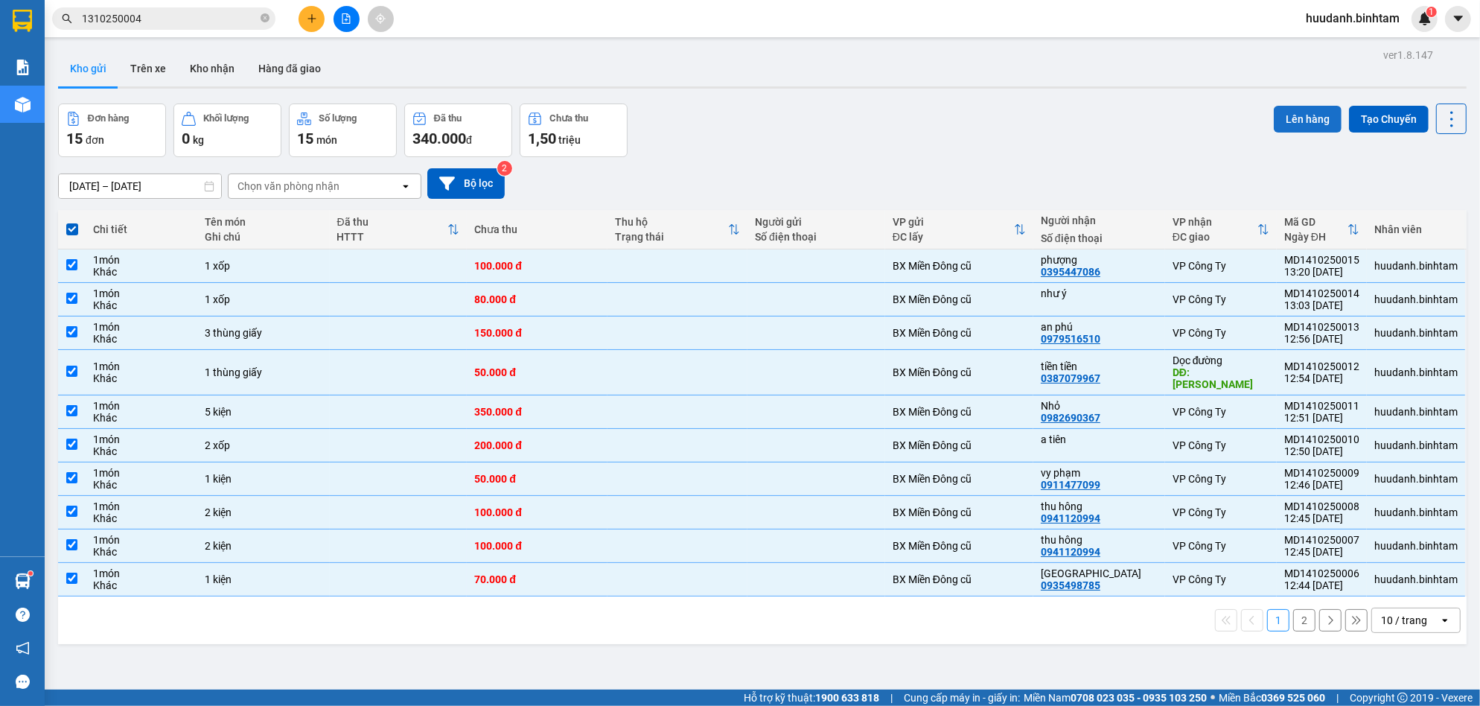
click at [1294, 111] on button "Lên hàng" at bounding box center [1308, 119] width 68 height 27
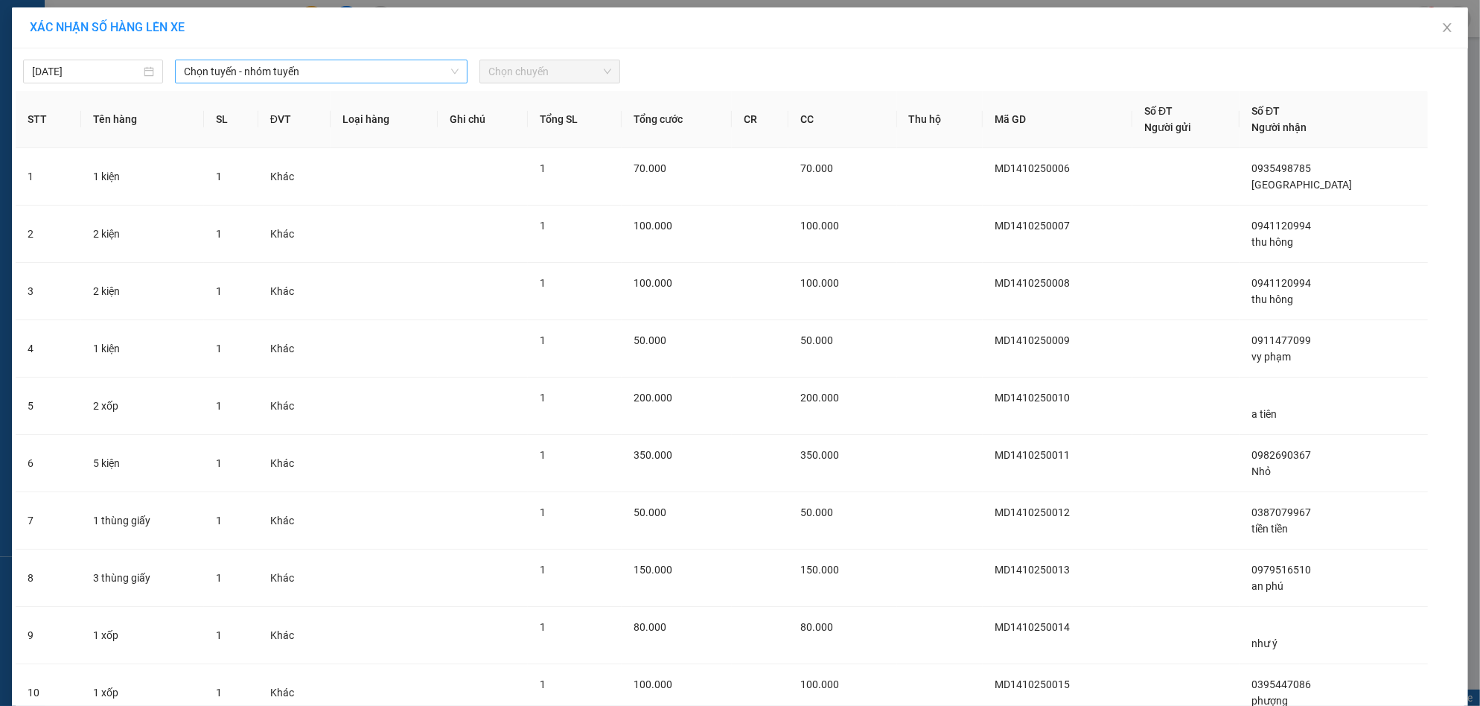
click at [388, 79] on span "Chọn tuyến - nhóm tuyến" at bounding box center [321, 71] width 275 height 22
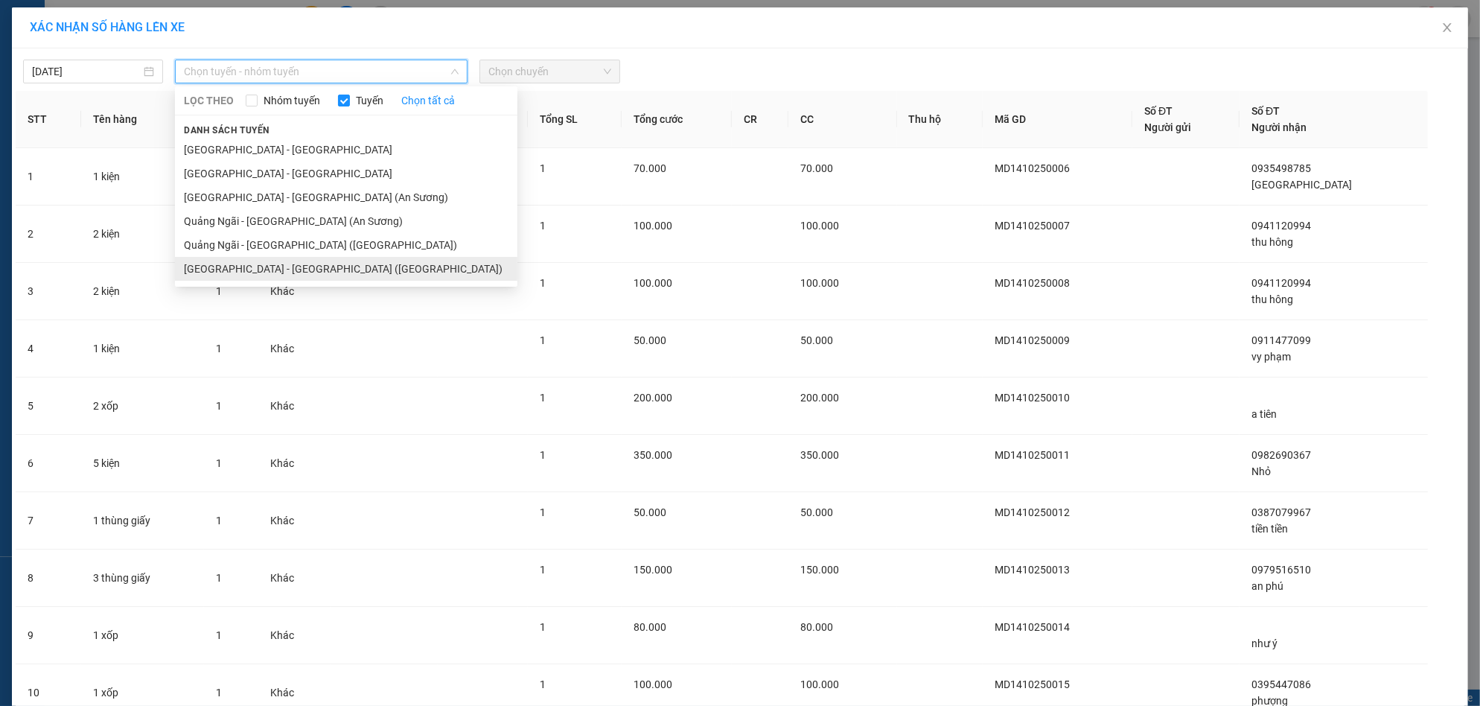
click at [298, 267] on li "[GEOGRAPHIC_DATA] - [GEOGRAPHIC_DATA] ([GEOGRAPHIC_DATA])" at bounding box center [346, 269] width 343 height 24
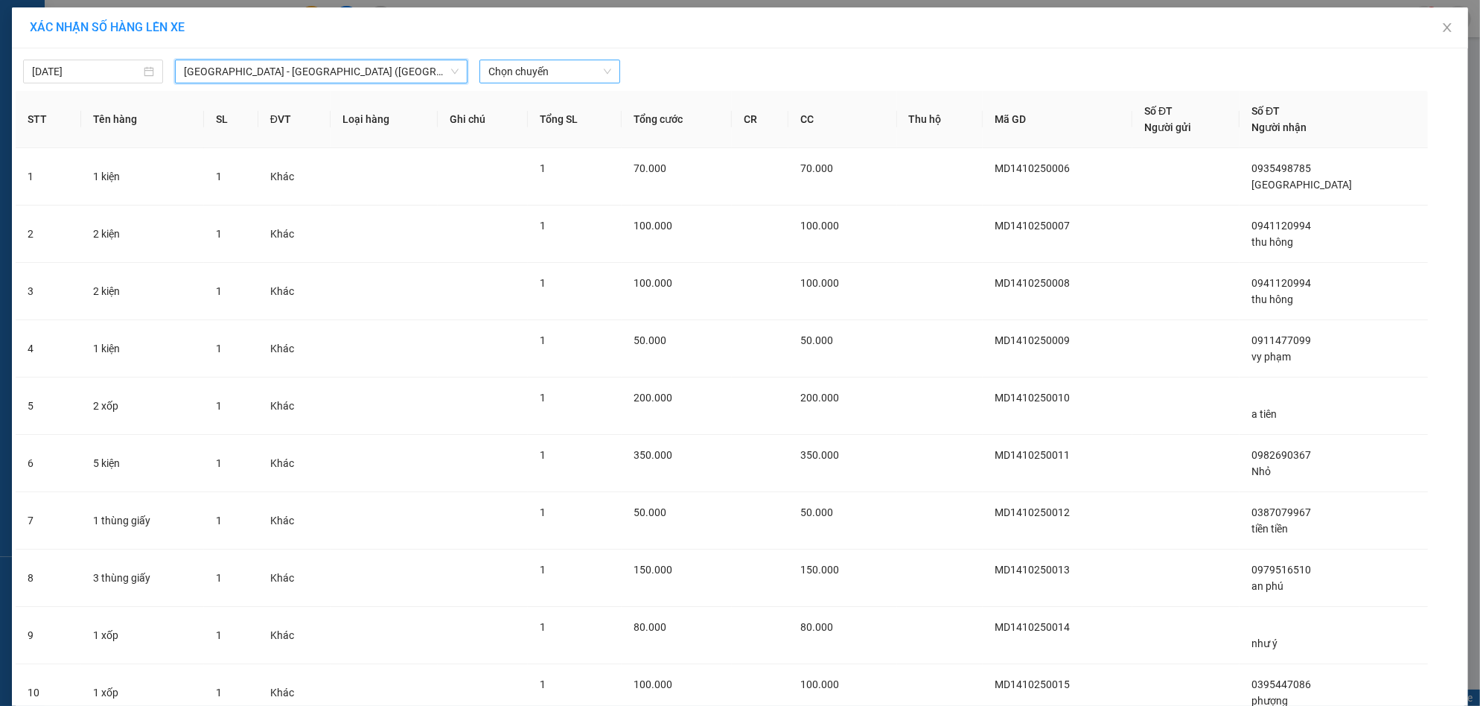
click at [578, 71] on span "Chọn chuyến" at bounding box center [550, 71] width 122 height 22
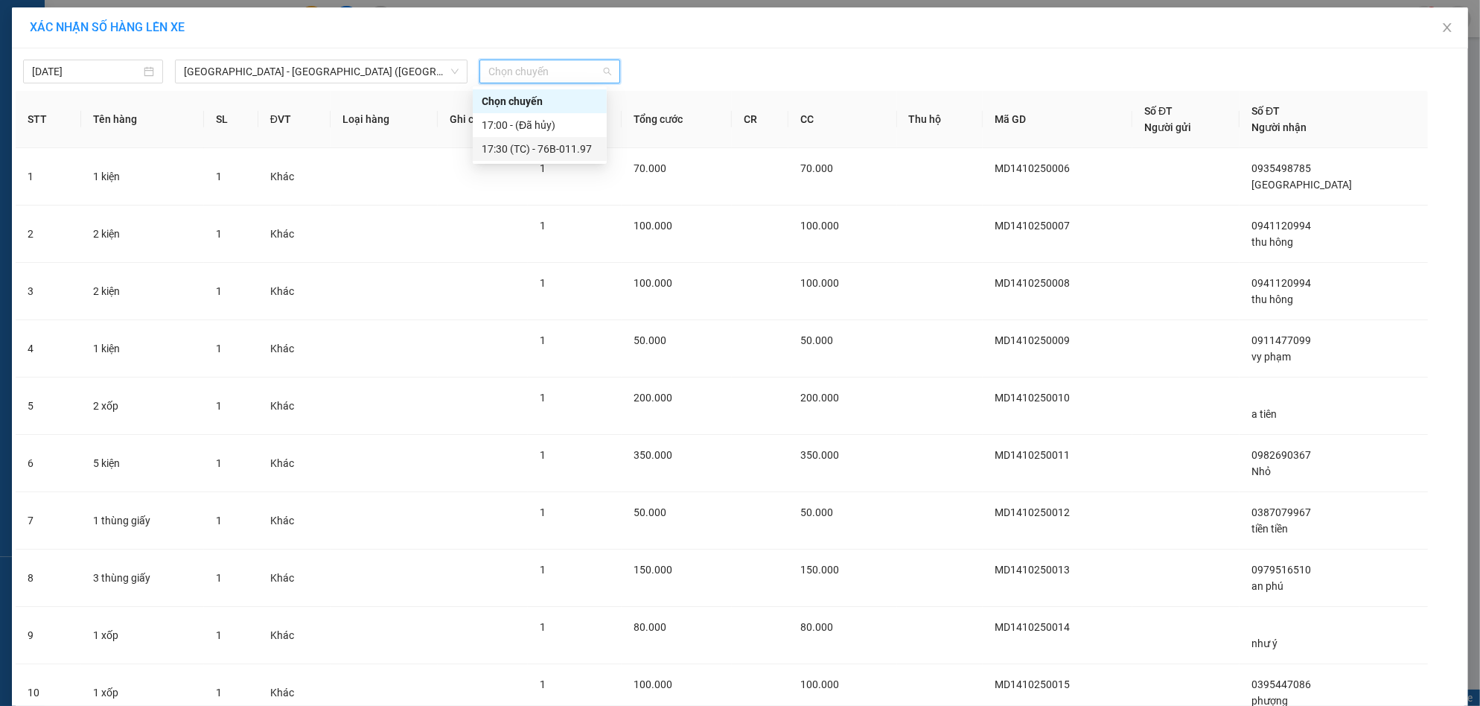
click at [516, 143] on div "17:30 (TC) - 76B-011.97" at bounding box center [540, 149] width 116 height 16
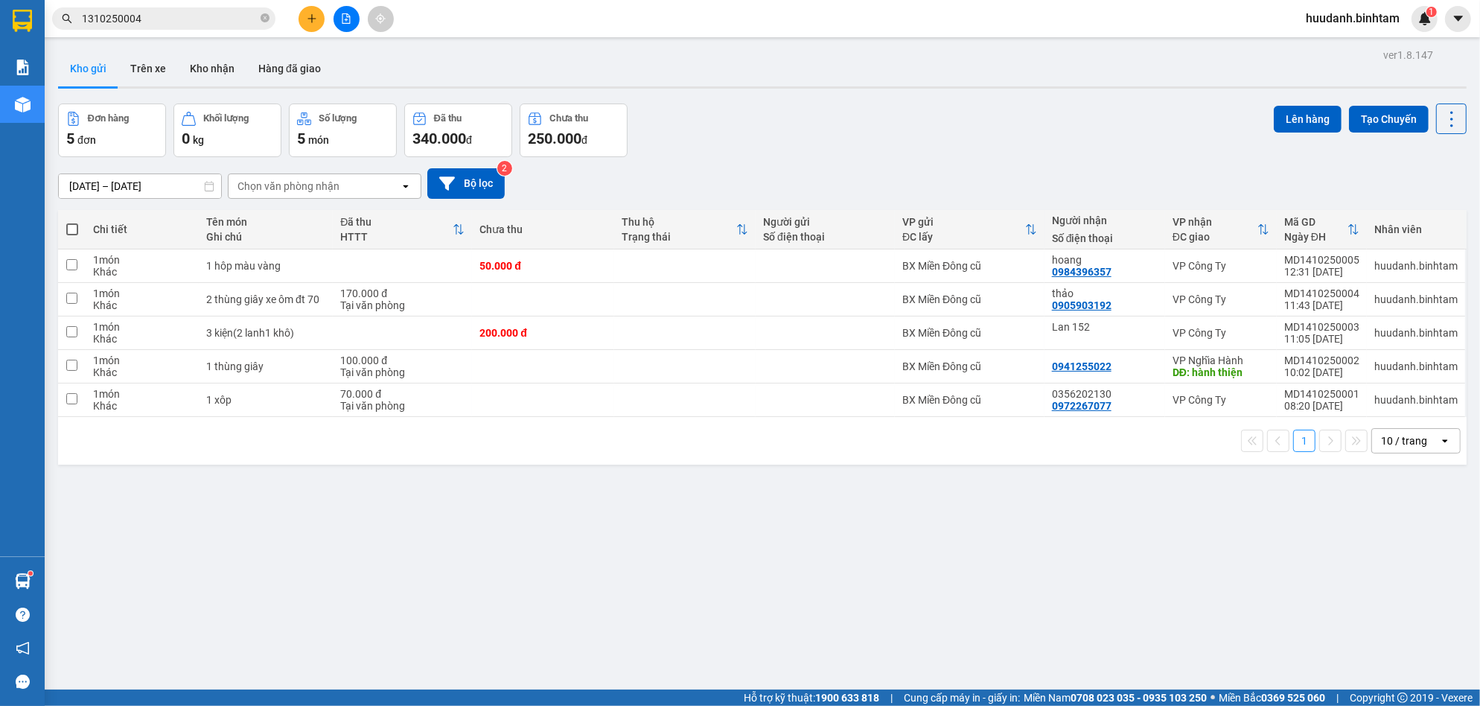
click at [69, 232] on span at bounding box center [72, 229] width 12 height 12
click at [72, 222] on input "checkbox" at bounding box center [72, 222] width 0 height 0
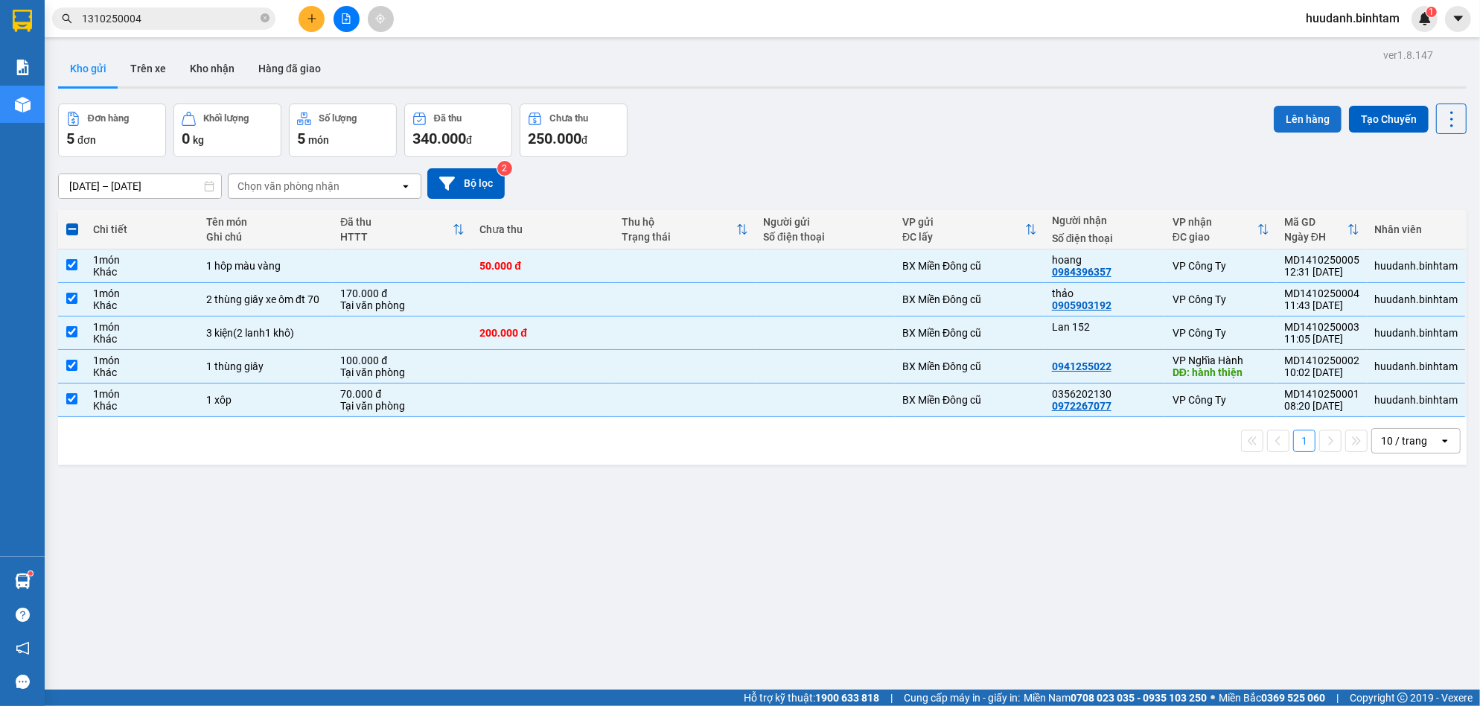
click at [1289, 113] on button "Lên hàng" at bounding box center [1308, 119] width 68 height 27
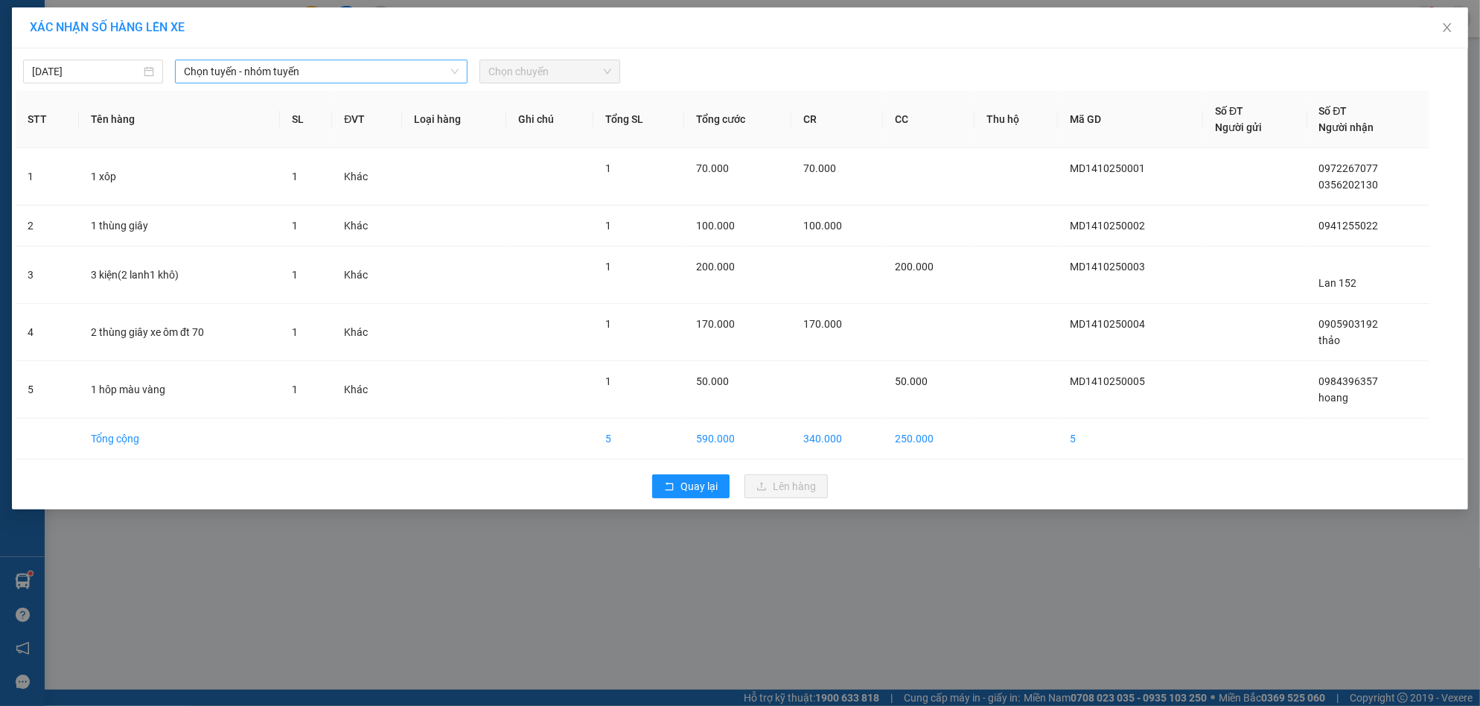
click at [415, 71] on span "Chọn tuyến - nhóm tuyến" at bounding box center [321, 71] width 275 height 22
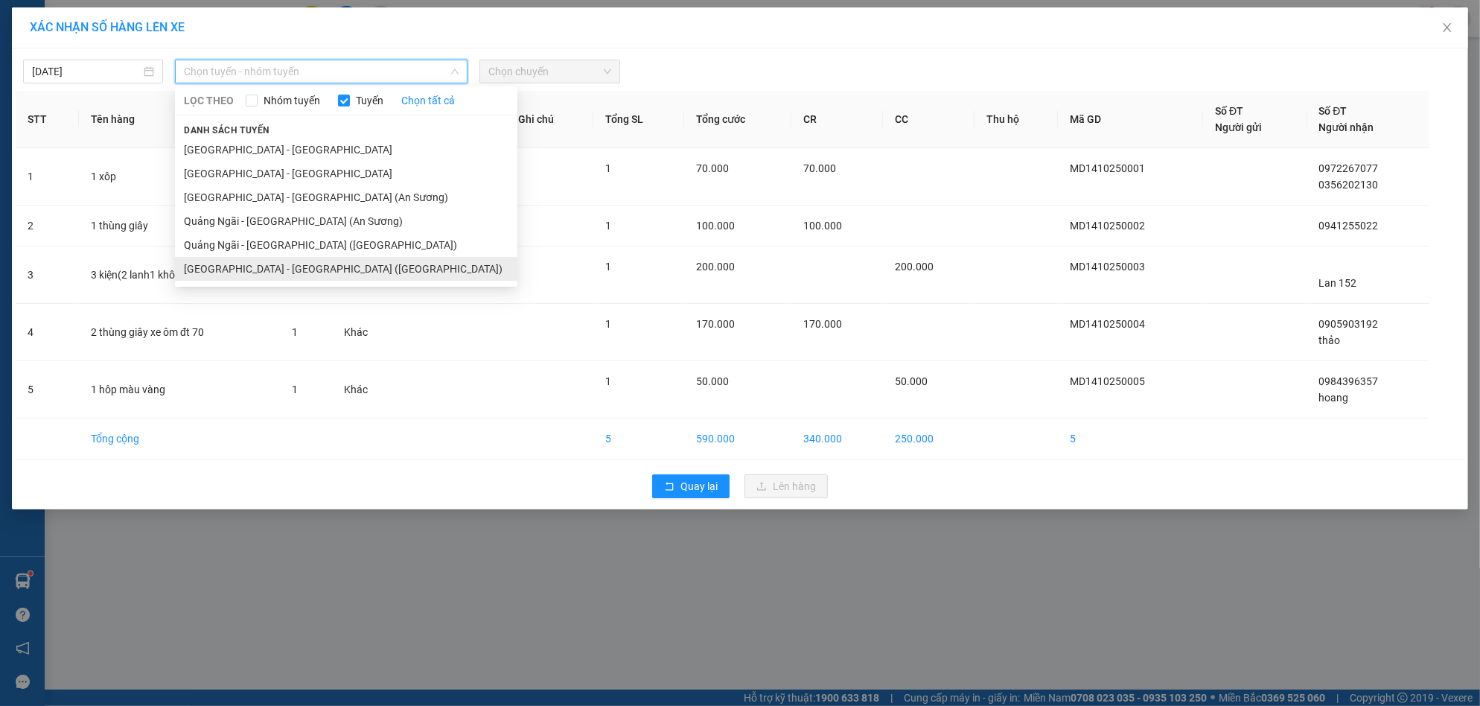
click at [335, 264] on li "[GEOGRAPHIC_DATA] - [GEOGRAPHIC_DATA] ([GEOGRAPHIC_DATA])" at bounding box center [346, 269] width 343 height 24
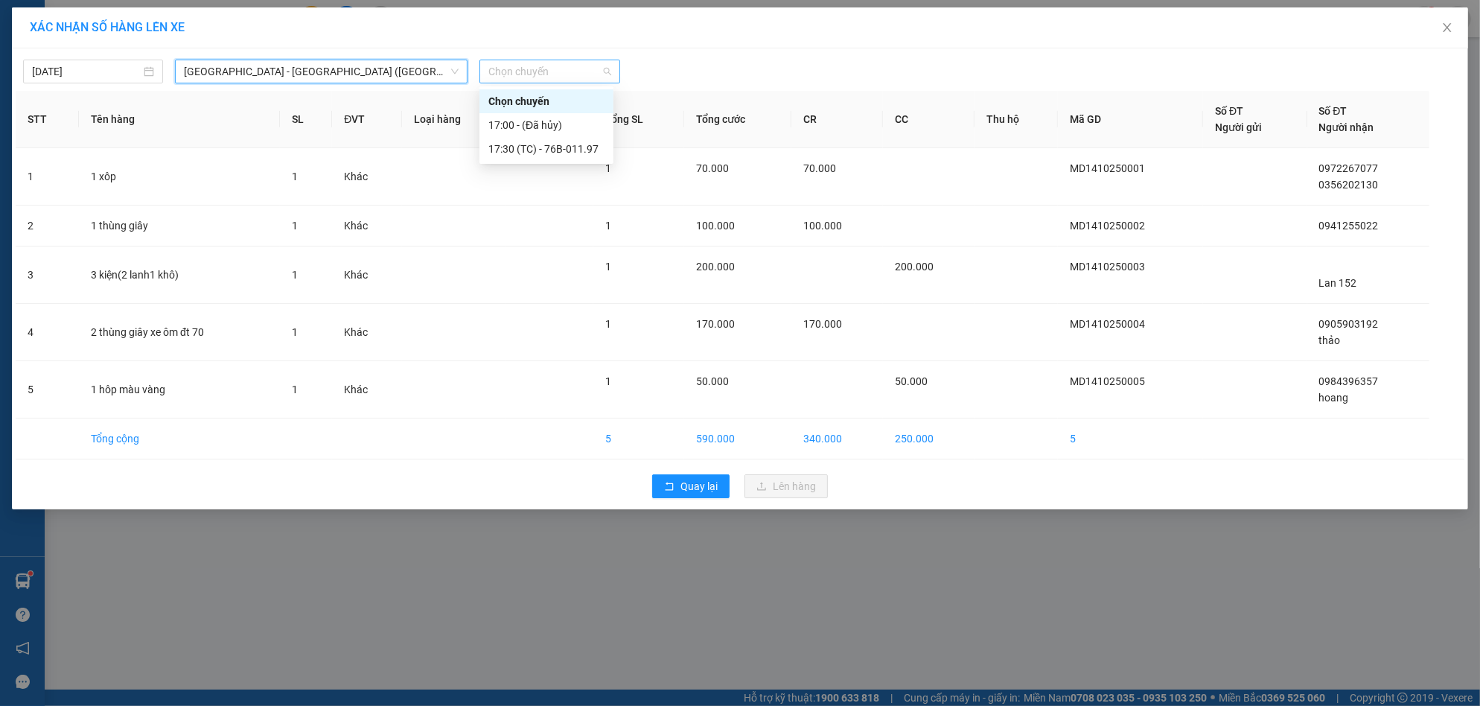
click at [543, 74] on span "Chọn chuyến" at bounding box center [550, 71] width 122 height 22
click at [544, 150] on div "17:30 (TC) - 76B-011.97" at bounding box center [547, 149] width 116 height 16
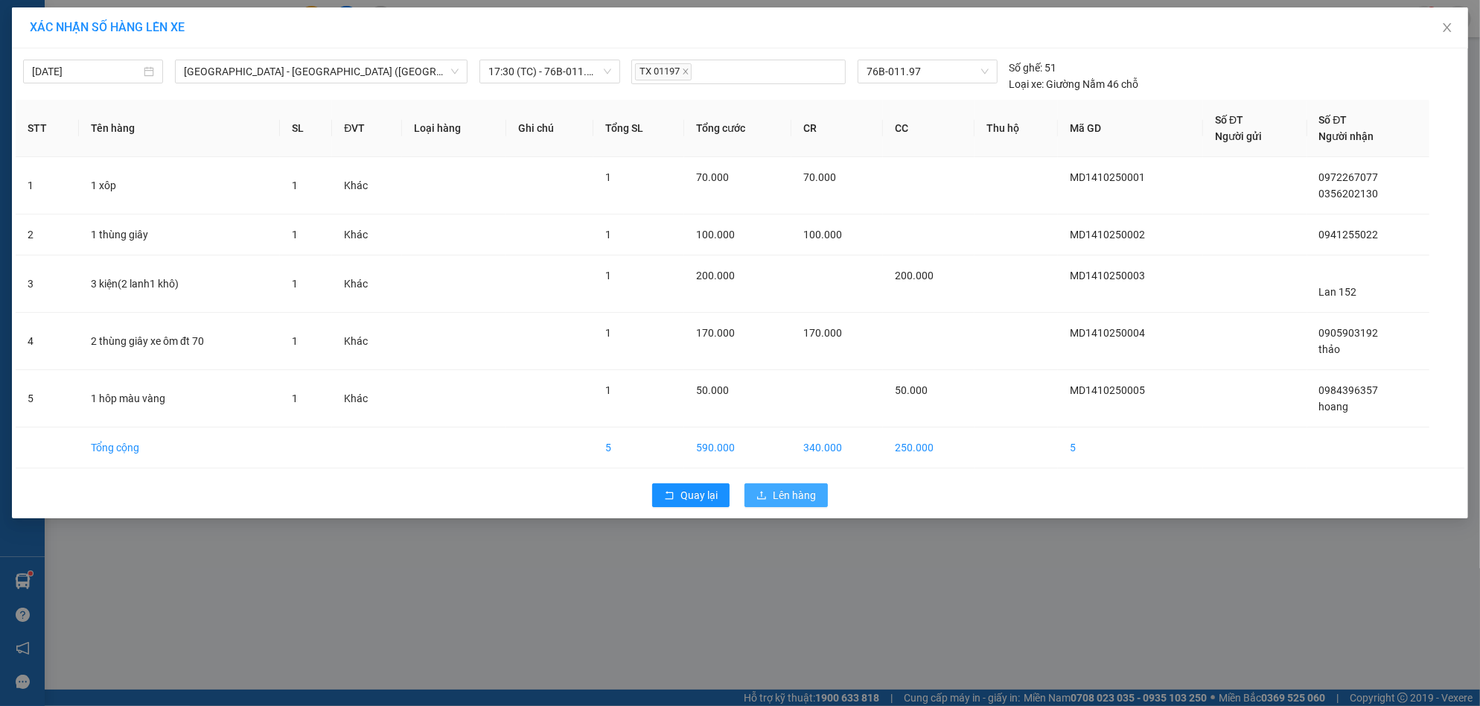
click at [787, 488] on span "Lên hàng" at bounding box center [794, 495] width 43 height 16
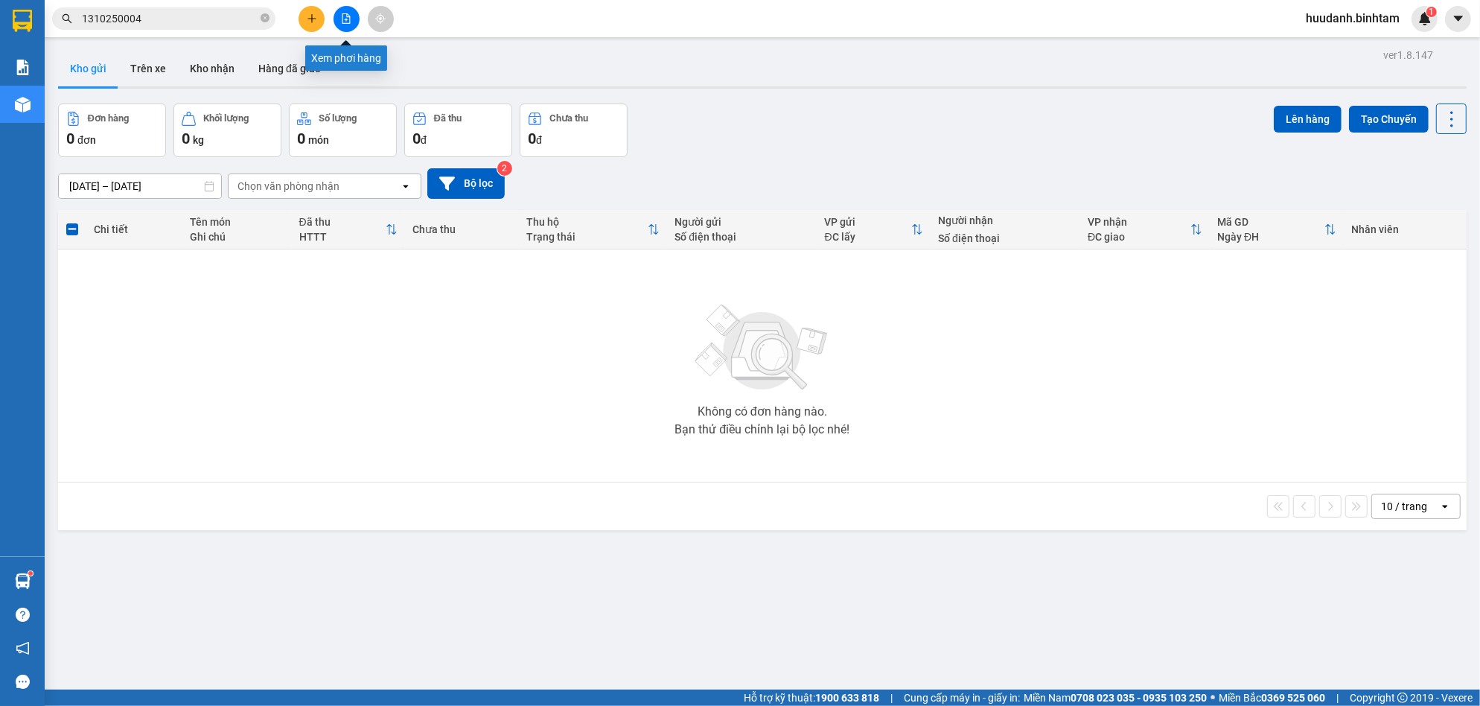
click at [346, 16] on icon "file-add" at bounding box center [346, 18] width 10 height 10
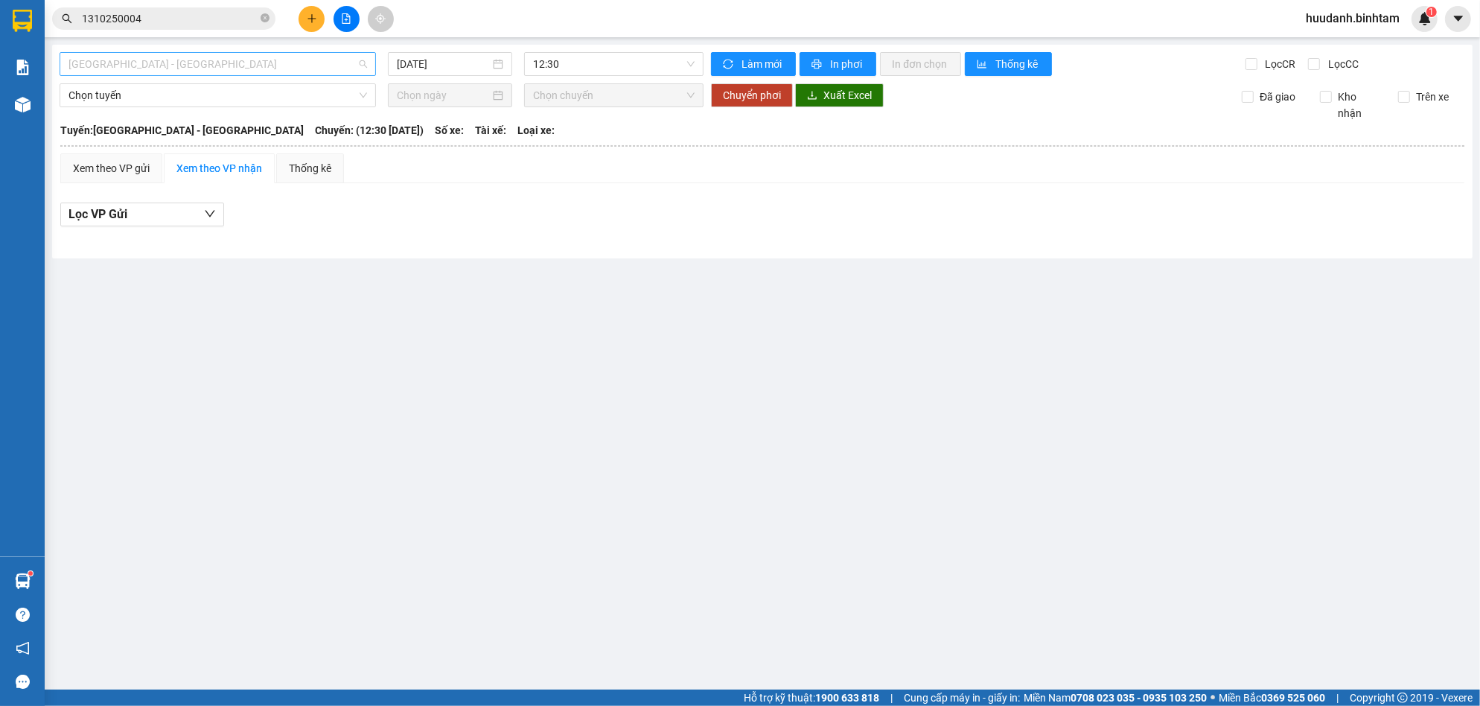
click at [305, 65] on span "[GEOGRAPHIC_DATA] - [GEOGRAPHIC_DATA]" at bounding box center [218, 64] width 299 height 22
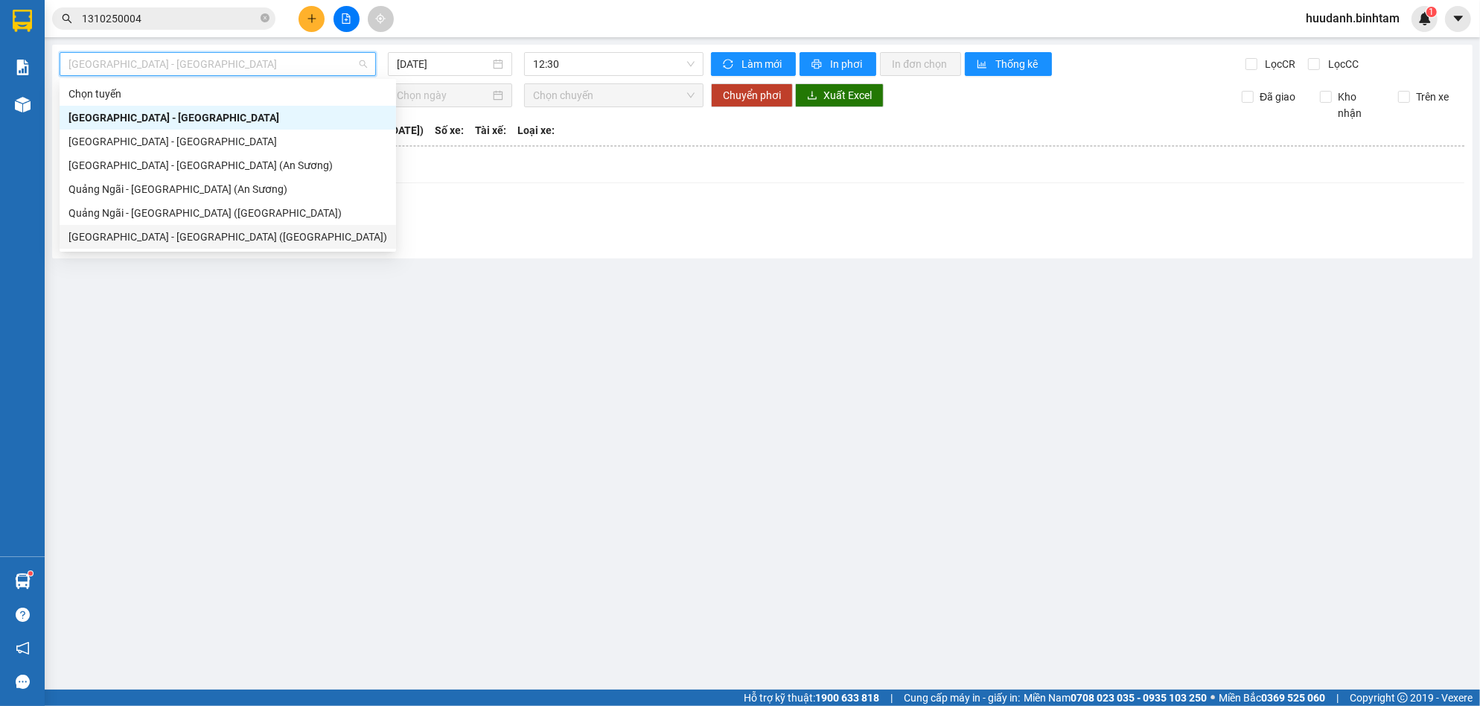
click at [226, 235] on div "[GEOGRAPHIC_DATA] - [GEOGRAPHIC_DATA] ([GEOGRAPHIC_DATA])" at bounding box center [228, 237] width 319 height 16
type input "[DATE]"
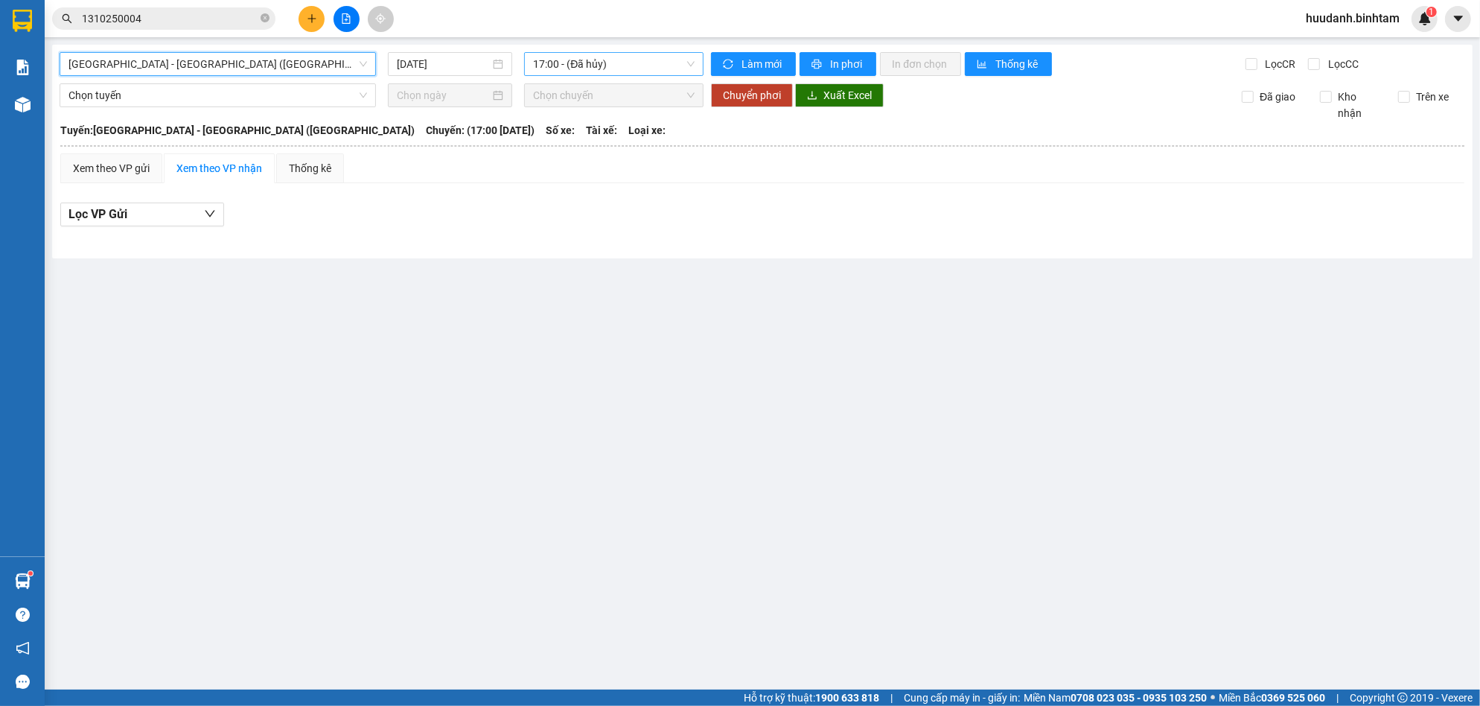
click at [602, 65] on span "17:00 - (Đã hủy)" at bounding box center [614, 64] width 162 height 22
click at [599, 133] on div "17:30 (TC) - 76B-011.97" at bounding box center [591, 141] width 116 height 16
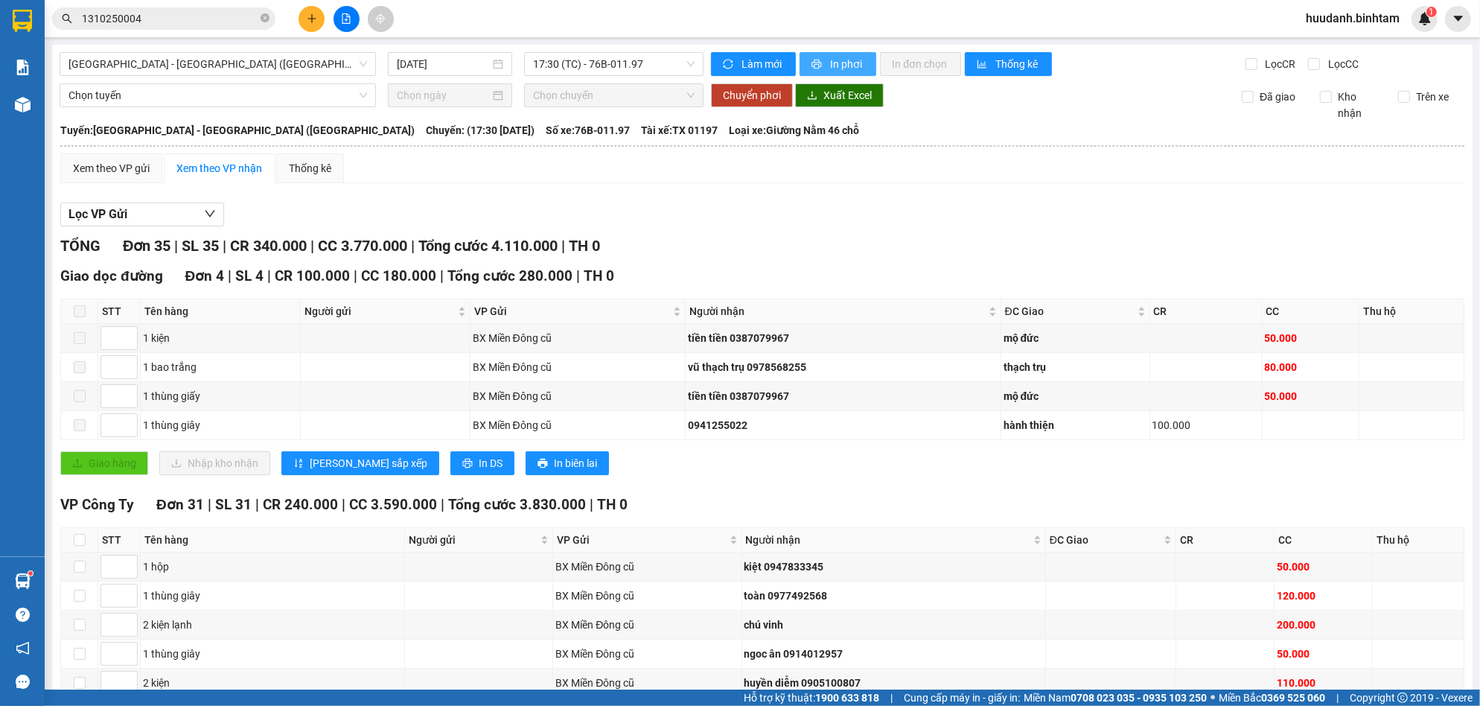
click at [836, 60] on span "In phơi" at bounding box center [847, 64] width 34 height 16
